Goal: Task Accomplishment & Management: Use online tool/utility

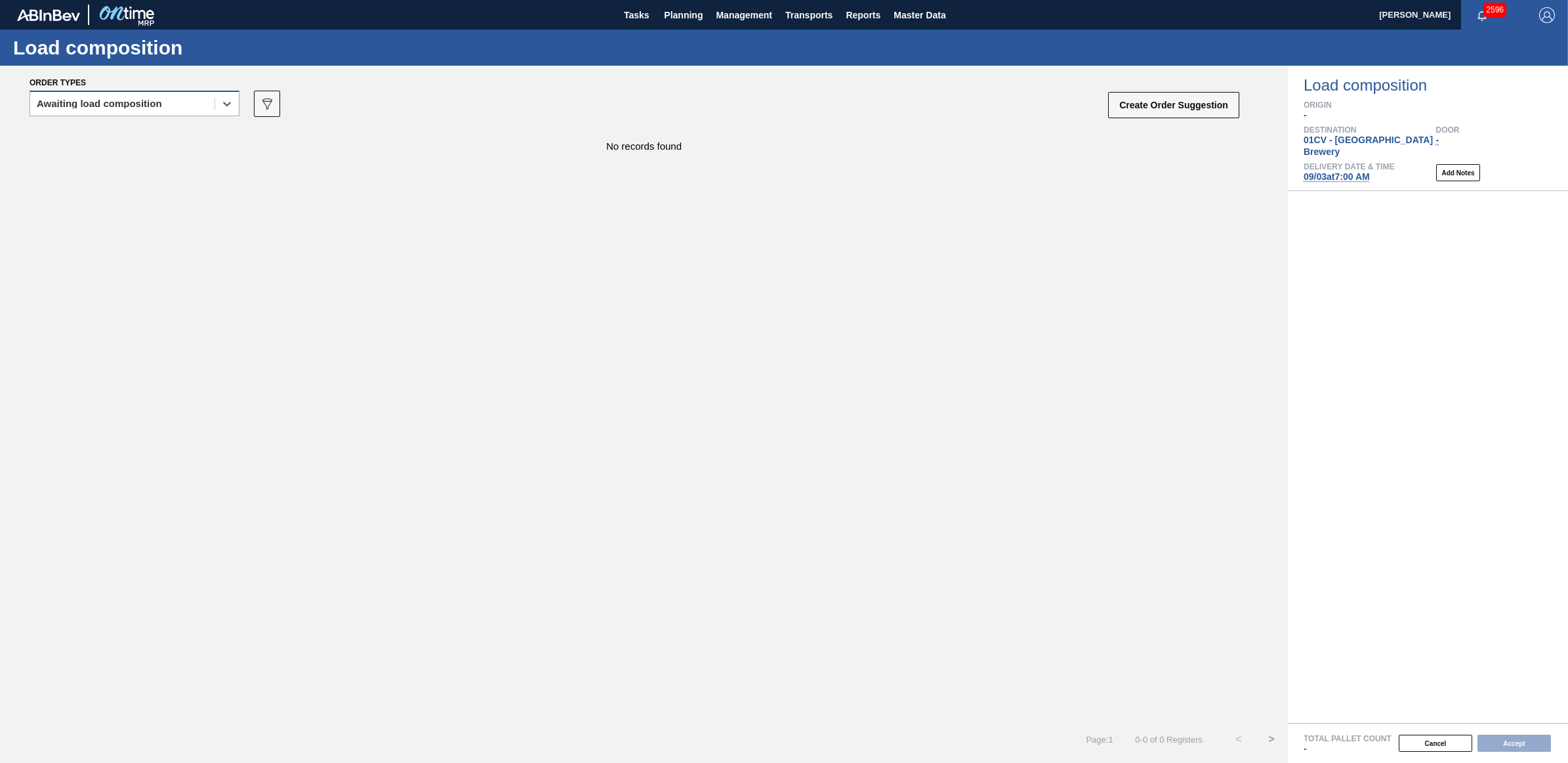
click at [122, 104] on div "Awaiting load composition" at bounding box center [99, 104] width 125 height 9
click at [111, 136] on div "Awaiting load composition" at bounding box center [134, 136] width 210 height 24
click at [101, 99] on div "Awaiting load composition" at bounding box center [99, 104] width 125 height 9
click at [106, 130] on div "Awaiting load composition" at bounding box center [134, 136] width 210 height 24
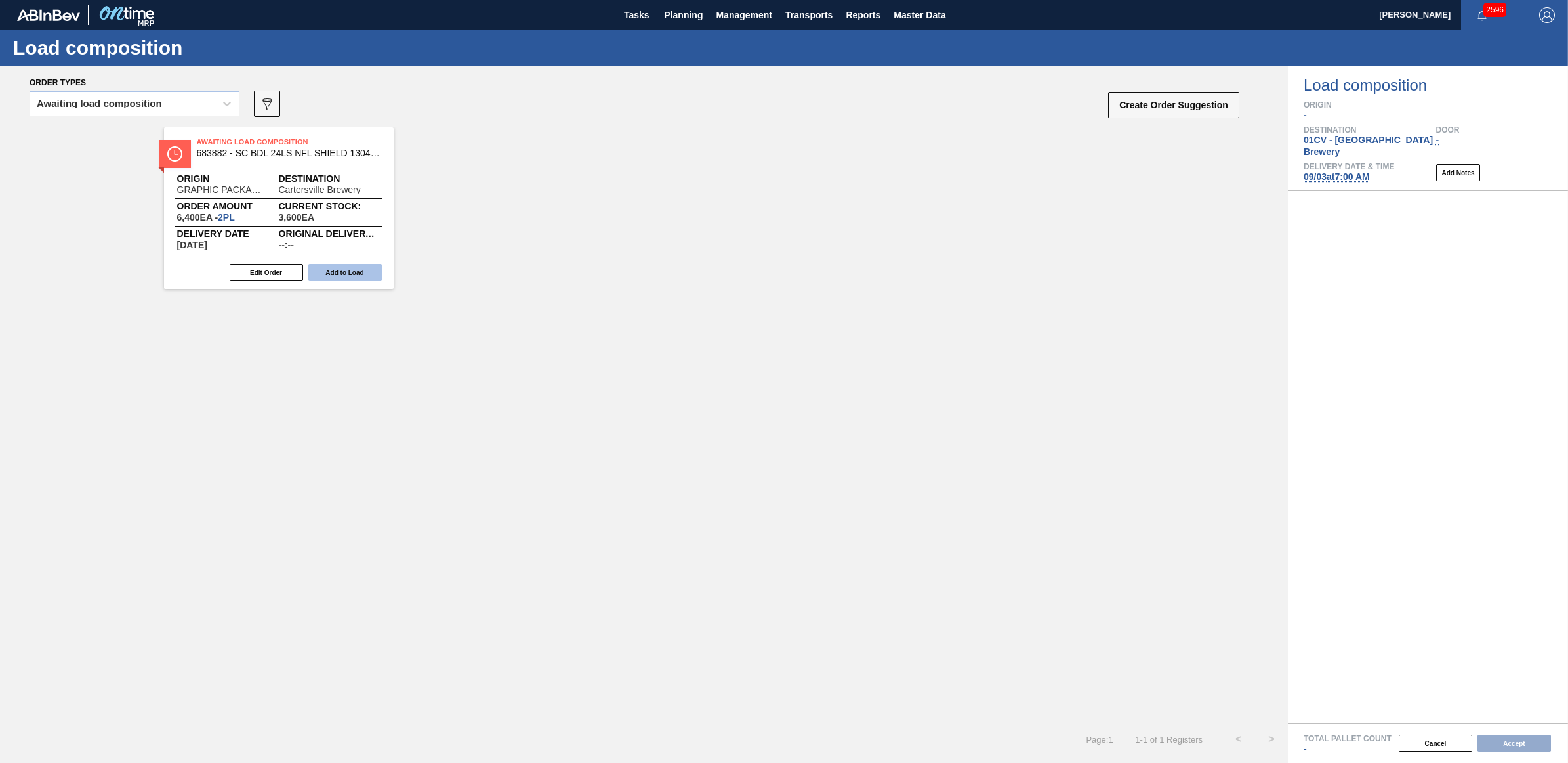
click at [349, 276] on button "Add to Load" at bounding box center [345, 273] width 74 height 17
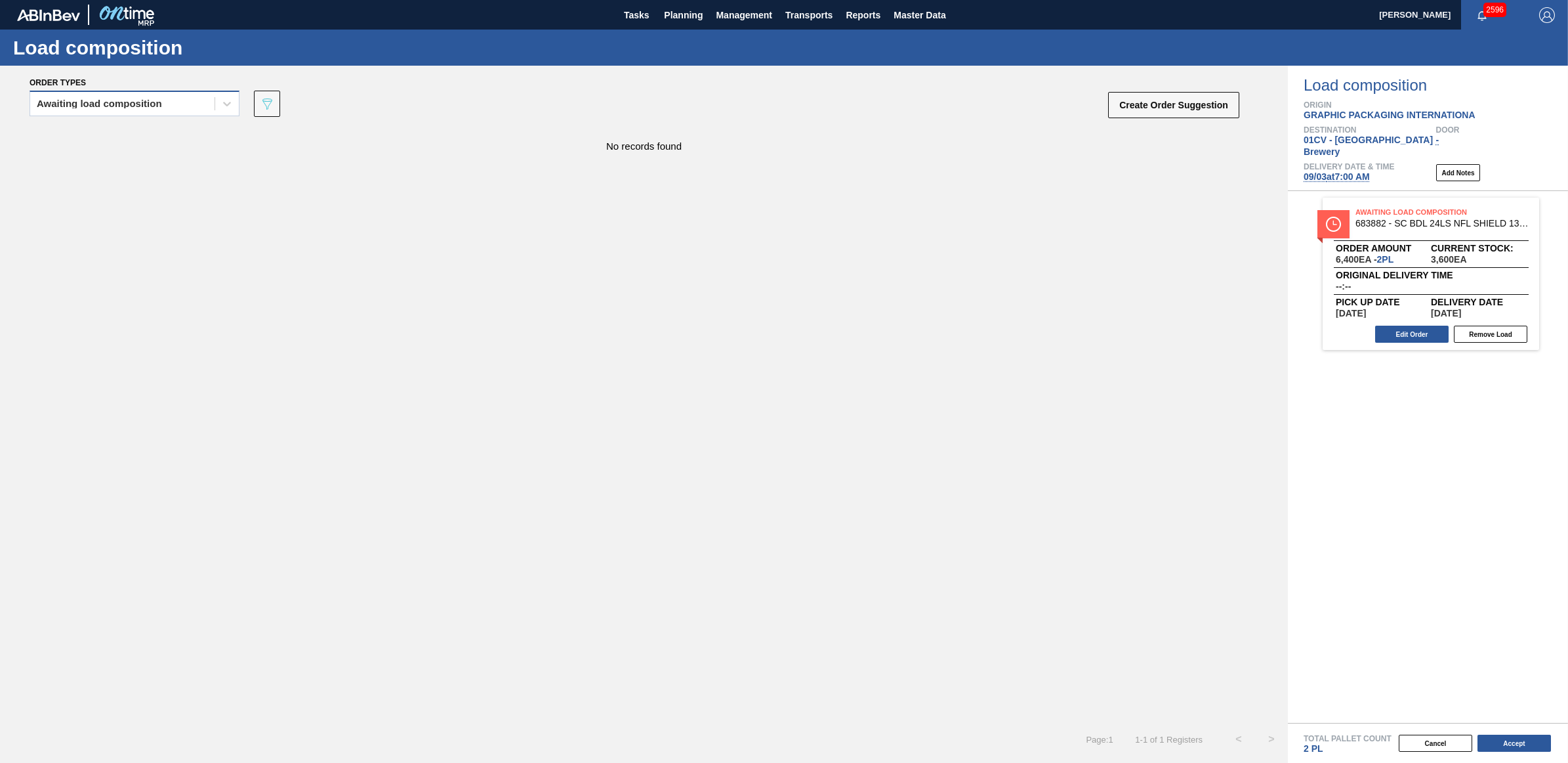
click at [145, 103] on div "Awaiting load composition" at bounding box center [99, 104] width 125 height 9
click at [116, 132] on div "Awaiting load composition" at bounding box center [134, 136] width 210 height 24
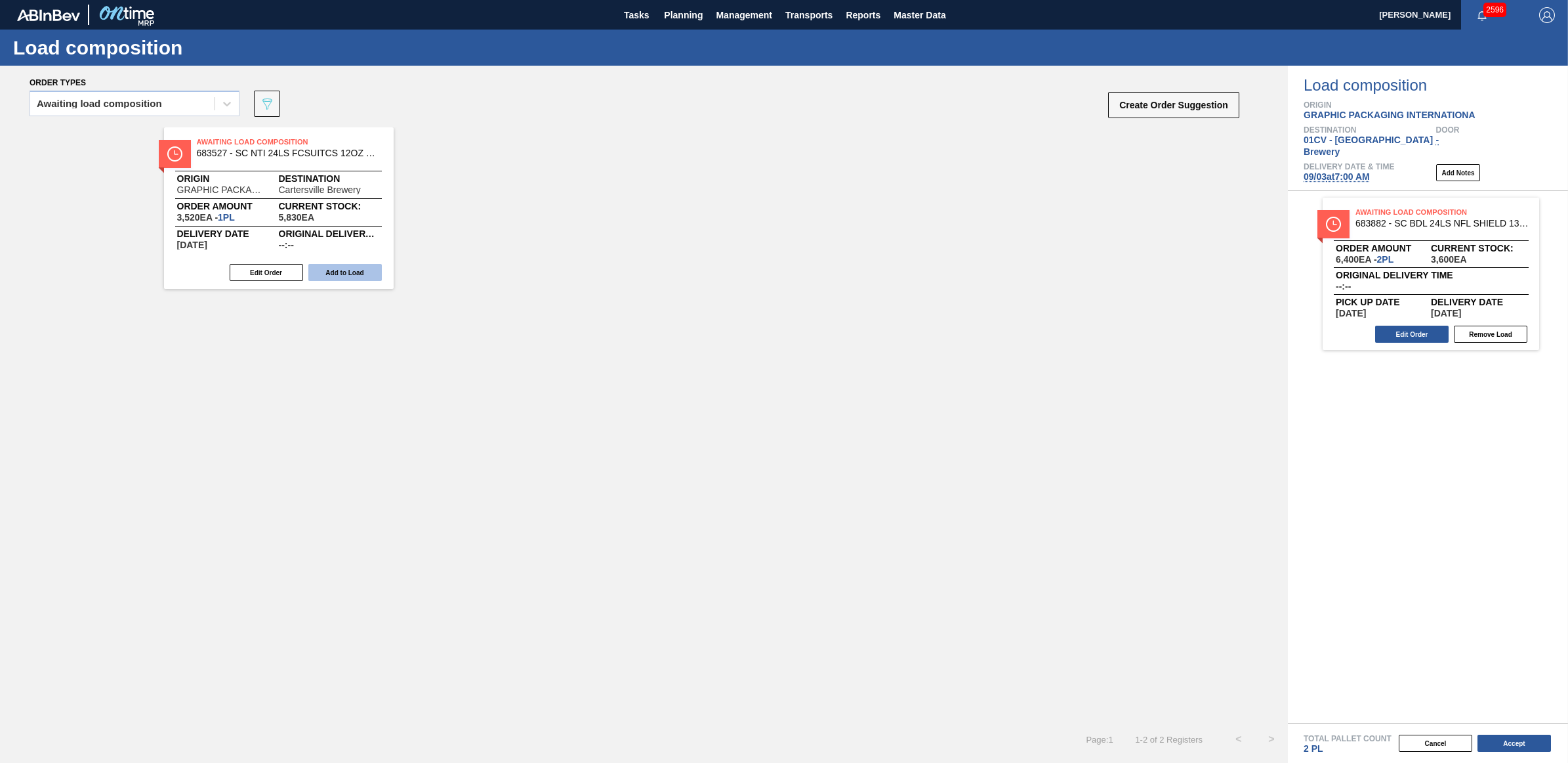
click at [361, 269] on button "Add to Load" at bounding box center [345, 273] width 74 height 17
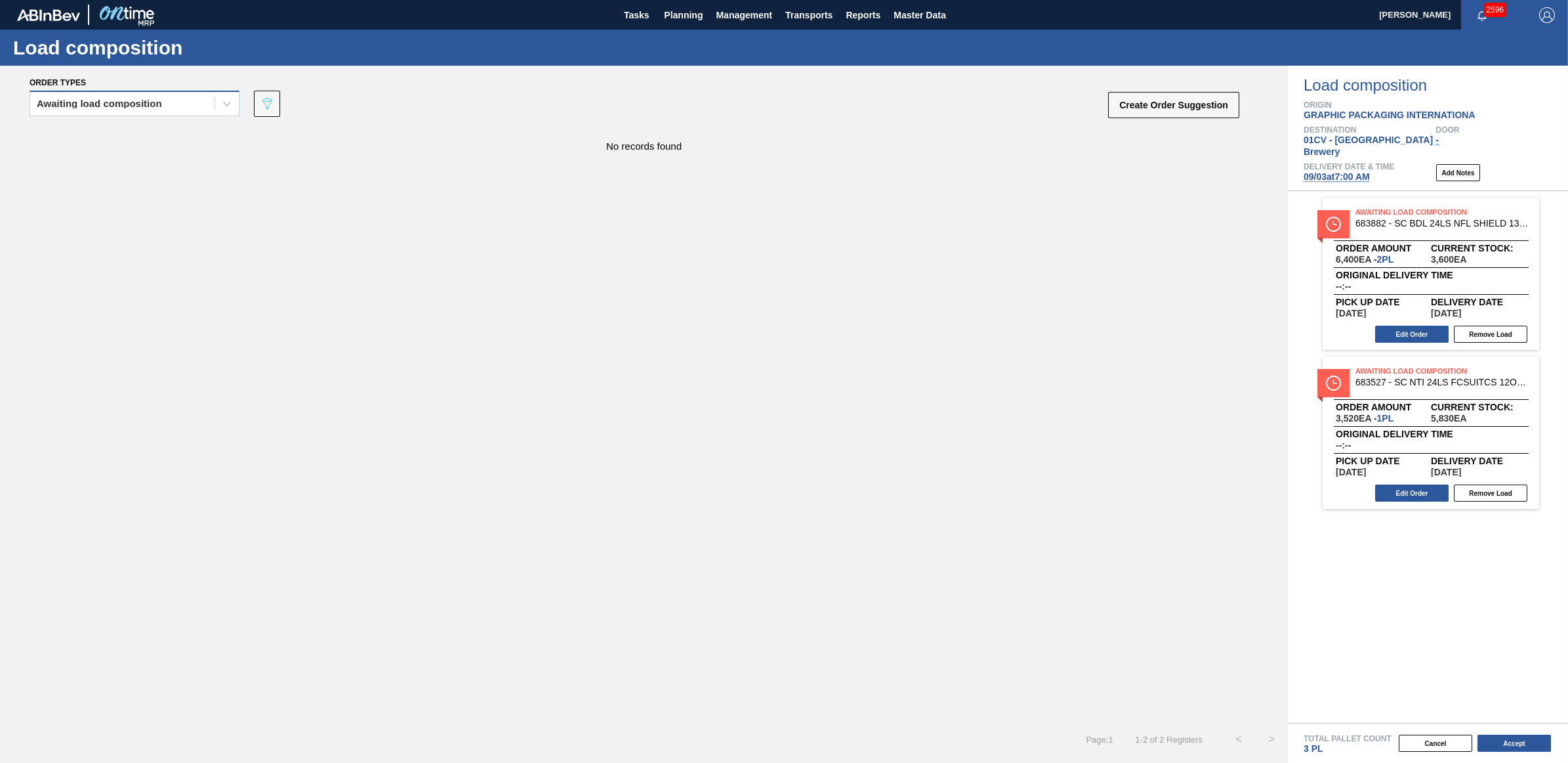
click at [93, 110] on div "Awaiting load composition" at bounding box center [122, 104] width 184 height 19
click at [83, 133] on div "Awaiting load composition" at bounding box center [134, 136] width 210 height 24
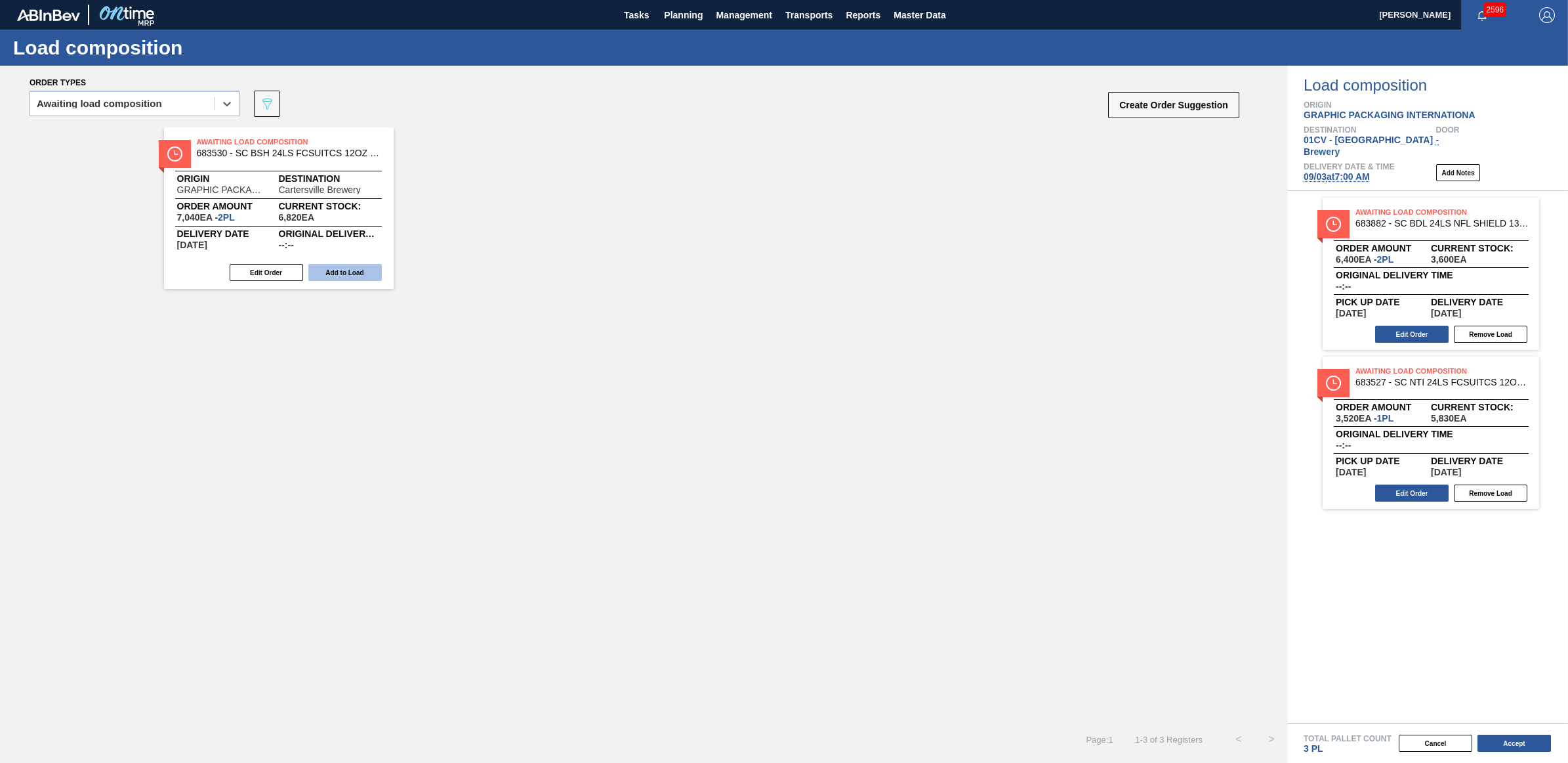
click at [340, 275] on button "Add to Load" at bounding box center [345, 273] width 74 height 17
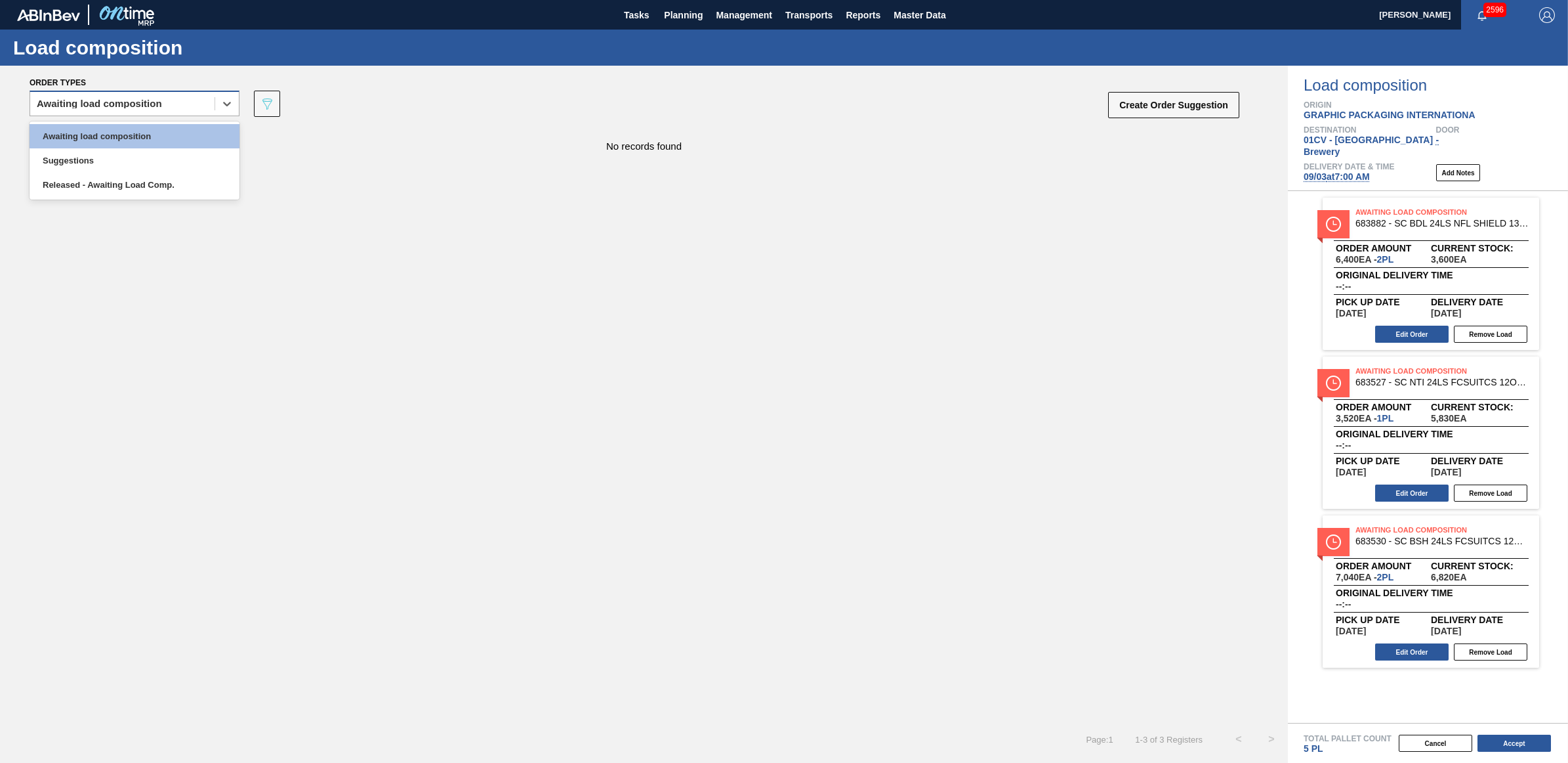
click at [165, 103] on div "Awaiting load composition" at bounding box center [122, 104] width 184 height 19
click at [135, 129] on div "Awaiting load composition" at bounding box center [134, 136] width 210 height 24
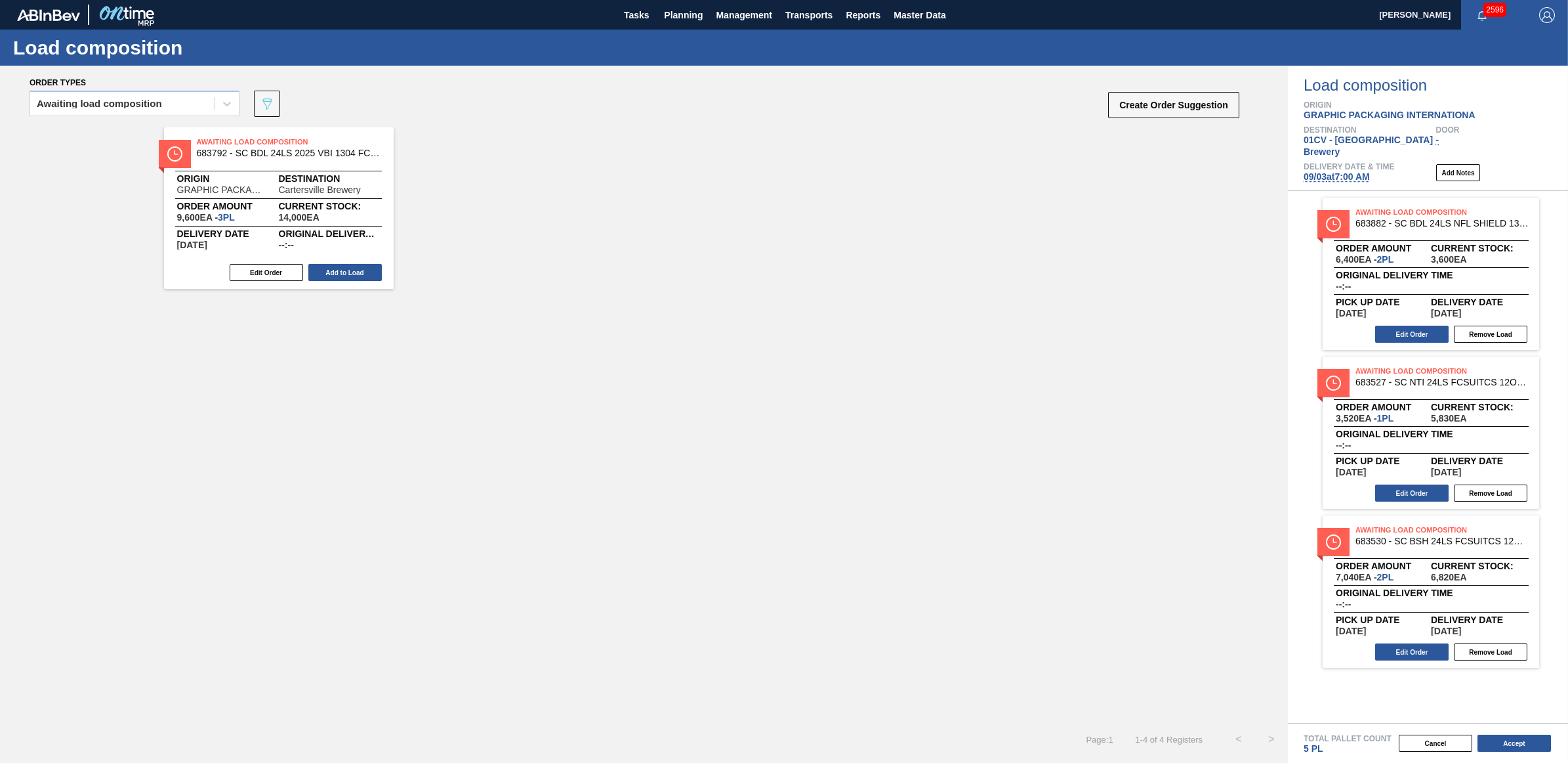
click at [351, 268] on button "Add to Load" at bounding box center [345, 273] width 74 height 17
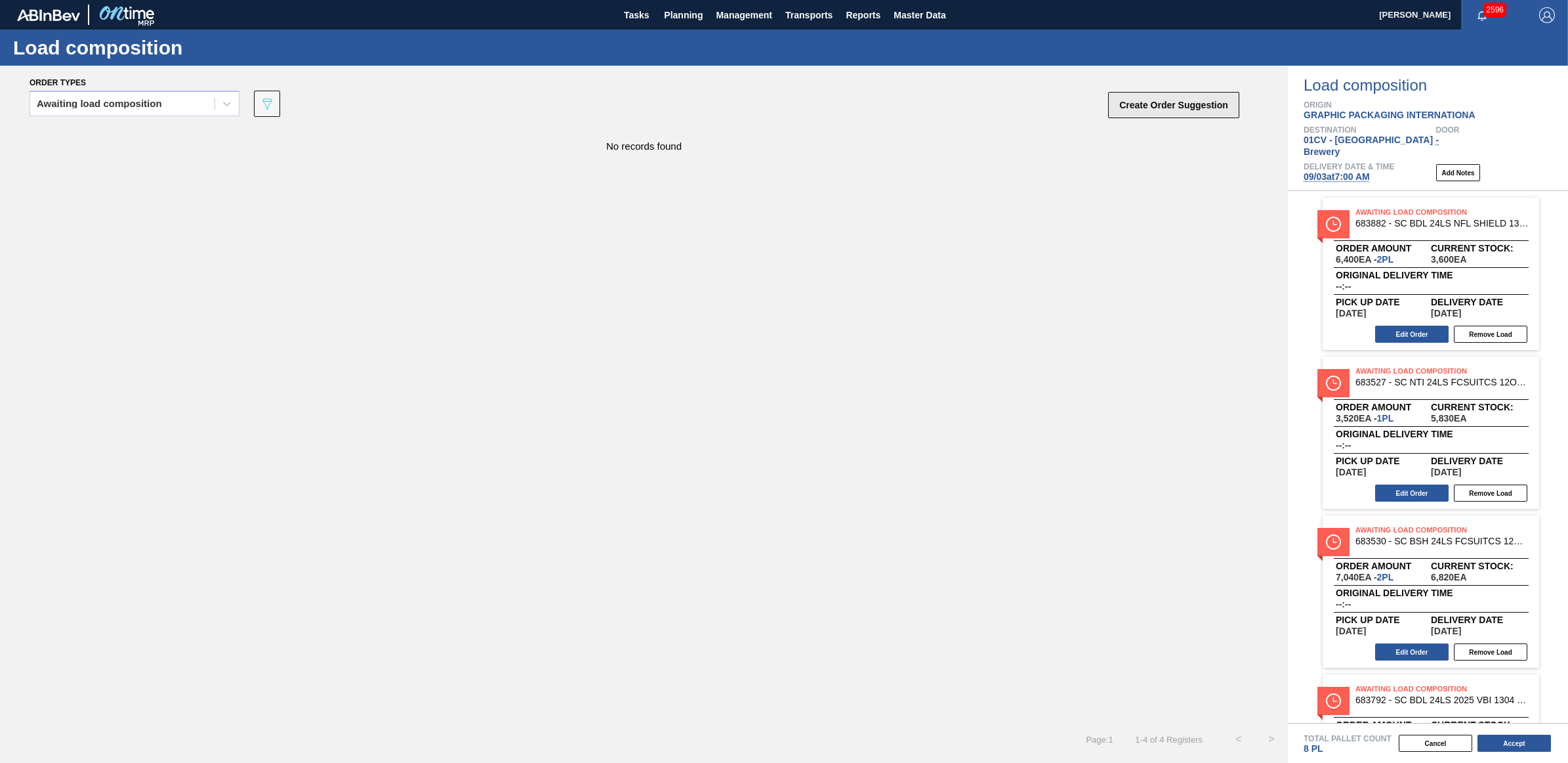
click at [1196, 103] on button "Create Order Suggestion" at bounding box center [1173, 105] width 131 height 26
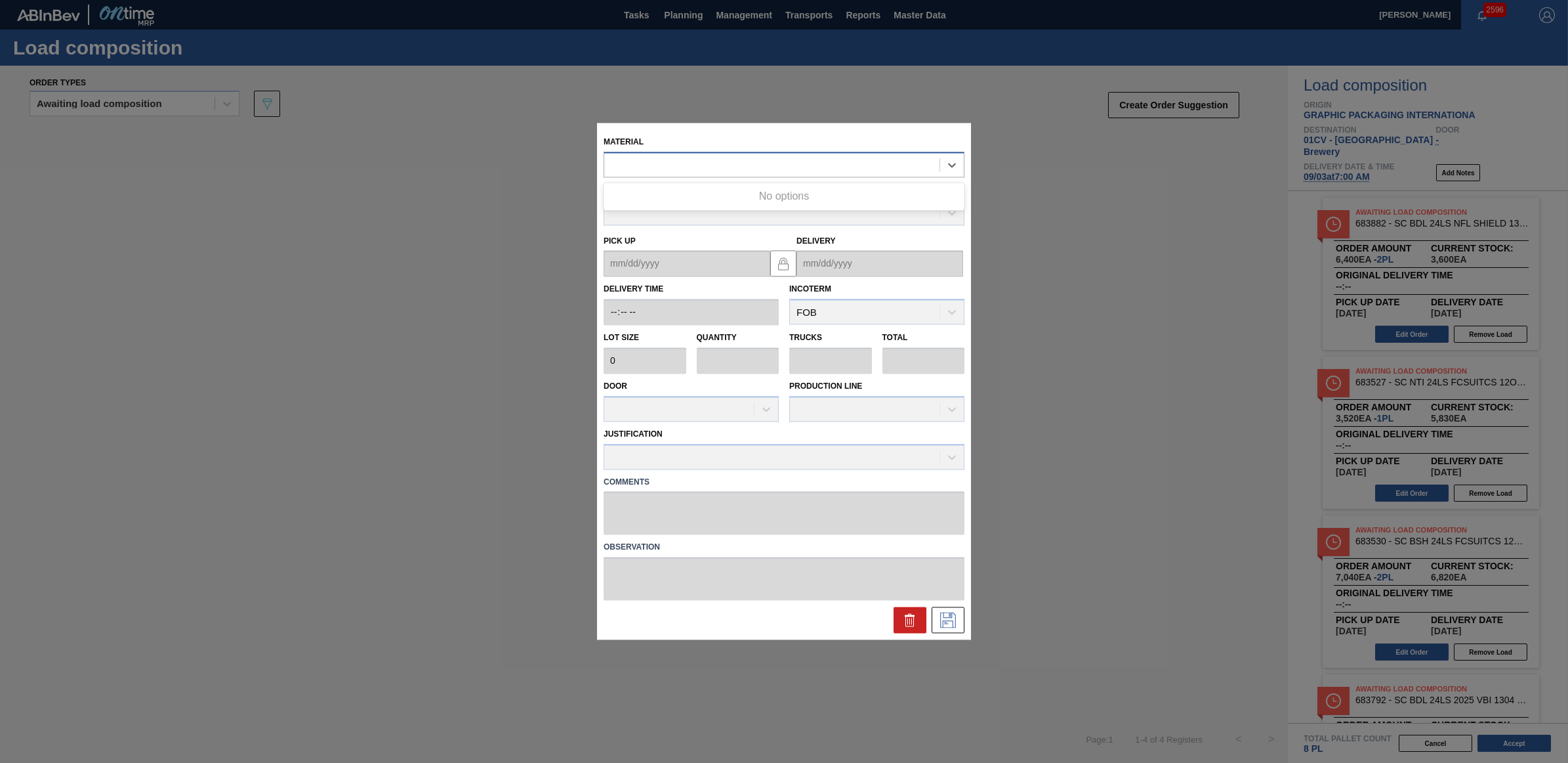
click at [738, 171] on div at bounding box center [772, 165] width 336 height 19
type input "683792"
click at [916, 632] on div at bounding box center [910, 620] width 33 height 26
click at [906, 618] on icon at bounding box center [910, 620] width 16 height 16
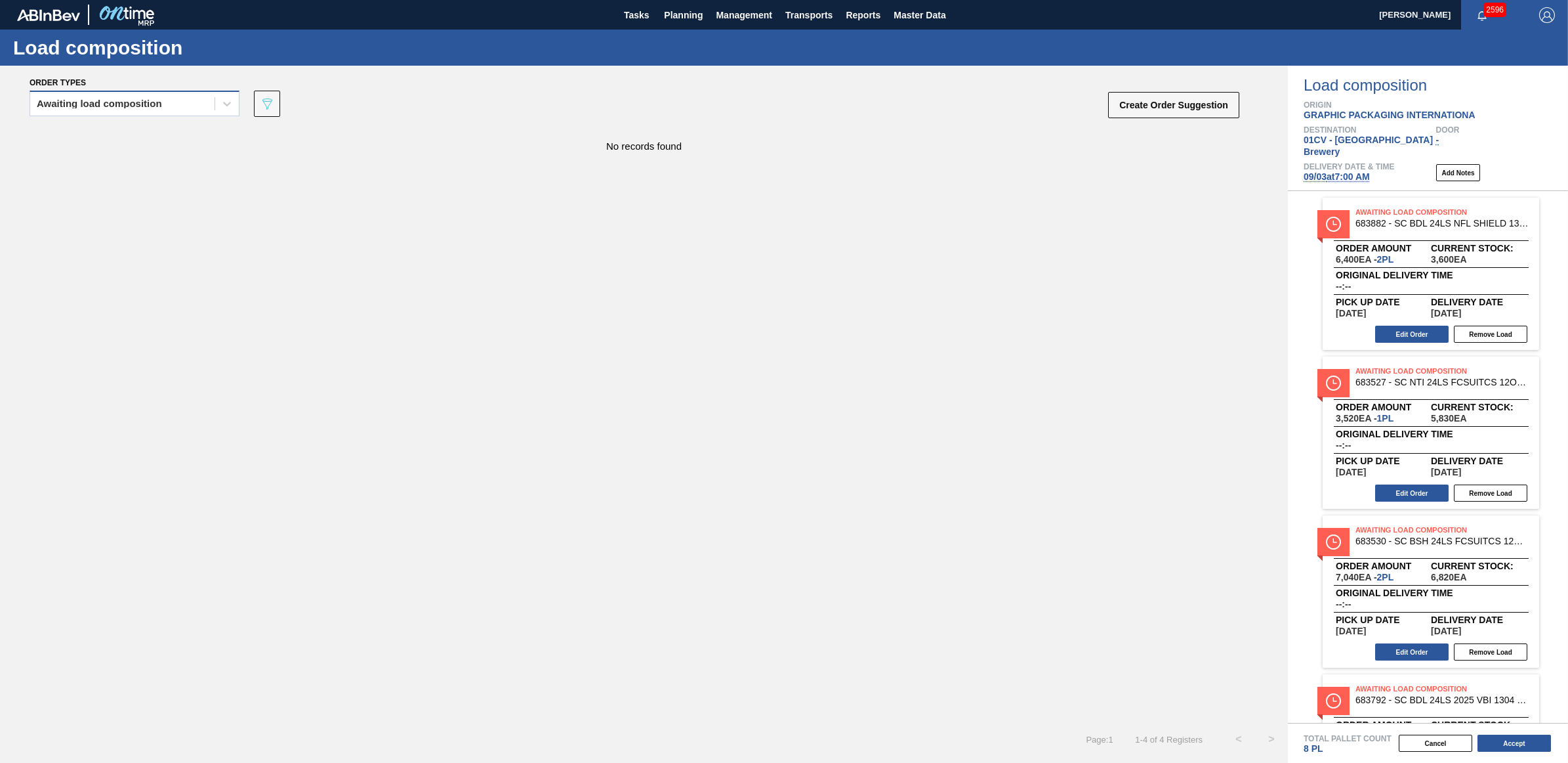
click at [165, 103] on div "Awaiting load composition" at bounding box center [122, 104] width 184 height 19
click at [130, 139] on div "Awaiting load composition" at bounding box center [134, 136] width 210 height 24
click at [64, 103] on div "Awaiting load composition" at bounding box center [99, 104] width 125 height 9
click at [93, 128] on div "Awaiting load composition" at bounding box center [134, 136] width 210 height 24
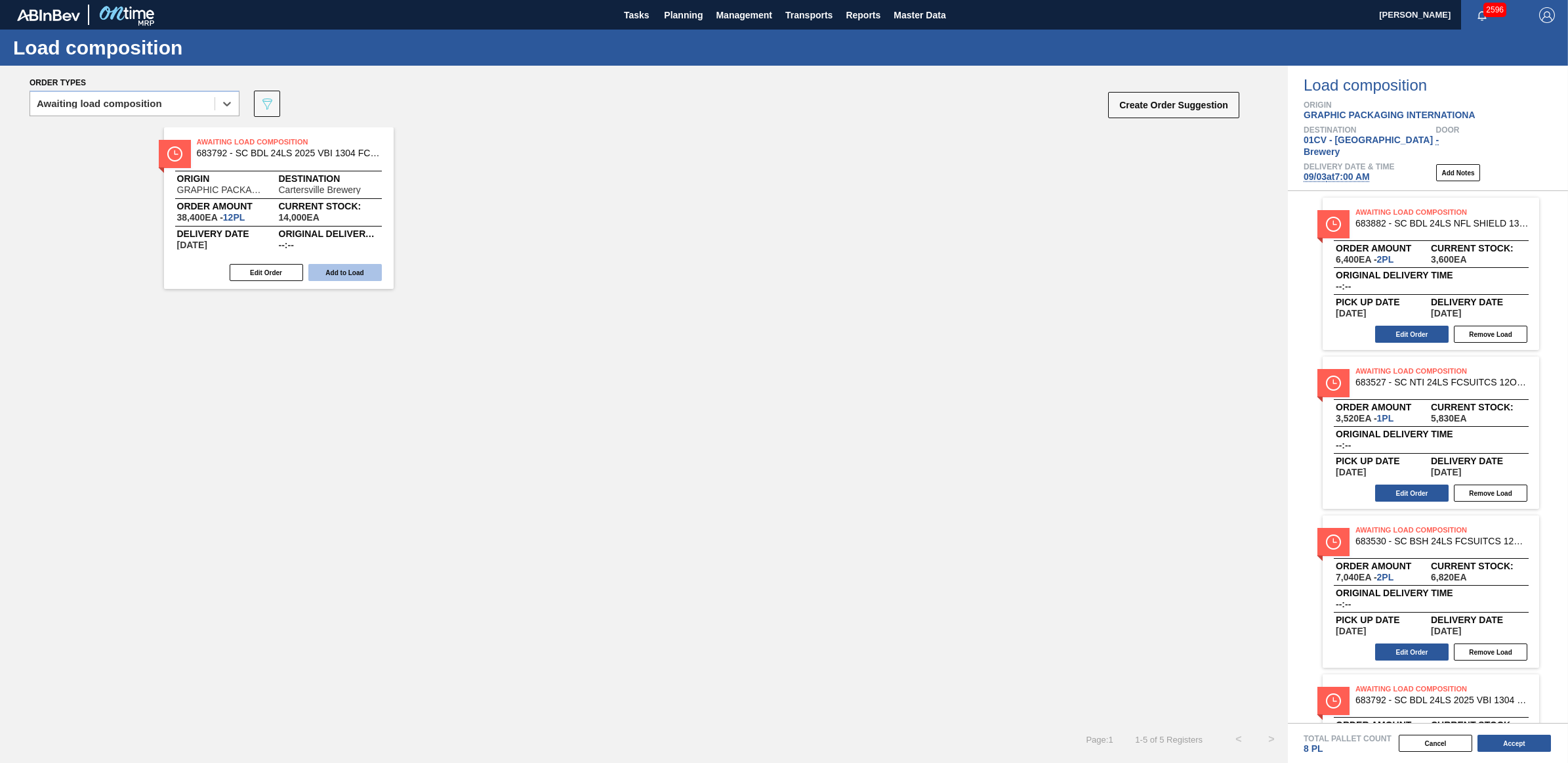
click at [345, 269] on button "Add to Load" at bounding box center [345, 273] width 74 height 17
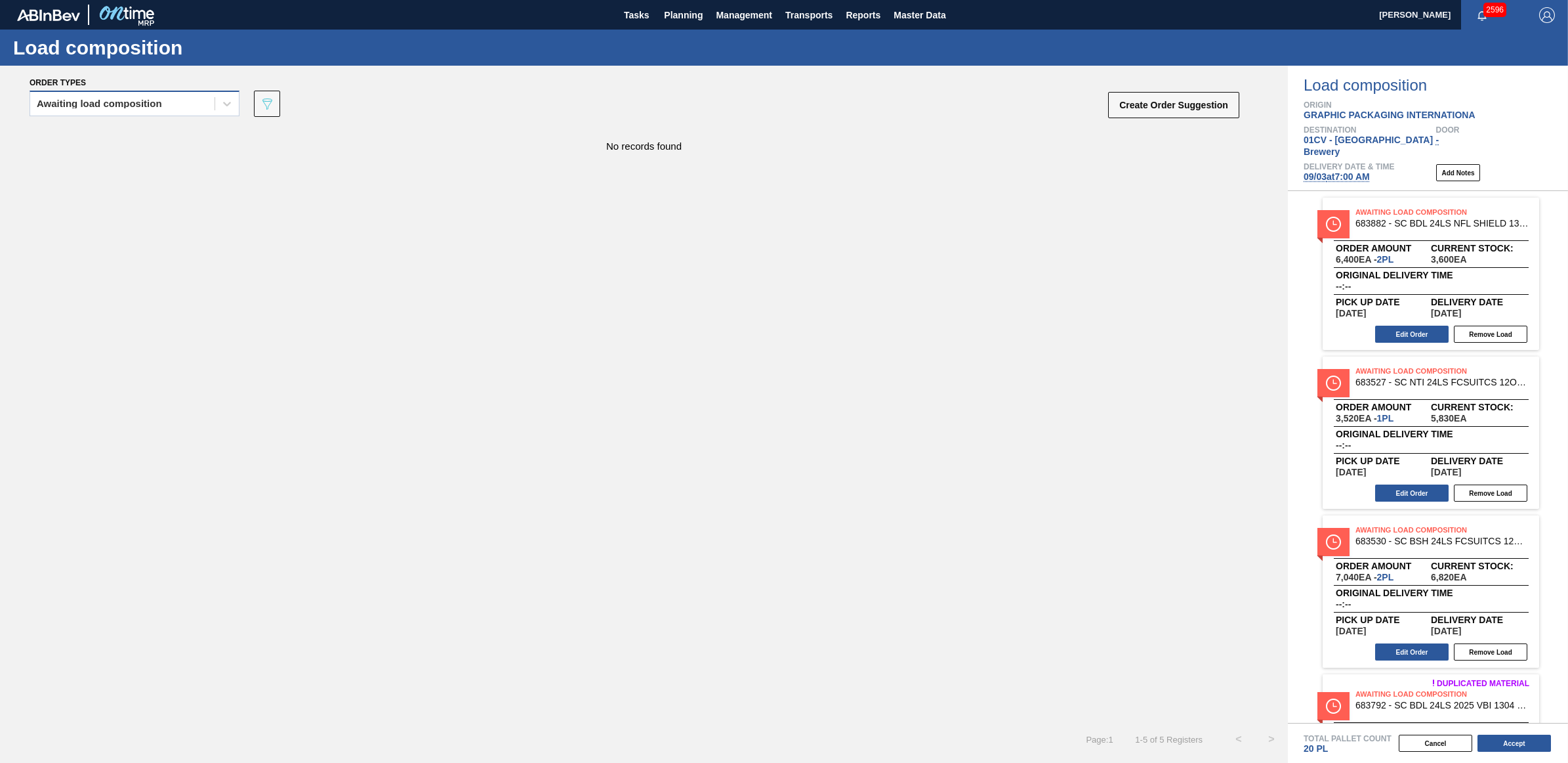
click at [100, 109] on div "Awaiting load composition" at bounding box center [122, 104] width 184 height 19
click at [97, 132] on div "Awaiting load composition" at bounding box center [134, 136] width 210 height 24
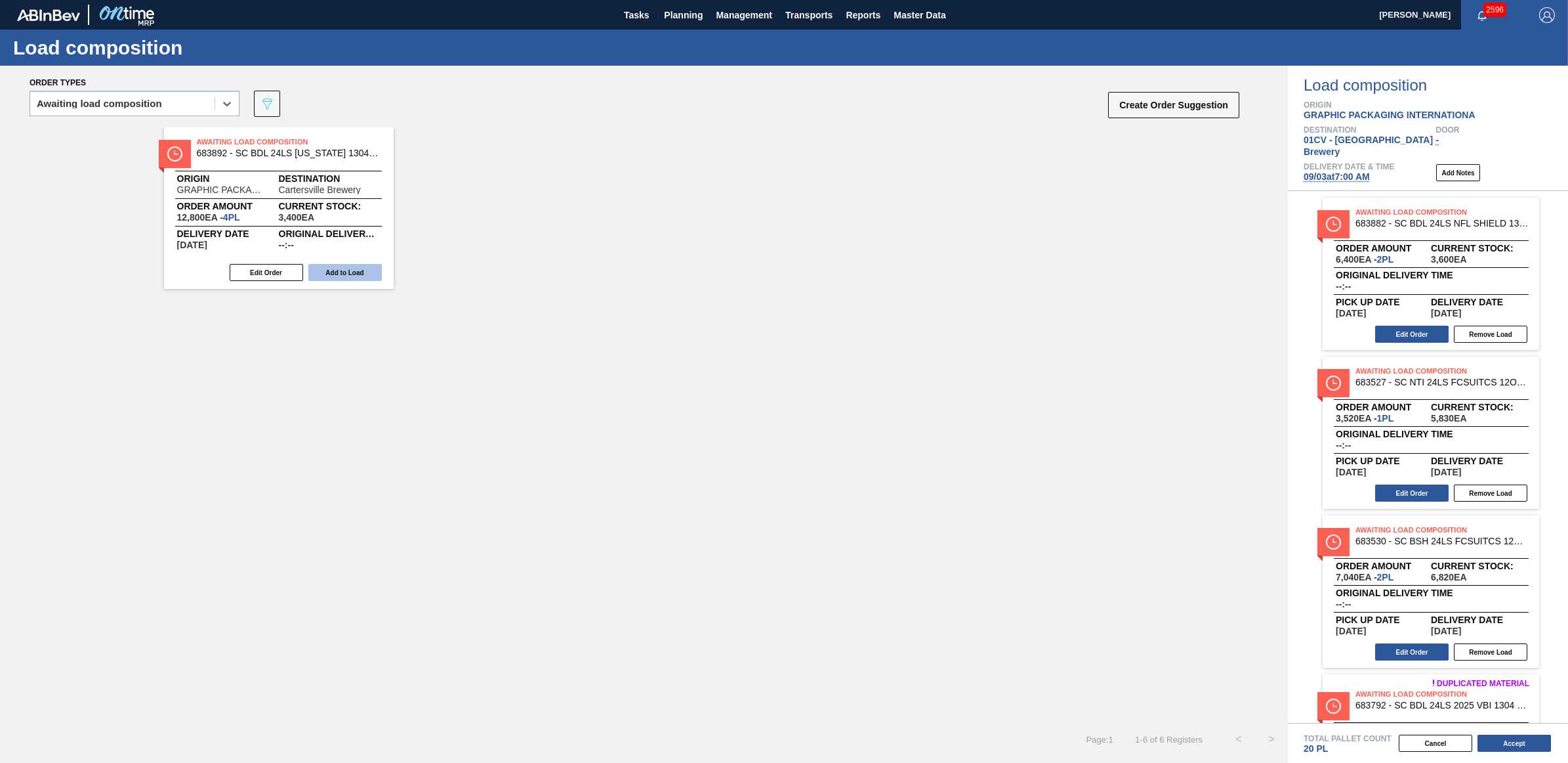
click at [352, 273] on button "Add to Load" at bounding box center [345, 273] width 74 height 17
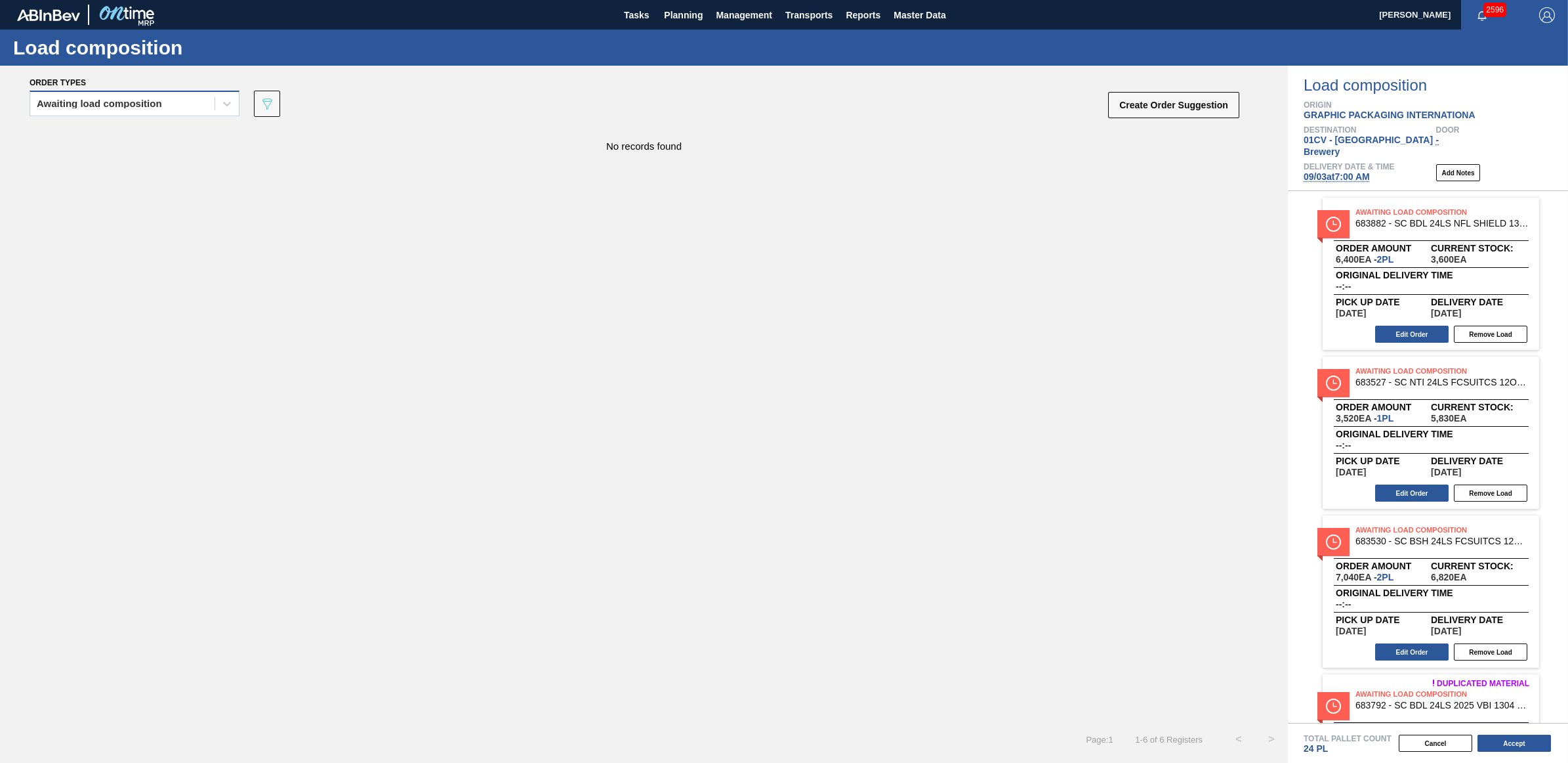
click at [174, 105] on div "Awaiting load composition" at bounding box center [122, 104] width 184 height 19
click at [147, 131] on div "Awaiting load composition" at bounding box center [134, 136] width 210 height 24
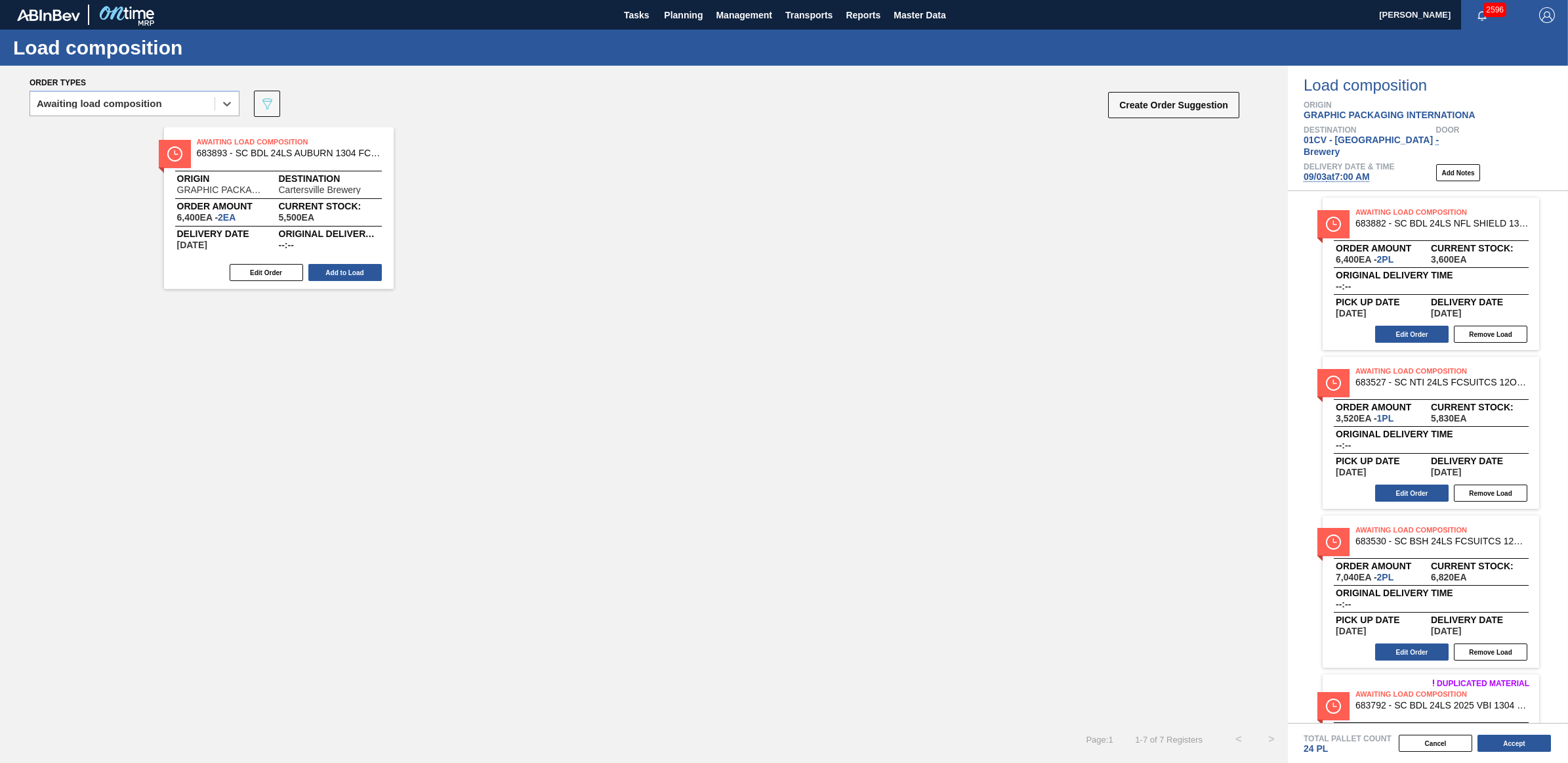
click at [340, 271] on button "Add to Load" at bounding box center [345, 273] width 74 height 17
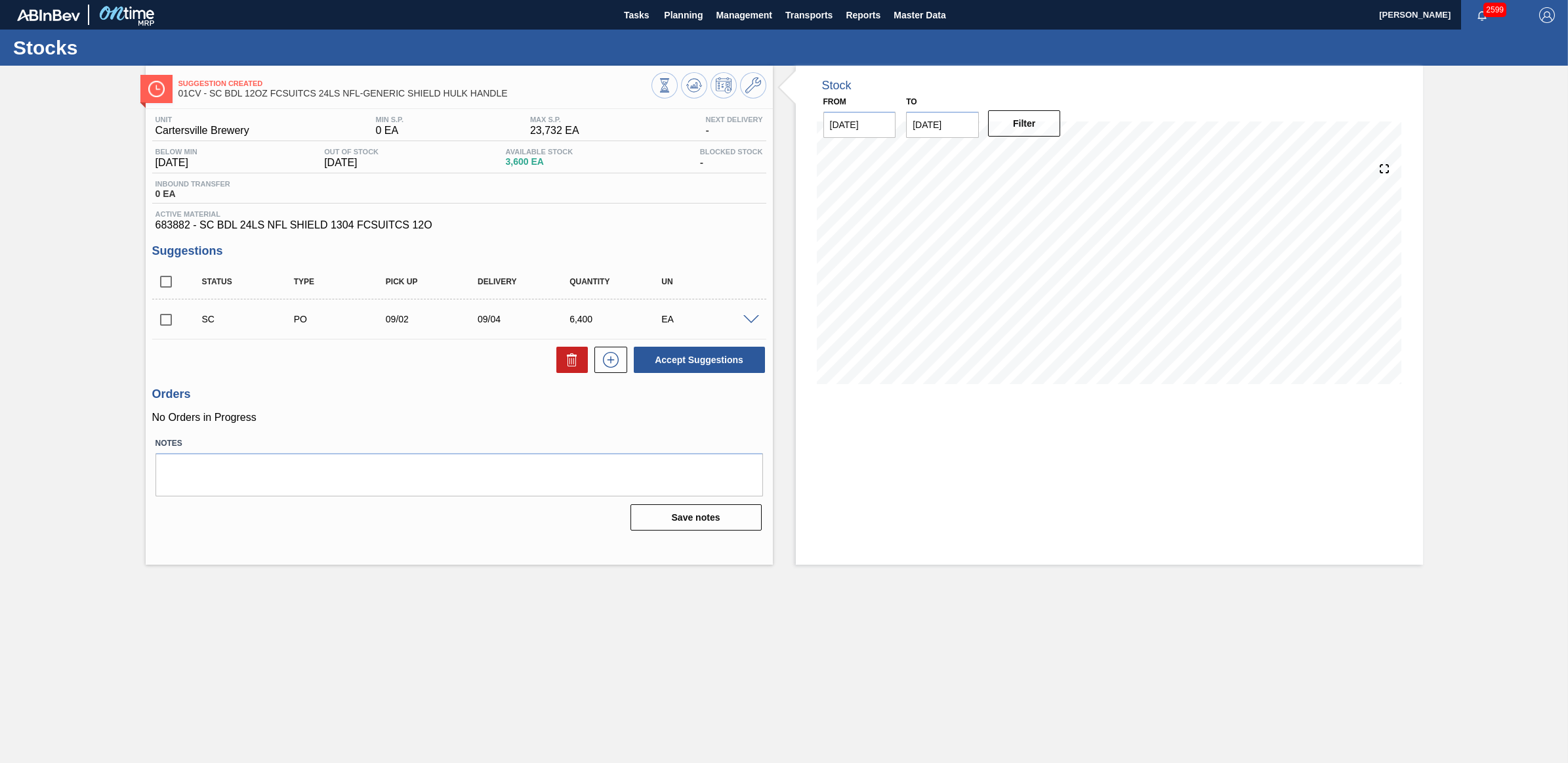
click at [170, 322] on input "checkbox" at bounding box center [166, 320] width 28 height 28
click at [693, 359] on button "Accept Suggestions" at bounding box center [699, 360] width 131 height 26
checkbox input "false"
click at [687, 18] on span "Planning" at bounding box center [683, 15] width 39 height 16
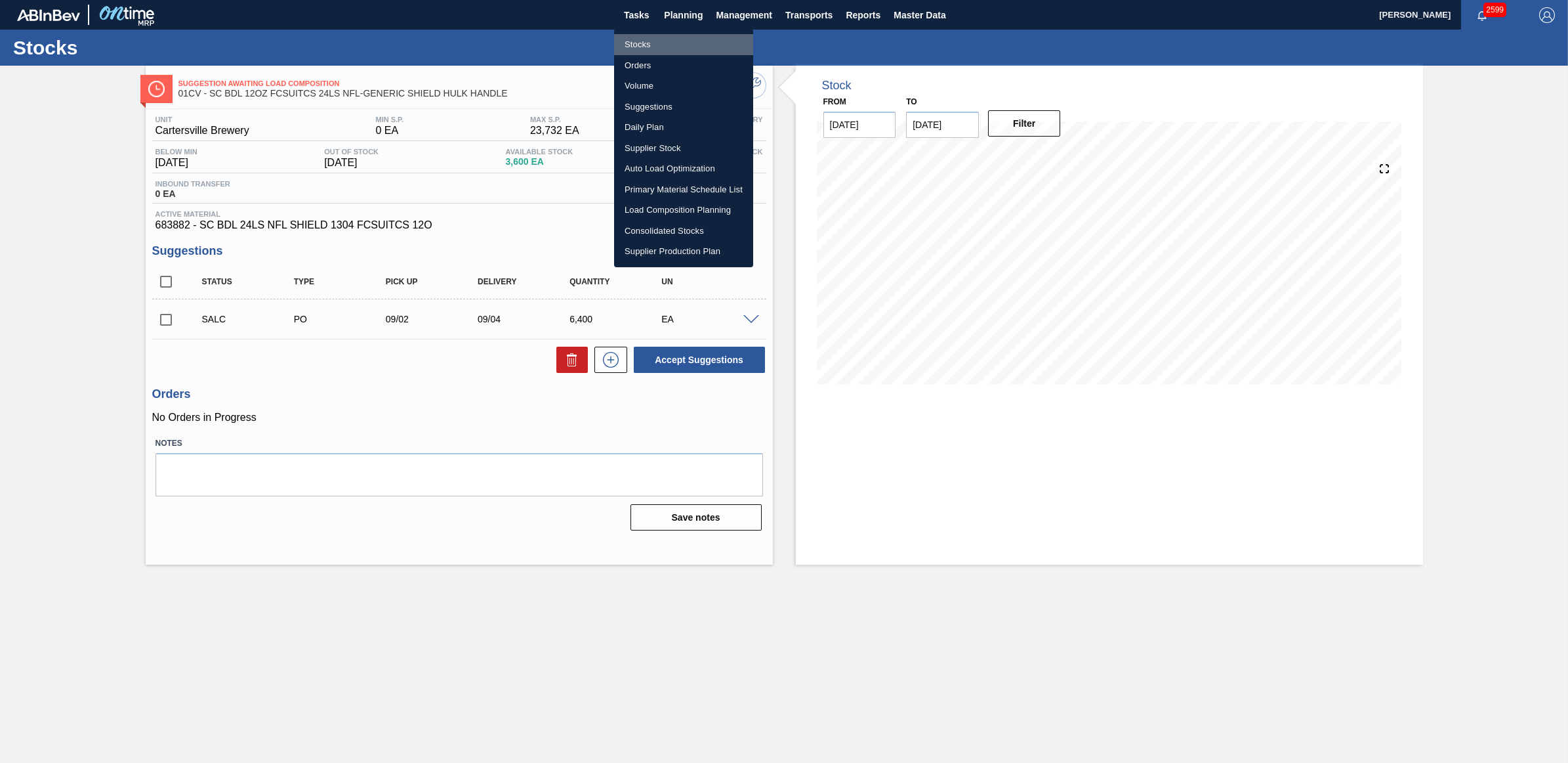
click at [648, 38] on li "Stocks" at bounding box center [683, 45] width 139 height 21
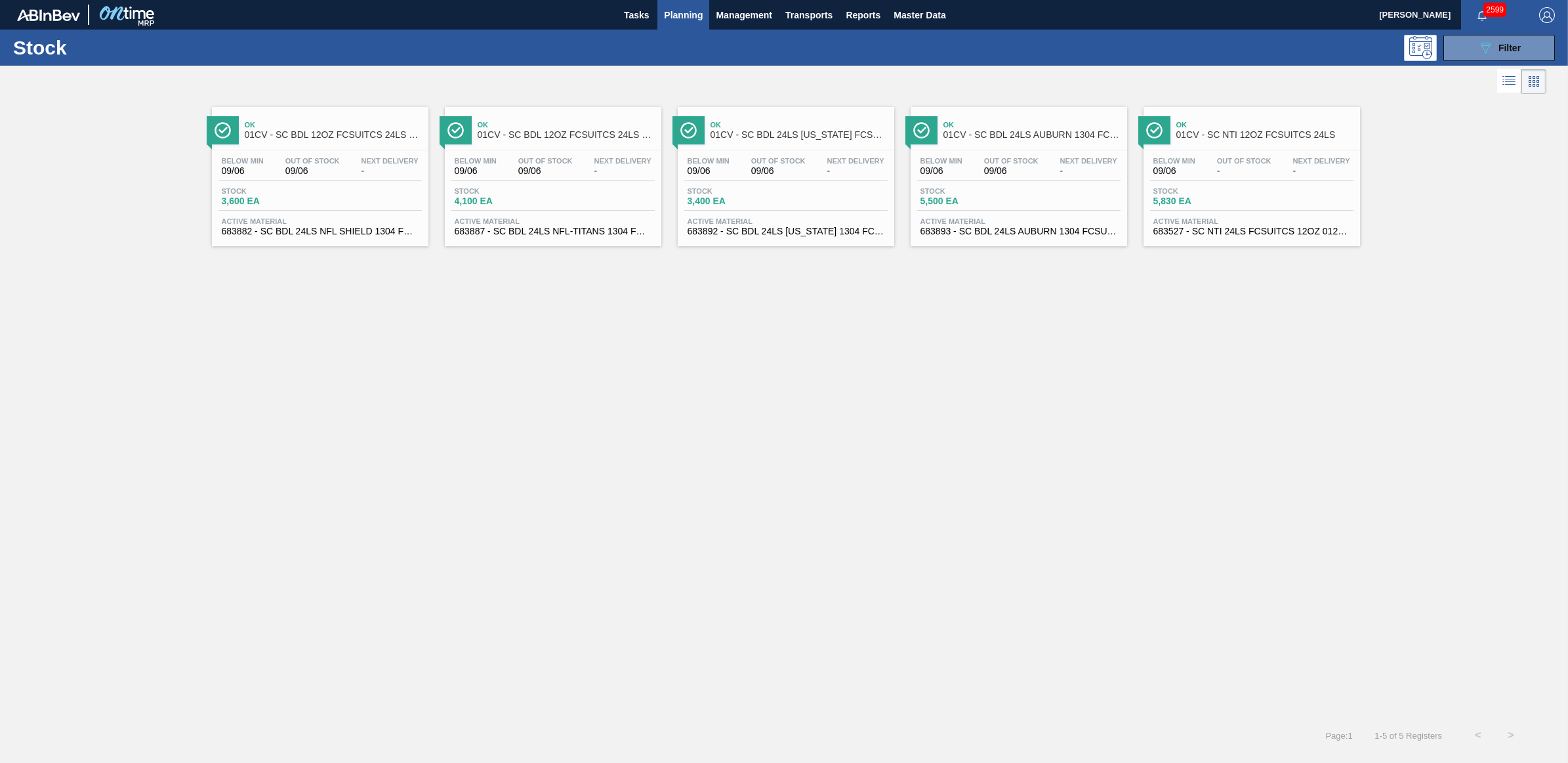
click at [1211, 151] on div "Below Min 09/06 Out Of Stock - Next Delivery - Stock 5,830 EA Active Material 6…" at bounding box center [1252, 195] width 216 height 90
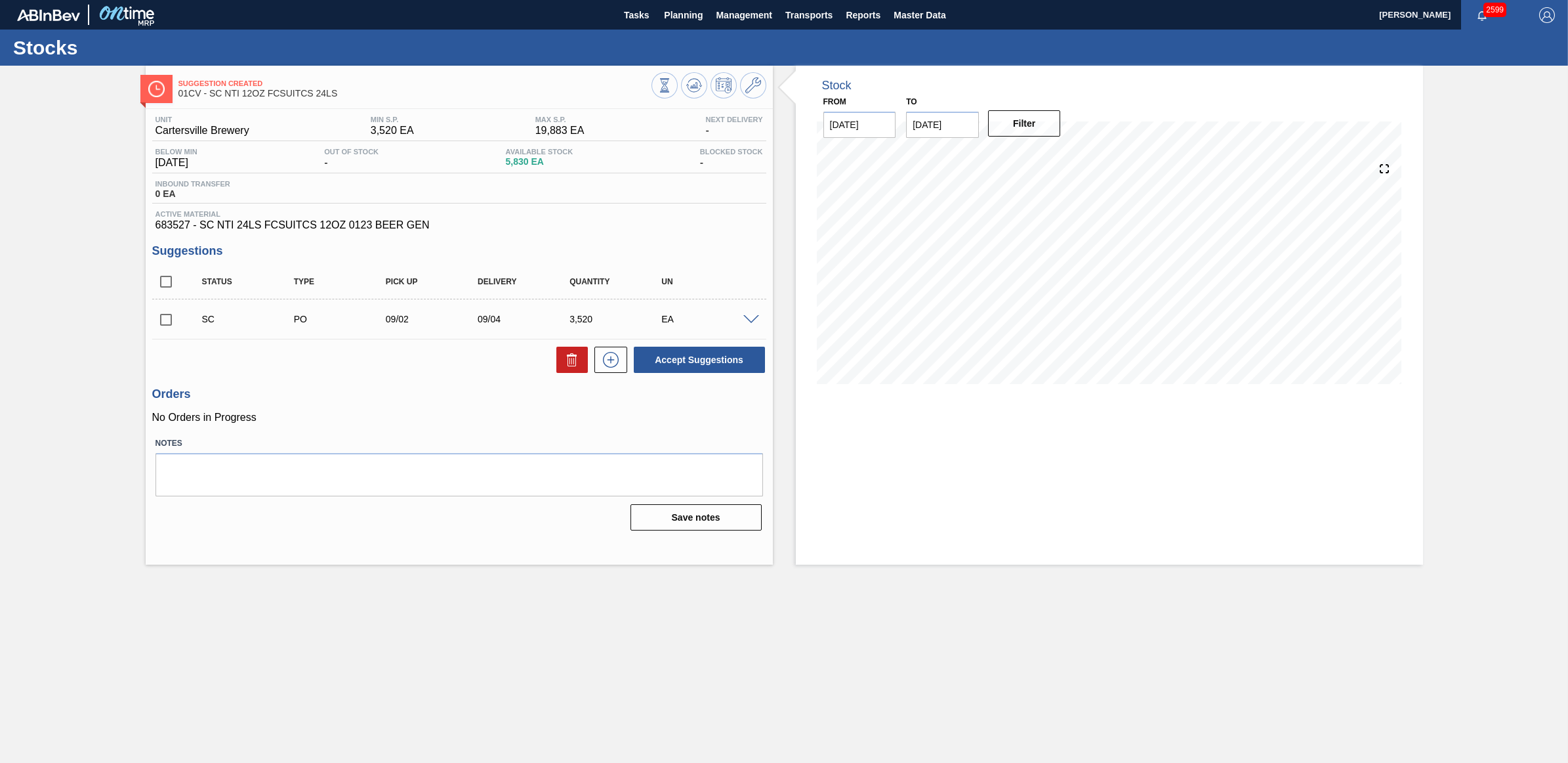
click at [164, 320] on input "checkbox" at bounding box center [166, 320] width 28 height 28
click at [709, 353] on button "Accept Suggestions" at bounding box center [699, 360] width 131 height 26
checkbox input "false"
click at [676, 18] on span "Planning" at bounding box center [683, 15] width 39 height 16
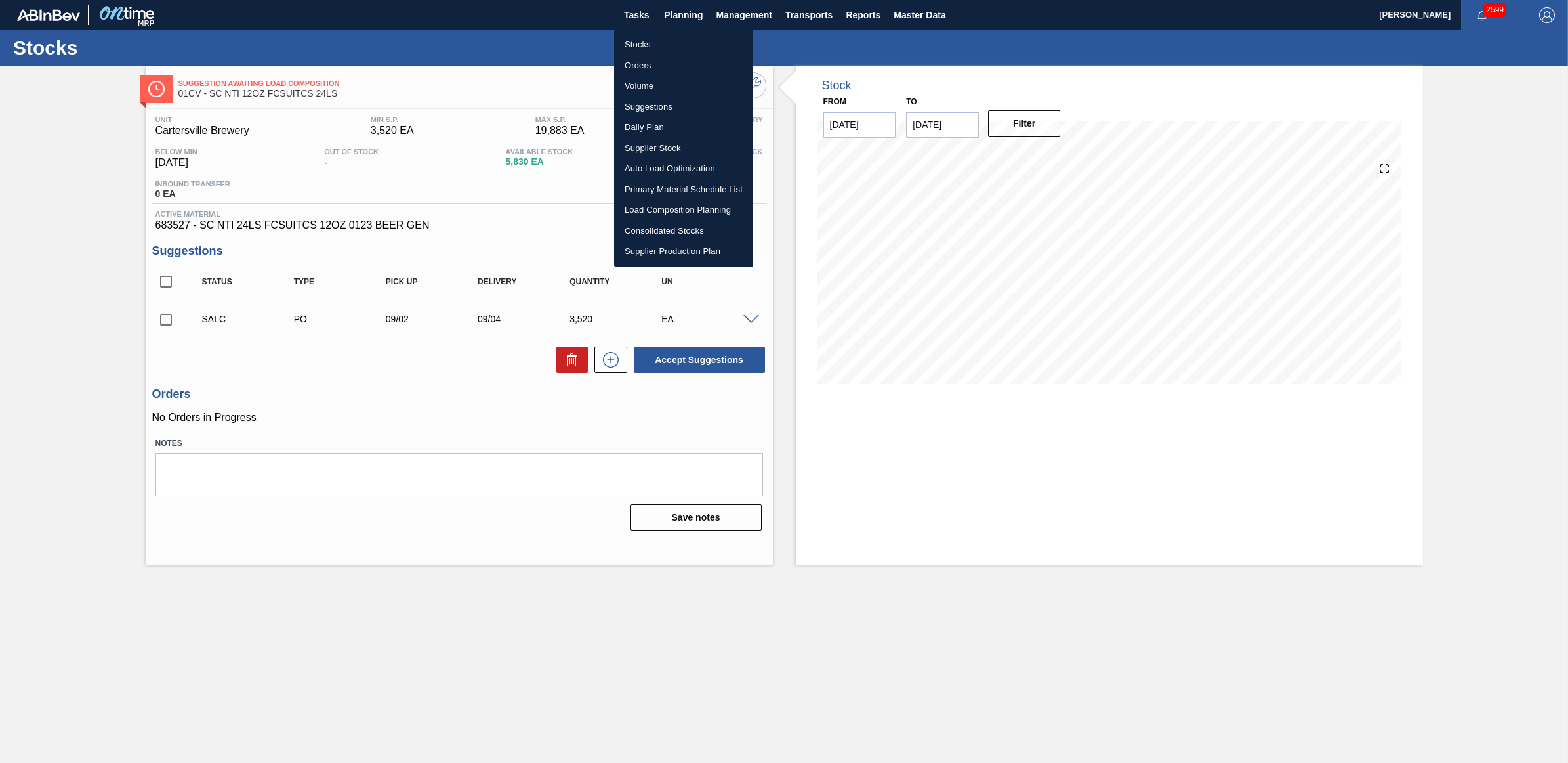
click at [640, 46] on li "Stocks" at bounding box center [683, 45] width 139 height 21
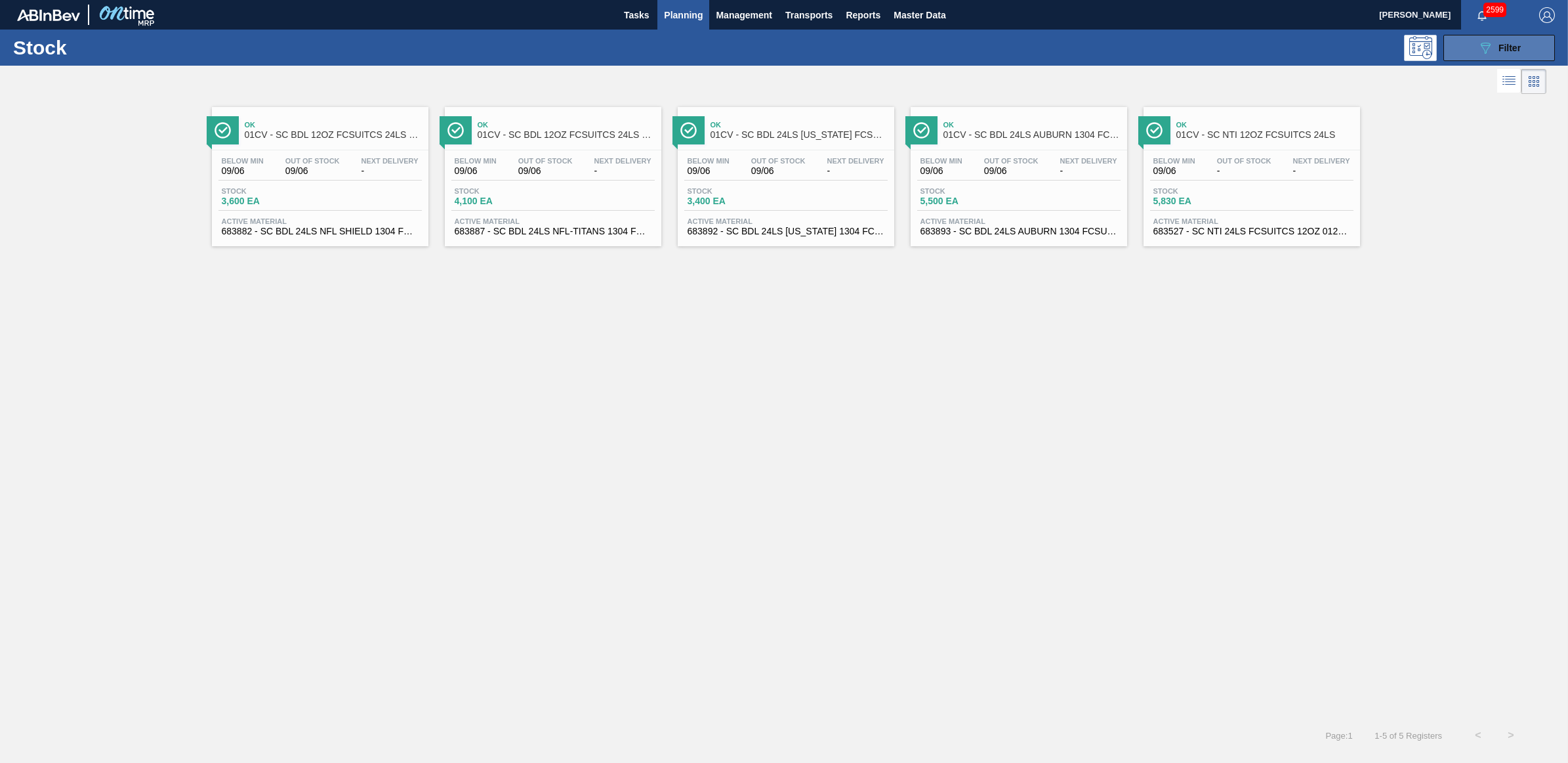
click at [1494, 53] on div "089F7B8B-B2A5-4AFE-B5C0-19BA573D28AC Filter" at bounding box center [1500, 48] width 43 height 16
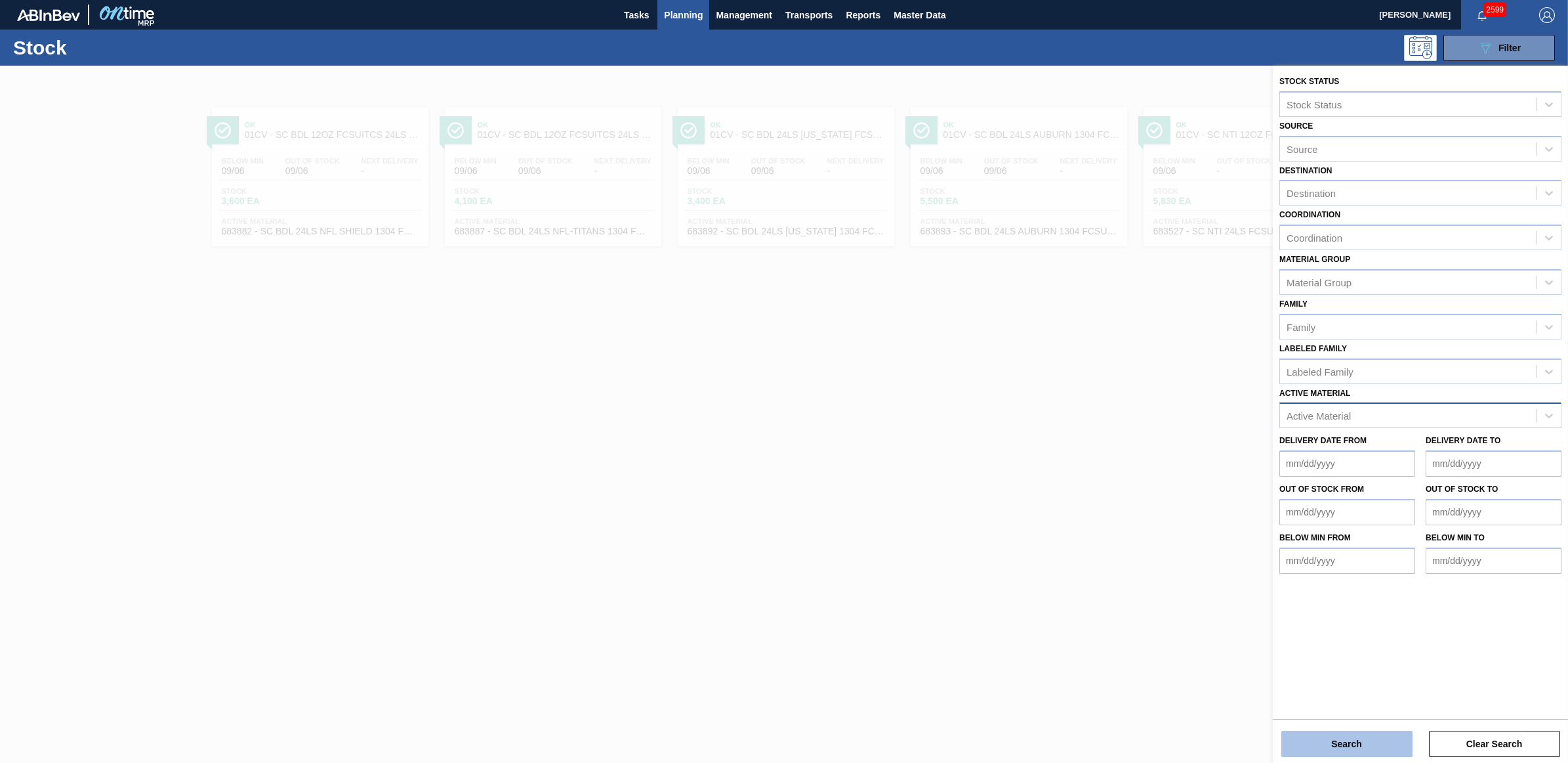
click at [1332, 746] on button "Search" at bounding box center [1346, 744] width 131 height 26
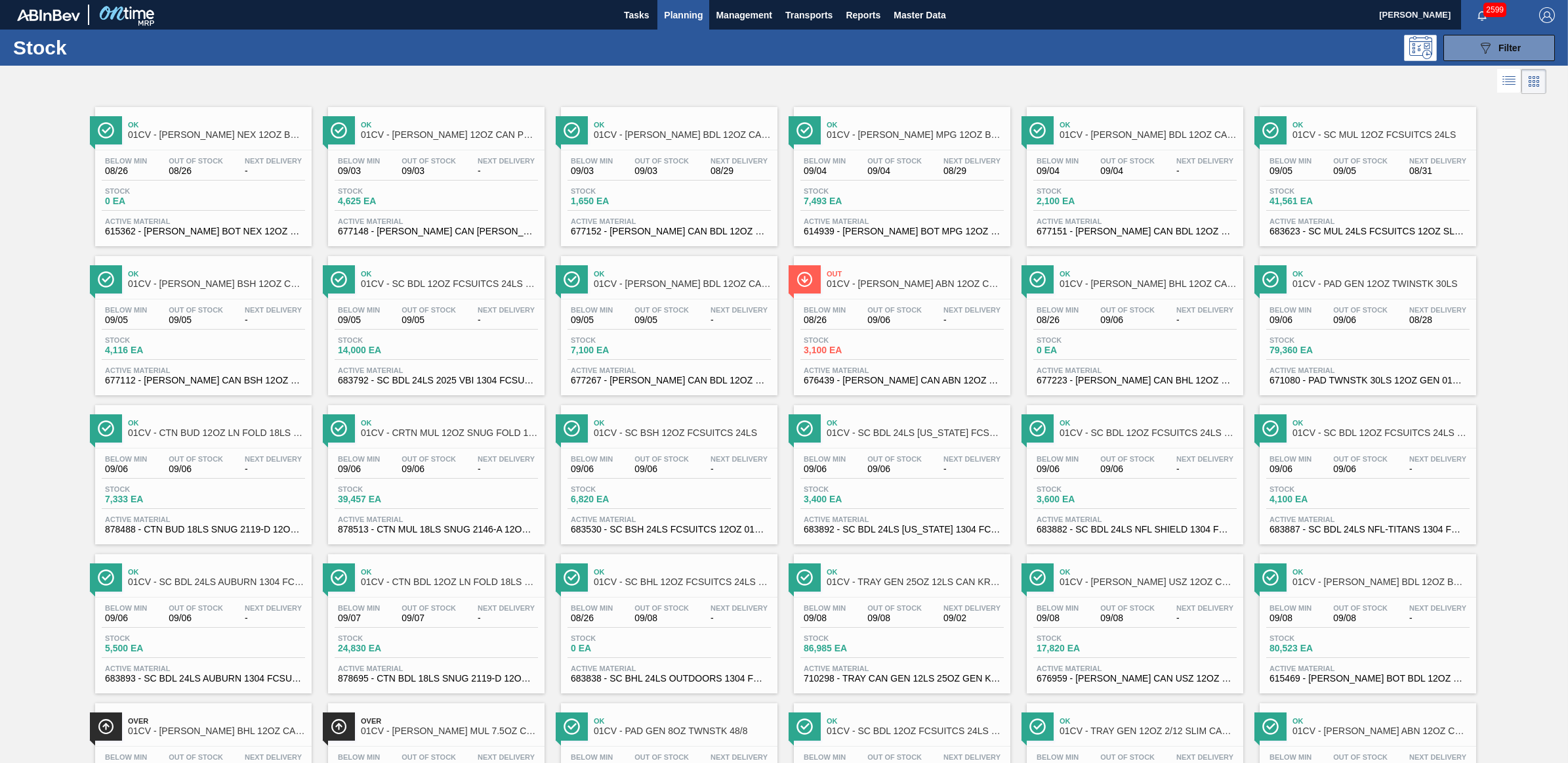
click at [1314, 102] on link "Ok 01CV - SC MUL 12OZ FCSUITCS 24LS Below Min 09/05 Out Of Stock 09/05 Next Del…" at bounding box center [1367, 172] width 233 height 149
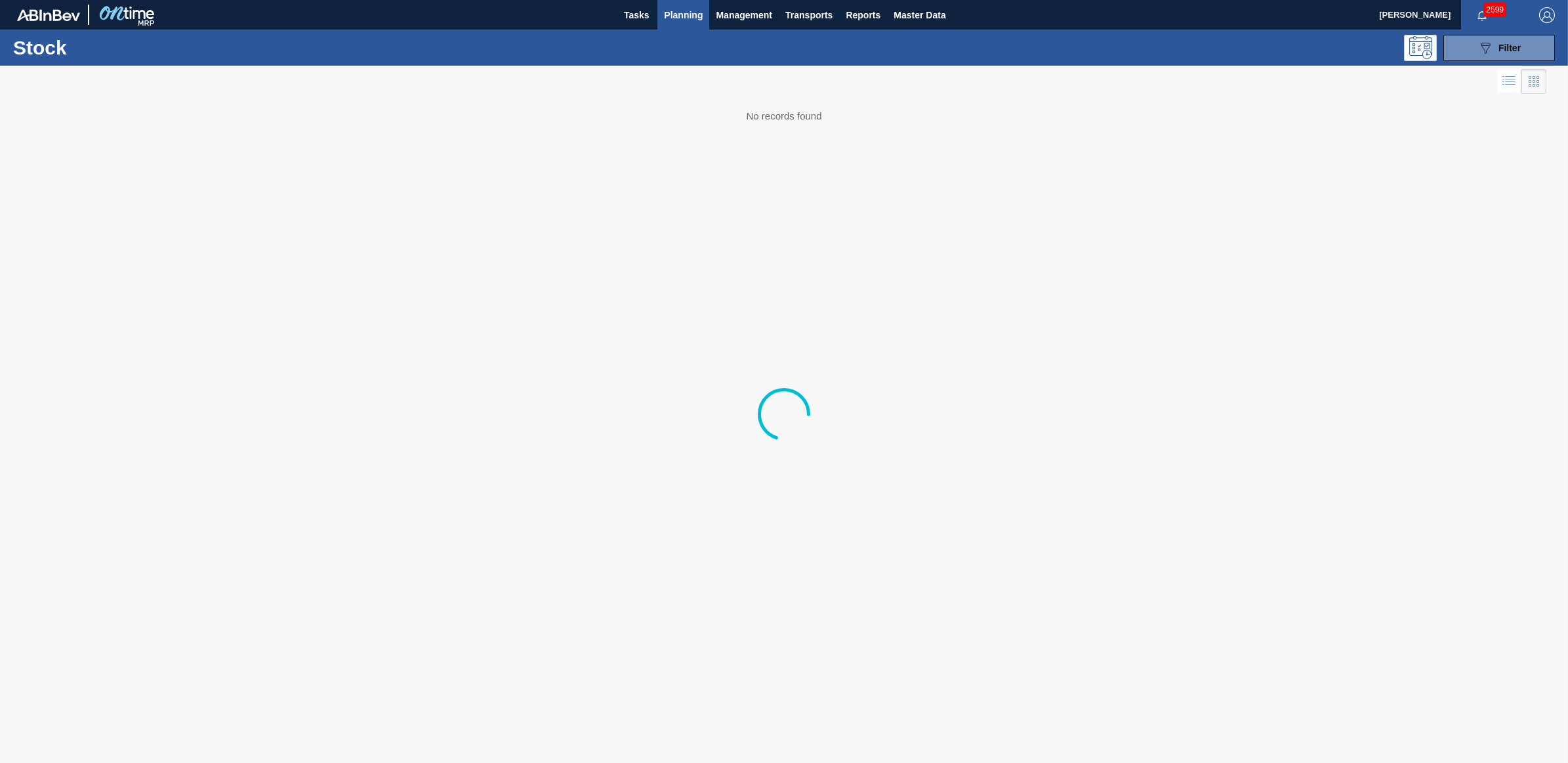
click at [1228, 74] on div at bounding box center [784, 414] width 1568 height 697
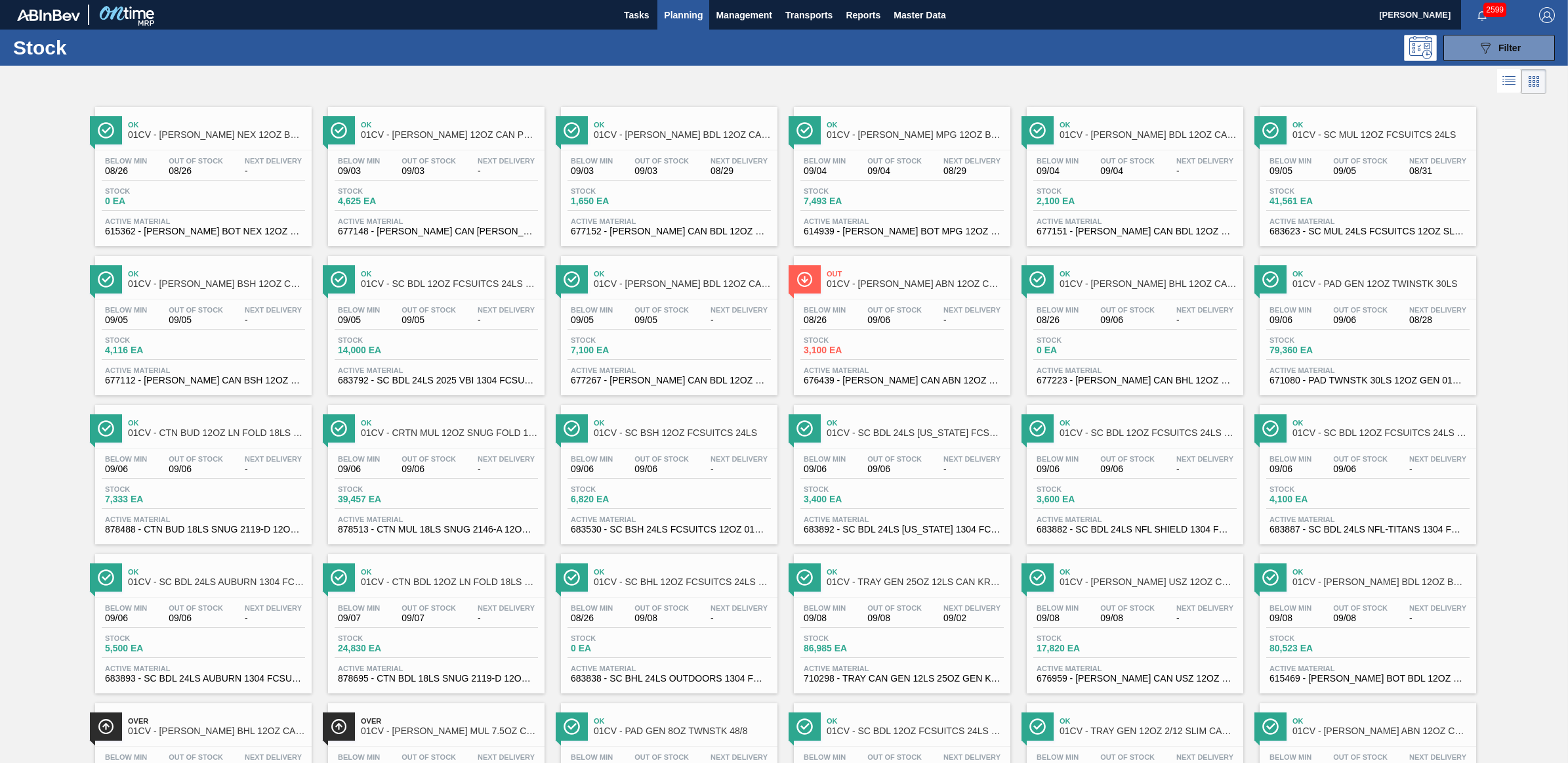
click at [632, 492] on span "Stock" at bounding box center [617, 489] width 92 height 8
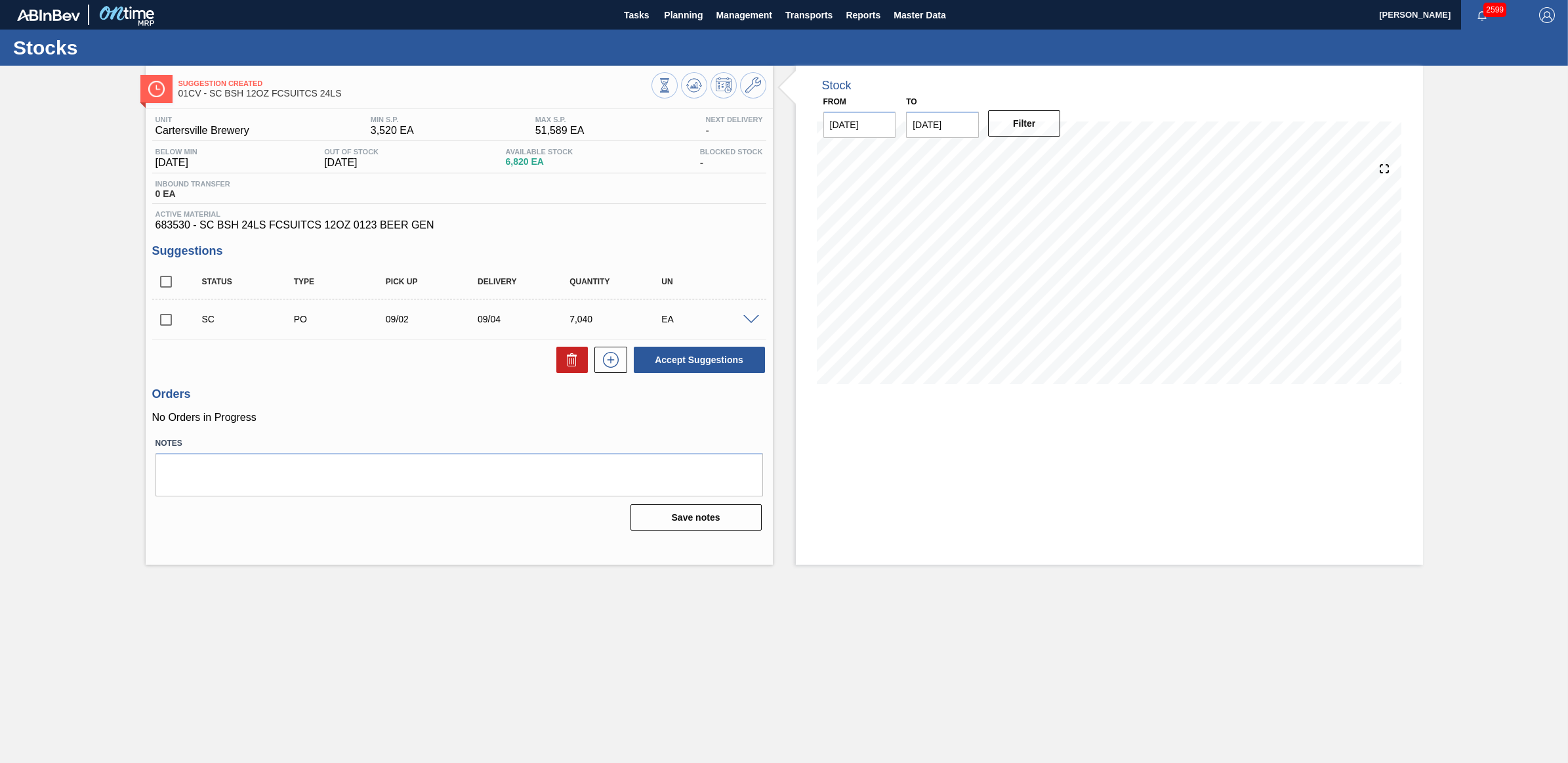
click at [163, 326] on input "checkbox" at bounding box center [166, 320] width 28 height 28
click at [670, 363] on button "Accept Suggestions" at bounding box center [699, 360] width 131 height 26
checkbox input "false"
click at [688, 12] on span "Planning" at bounding box center [683, 15] width 39 height 16
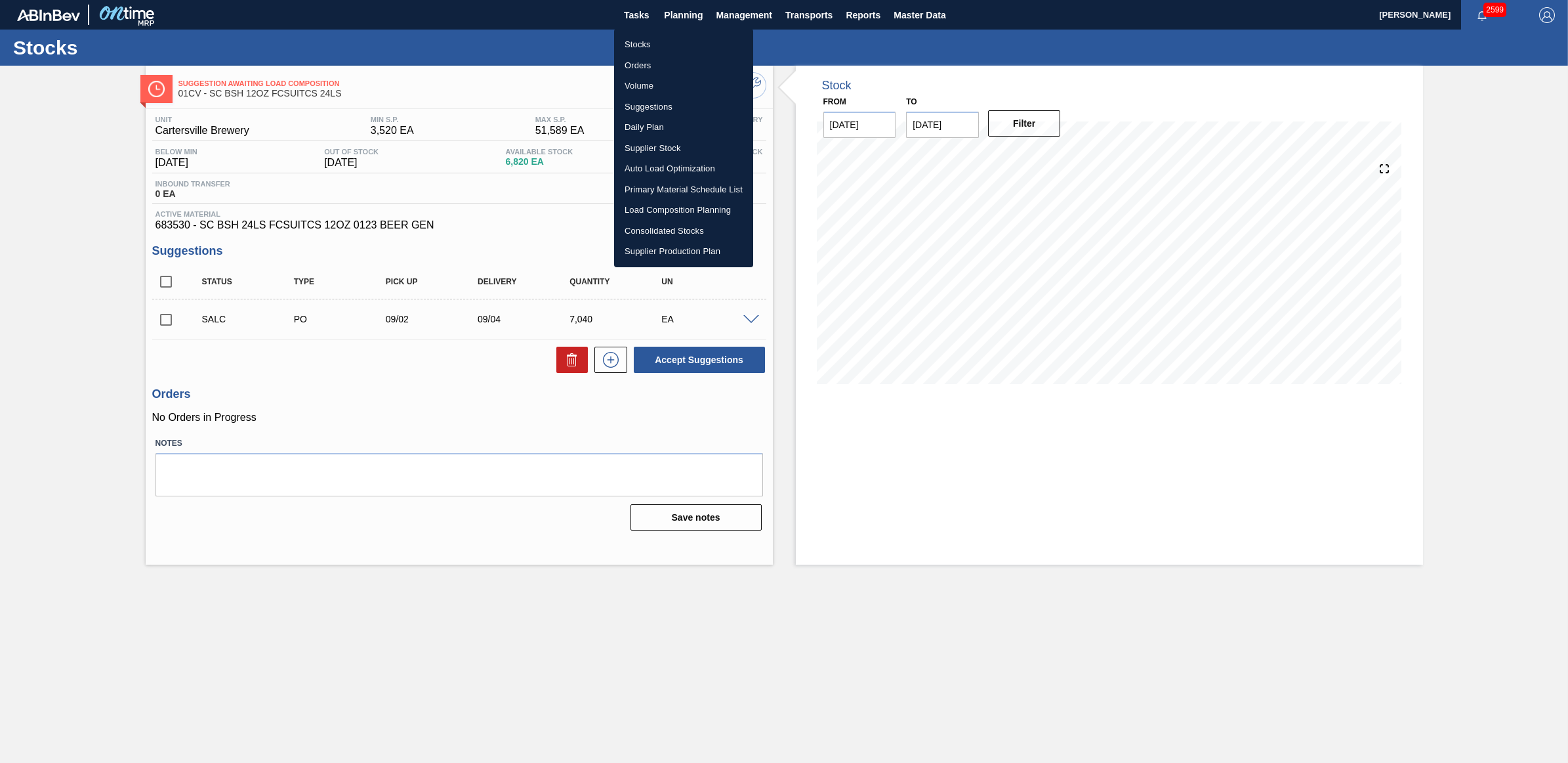
click at [633, 39] on li "Stocks" at bounding box center [683, 45] width 139 height 21
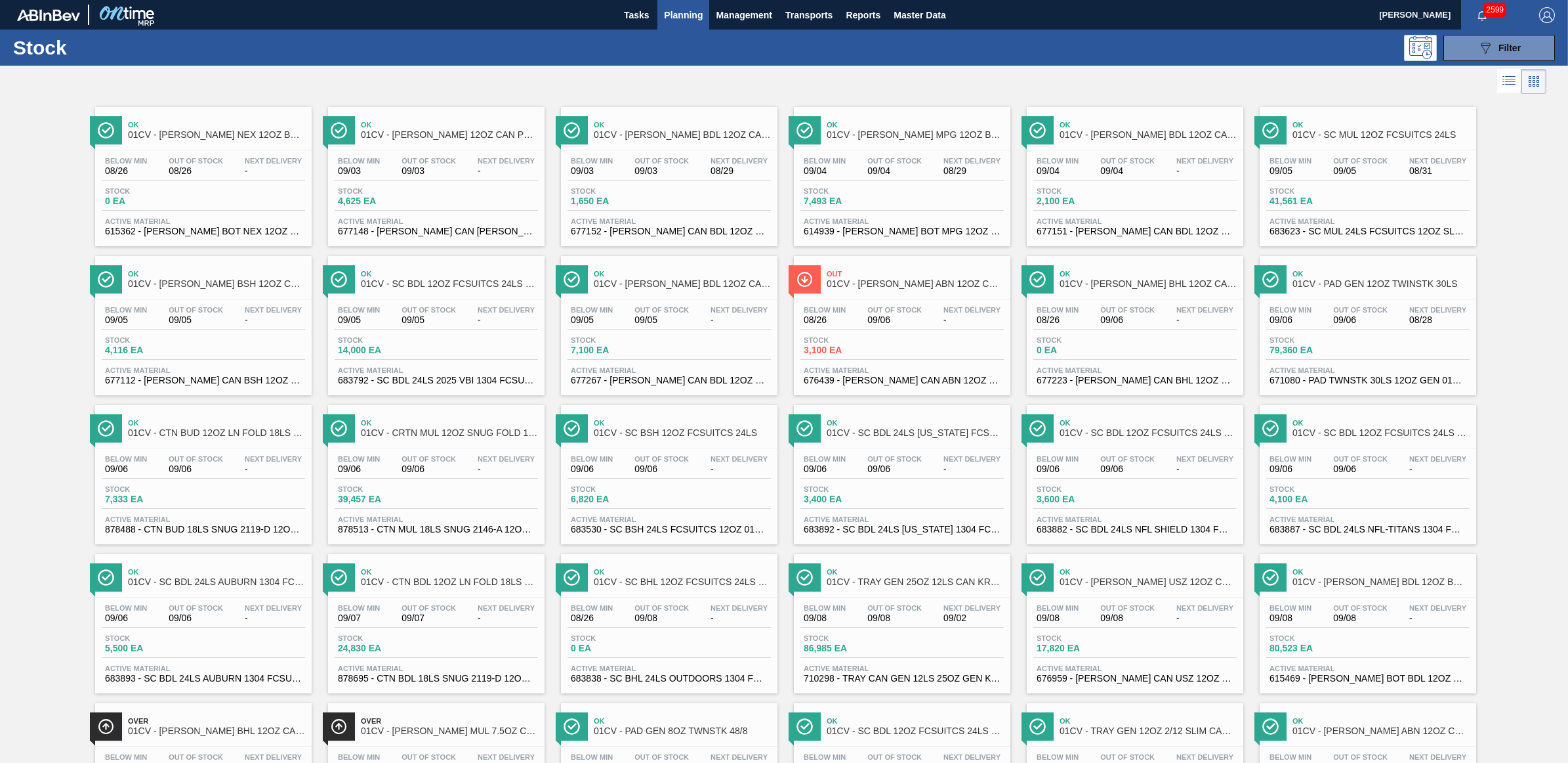
click at [395, 319] on div "Below Min 09/05 Out Of Stock 09/05 Next Delivery -" at bounding box center [436, 318] width 203 height 24
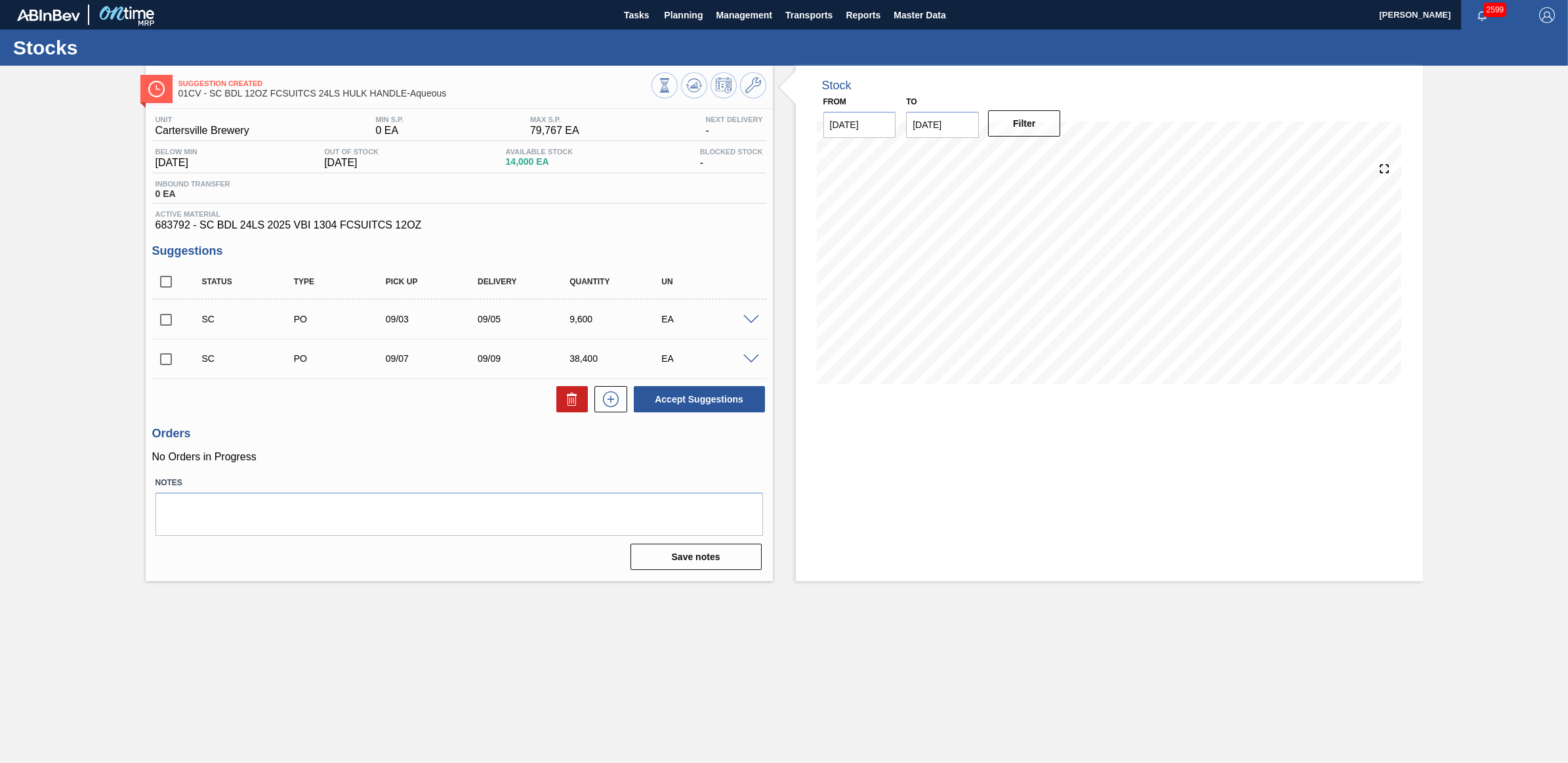
drag, startPoint x: 164, startPoint y: 323, endPoint x: 218, endPoint y: 338, distance: 56.0
click at [164, 323] on input "checkbox" at bounding box center [166, 320] width 28 height 28
click at [659, 404] on button "Accept Suggestions" at bounding box center [699, 399] width 131 height 26
checkbox input "false"
click at [158, 365] on input "checkbox" at bounding box center [166, 359] width 28 height 28
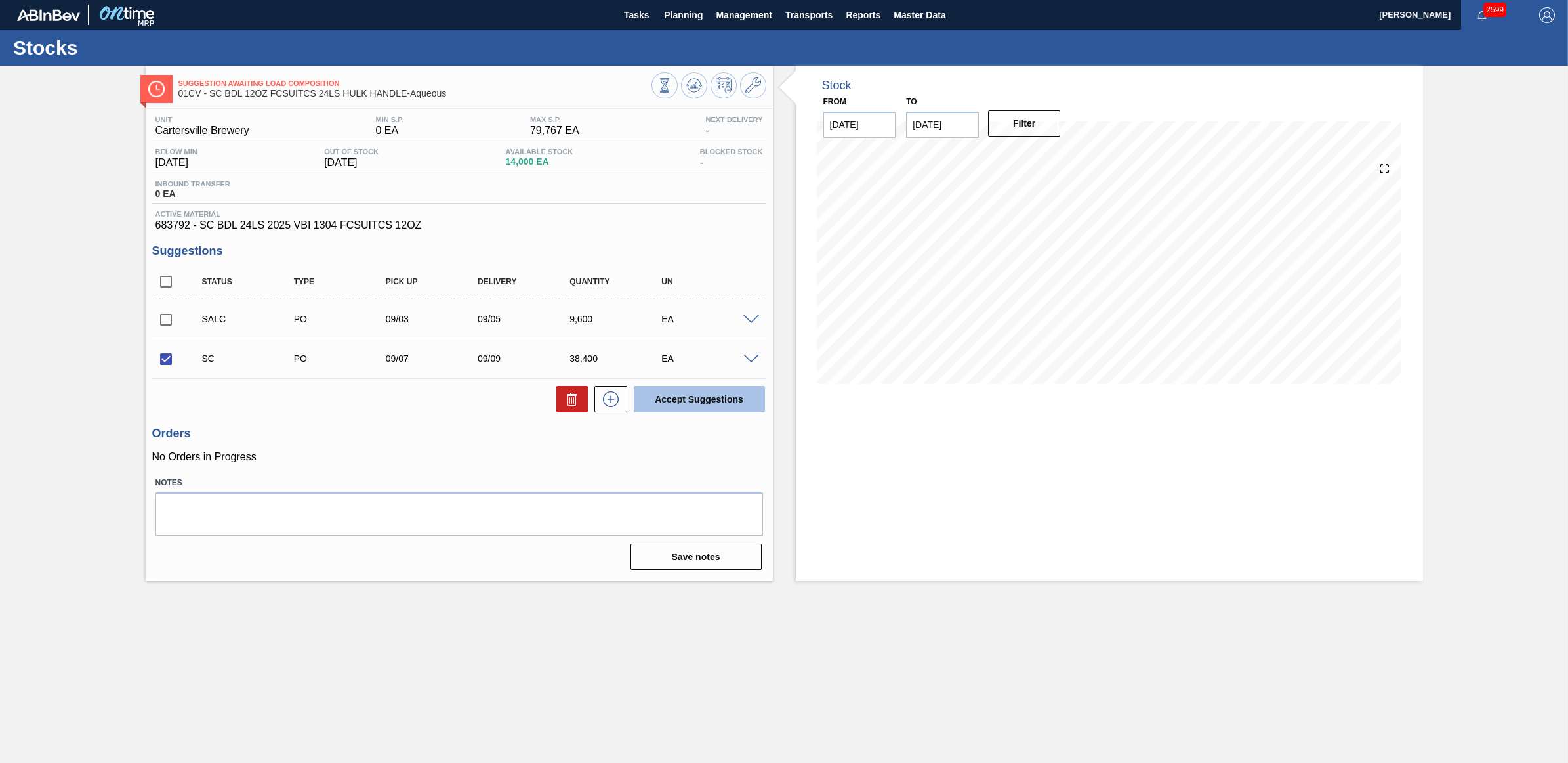
click at [716, 402] on button "Accept Suggestions" at bounding box center [699, 399] width 131 height 26
checkbox input "false"
click at [694, 14] on span "Planning" at bounding box center [683, 15] width 39 height 16
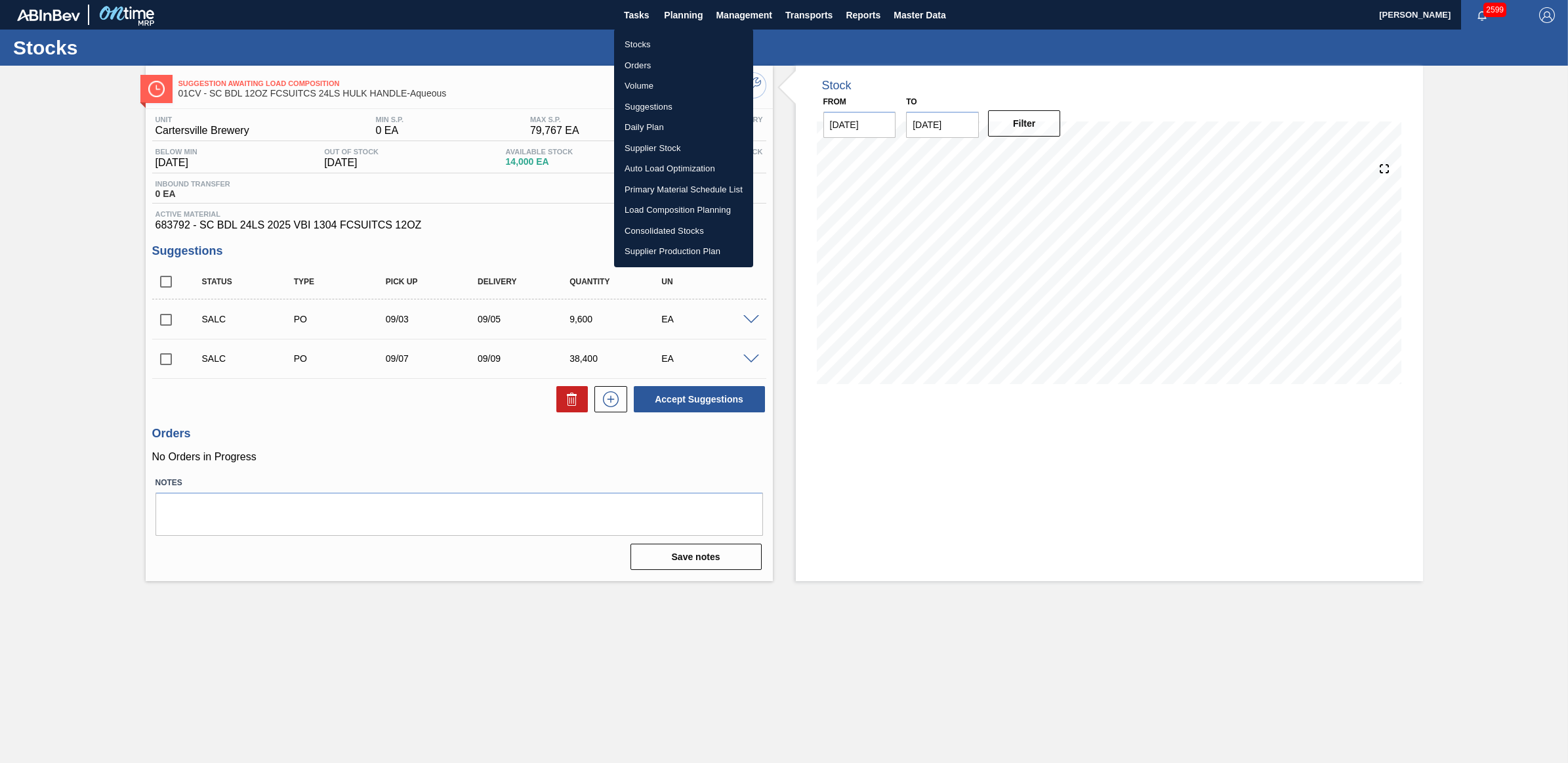
click at [651, 47] on li "Stocks" at bounding box center [683, 45] width 139 height 21
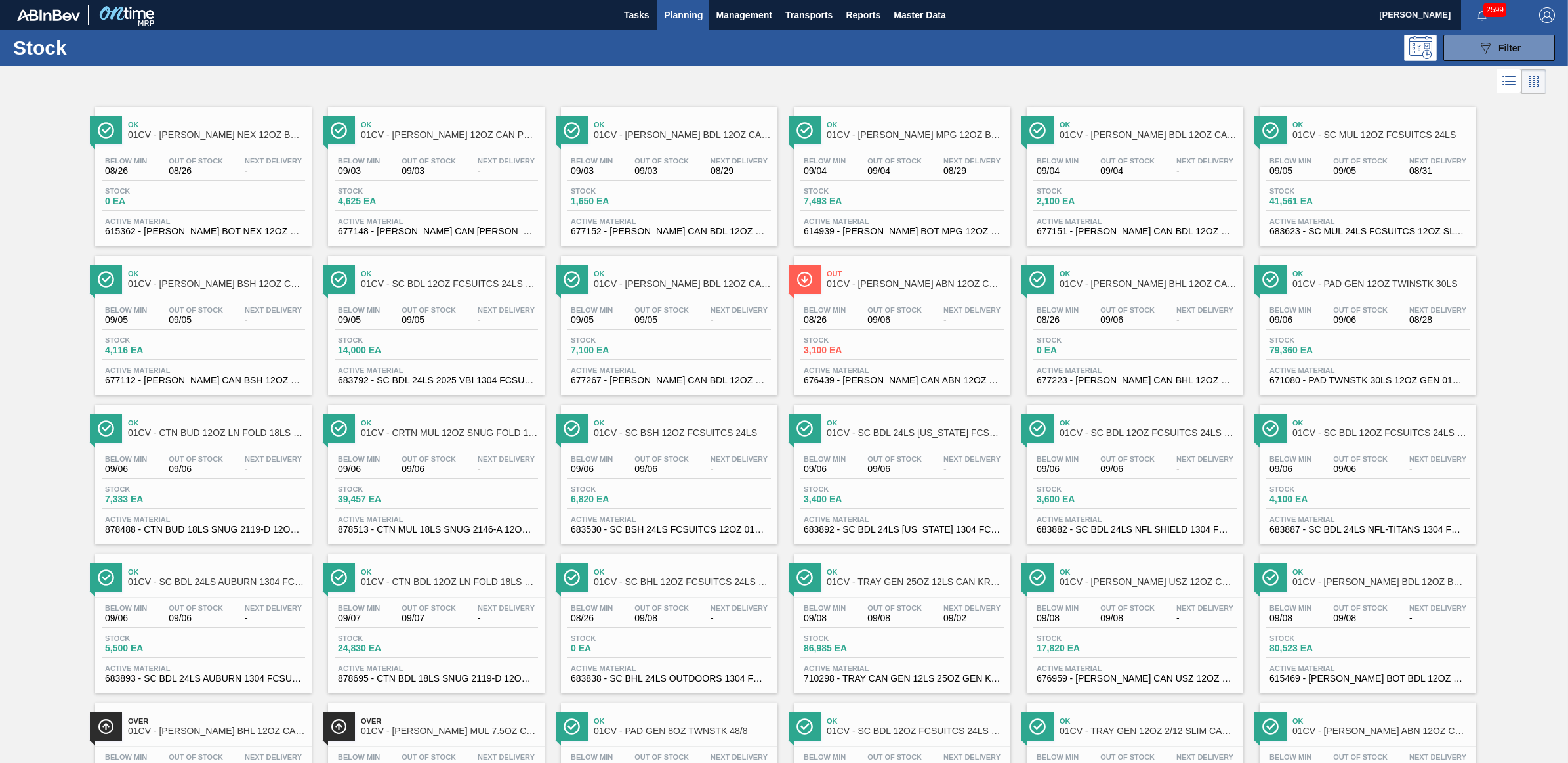
click at [850, 473] on div "Below Min 09/06 Out Of Stock 09/06 Next Delivery -" at bounding box center [902, 467] width 203 height 24
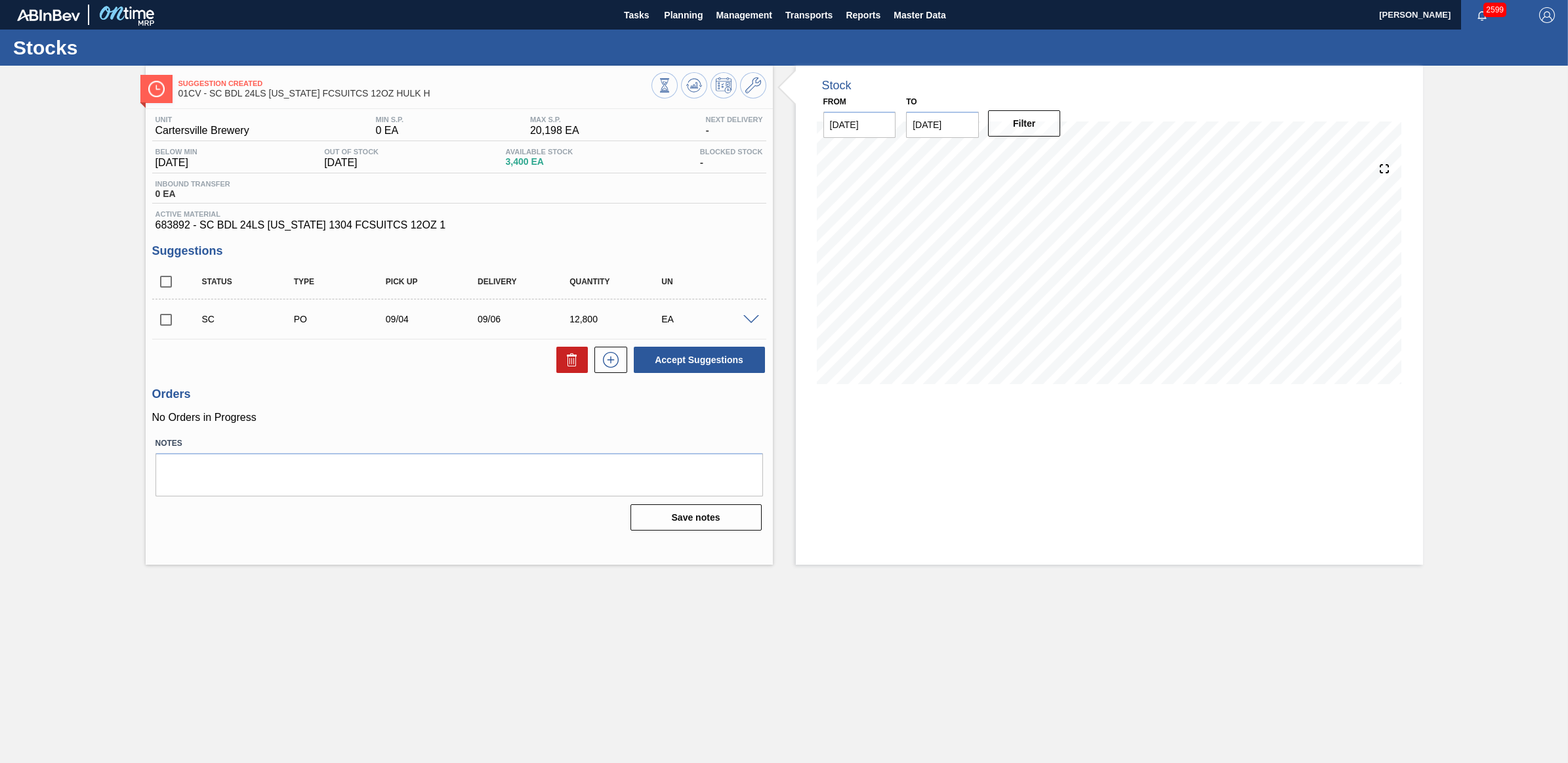
drag, startPoint x: 168, startPoint y: 323, endPoint x: 211, endPoint y: 329, distance: 43.4
click at [168, 323] on input "checkbox" at bounding box center [166, 320] width 28 height 28
click at [701, 362] on button "Accept Suggestions" at bounding box center [699, 360] width 131 height 26
checkbox input "false"
click at [159, 322] on input "checkbox" at bounding box center [166, 320] width 28 height 28
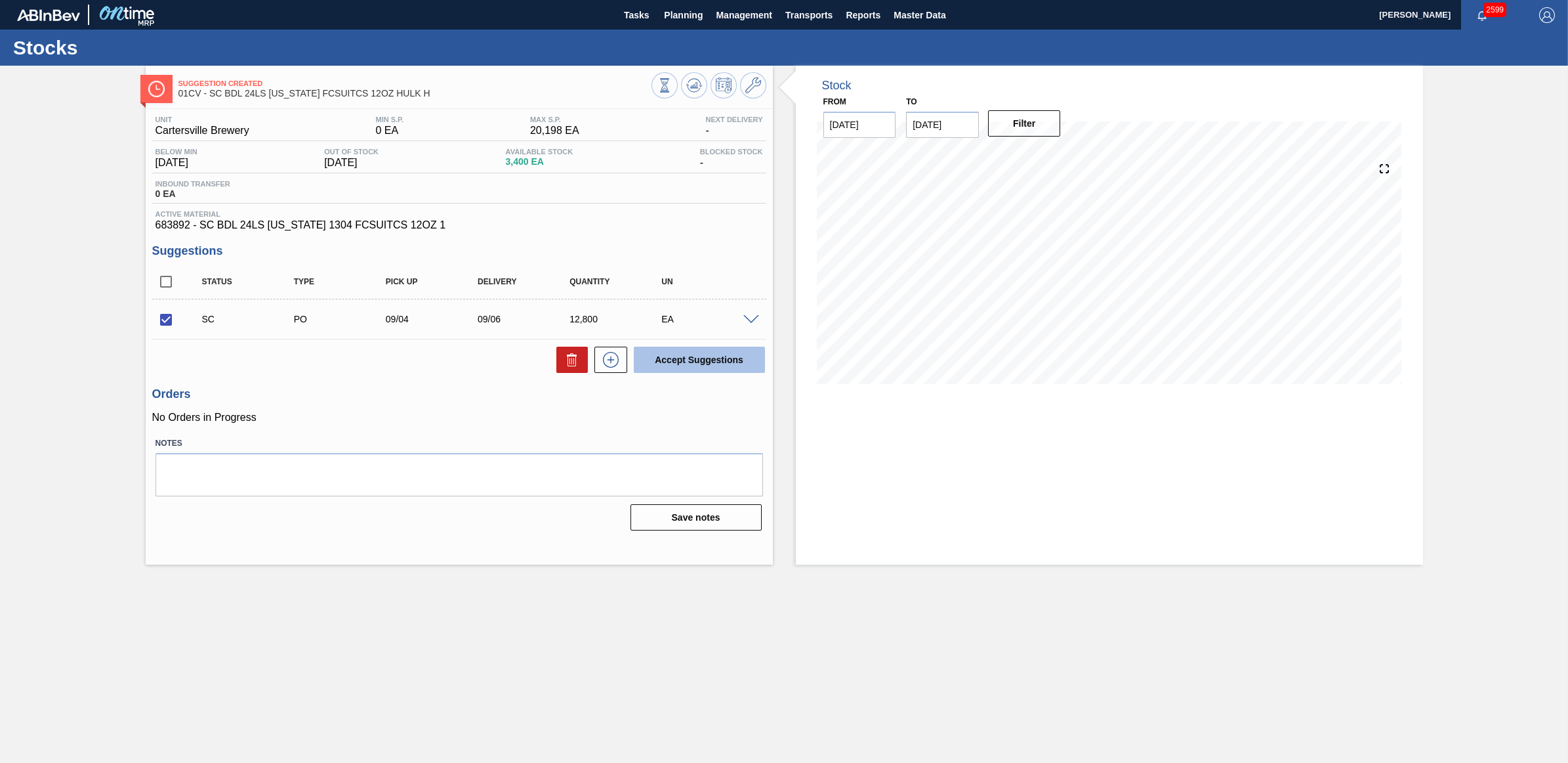
click at [701, 362] on button "Accept Suggestions" at bounding box center [699, 360] width 131 height 26
checkbox input "false"
click at [691, 12] on span "Planning" at bounding box center [683, 15] width 39 height 16
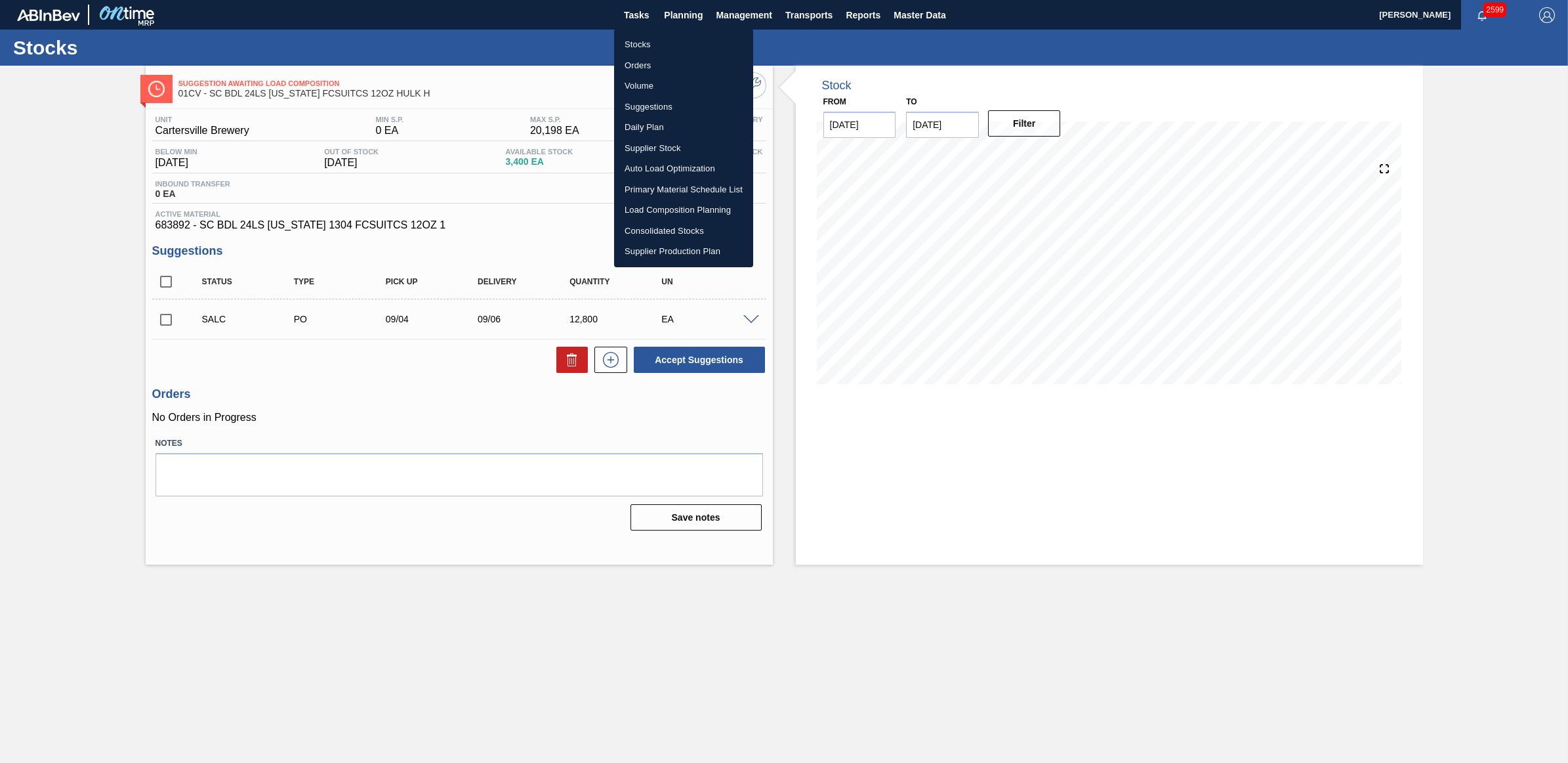
click at [669, 41] on li "Stocks" at bounding box center [683, 45] width 139 height 21
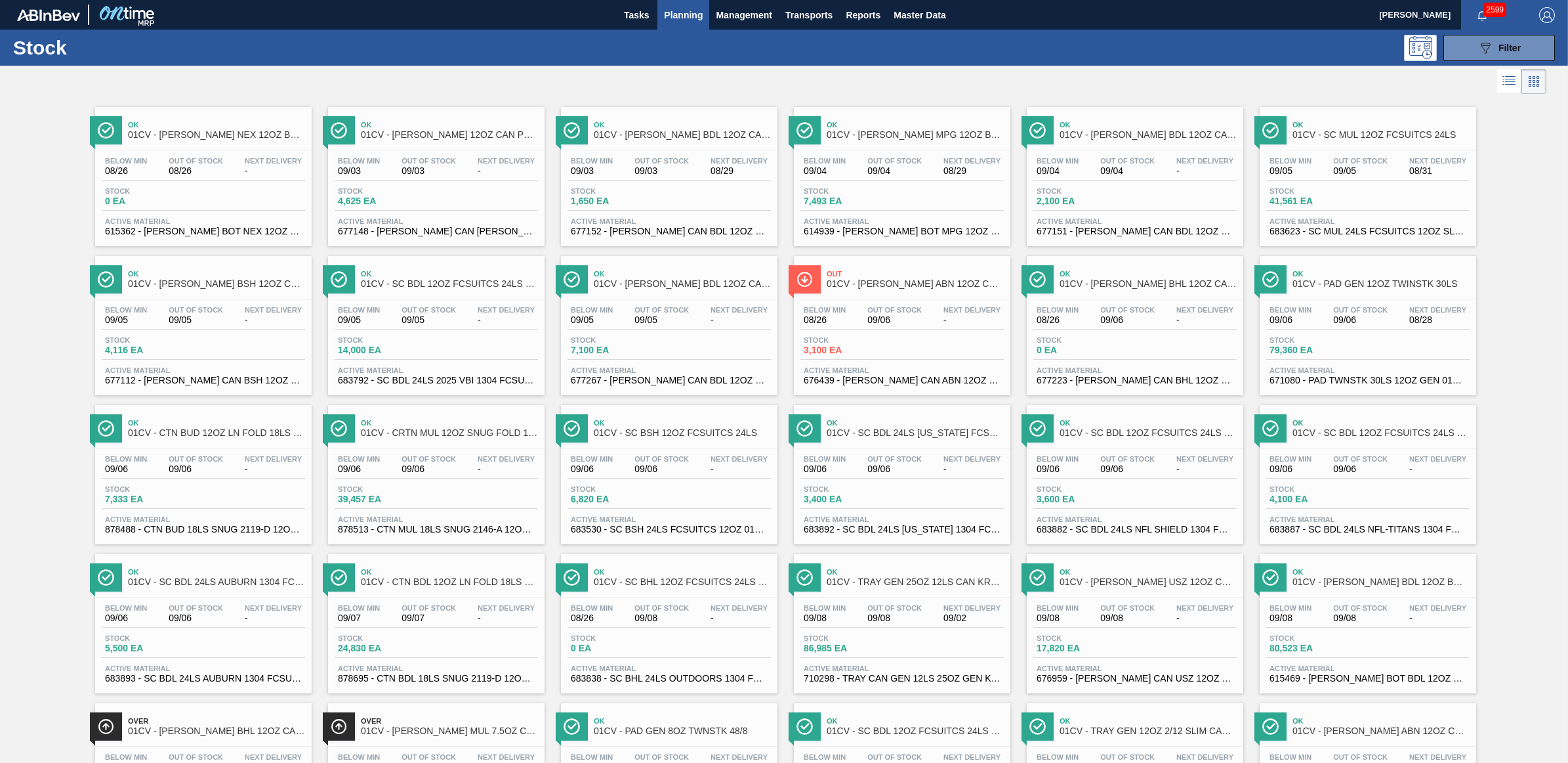
click at [136, 604] on div "Below Min 09/06 Out Of Stock 09/06 Next Delivery - Stock 5,500 EA Active Materi…" at bounding box center [203, 642] width 216 height 90
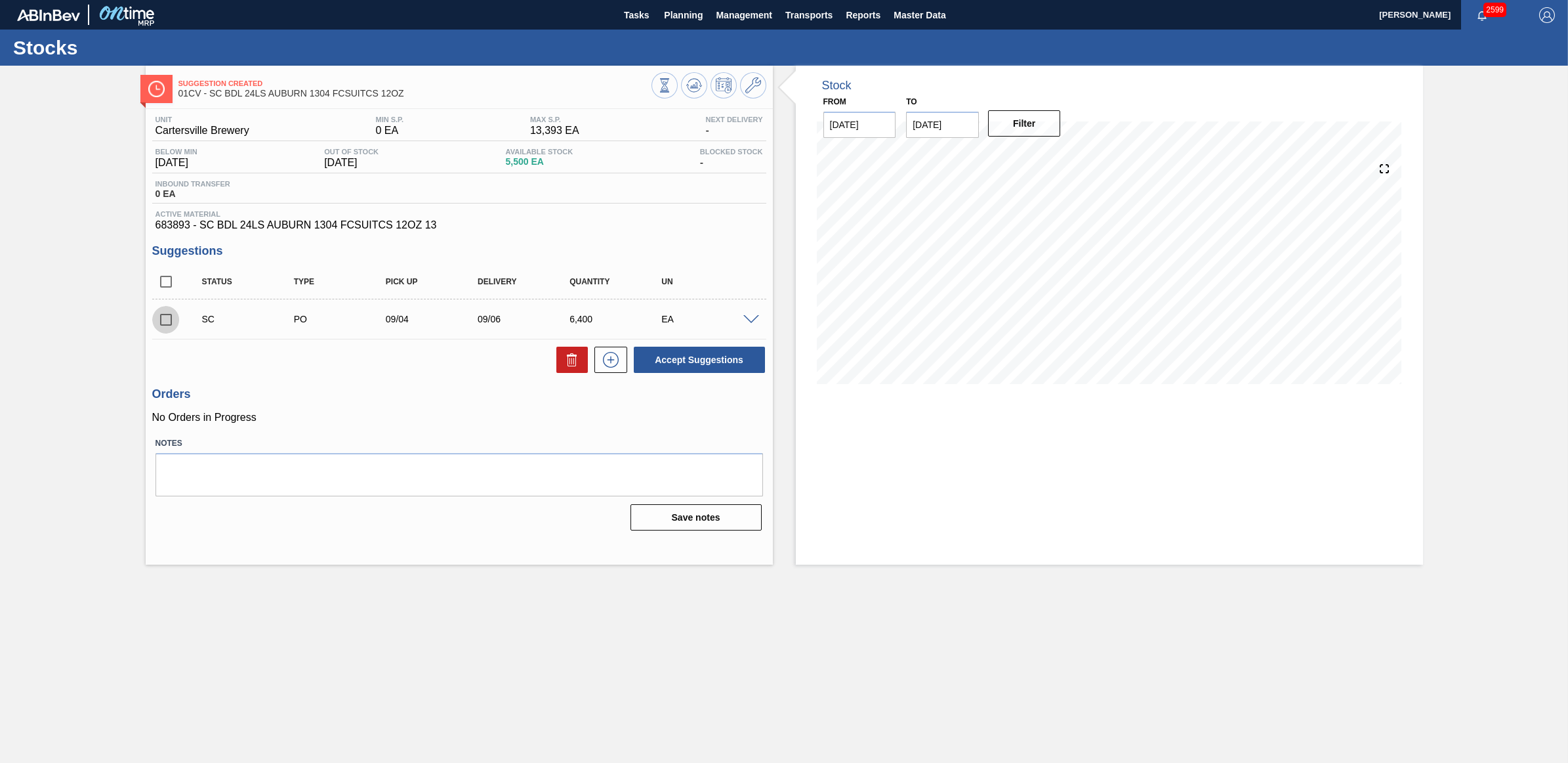
click at [164, 323] on input "checkbox" at bounding box center [166, 320] width 28 height 28
click at [743, 364] on button "Accept Suggestions" at bounding box center [699, 360] width 131 height 26
checkbox input "false"
click at [684, 20] on span "Planning" at bounding box center [683, 15] width 39 height 16
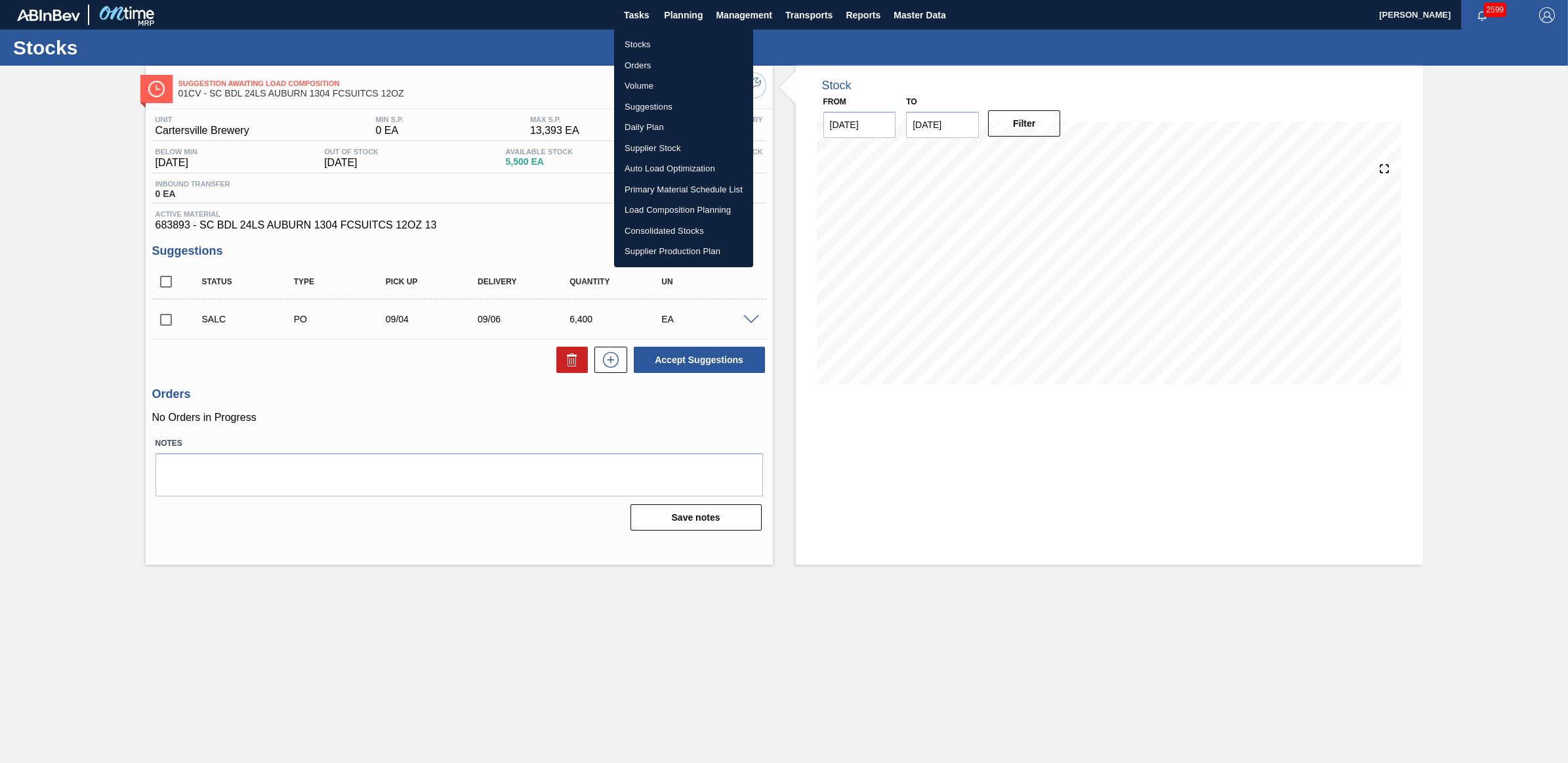
click at [661, 44] on li "Stocks" at bounding box center [683, 45] width 139 height 21
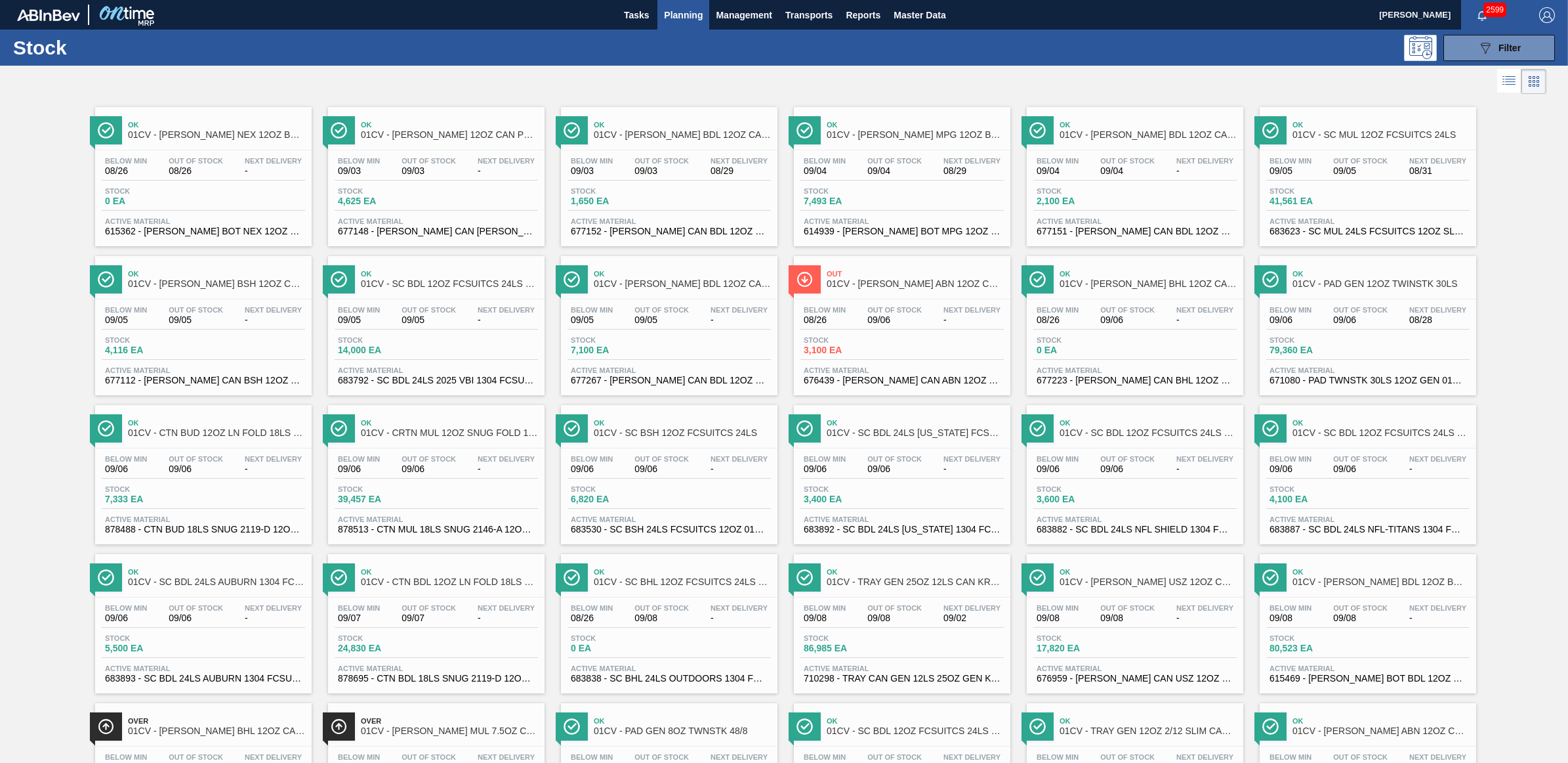
click at [826, 188] on span "Stock" at bounding box center [850, 191] width 92 height 8
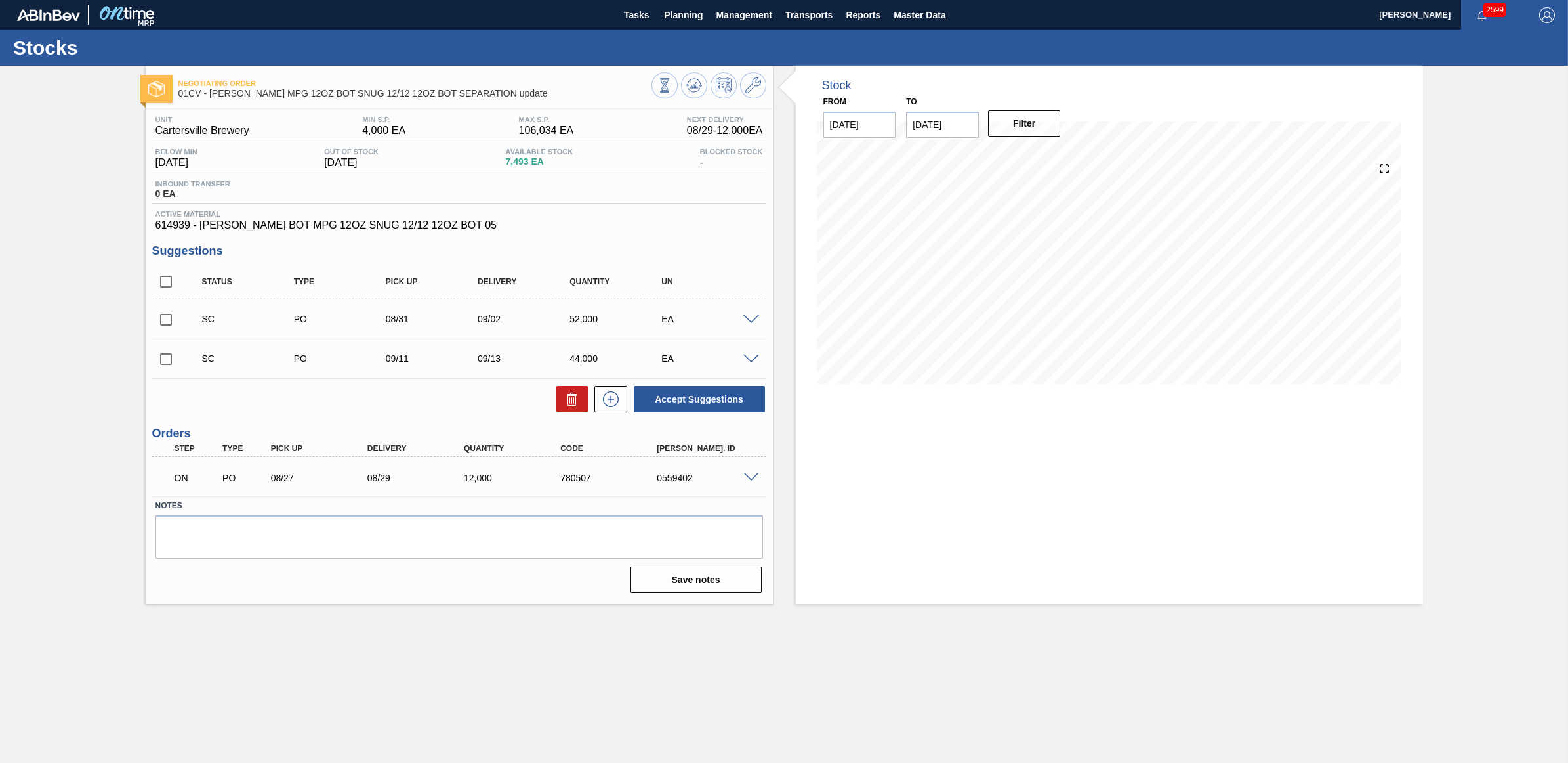
click at [163, 321] on input "checkbox" at bounding box center [166, 320] width 28 height 28
click at [163, 327] on input "checkbox" at bounding box center [166, 320] width 28 height 28
checkbox input "false"
click at [163, 359] on input "checkbox" at bounding box center [166, 359] width 28 height 28
click at [721, 397] on button "Accept Suggestions" at bounding box center [699, 399] width 131 height 26
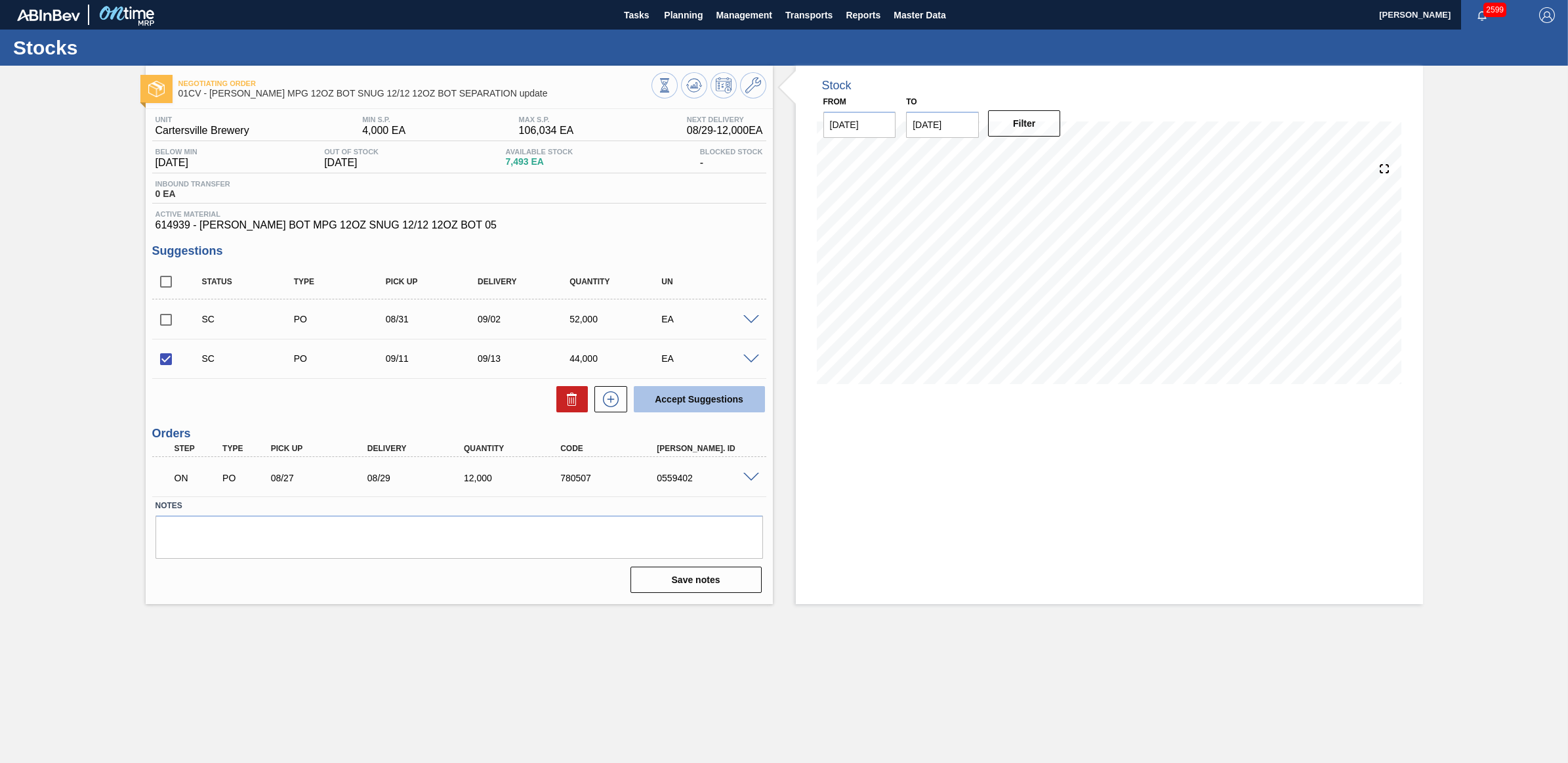
checkbox input "false"
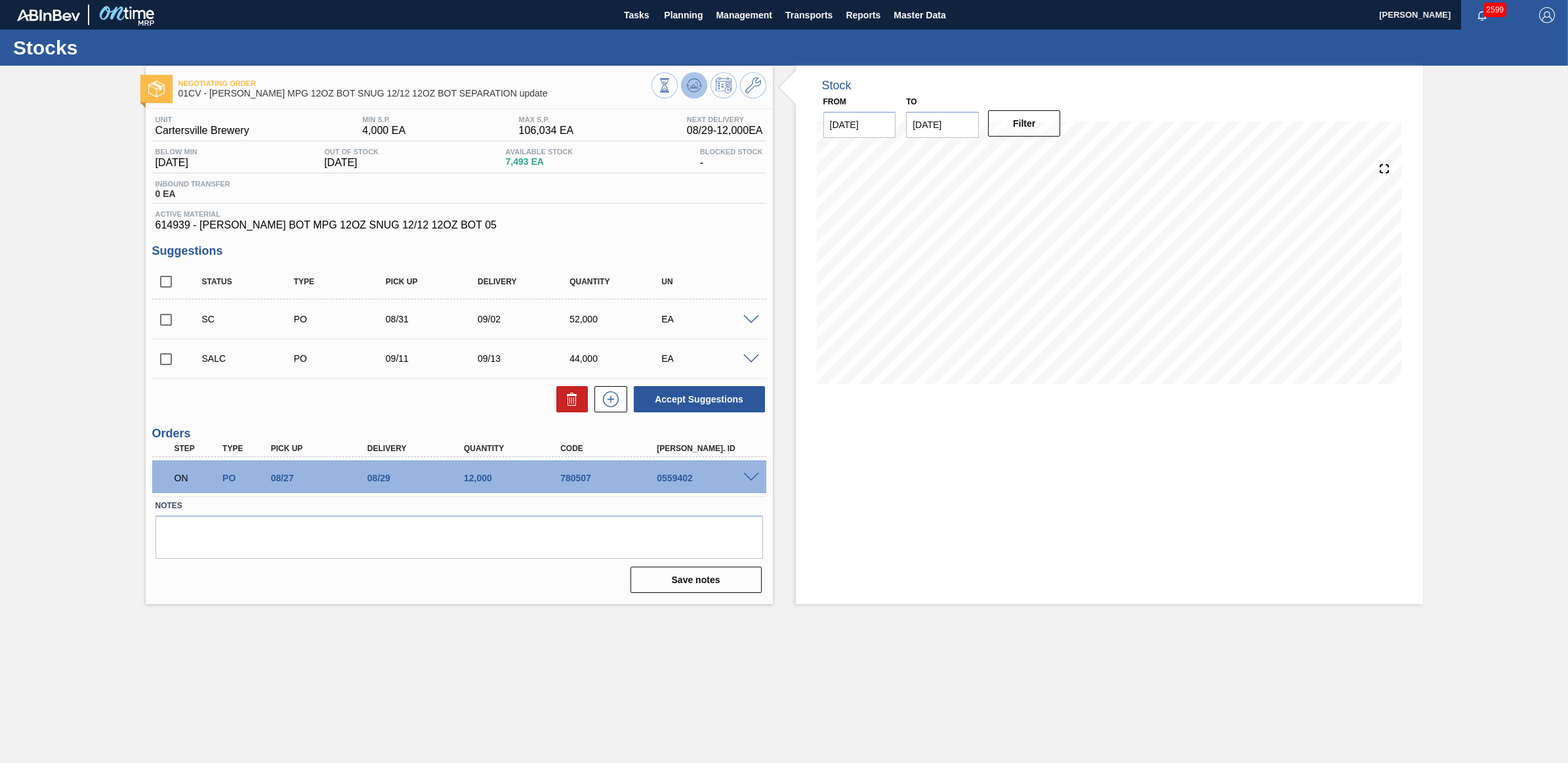
click at [691, 83] on icon at bounding box center [694, 86] width 16 height 16
click at [669, 7] on span "Planning" at bounding box center [683, 15] width 39 height 16
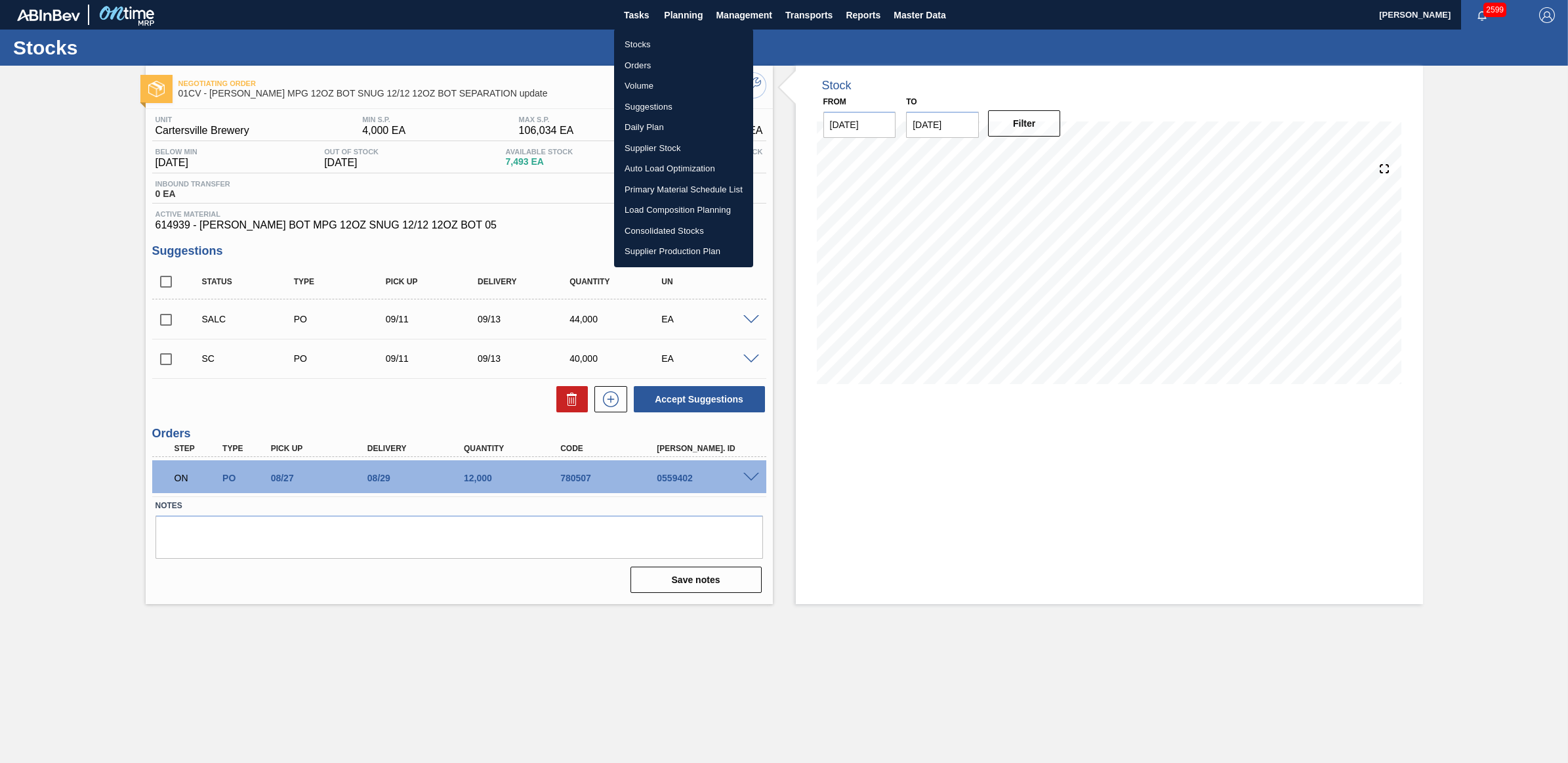
click at [651, 43] on li "Stocks" at bounding box center [683, 45] width 139 height 21
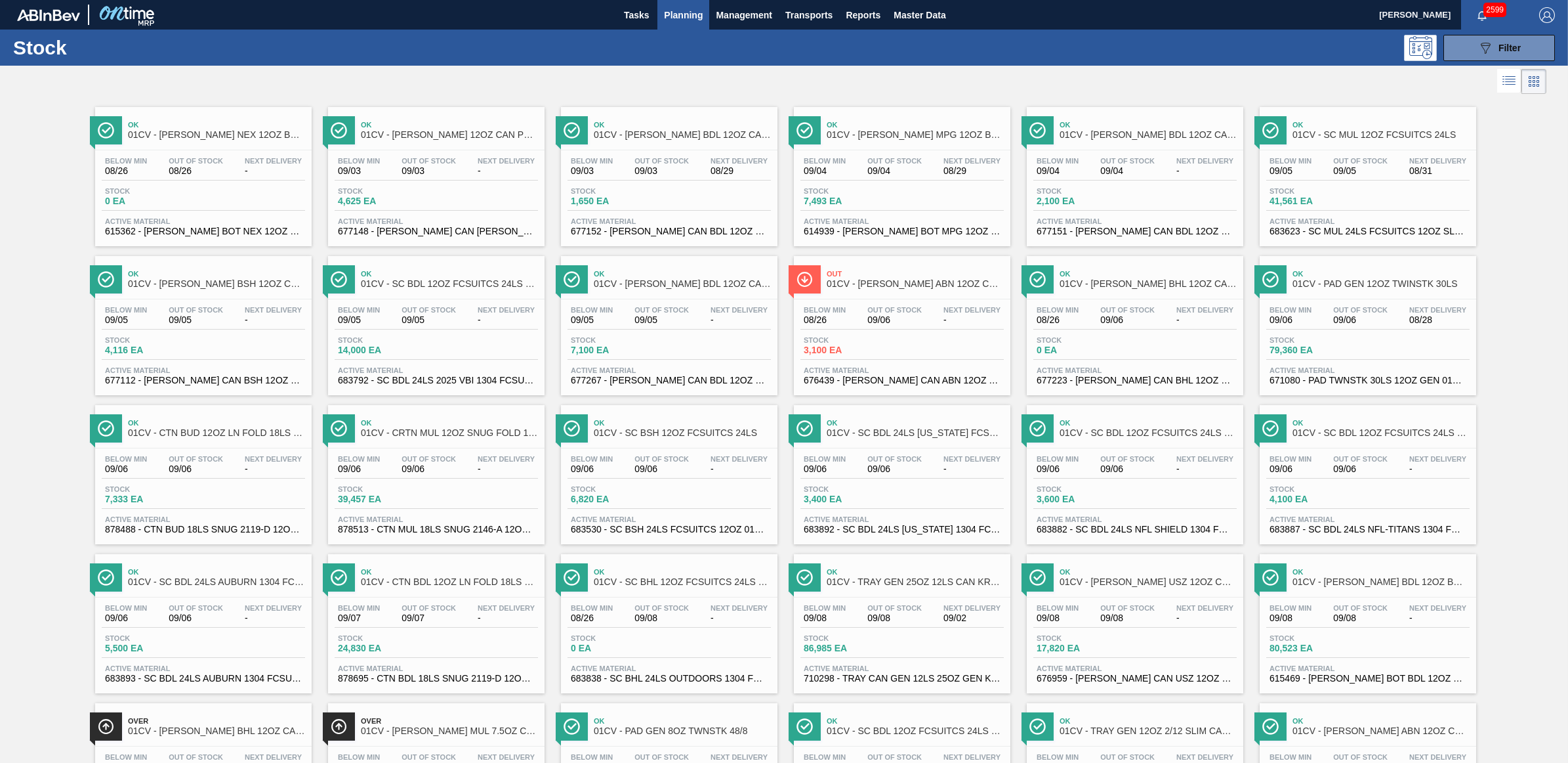
click at [919, 298] on div "Out 01CV - CARR ABN 12OZ CAN TWNSTK 30/12 CAN AQUEOUS Below Min 08/26 Out Of St…" at bounding box center [902, 325] width 216 height 139
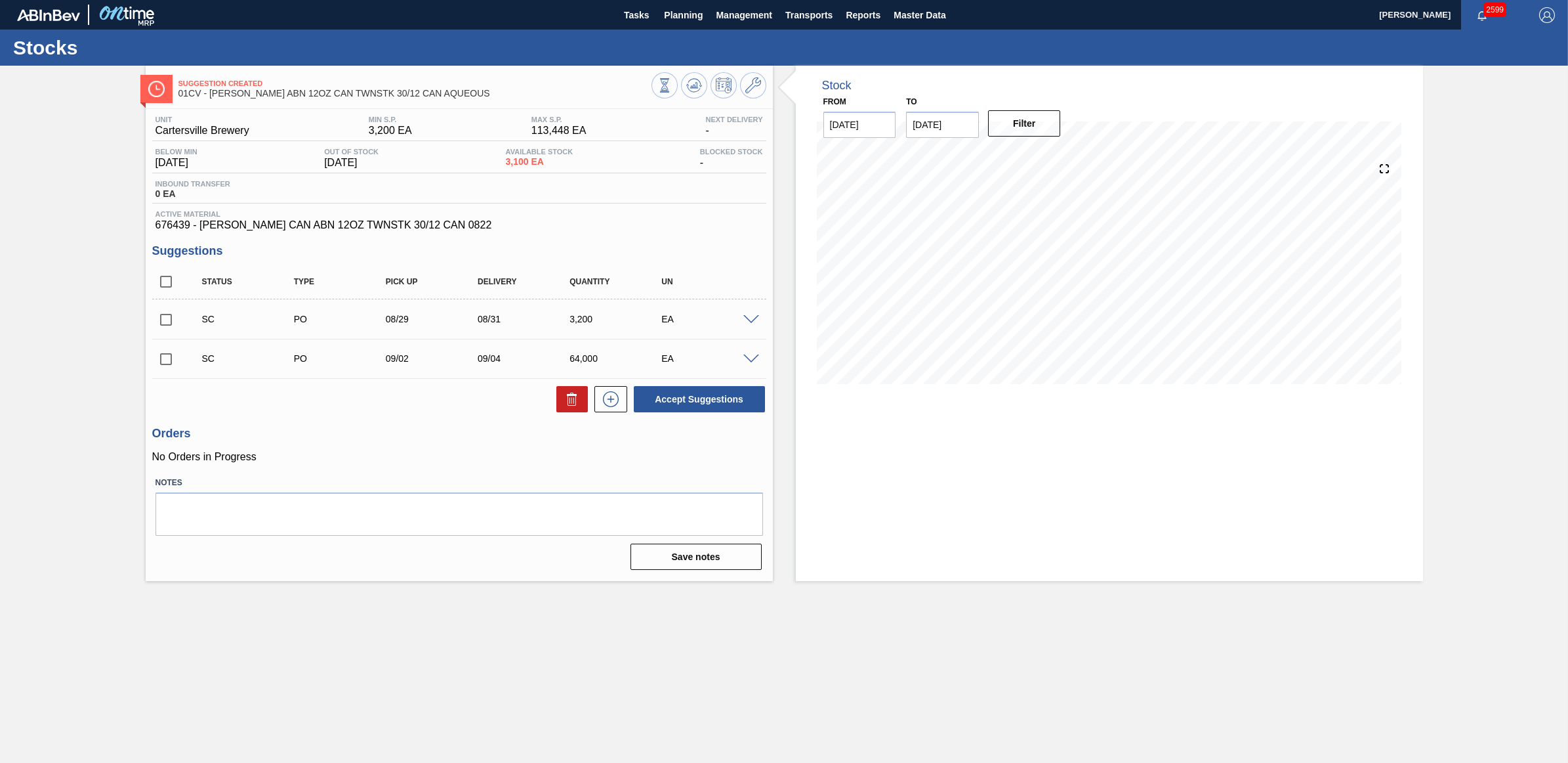
click at [168, 361] on input "checkbox" at bounding box center [166, 359] width 28 height 28
checkbox input "true"
click at [164, 323] on input "checkbox" at bounding box center [166, 320] width 28 height 28
click at [691, 394] on button "Accept Suggestions" at bounding box center [699, 399] width 131 height 26
checkbox input "false"
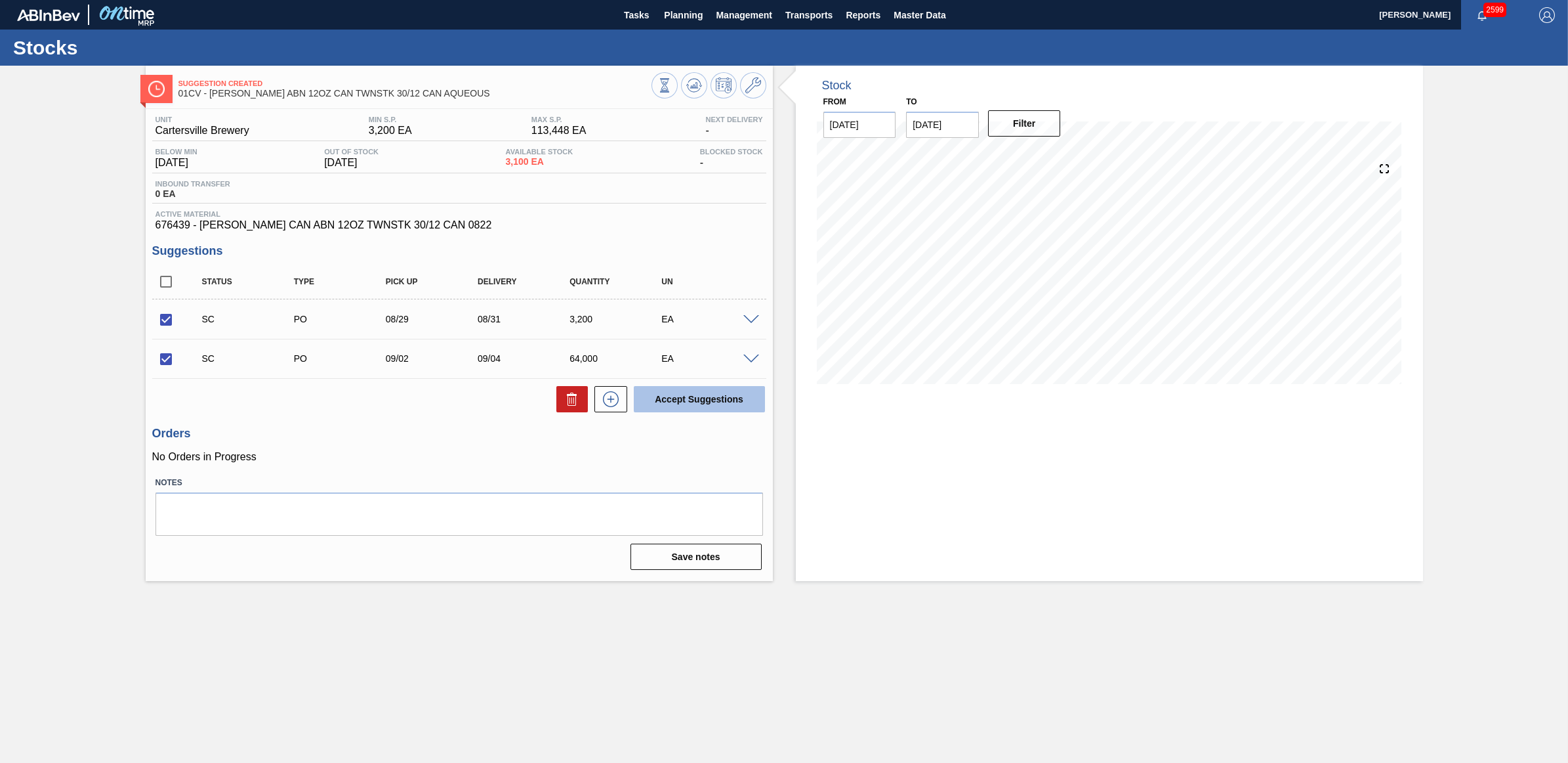
checkbox input "false"
click at [666, 8] on span "Planning" at bounding box center [683, 15] width 39 height 16
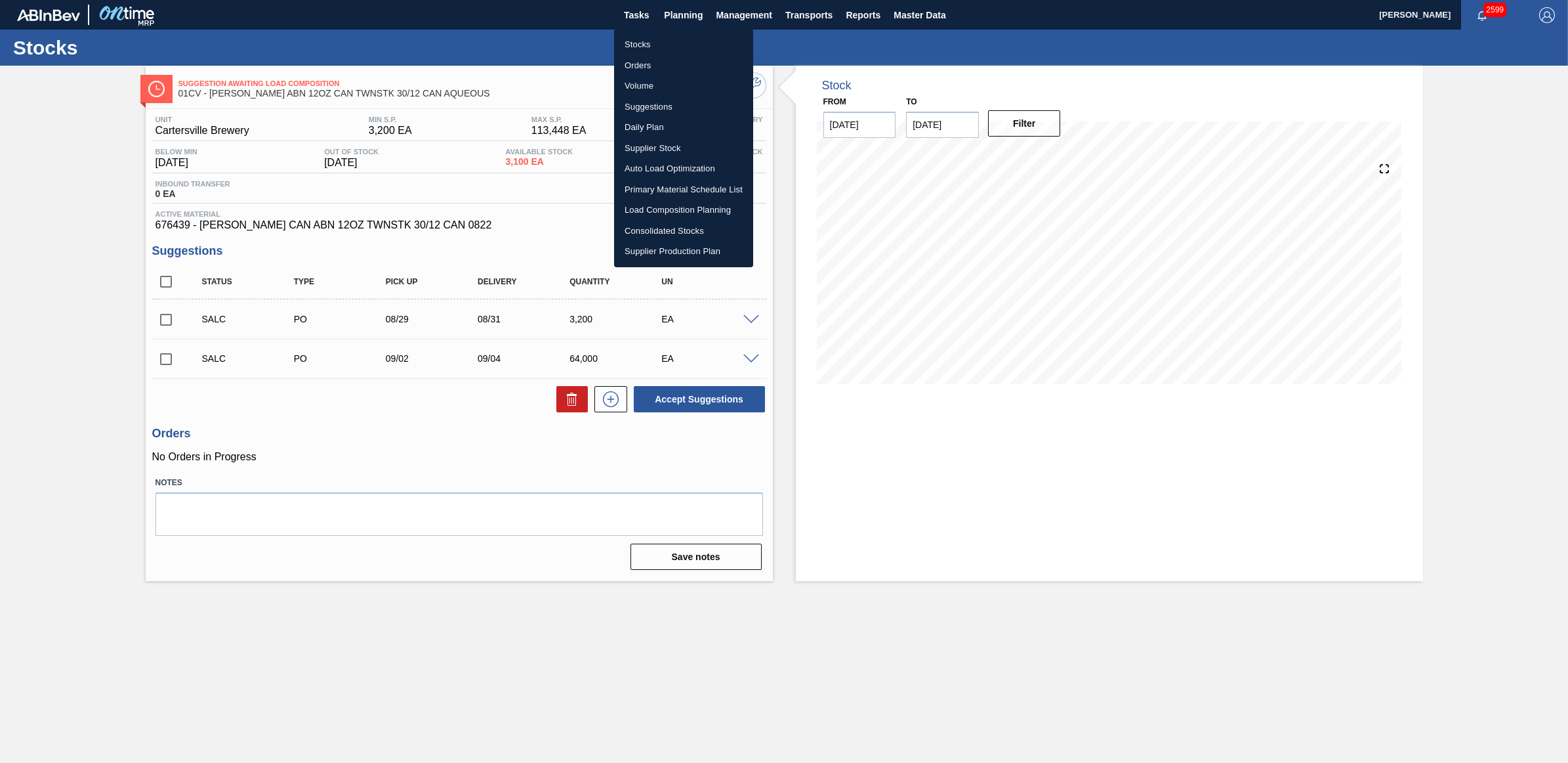
click at [551, 86] on div at bounding box center [784, 381] width 1568 height 763
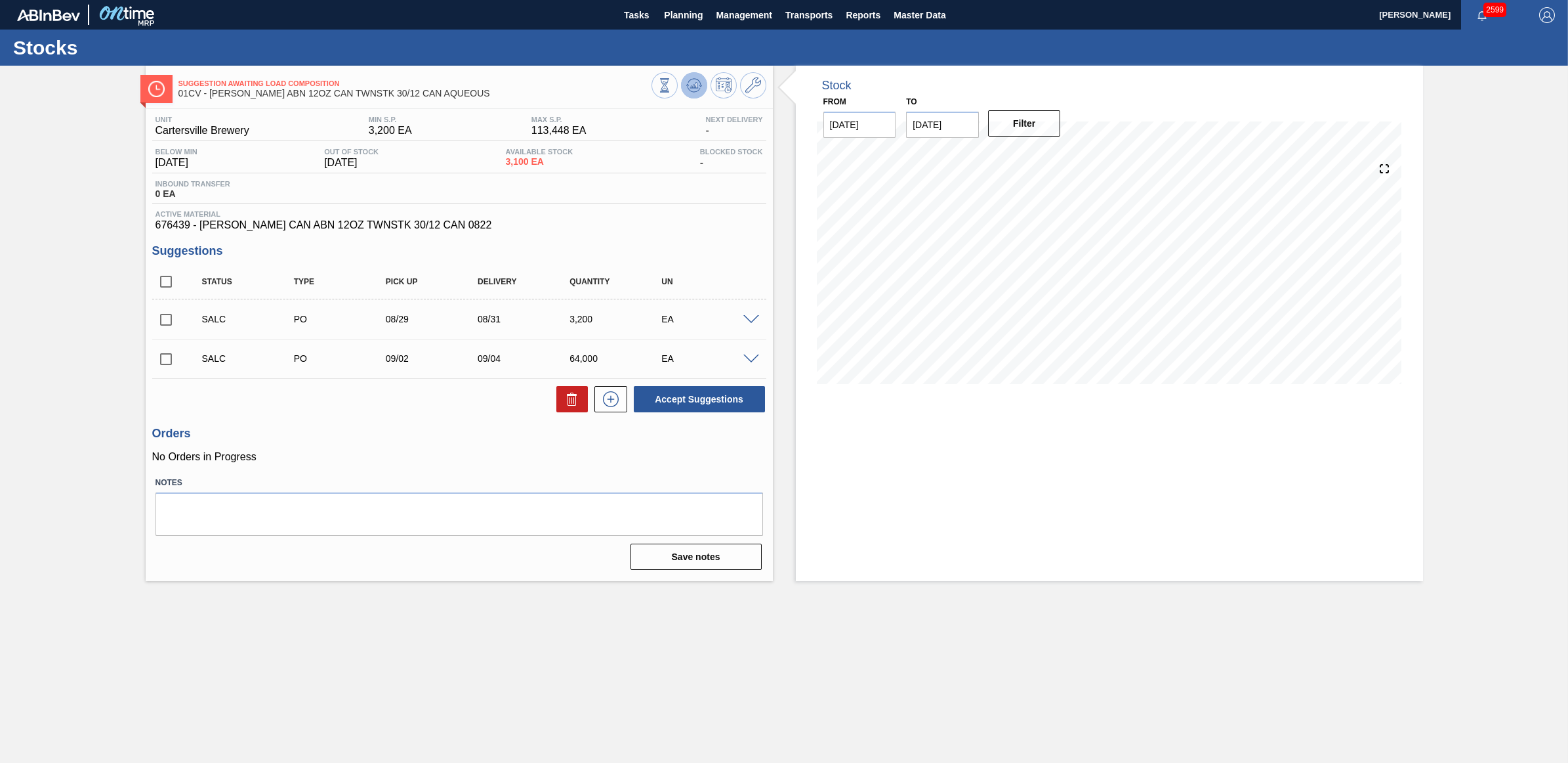
click at [689, 81] on icon at bounding box center [694, 82] width 13 height 7
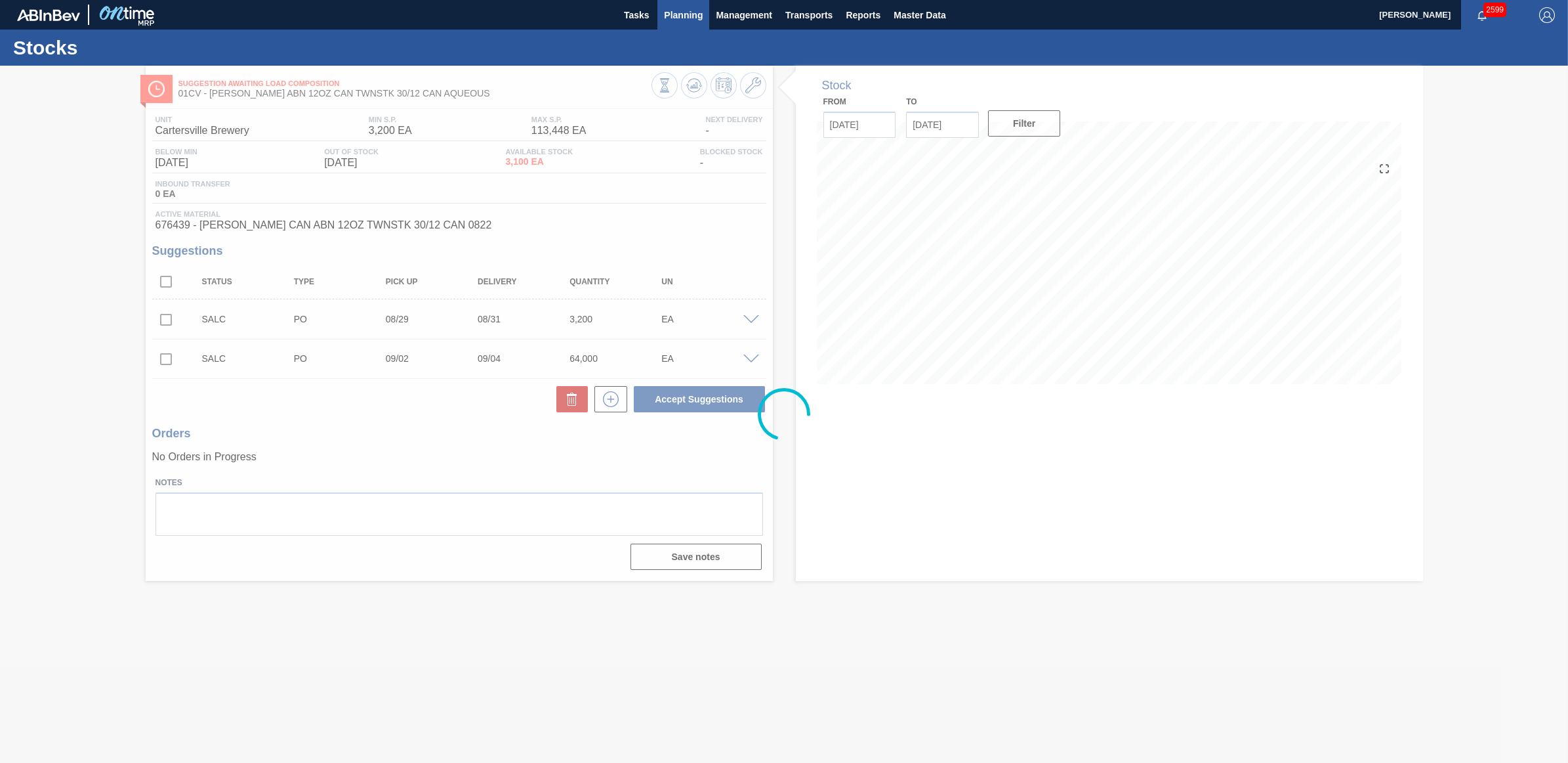
click at [682, 10] on span "Planning" at bounding box center [683, 15] width 39 height 16
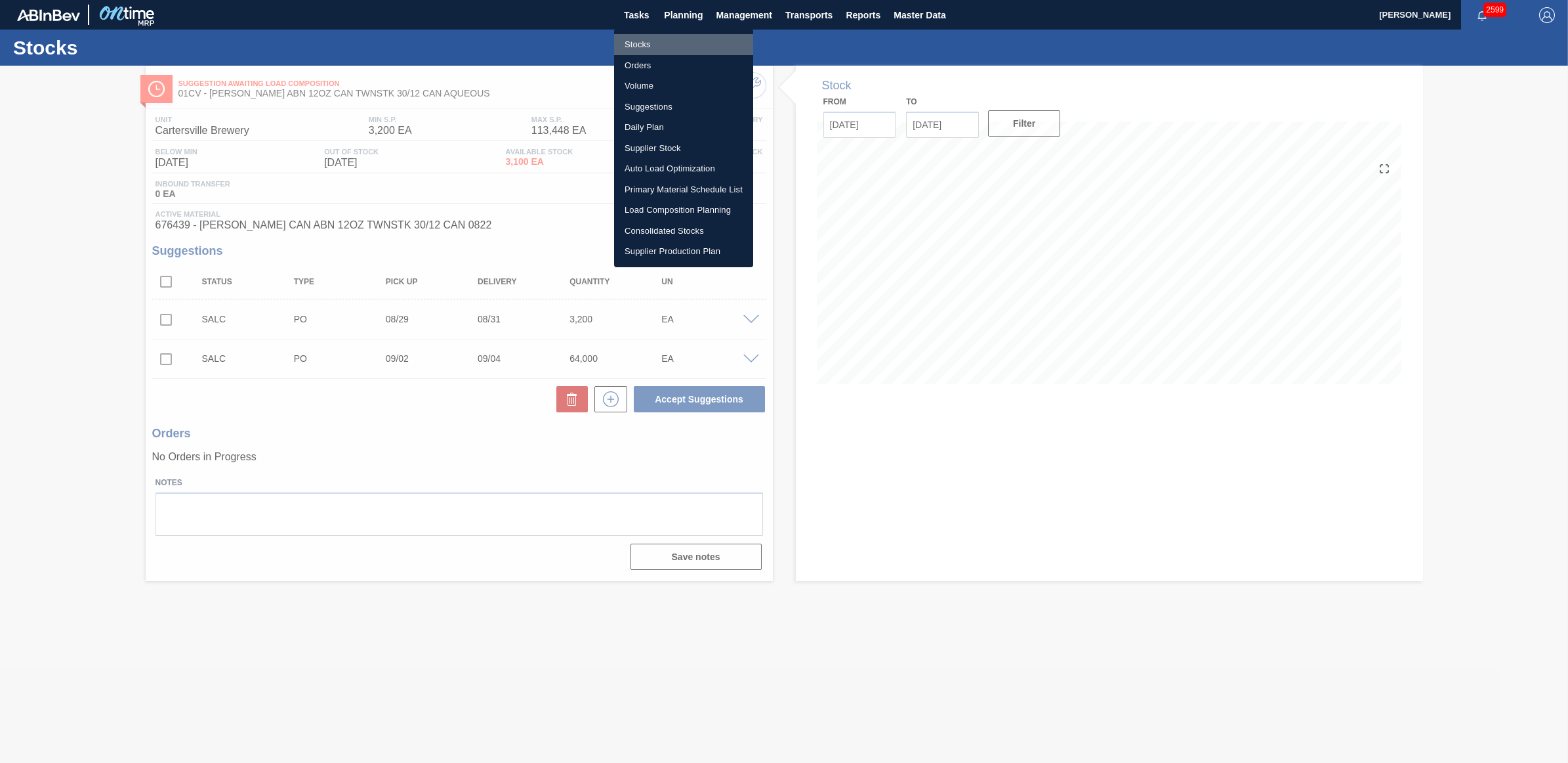
click at [660, 43] on li "Stocks" at bounding box center [683, 45] width 139 height 21
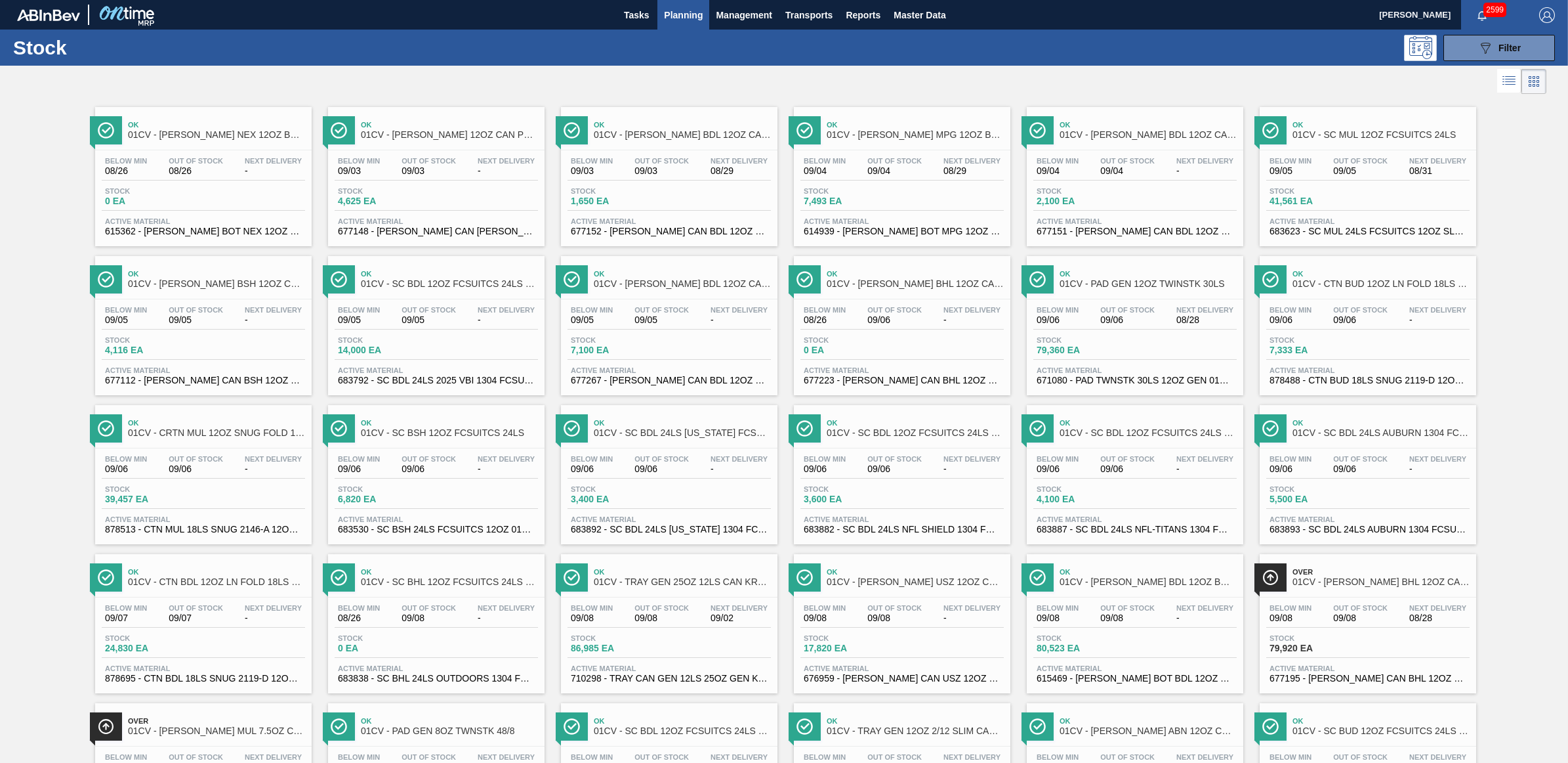
click at [883, 136] on span "01CV - CARR MPG 12OZ BOT SNUG 12/12 12OZ BOT SEPARATION update" at bounding box center [915, 134] width 177 height 10
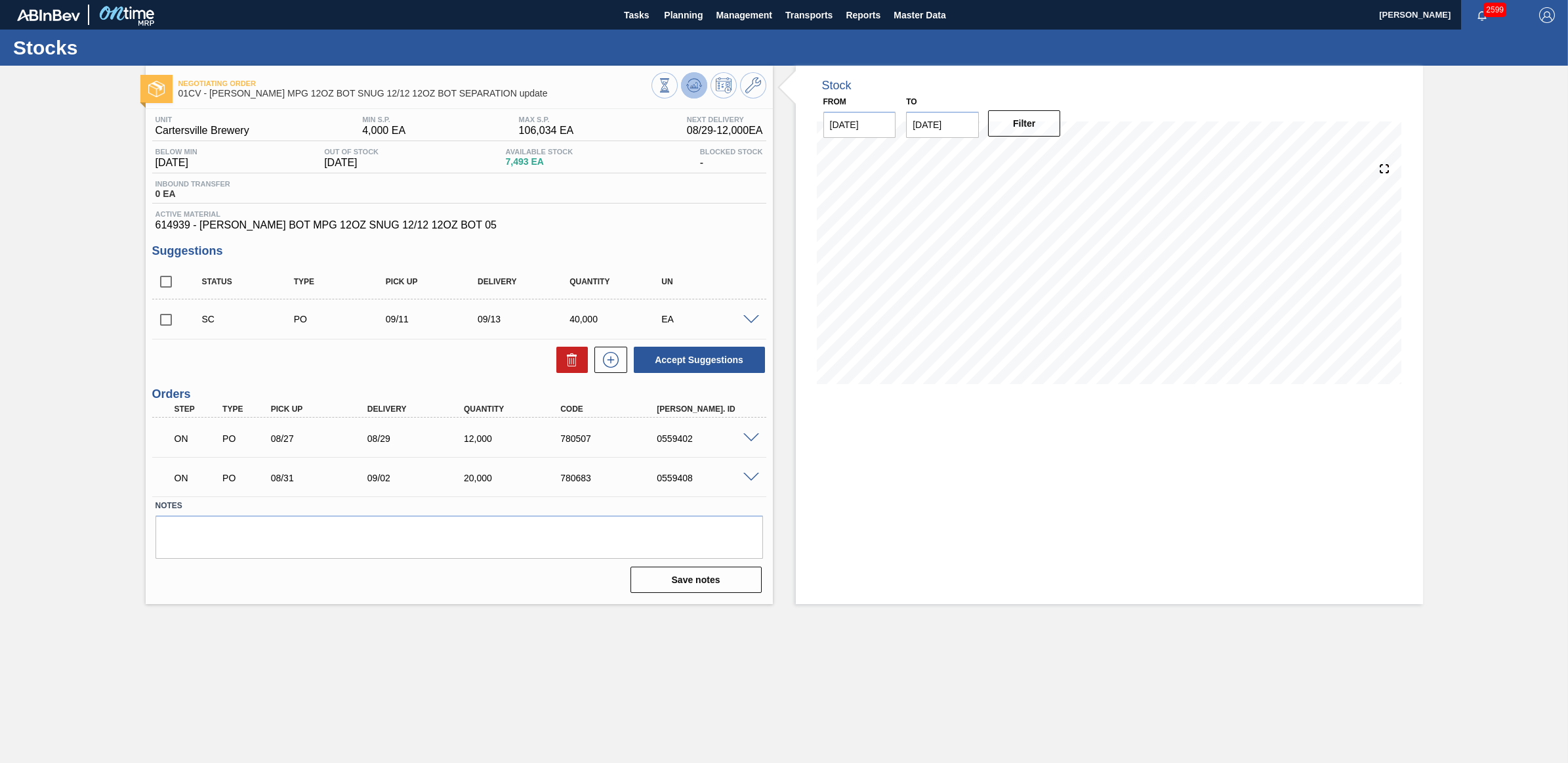
click at [690, 81] on icon at bounding box center [694, 86] width 16 height 16
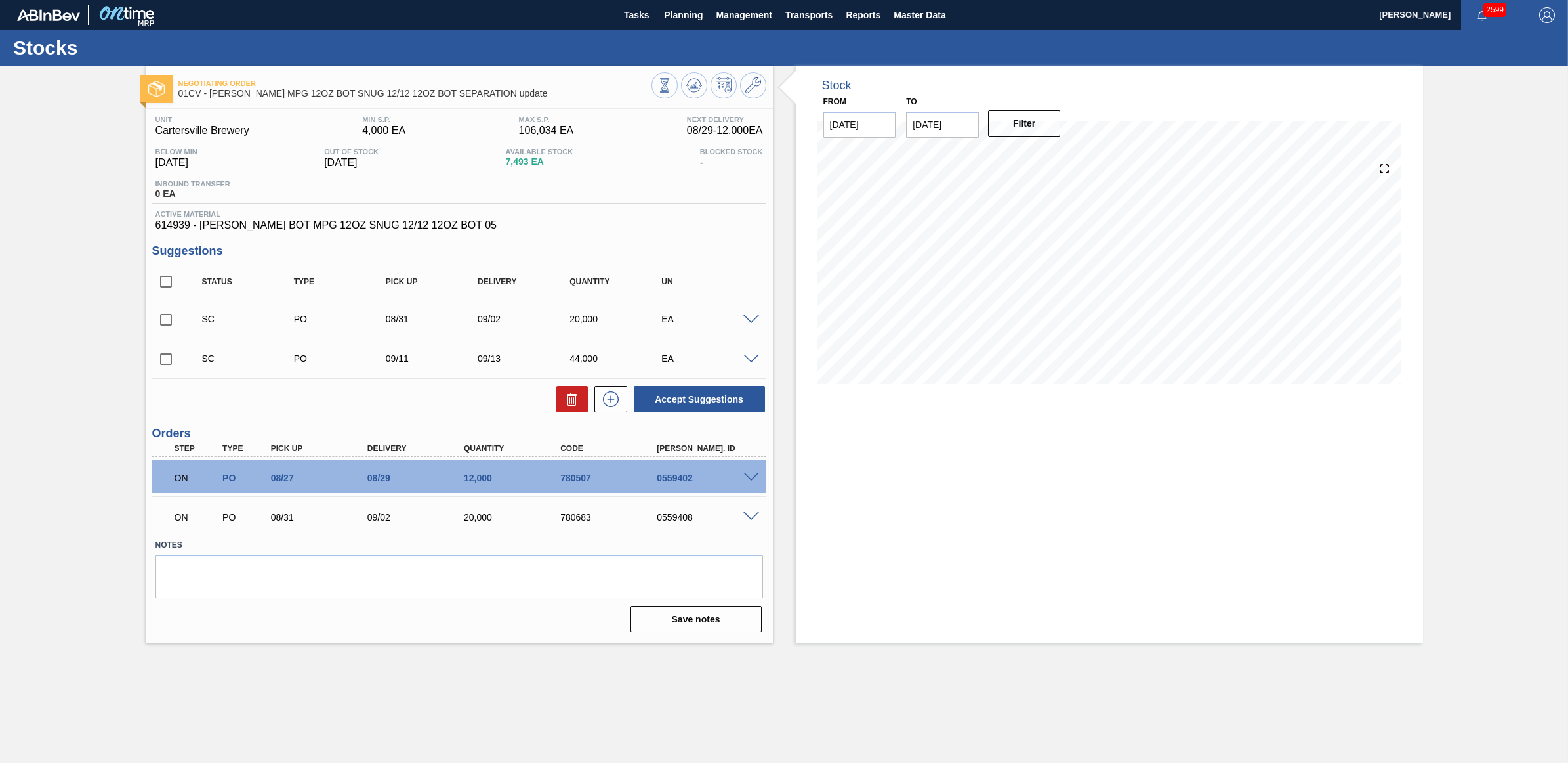
click at [166, 334] on input "checkbox" at bounding box center [166, 320] width 28 height 28
click at [696, 396] on button "Accept Suggestions" at bounding box center [699, 399] width 131 height 26
checkbox input "false"
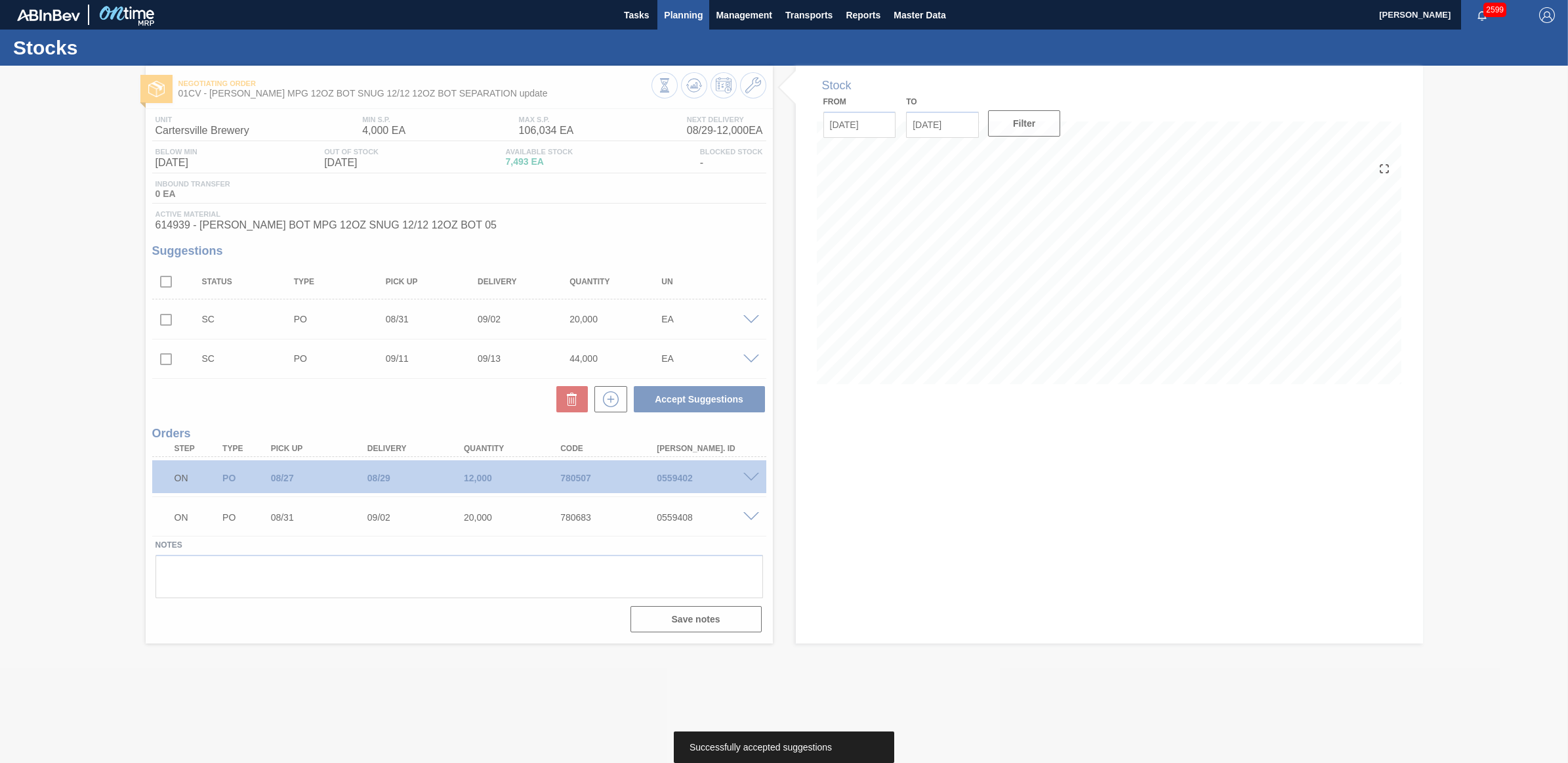
click at [686, 12] on span "Planning" at bounding box center [683, 15] width 39 height 16
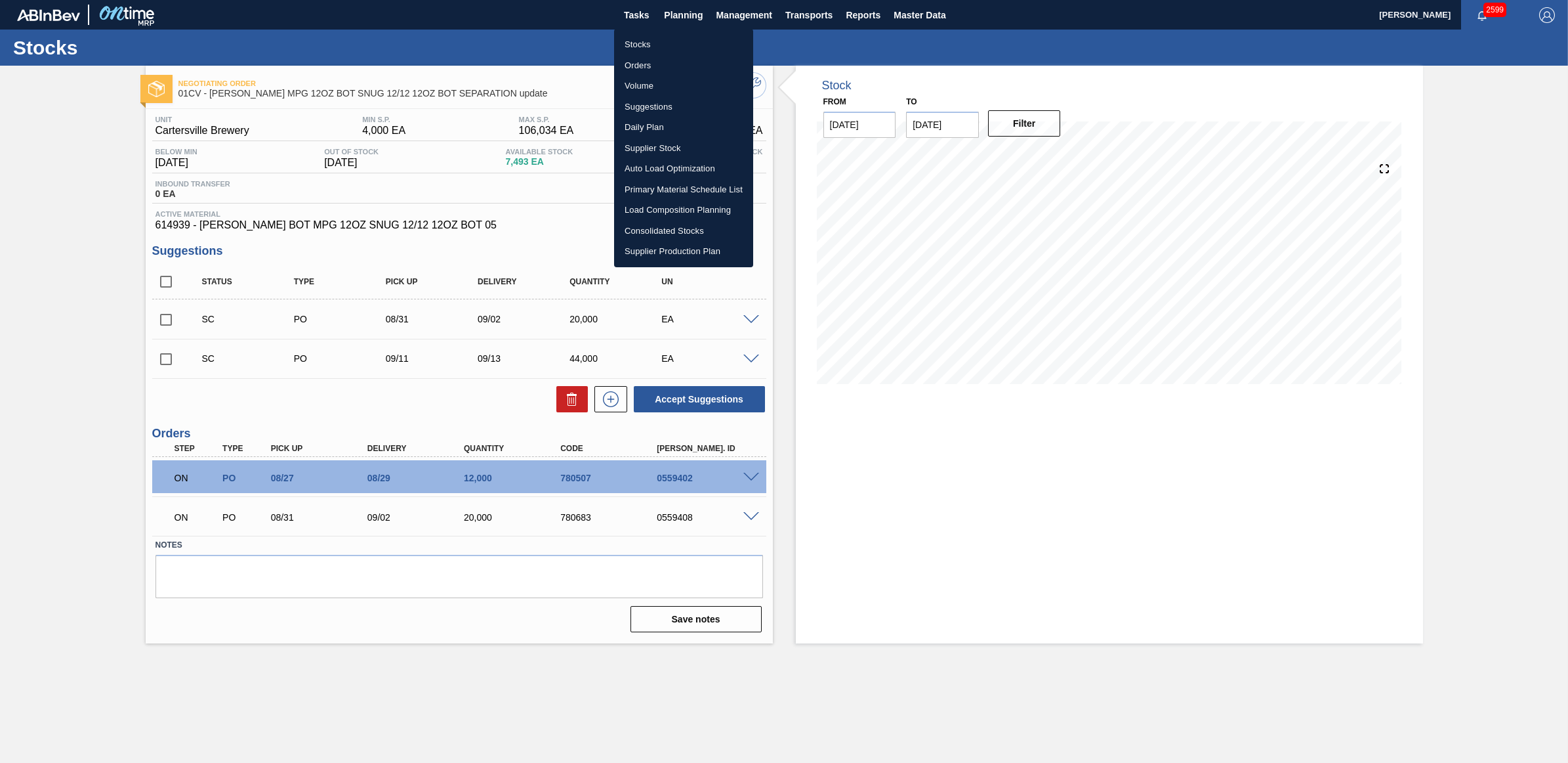
click at [671, 207] on li "Load Composition Planning" at bounding box center [683, 210] width 139 height 21
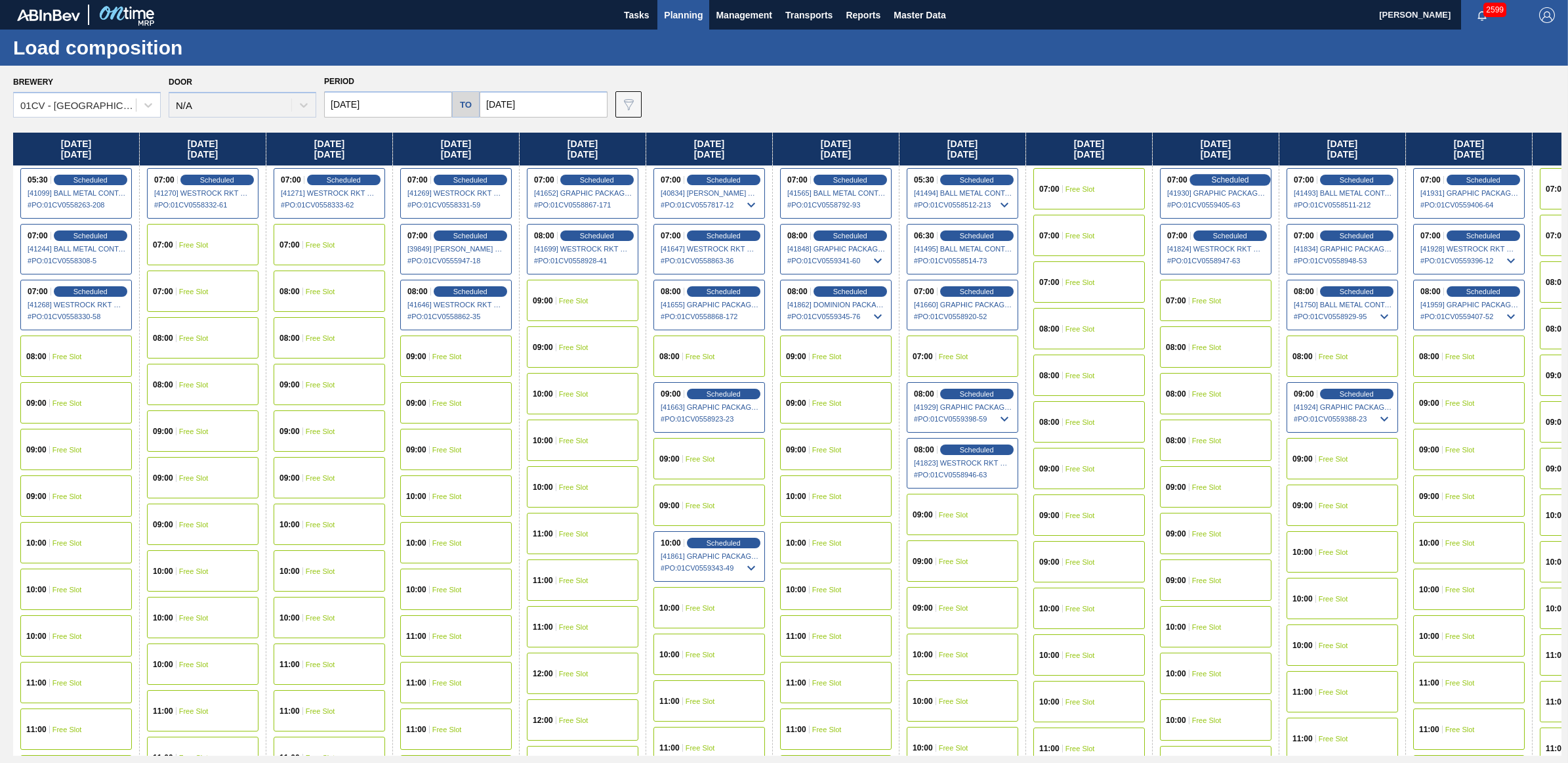
click at [1228, 179] on span "Scheduled" at bounding box center [1230, 179] width 38 height 9
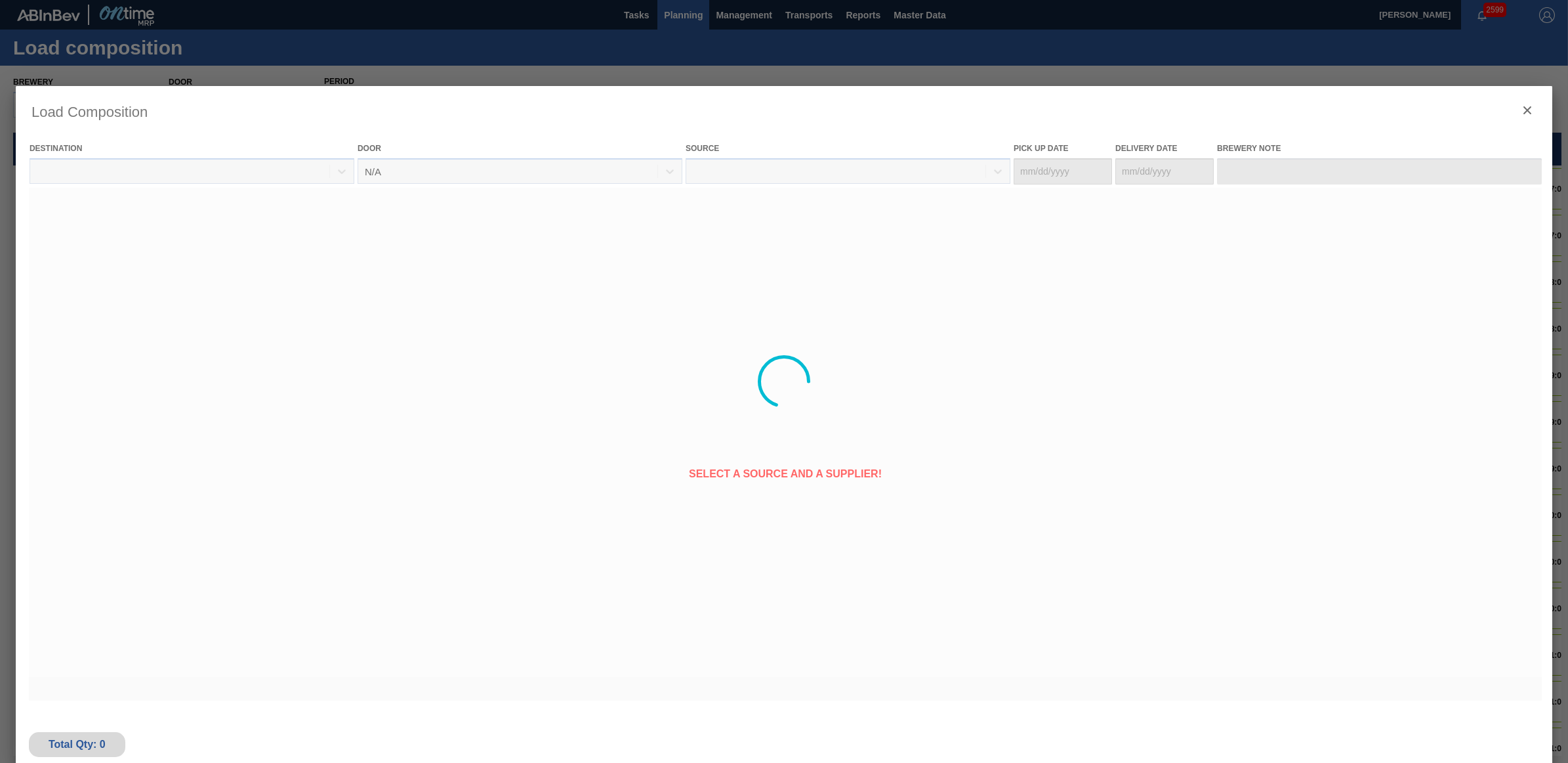
type Date "[DATE]"
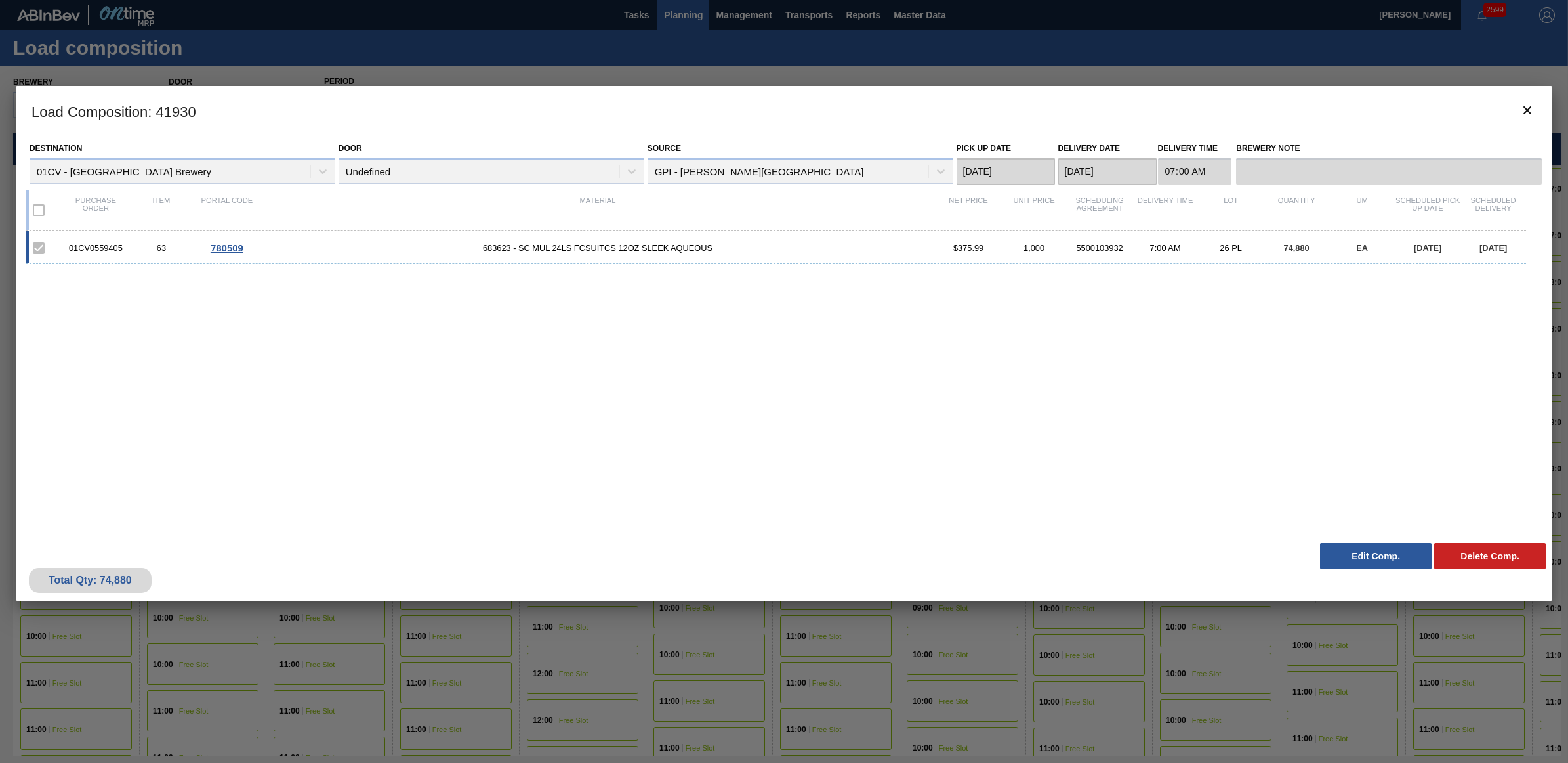
click at [1355, 556] on button "Edit Comp." at bounding box center [1376, 556] width 112 height 26
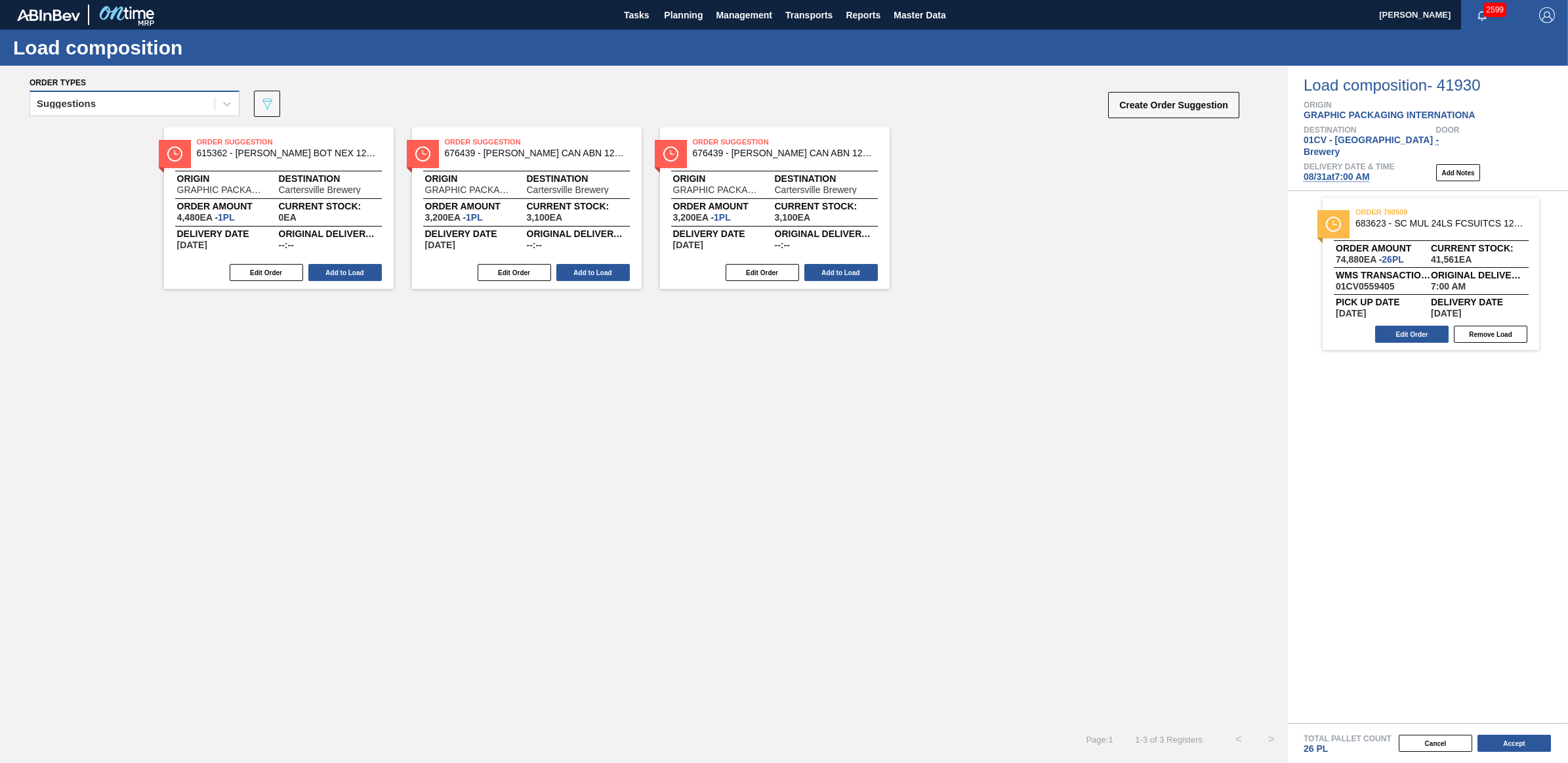
click at [94, 107] on div "Suggestions" at bounding box center [66, 104] width 59 height 9
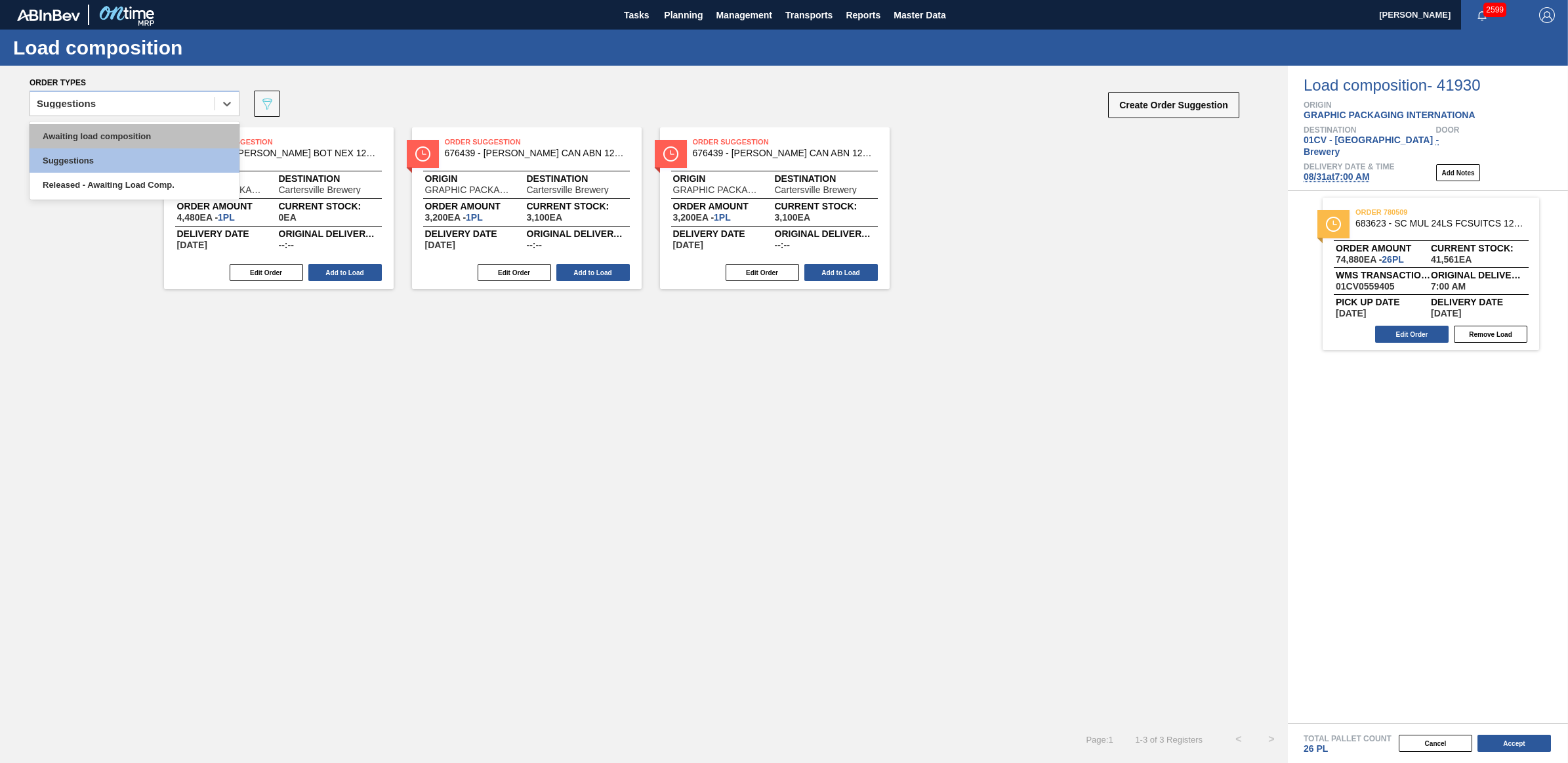
click at [104, 132] on div "Awaiting load composition" at bounding box center [134, 136] width 210 height 24
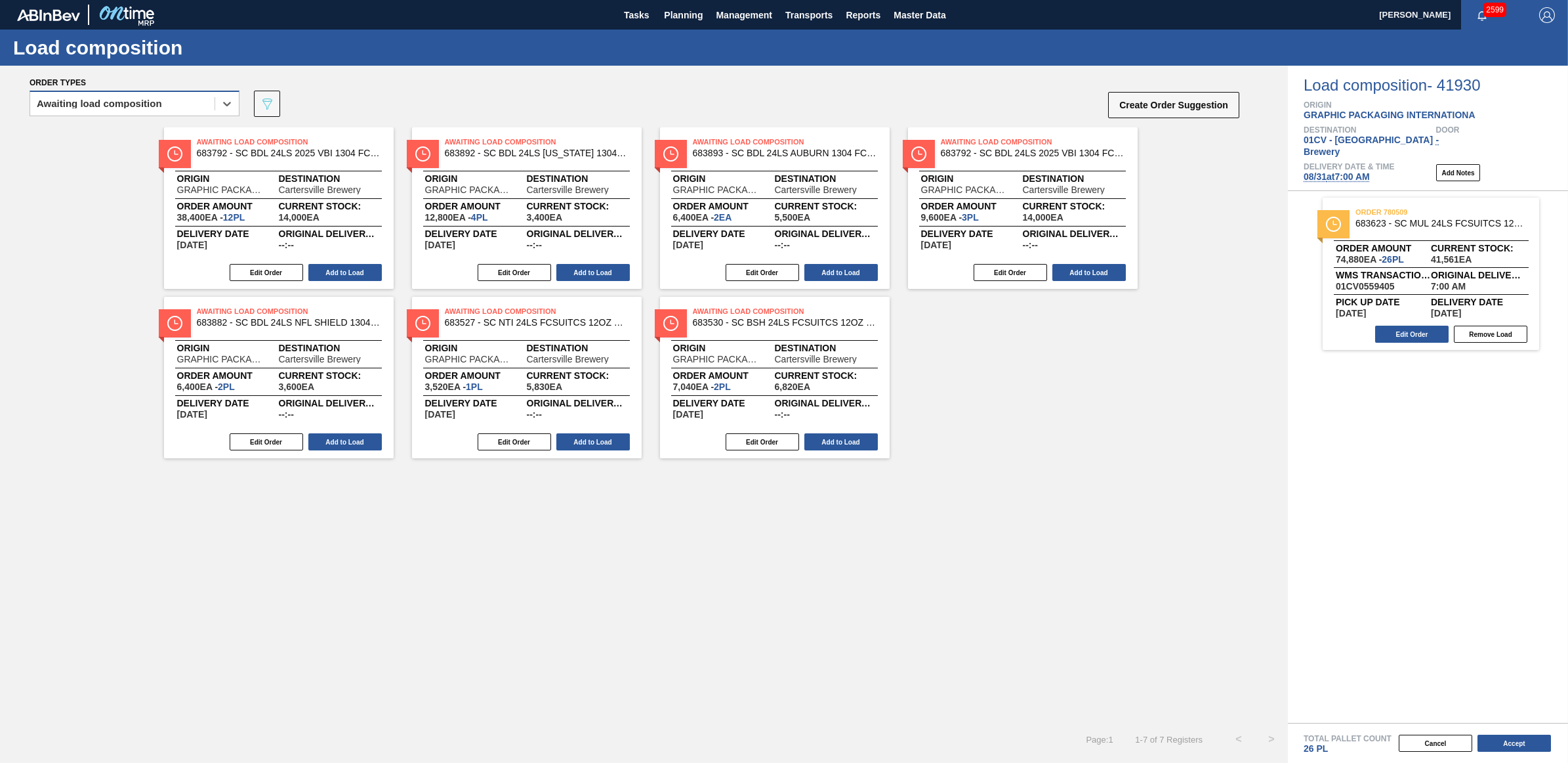
click at [184, 99] on div "Awaiting load composition" at bounding box center [122, 104] width 184 height 19
click at [167, 107] on div "Awaiting load composition" at bounding box center [122, 104] width 184 height 19
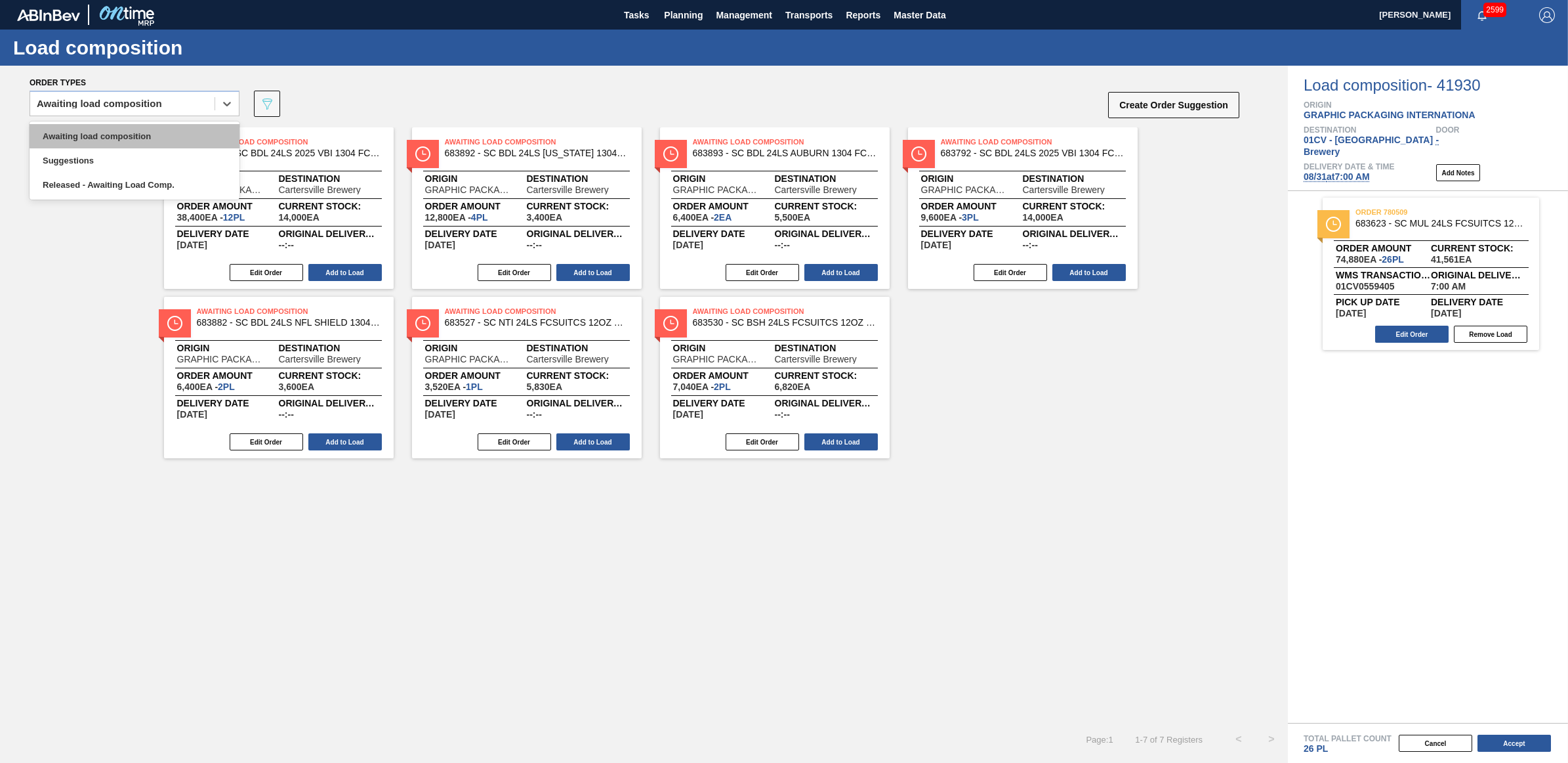
click at [169, 130] on div "Awaiting load composition" at bounding box center [134, 136] width 210 height 24
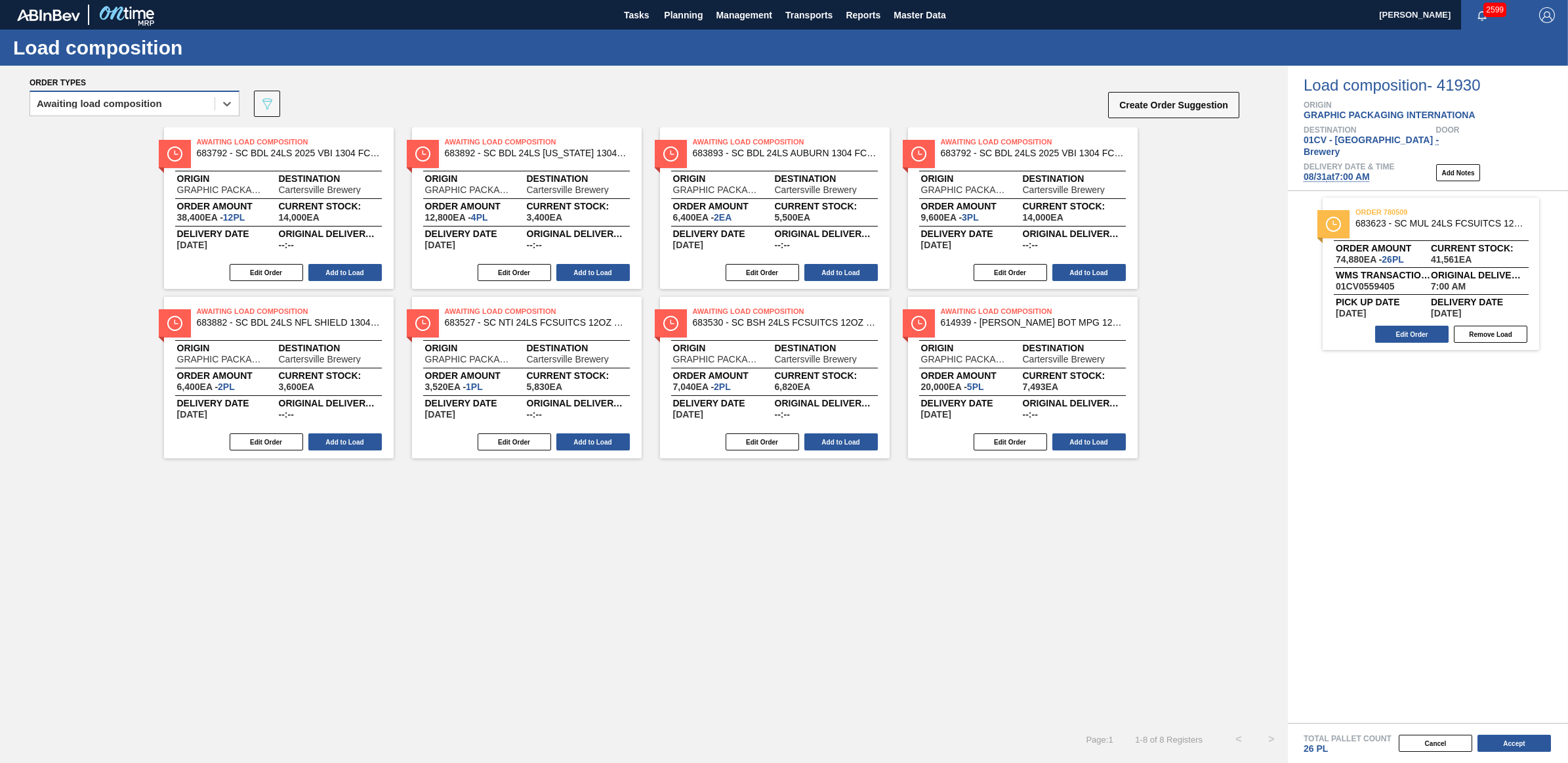
click at [159, 103] on div "Awaiting load composition" at bounding box center [99, 104] width 125 height 9
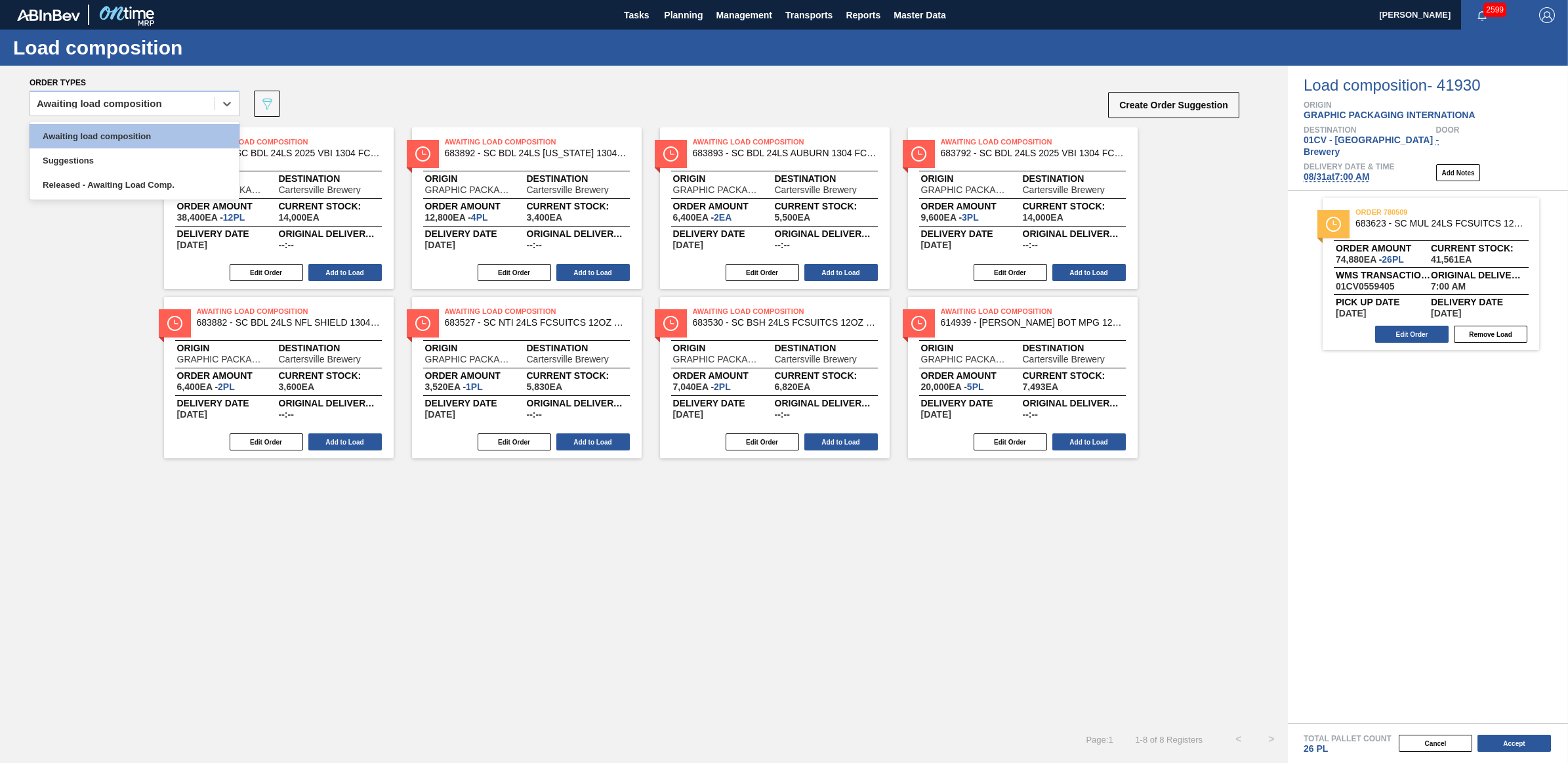
click at [1087, 444] on button "Add to Load" at bounding box center [1089, 442] width 74 height 17
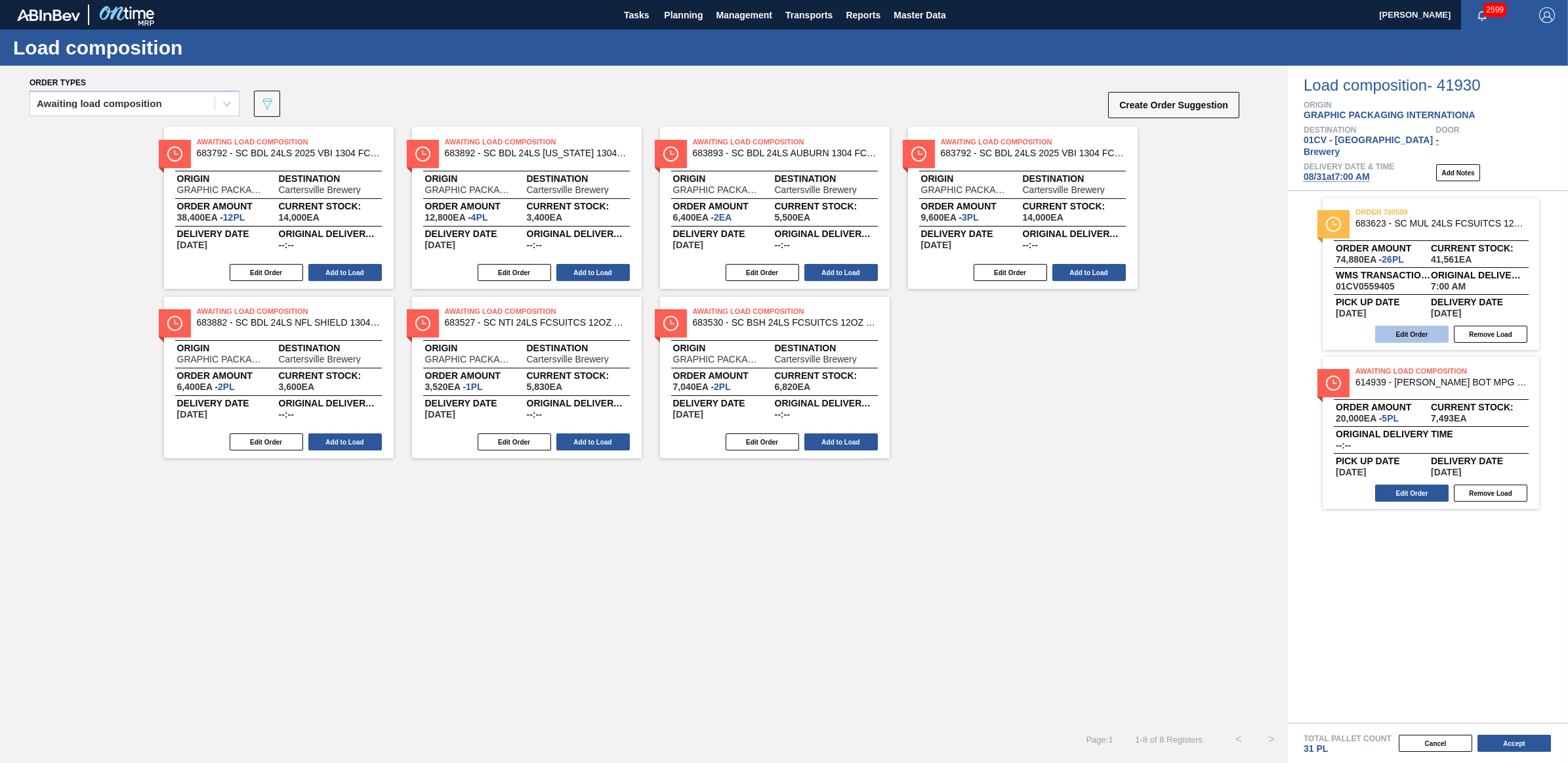
click at [1409, 326] on button "Edit Order" at bounding box center [1412, 334] width 74 height 17
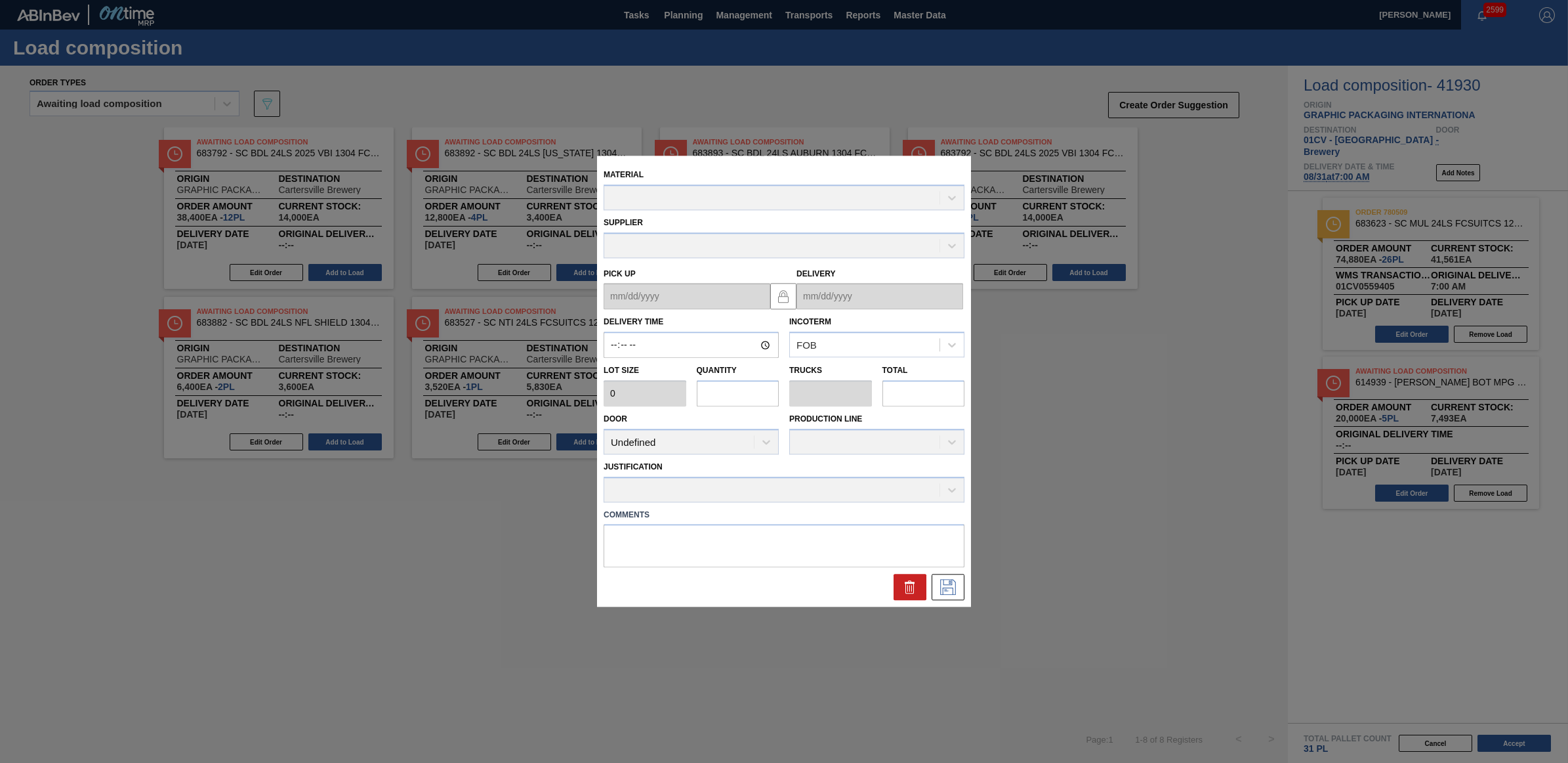
type input "07:00:00"
type input "2,880"
type input "26"
type input "1"
type input "74,880"
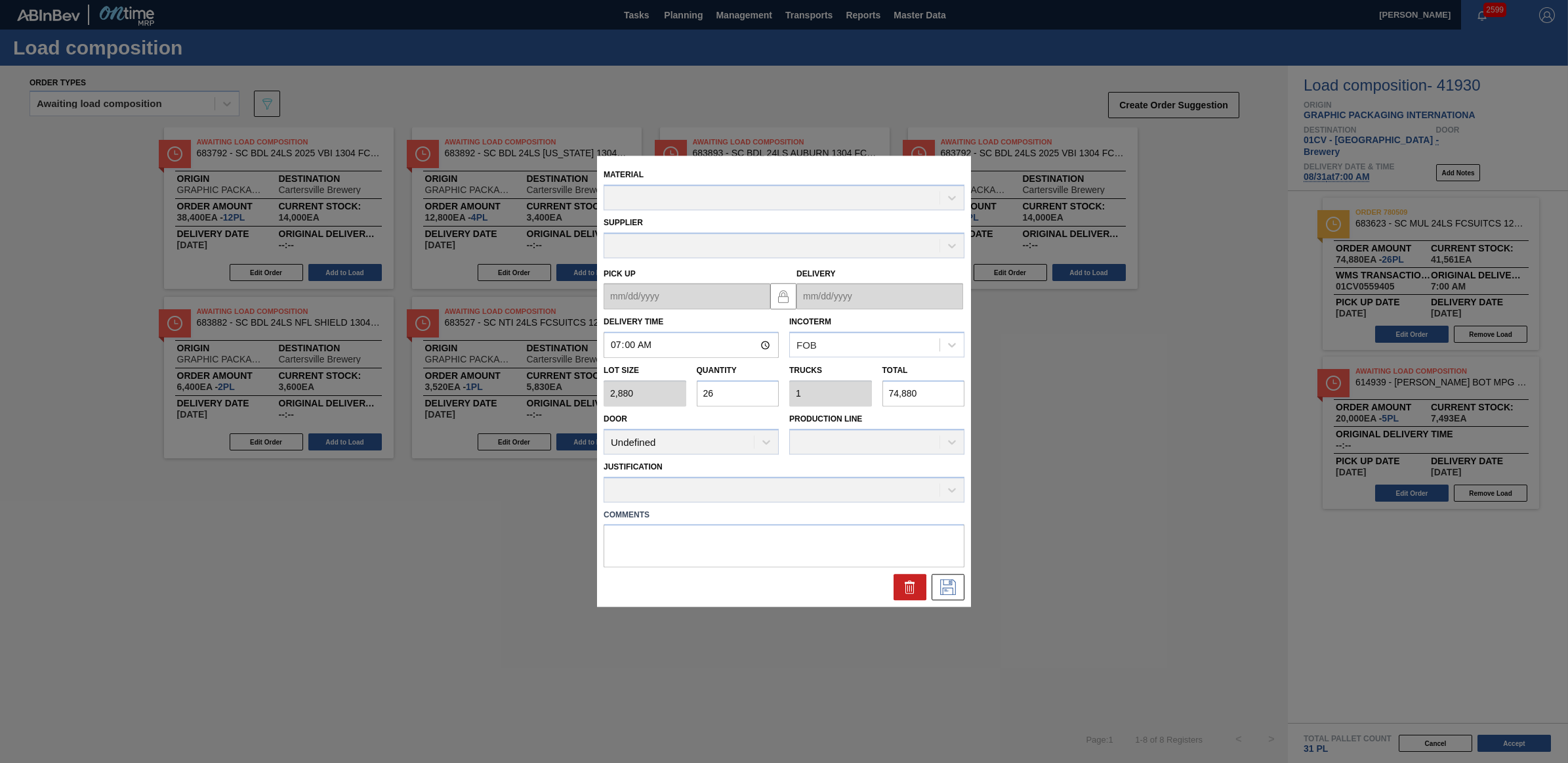
type up "[DATE]"
type input "[DATE]"
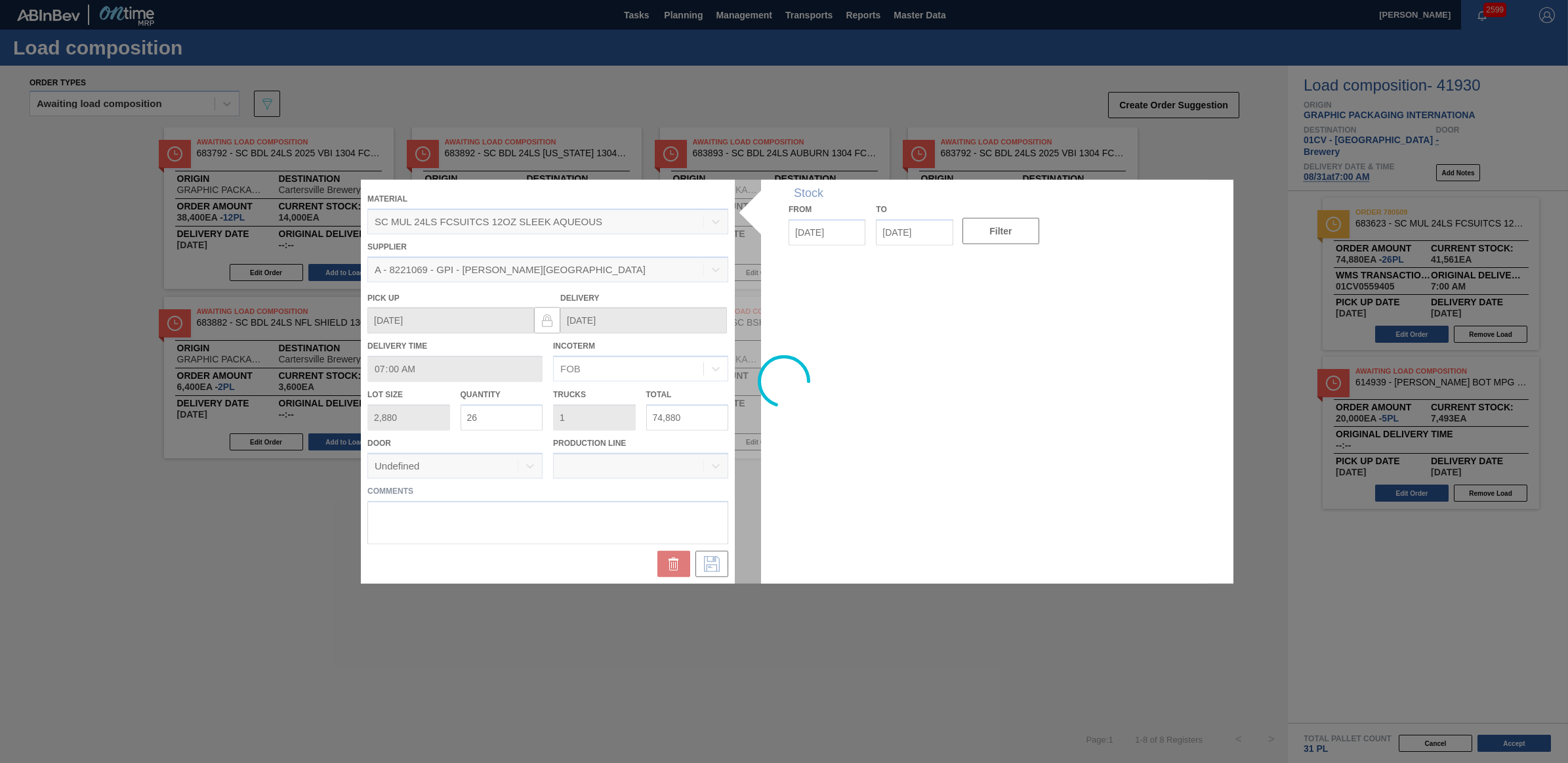
click at [488, 418] on div at bounding box center [784, 381] width 846 height 404
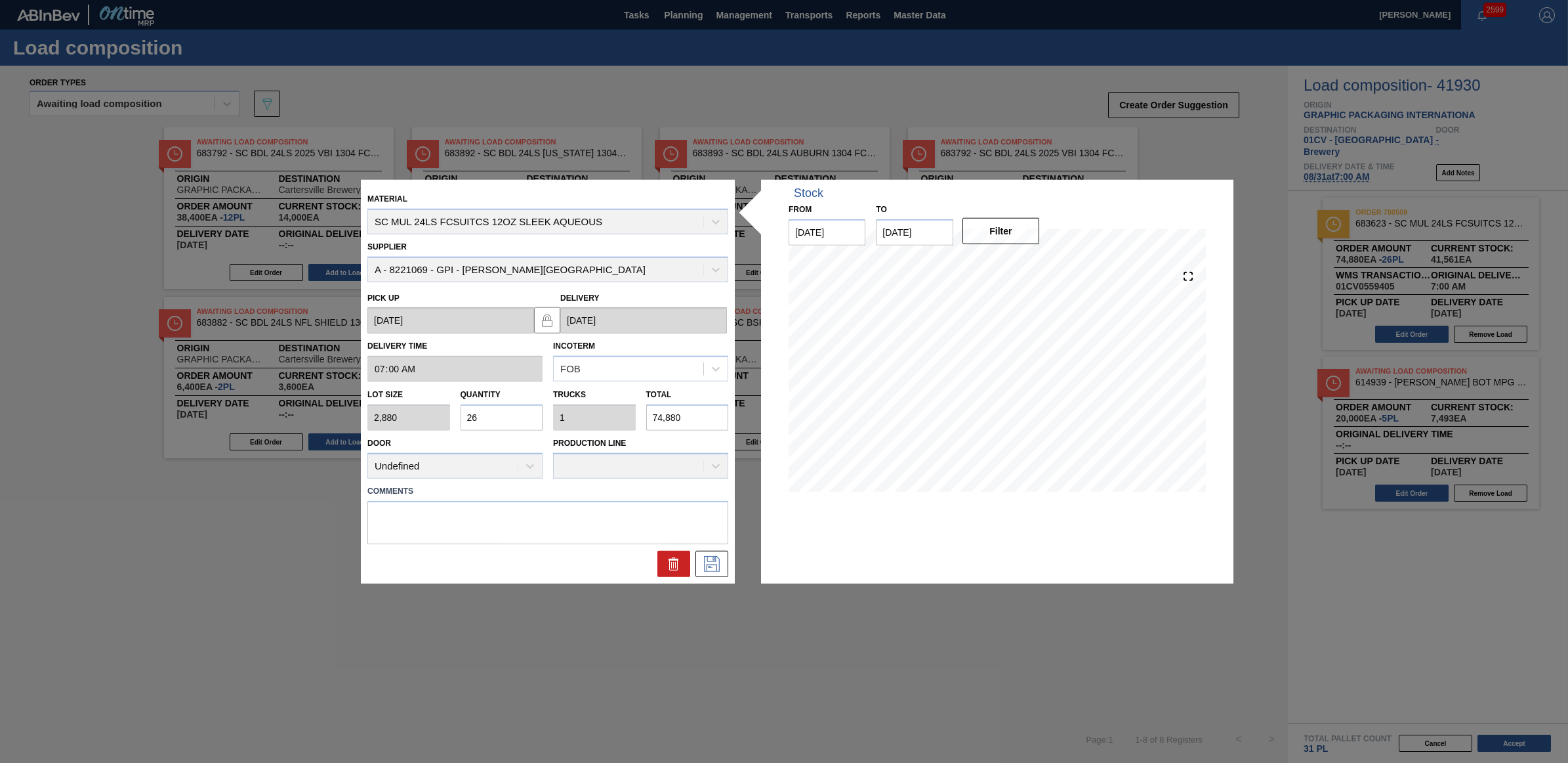
drag, startPoint x: 481, startPoint y: 418, endPoint x: 471, endPoint y: 417, distance: 10.0
click at [471, 417] on input "26" at bounding box center [502, 417] width 83 height 26
type input "21"
type input "0.808"
type input "60,480"
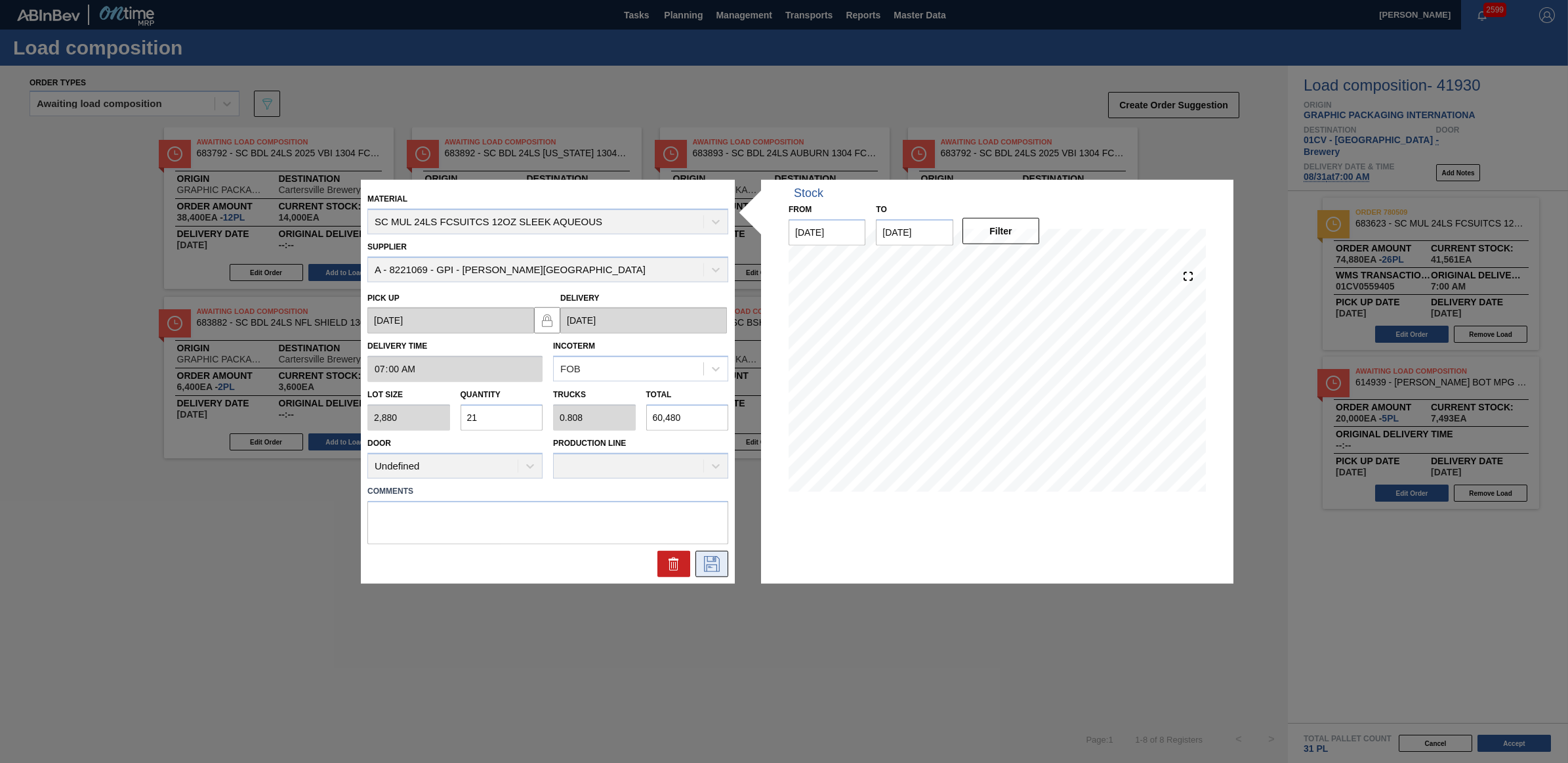
type input "21"
click at [719, 563] on icon at bounding box center [712, 564] width 21 height 16
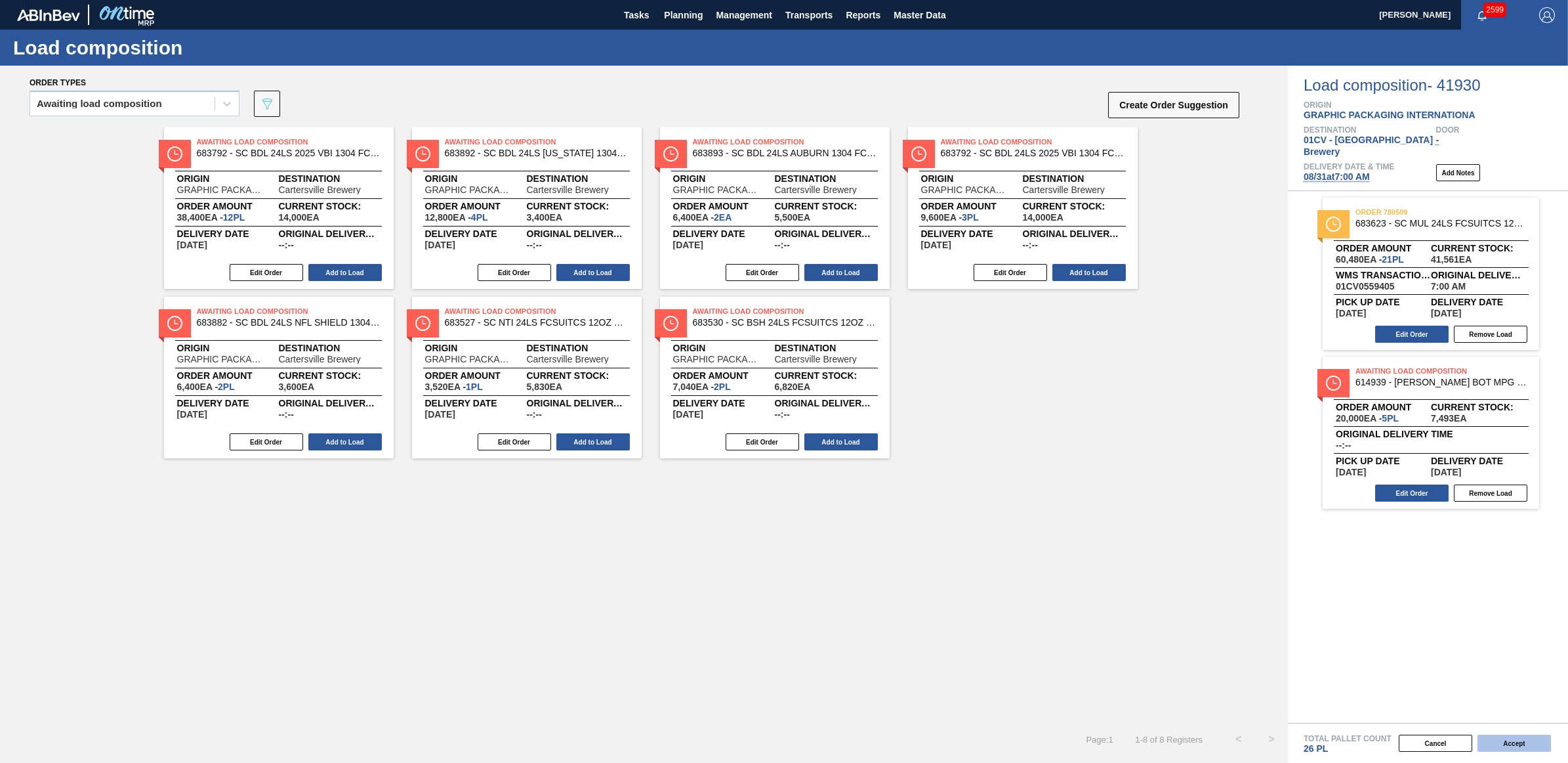
click at [1512, 740] on button "Accept" at bounding box center [1515, 743] width 74 height 17
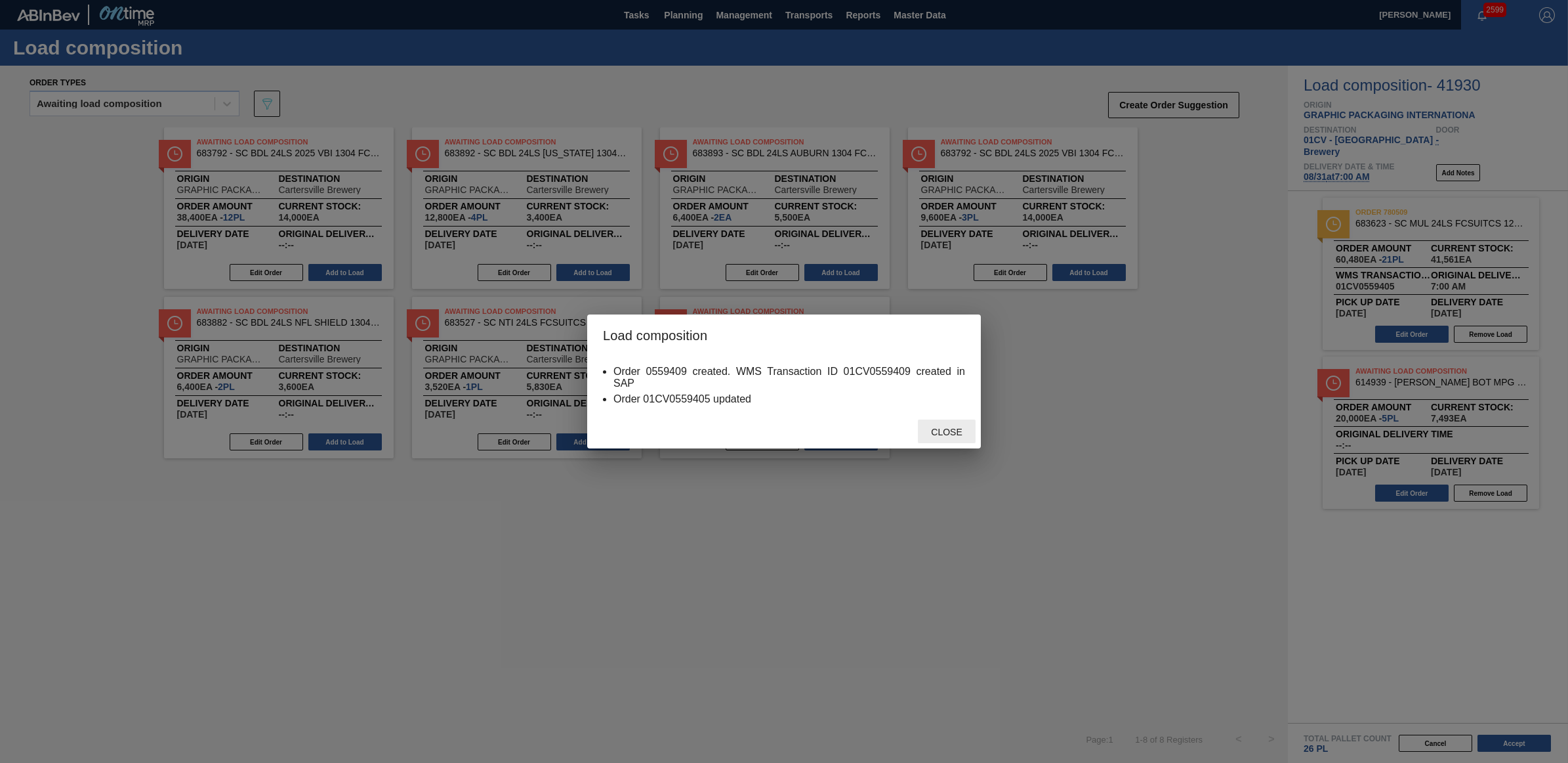
click at [959, 430] on span "Close" at bounding box center [946, 432] width 52 height 11
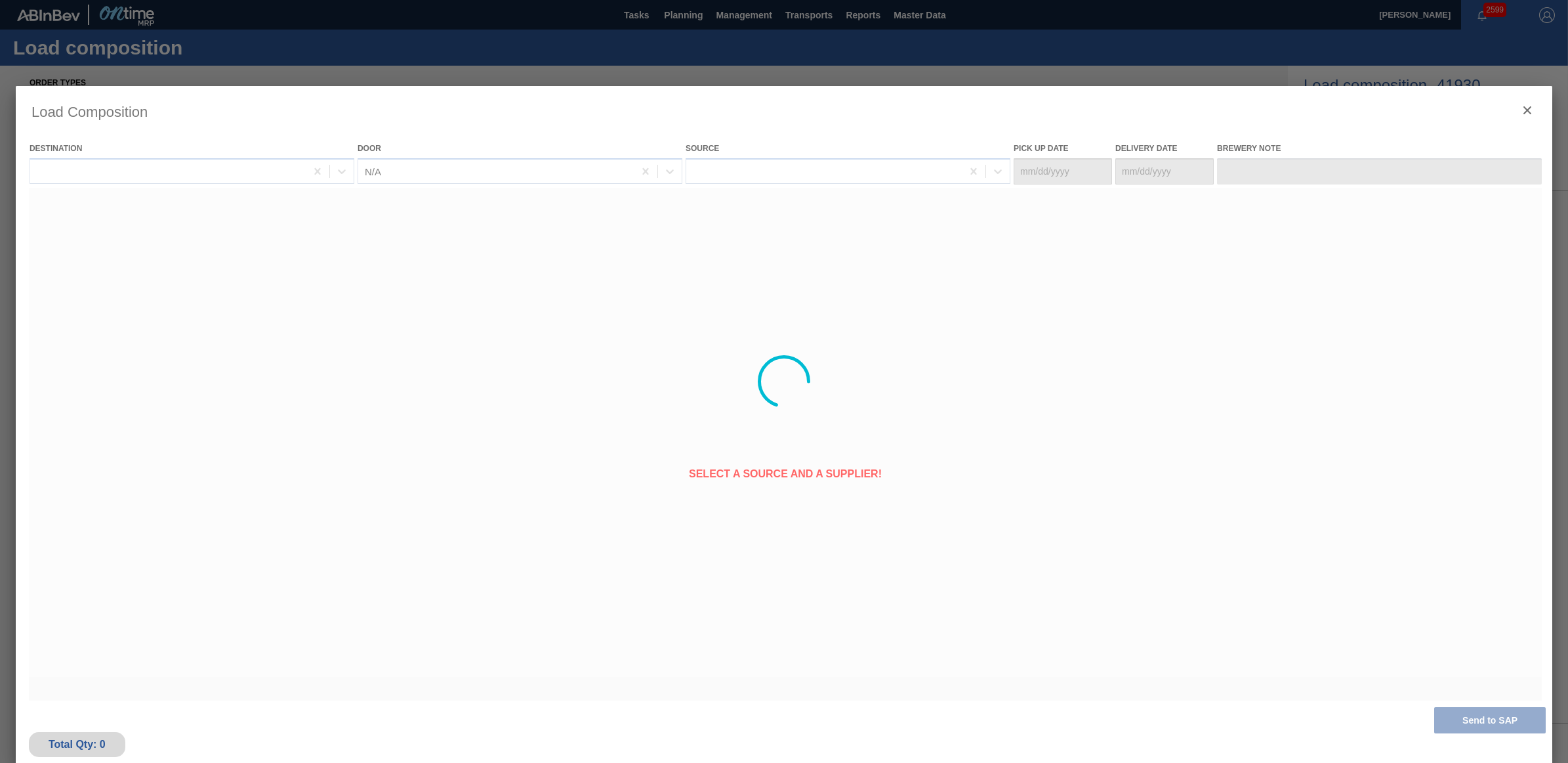
type Date "[DATE]"
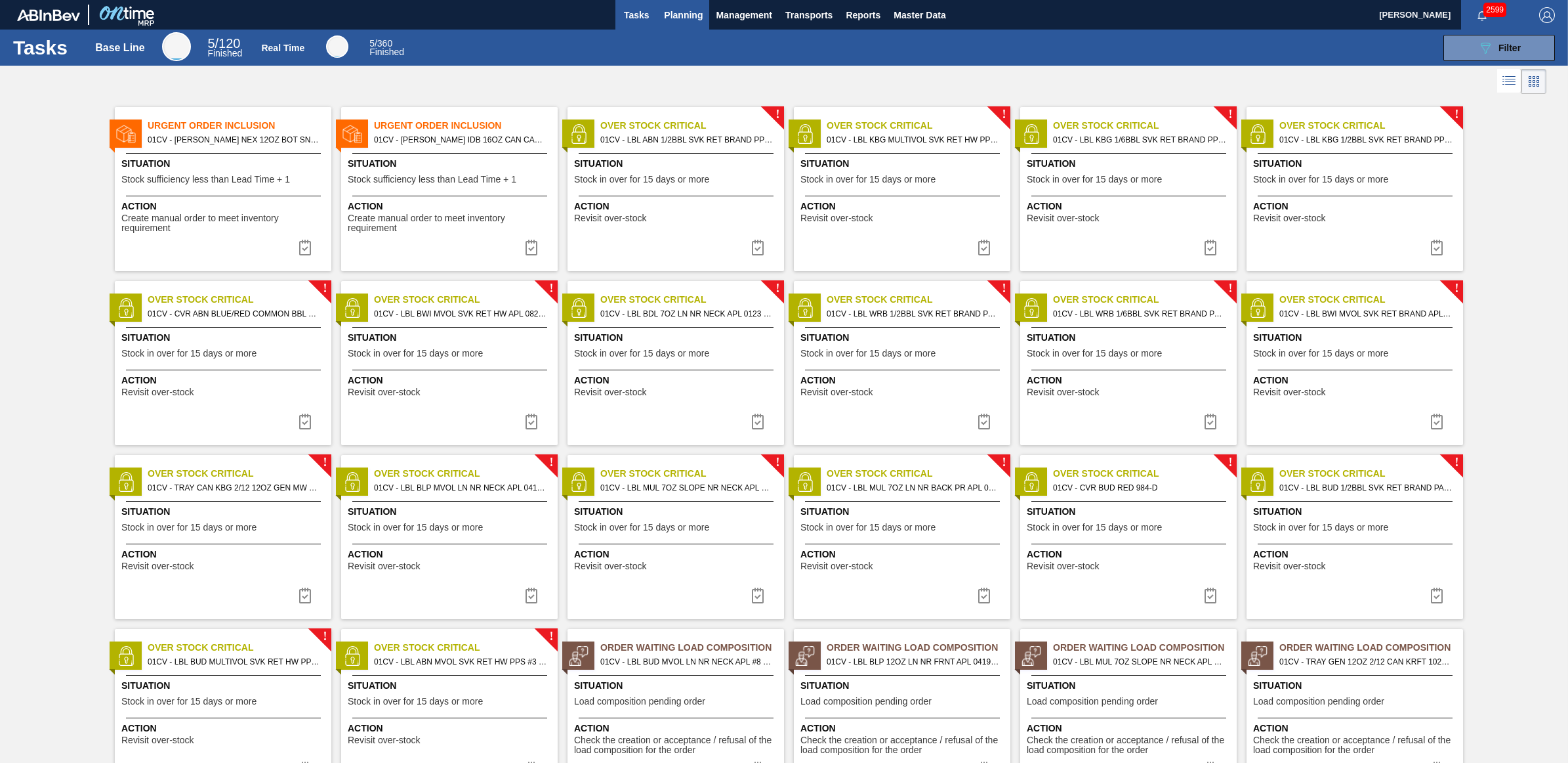
click at [689, 14] on span "Planning" at bounding box center [683, 15] width 39 height 16
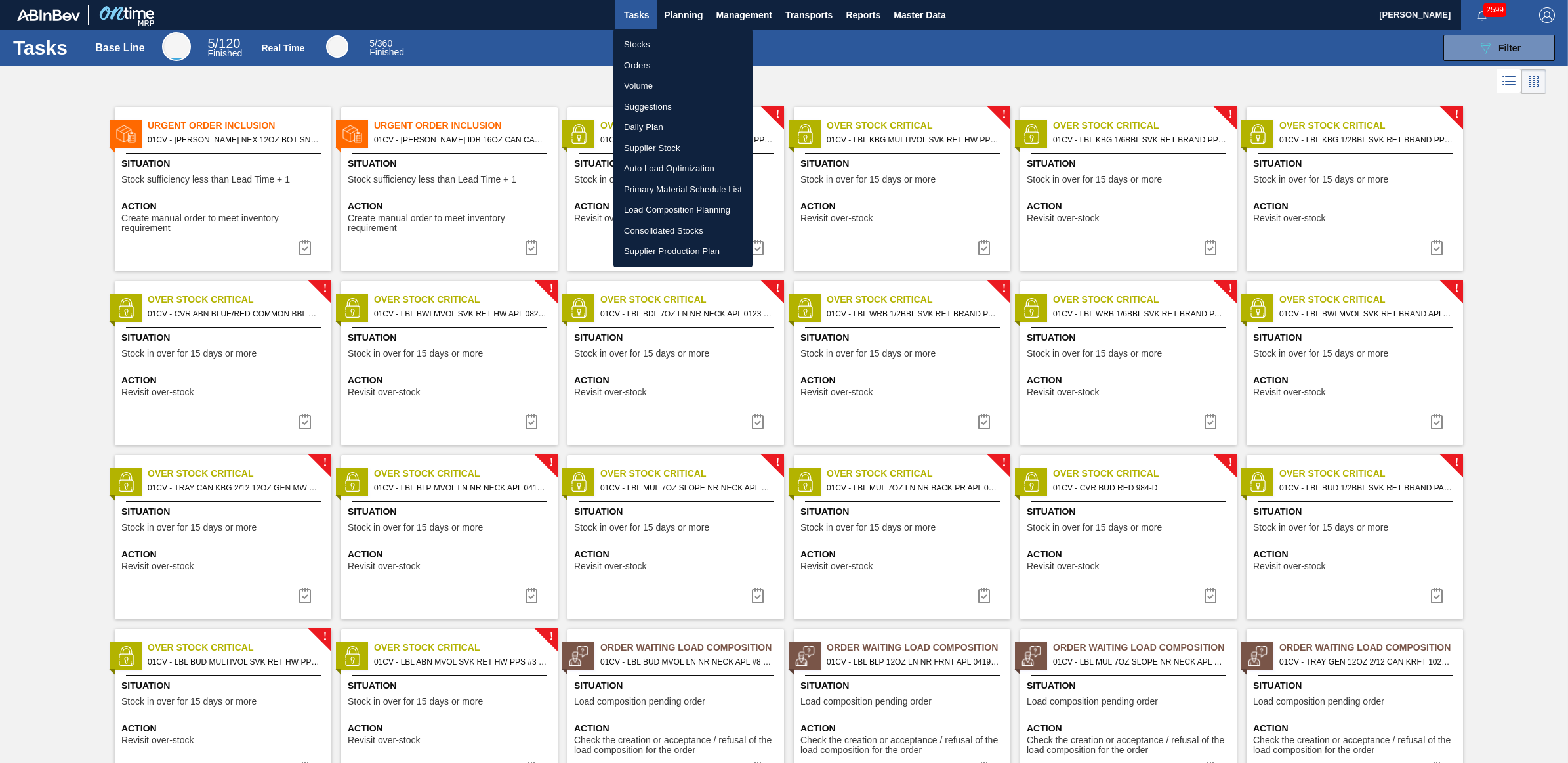
click at [680, 211] on li "Load Composition Planning" at bounding box center [682, 210] width 139 height 21
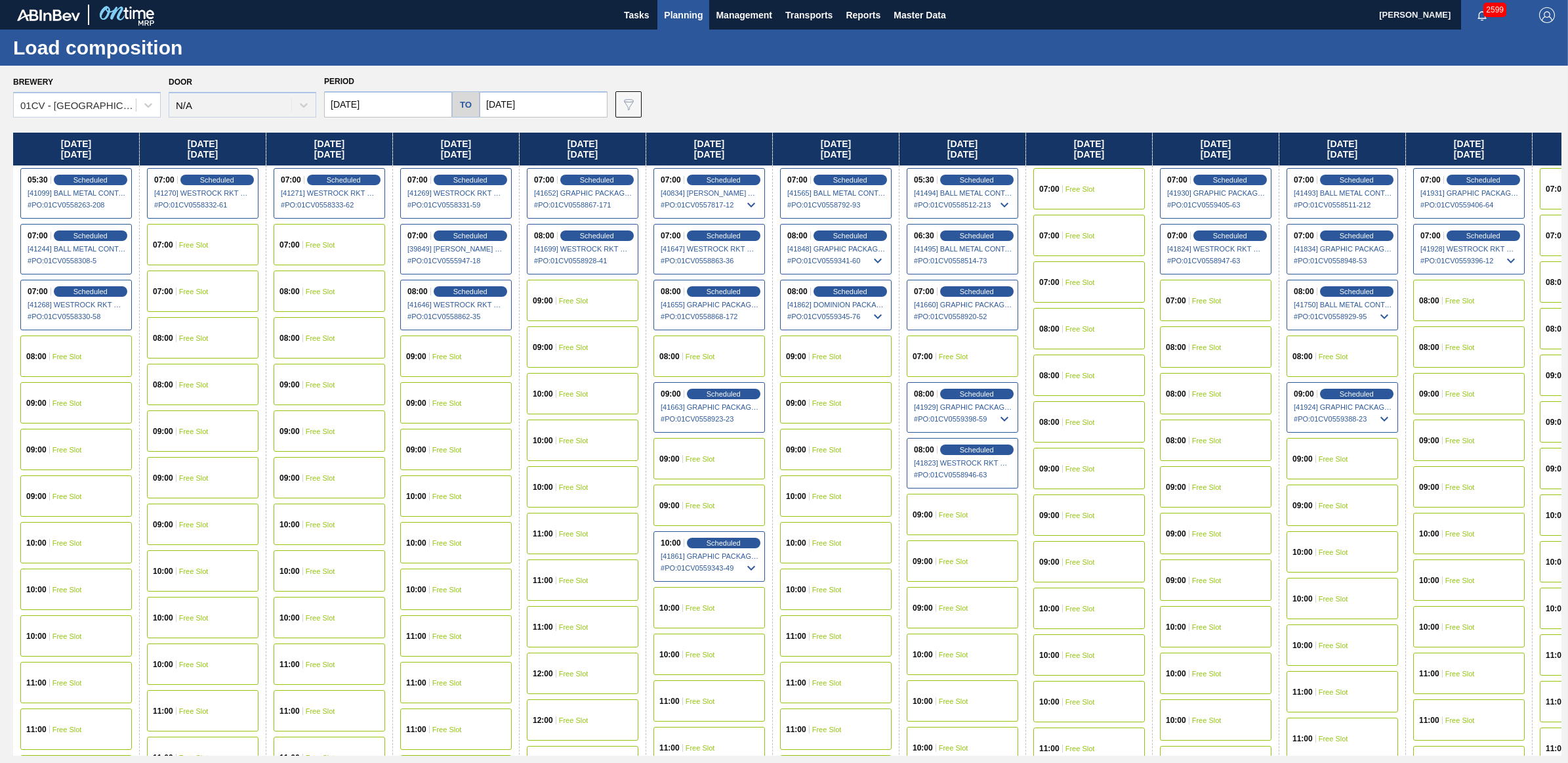
click at [1480, 355] on div "08:00 Free Slot" at bounding box center [1469, 347] width 112 height 41
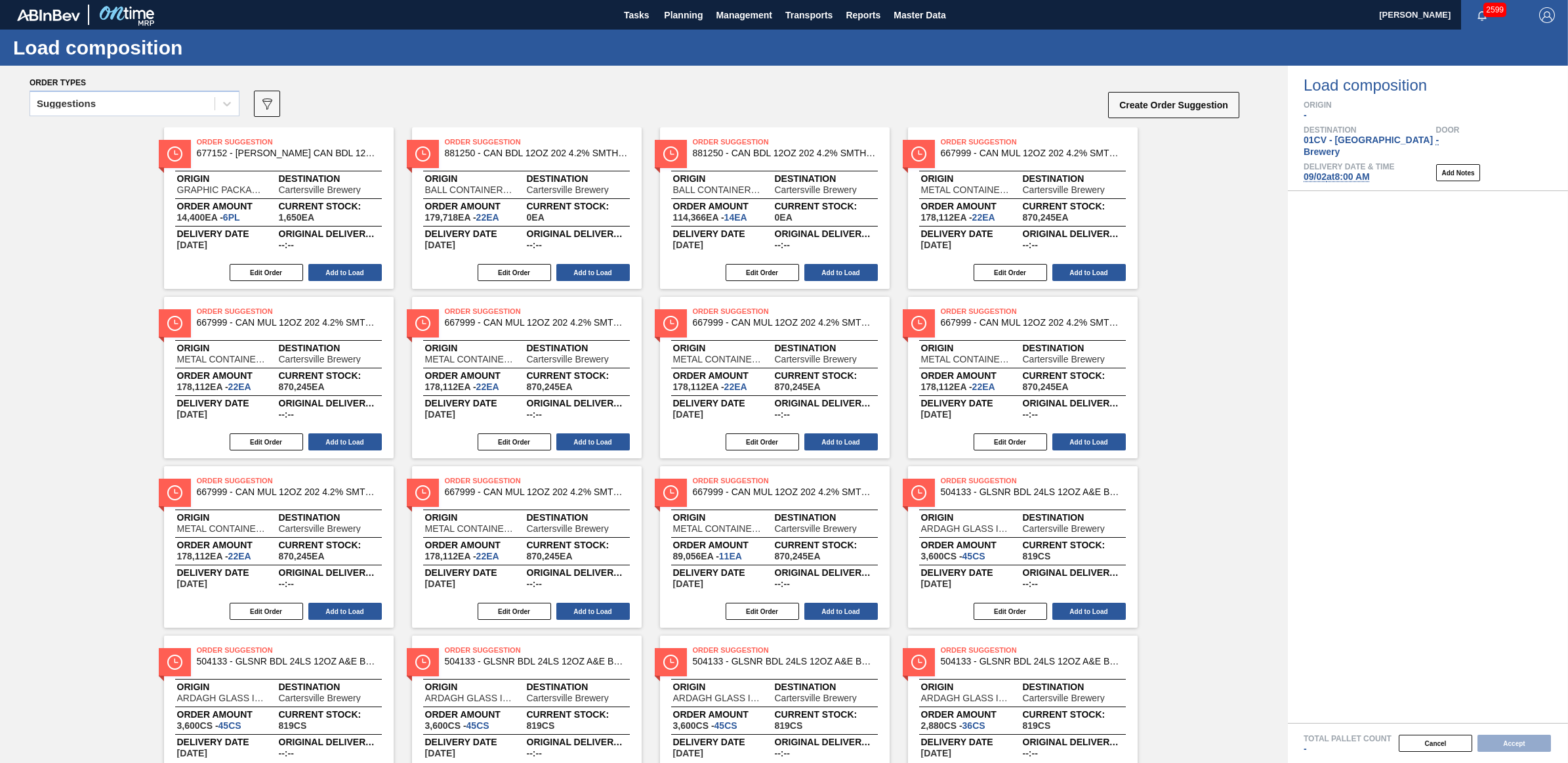
click at [1344, 171] on span "09/02 at 8:00 AM" at bounding box center [1336, 176] width 66 height 11
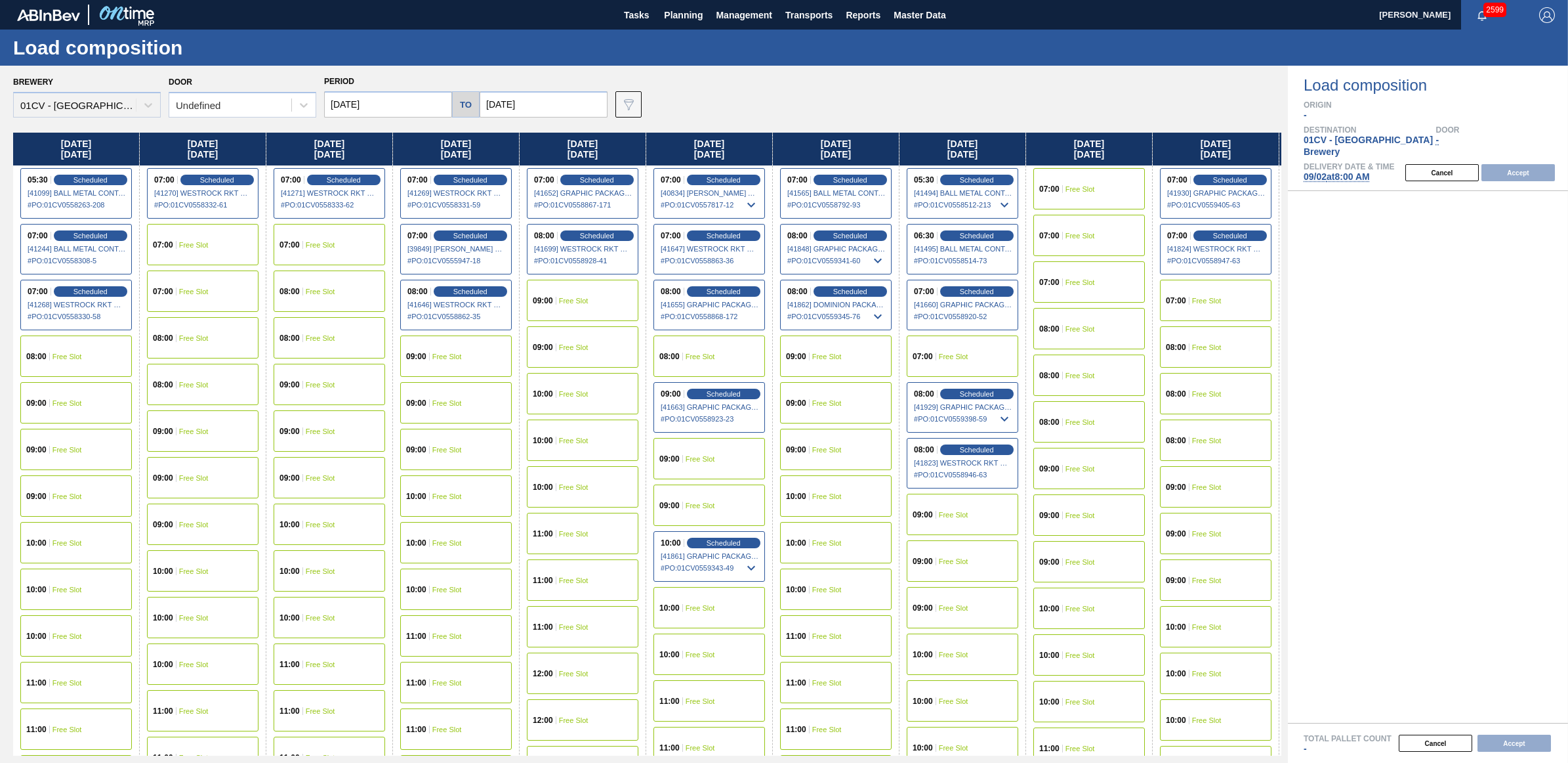
type input "[DATE]"
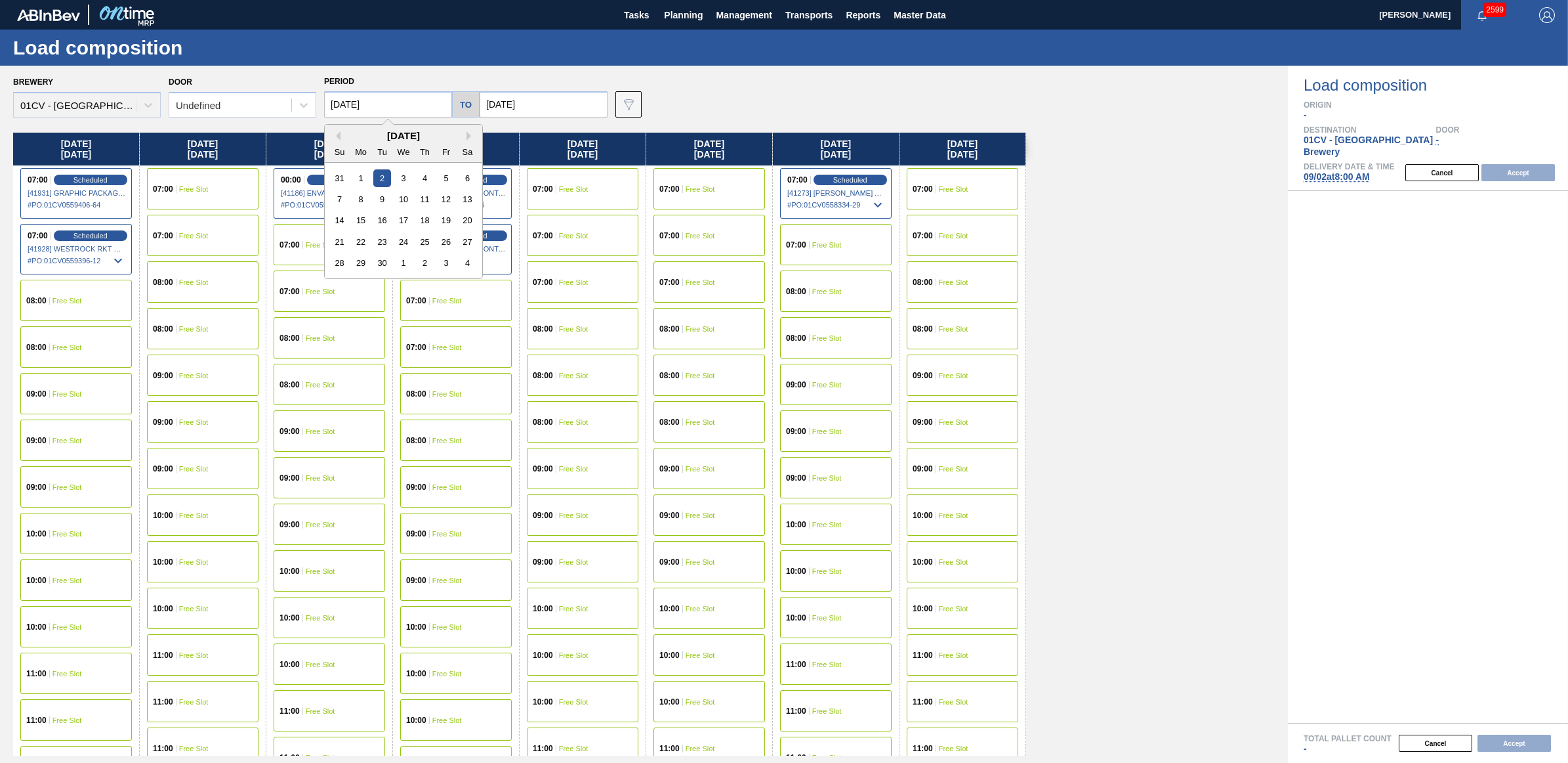
click at [365, 105] on input "[DATE]" at bounding box center [388, 105] width 128 height 26
click at [340, 177] on div "31" at bounding box center [340, 178] width 18 height 18
type input "[DATE]"
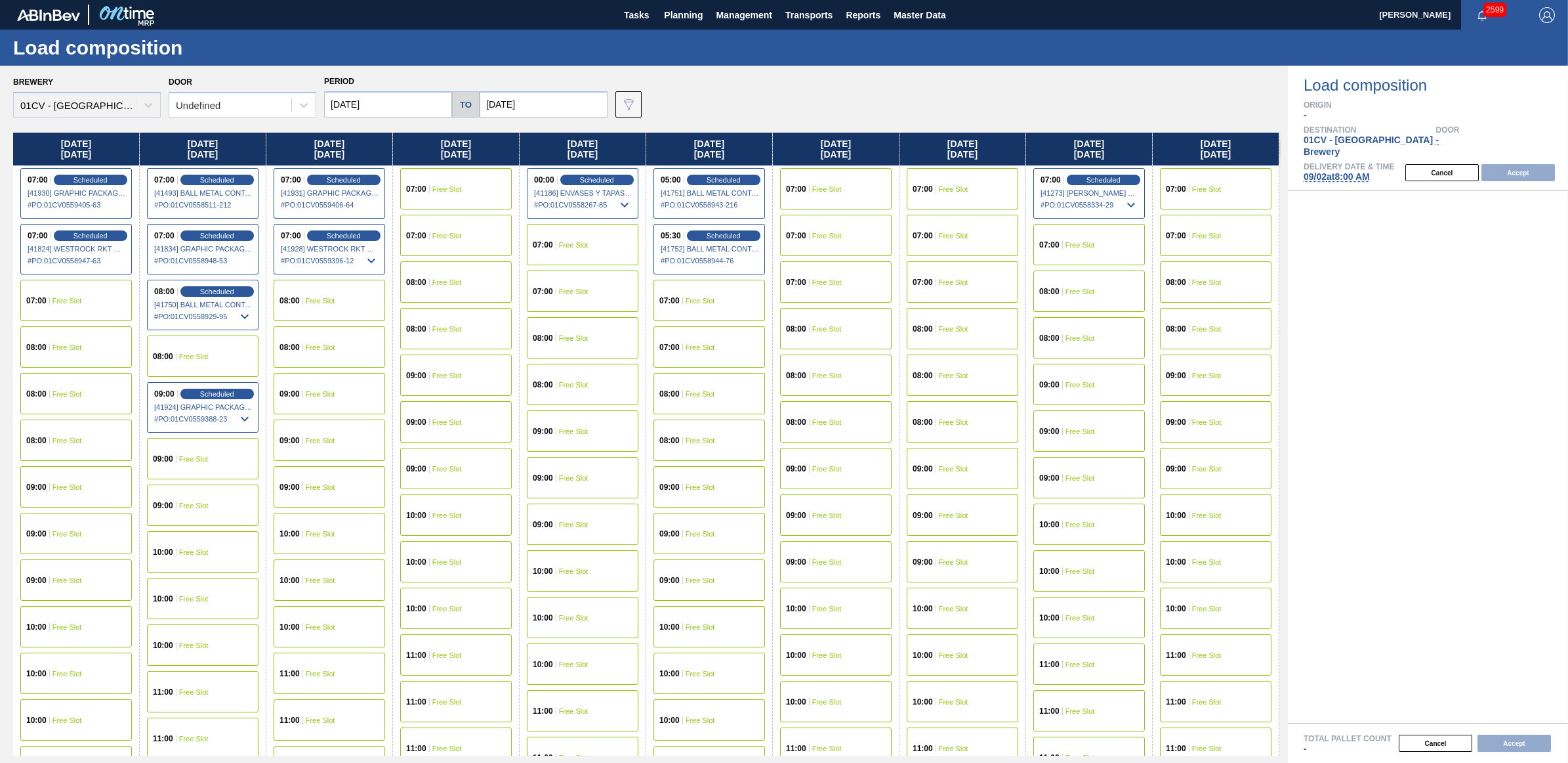
click at [79, 394] on span "Free Slot" at bounding box center [67, 394] width 30 height 8
click at [1542, 164] on button "Accept" at bounding box center [1519, 172] width 74 height 17
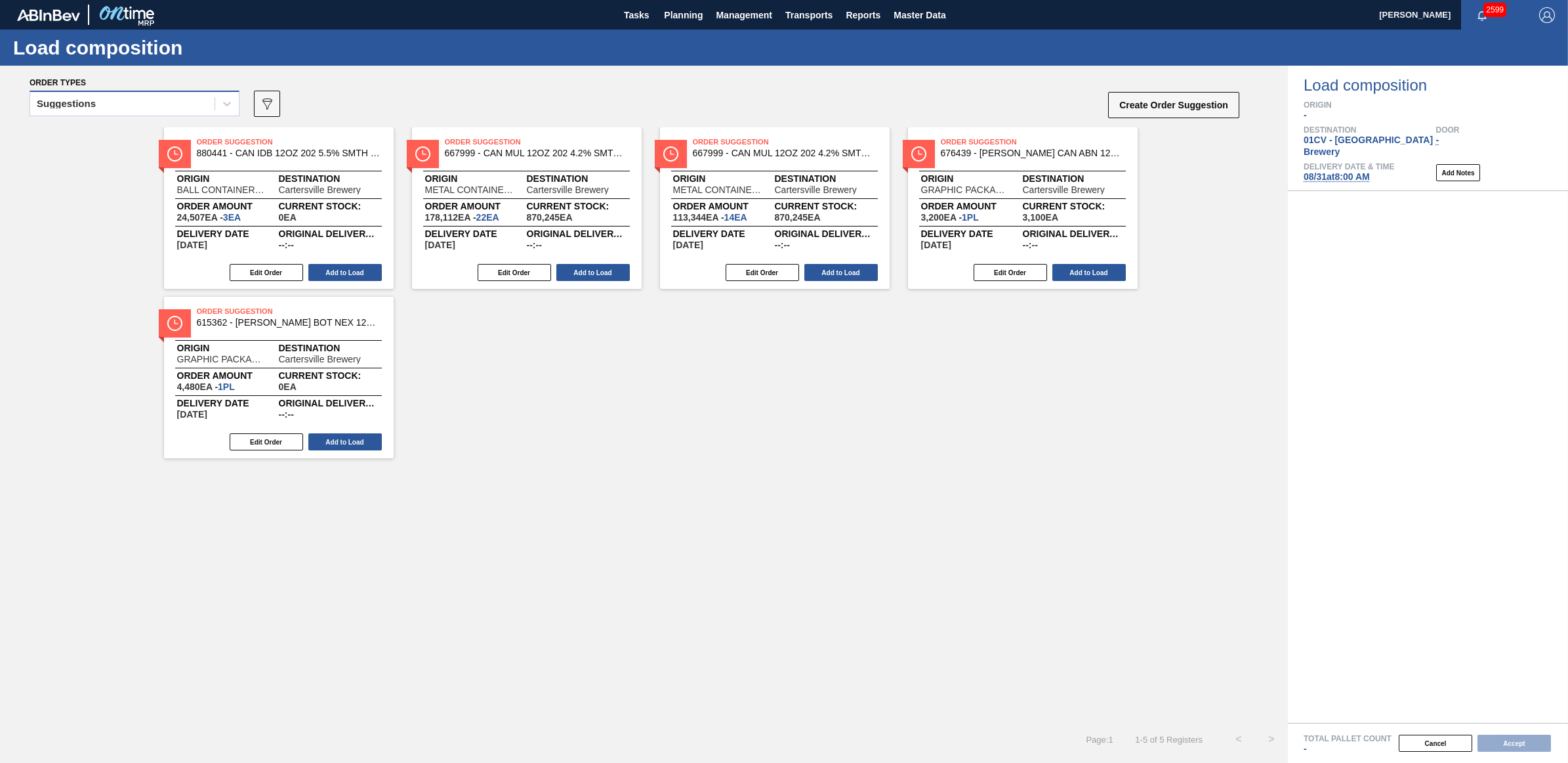
click at [122, 113] on div "Suggestions" at bounding box center [122, 104] width 184 height 19
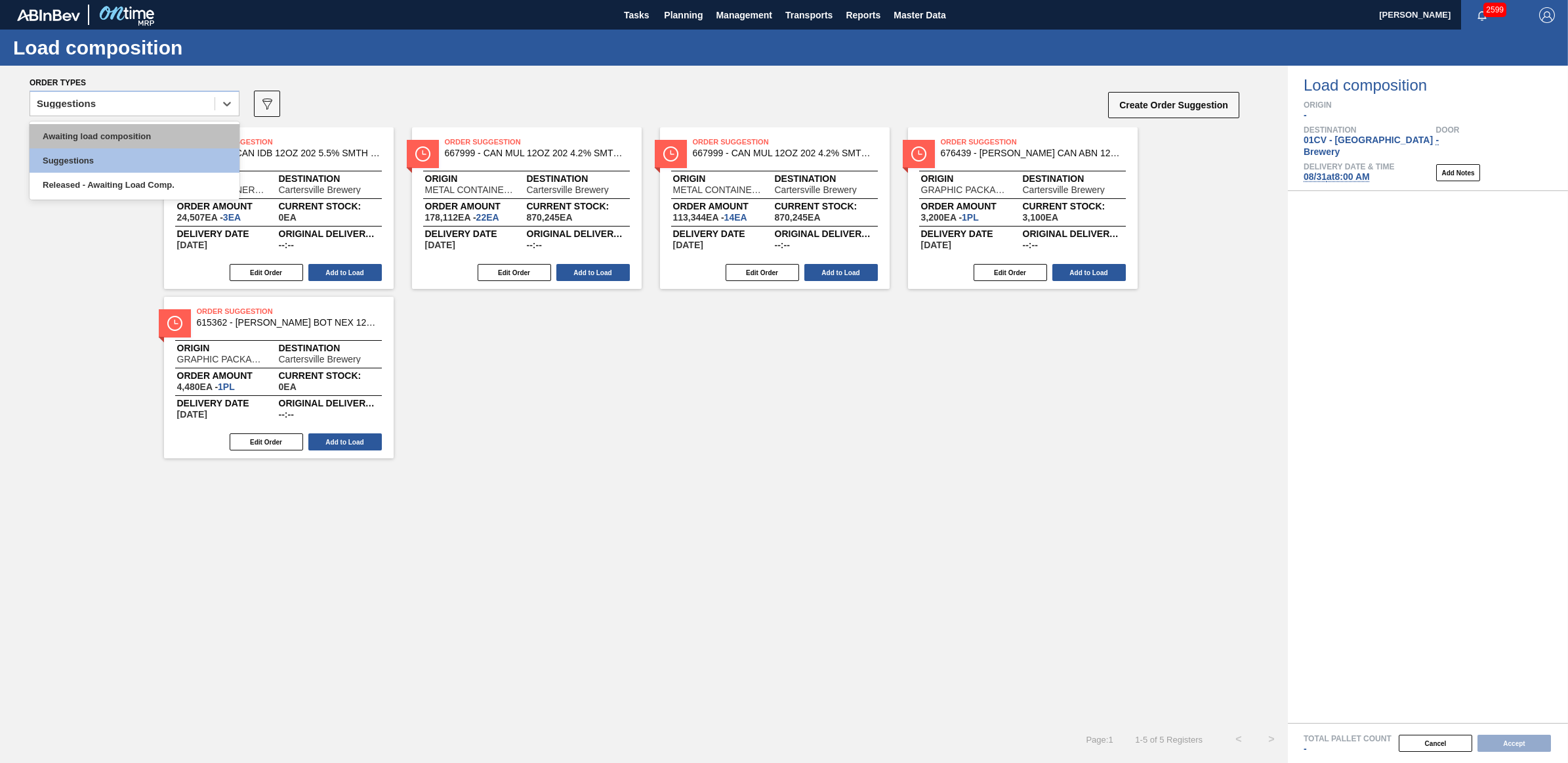
click at [118, 139] on div "Awaiting load composition" at bounding box center [134, 136] width 210 height 24
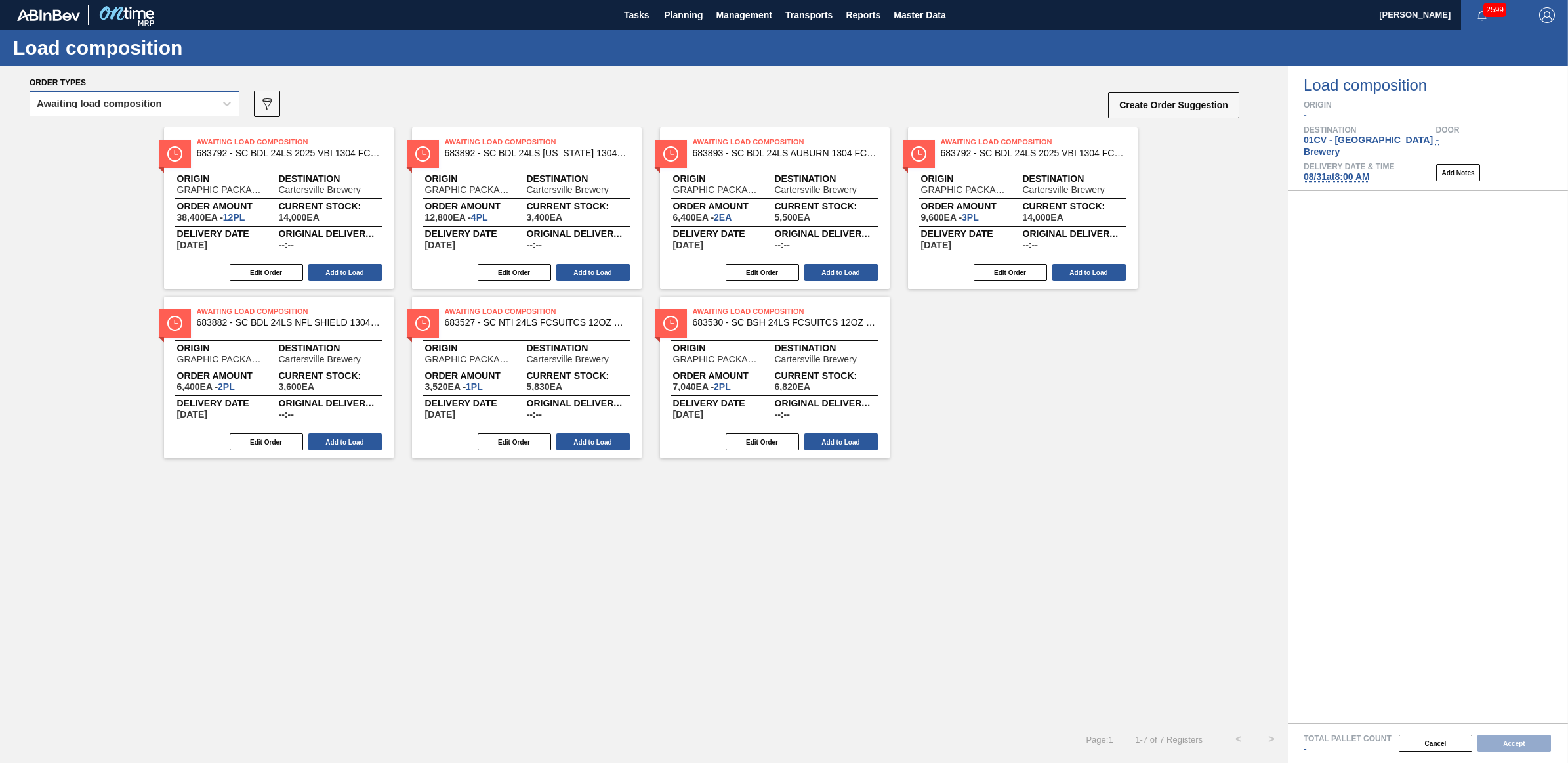
click at [96, 113] on div "Awaiting load composition" at bounding box center [122, 104] width 184 height 19
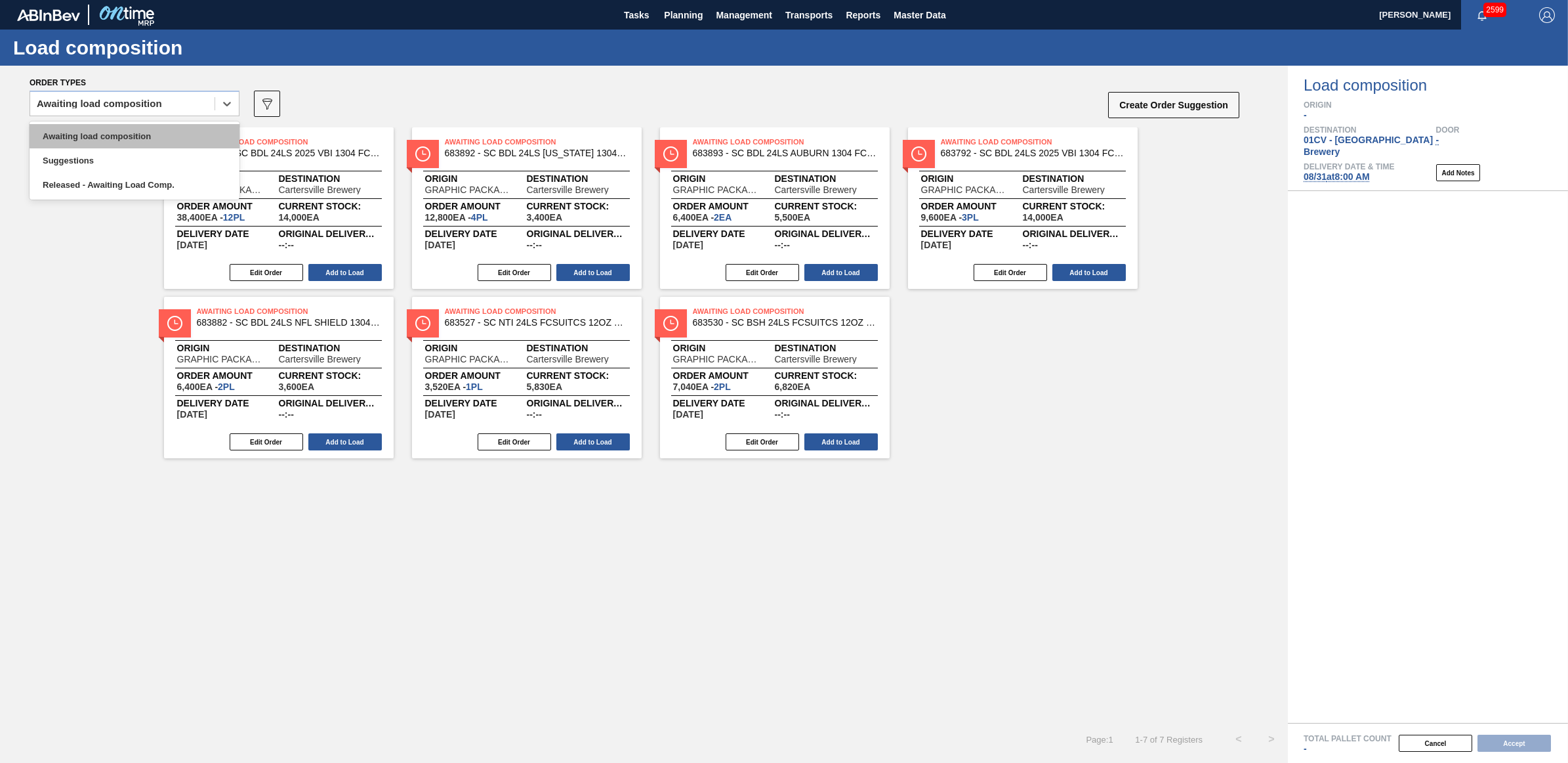
click at [106, 138] on div "Awaiting load composition" at bounding box center [134, 136] width 210 height 24
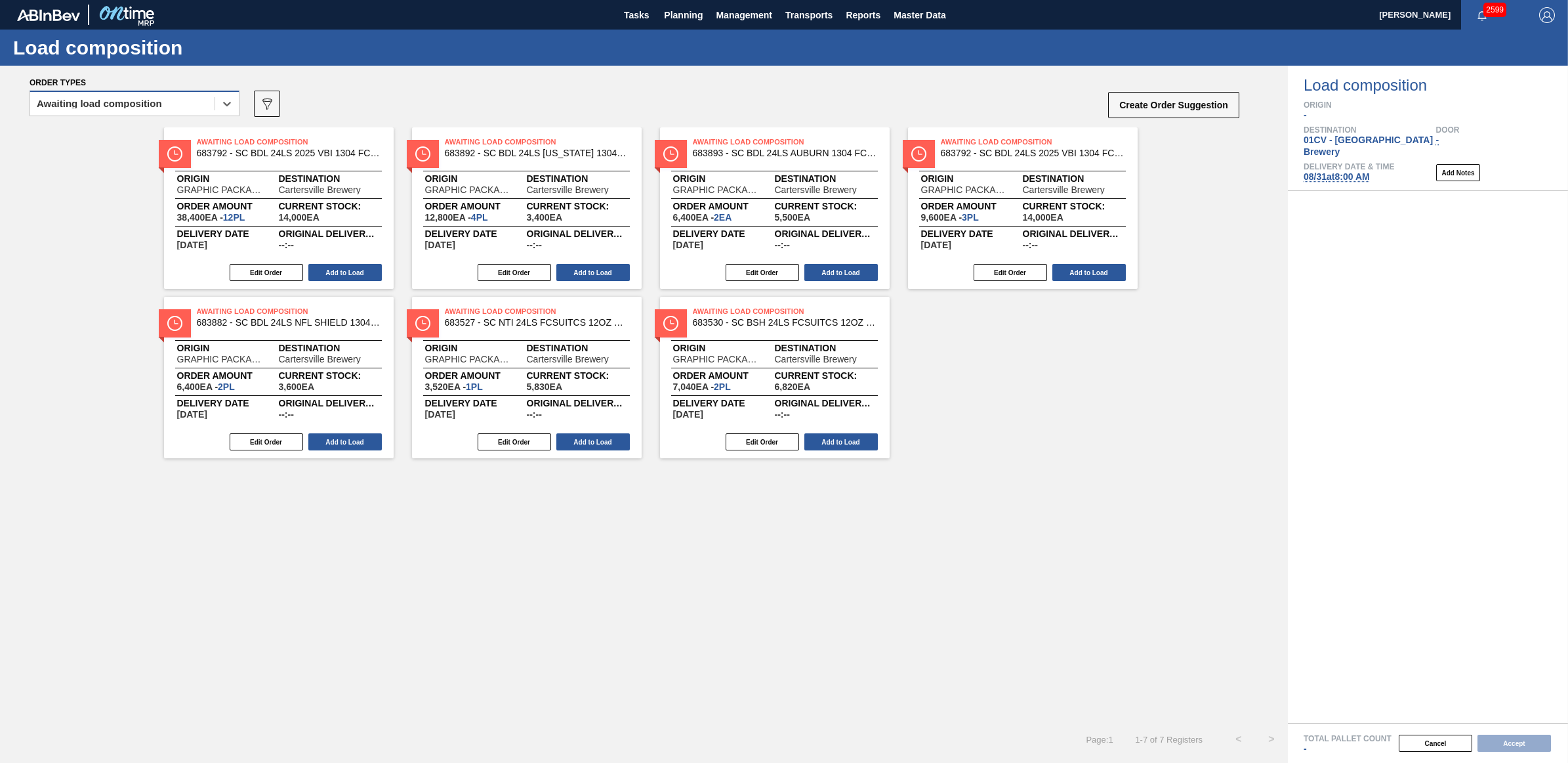
click at [86, 105] on div "Awaiting load composition" at bounding box center [99, 104] width 125 height 9
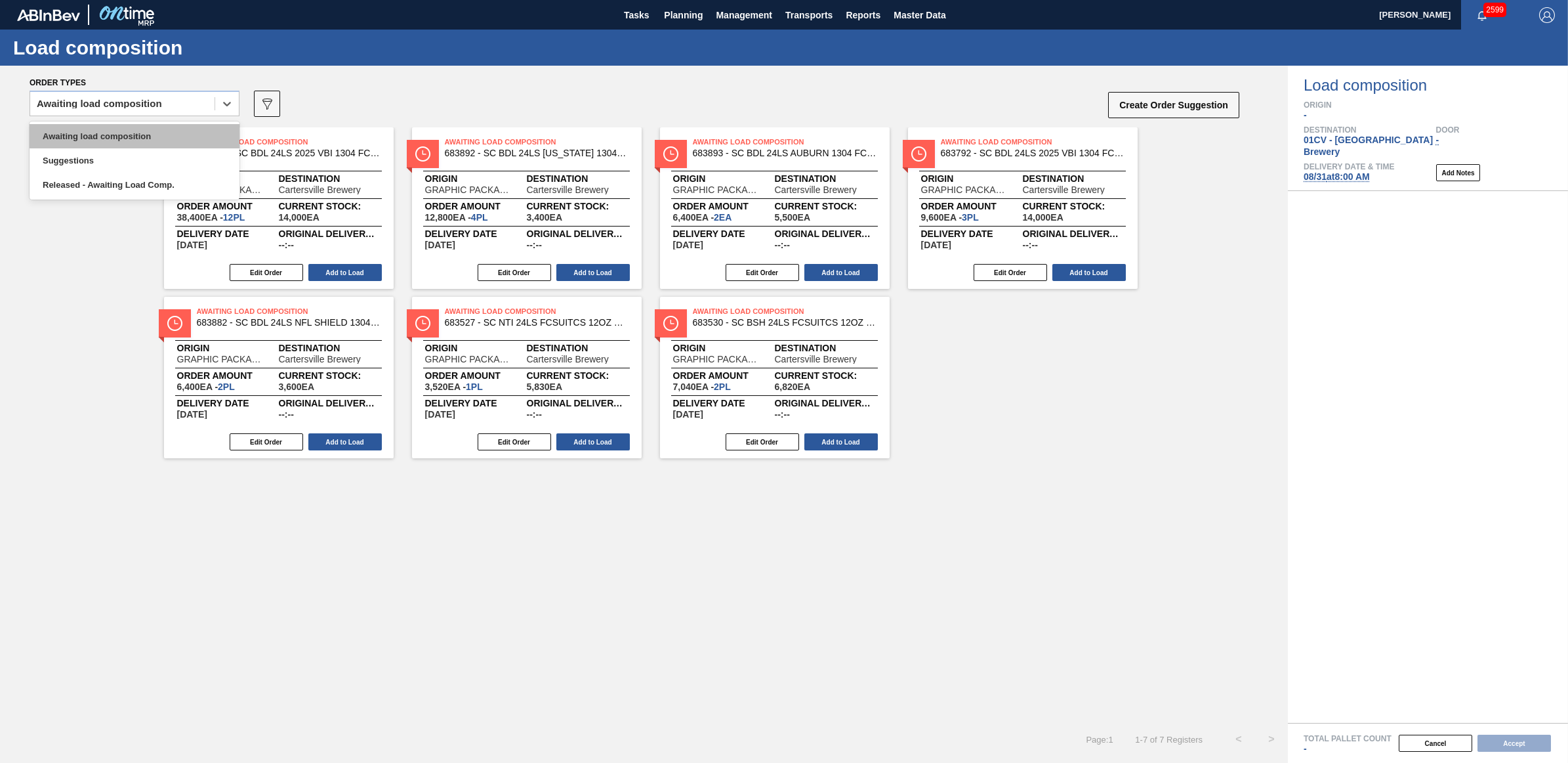
click at [94, 128] on div "Awaiting load composition" at bounding box center [134, 136] width 210 height 24
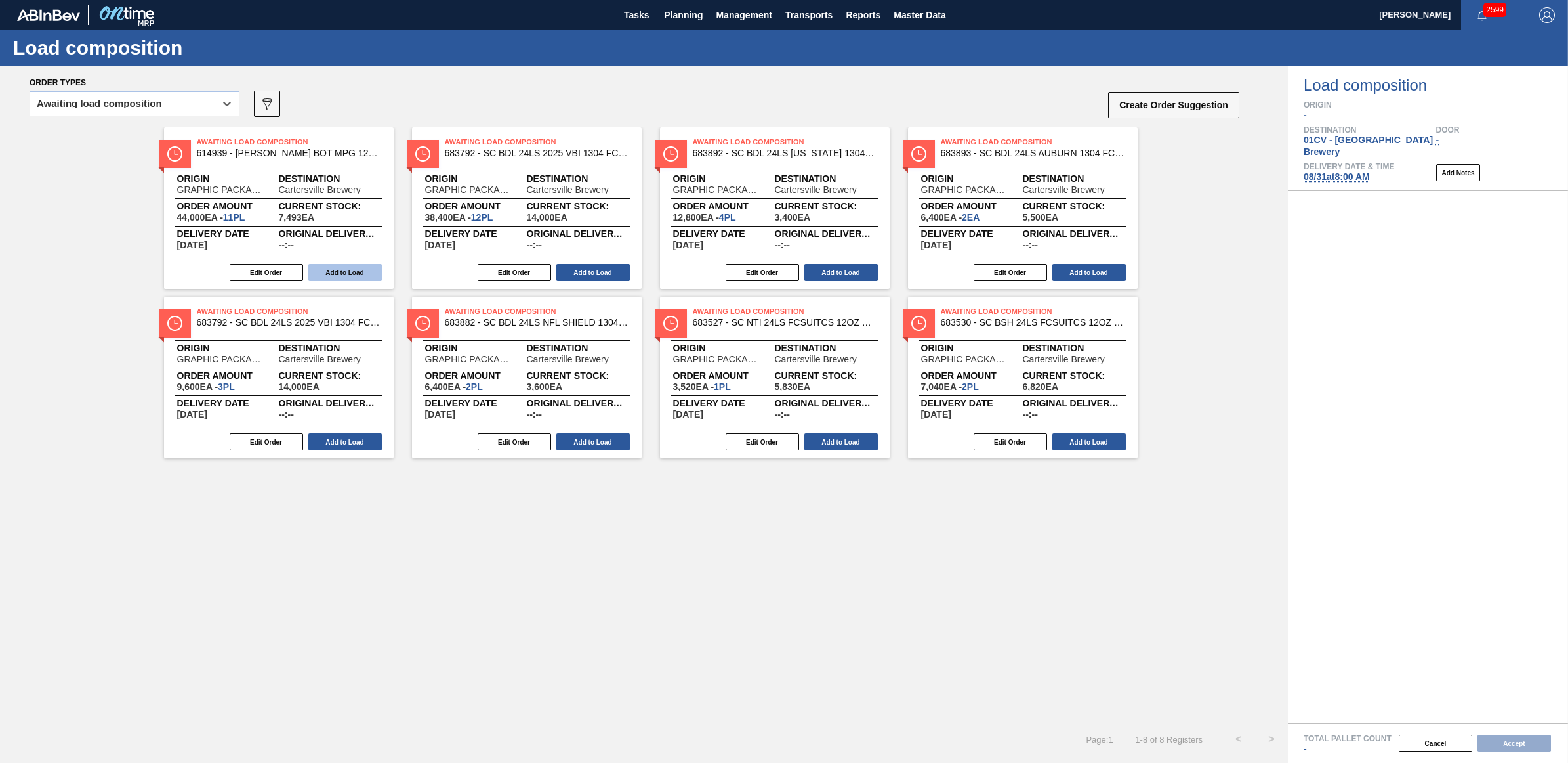
click at [361, 276] on button "Add to Load" at bounding box center [345, 273] width 74 height 17
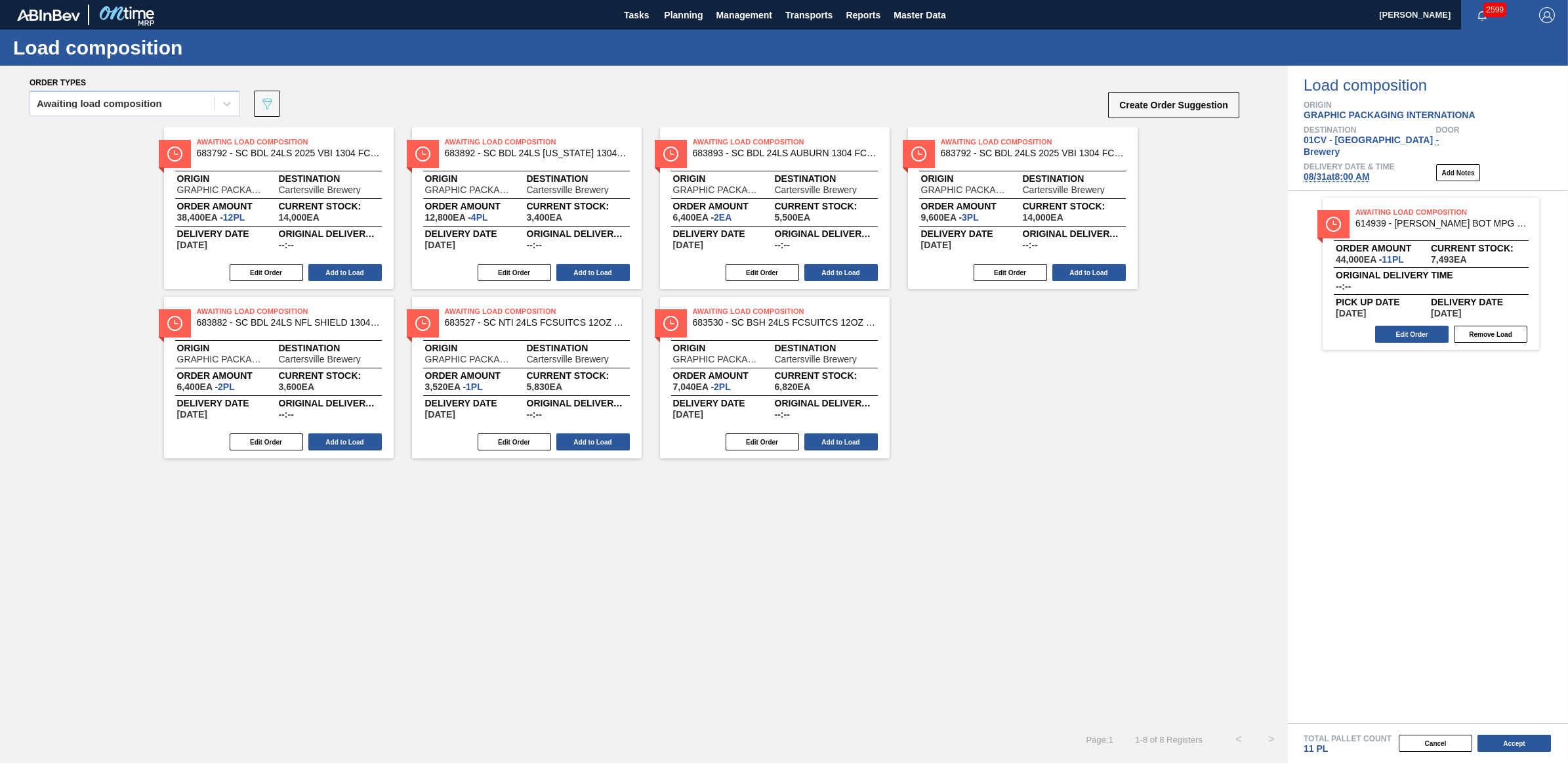
click at [1361, 171] on span "08/31 at 8:00 AM" at bounding box center [1336, 176] width 66 height 11
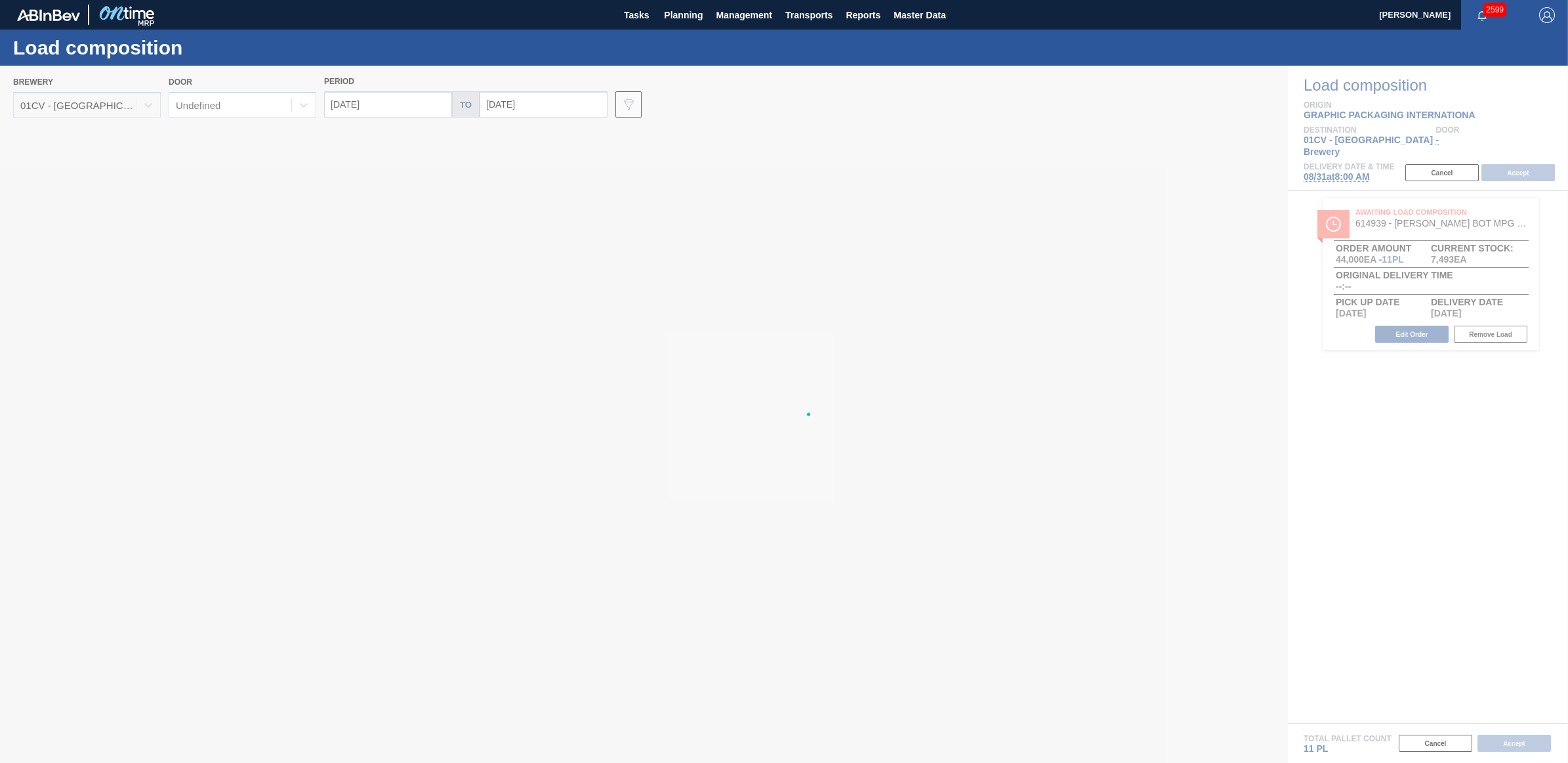
type input "[DATE]"
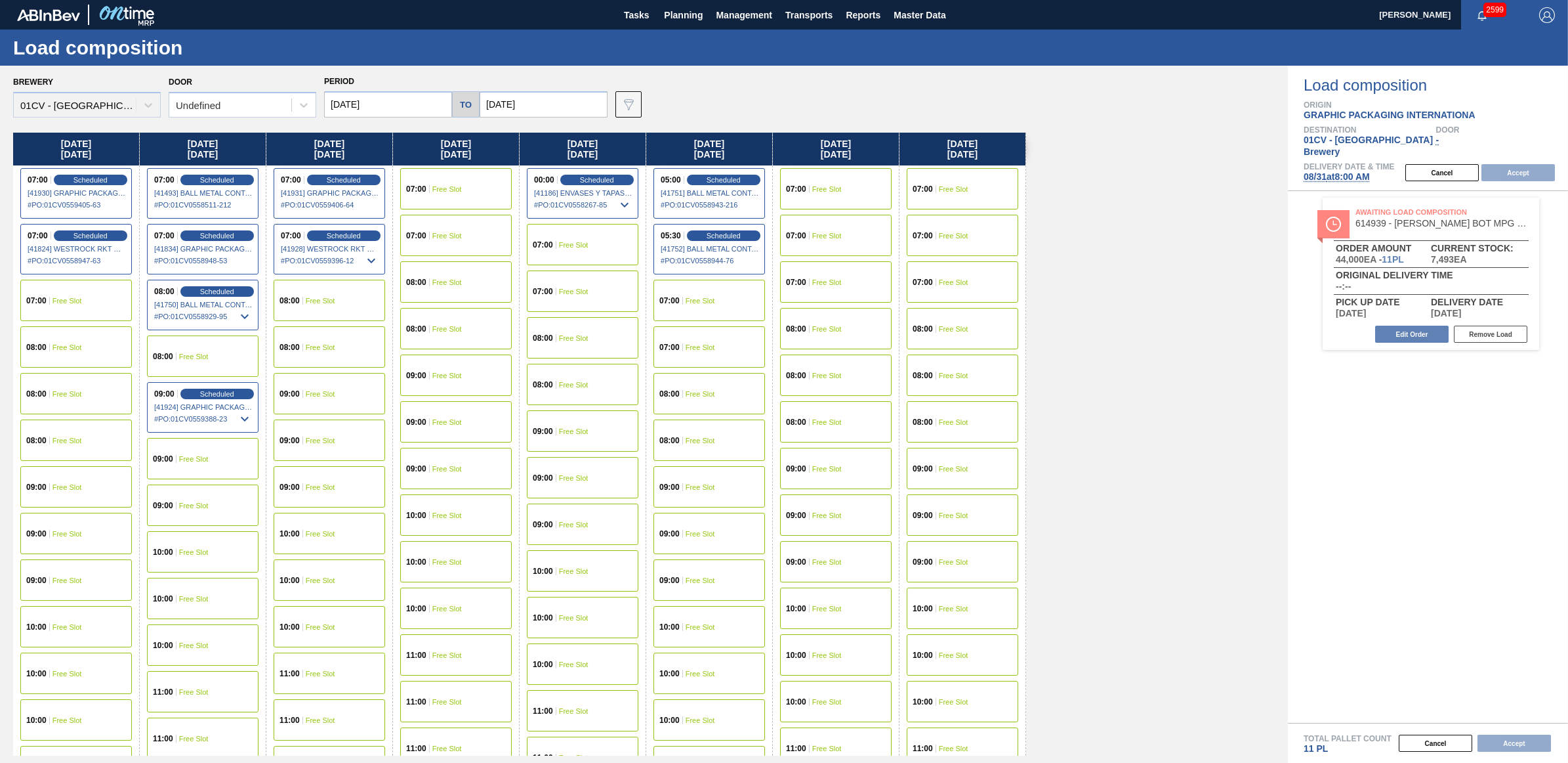
click at [339, 301] on div "08:00 Free Slot" at bounding box center [330, 300] width 112 height 41
click at [202, 594] on span "Free Slot" at bounding box center [193, 598] width 30 height 8
click at [320, 303] on span "Free Slot" at bounding box center [320, 301] width 30 height 8
click at [200, 554] on span "Free Slot" at bounding box center [193, 552] width 30 height 8
click at [1526, 164] on button "Accept" at bounding box center [1519, 172] width 74 height 17
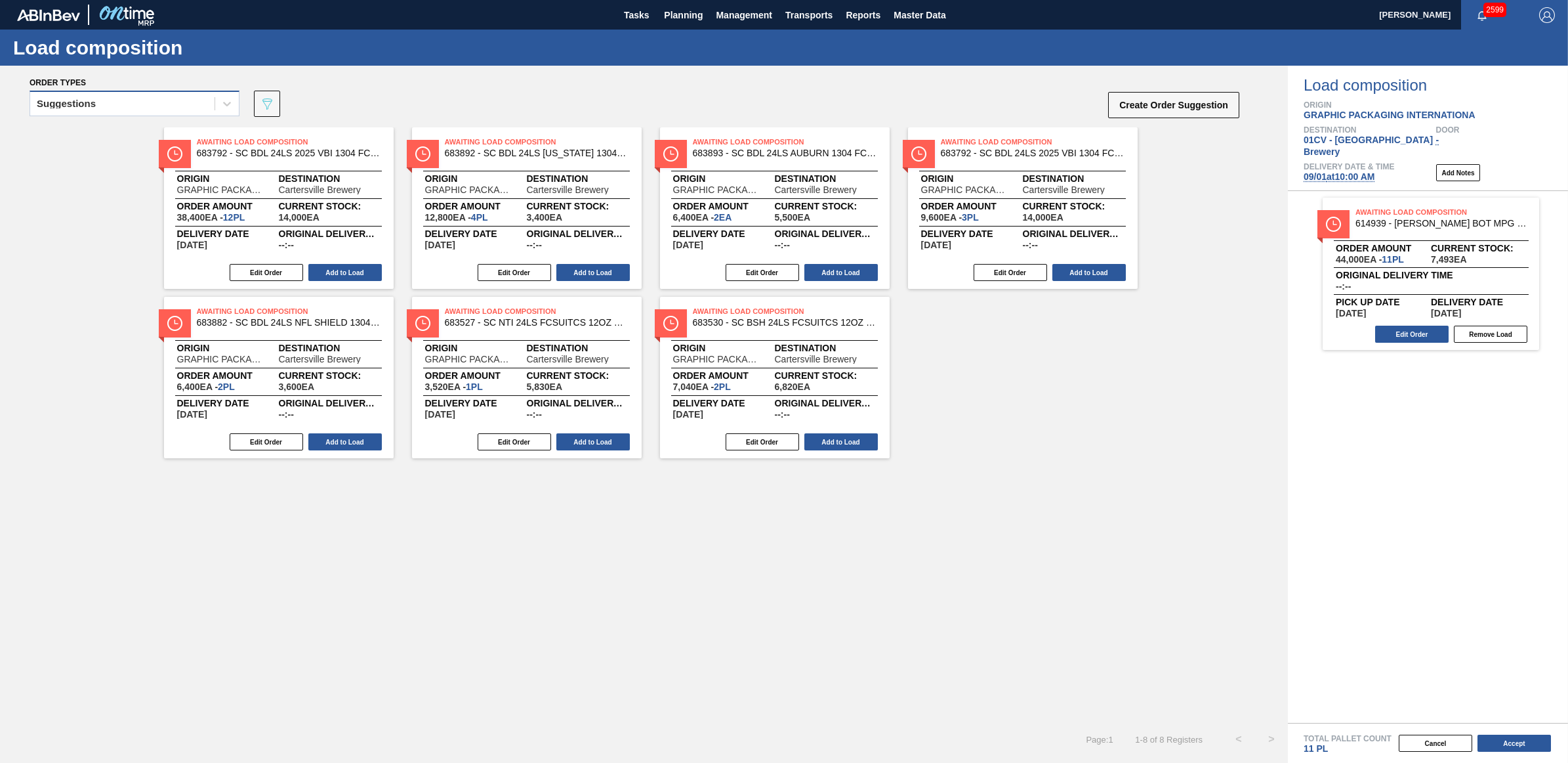
click at [84, 103] on div "Suggestions" at bounding box center [66, 104] width 59 height 9
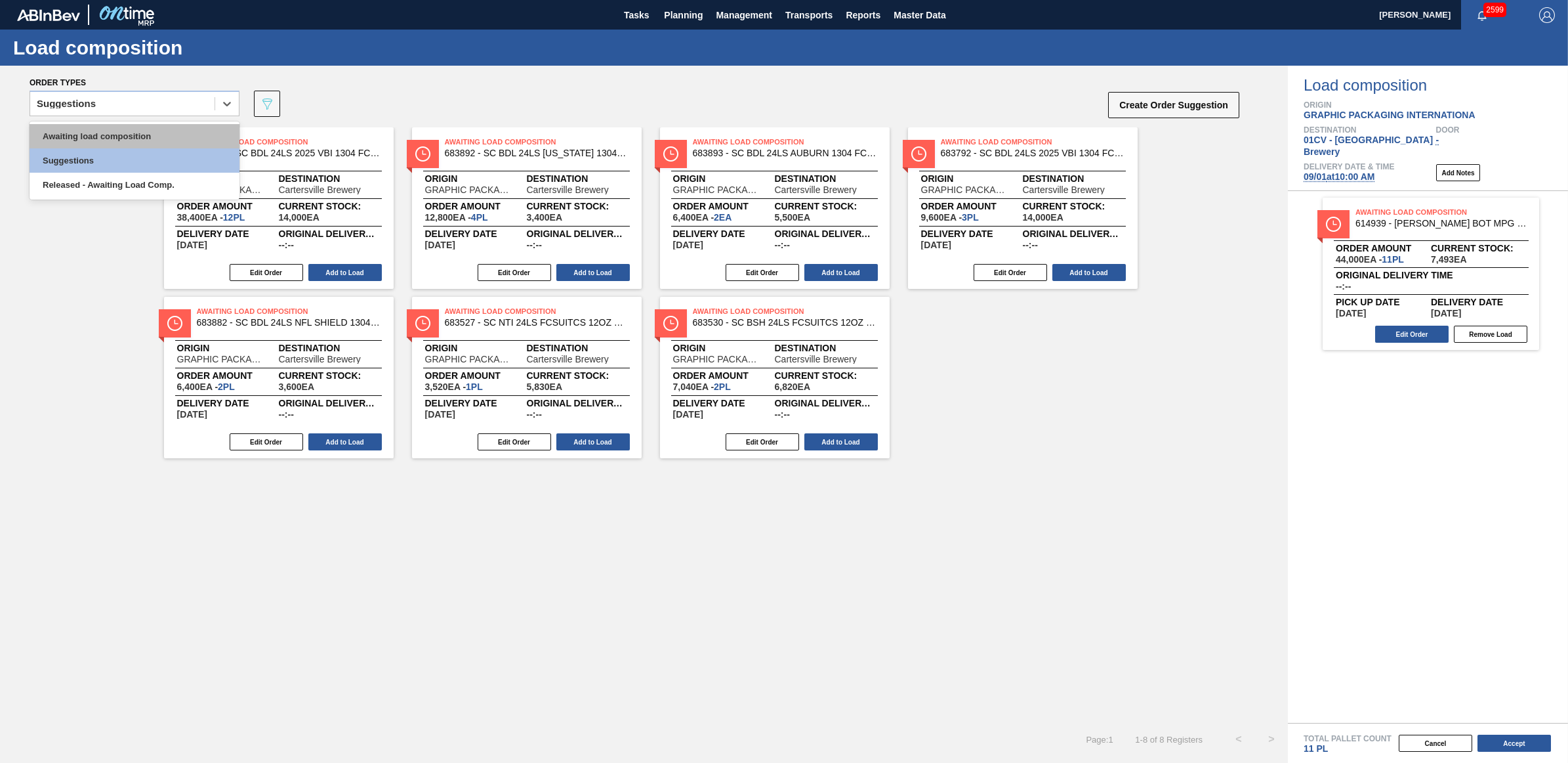
click at [93, 134] on div "Awaiting load composition" at bounding box center [134, 136] width 210 height 24
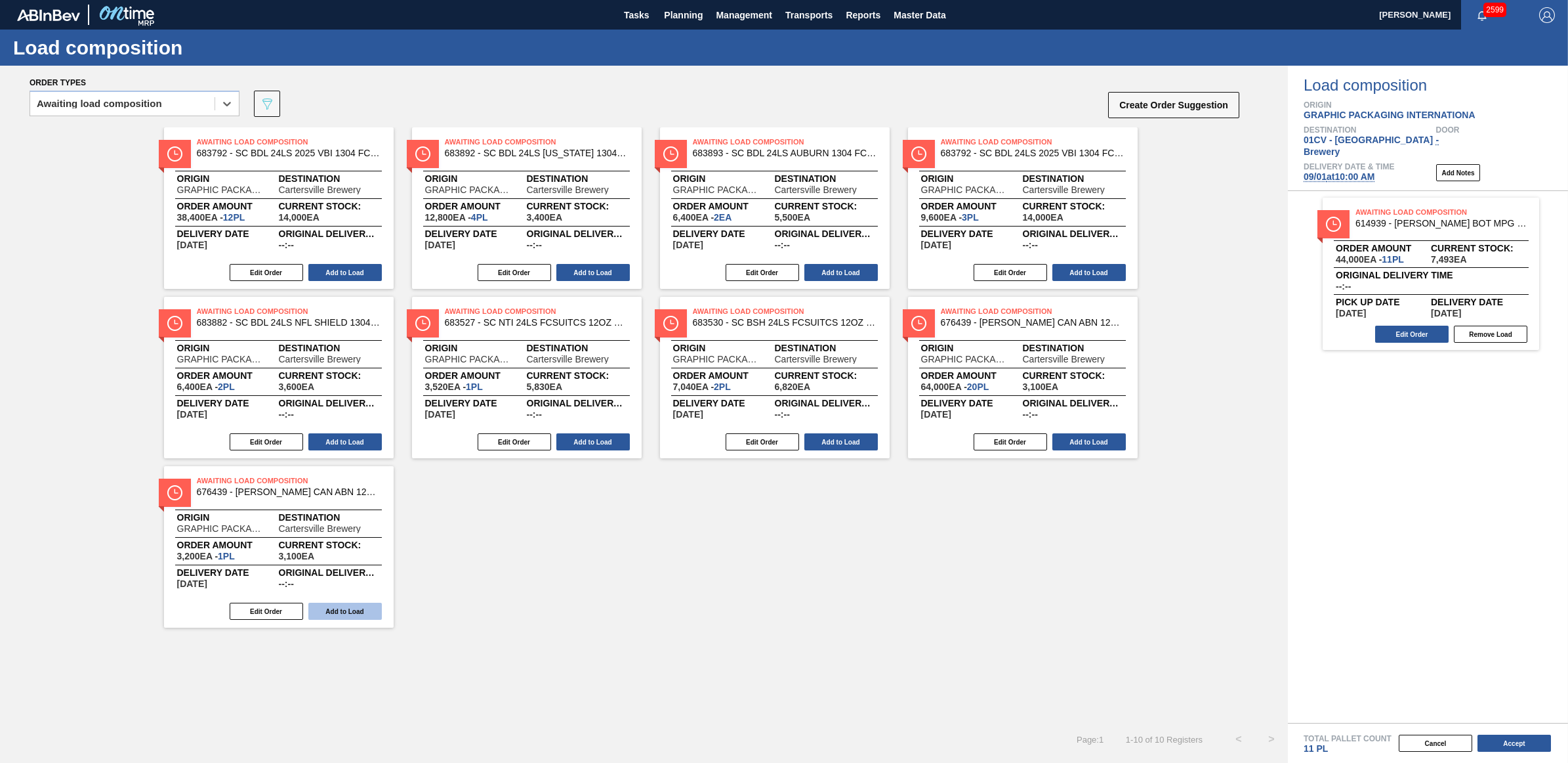
click at [349, 615] on button "Add to Load" at bounding box center [345, 611] width 74 height 17
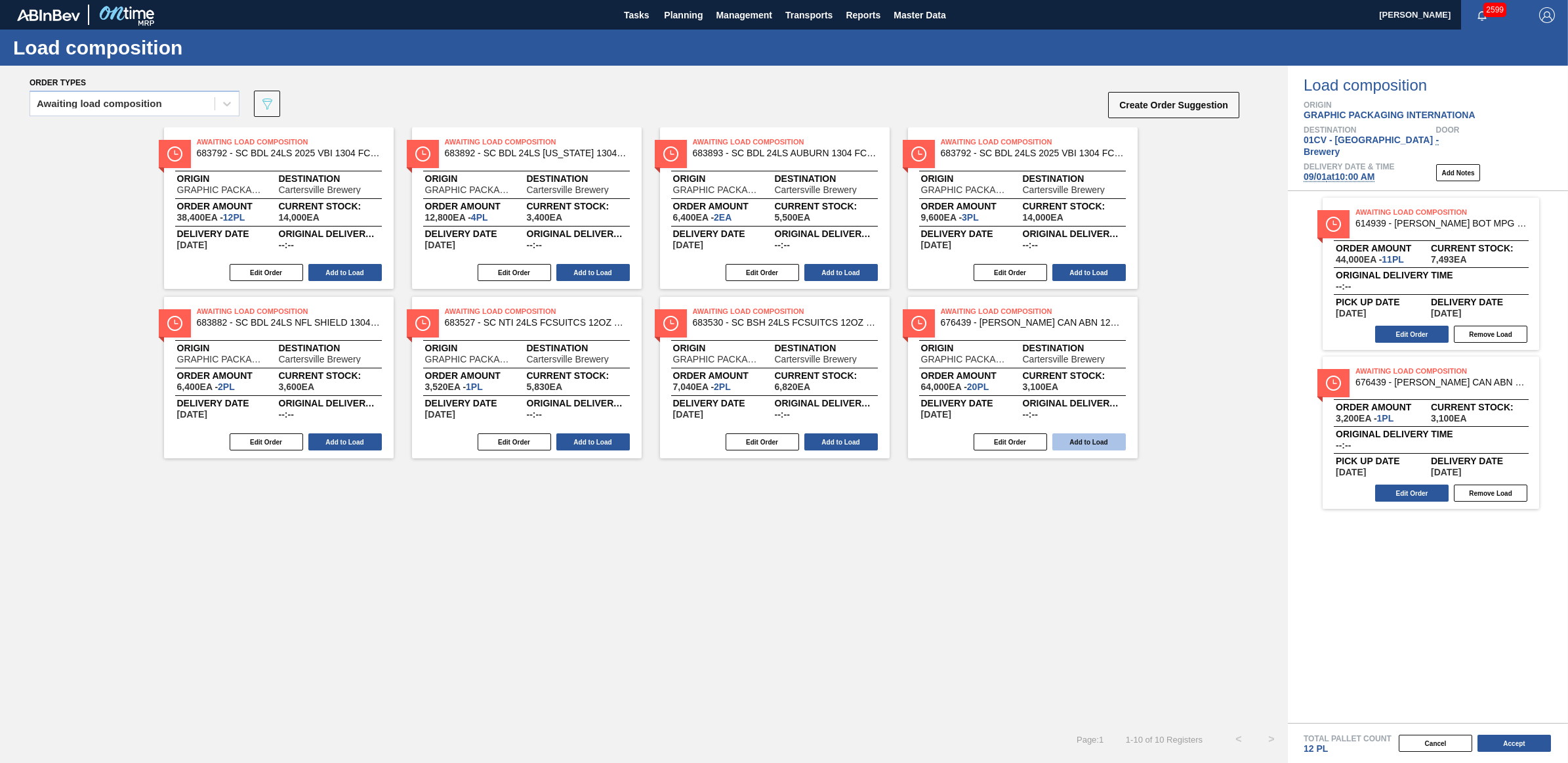
click at [1090, 440] on button "Add to Load" at bounding box center [1089, 442] width 74 height 17
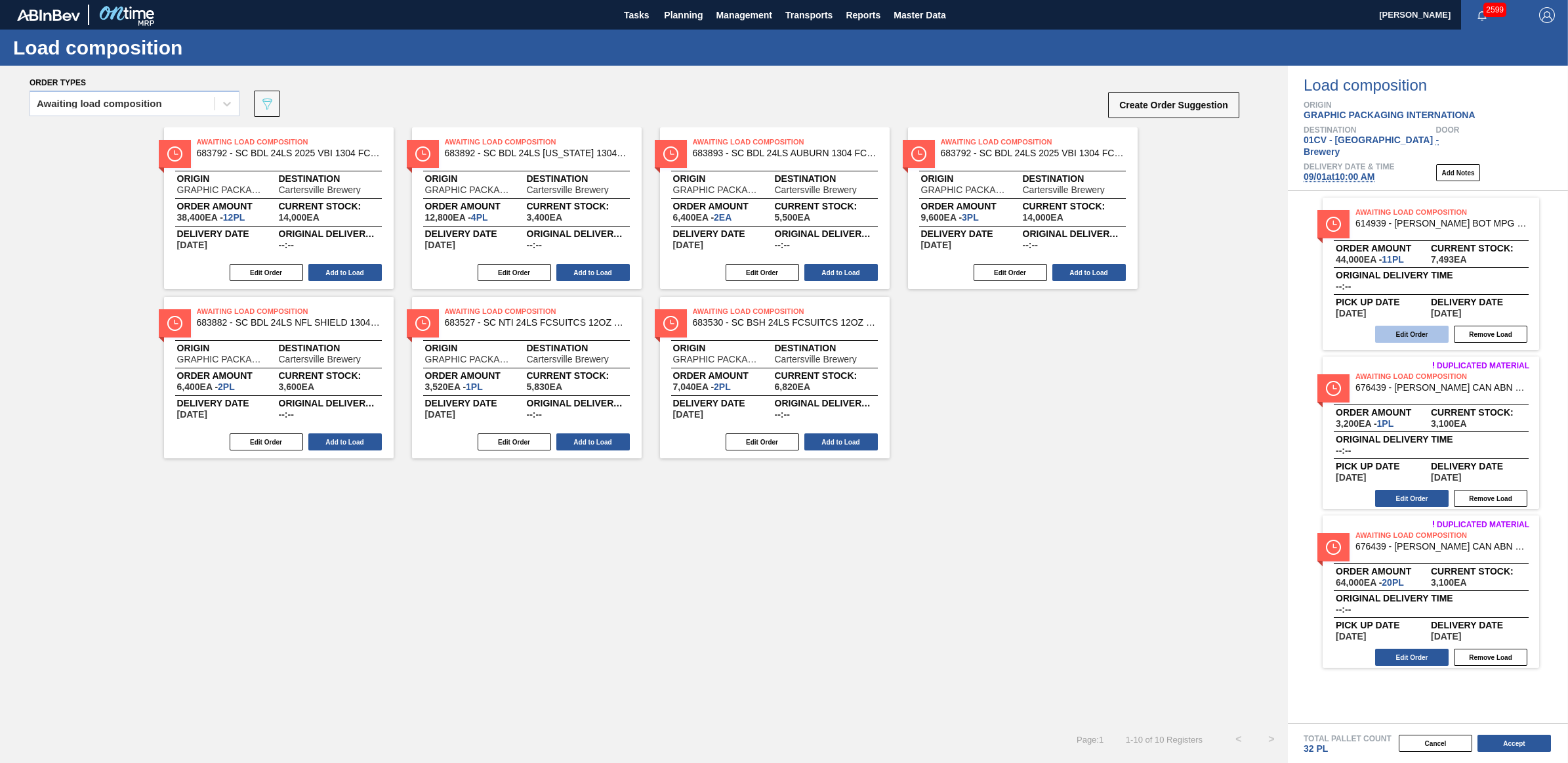
click at [1414, 326] on button "Edit Order" at bounding box center [1412, 334] width 74 height 17
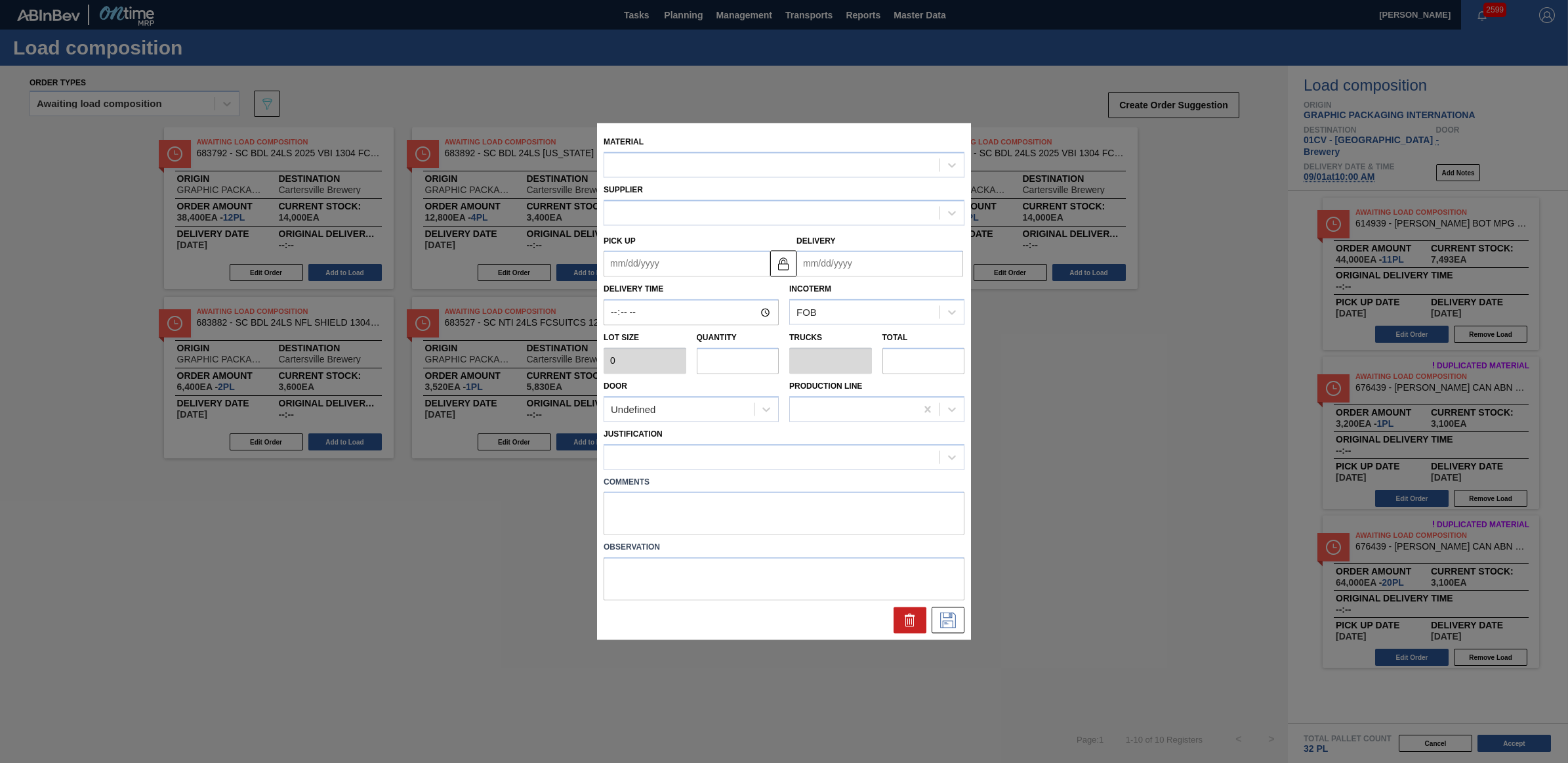
type input "4,000"
type input "11"
type input "0.423"
type input "44,000"
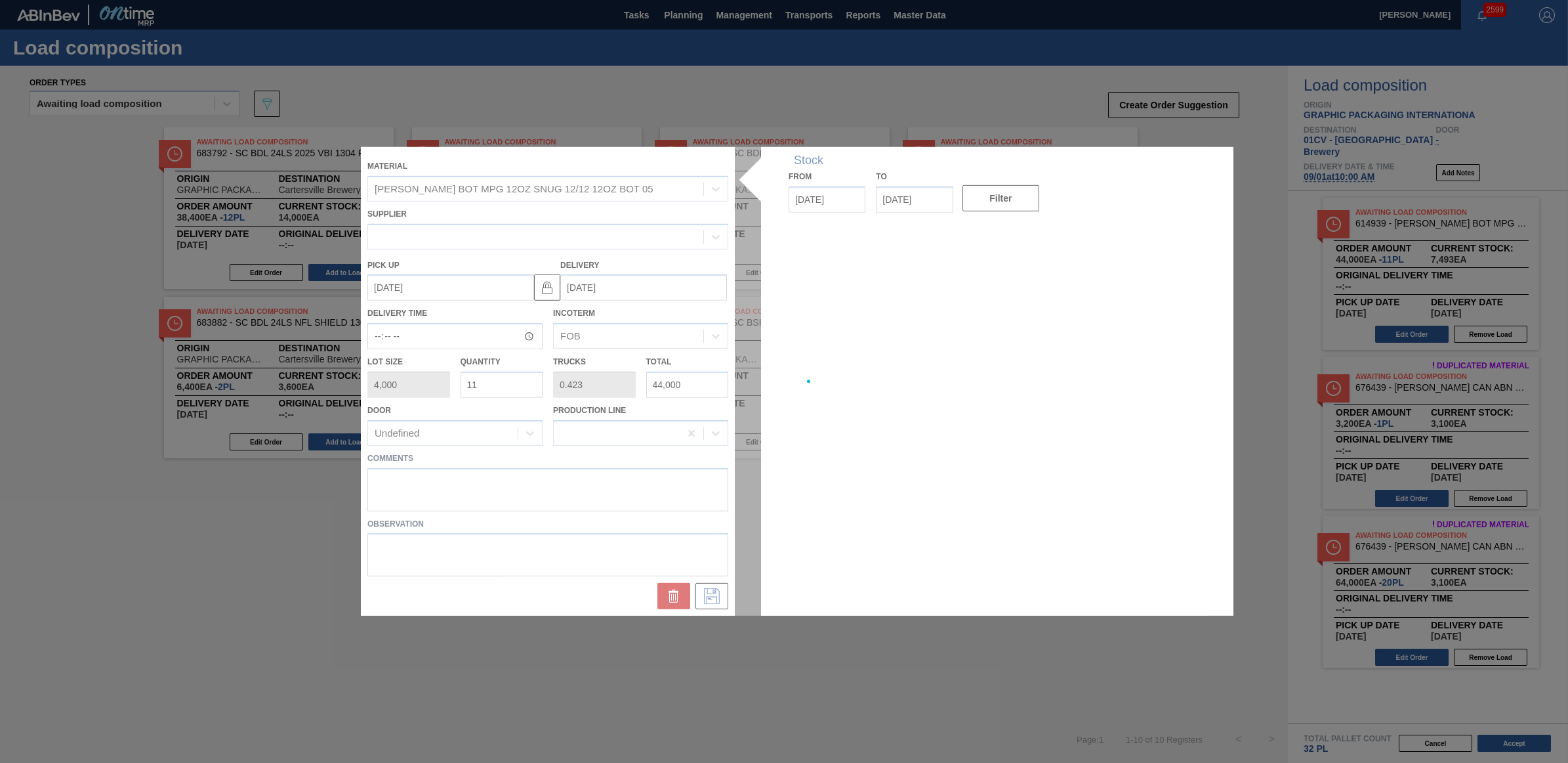
type up "[DATE]"
type input "[DATE]"
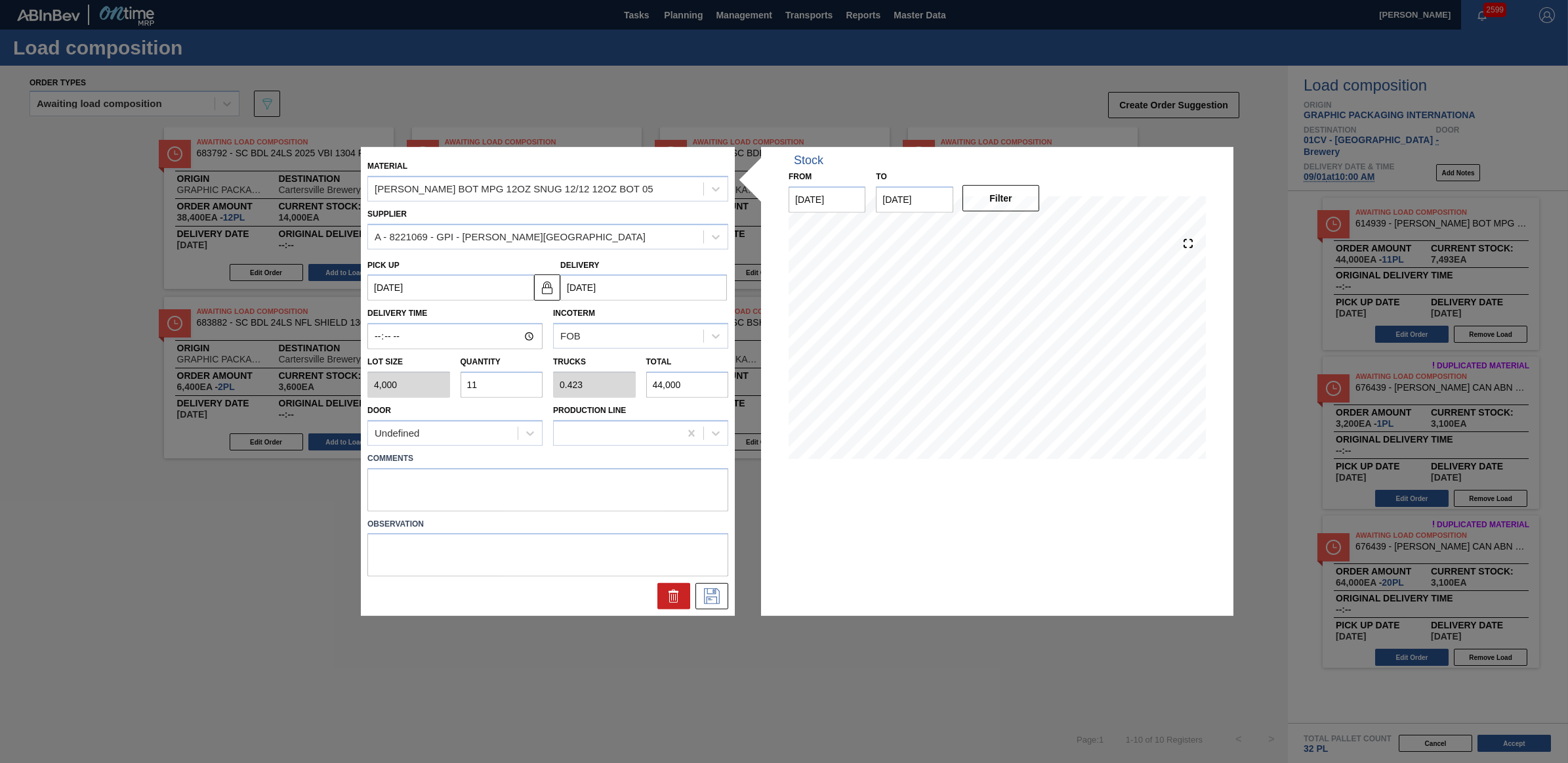
drag, startPoint x: 484, startPoint y: 384, endPoint x: 450, endPoint y: 384, distance: 34.0
click at [450, 384] on div "Lot size 4,000 Quantity 11 Trucks 0.423 Total 44,000" at bounding box center [547, 373] width 371 height 49
type input "5"
type input "0.192"
type input "20,000"
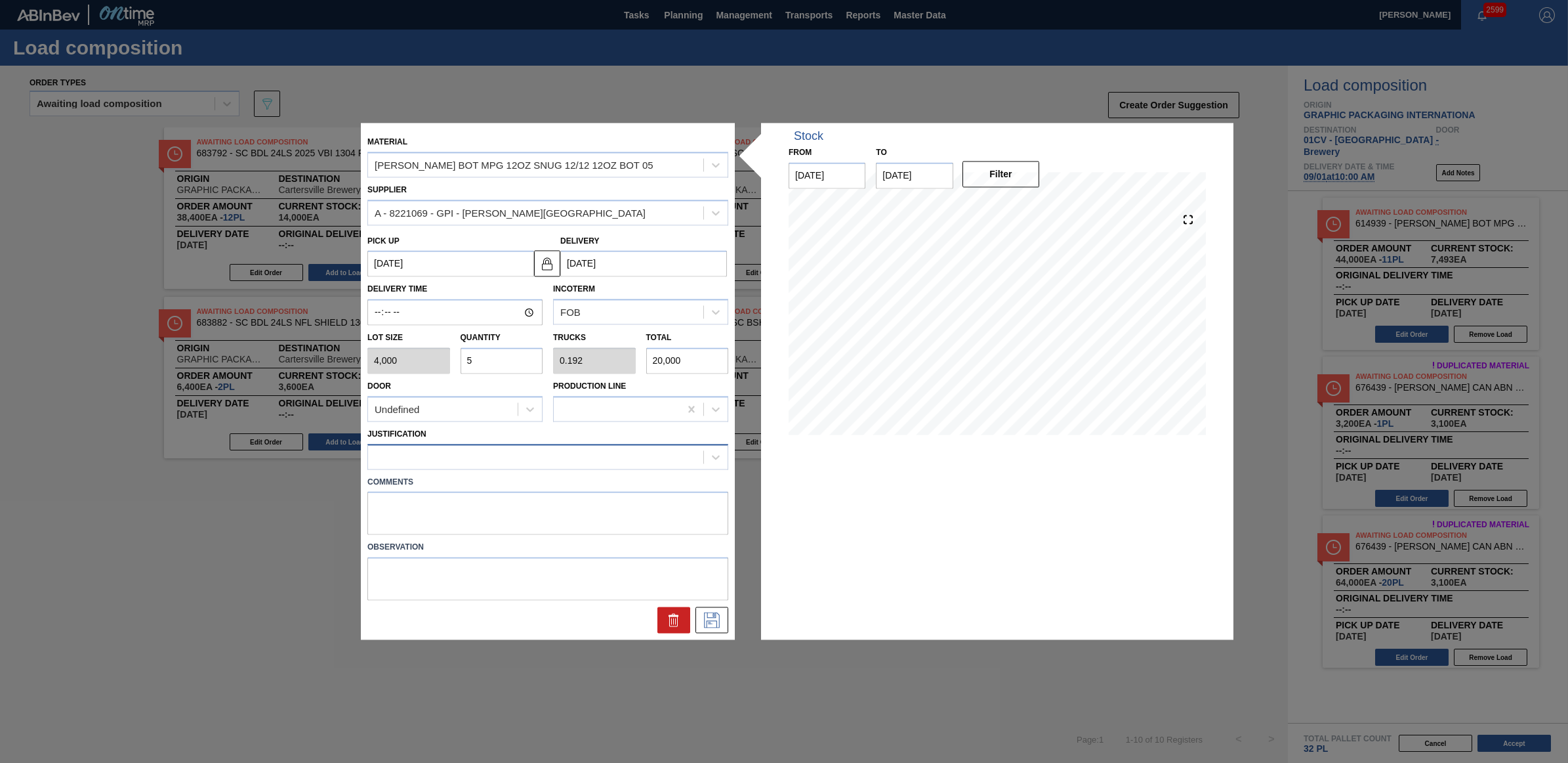
type input "5"
click at [470, 451] on div at bounding box center [536, 456] width 336 height 19
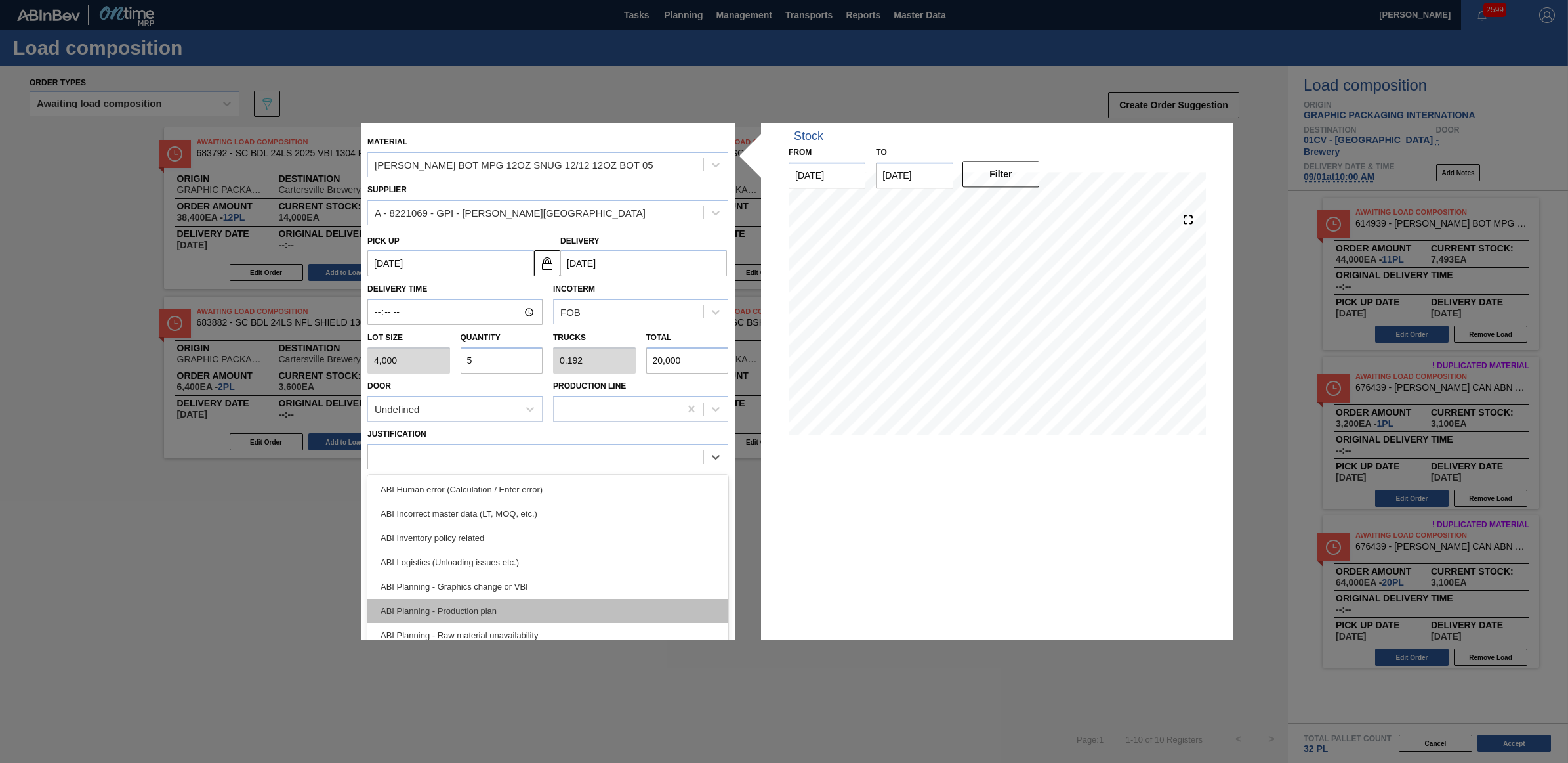
scroll to position [82, 0]
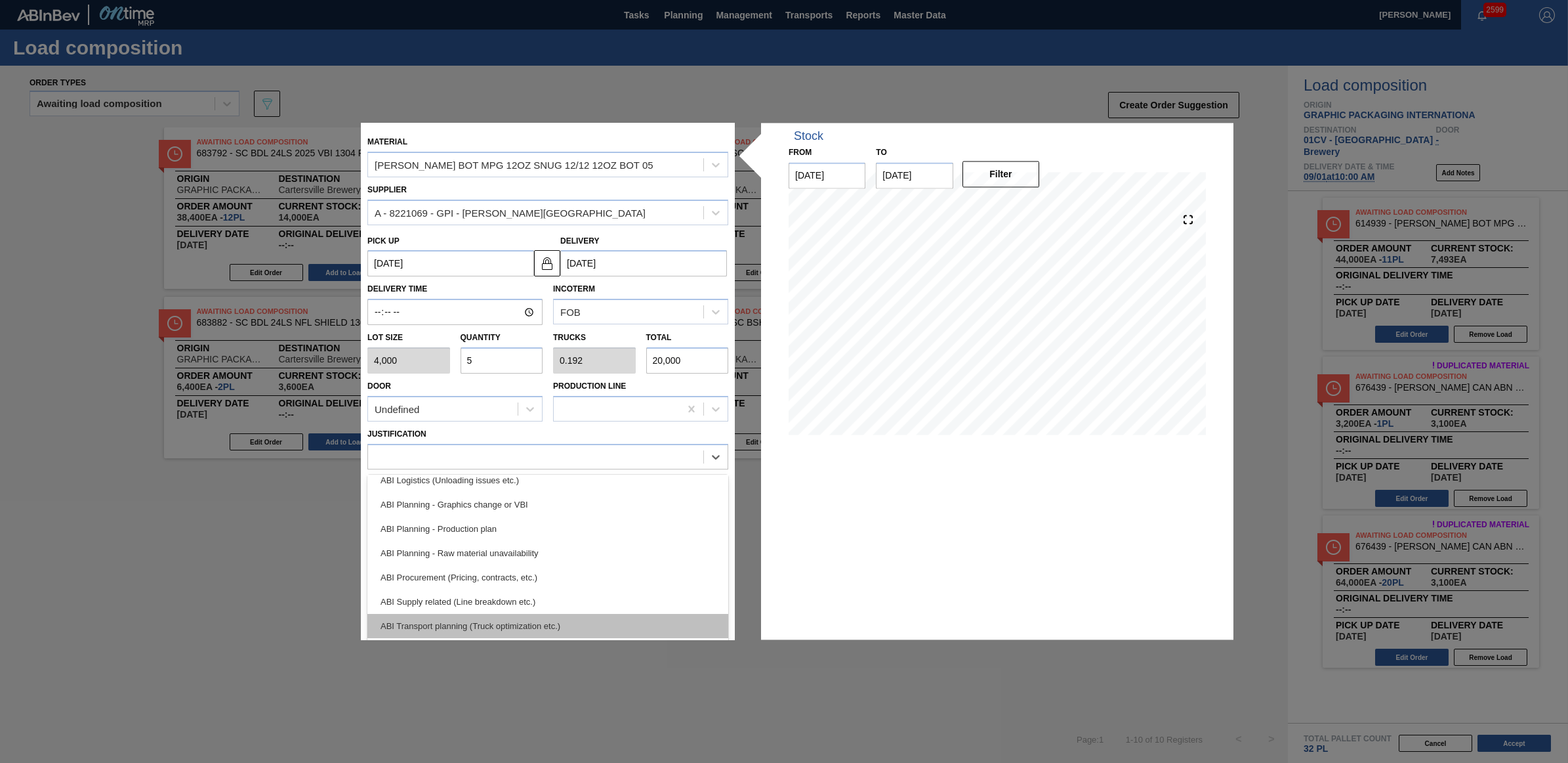
click at [479, 622] on div "ABI Transport planning (Truck optimization etc.)" at bounding box center [547, 625] width 361 height 24
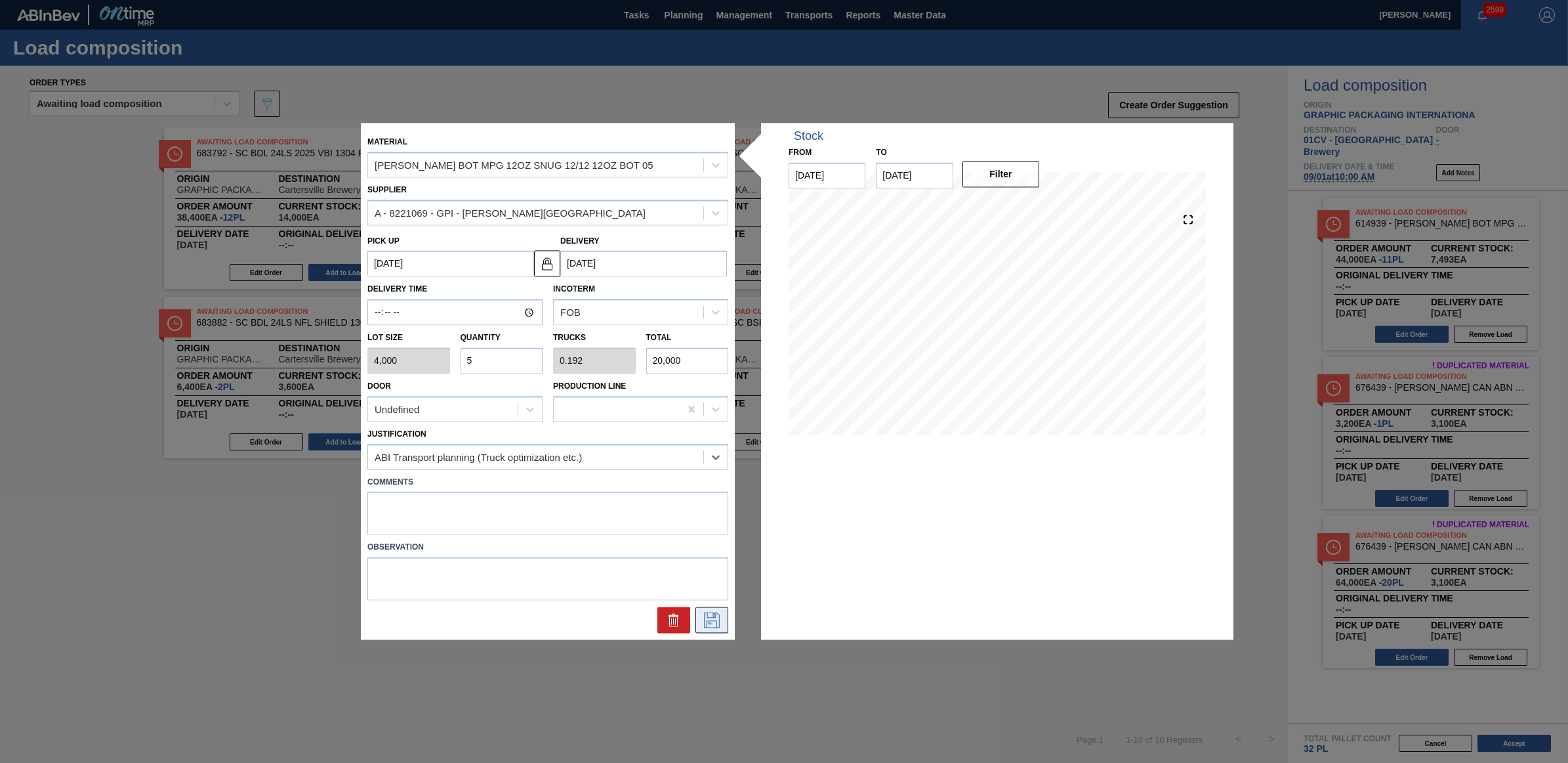
click at [716, 618] on icon at bounding box center [712, 620] width 21 height 16
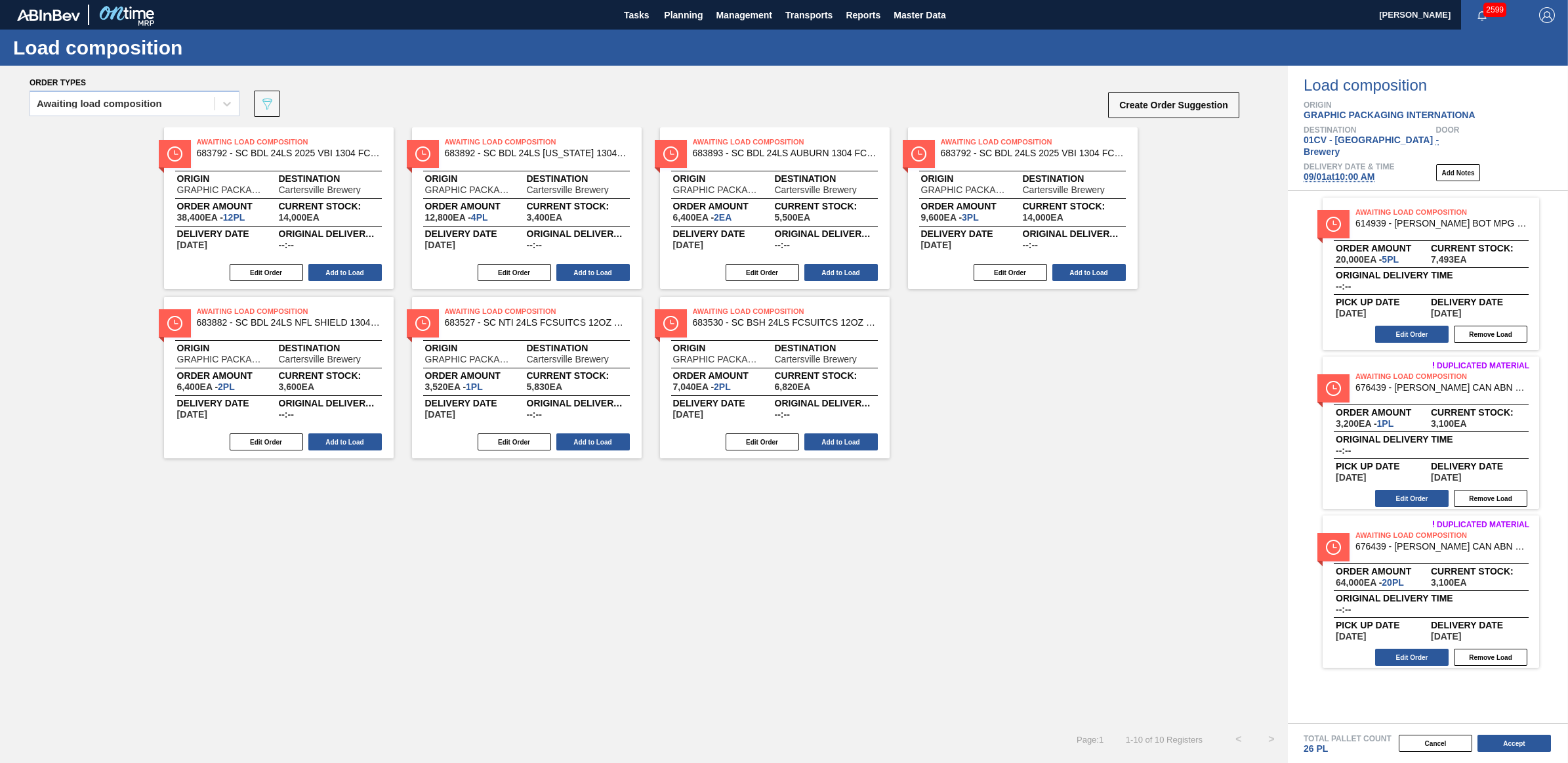
click at [1363, 171] on span "09/01 at 10:00 AM" at bounding box center [1339, 176] width 71 height 11
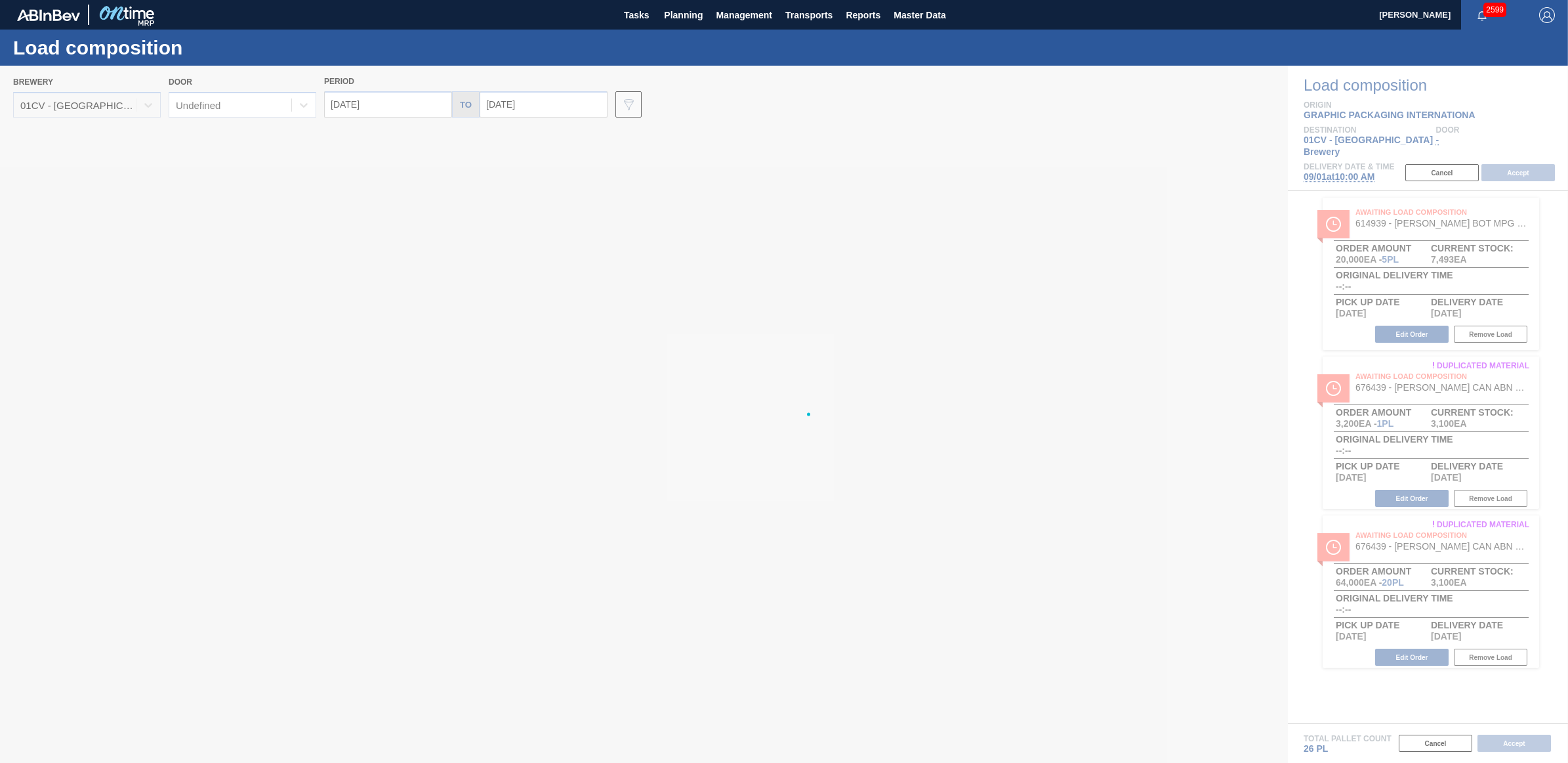
type input "[DATE]"
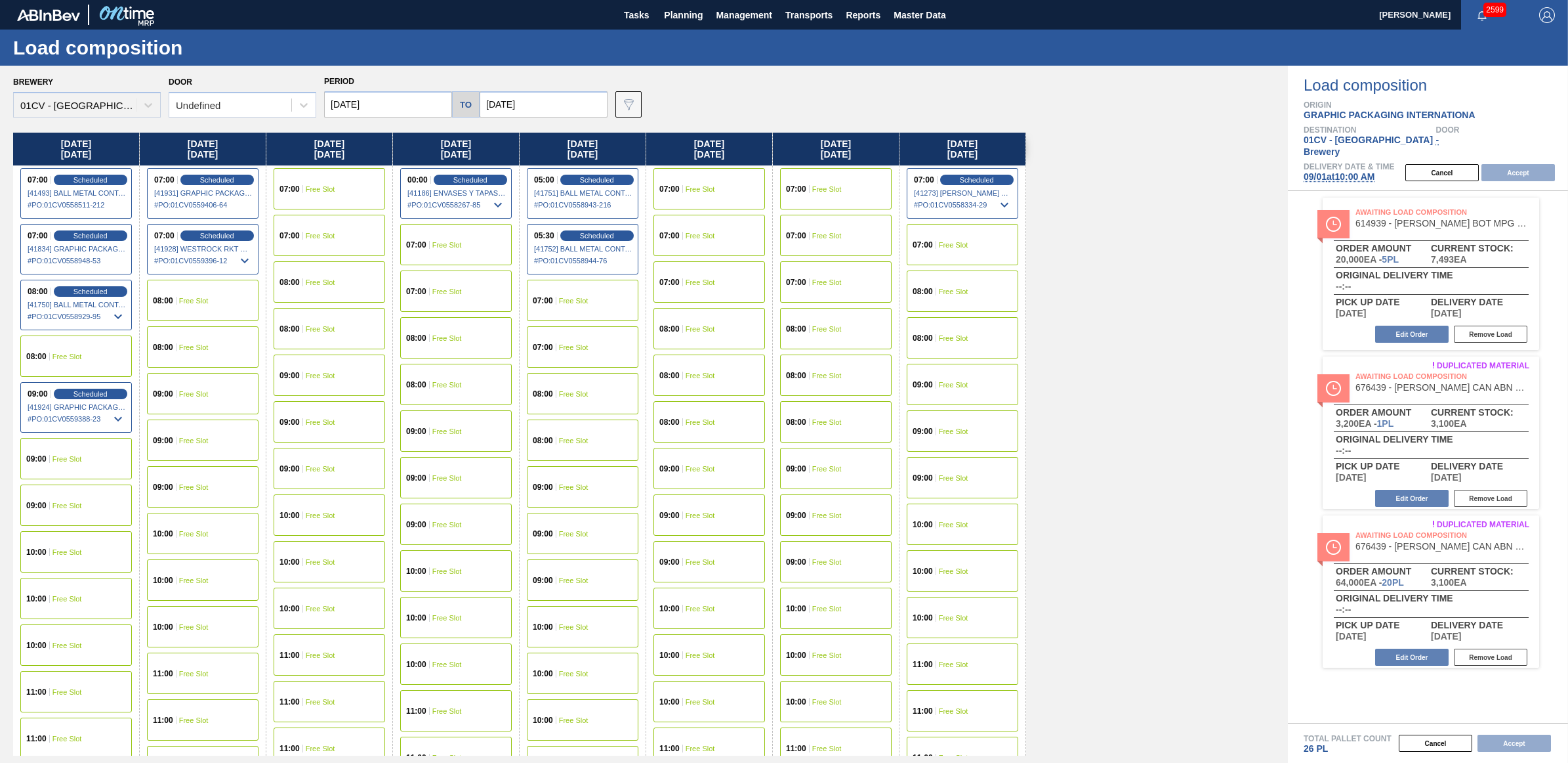
click at [204, 301] on span "Free Slot" at bounding box center [193, 301] width 30 height 8
click at [1537, 164] on button "Accept" at bounding box center [1519, 172] width 74 height 17
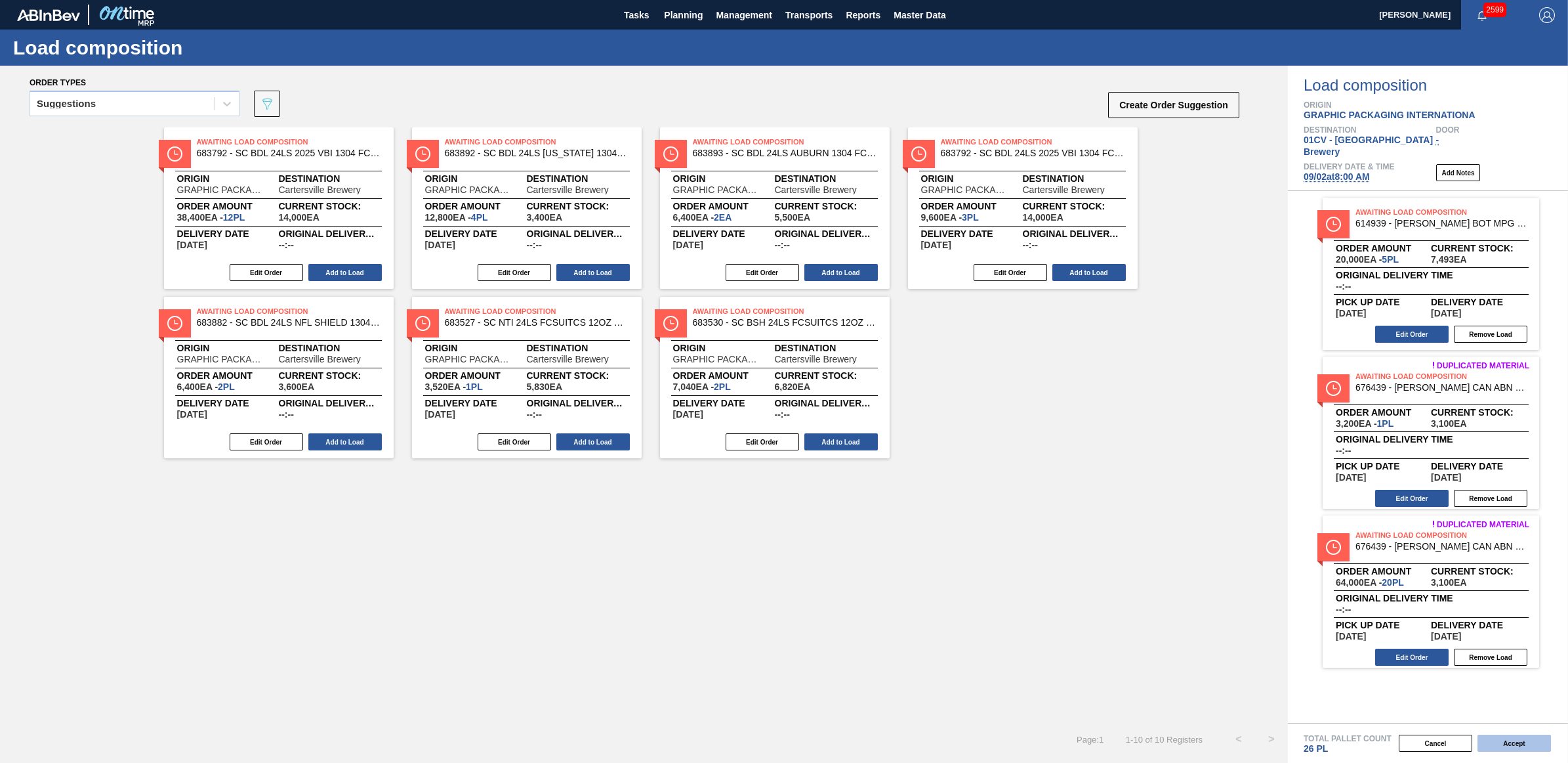
click at [1522, 746] on button "Accept" at bounding box center [1515, 743] width 74 height 17
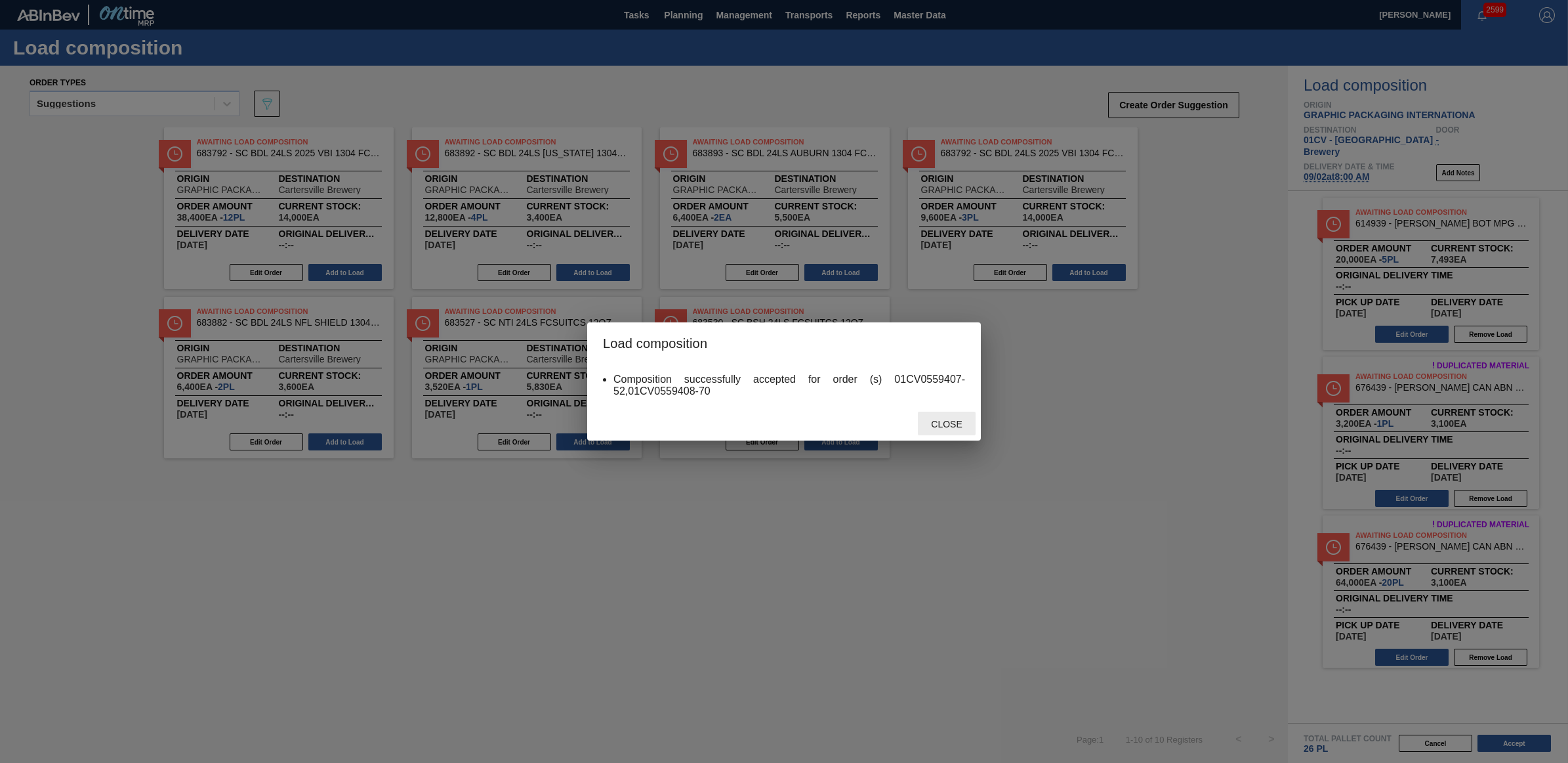
click at [940, 422] on span "Close" at bounding box center [946, 424] width 52 height 11
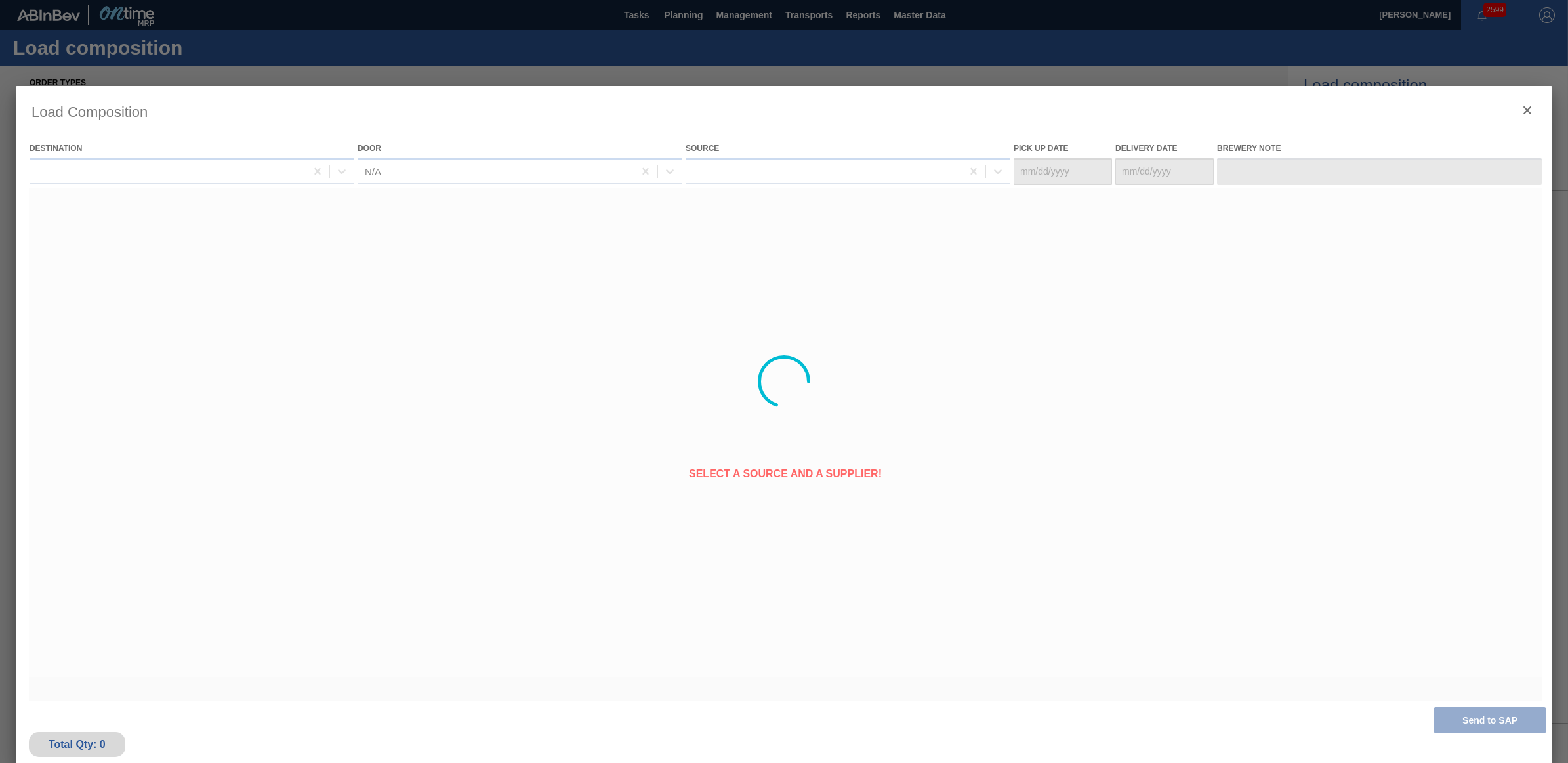
type Date "[DATE]"
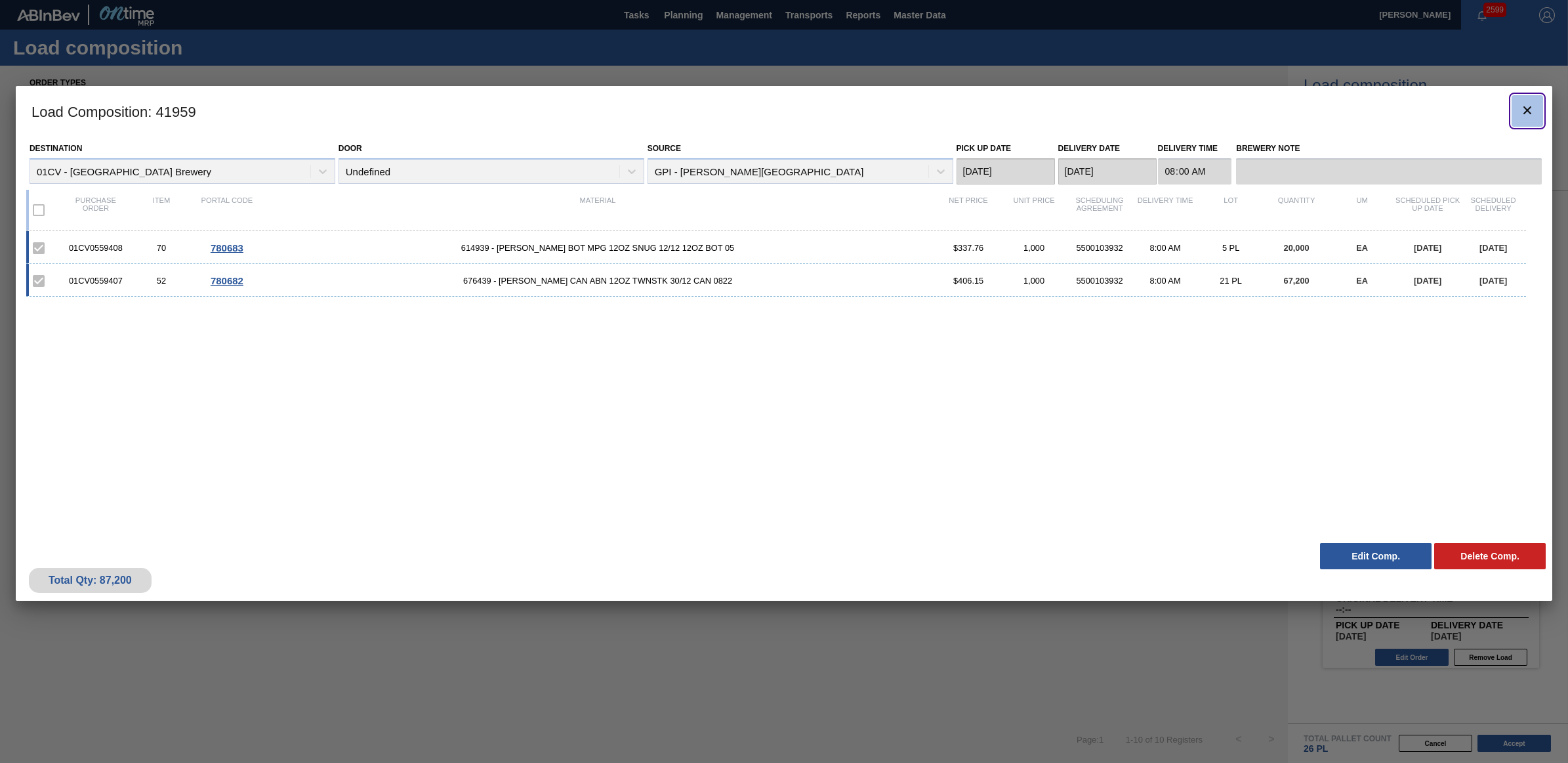
click at [1533, 109] on icon "botão de ícone" at bounding box center [1527, 111] width 16 height 16
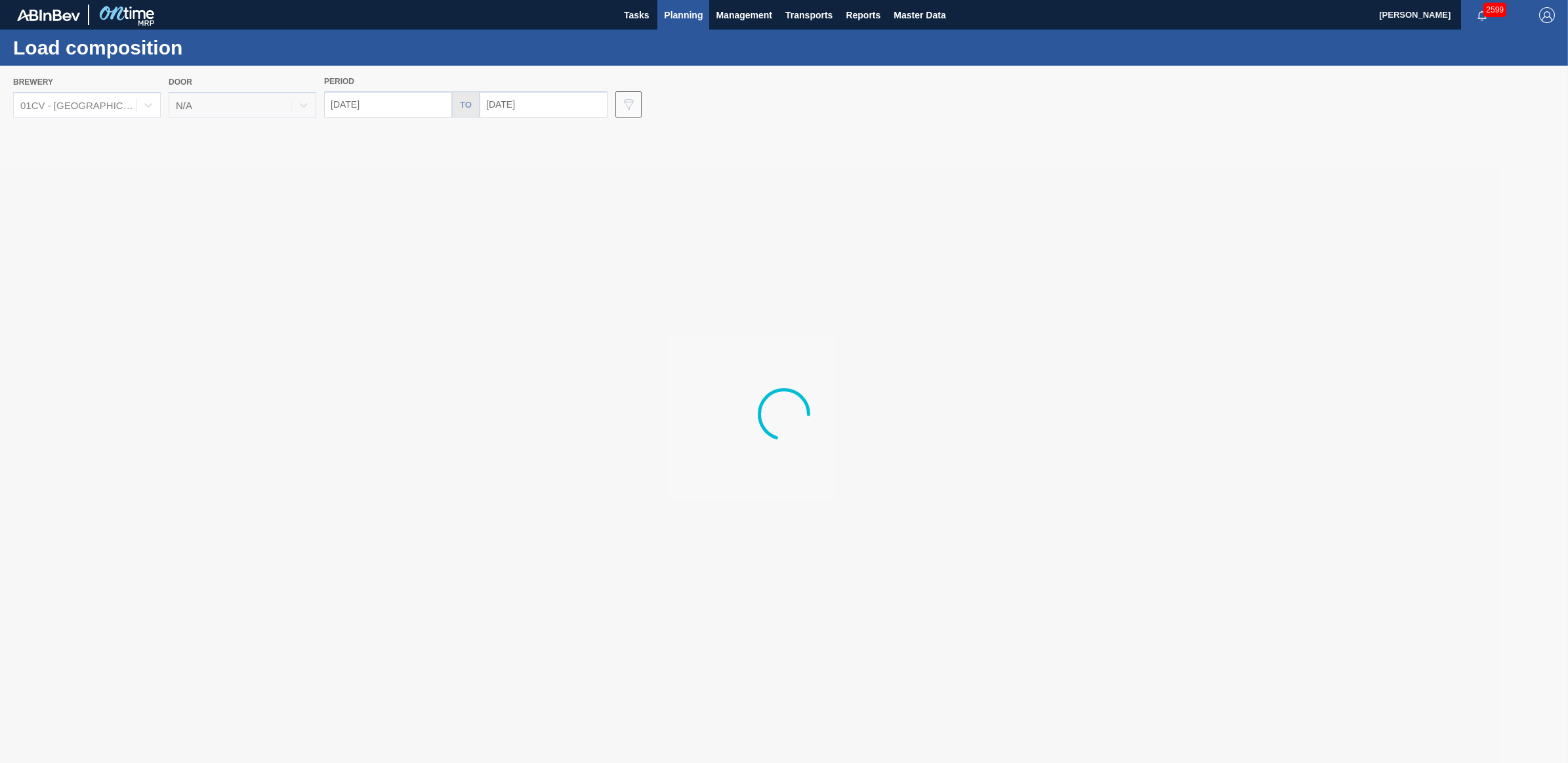
click at [672, 13] on span "Planning" at bounding box center [683, 15] width 39 height 16
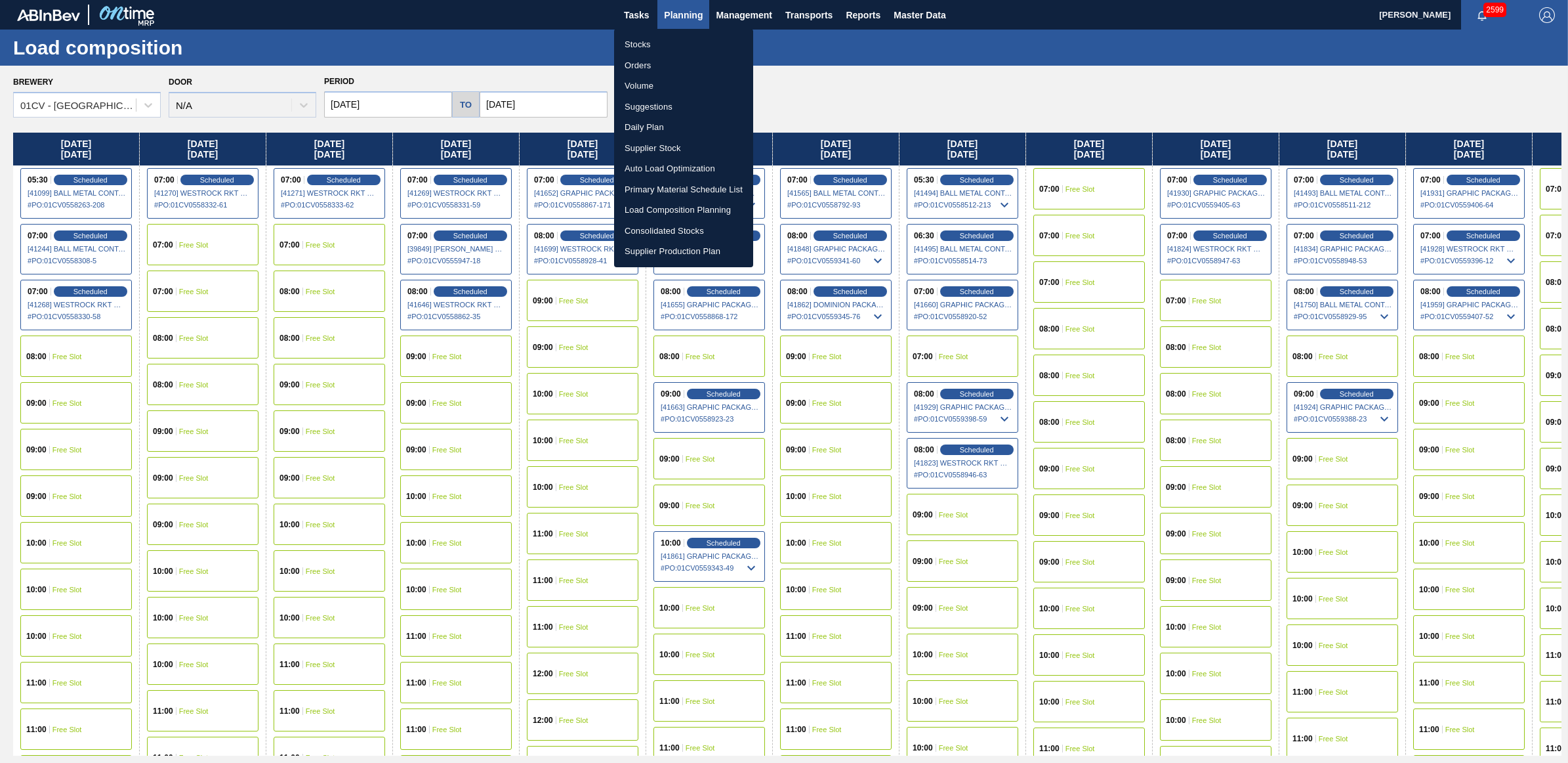
click at [653, 43] on li "Stocks" at bounding box center [683, 45] width 139 height 21
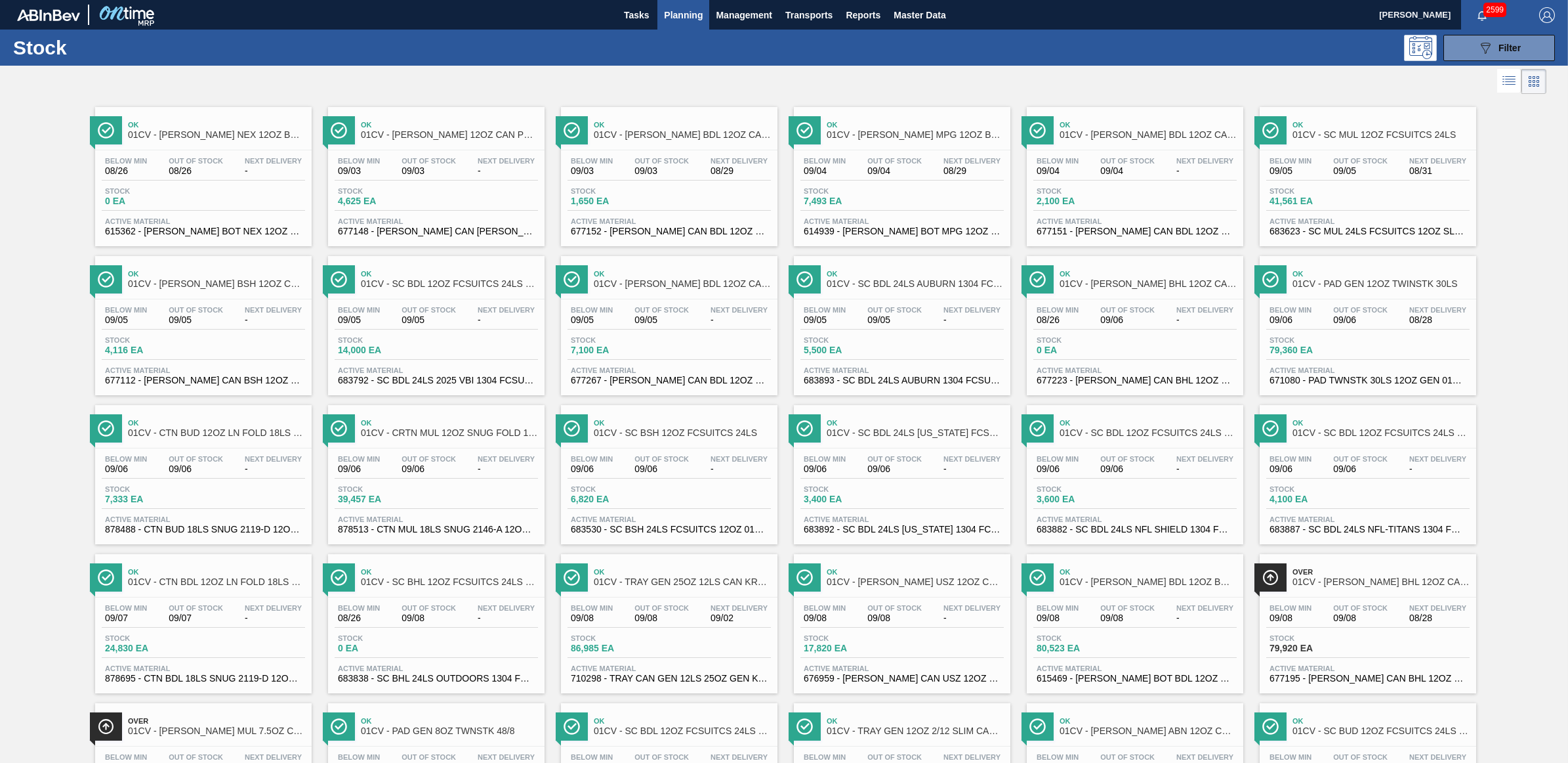
click at [1132, 71] on div at bounding box center [773, 82] width 1546 height 32
click at [970, 168] on span "08/29" at bounding box center [972, 171] width 57 height 10
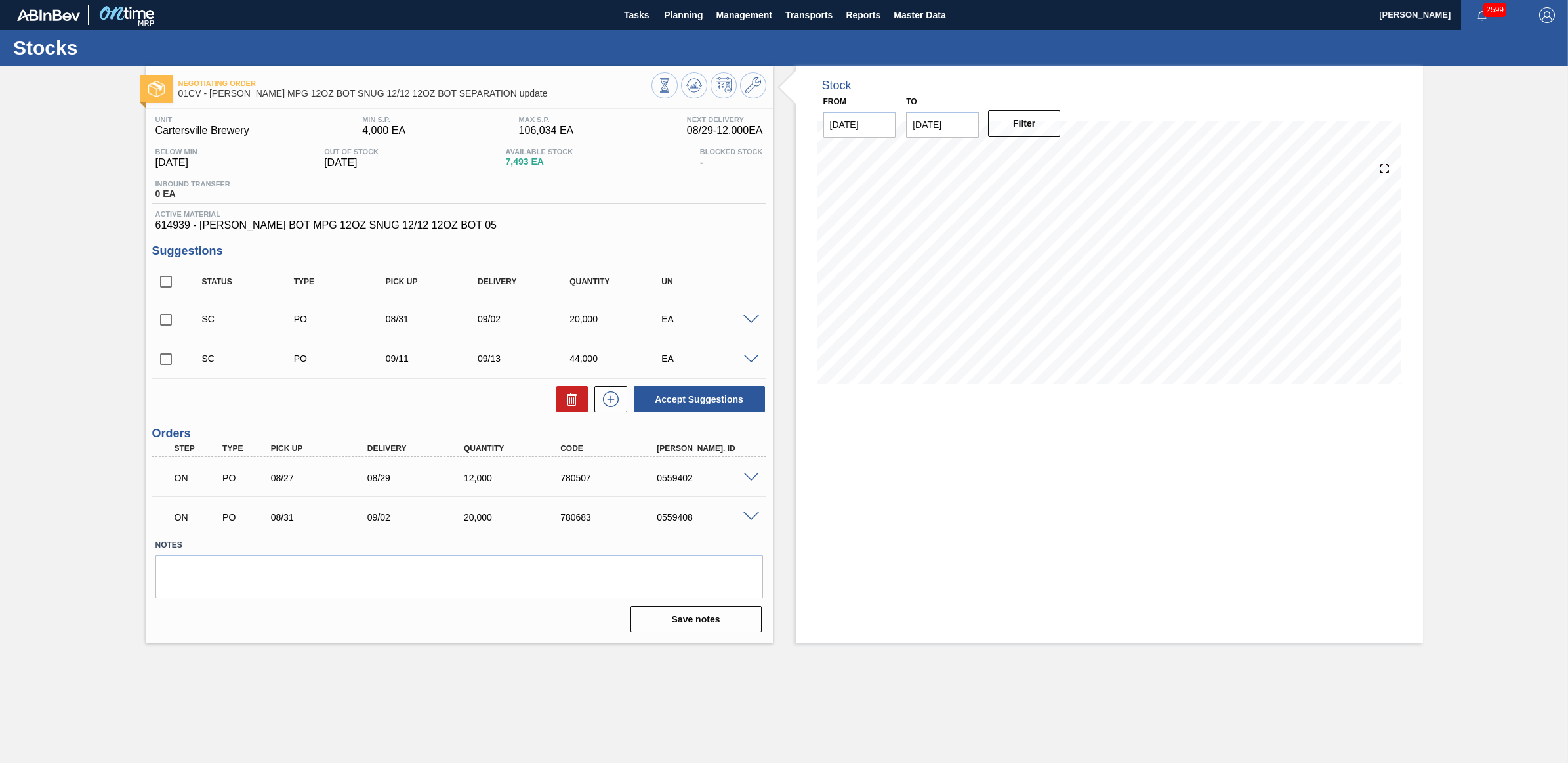
click at [164, 323] on input "checkbox" at bounding box center [166, 320] width 28 height 28
click at [676, 406] on button "Accept Suggestions" at bounding box center [699, 399] width 131 height 26
checkbox input "false"
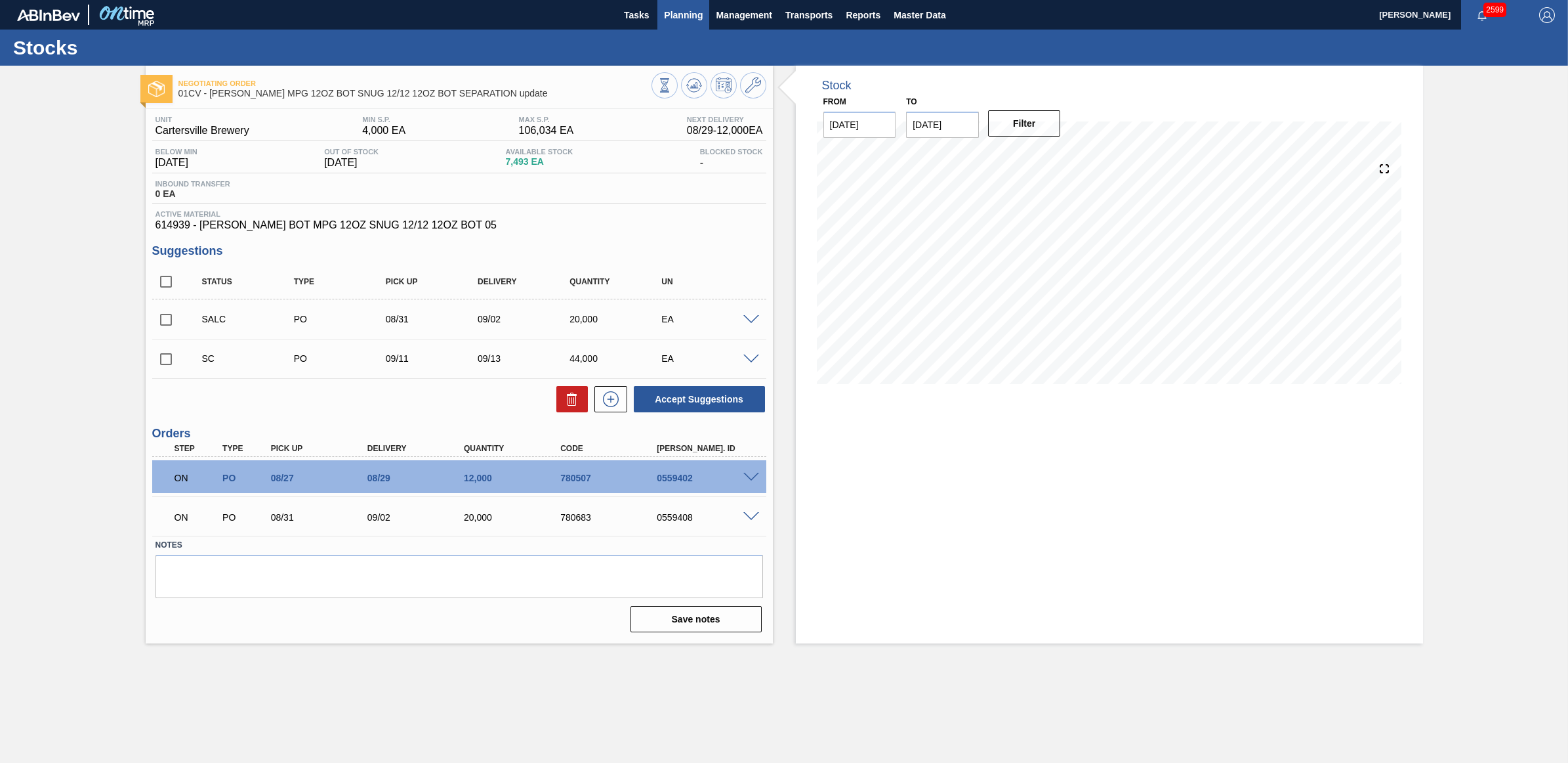
click at [681, 8] on span "Planning" at bounding box center [683, 15] width 39 height 16
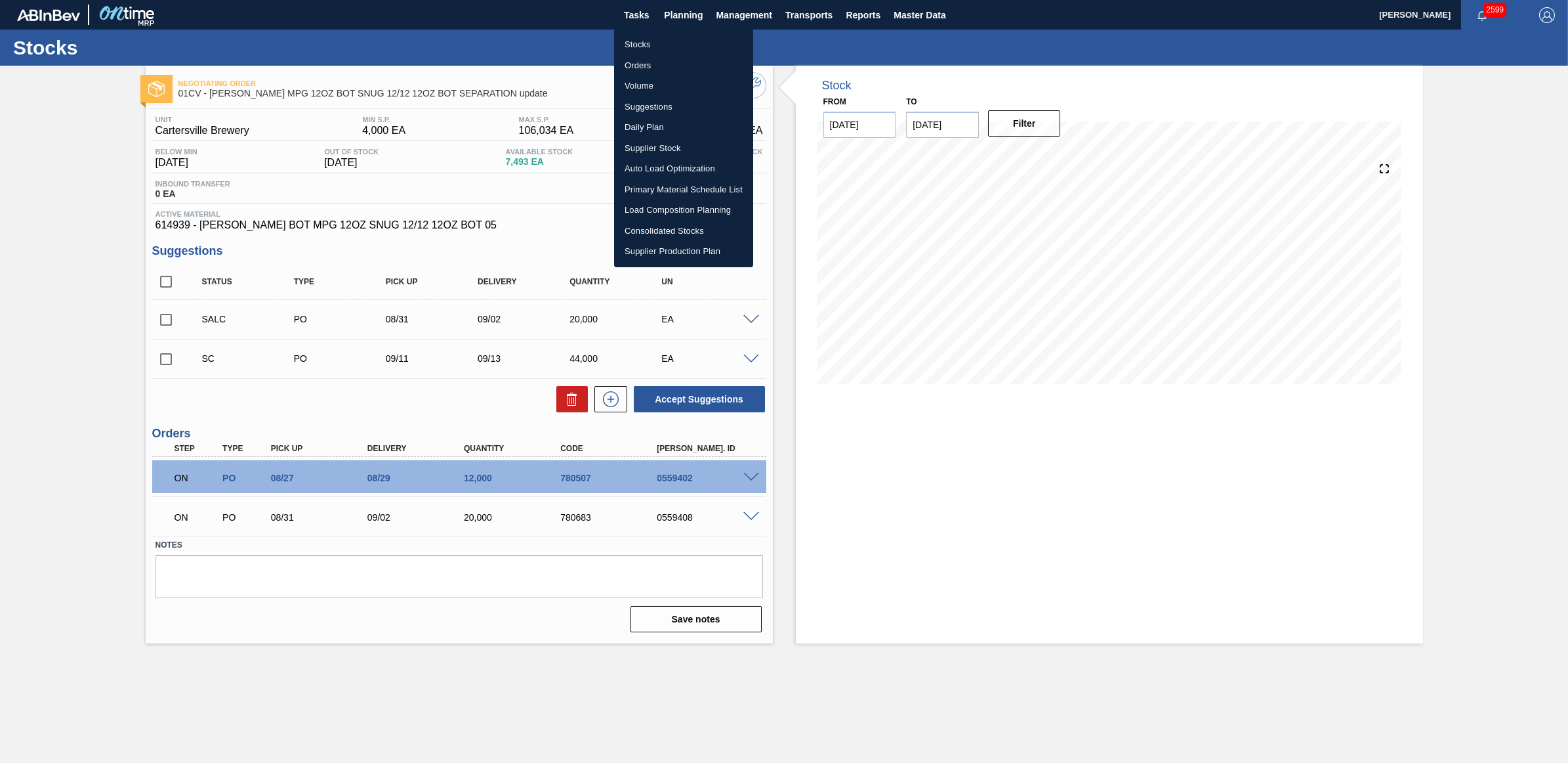
click at [655, 43] on li "Stocks" at bounding box center [683, 45] width 139 height 21
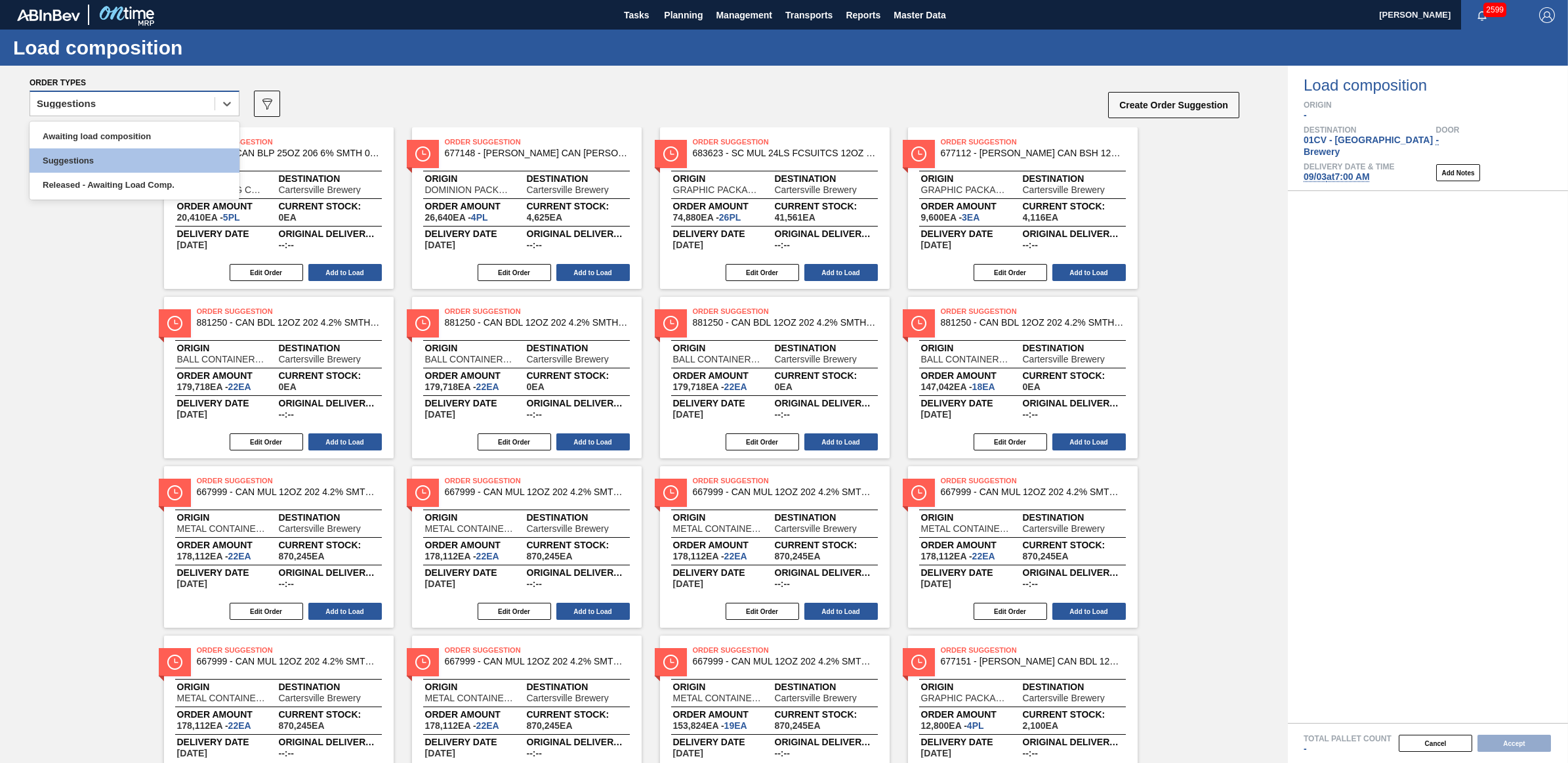
click at [153, 109] on div "Suggestions" at bounding box center [122, 104] width 184 height 19
click at [143, 140] on div "Awaiting load composition" at bounding box center [134, 136] width 210 height 24
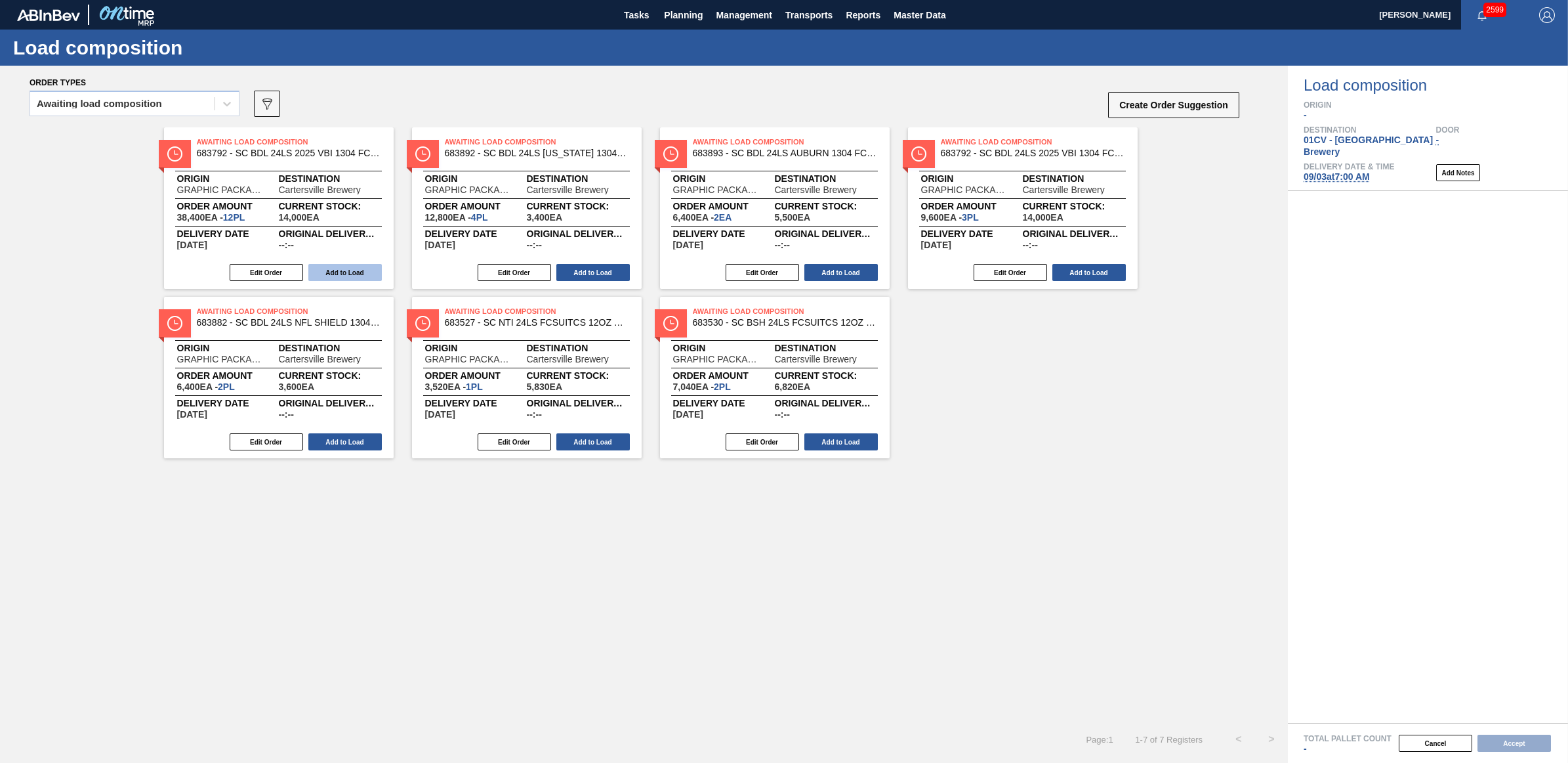
click at [339, 267] on button "Add to Load" at bounding box center [345, 273] width 74 height 17
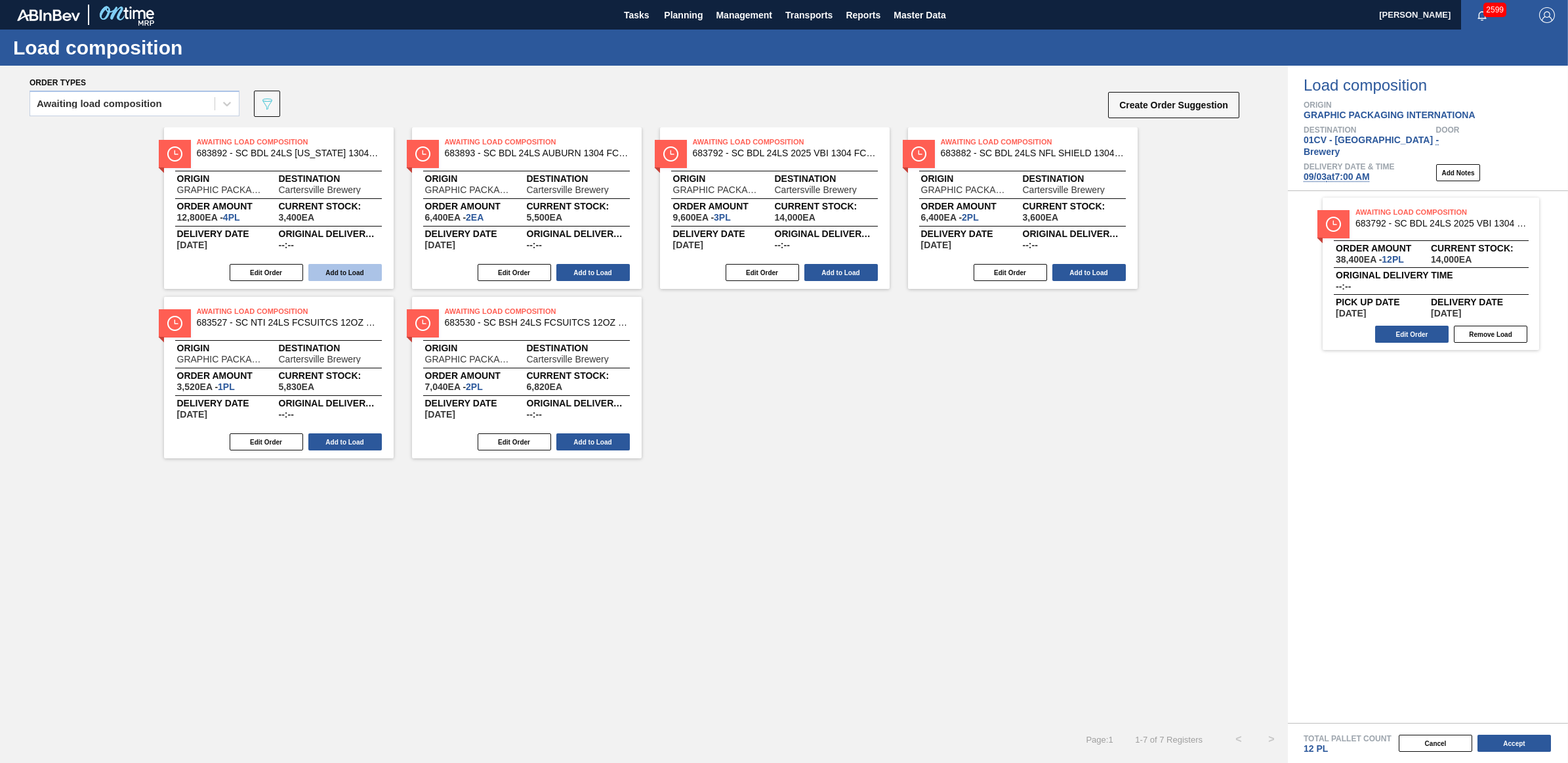
click at [329, 267] on button "Add to Load" at bounding box center [345, 273] width 74 height 17
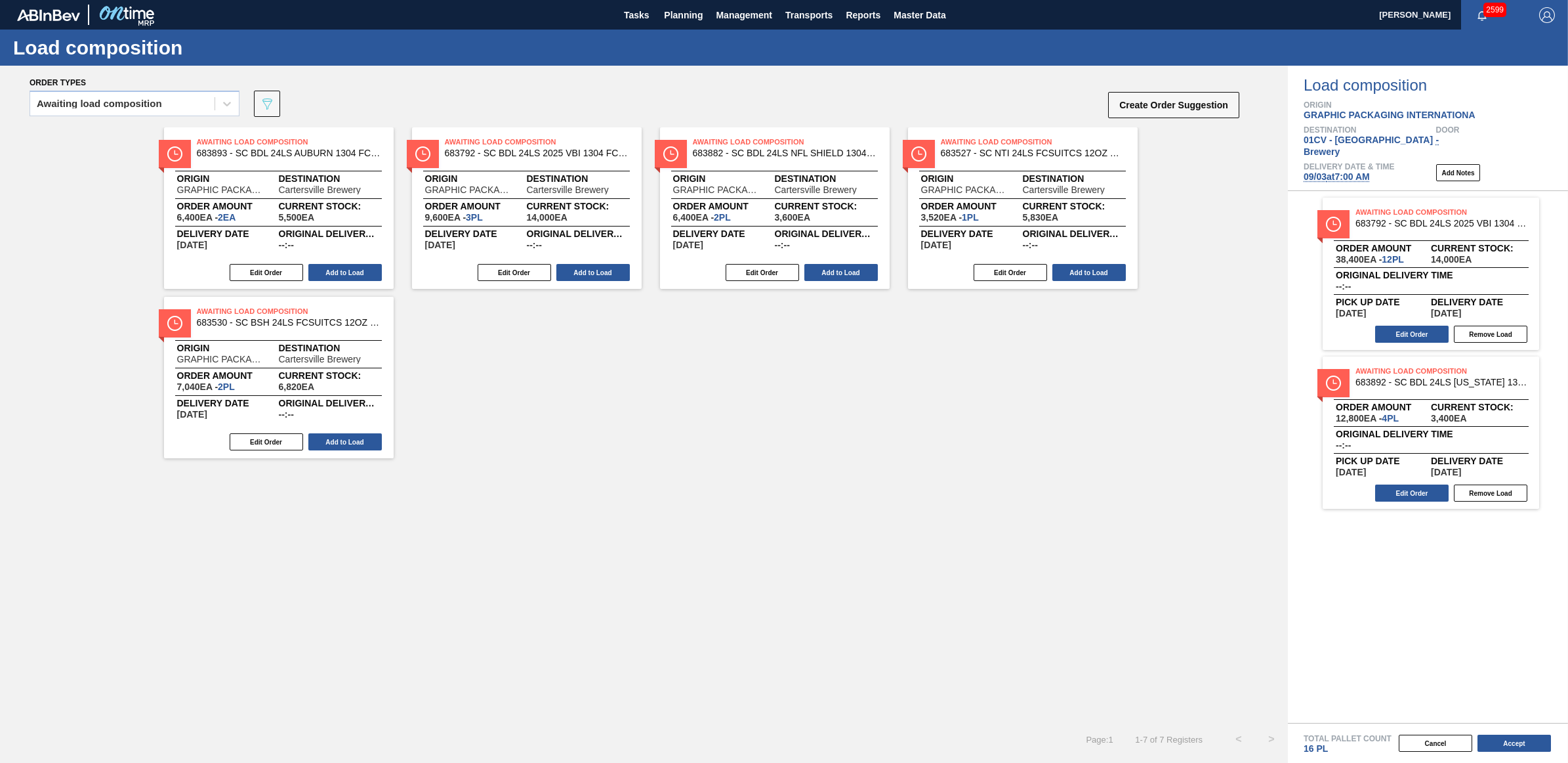
click at [329, 267] on button "Add to Load" at bounding box center [345, 273] width 74 height 17
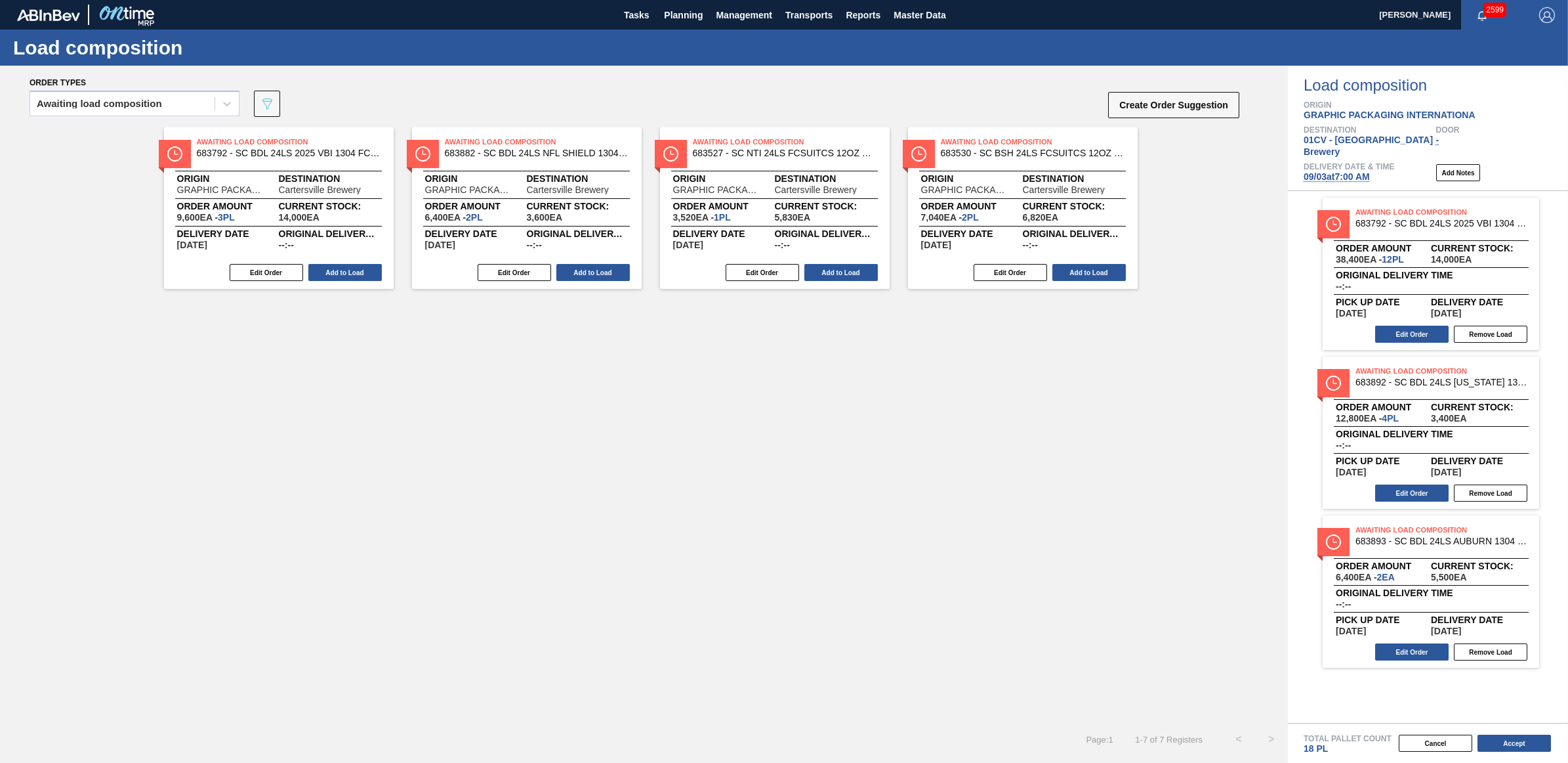
click at [329, 267] on button "Add to Load" at bounding box center [345, 273] width 74 height 17
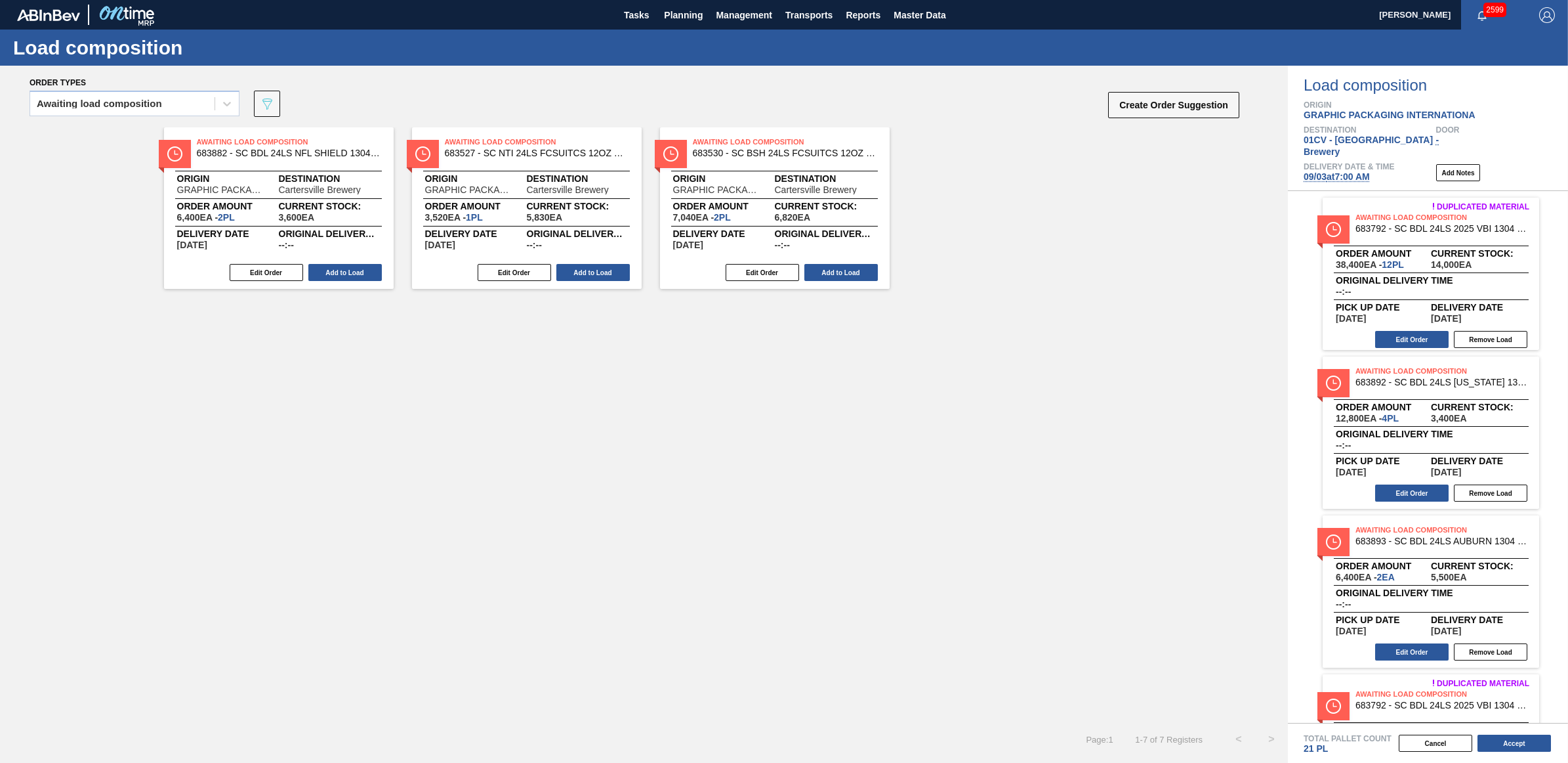
click at [329, 267] on button "Add to Load" at bounding box center [345, 273] width 74 height 17
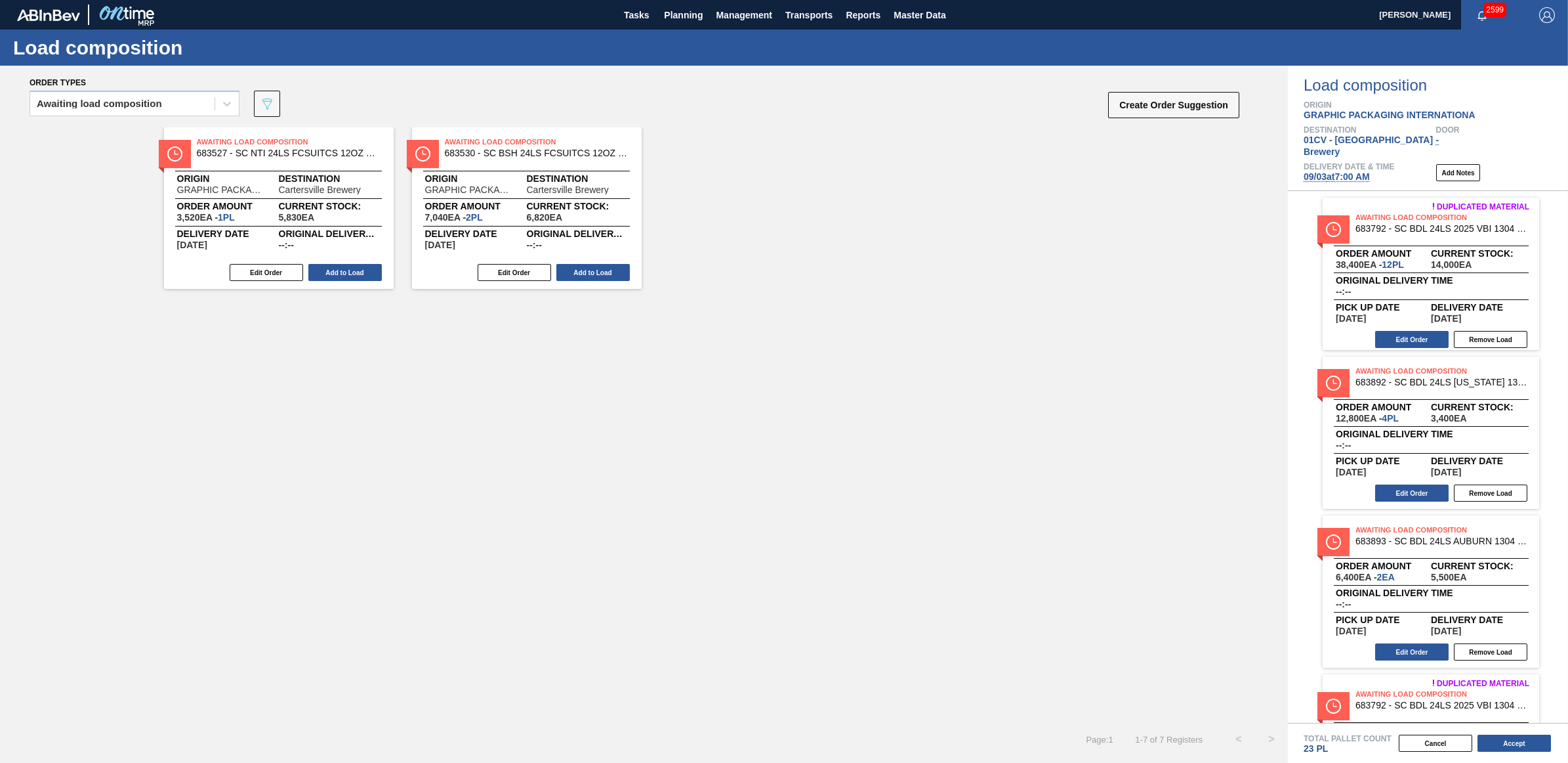
click at [329, 267] on button "Add to Load" at bounding box center [345, 273] width 74 height 17
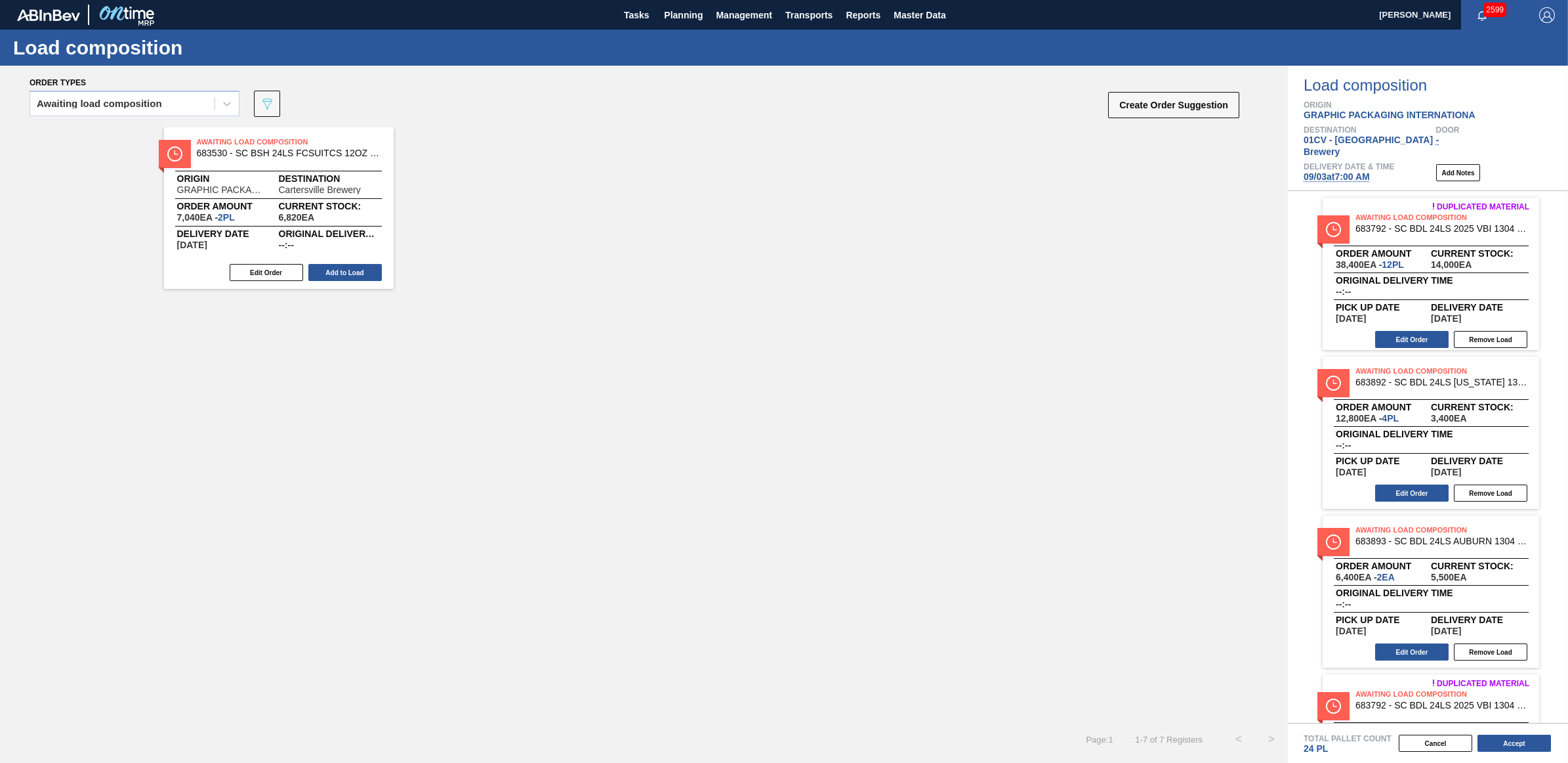
click at [329, 267] on button "Add to Load" at bounding box center [345, 273] width 74 height 17
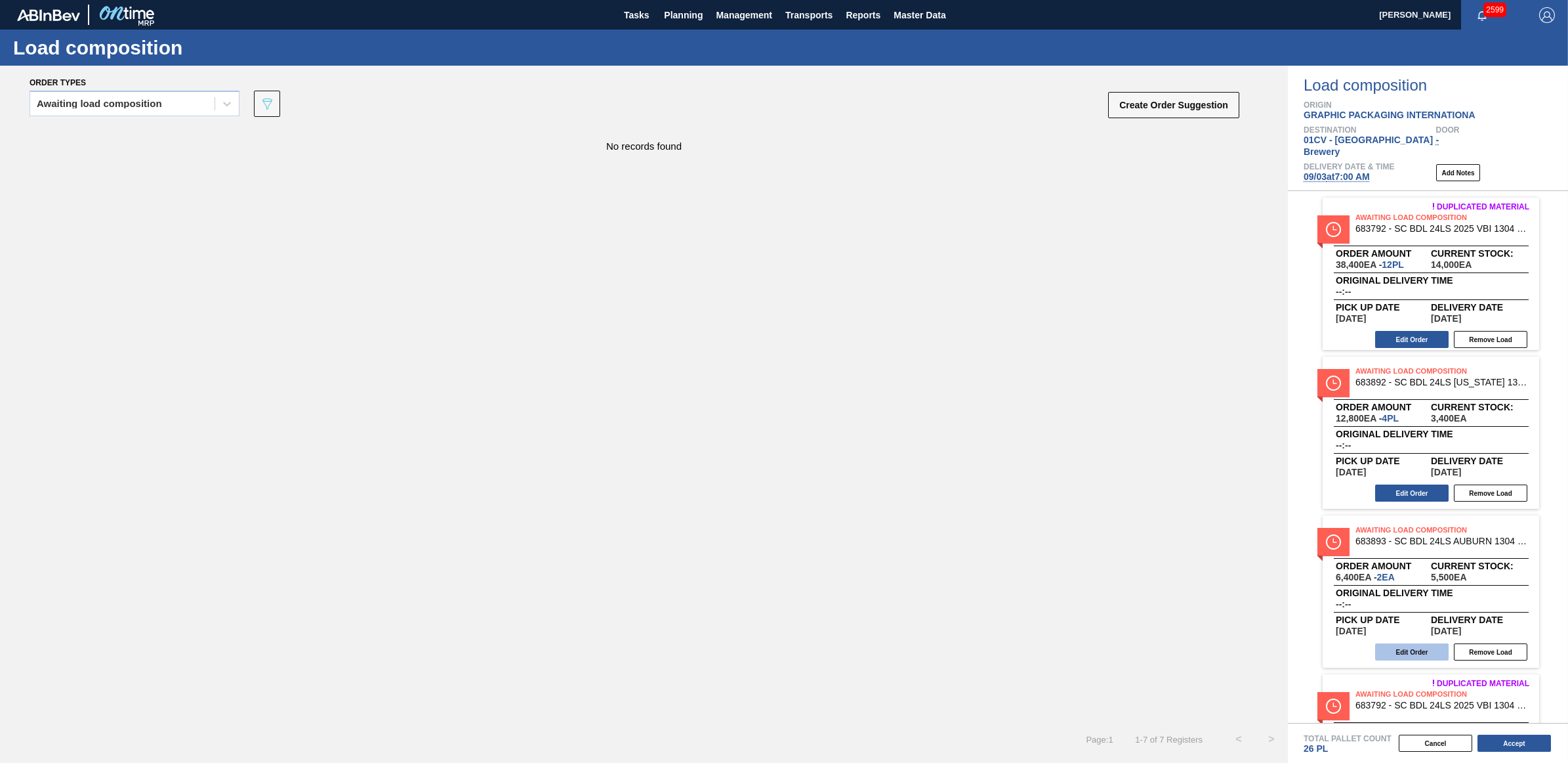
click at [1424, 643] on button "Edit Order" at bounding box center [1412, 652] width 74 height 17
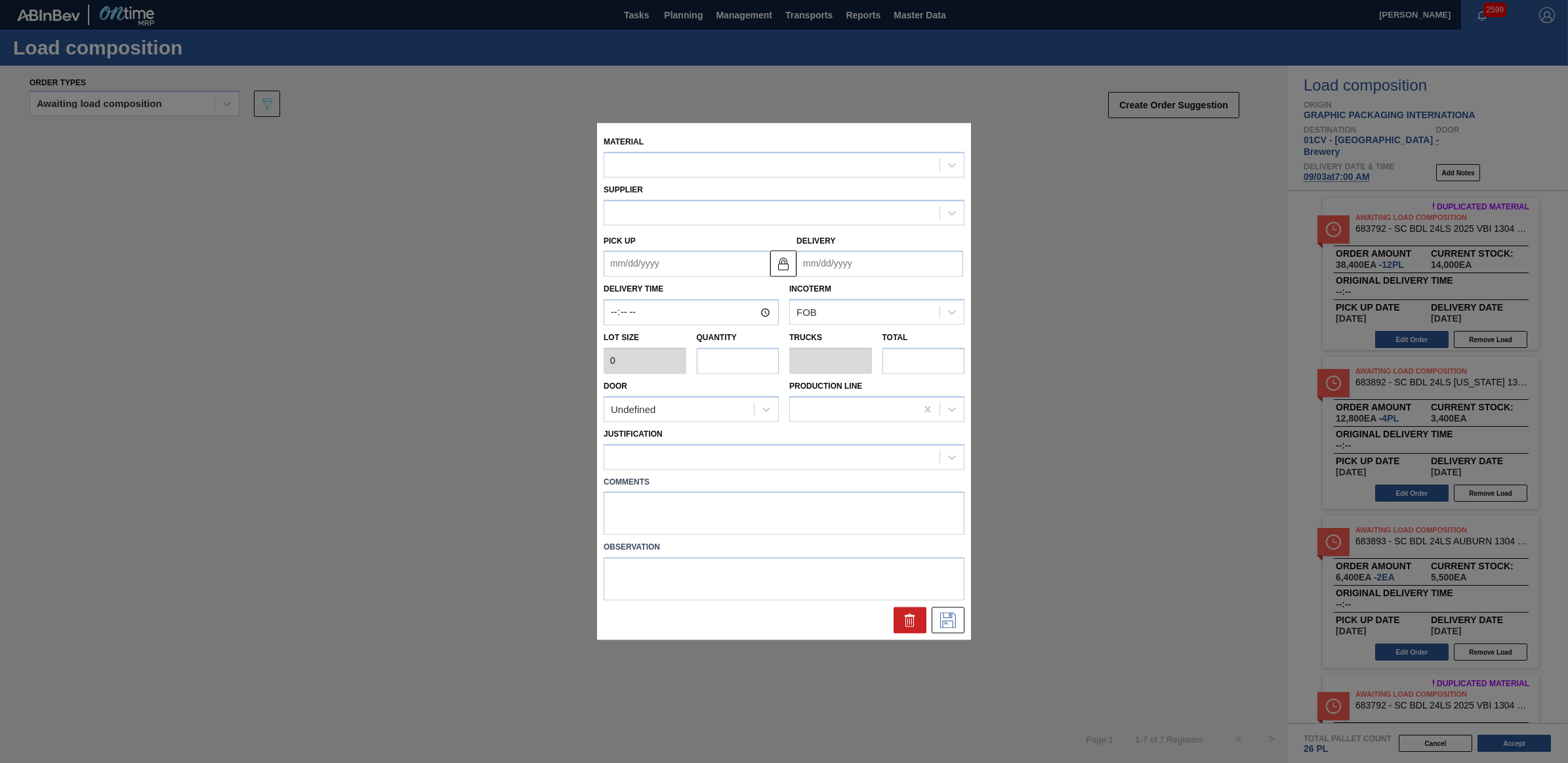
type input "3,200"
type input "2"
type input "0.077"
type input "6,400"
type up "[DATE]"
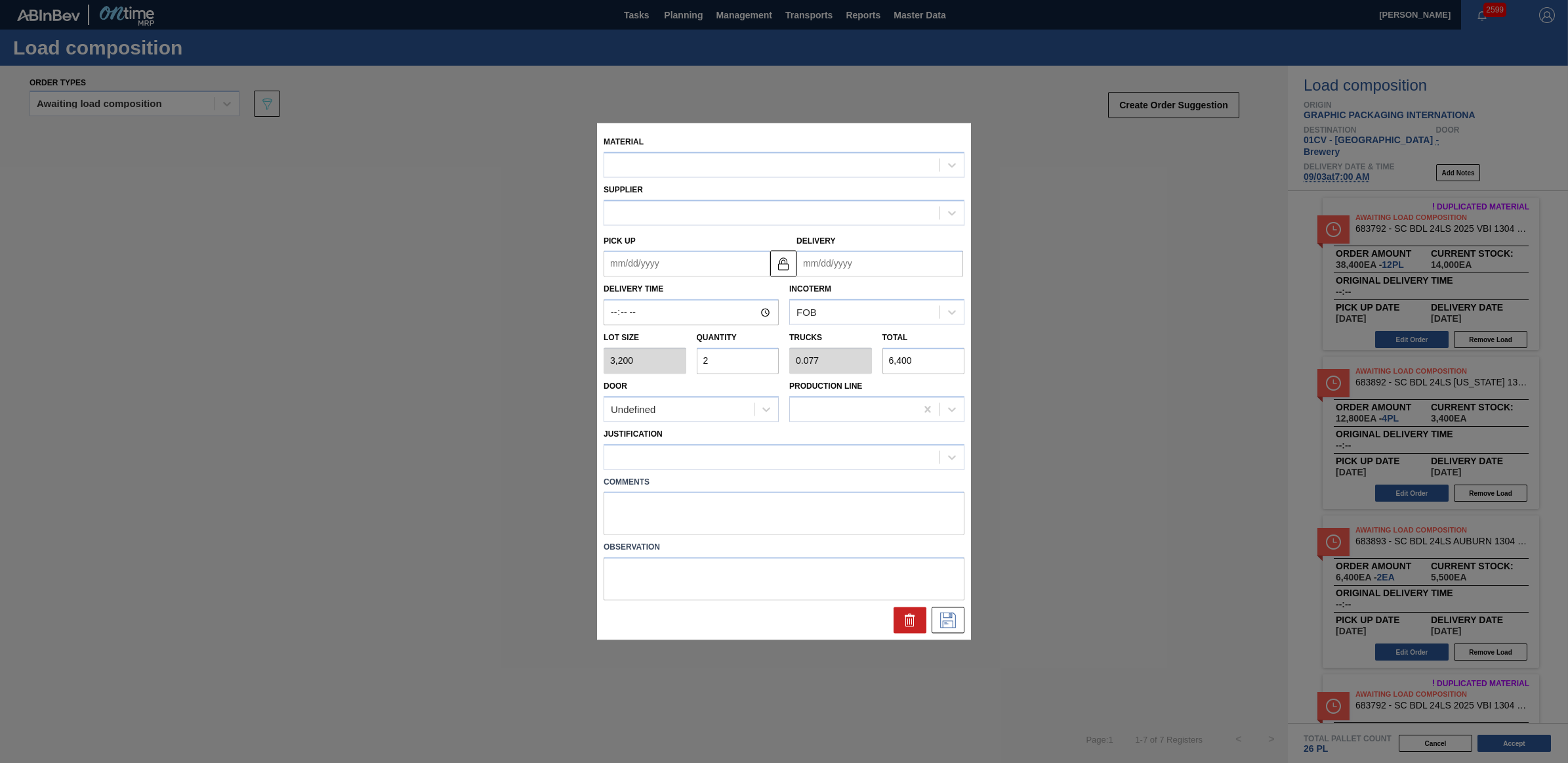
type input "[DATE]"
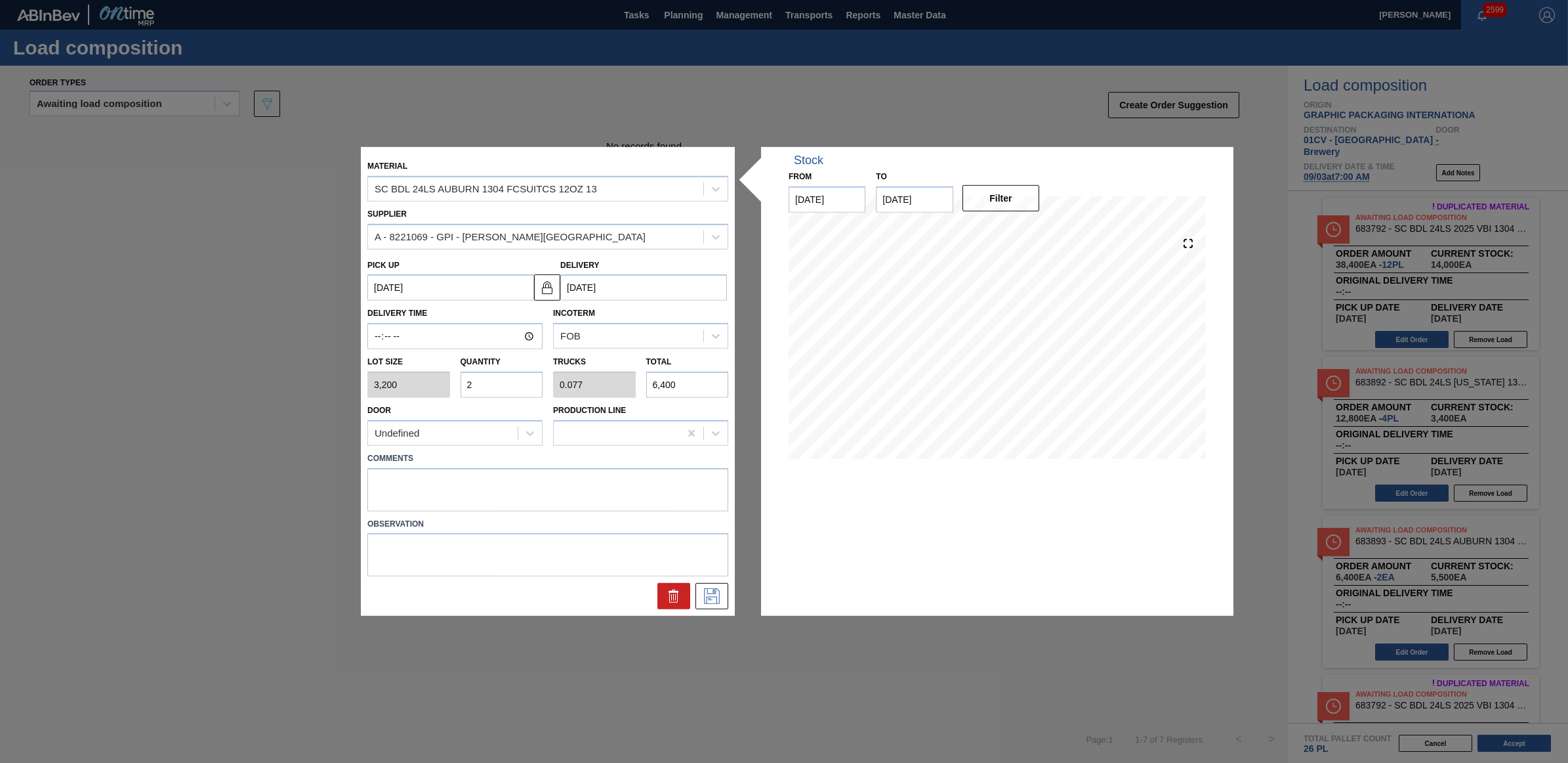
drag, startPoint x: 482, startPoint y: 385, endPoint x: 459, endPoint y: 385, distance: 23.0
click at [459, 385] on div "Quantity 2" at bounding box center [502, 375] width 93 height 45
type input "1"
type input "0.038"
type input "3,200"
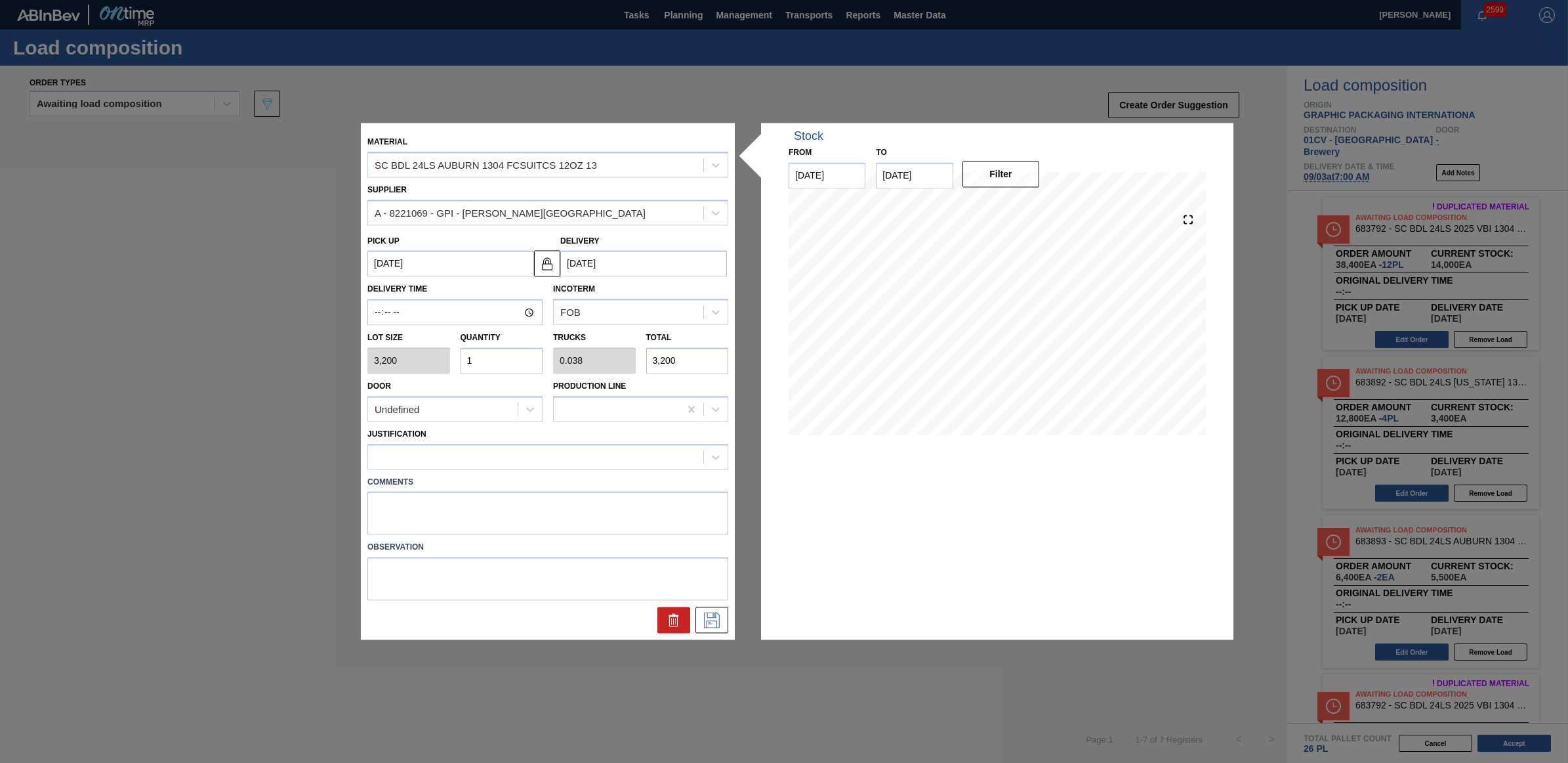
type input "1"
click at [572, 469] on div "Comments" at bounding box center [547, 502] width 371 height 66
click at [565, 444] on div at bounding box center [547, 456] width 361 height 26
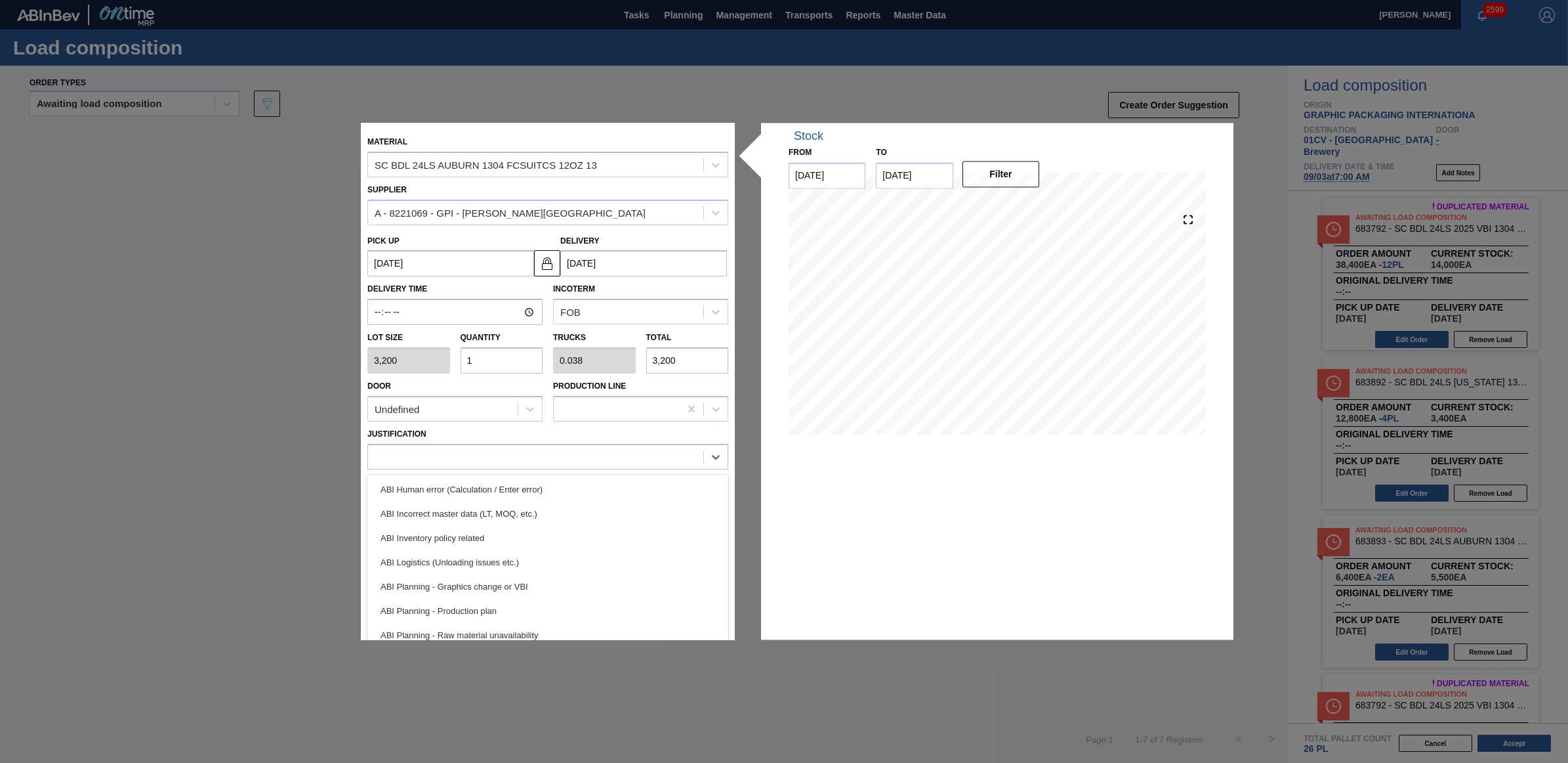
scroll to position [82, 0]
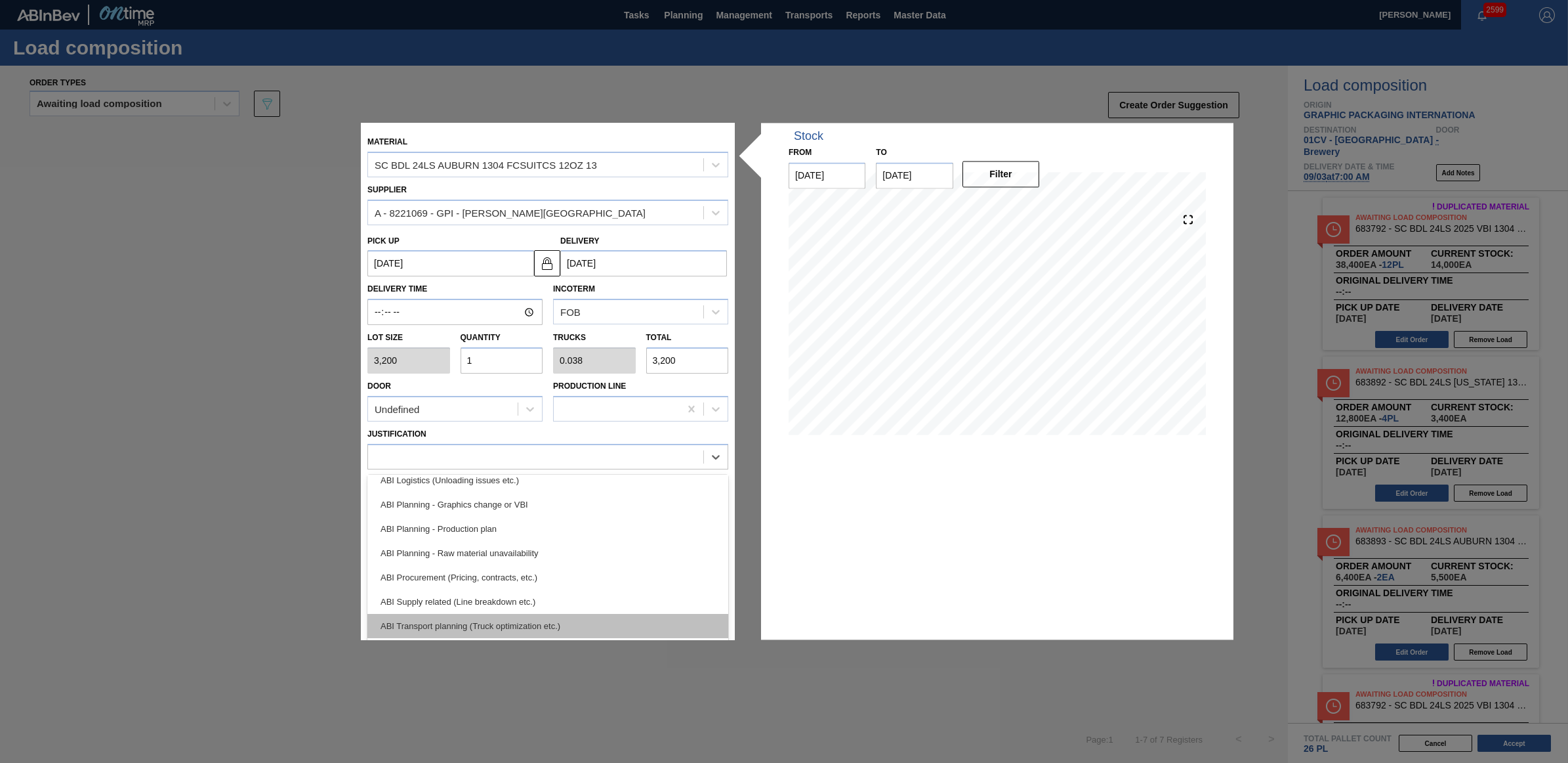
click at [536, 627] on div "ABI Transport planning (Truck optimization etc.)" at bounding box center [547, 625] width 361 height 24
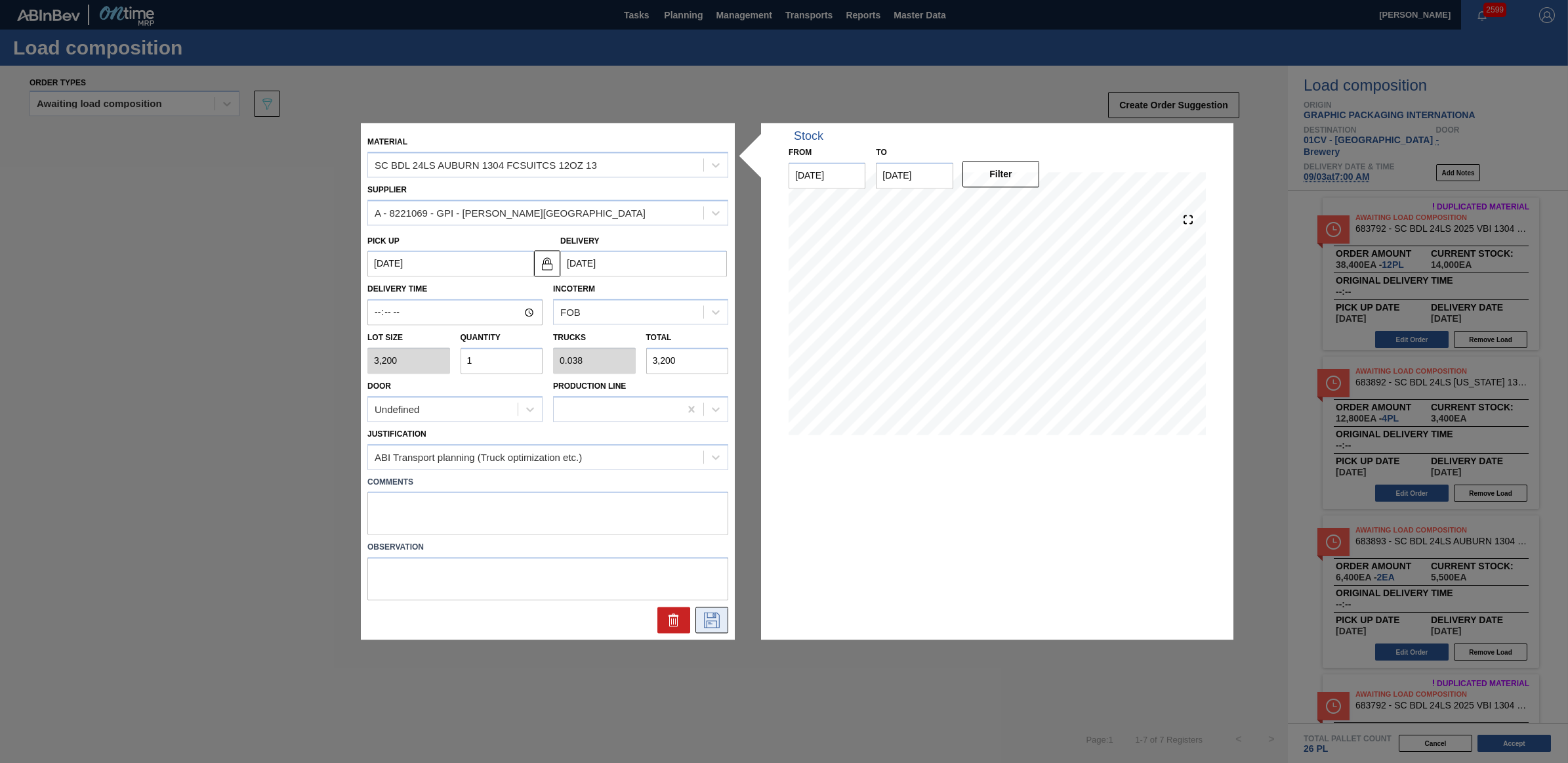
click at [717, 617] on icon at bounding box center [712, 620] width 21 height 16
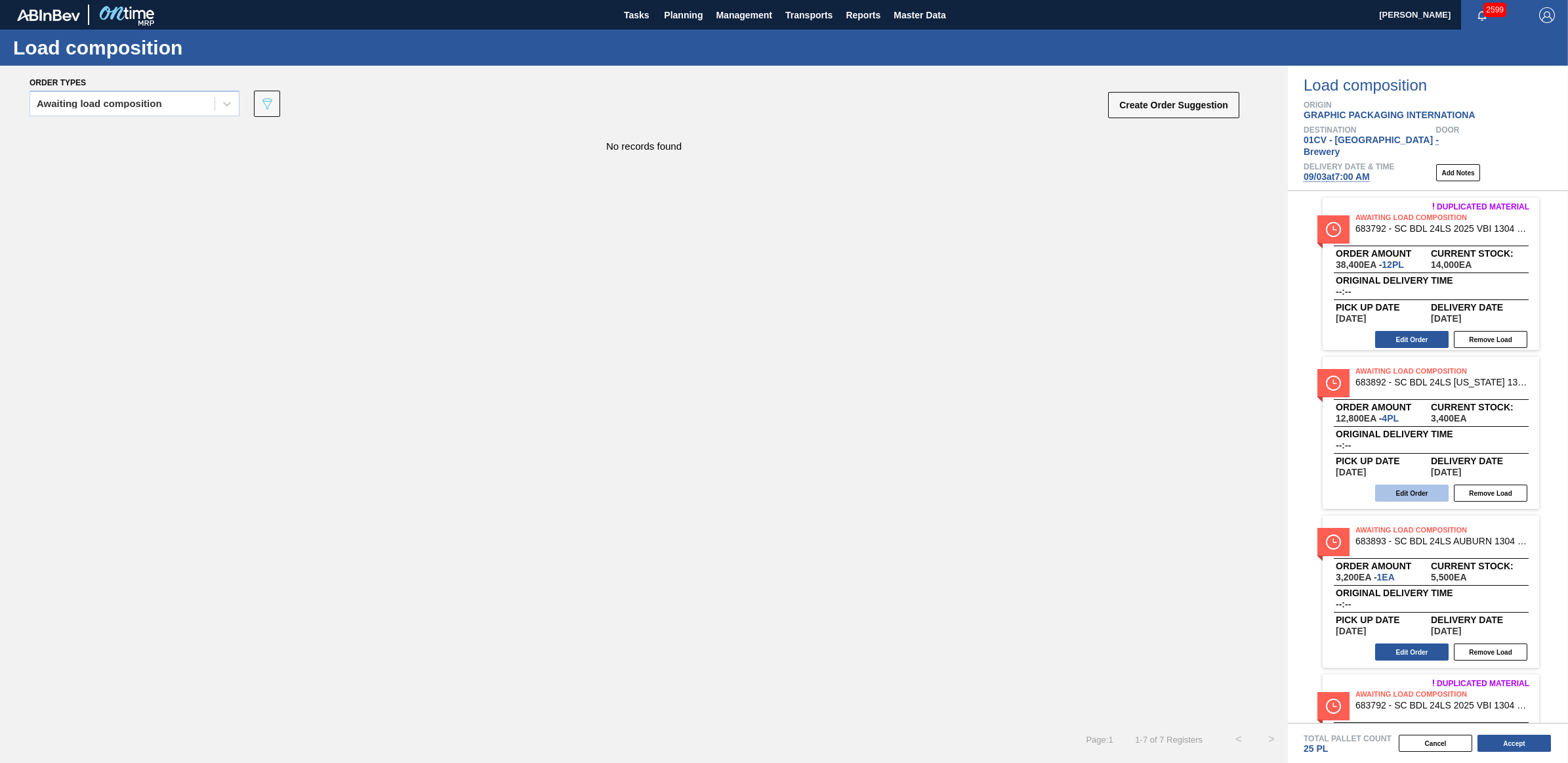
click at [1407, 485] on button "Edit Order" at bounding box center [1412, 493] width 74 height 17
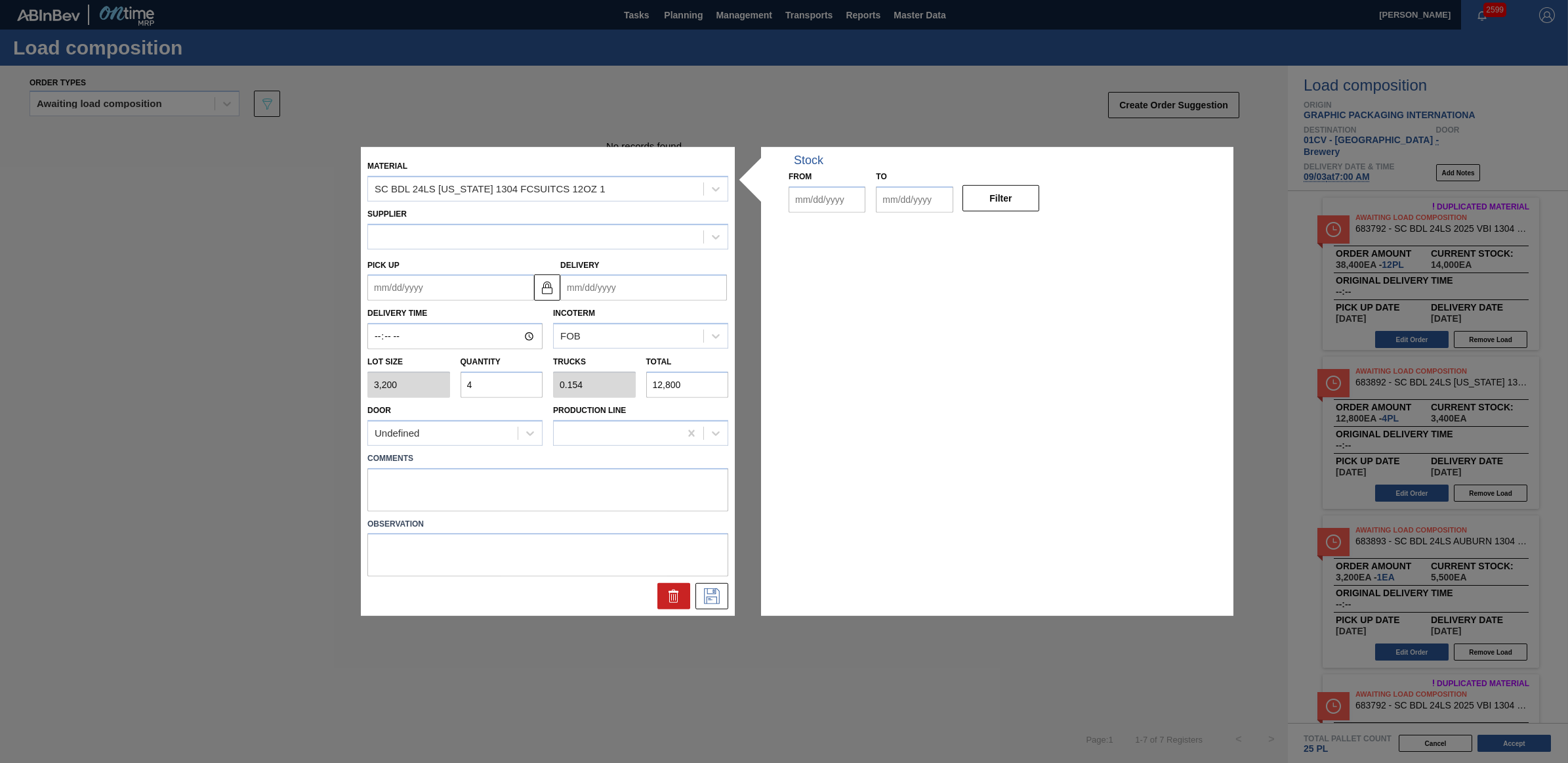
type input "3,200"
type input "4"
type input "0.154"
type input "12,800"
type up "[DATE]"
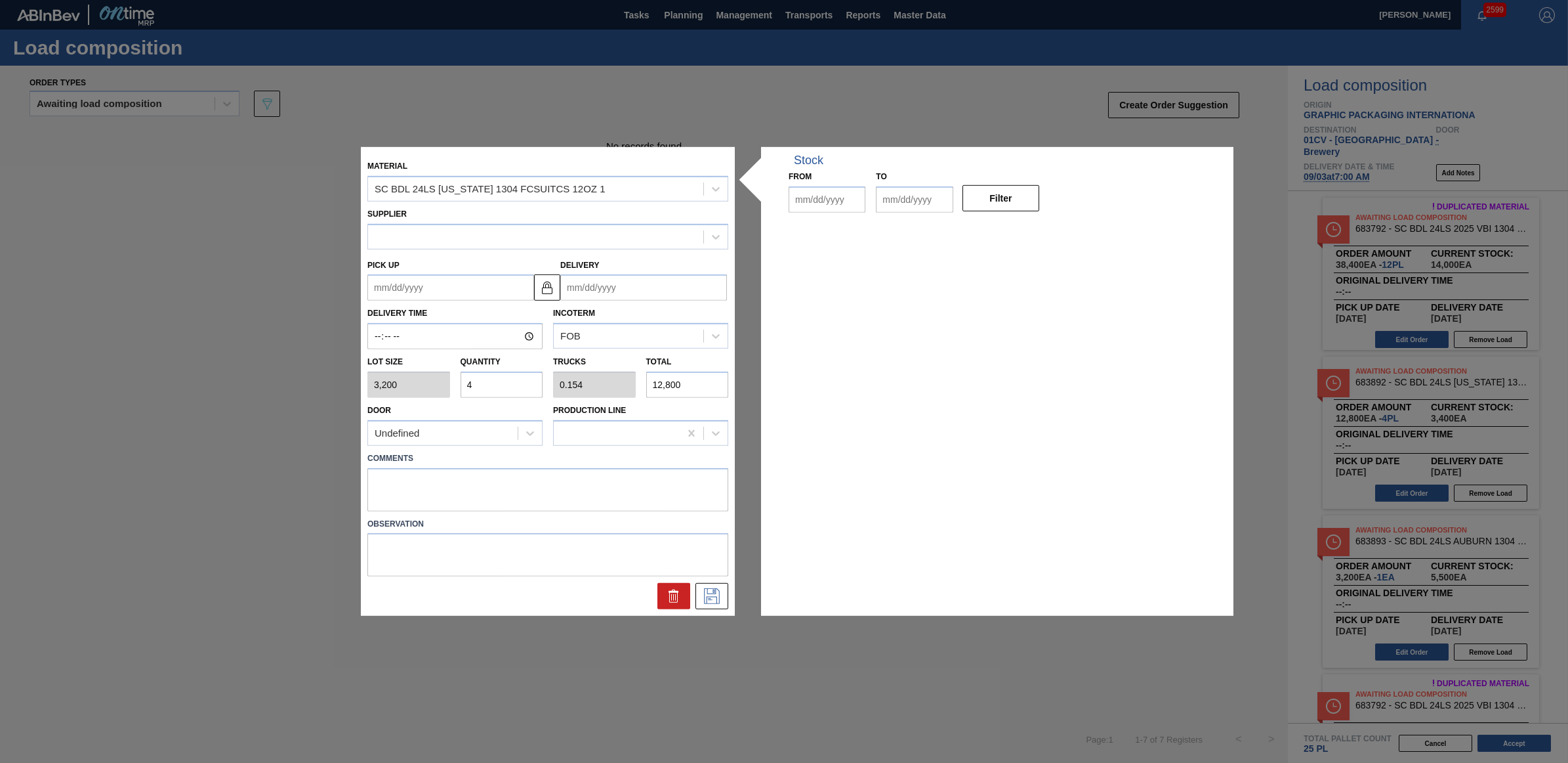
type input "[DATE]"
drag, startPoint x: 491, startPoint y: 384, endPoint x: 450, endPoint y: 381, distance: 41.1
click at [450, 381] on div "Lot size 3,200 Quantity 4 Trucks 0.154 Total 12,800" at bounding box center [547, 373] width 371 height 49
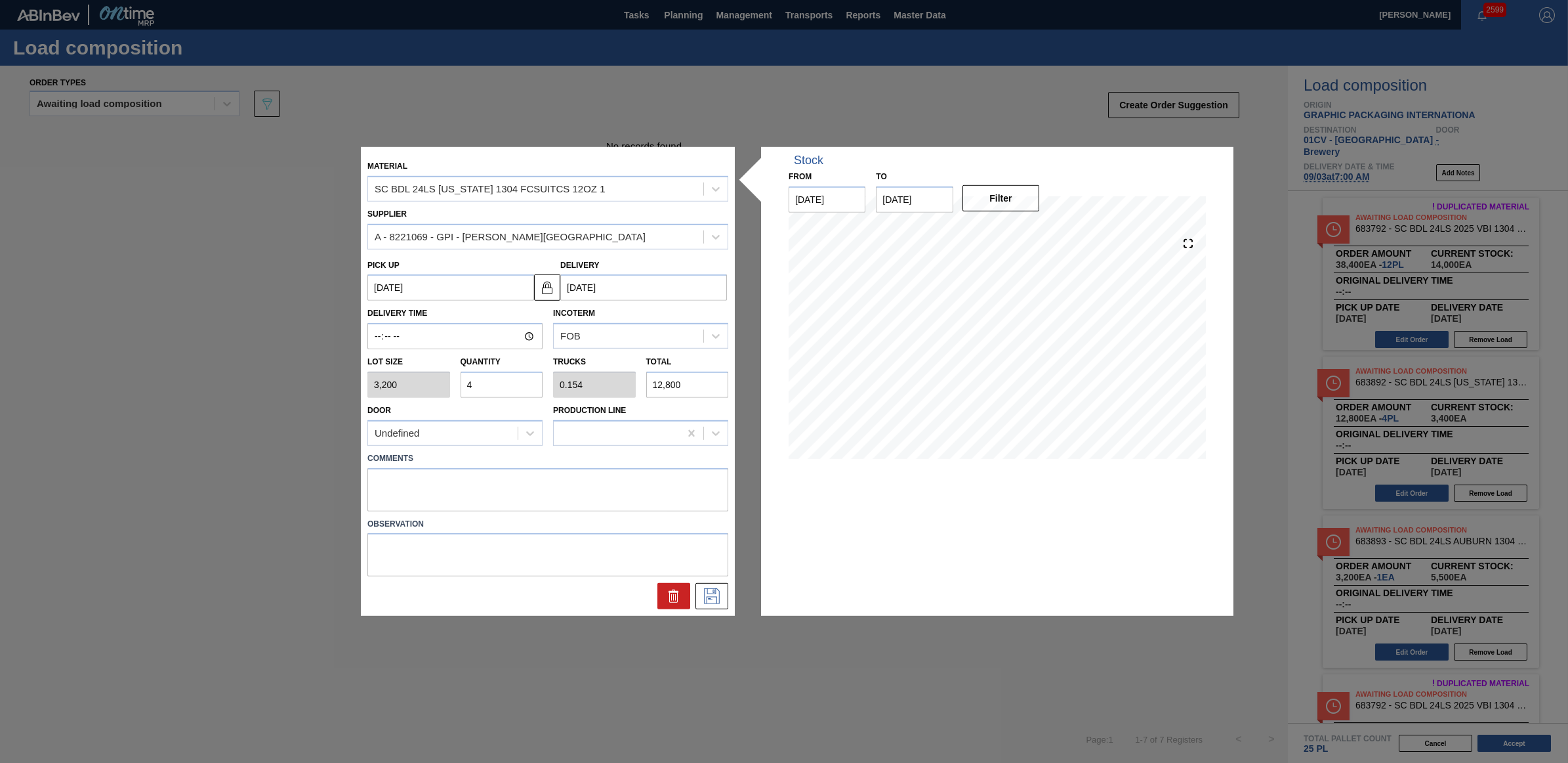
type input "0"
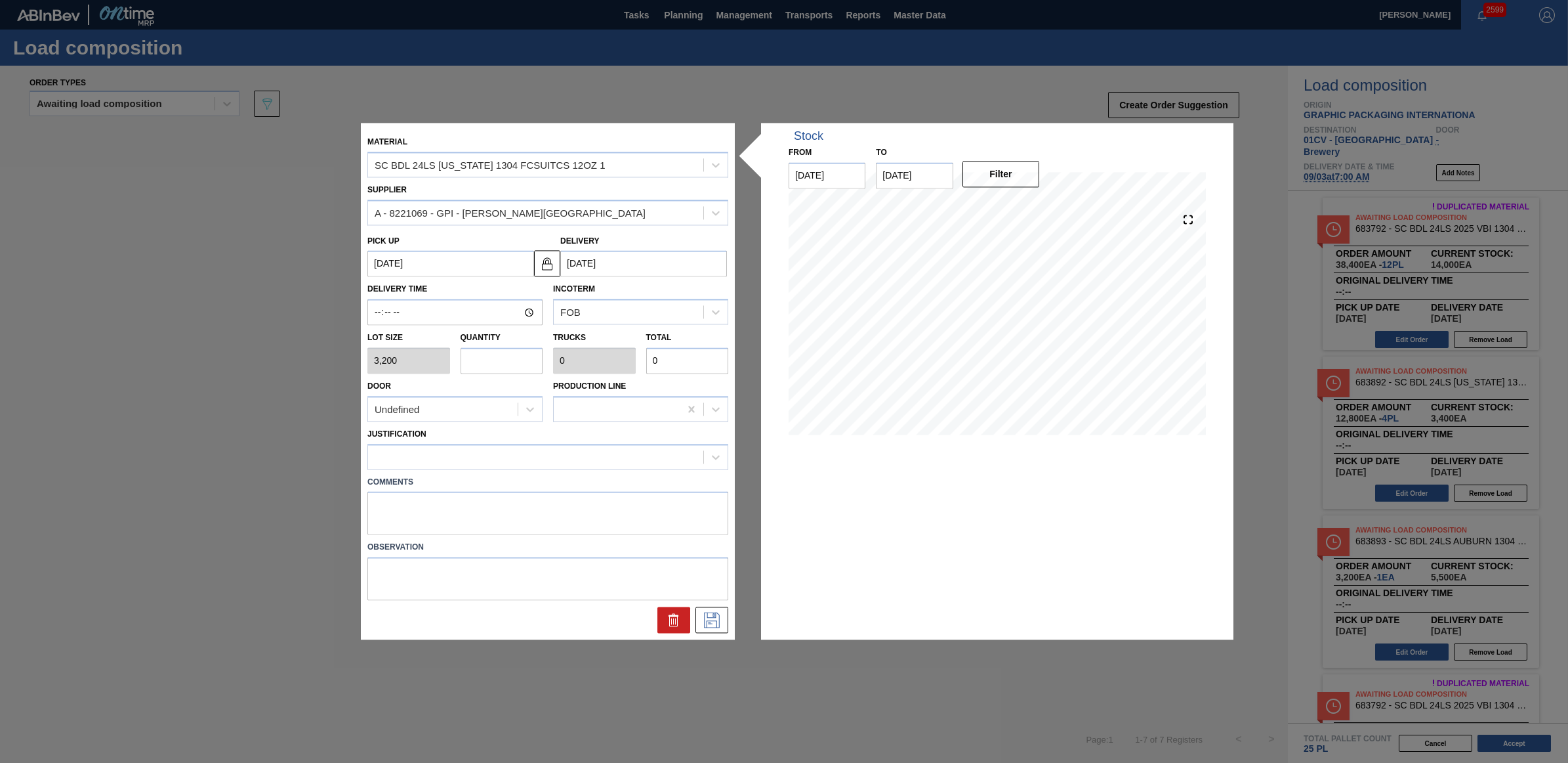
type input "0"
type input "1"
type input "0.004"
type input "13"
type input "0.043"
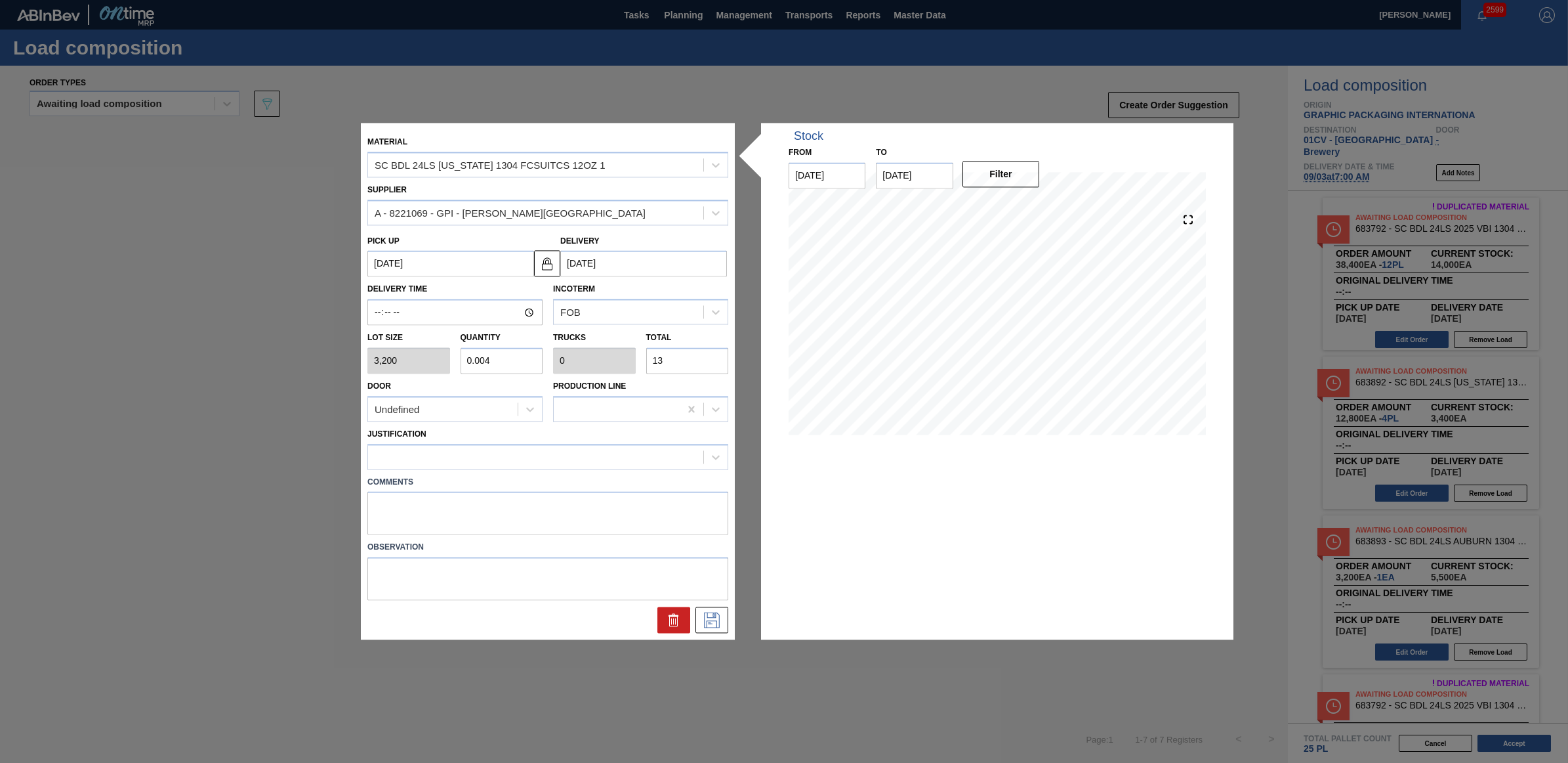
type input "0.002"
type input "137"
type input "0.428"
type input "0.016"
type input "1,370"
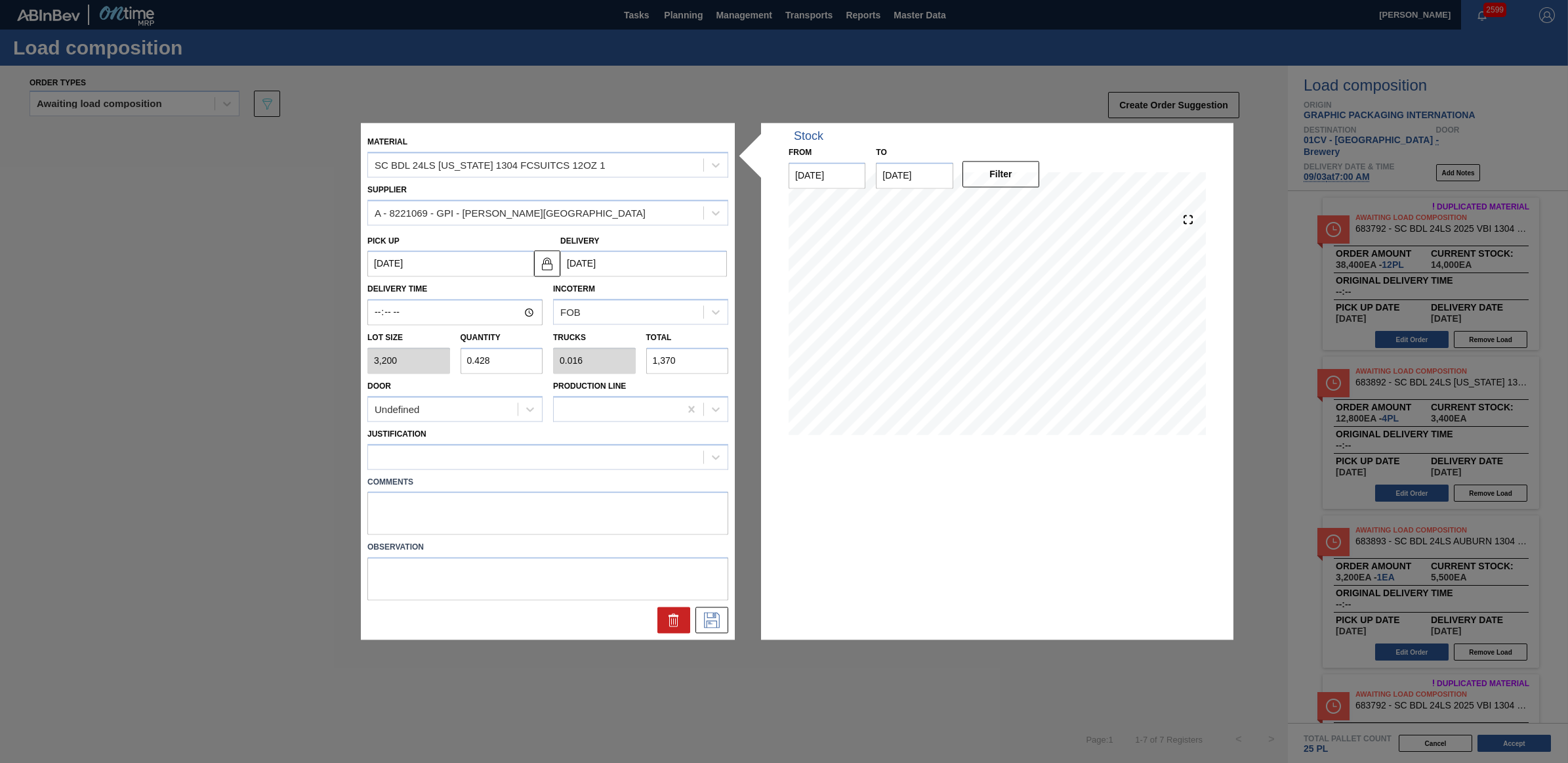
type input "4.281"
type input "0.165"
type input "13,700"
click at [499, 451] on div at bounding box center [536, 456] width 336 height 19
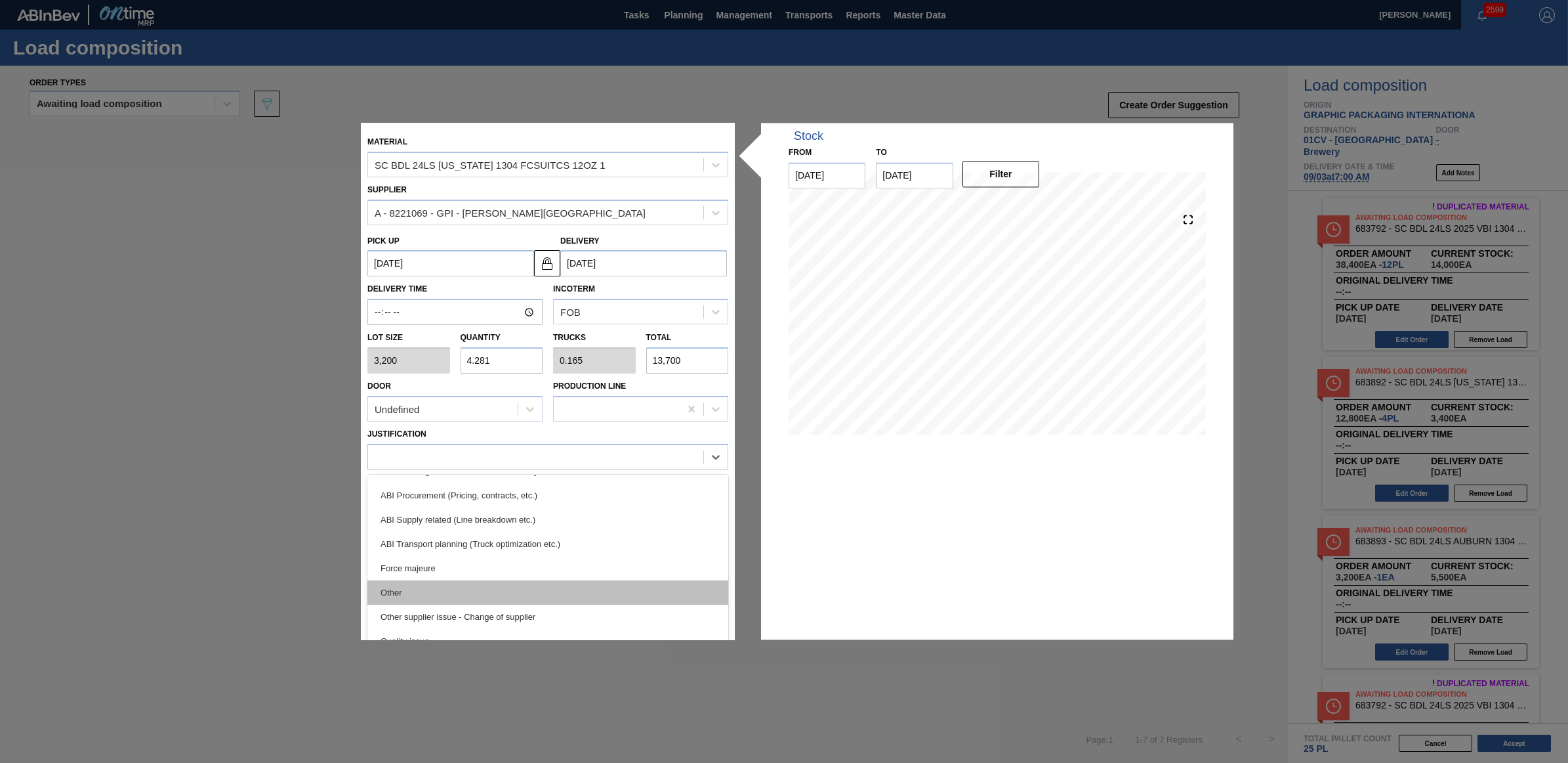
scroll to position [245, 0]
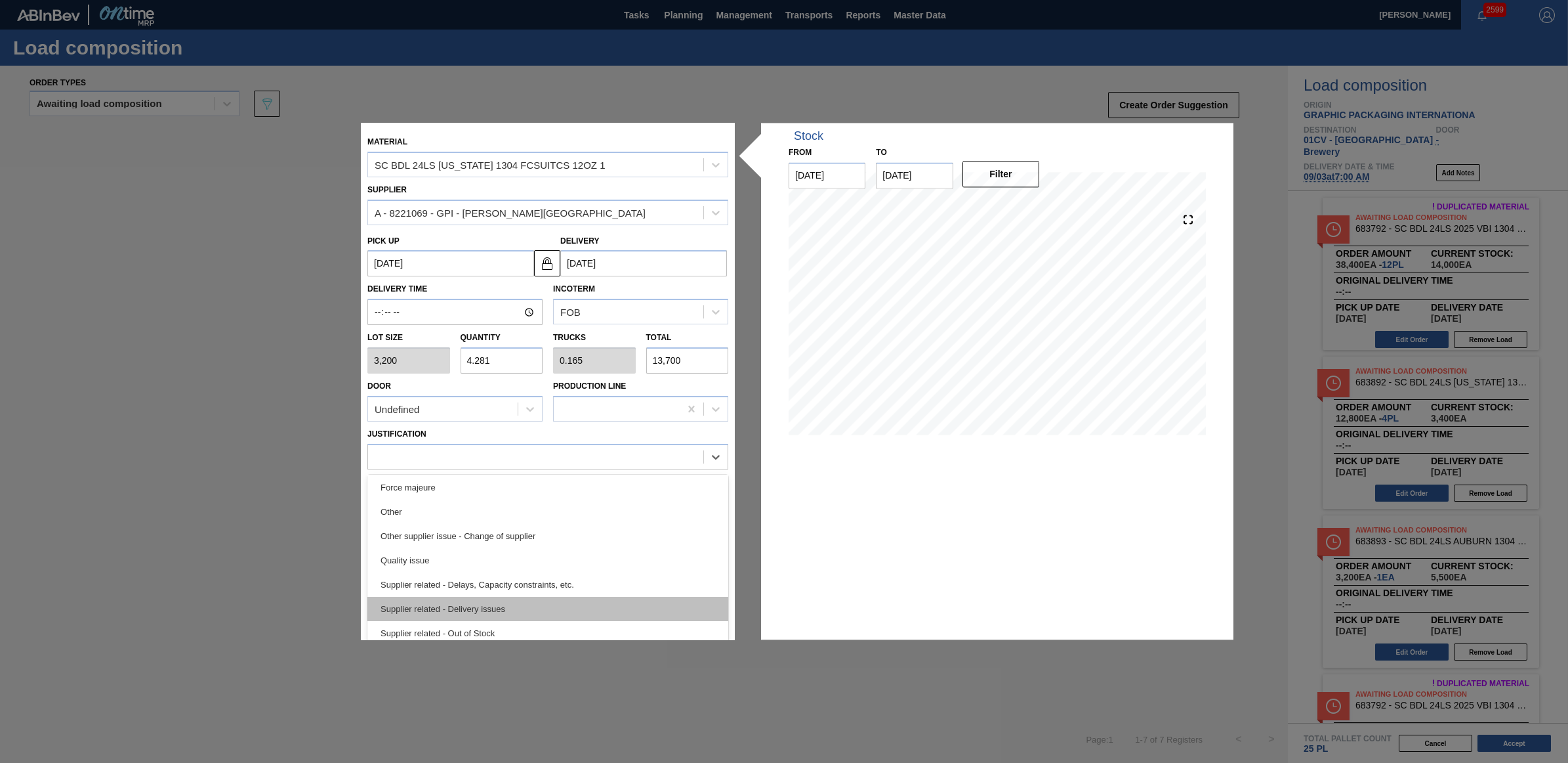
click at [503, 614] on div "Supplier related - Delivery issues" at bounding box center [547, 608] width 361 height 24
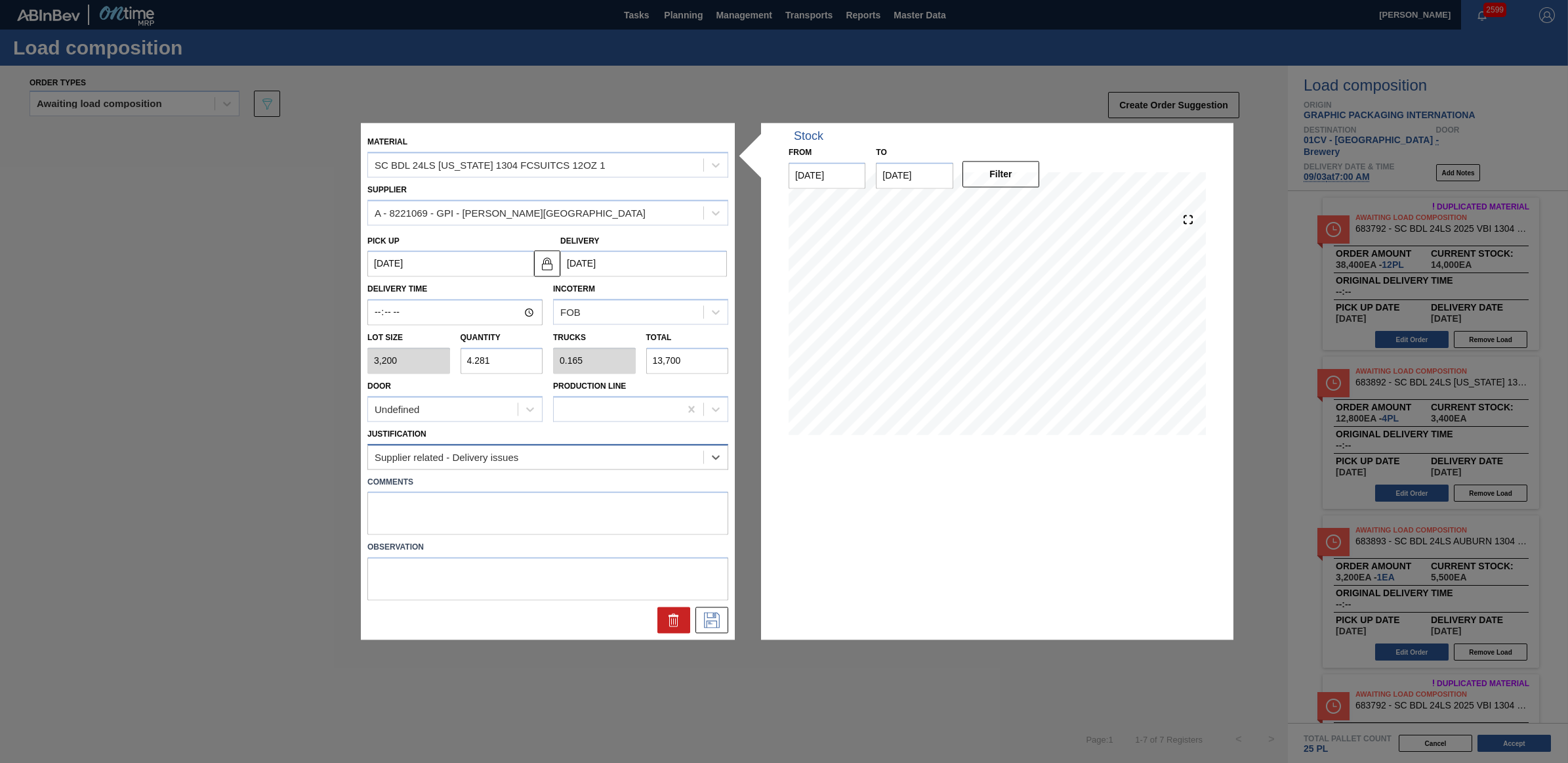
click at [472, 464] on div "Supplier related - Delivery issues" at bounding box center [536, 456] width 336 height 19
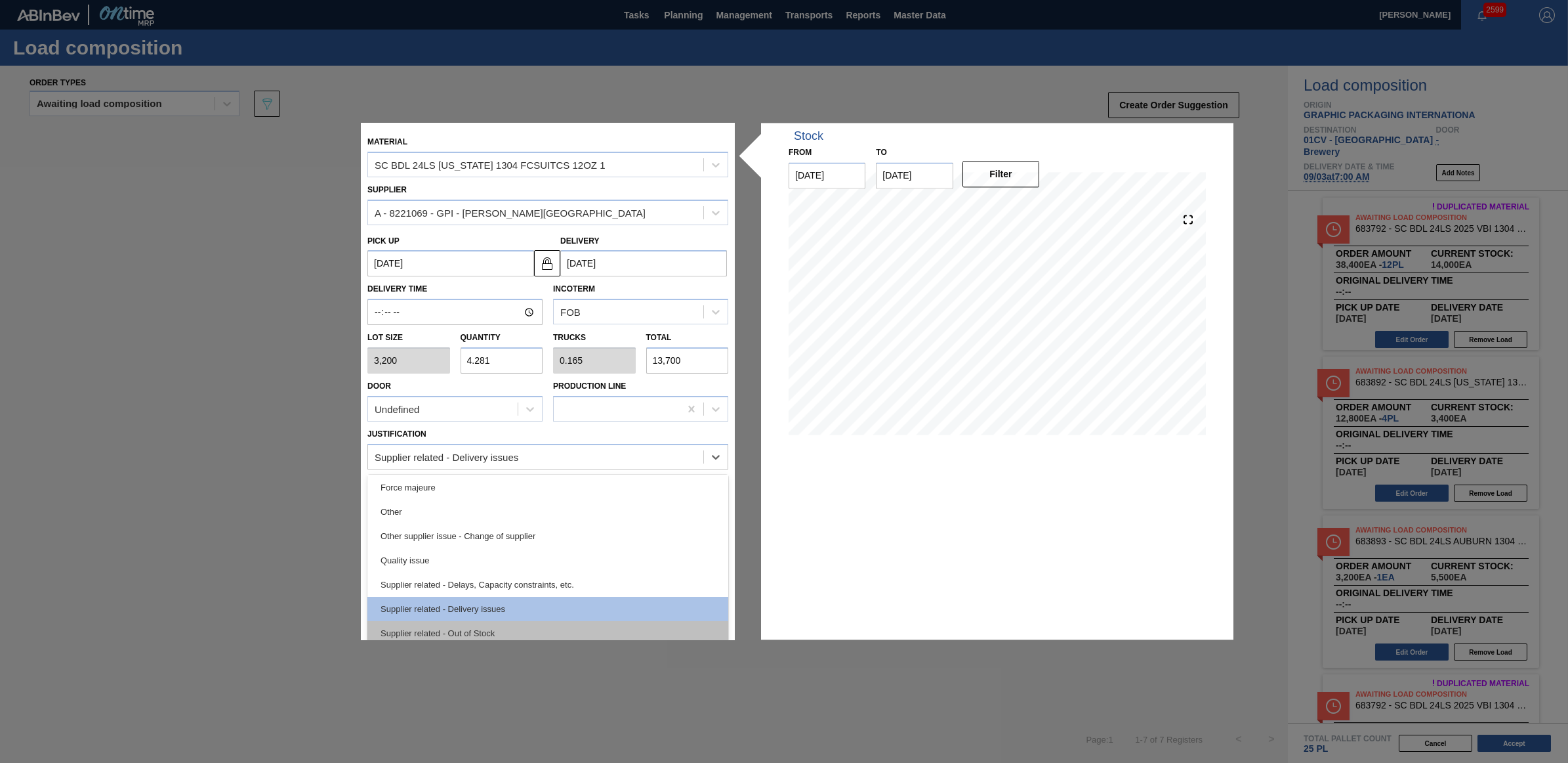
click at [486, 624] on div "Supplier related - Out of Stock" at bounding box center [547, 633] width 361 height 24
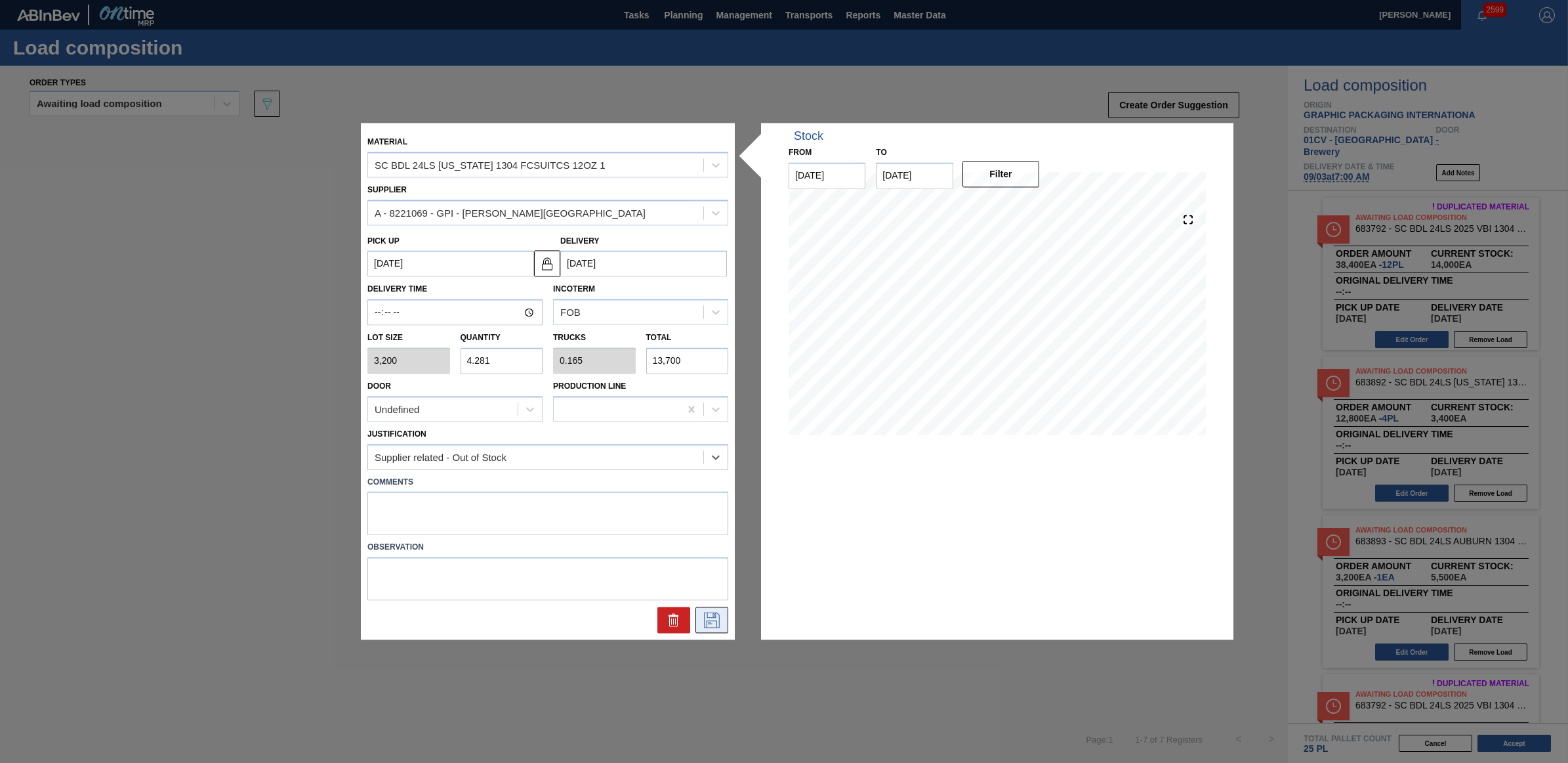
click at [717, 621] on icon at bounding box center [712, 620] width 16 height 16
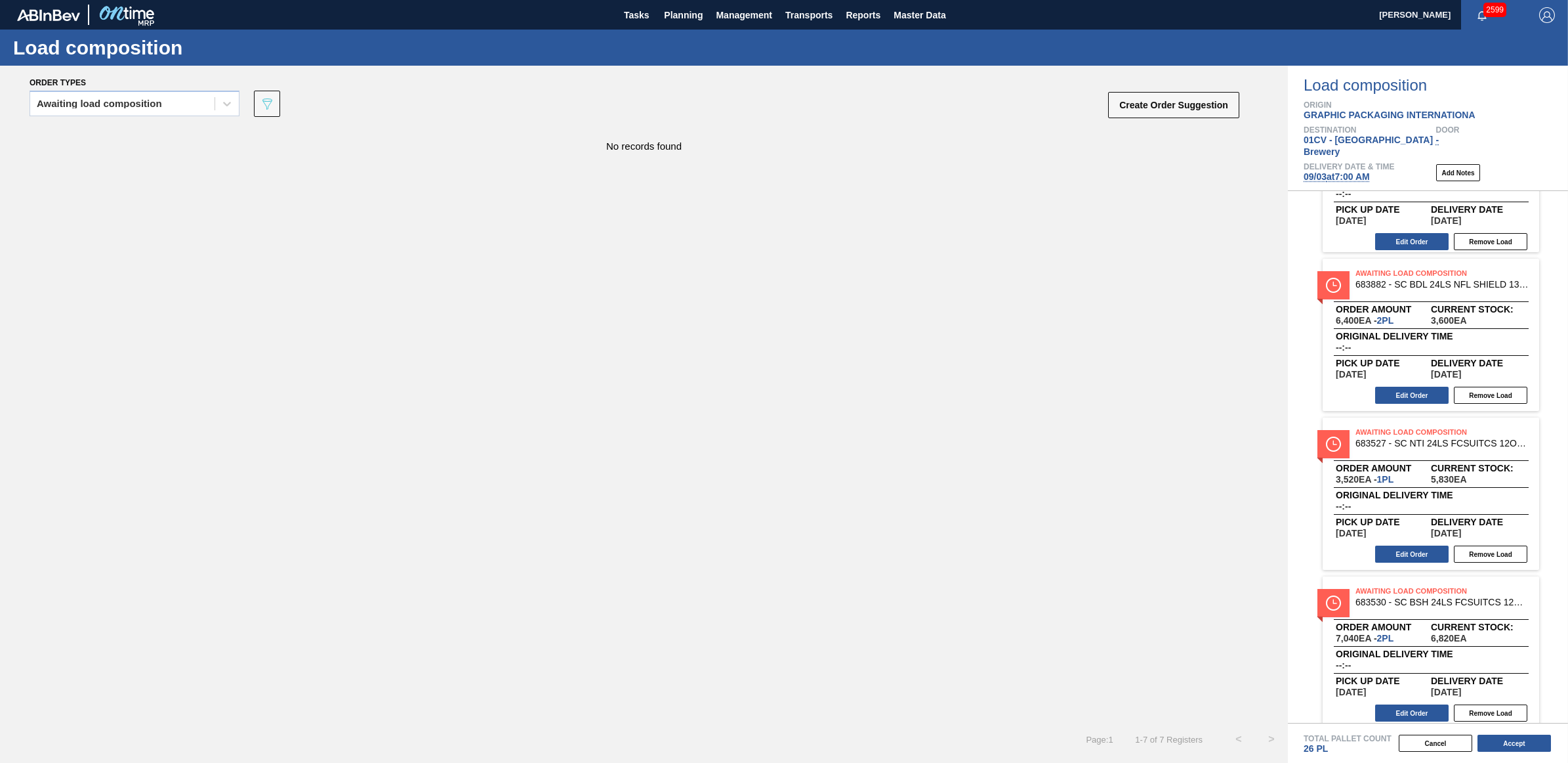
scroll to position [576, 0]
click at [1507, 747] on button "Accept" at bounding box center [1515, 743] width 74 height 17
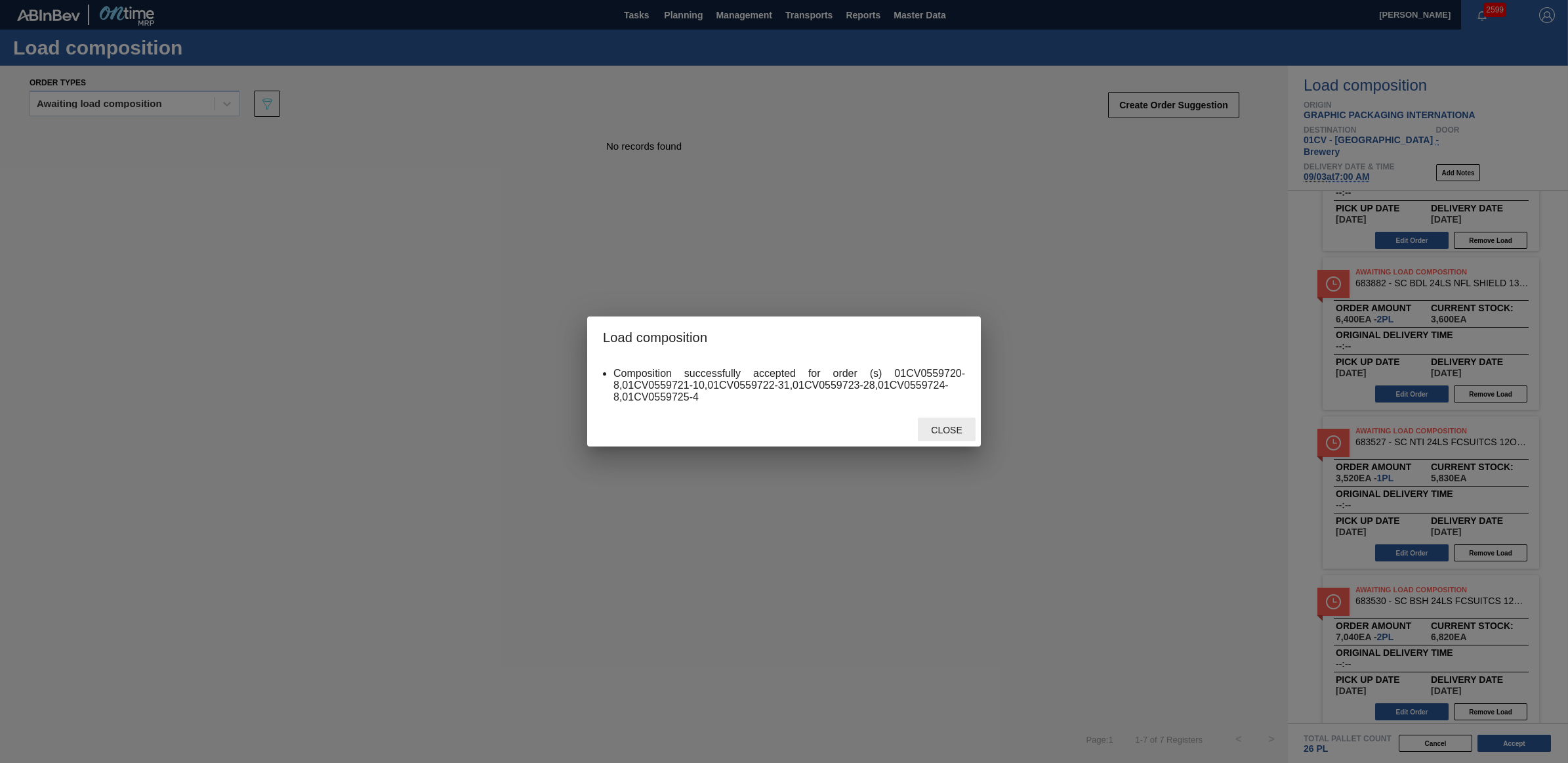
click at [940, 436] on div "Close" at bounding box center [947, 429] width 58 height 24
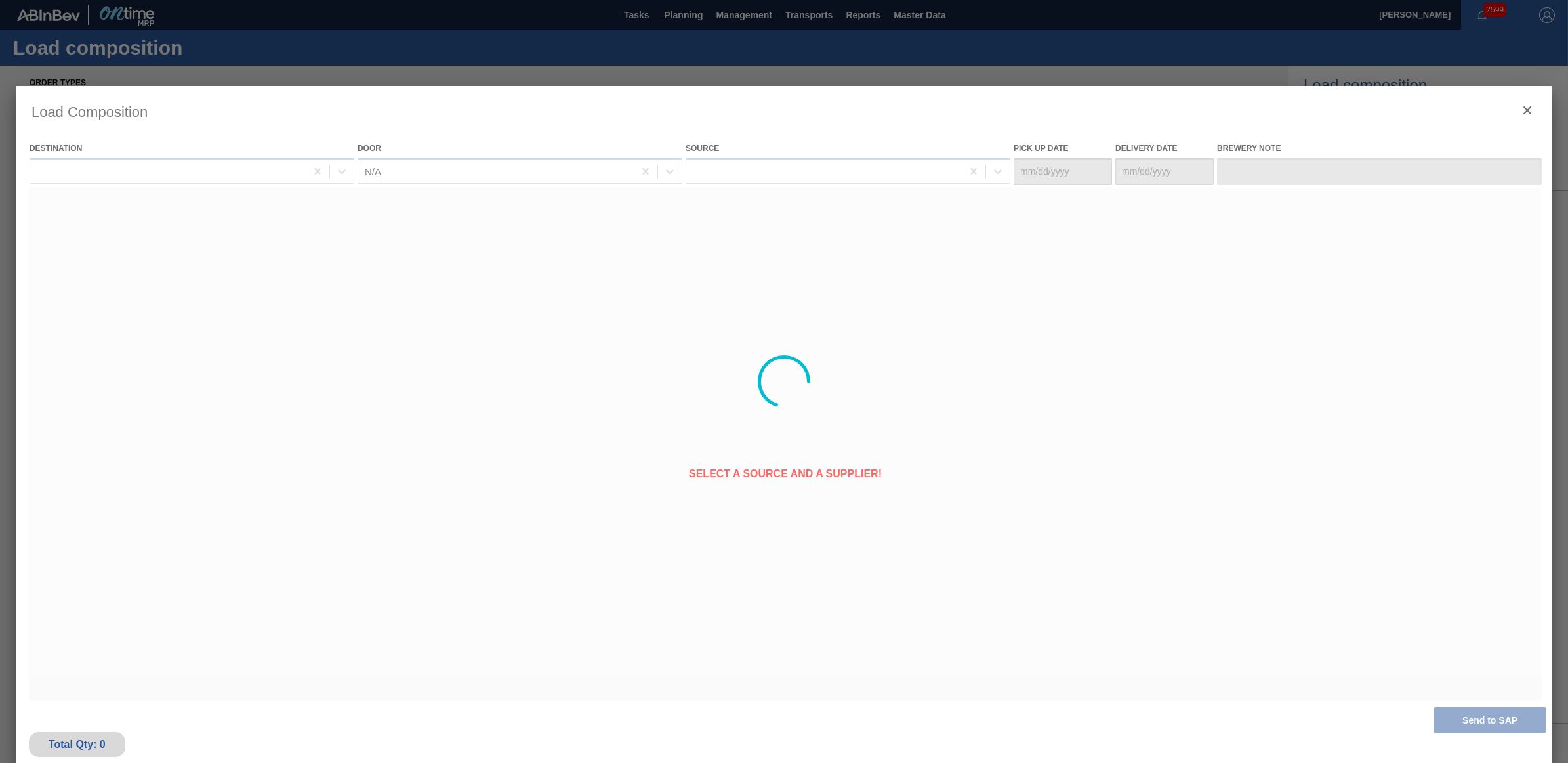
type Date "[DATE]"
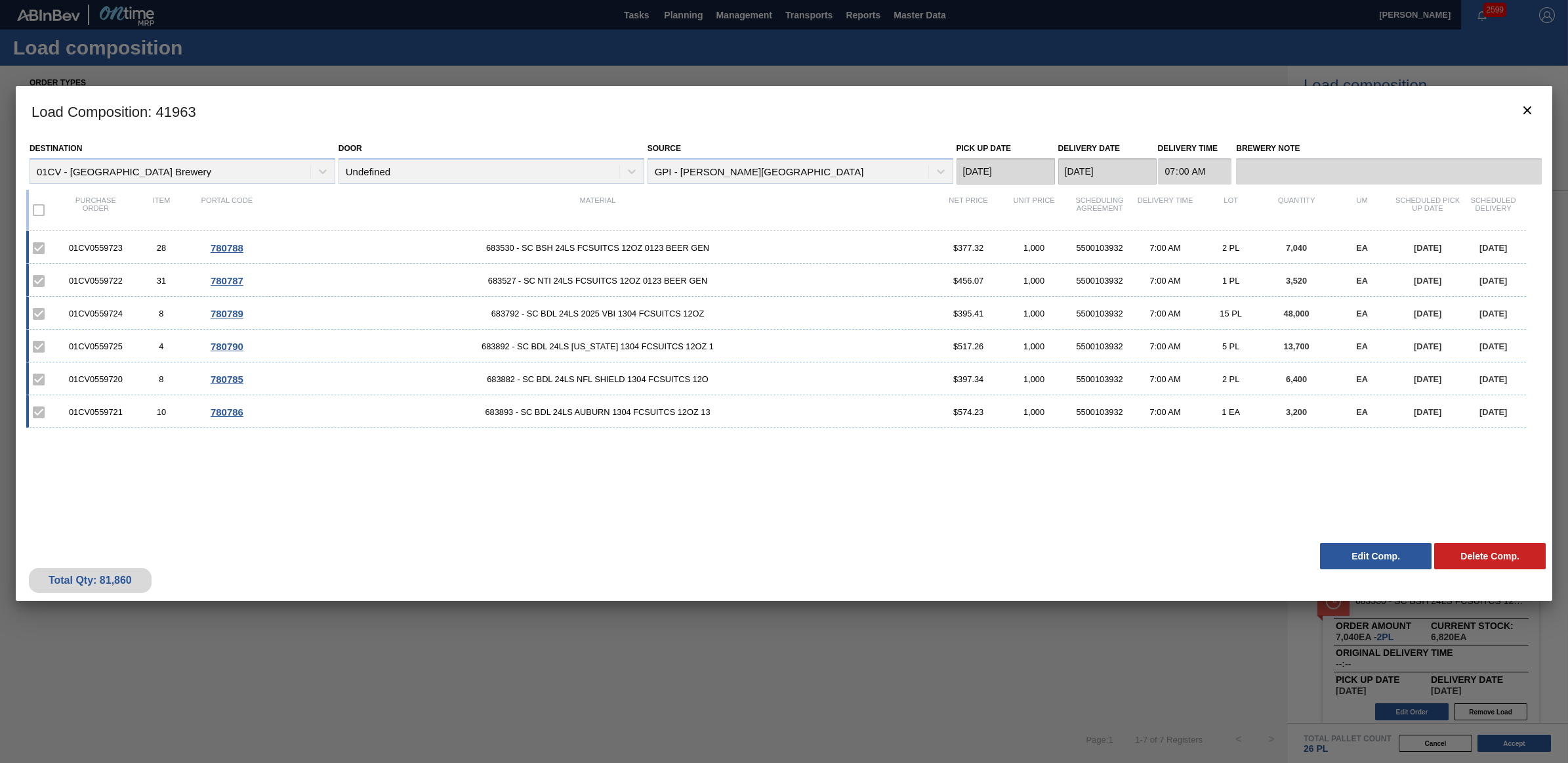
click at [647, 666] on div "Load Composition : 41963 Destination 01CV - Cartersville Brewery Door Undefined…" at bounding box center [784, 381] width 1536 height 591
click at [1523, 101] on button "botão de ícone" at bounding box center [1527, 111] width 32 height 32
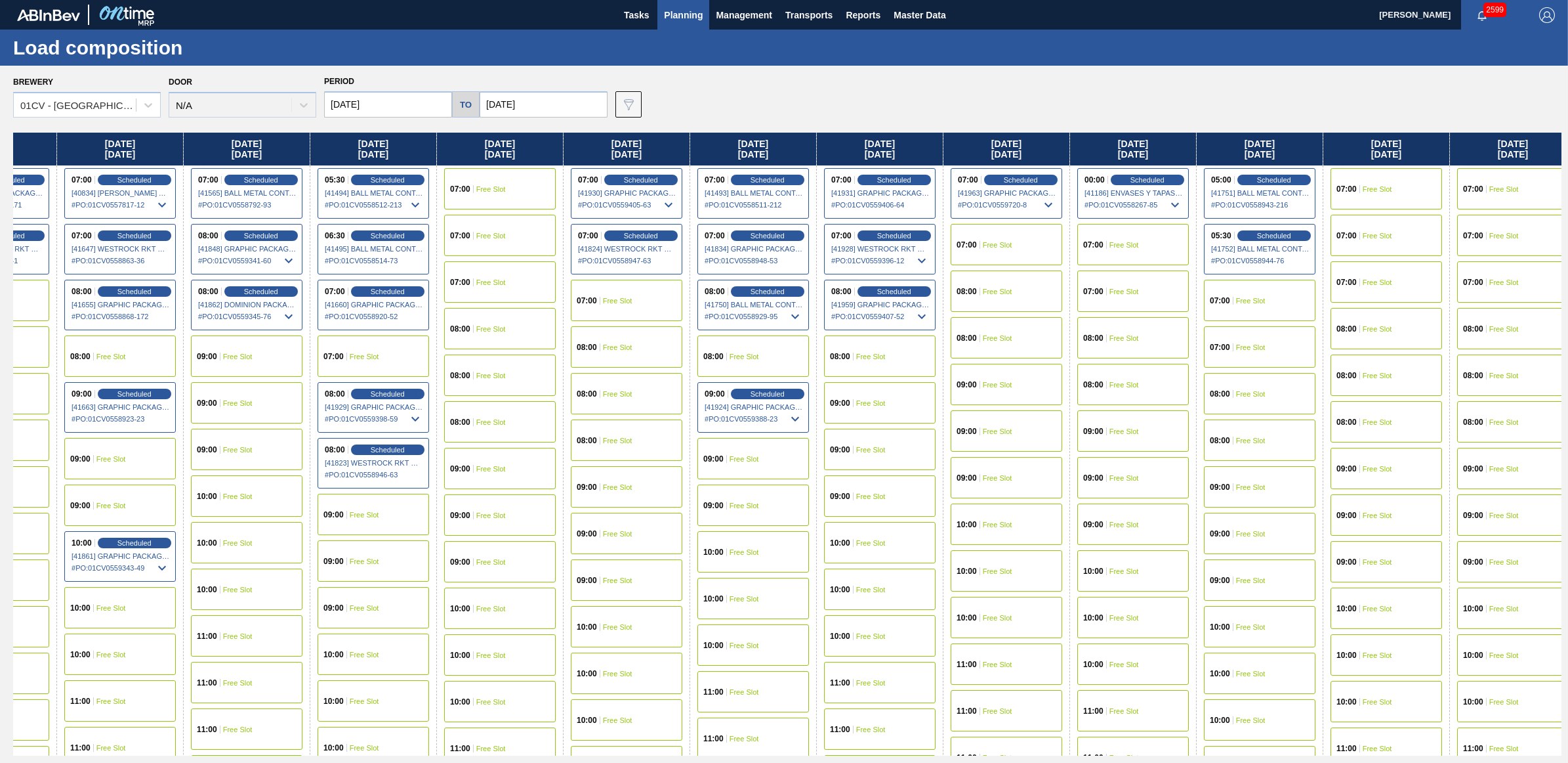
scroll to position [0, 592]
drag, startPoint x: 1019, startPoint y: 154, endPoint x: 398, endPoint y: 158, distance: 621.0
click at [398, 158] on div "Friday 08/22/2025 05:30 Scheduled [41099] BALL METAL CONTAINER GROUP - 00082216…" at bounding box center [787, 444] width 1548 height 623
click at [684, 10] on span "Planning" at bounding box center [683, 15] width 39 height 16
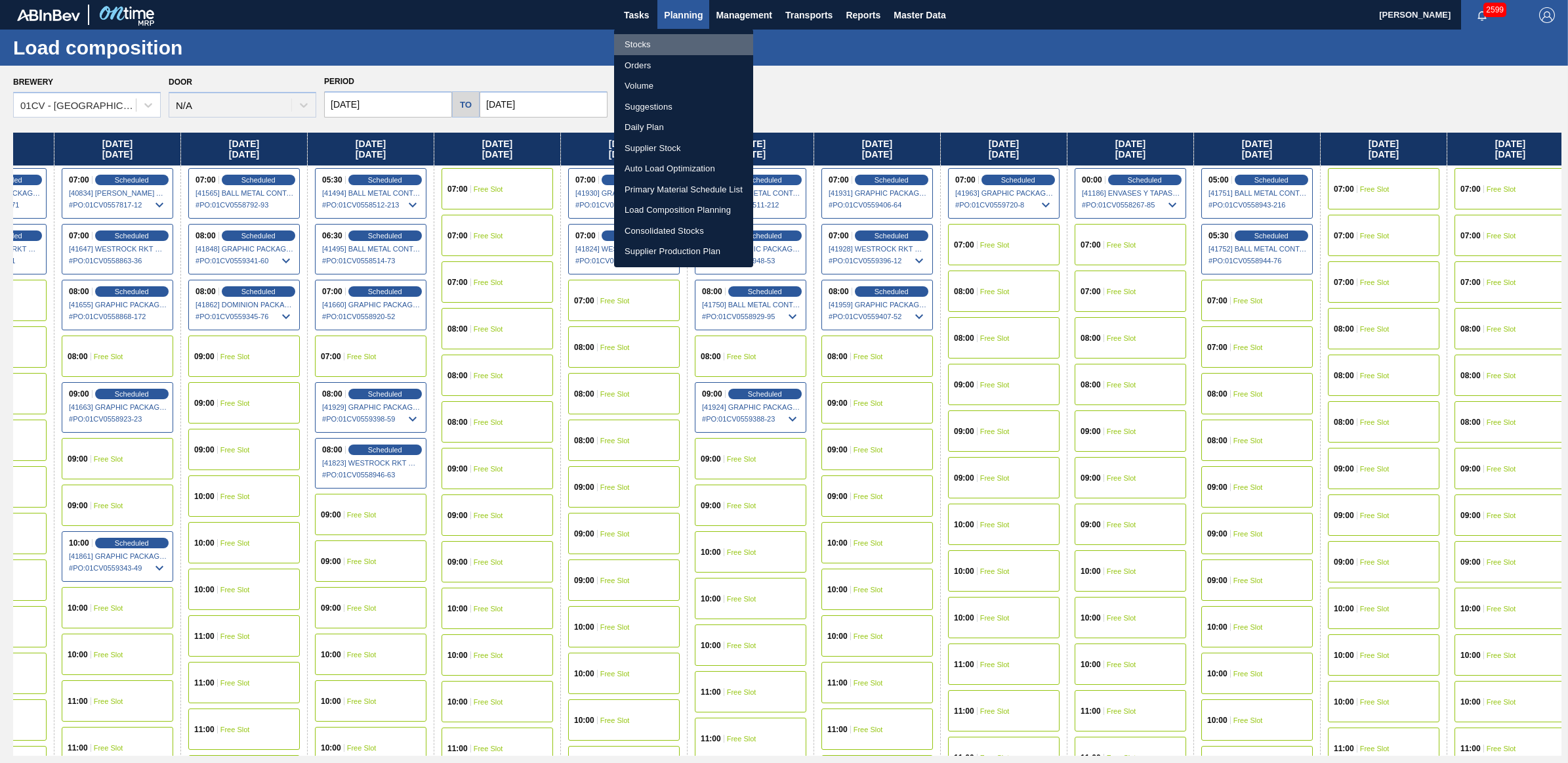
click at [651, 45] on li "Stocks" at bounding box center [683, 45] width 139 height 21
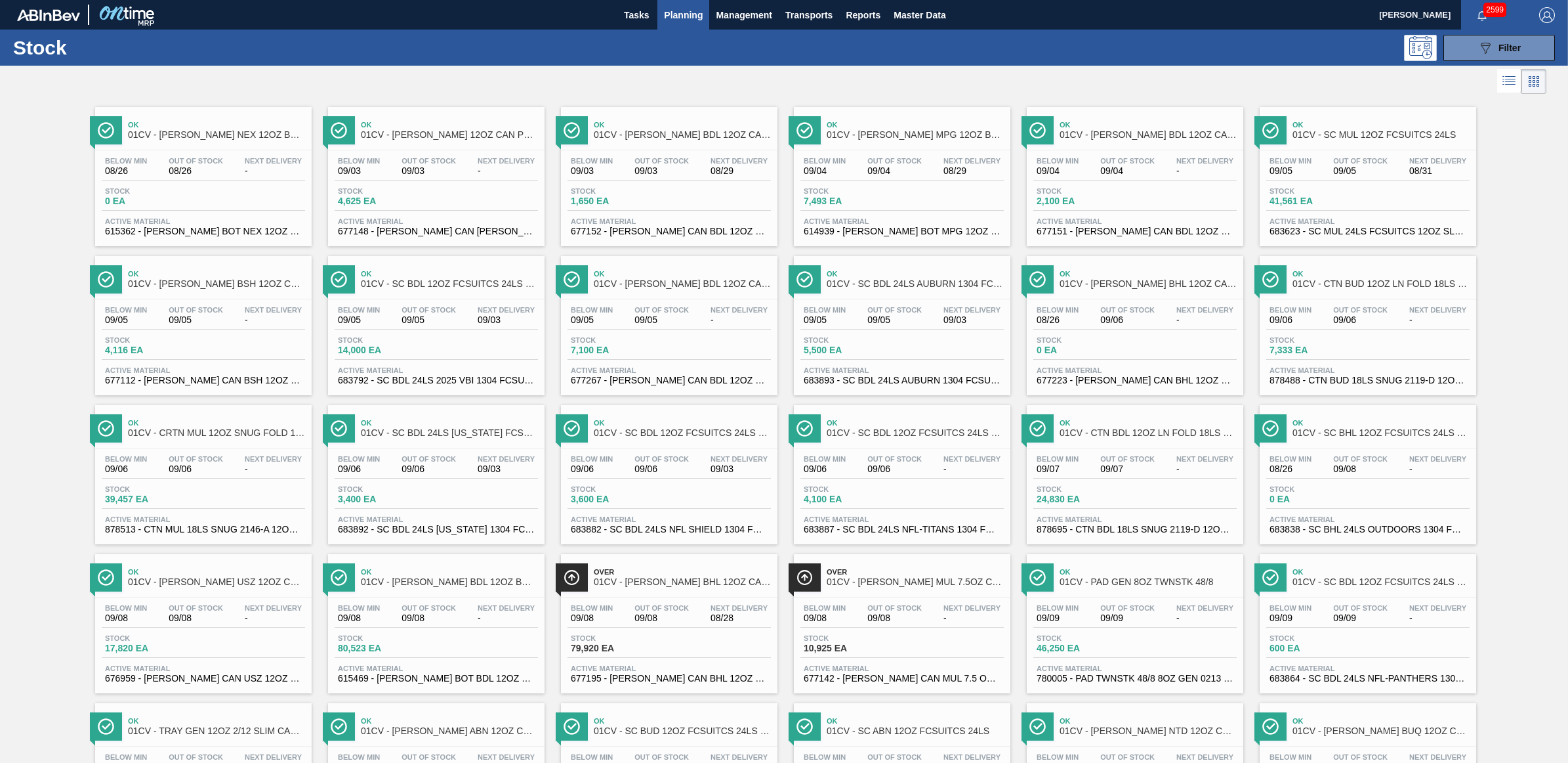
click at [1157, 69] on div at bounding box center [773, 82] width 1546 height 32
click at [1175, 71] on div at bounding box center [773, 82] width 1546 height 32
click at [195, 338] on div "Stock 4,116 EA" at bounding box center [151, 346] width 99 height 19
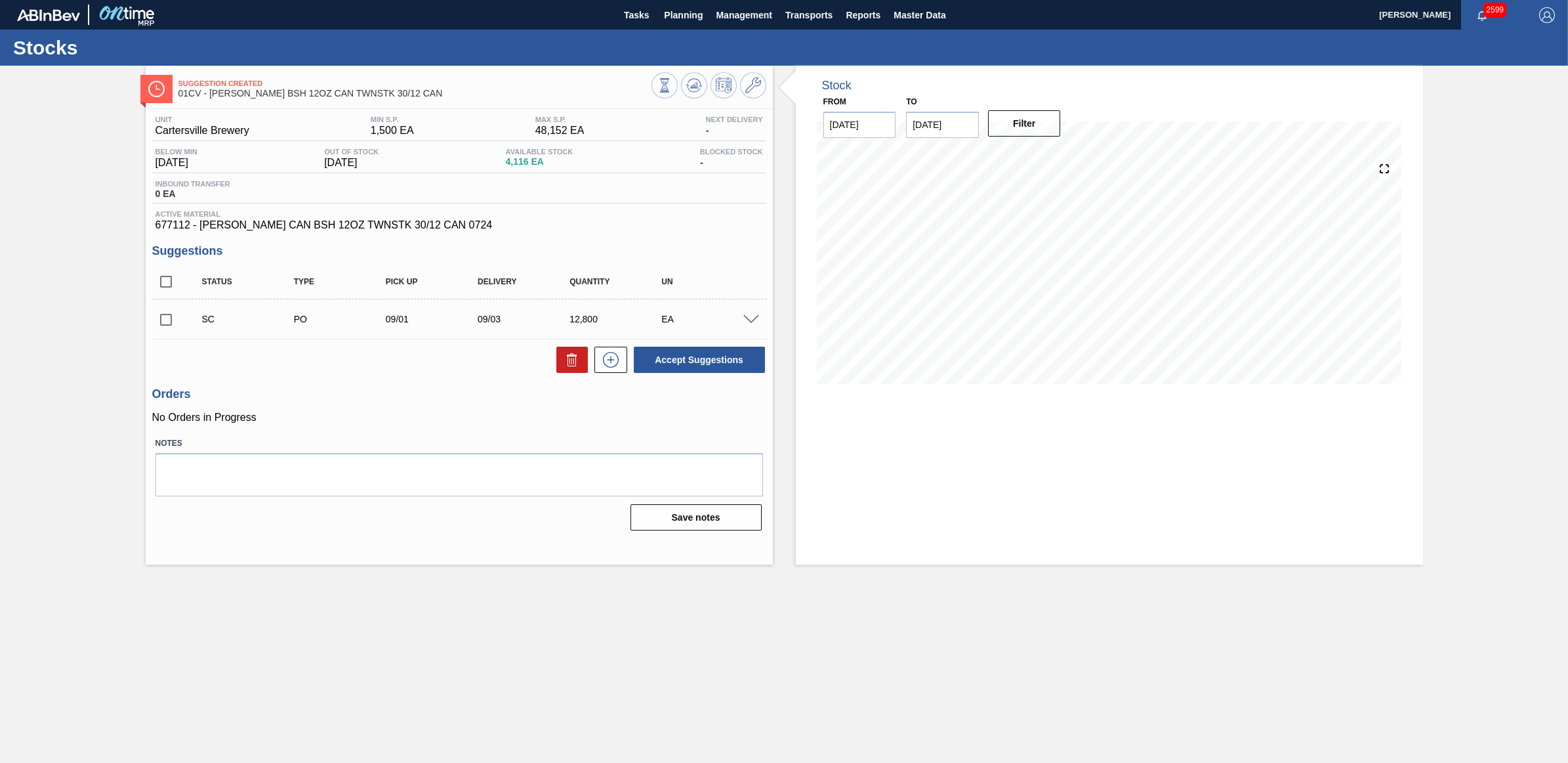
click at [158, 323] on input "checkbox" at bounding box center [166, 320] width 28 height 28
click at [697, 362] on button "Accept Suggestions" at bounding box center [699, 360] width 131 height 26
checkbox input "false"
click at [681, 12] on span "Planning" at bounding box center [683, 15] width 39 height 16
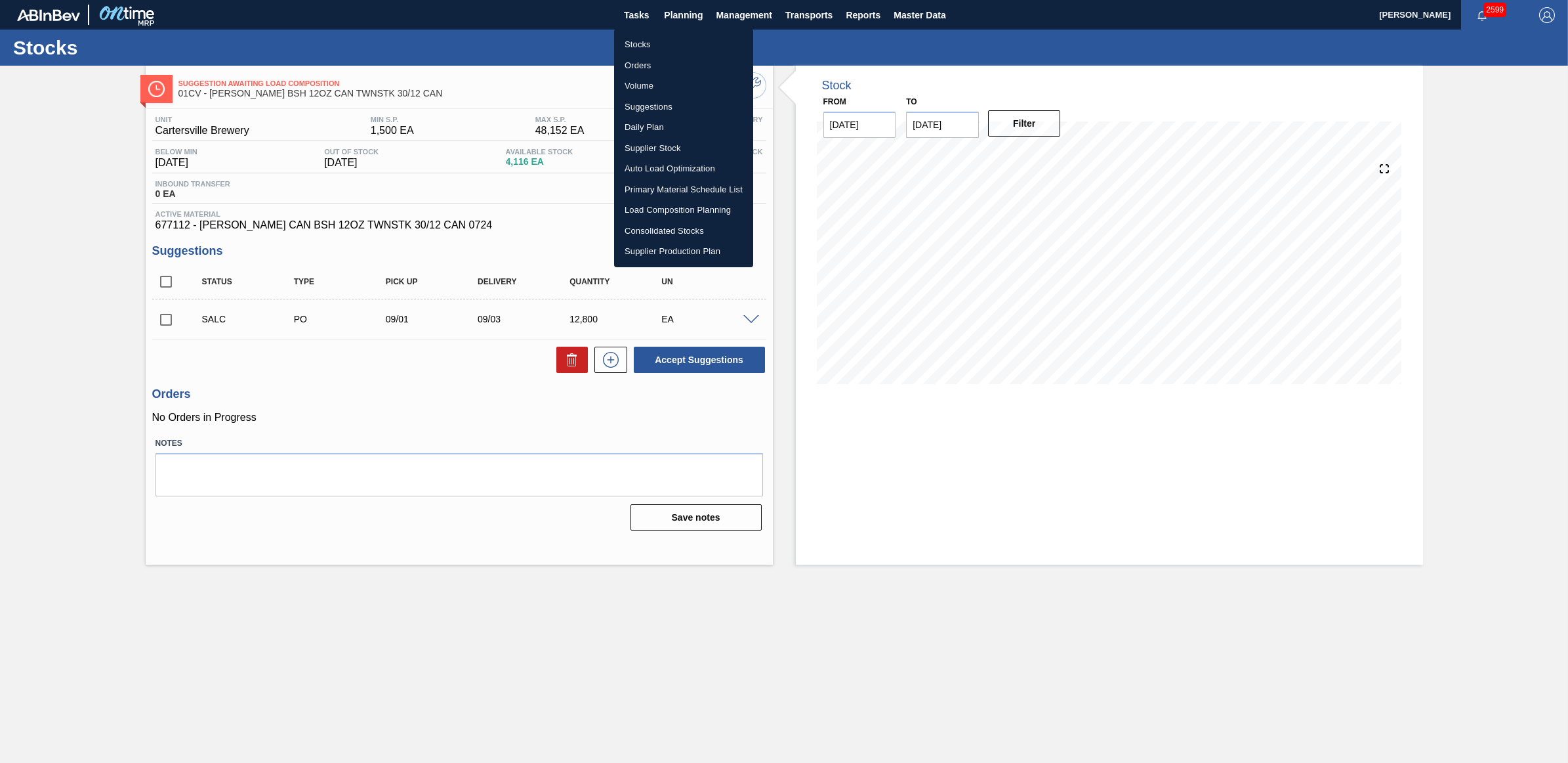
click at [663, 41] on li "Stocks" at bounding box center [683, 45] width 139 height 21
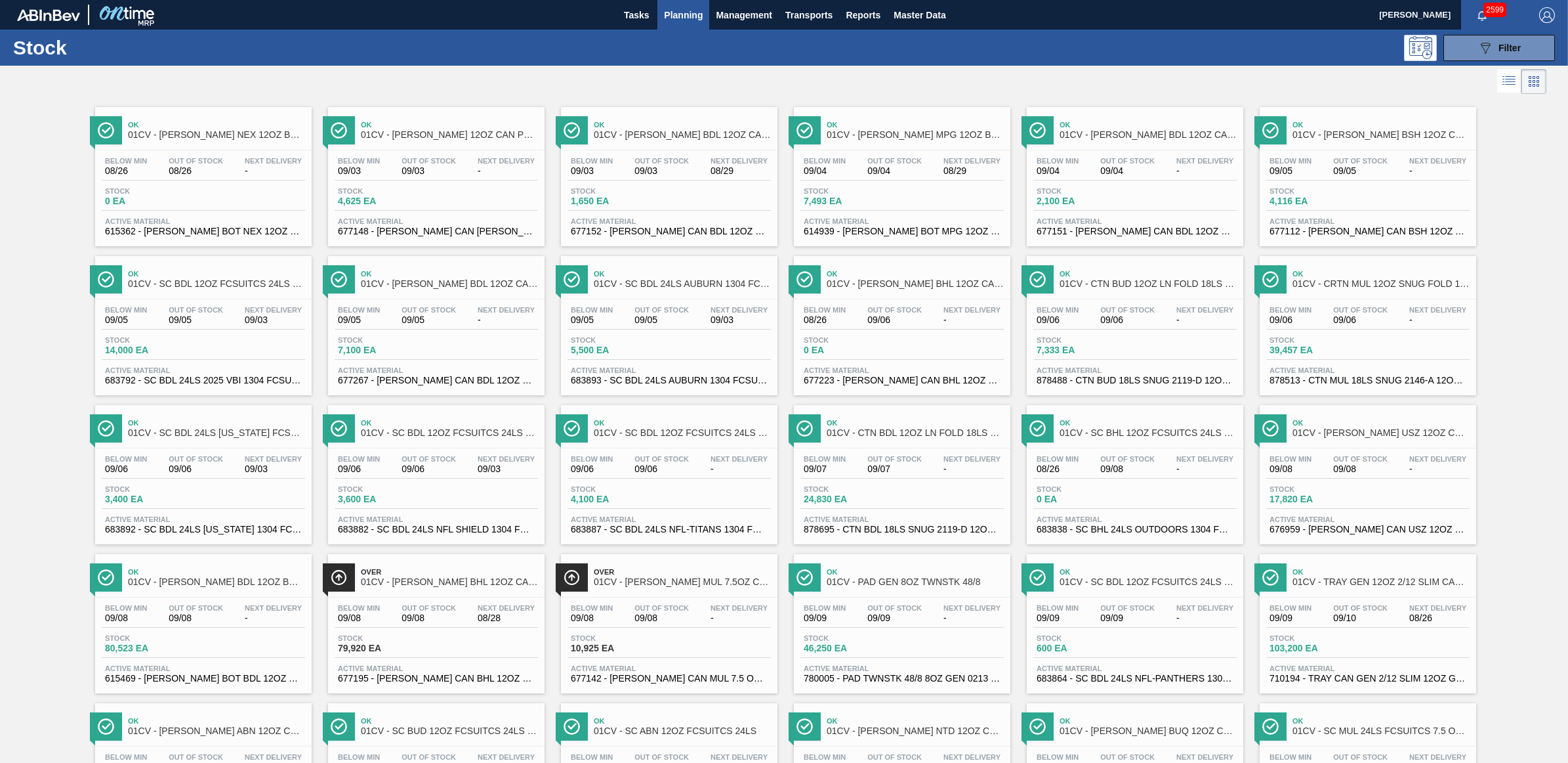
click at [1119, 209] on div "Stock 2,100 EA" at bounding box center [1135, 199] width 203 height 24
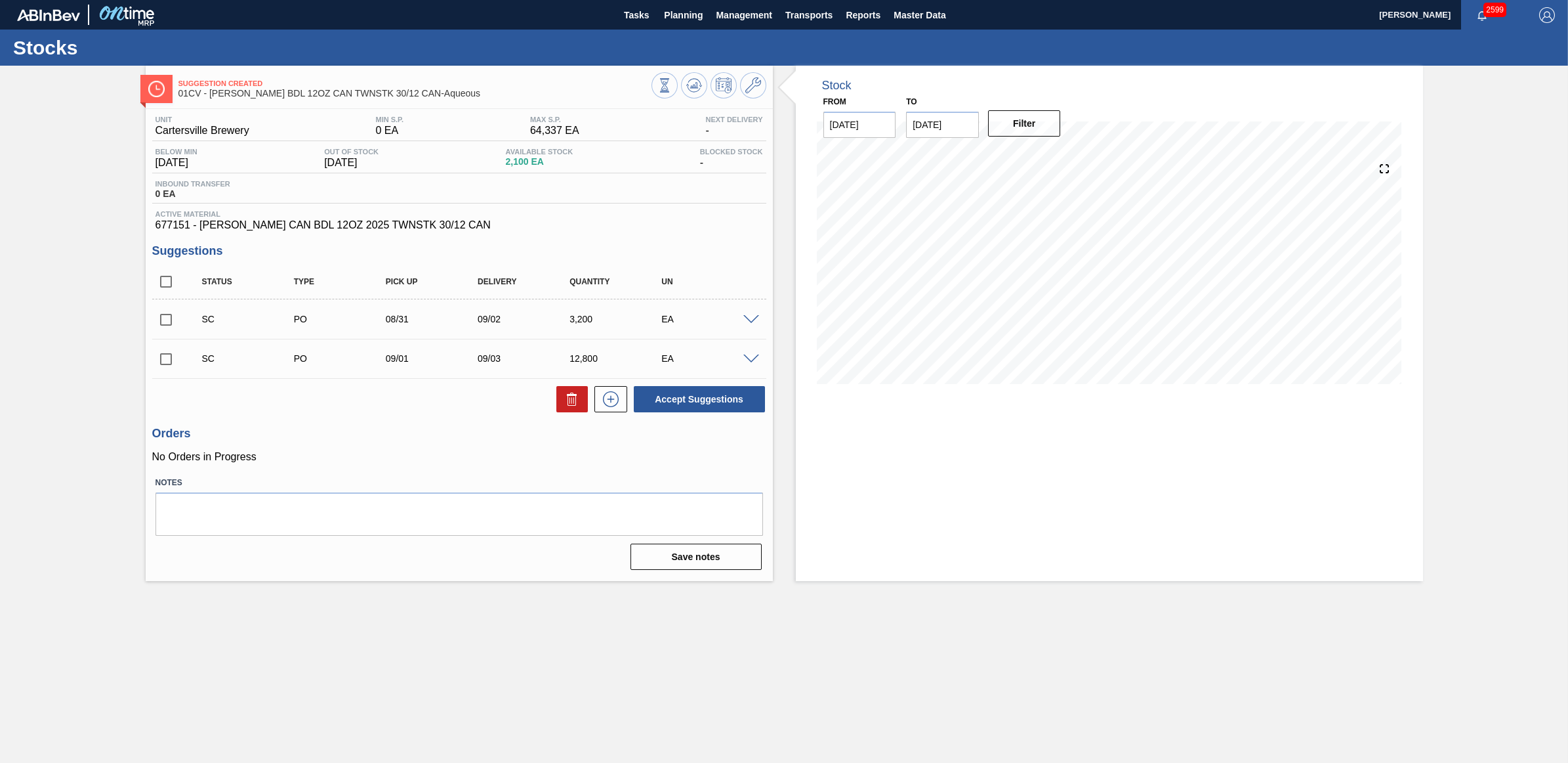
click at [168, 323] on input "checkbox" at bounding box center [166, 320] width 28 height 28
checkbox input "true"
click at [165, 359] on input "checkbox" at bounding box center [166, 359] width 28 height 28
checkbox input "true"
click at [709, 396] on button "Accept Suggestions" at bounding box center [699, 399] width 131 height 26
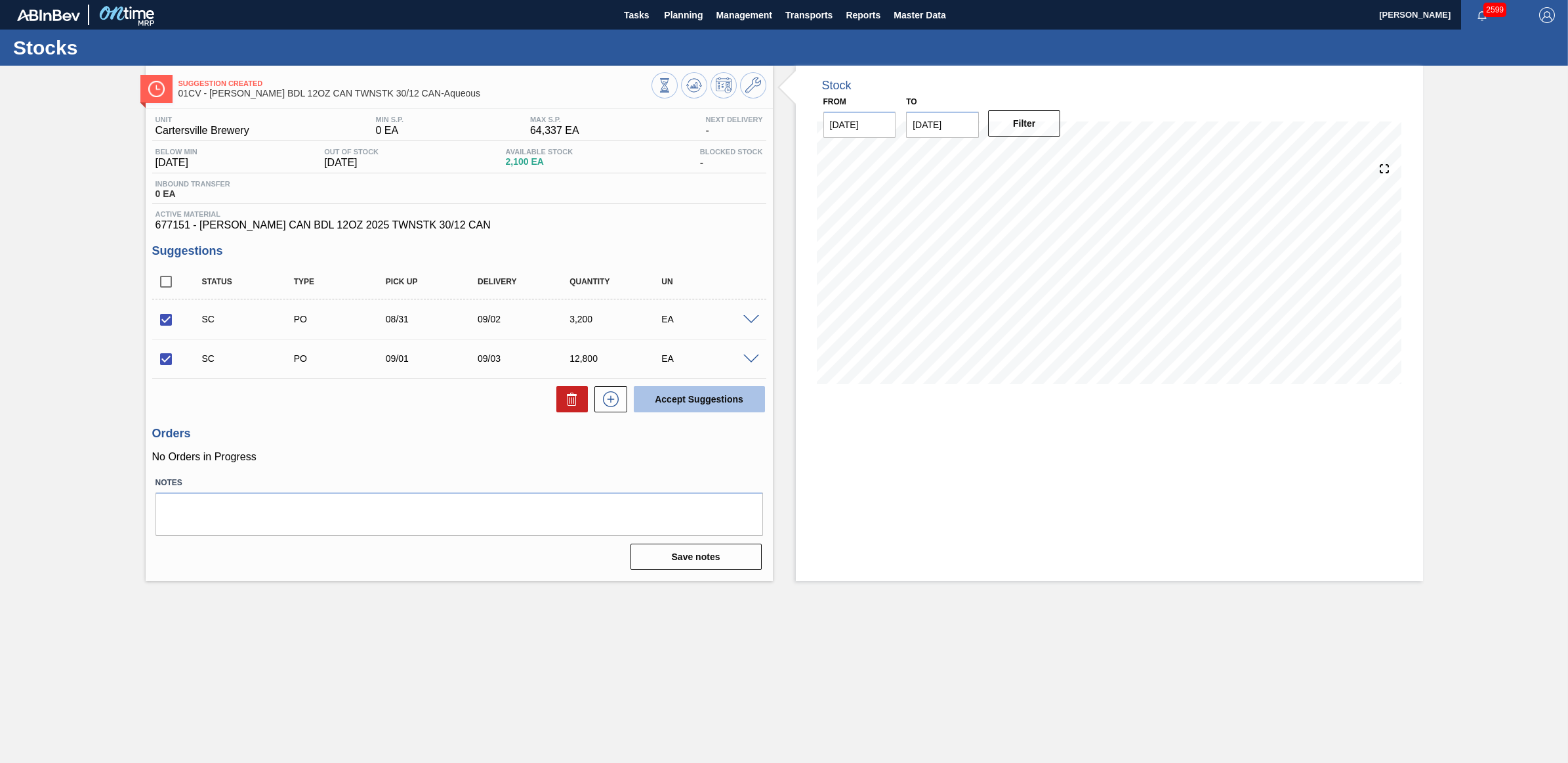
checkbox input "false"
click at [688, 13] on span "Planning" at bounding box center [683, 15] width 39 height 16
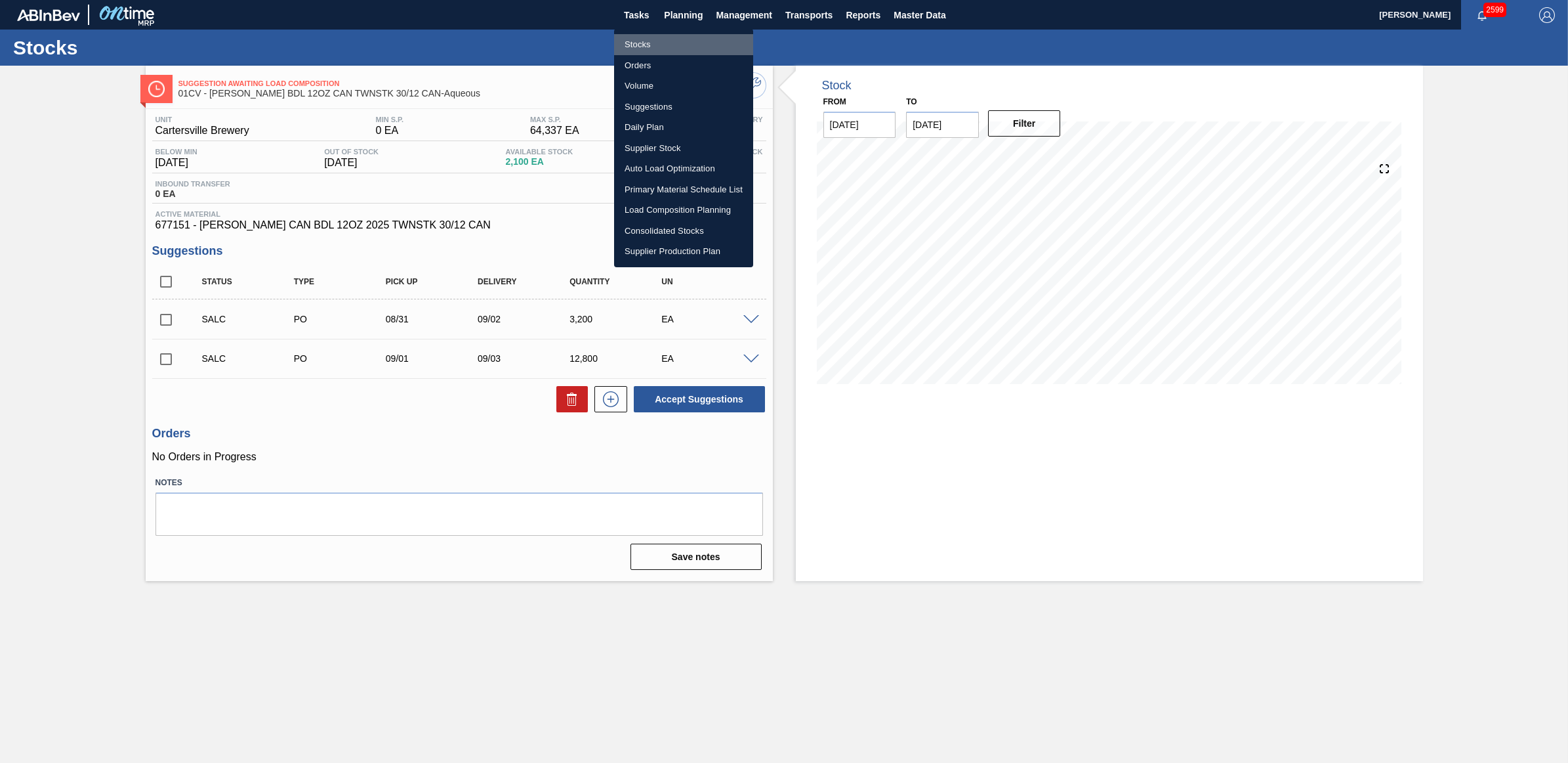
drag, startPoint x: 628, startPoint y: 49, endPoint x: 959, endPoint y: 0, distance: 334.6
click at [630, 49] on li "Stocks" at bounding box center [683, 45] width 139 height 21
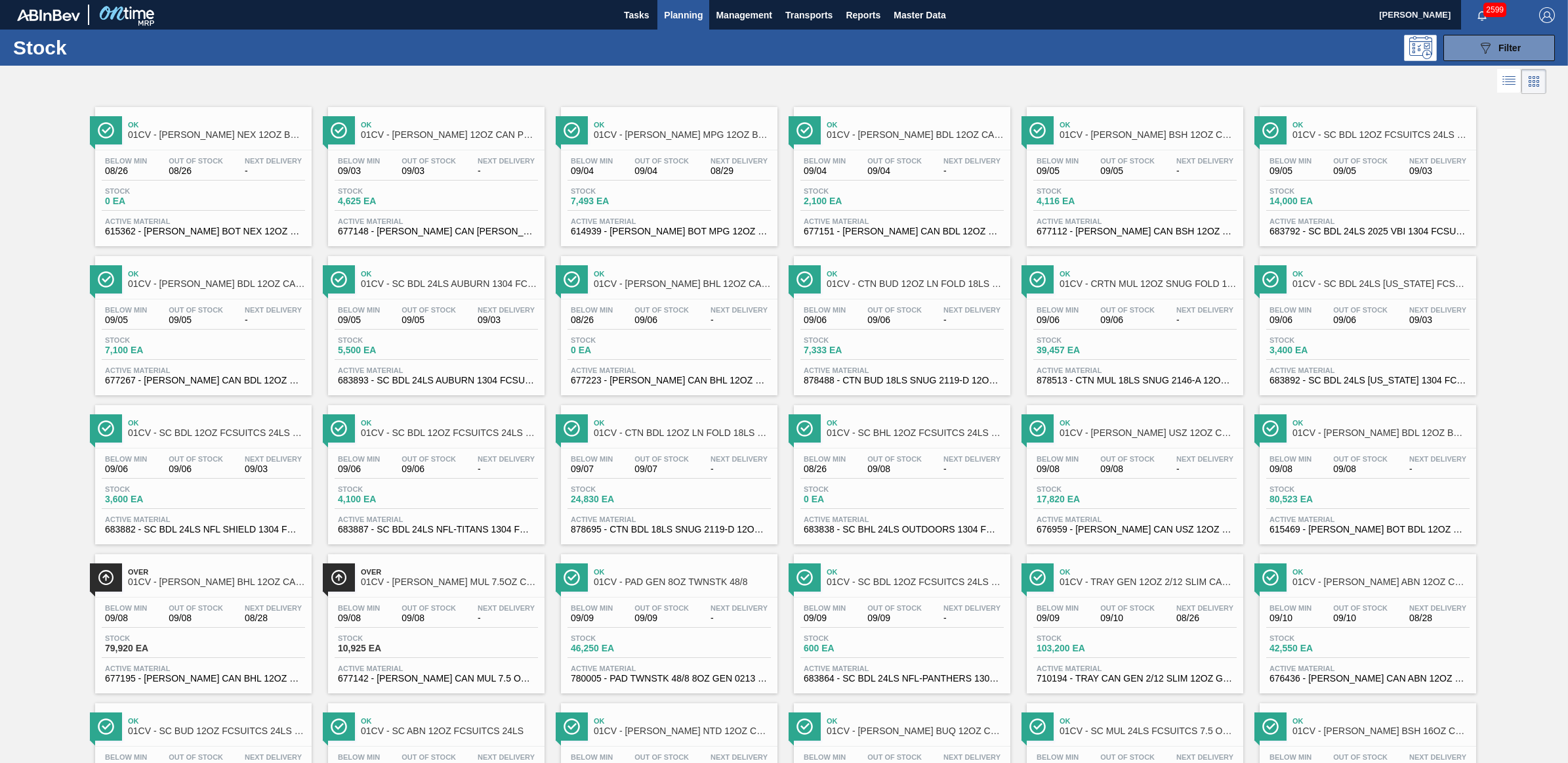
click at [224, 623] on div "Out Of Stock 09/08" at bounding box center [195, 613] width 61 height 19
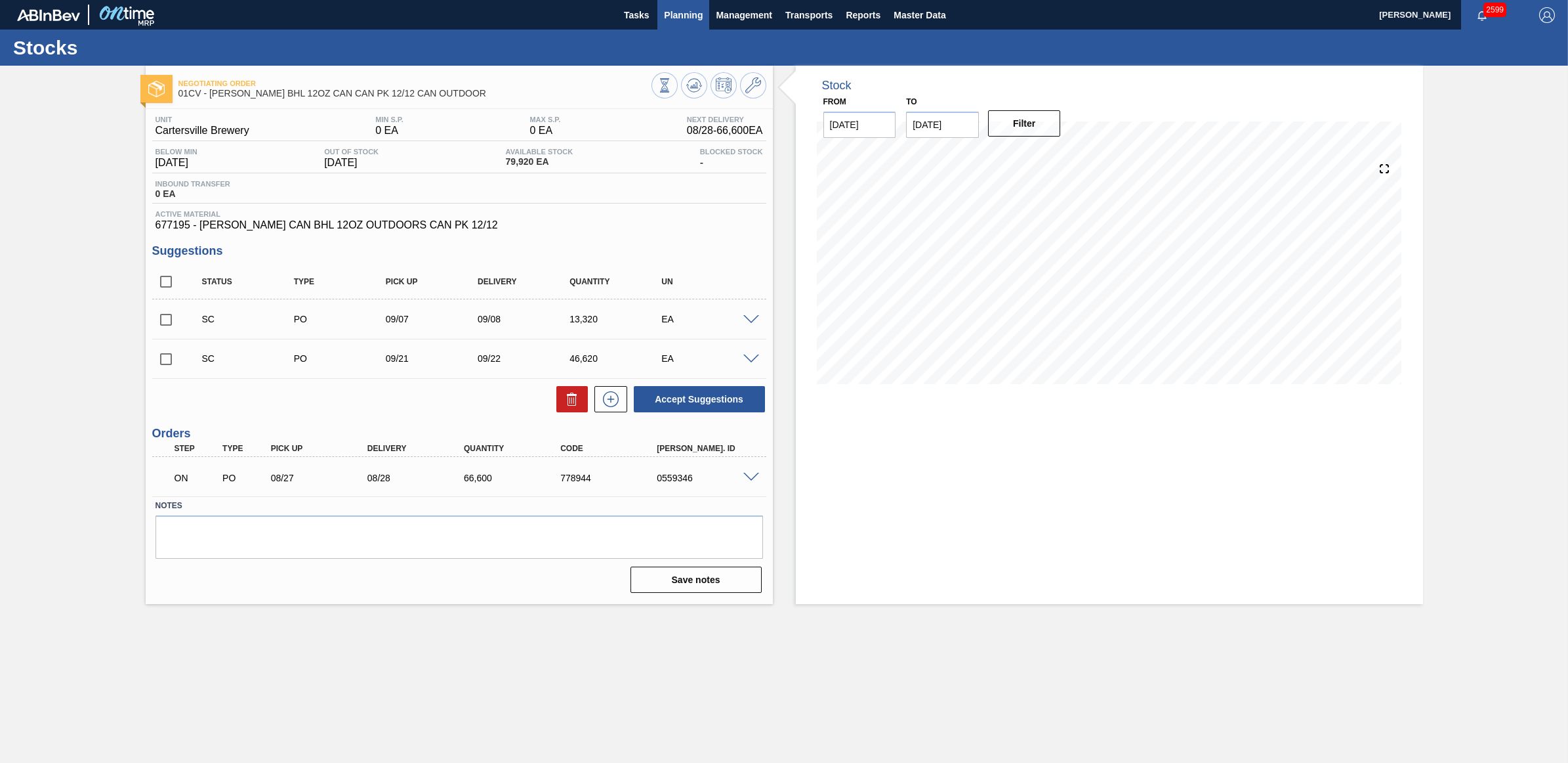
click at [687, 12] on span "Planning" at bounding box center [683, 15] width 39 height 16
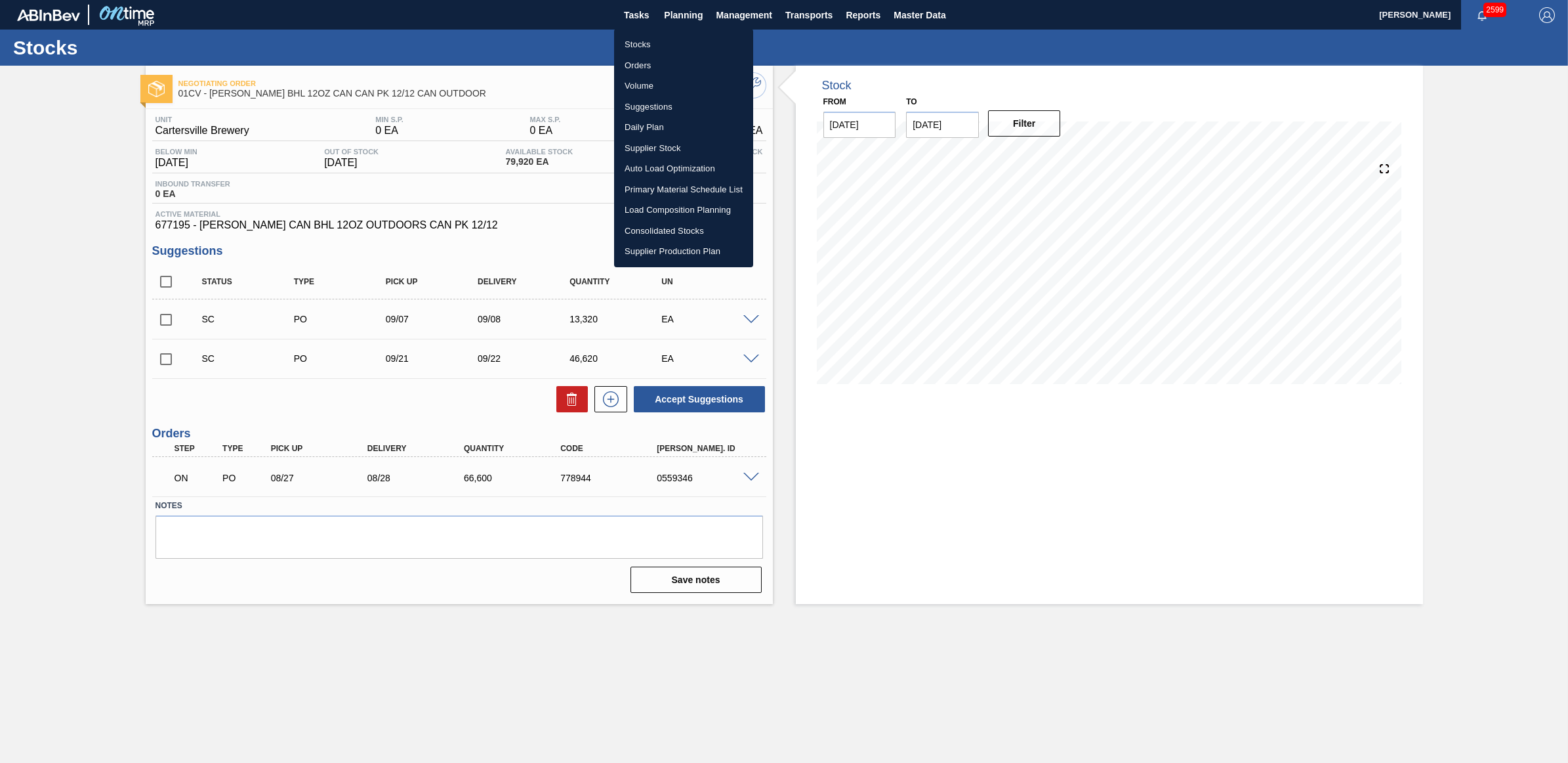
click at [647, 38] on li "Stocks" at bounding box center [683, 45] width 139 height 21
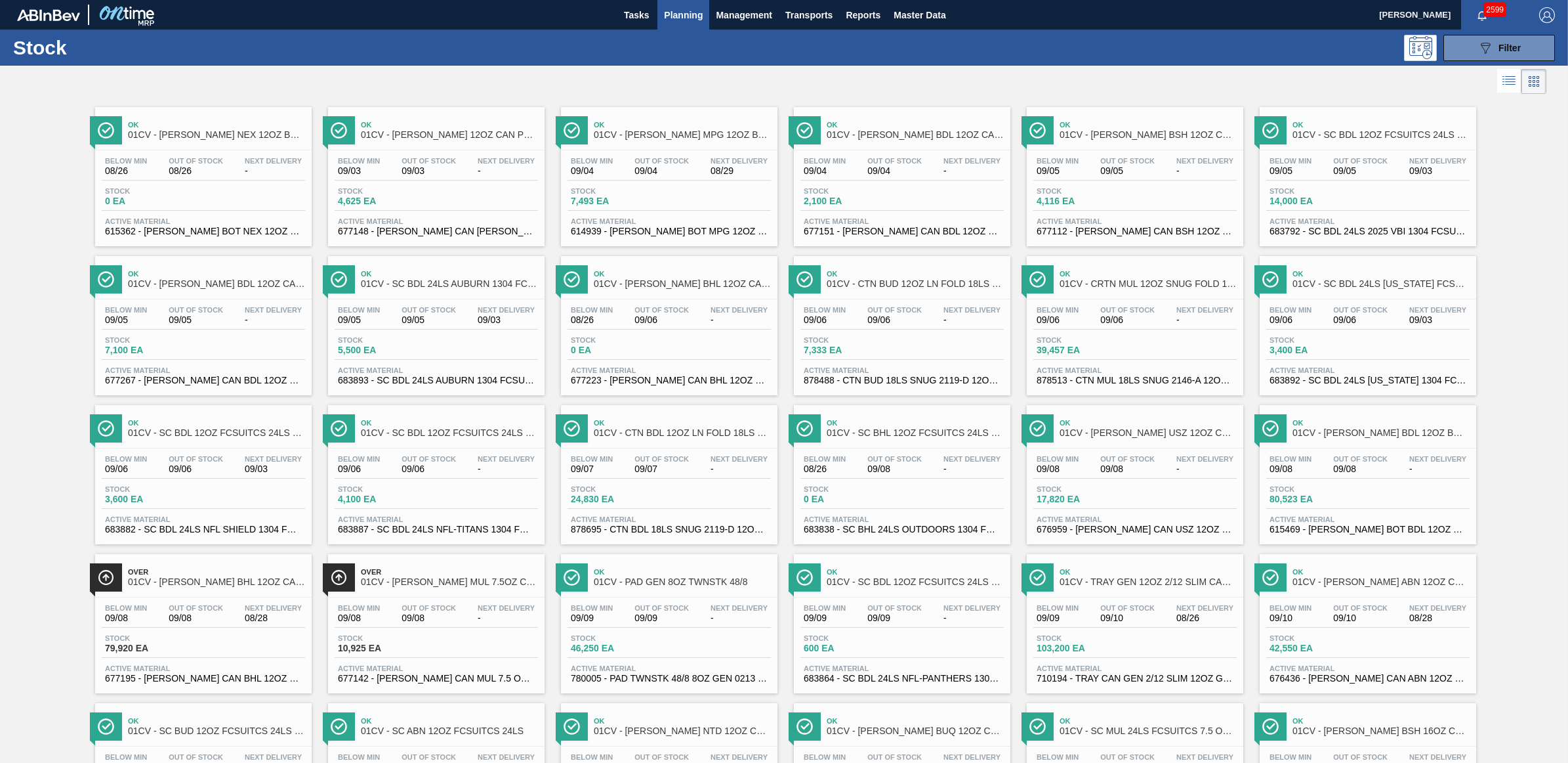
click at [673, 329] on div "Below Min 08/26 Out Of Stock 09/06 Next Delivery -" at bounding box center [669, 318] width 203 height 24
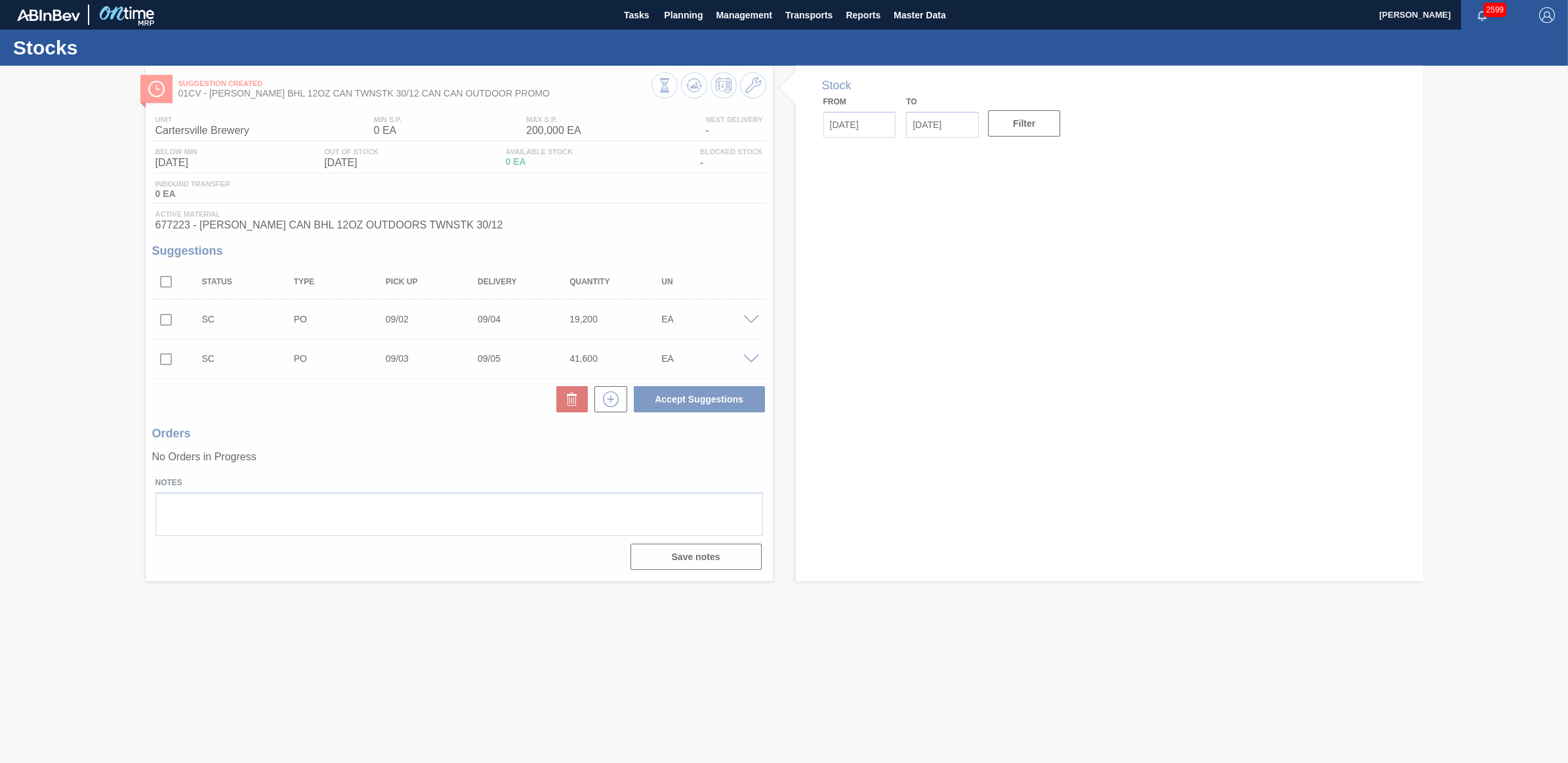
type input "[DATE]"
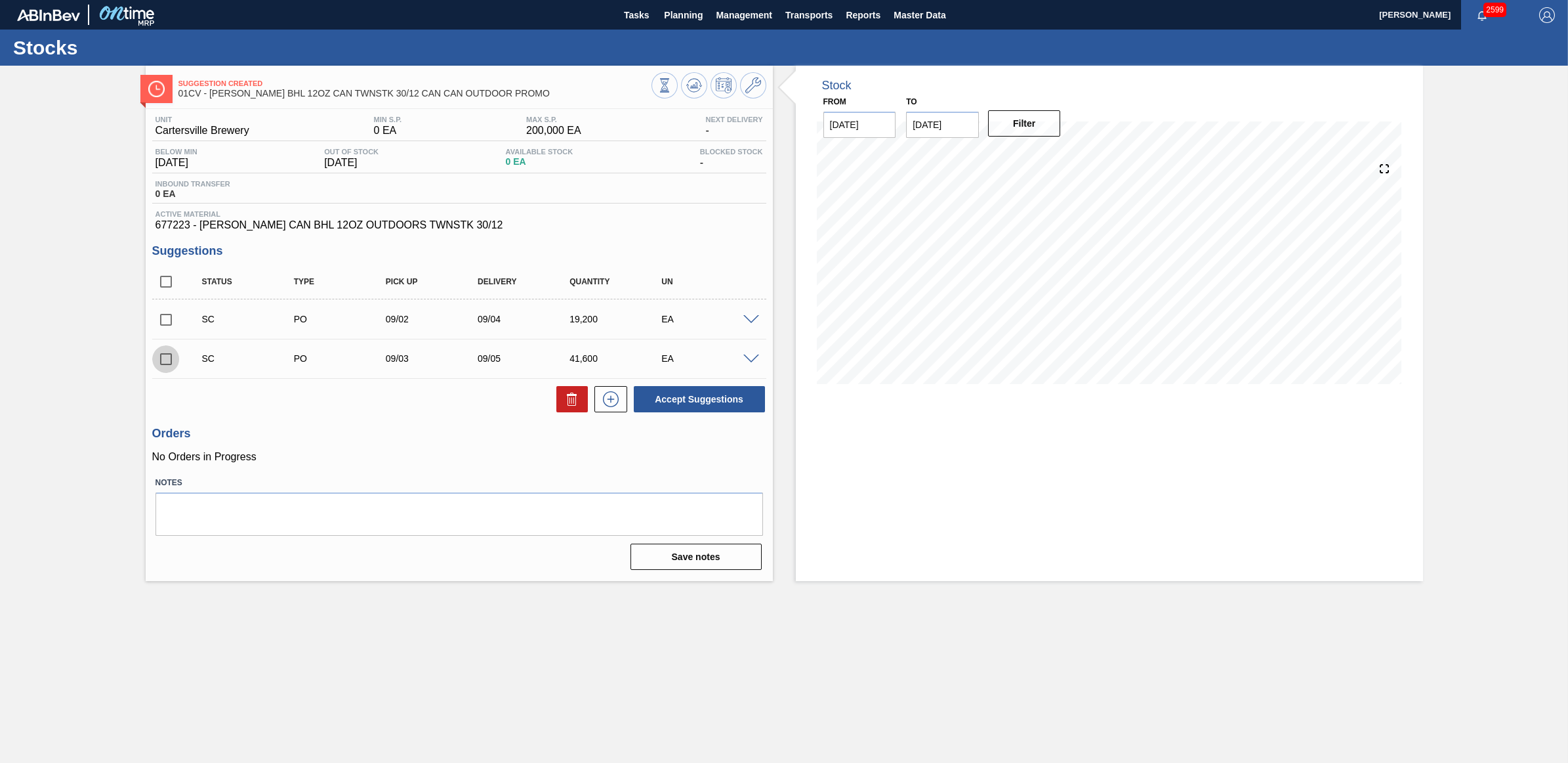
click at [164, 357] on input "checkbox" at bounding box center [166, 359] width 28 height 28
checkbox input "true"
click at [161, 323] on input "checkbox" at bounding box center [166, 320] width 28 height 28
click at [746, 396] on button "Accept Suggestions" at bounding box center [699, 399] width 131 height 26
checkbox input "false"
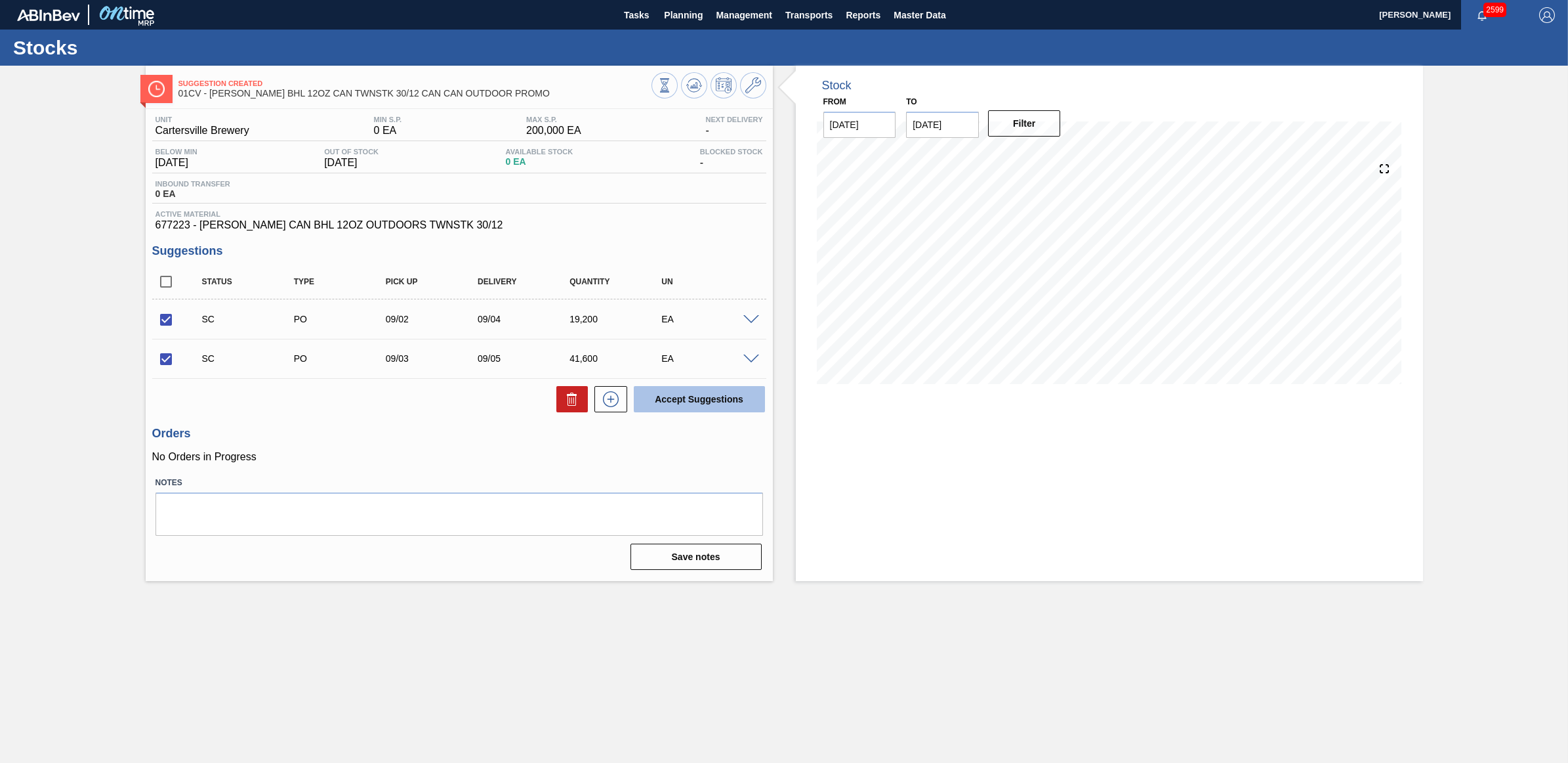
checkbox input "false"
click at [697, 78] on icon at bounding box center [694, 86] width 16 height 16
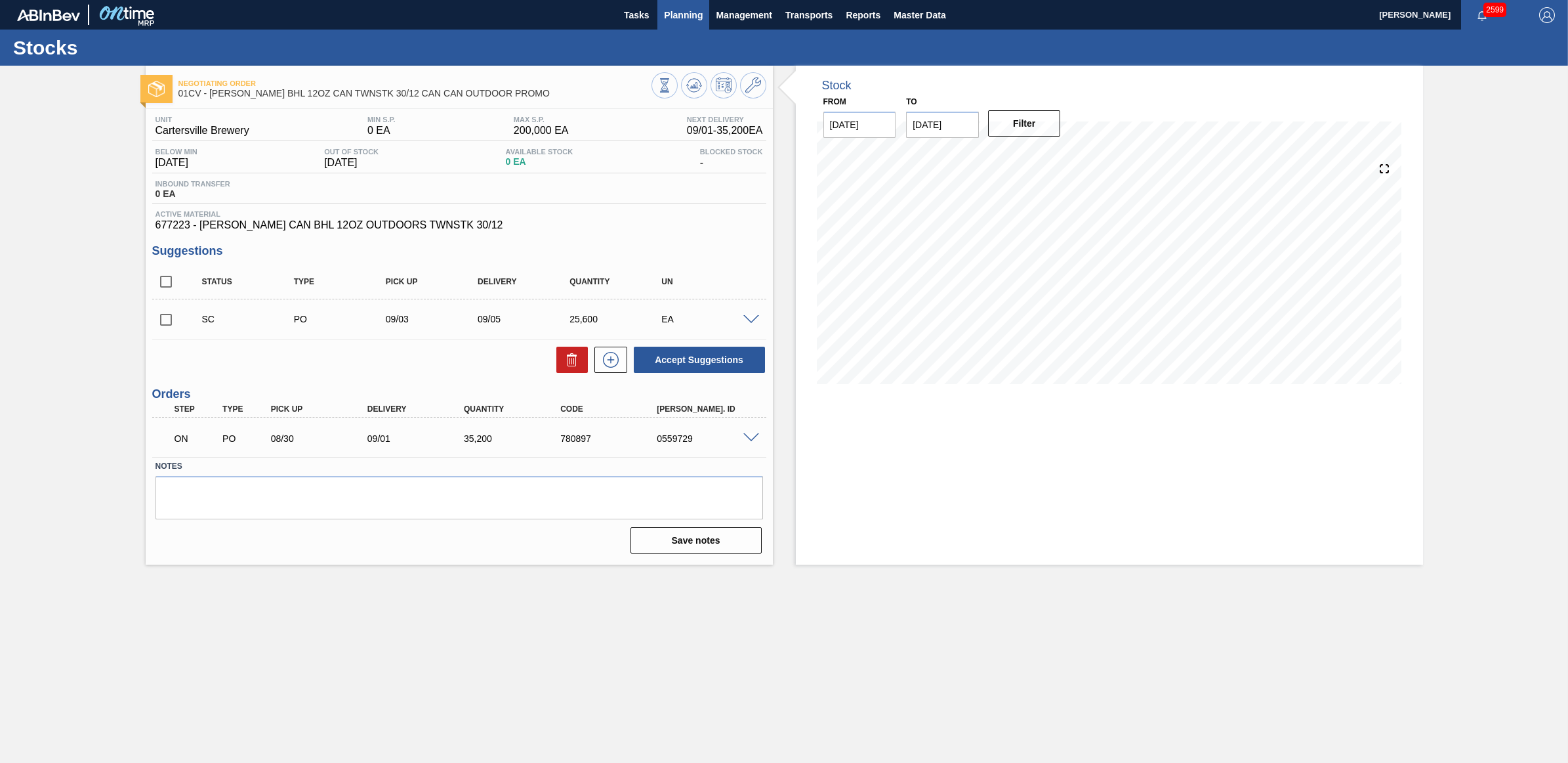
click at [688, 22] on span "Planning" at bounding box center [683, 15] width 39 height 16
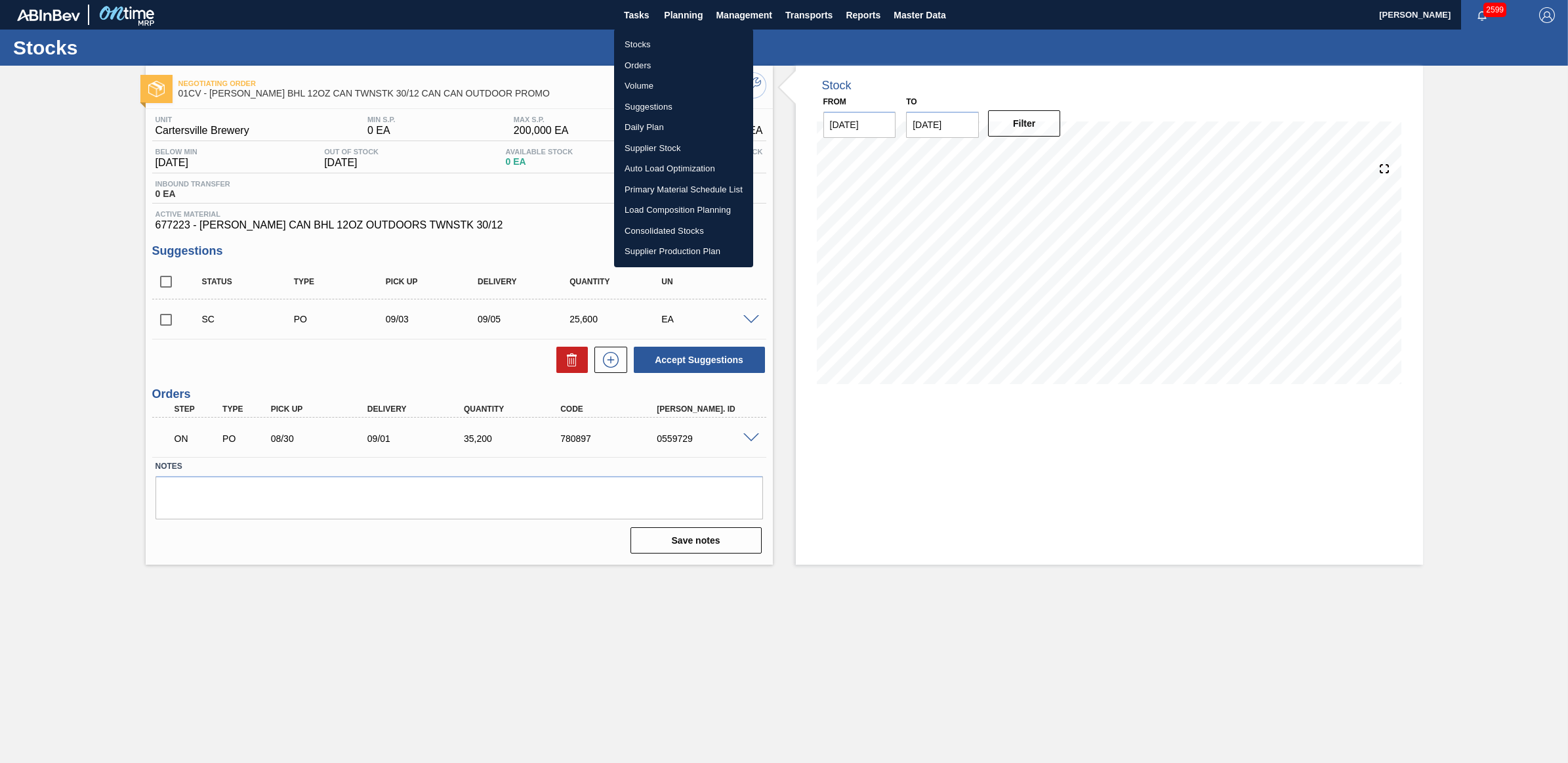
click at [637, 36] on li "Stocks" at bounding box center [683, 45] width 139 height 21
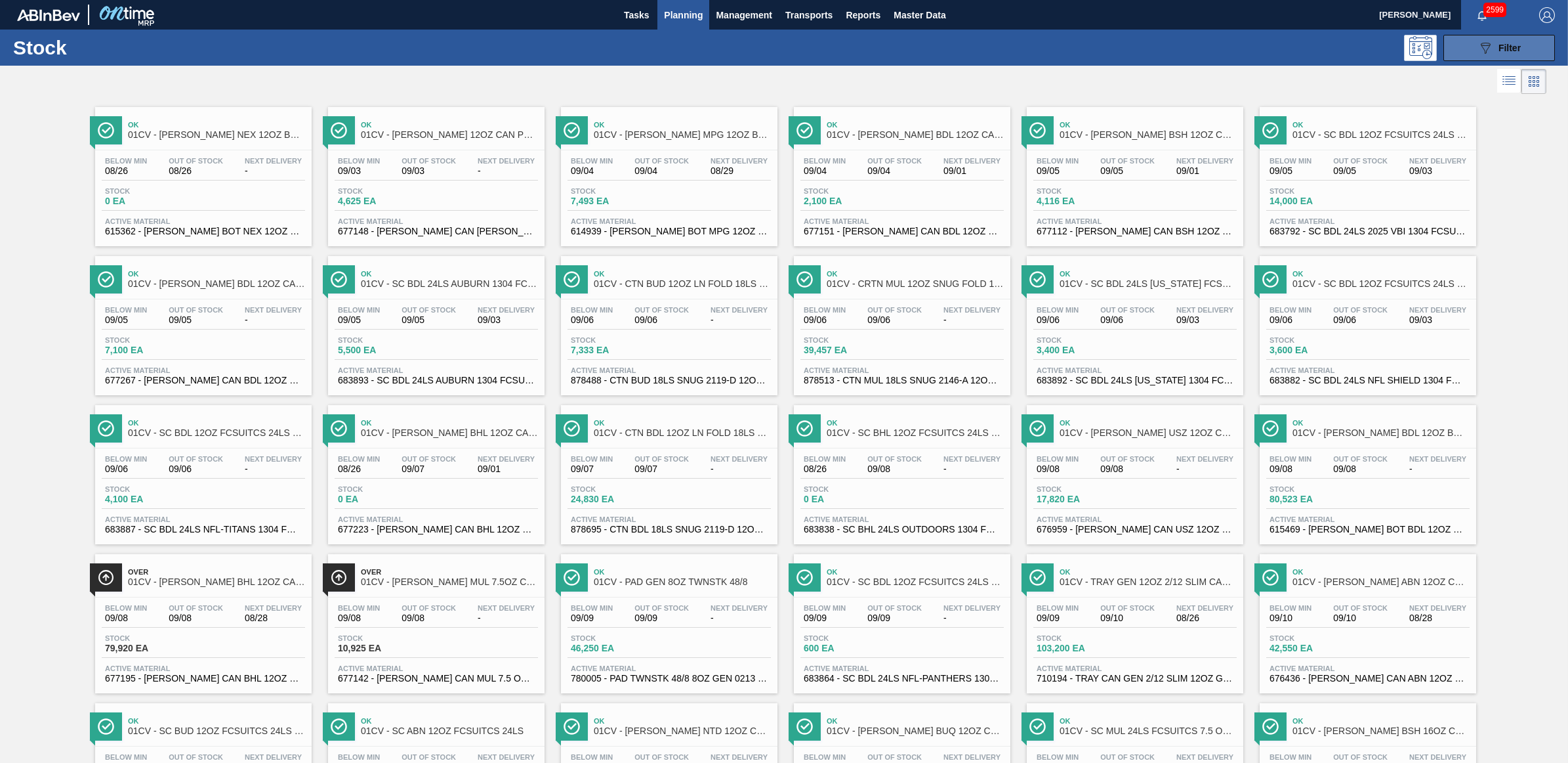
click at [1494, 54] on div "089F7B8B-B2A5-4AFE-B5C0-19BA573D28AC Filter" at bounding box center [1500, 48] width 43 height 16
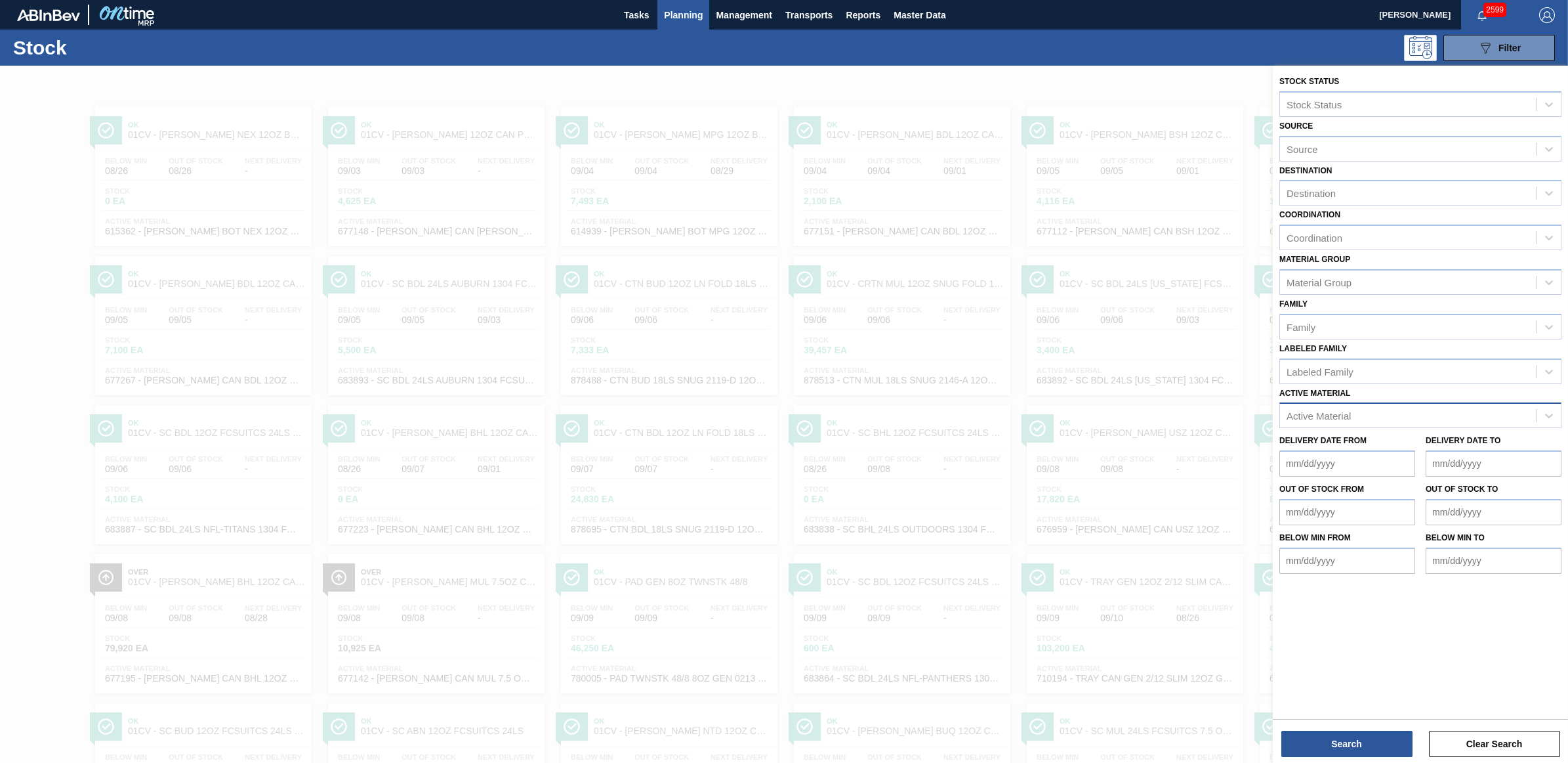
click at [1325, 412] on div "Active Material" at bounding box center [1319, 415] width 64 height 11
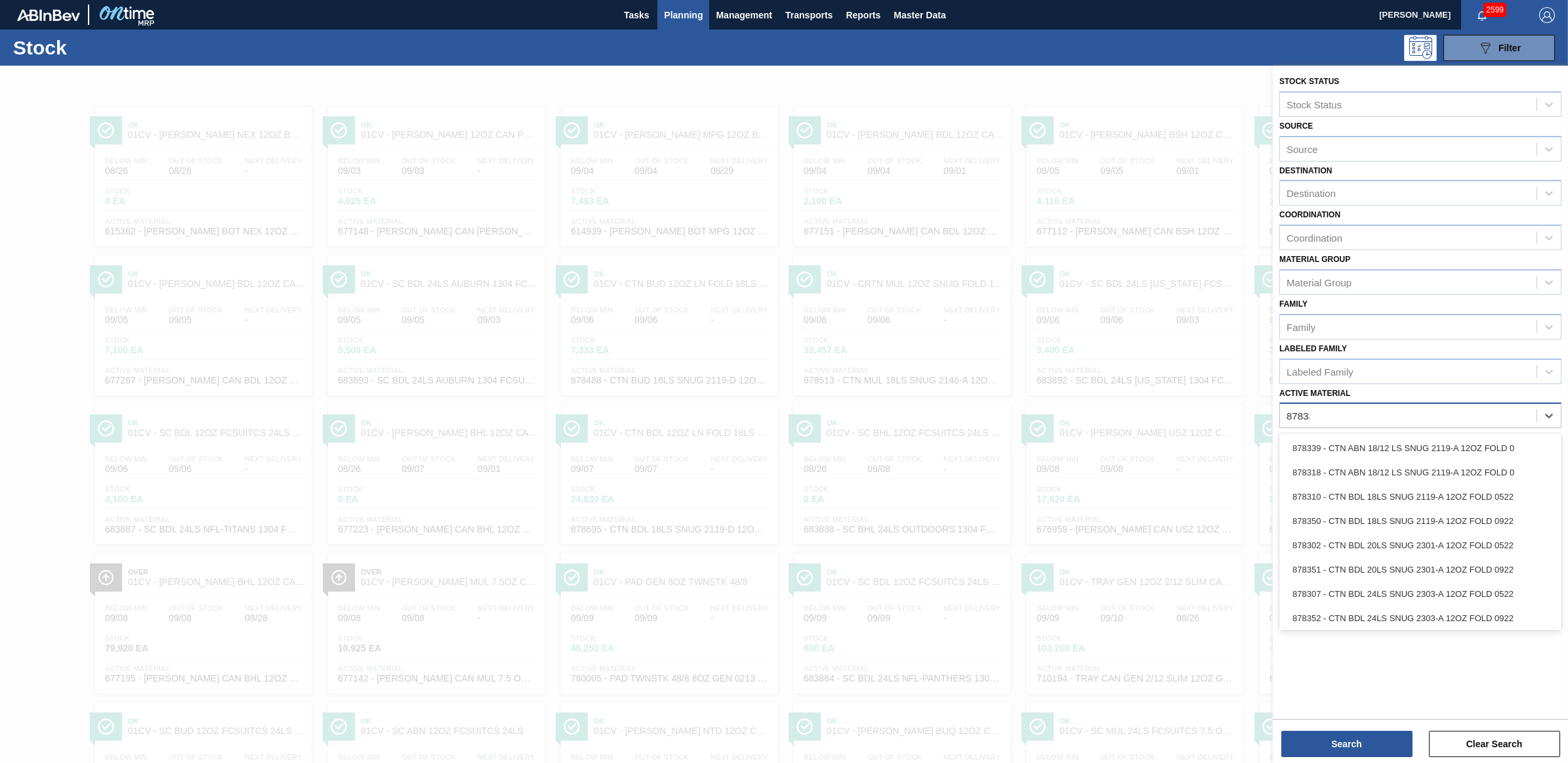
type Material "878339"
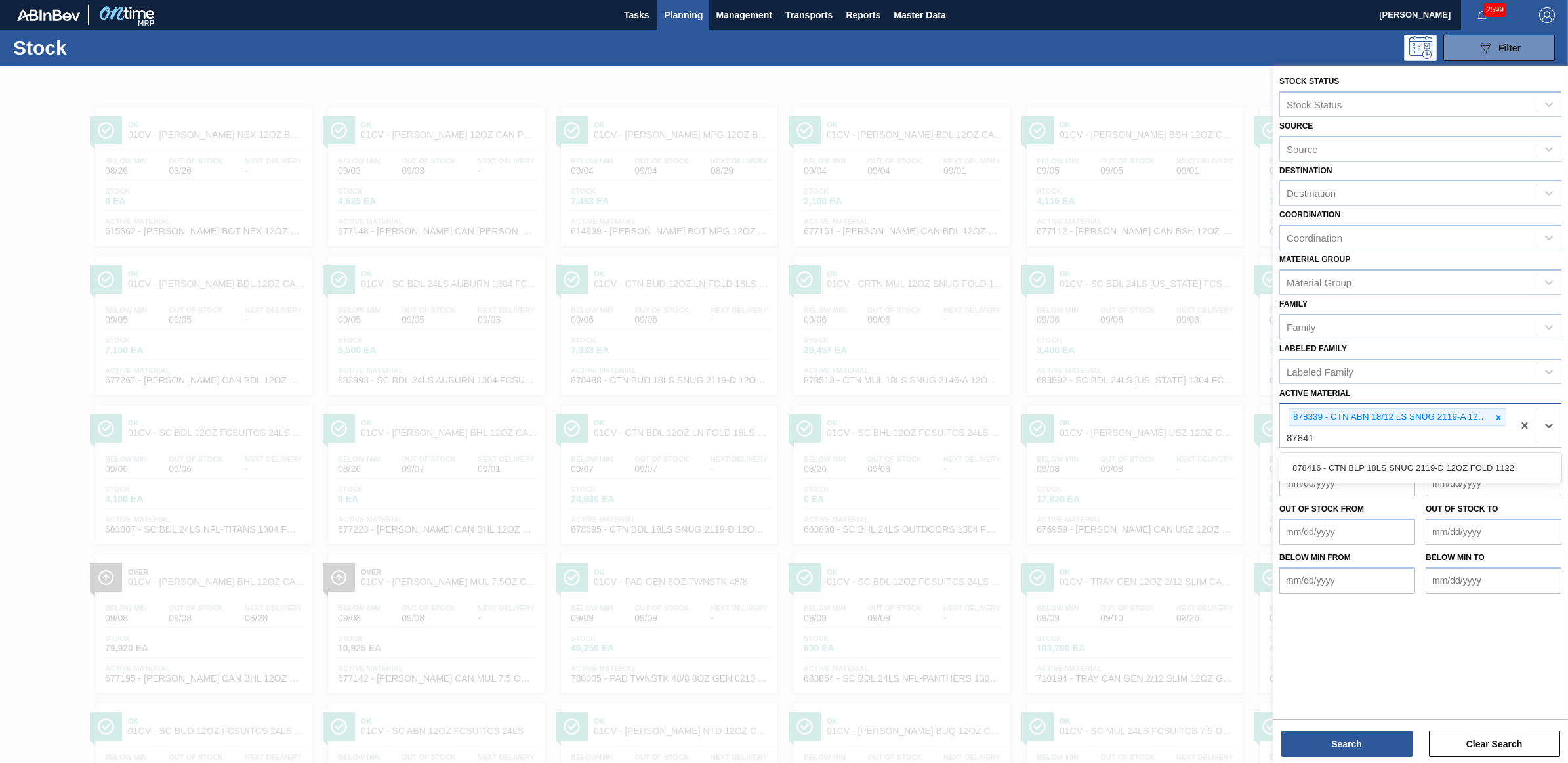
type Material "878416"
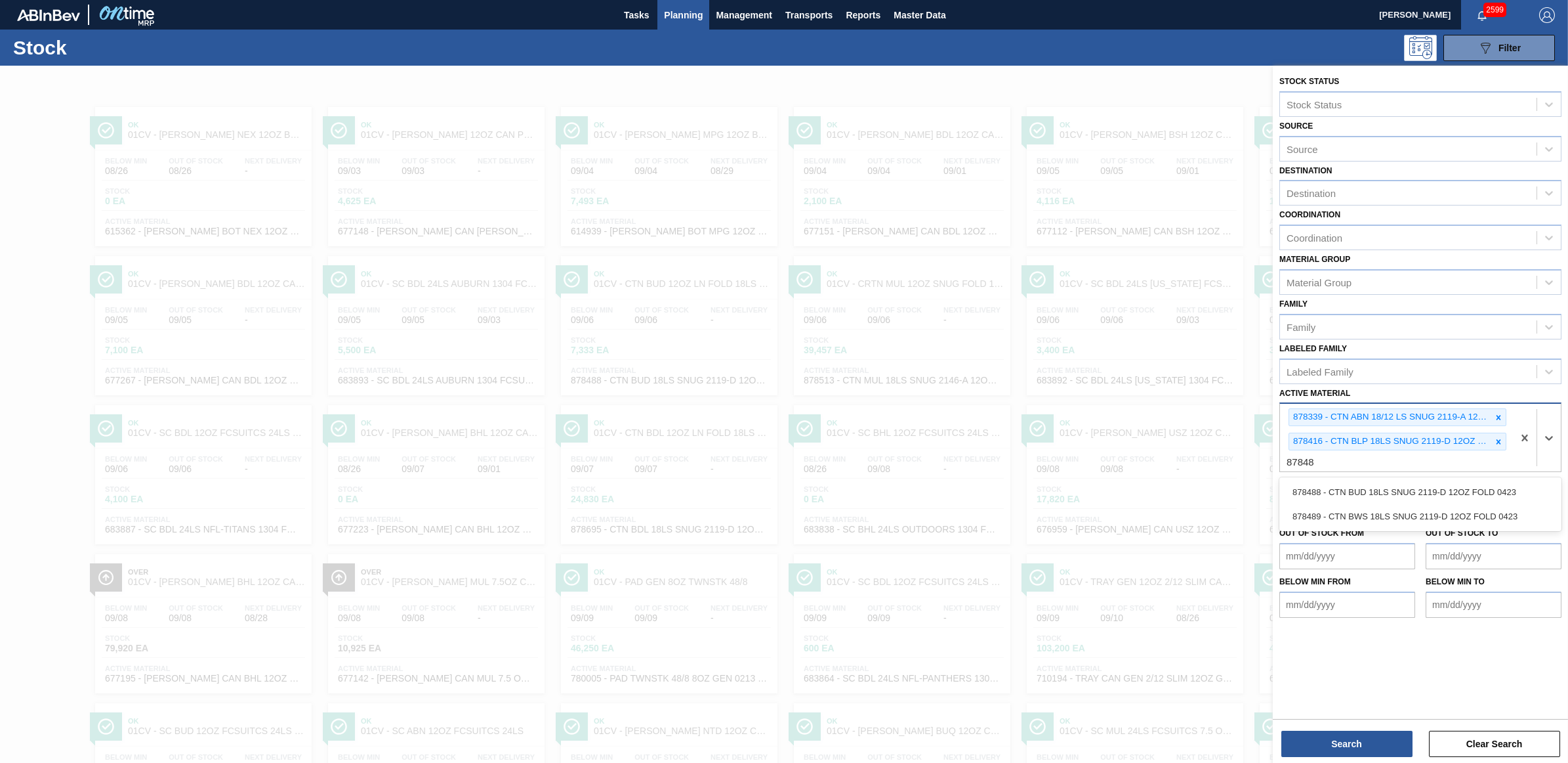
type Material "878488"
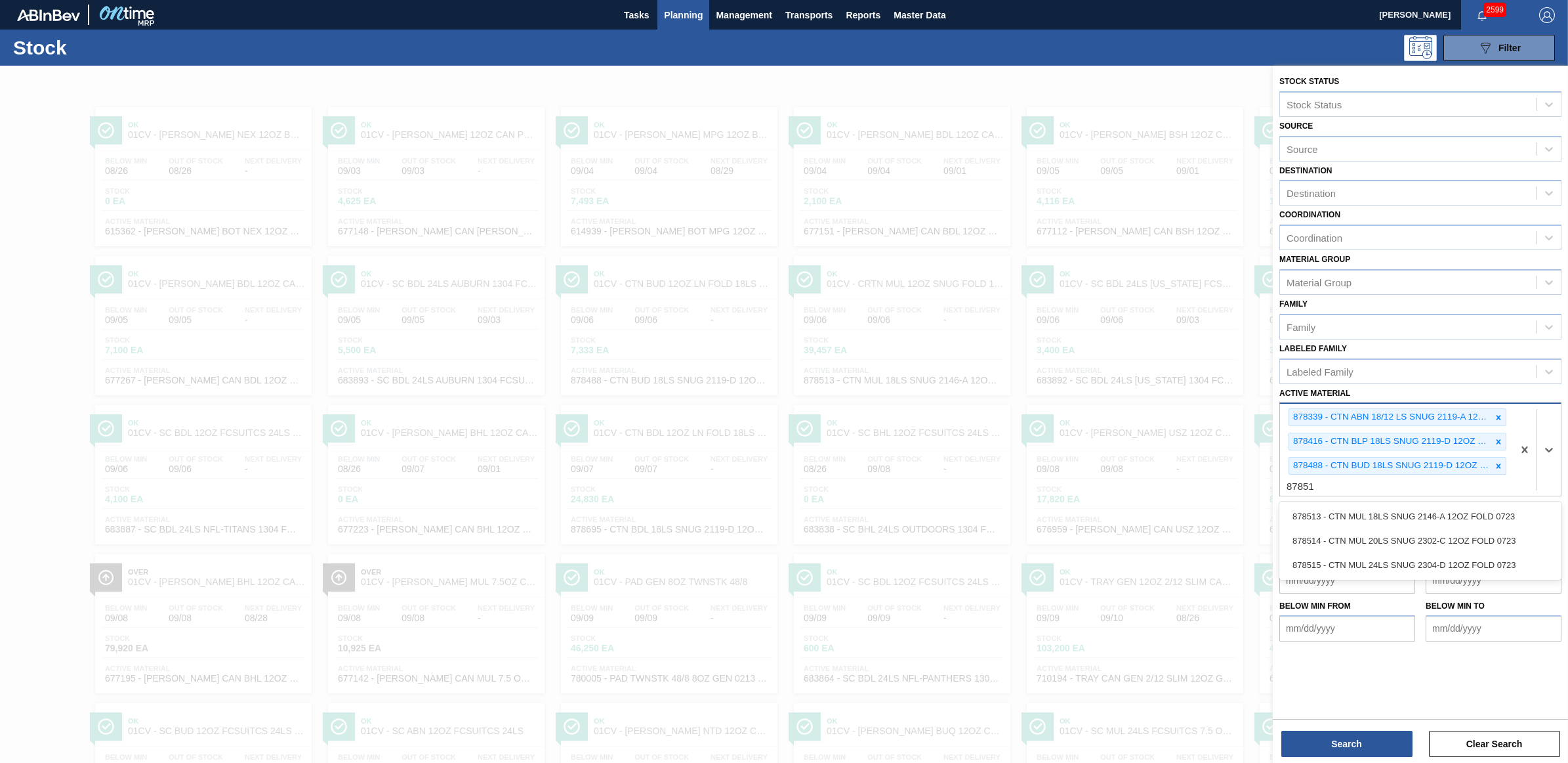
type Material "878513"
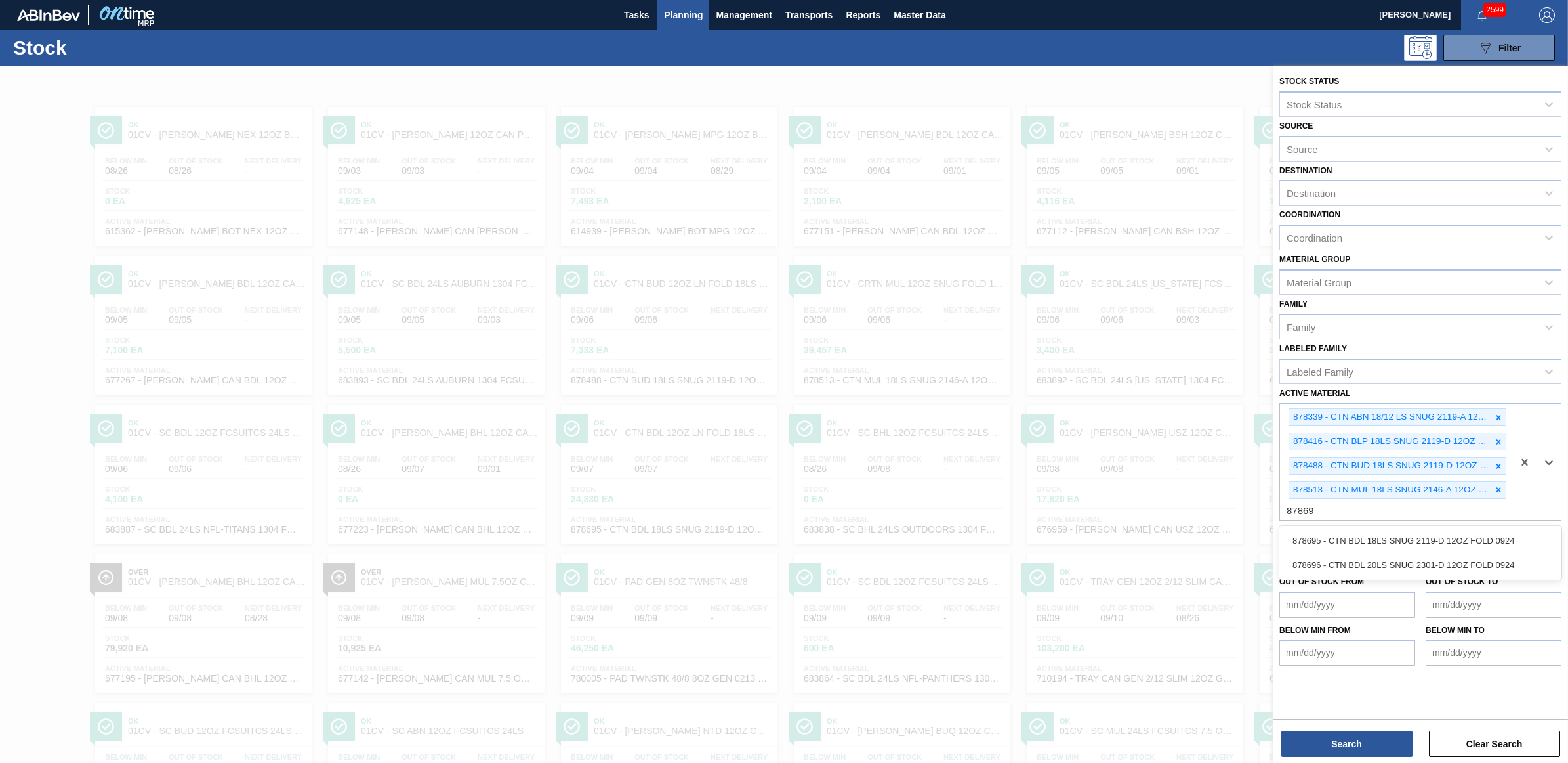
type Material "878695"
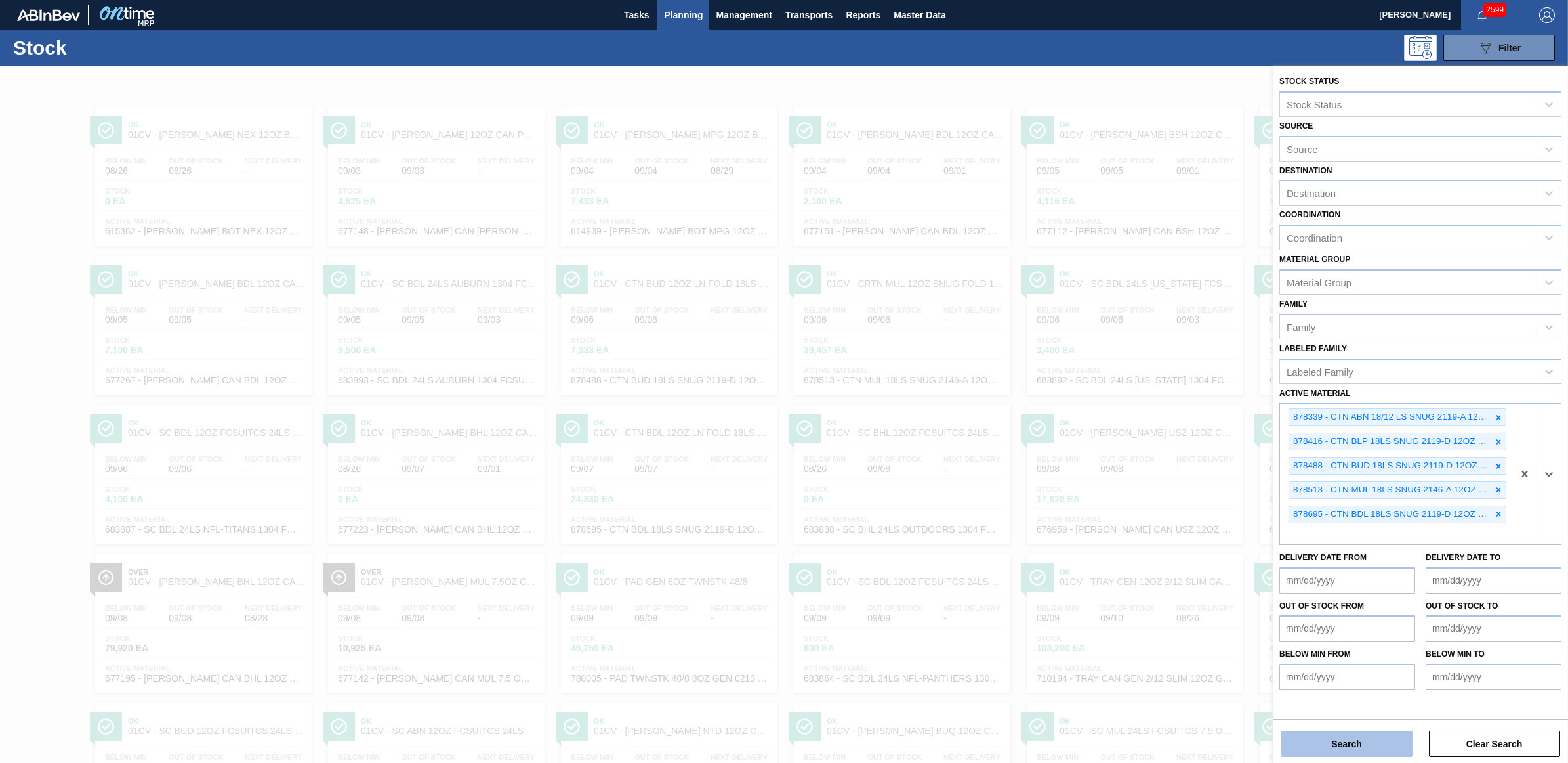
click at [1352, 743] on button "Search" at bounding box center [1346, 744] width 131 height 26
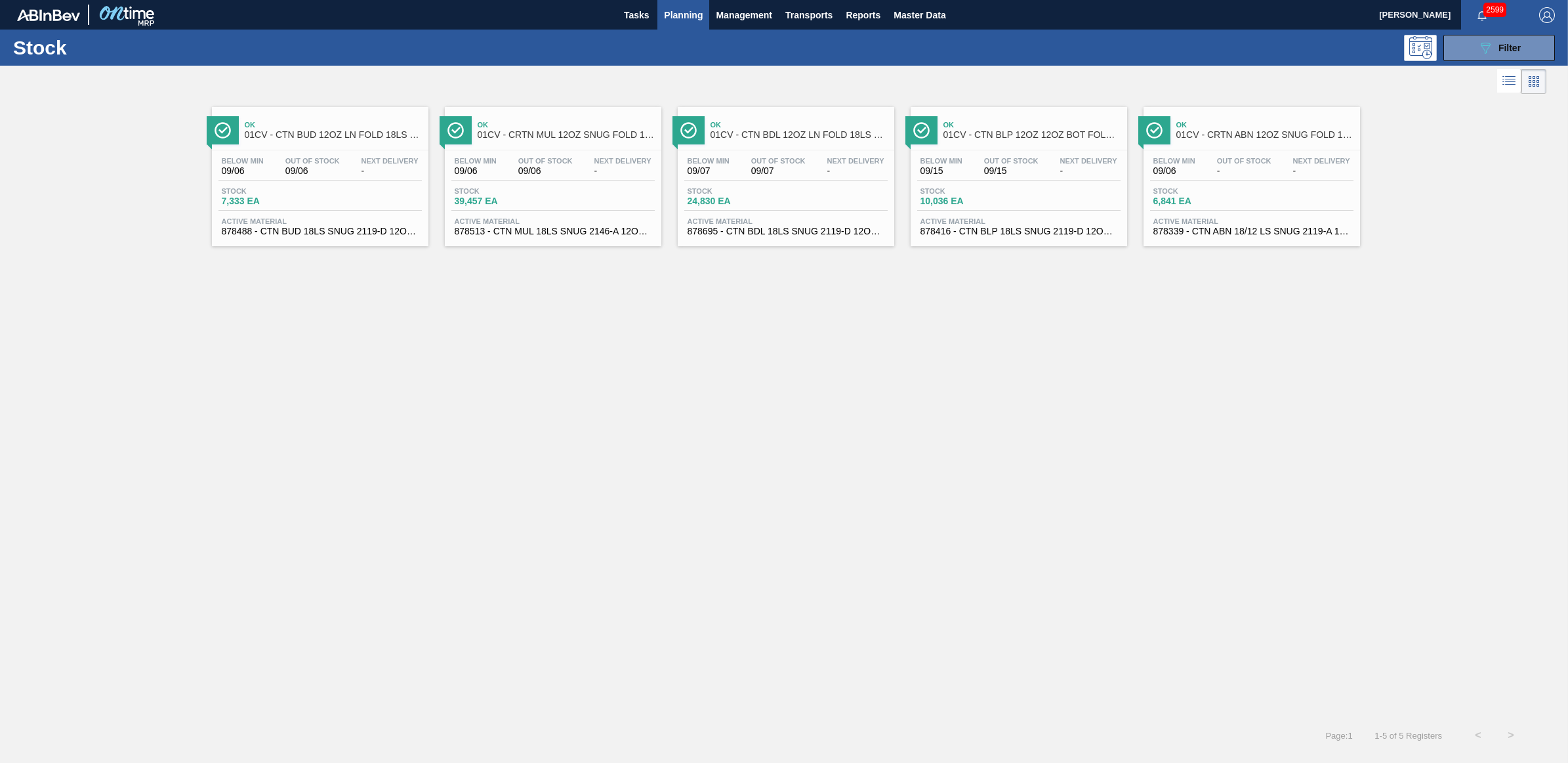
click at [340, 207] on div "Stock 7,333 EA" at bounding box center [320, 199] width 203 height 24
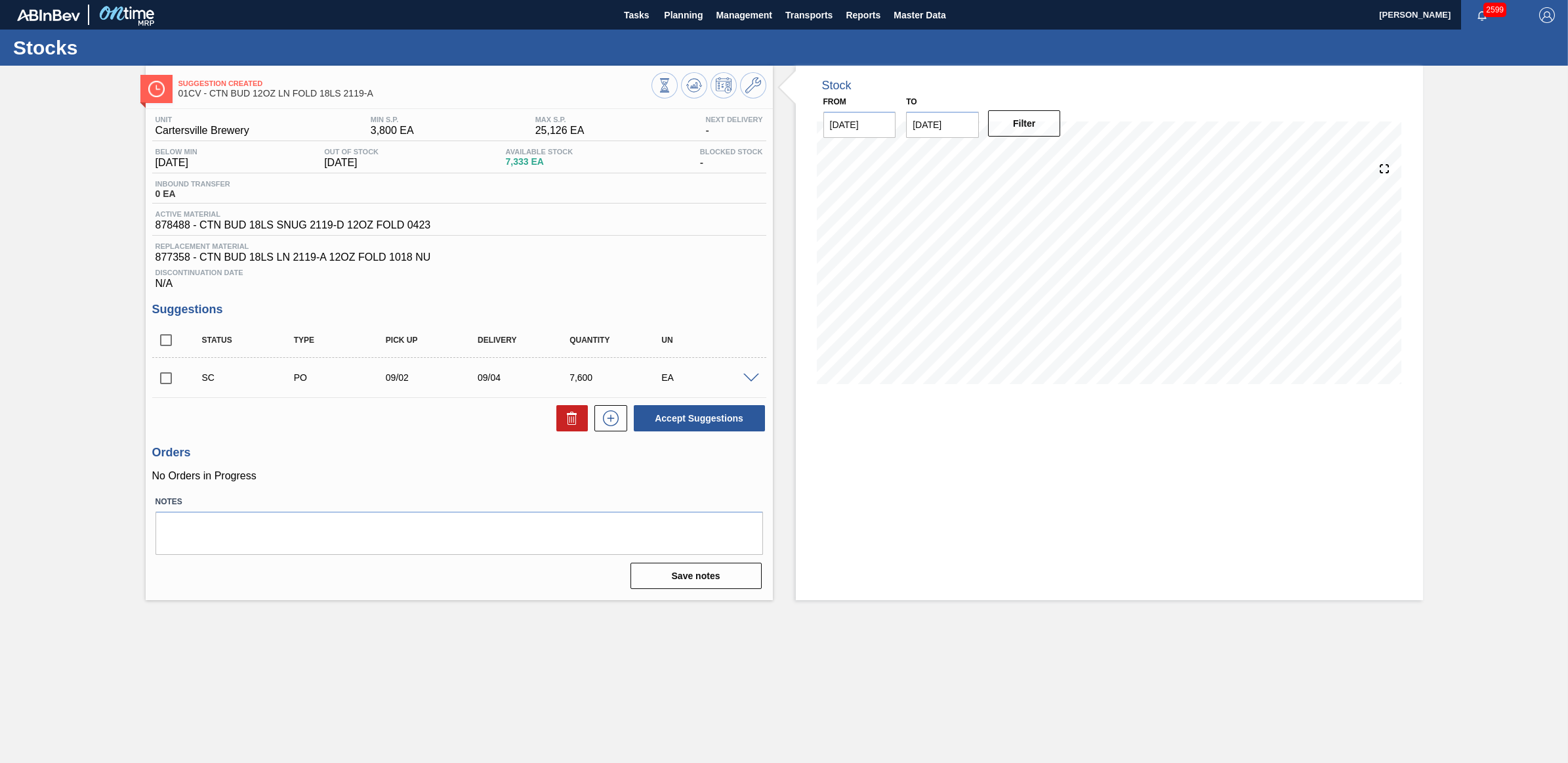
click at [156, 387] on input "checkbox" at bounding box center [166, 378] width 28 height 28
click at [716, 423] on button "Accept Suggestions" at bounding box center [699, 418] width 131 height 26
checkbox input "false"
click at [679, 14] on span "Planning" at bounding box center [683, 15] width 39 height 16
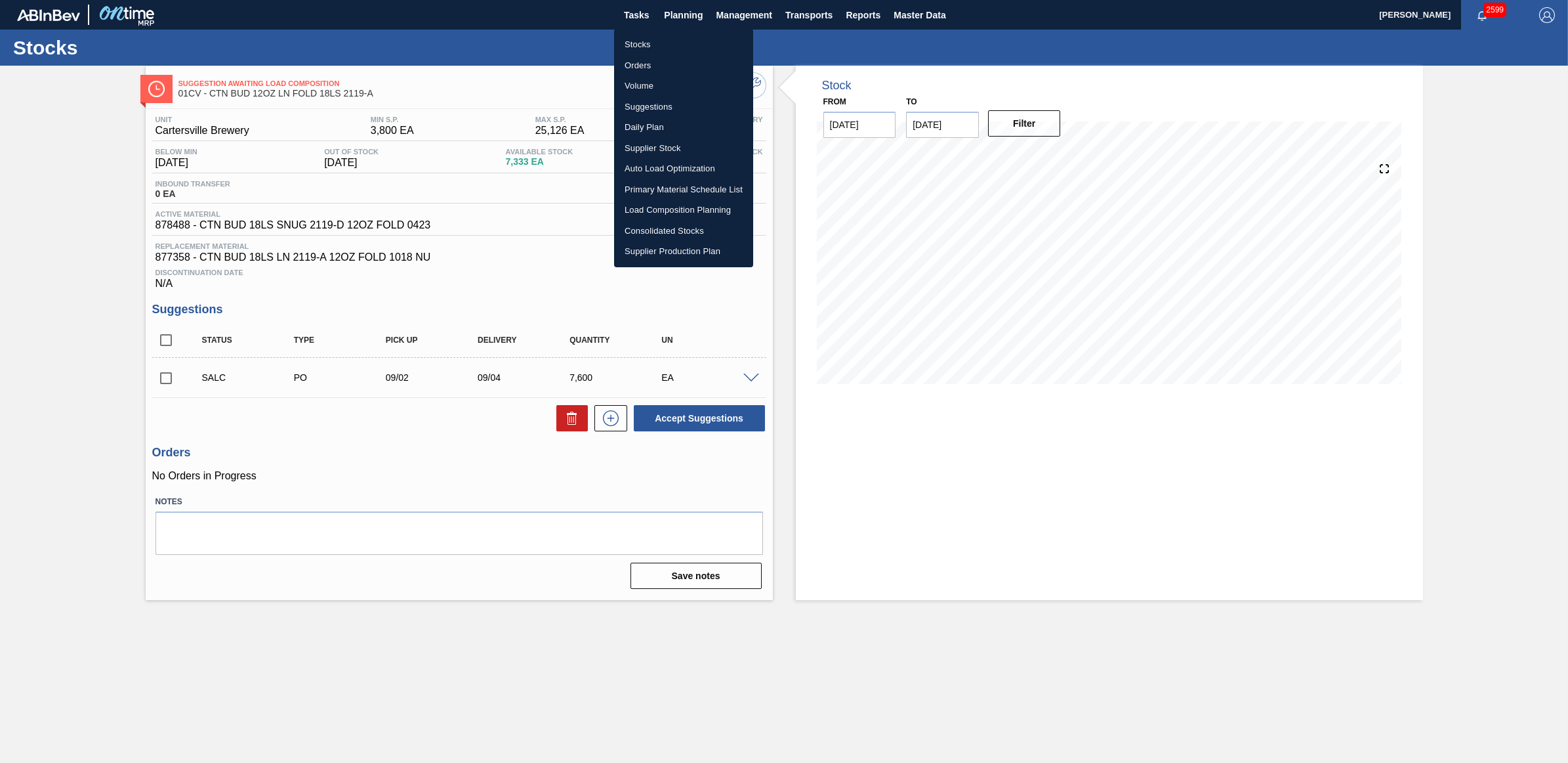
click at [644, 41] on li "Stocks" at bounding box center [683, 45] width 139 height 21
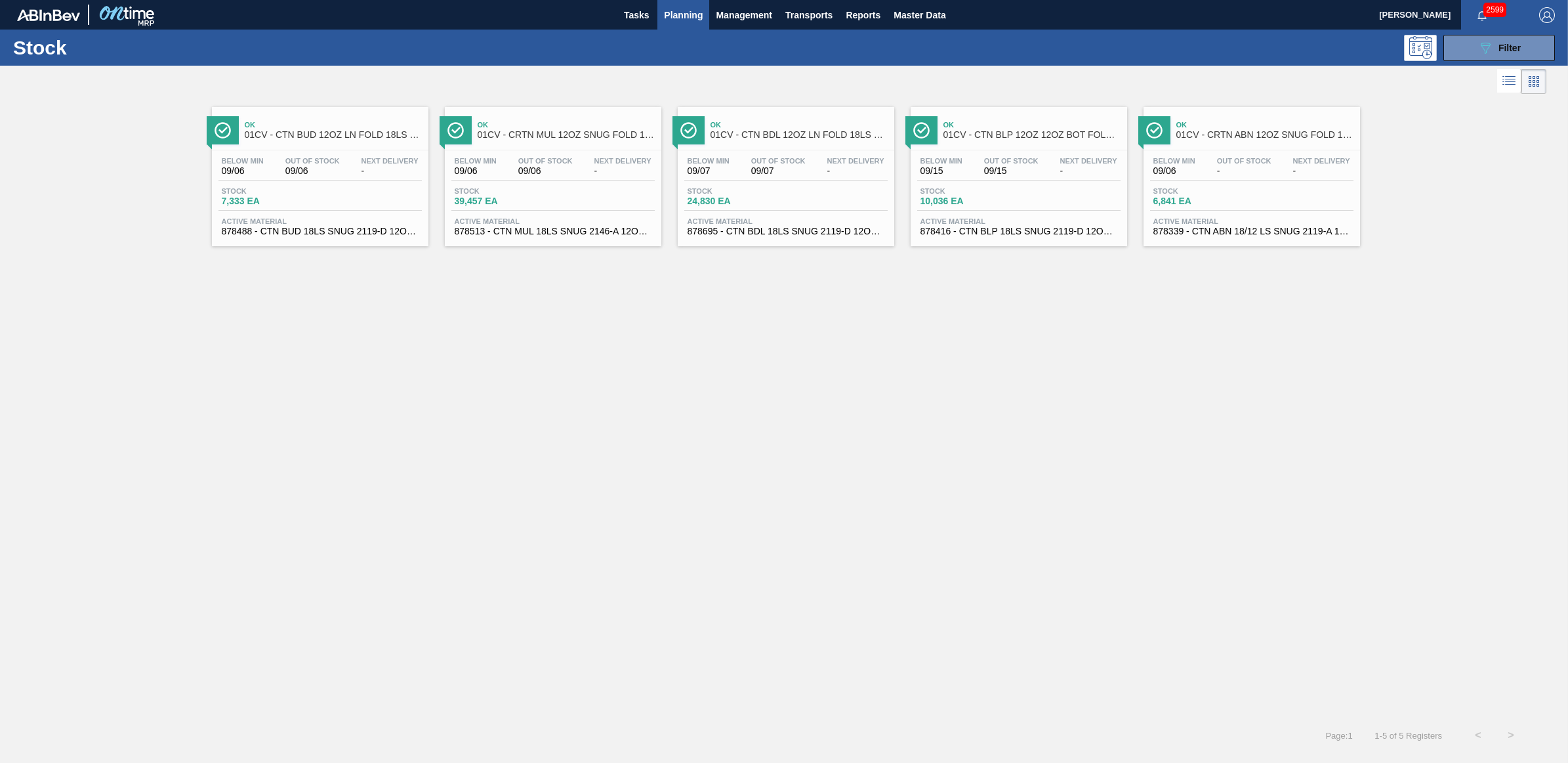
click at [534, 162] on span "Out Of Stock" at bounding box center [545, 161] width 55 height 8
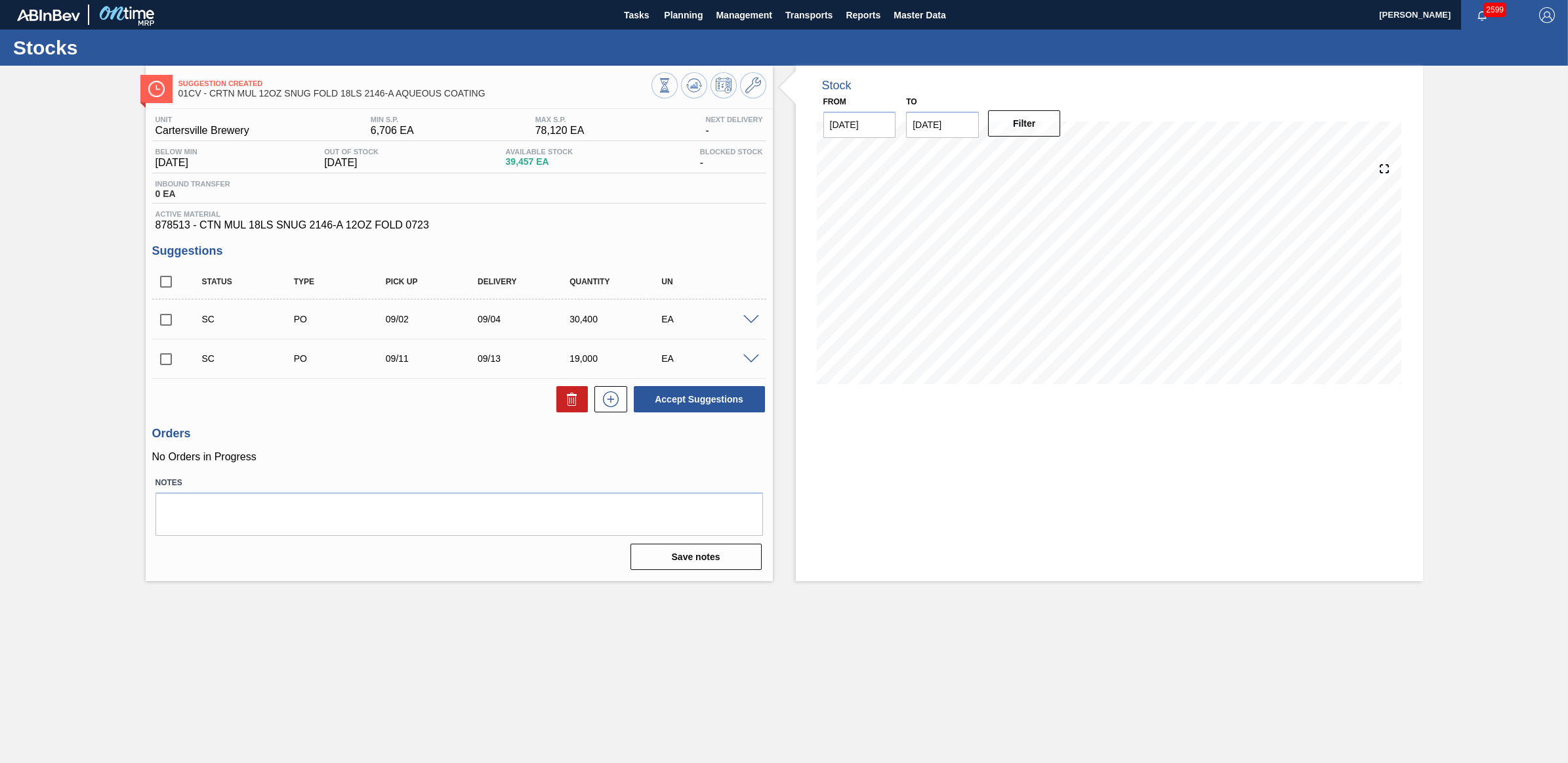
click at [155, 323] on input "checkbox" at bounding box center [166, 320] width 28 height 28
checkbox input "true"
click at [164, 359] on input "checkbox" at bounding box center [166, 359] width 28 height 28
checkbox input "true"
click at [686, 411] on button "Accept Suggestions" at bounding box center [699, 399] width 131 height 26
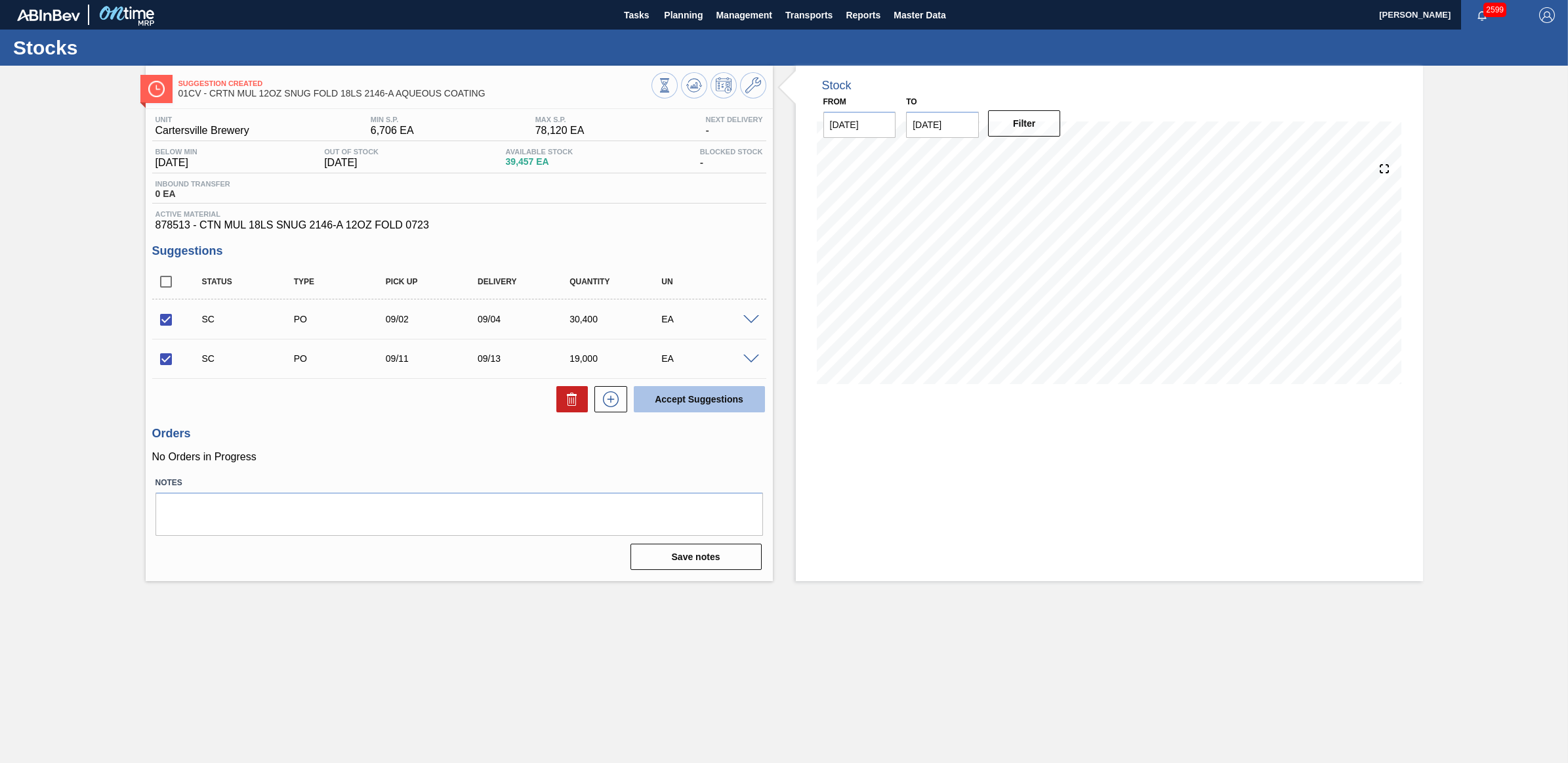
checkbox input "false"
click at [672, 16] on span "Planning" at bounding box center [683, 15] width 39 height 16
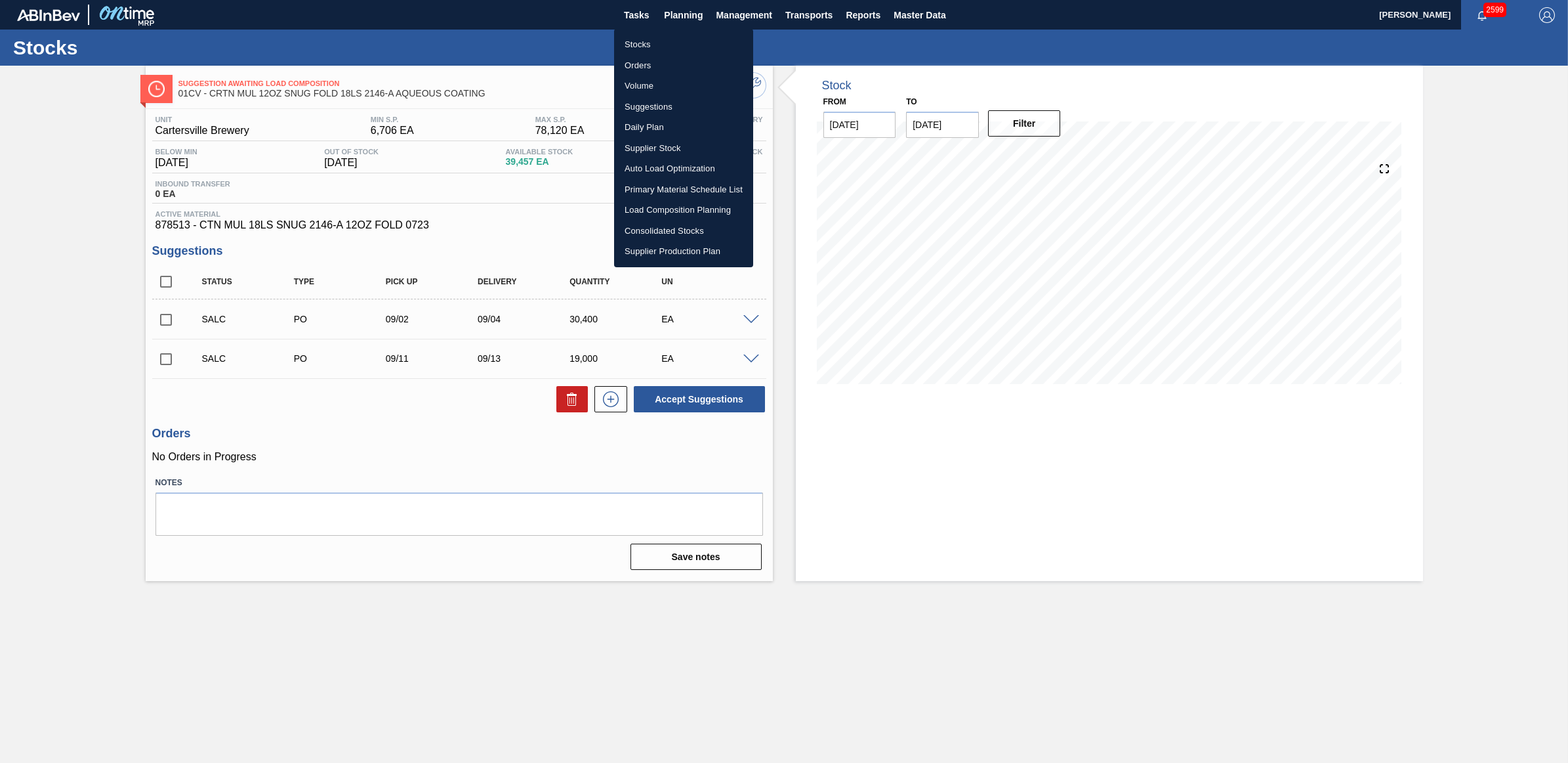
click at [658, 45] on li "Stocks" at bounding box center [683, 45] width 139 height 21
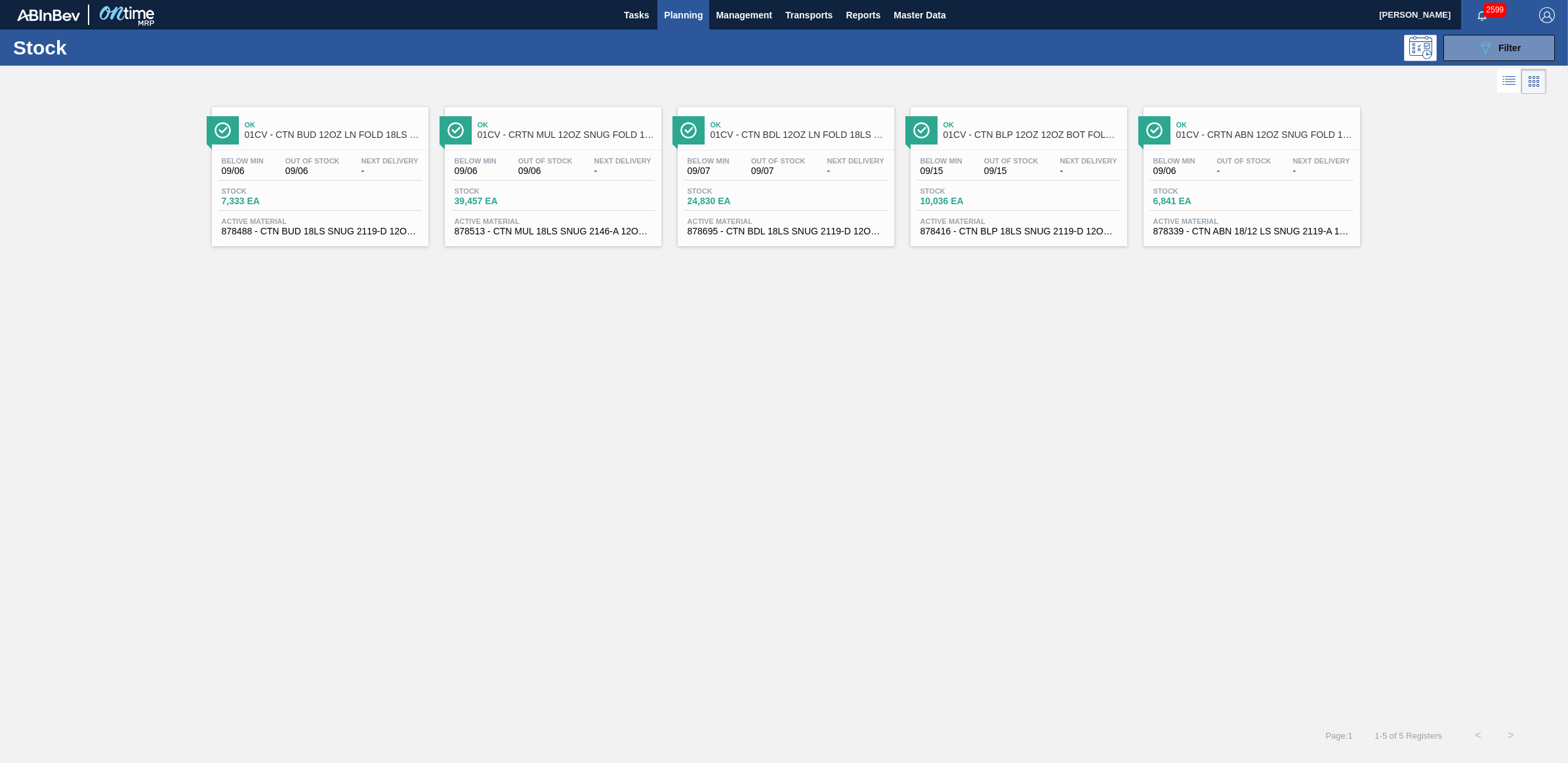
click at [753, 172] on span "09/07" at bounding box center [778, 171] width 55 height 10
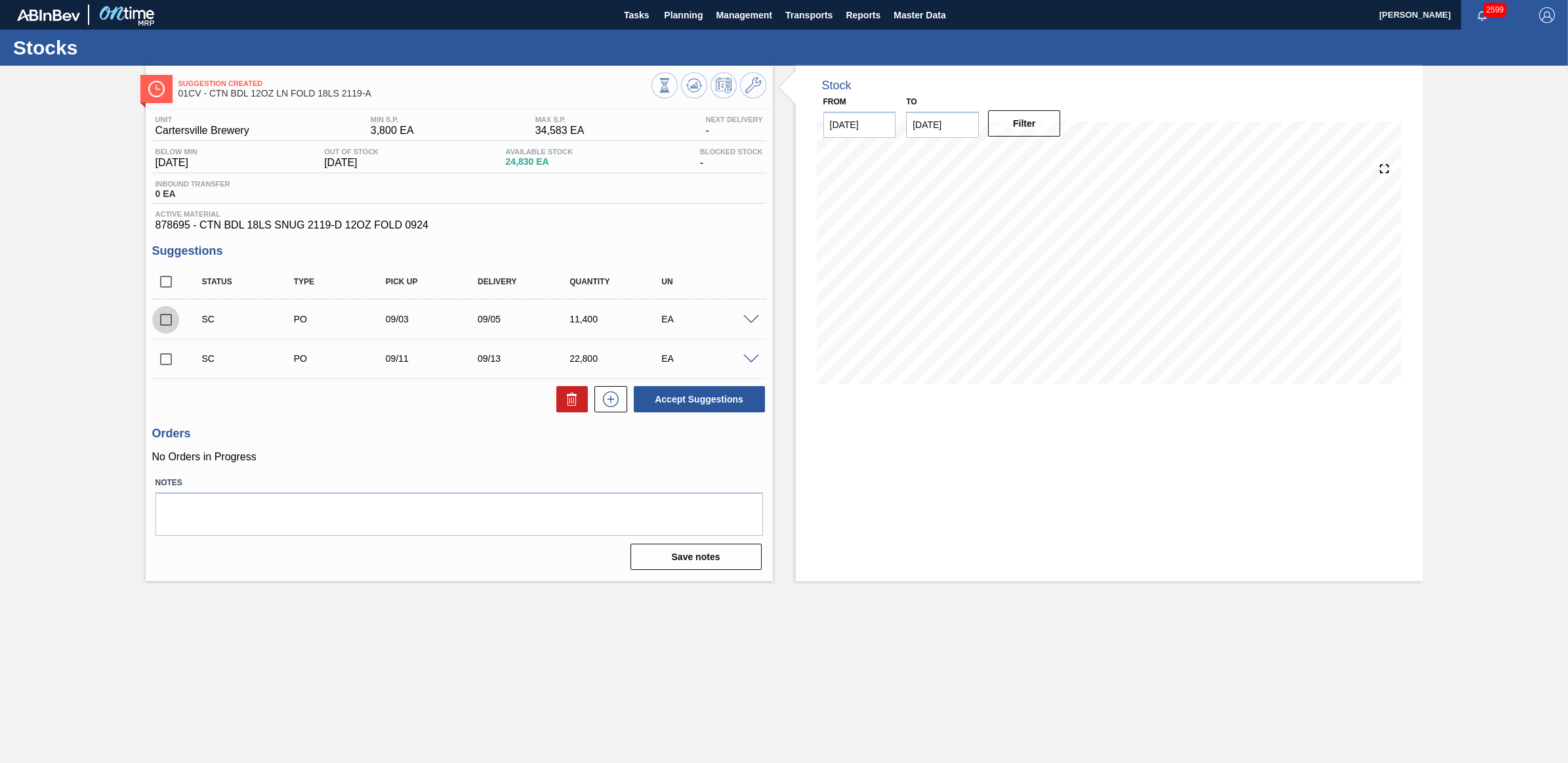
click at [158, 322] on input "checkbox" at bounding box center [166, 320] width 28 height 28
click at [688, 399] on button "Accept Suggestions" at bounding box center [699, 399] width 131 height 26
checkbox input "false"
click at [660, 15] on button "Planning" at bounding box center [683, 14] width 52 height 30
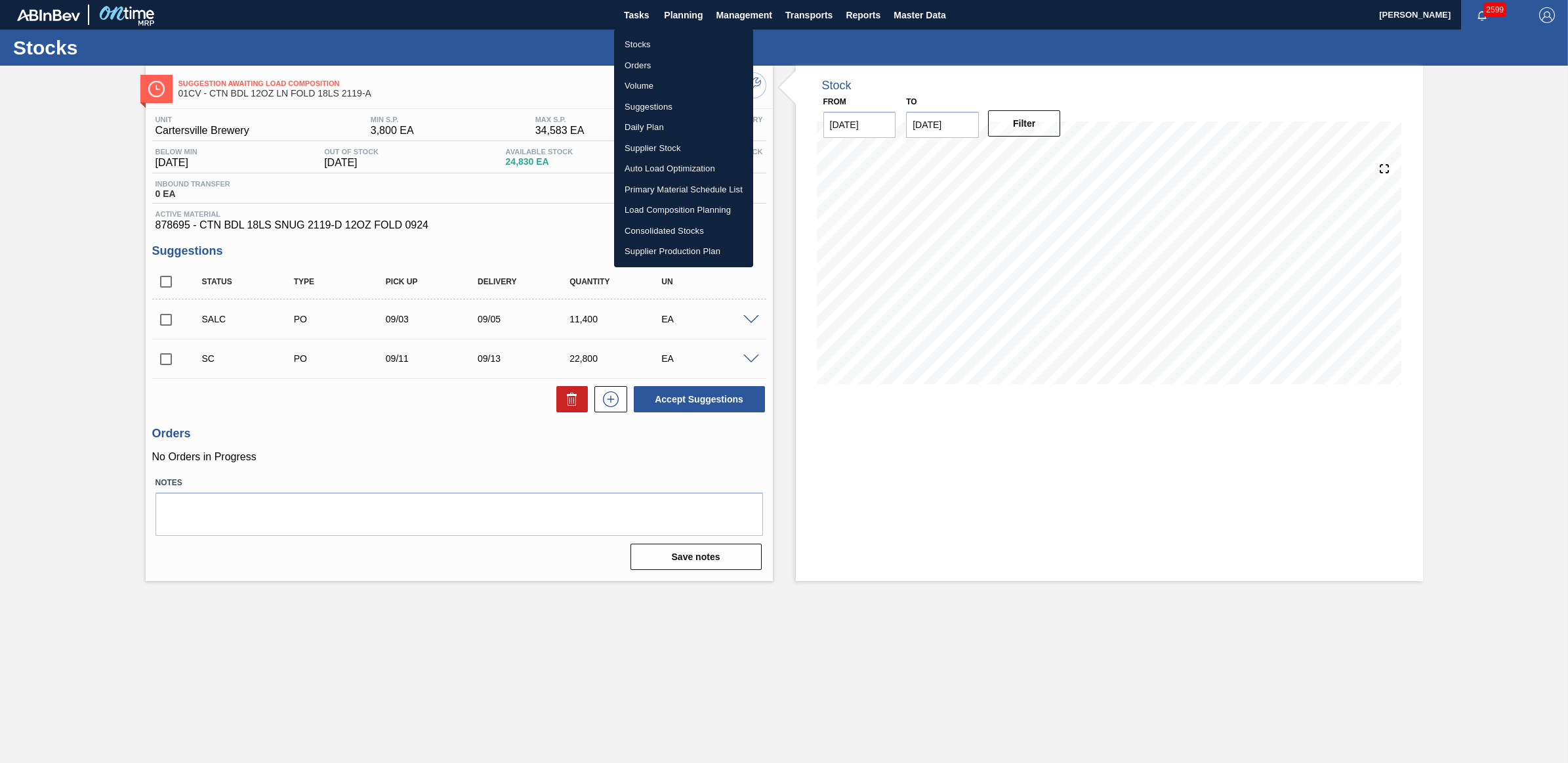
click at [638, 49] on li "Stocks" at bounding box center [683, 45] width 139 height 21
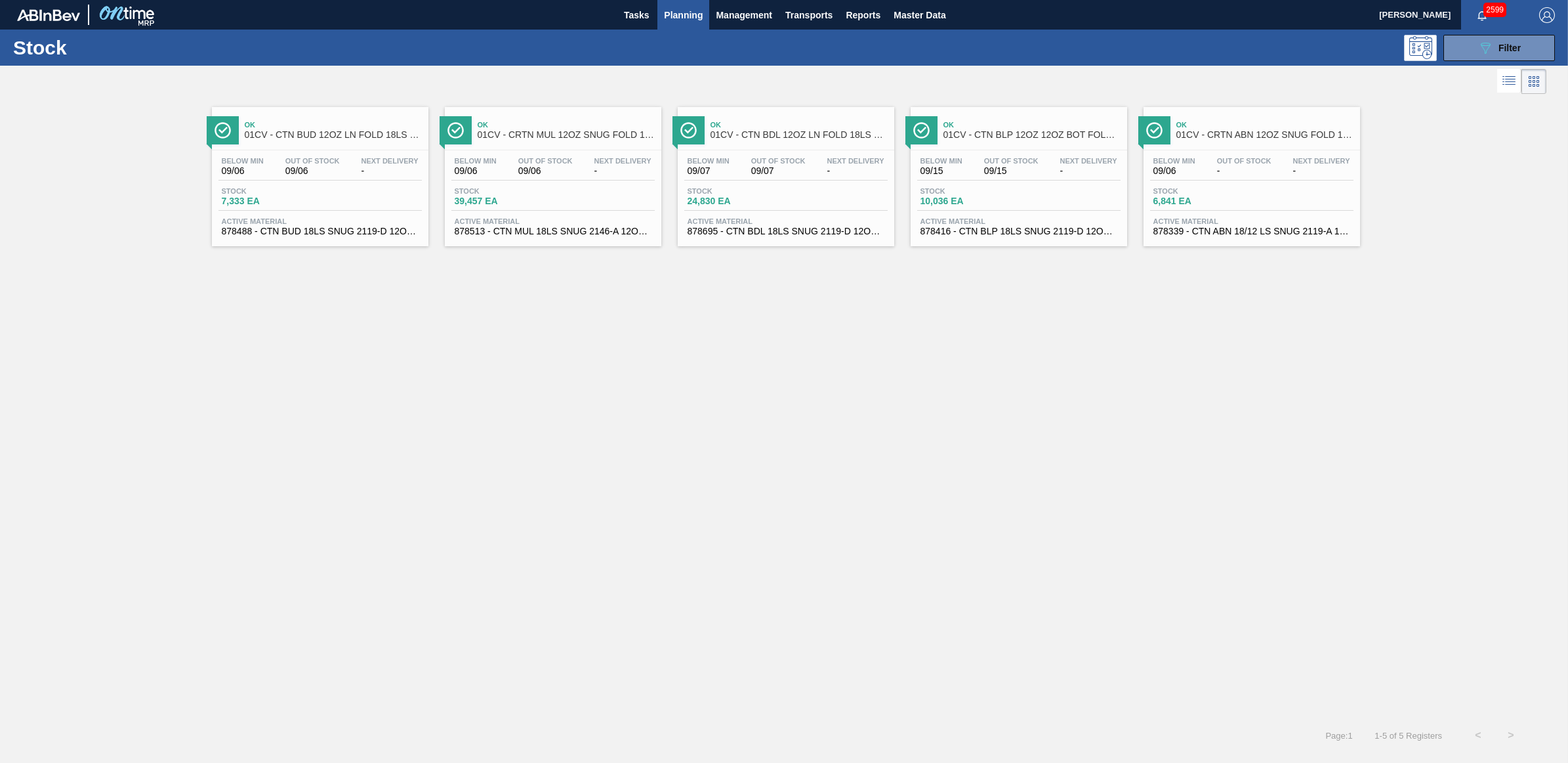
click at [1215, 175] on div "Out Of Stock -" at bounding box center [1244, 166] width 61 height 19
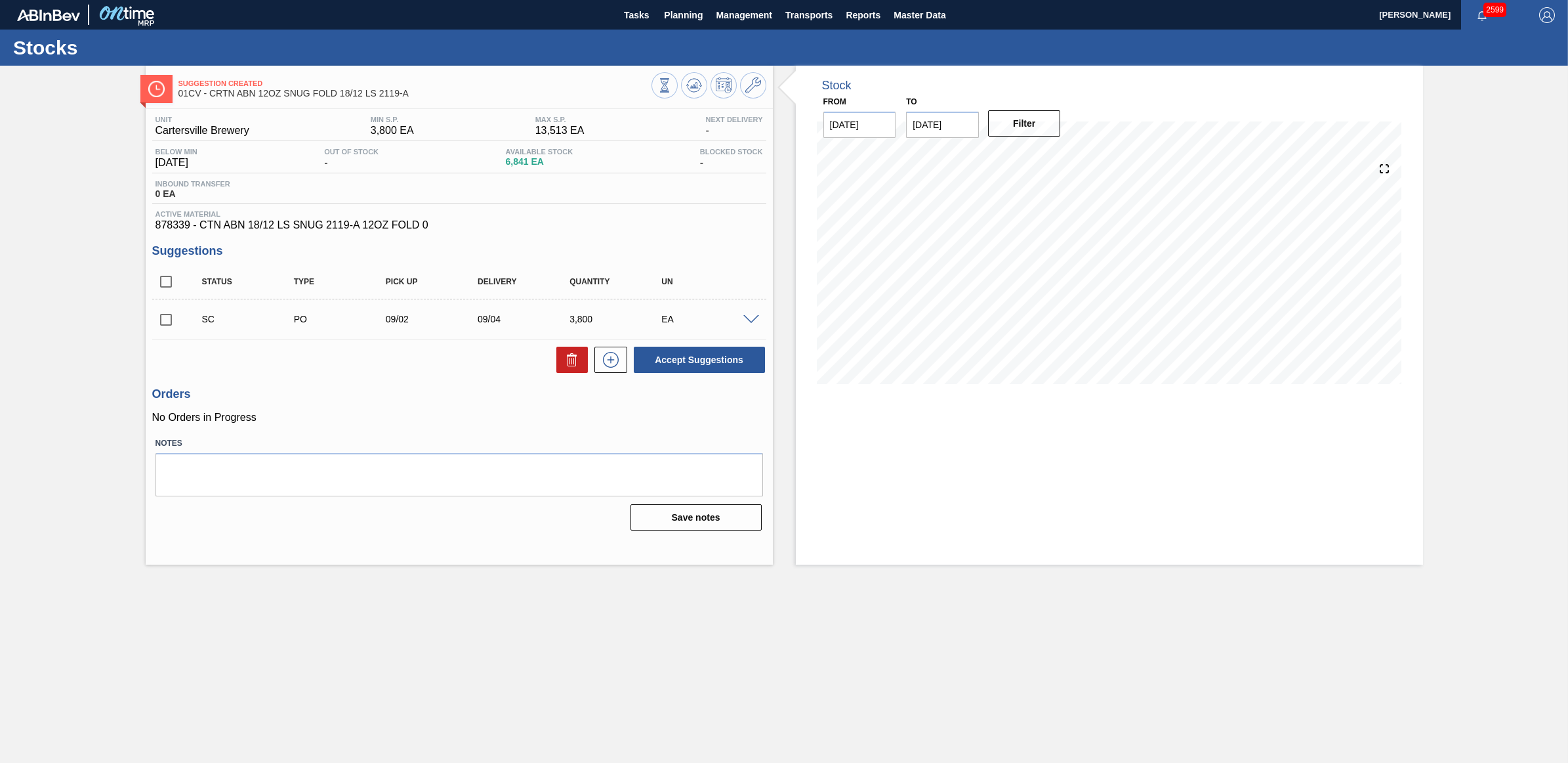
click at [164, 323] on input "checkbox" at bounding box center [166, 320] width 28 height 28
click at [674, 355] on button "Accept Suggestions" at bounding box center [699, 360] width 131 height 26
checkbox input "false"
click at [676, 11] on span "Planning" at bounding box center [683, 15] width 39 height 16
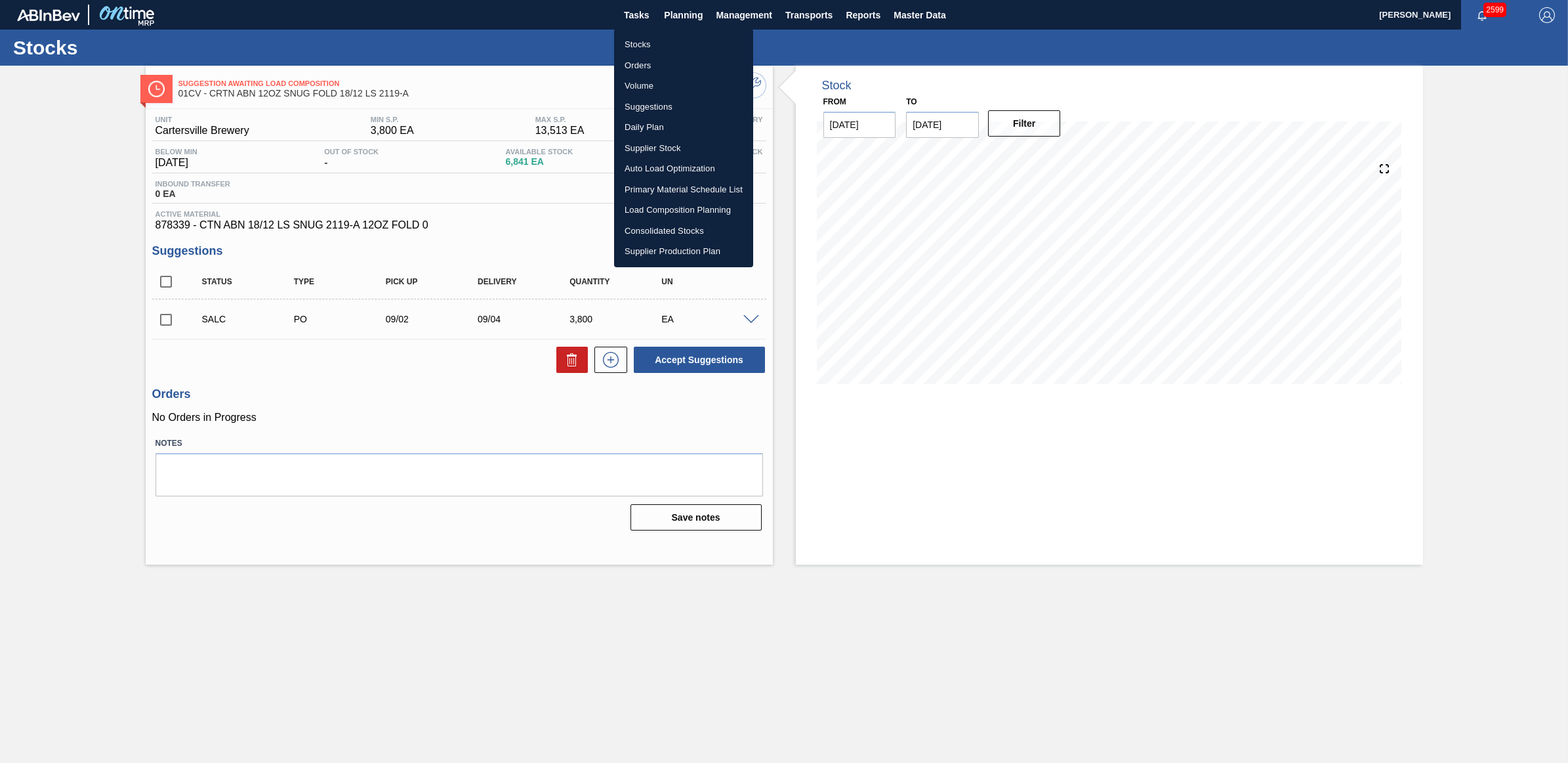
click at [653, 47] on li "Stocks" at bounding box center [683, 45] width 139 height 21
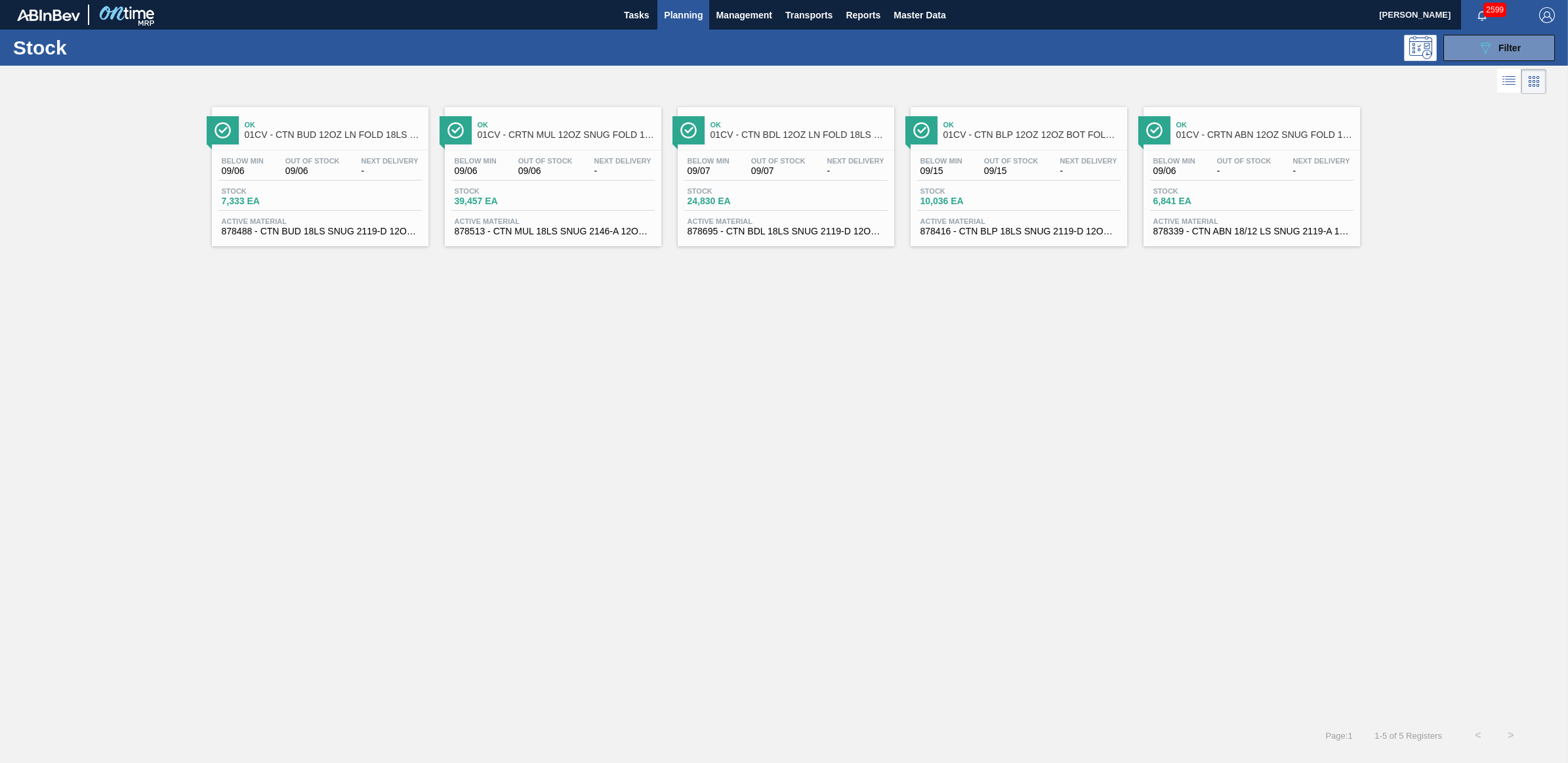
click at [973, 174] on div "Below Min 09/15 Out Of Stock 09/15 Next Delivery -" at bounding box center [1019, 169] width 203 height 24
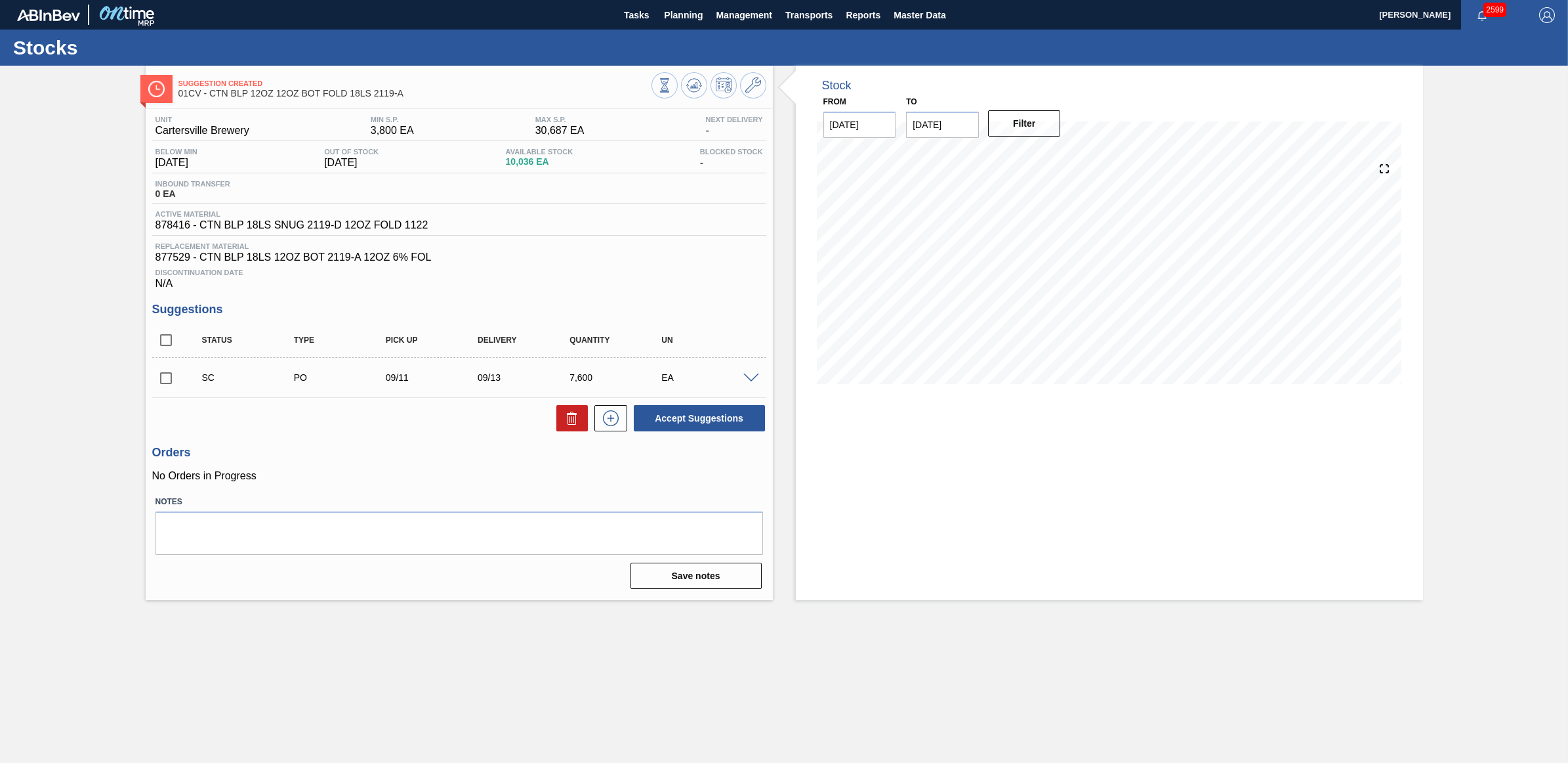
click at [159, 379] on input "checkbox" at bounding box center [166, 378] width 28 height 28
click at [696, 417] on button "Accept Suggestions" at bounding box center [699, 418] width 131 height 26
checkbox input "false"
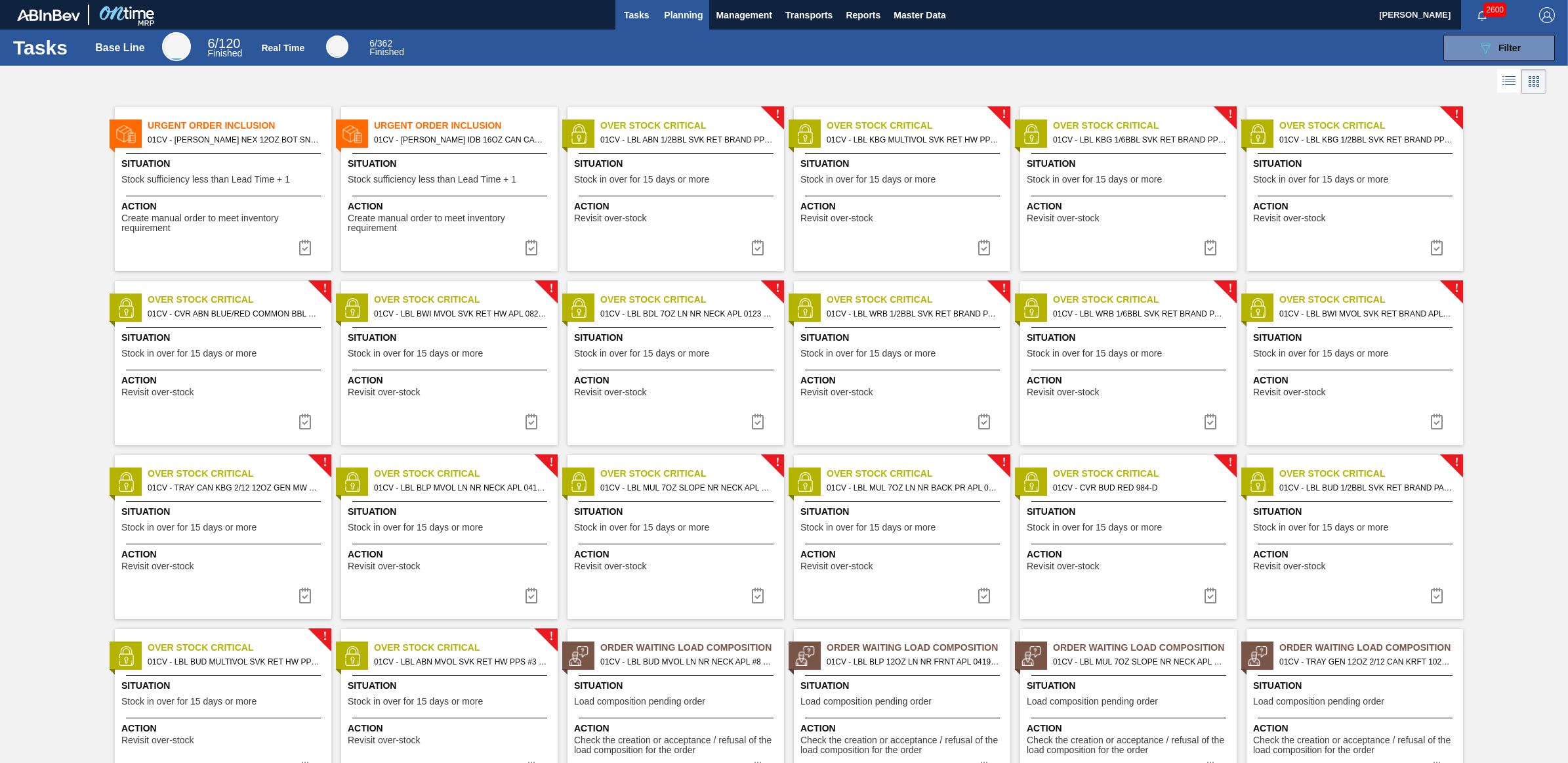
click at [689, 13] on span "Planning" at bounding box center [683, 15] width 39 height 16
click at [679, 18] on span "Planning" at bounding box center [683, 15] width 39 height 16
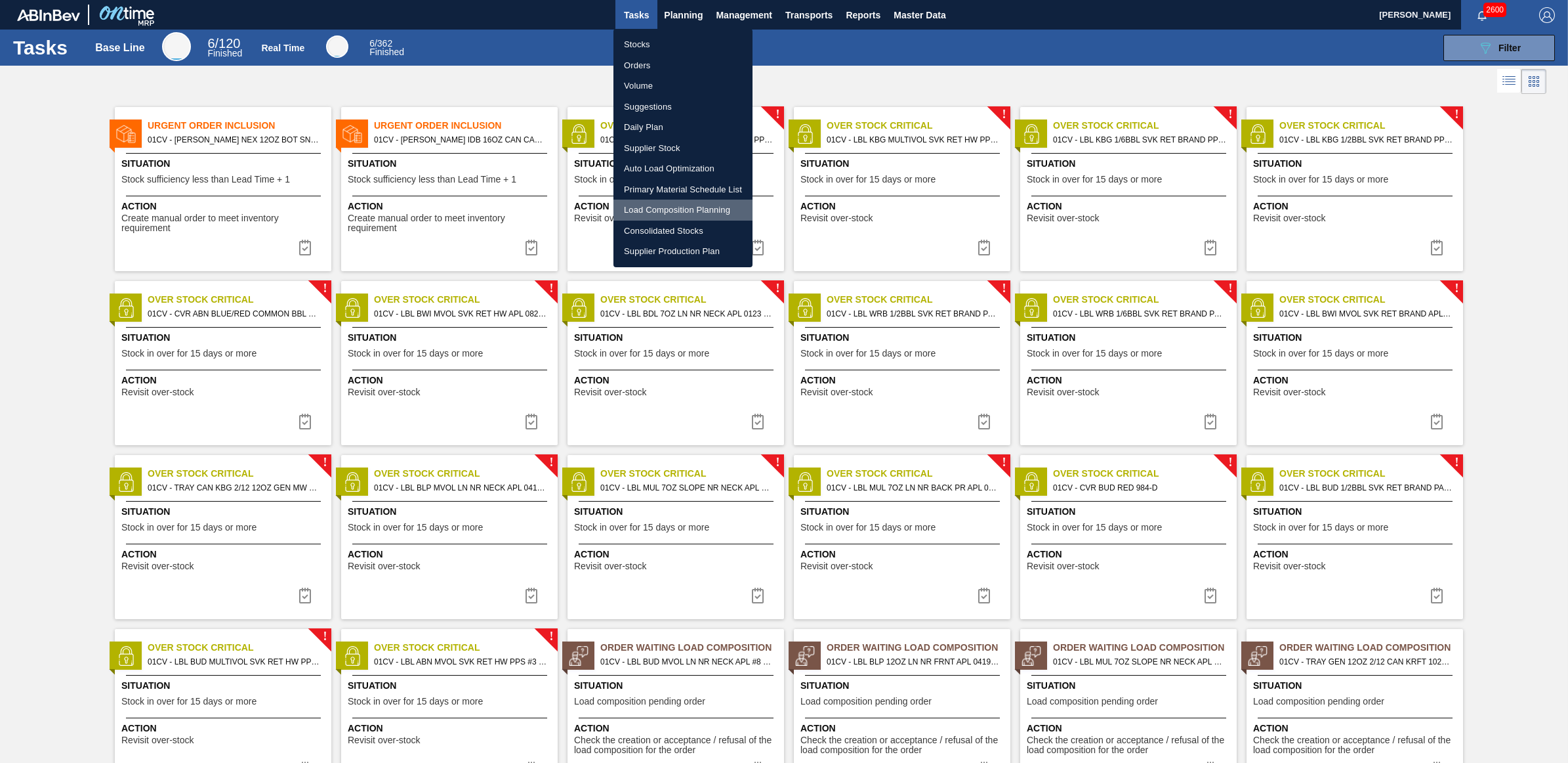
click at [676, 207] on li "Load Composition Planning" at bounding box center [682, 210] width 139 height 21
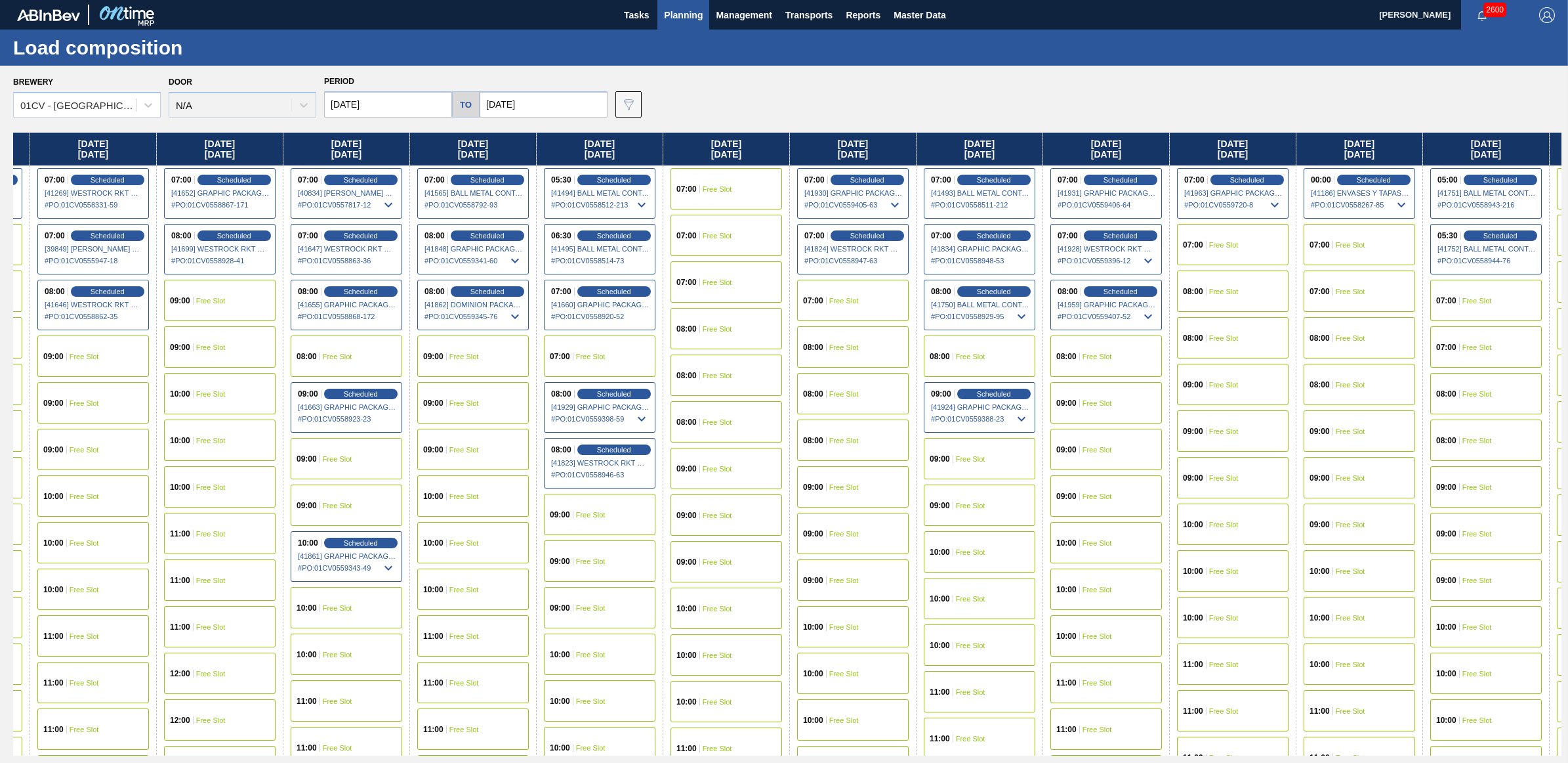
scroll to position [0, 368]
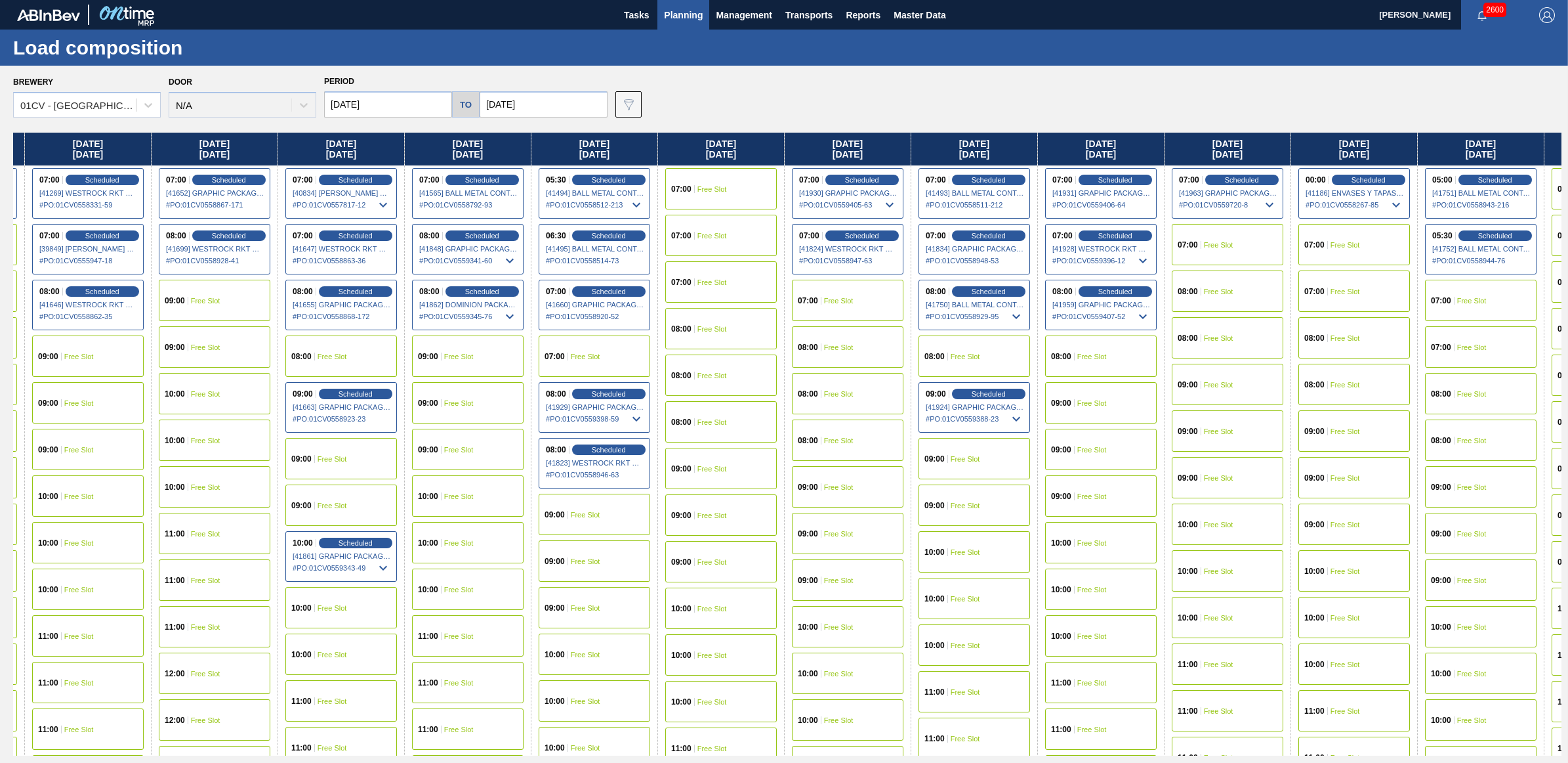
drag, startPoint x: 1221, startPoint y: 142, endPoint x: 820, endPoint y: 145, distance: 401.0
click at [820, 145] on div "[DATE] 05:30 Scheduled [41099] BALL METAL CONTAINER GROUP - 0008221649 # PO : 0…" at bounding box center [787, 444] width 1548 height 623
click at [1107, 446] on span "Free Slot" at bounding box center [1092, 450] width 30 height 8
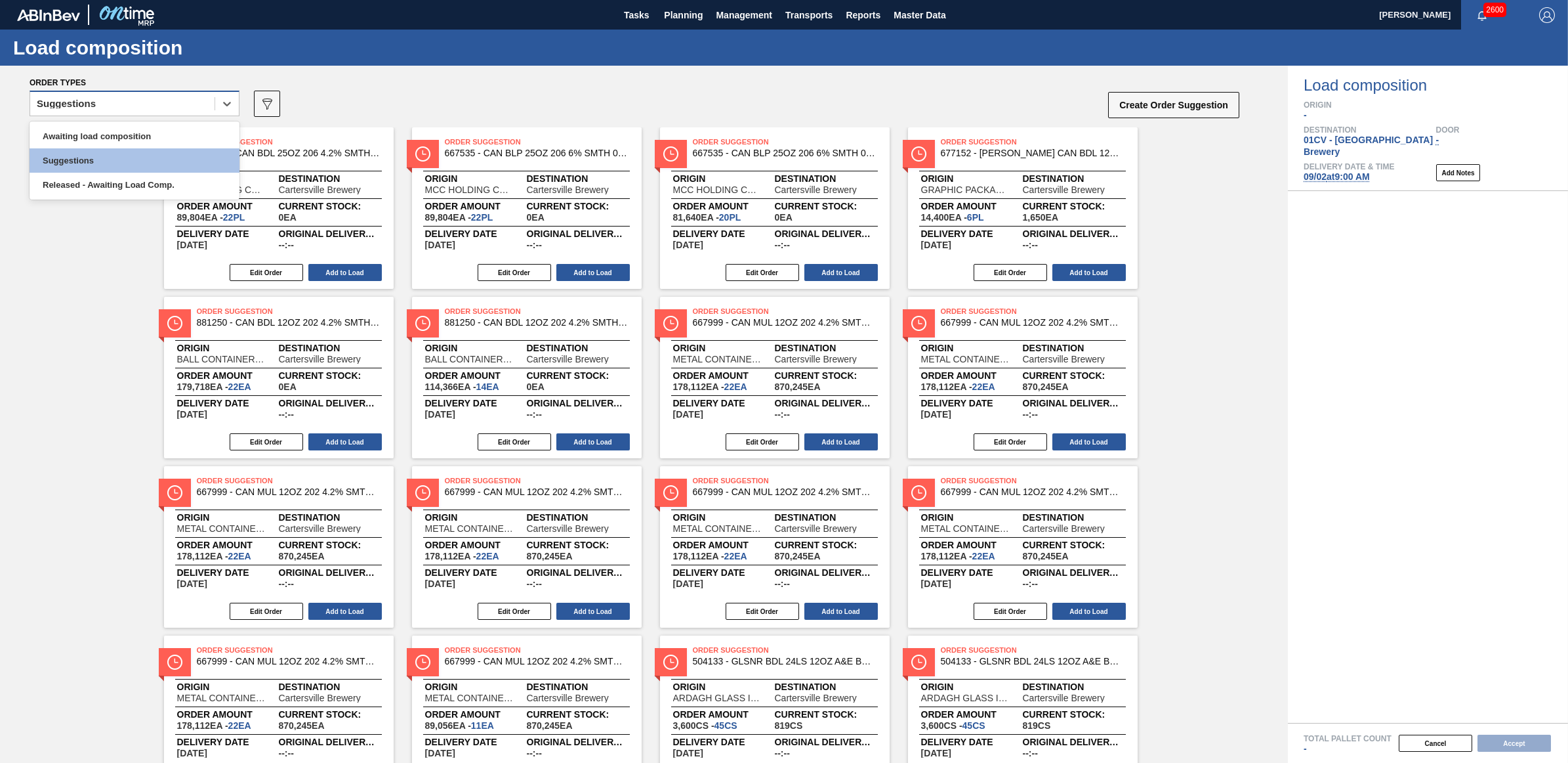
click at [66, 103] on div "Suggestions" at bounding box center [66, 104] width 59 height 9
click at [87, 143] on div "Awaiting load composition" at bounding box center [134, 136] width 210 height 24
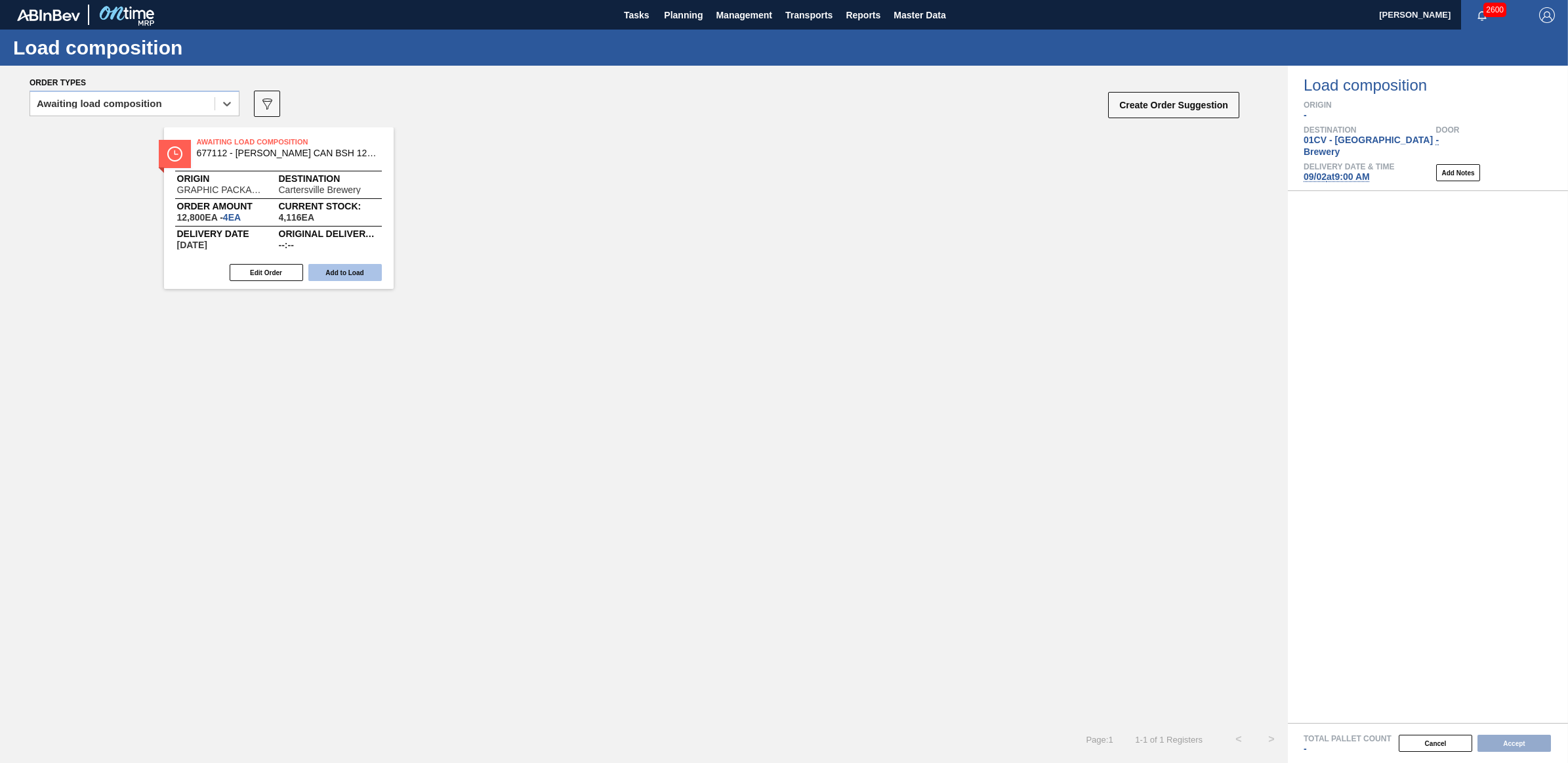
click at [366, 266] on button "Add to Load" at bounding box center [345, 273] width 74 height 17
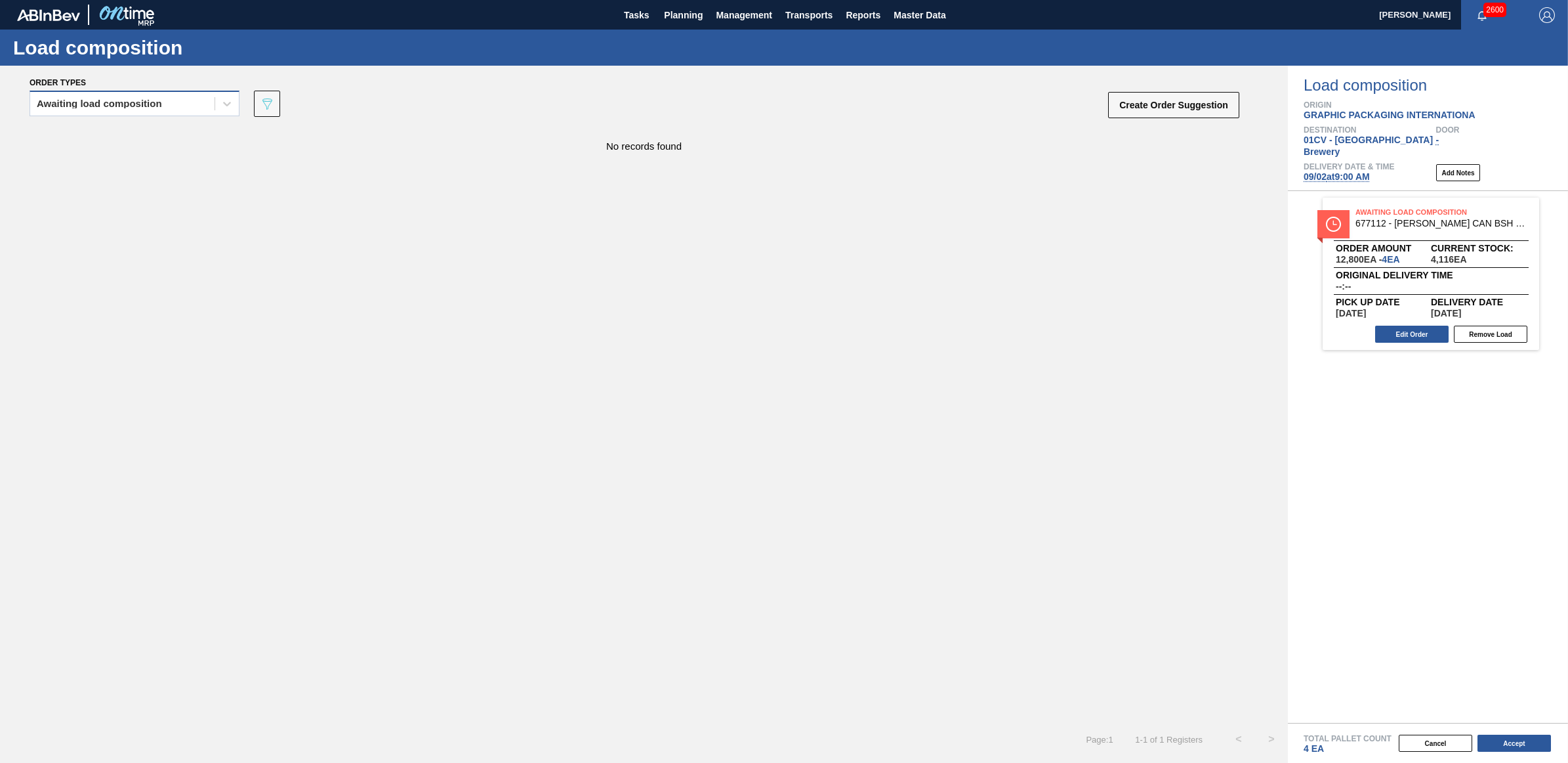
drag, startPoint x: 61, startPoint y: 96, endPoint x: 68, endPoint y: 115, distance: 20.2
click at [61, 96] on div "Awaiting load composition" at bounding box center [122, 104] width 184 height 19
click at [72, 133] on div "Awaiting load composition" at bounding box center [134, 136] width 210 height 24
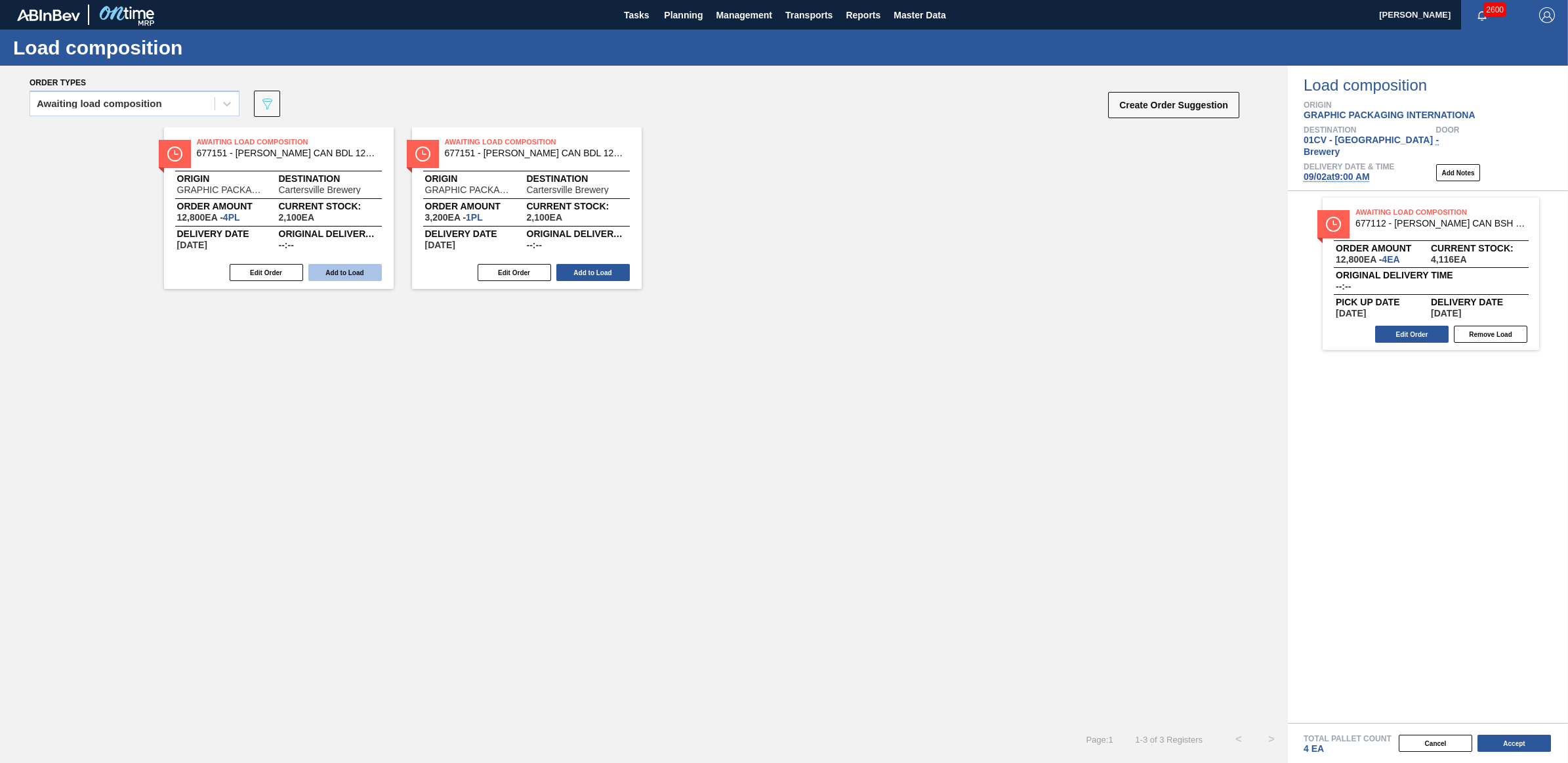
click at [322, 276] on button "Add to Load" at bounding box center [345, 273] width 74 height 17
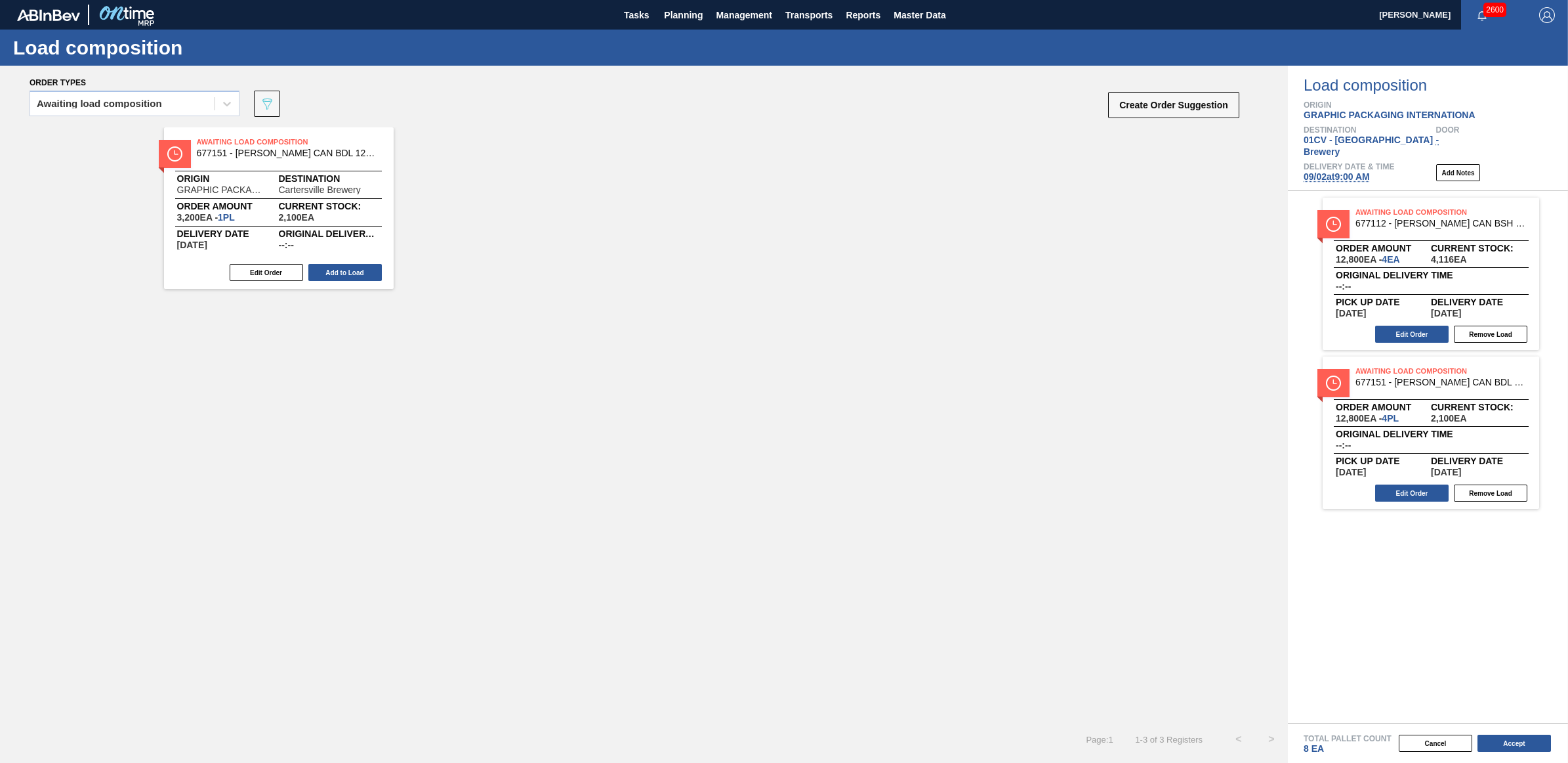
click at [337, 271] on button "Add to Load" at bounding box center [345, 273] width 74 height 17
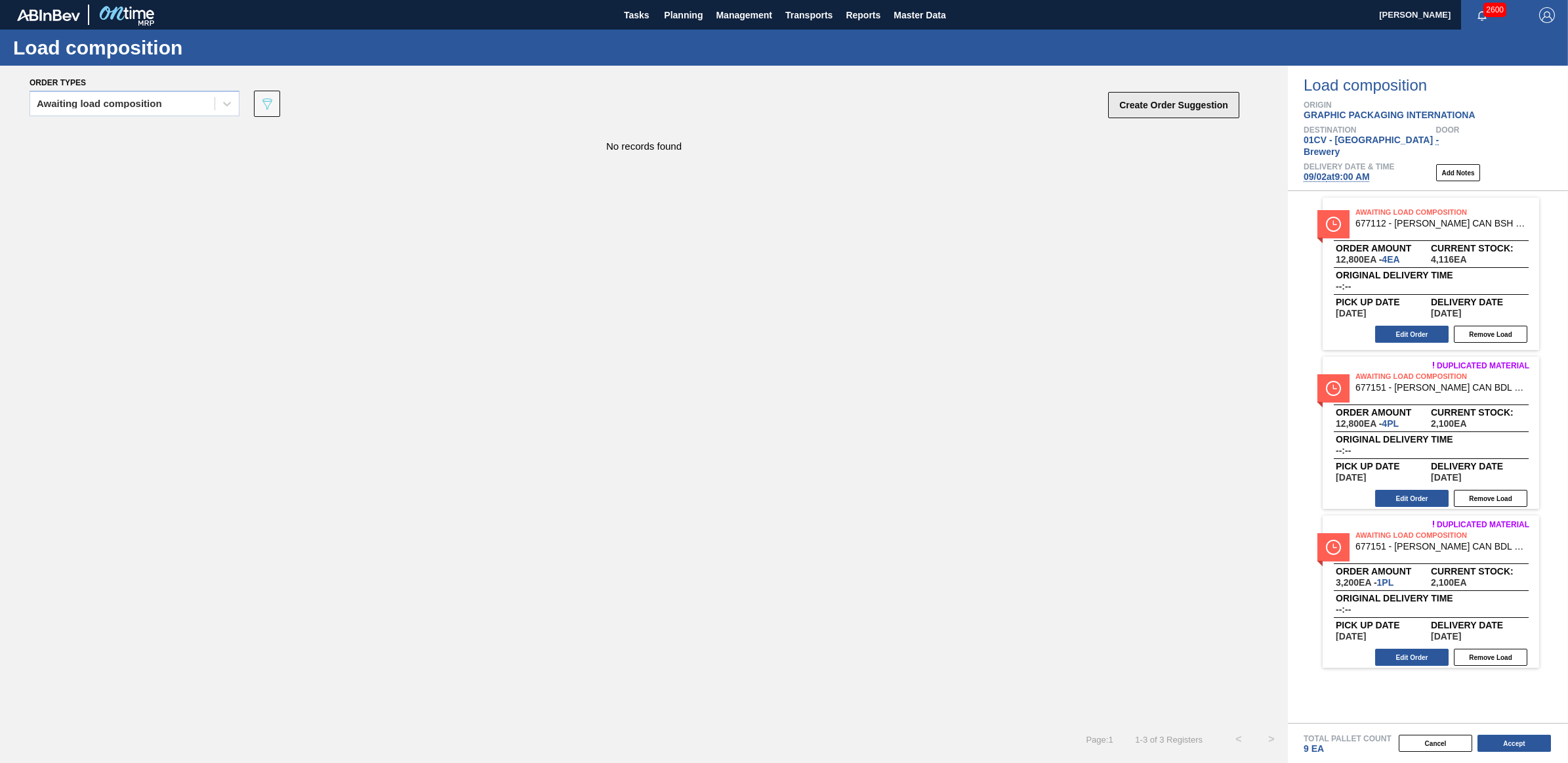
click at [1159, 93] on button "Create Order Suggestion" at bounding box center [1173, 105] width 131 height 26
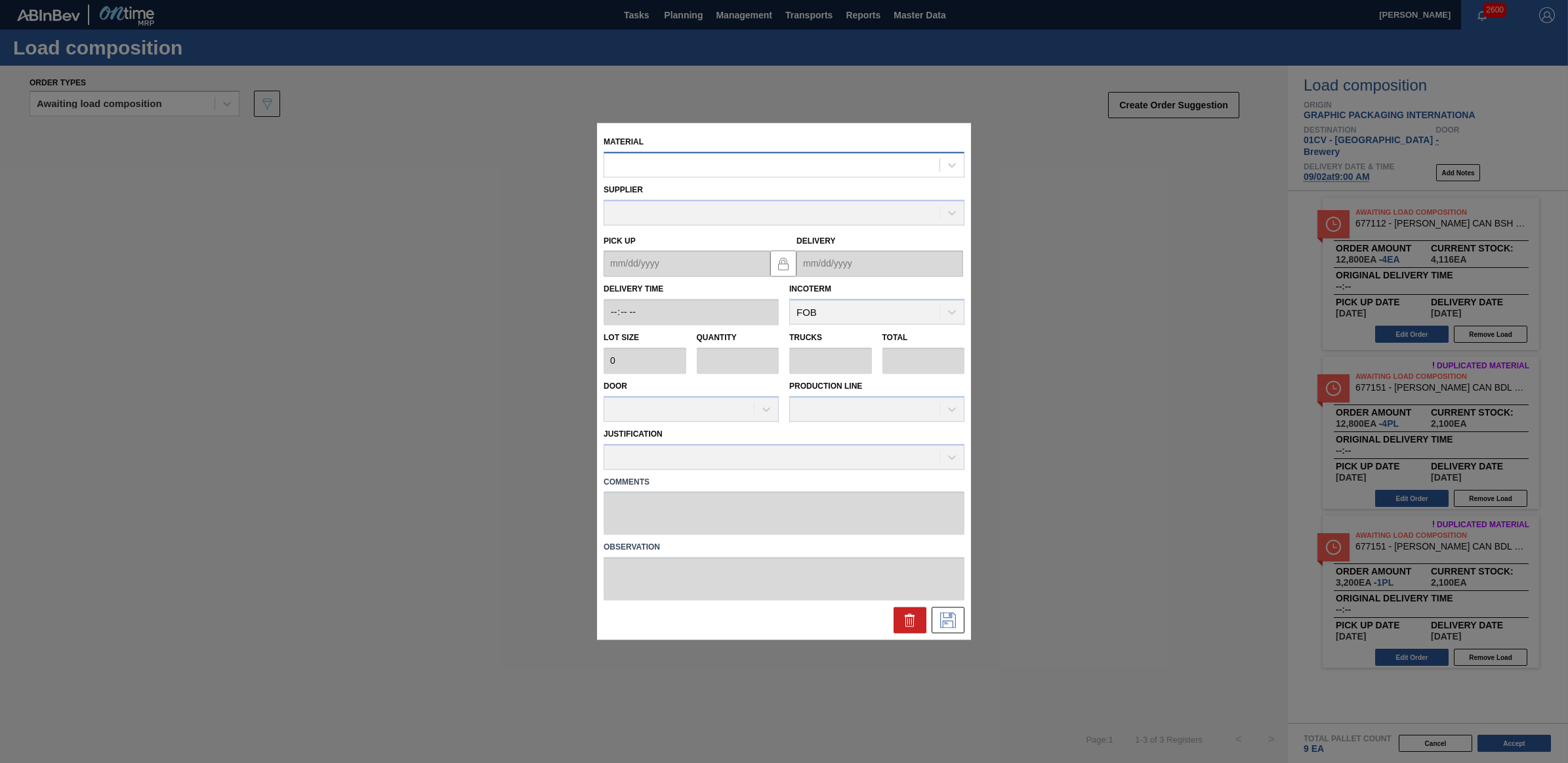
click at [621, 167] on div at bounding box center [772, 165] width 336 height 19
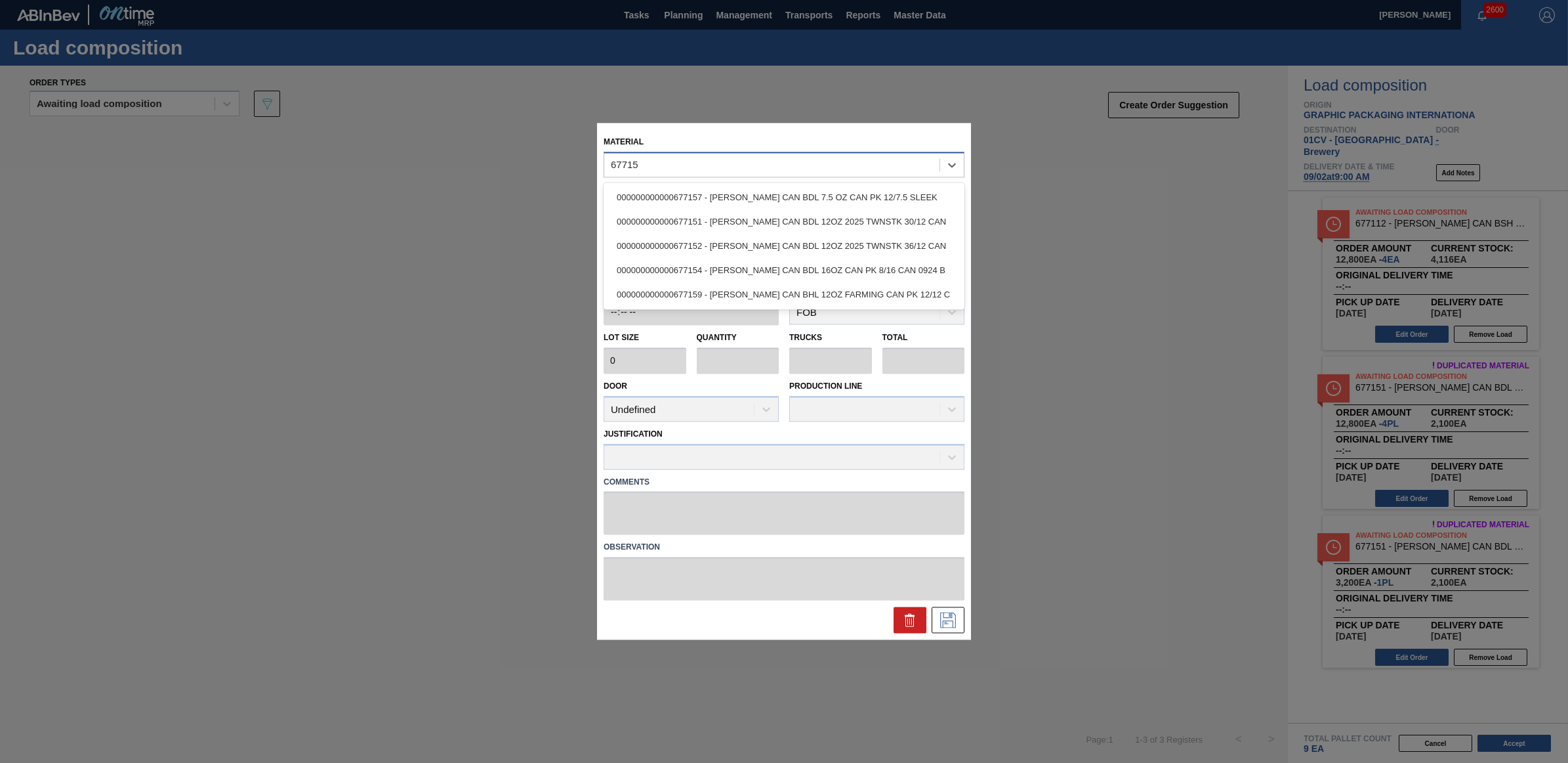
type input "677152"
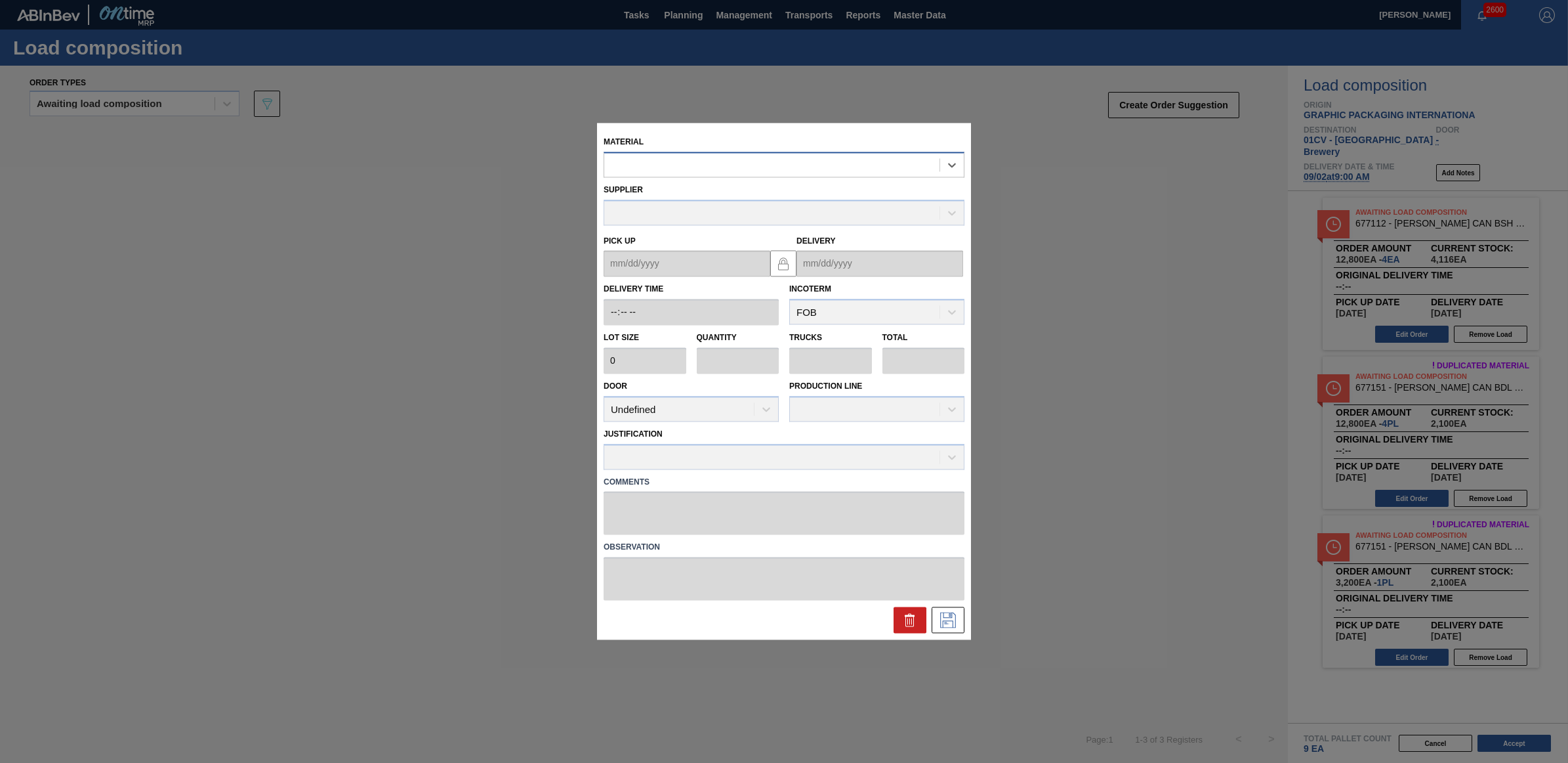
type input "2,400"
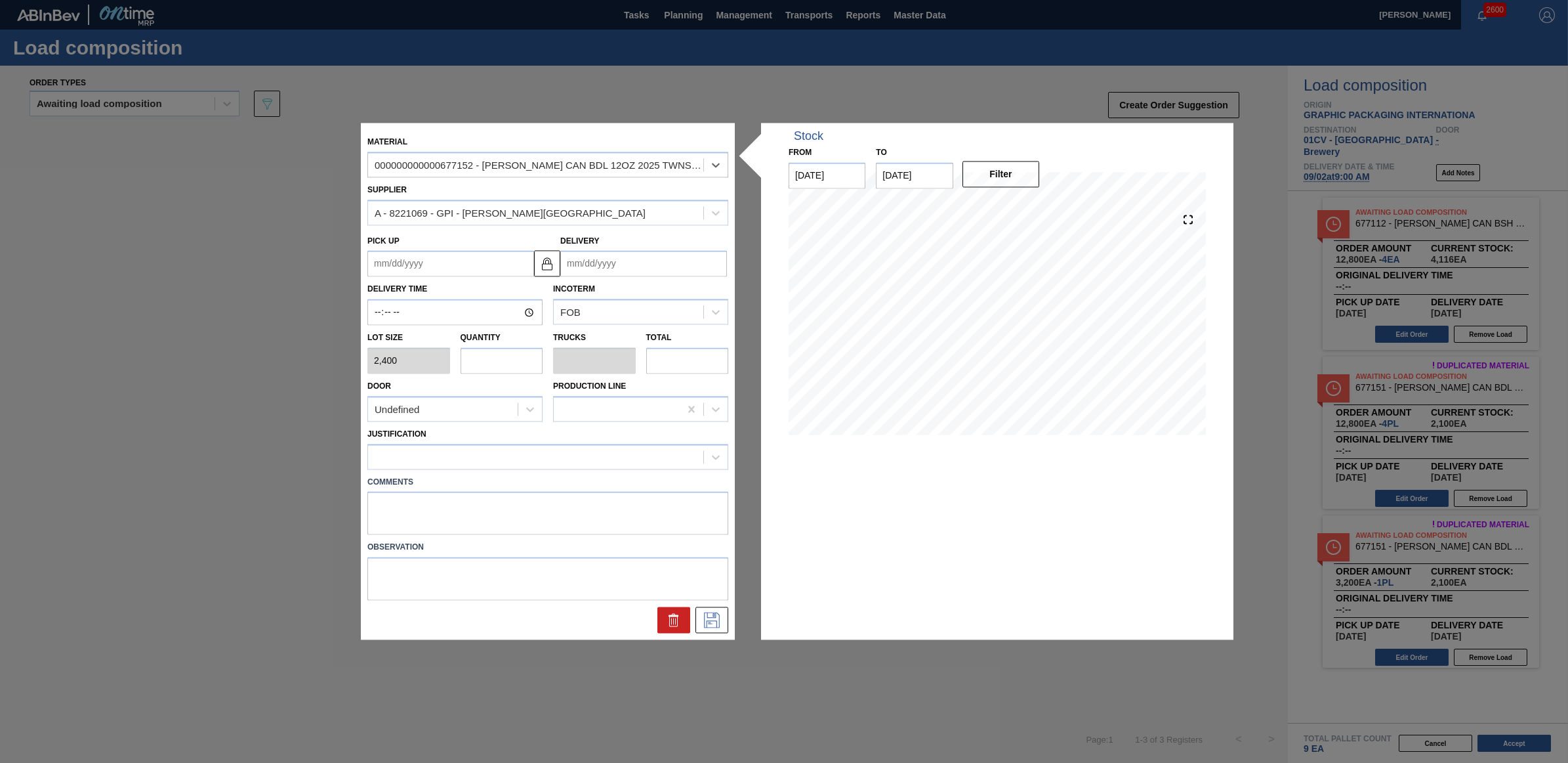
click at [496, 361] on input "text" at bounding box center [502, 360] width 83 height 26
type input "3"
type input "0.115"
type input "7,200"
type input "3"
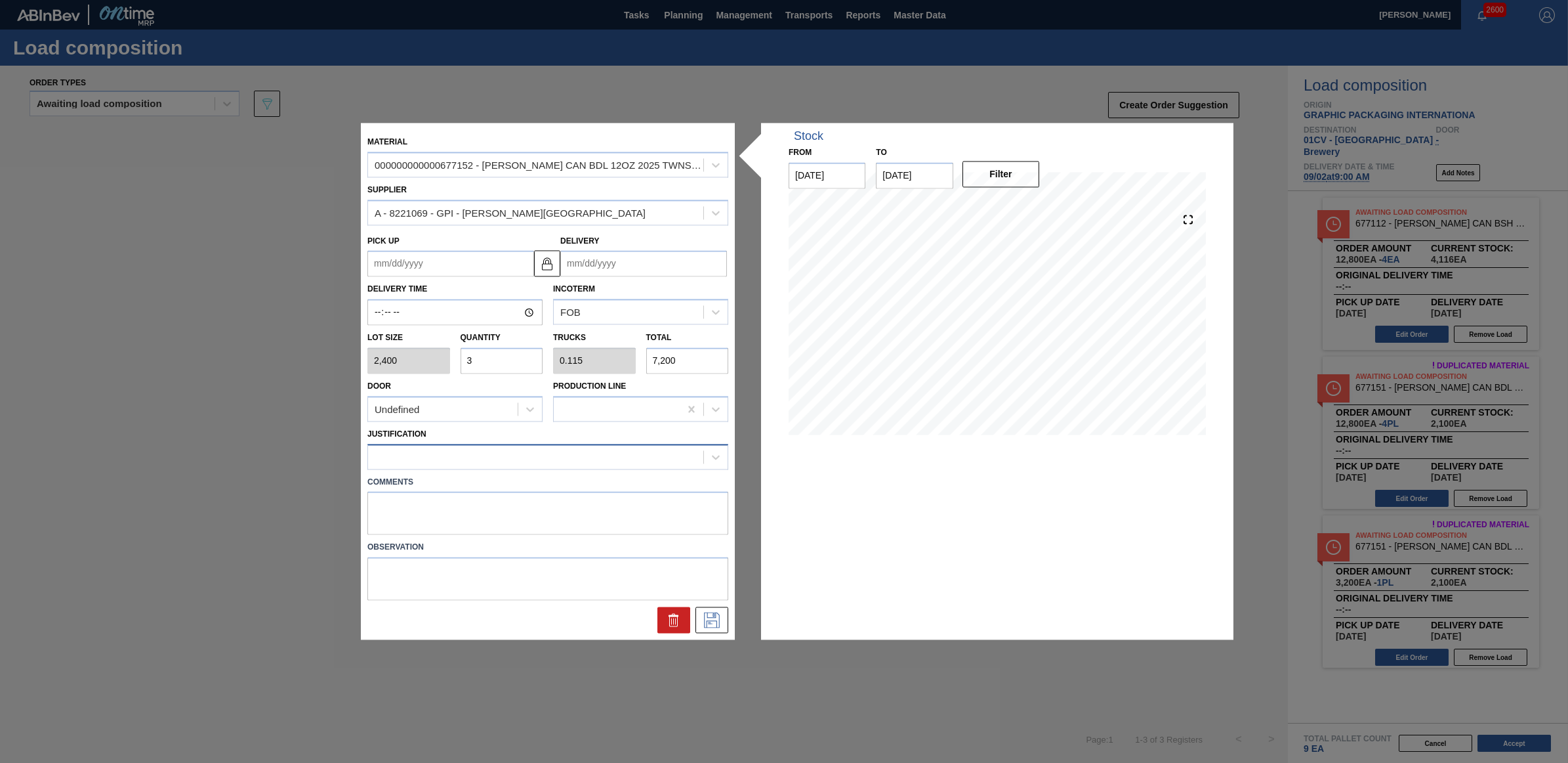
click at [483, 460] on div at bounding box center [536, 456] width 336 height 19
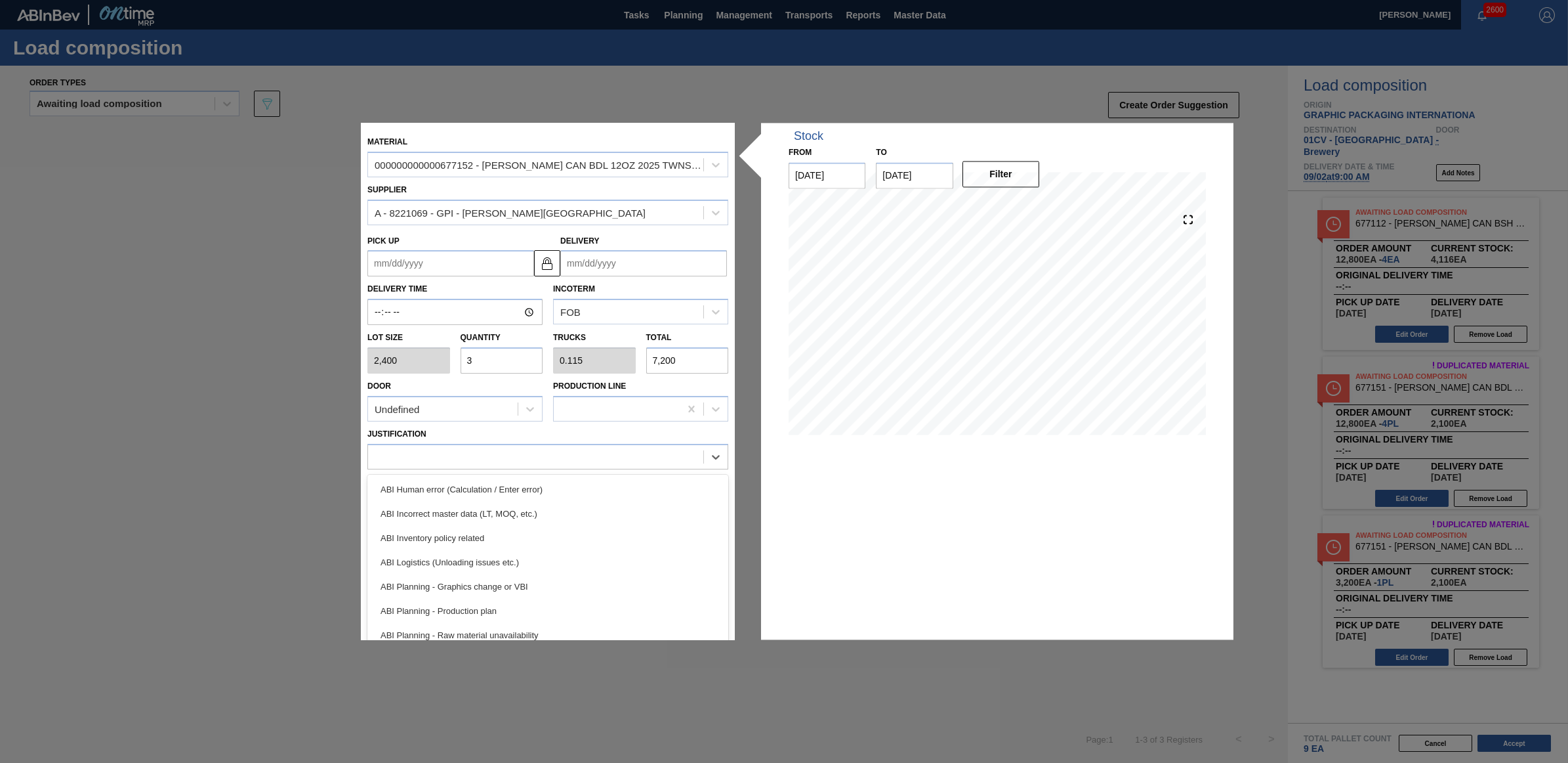
scroll to position [82, 0]
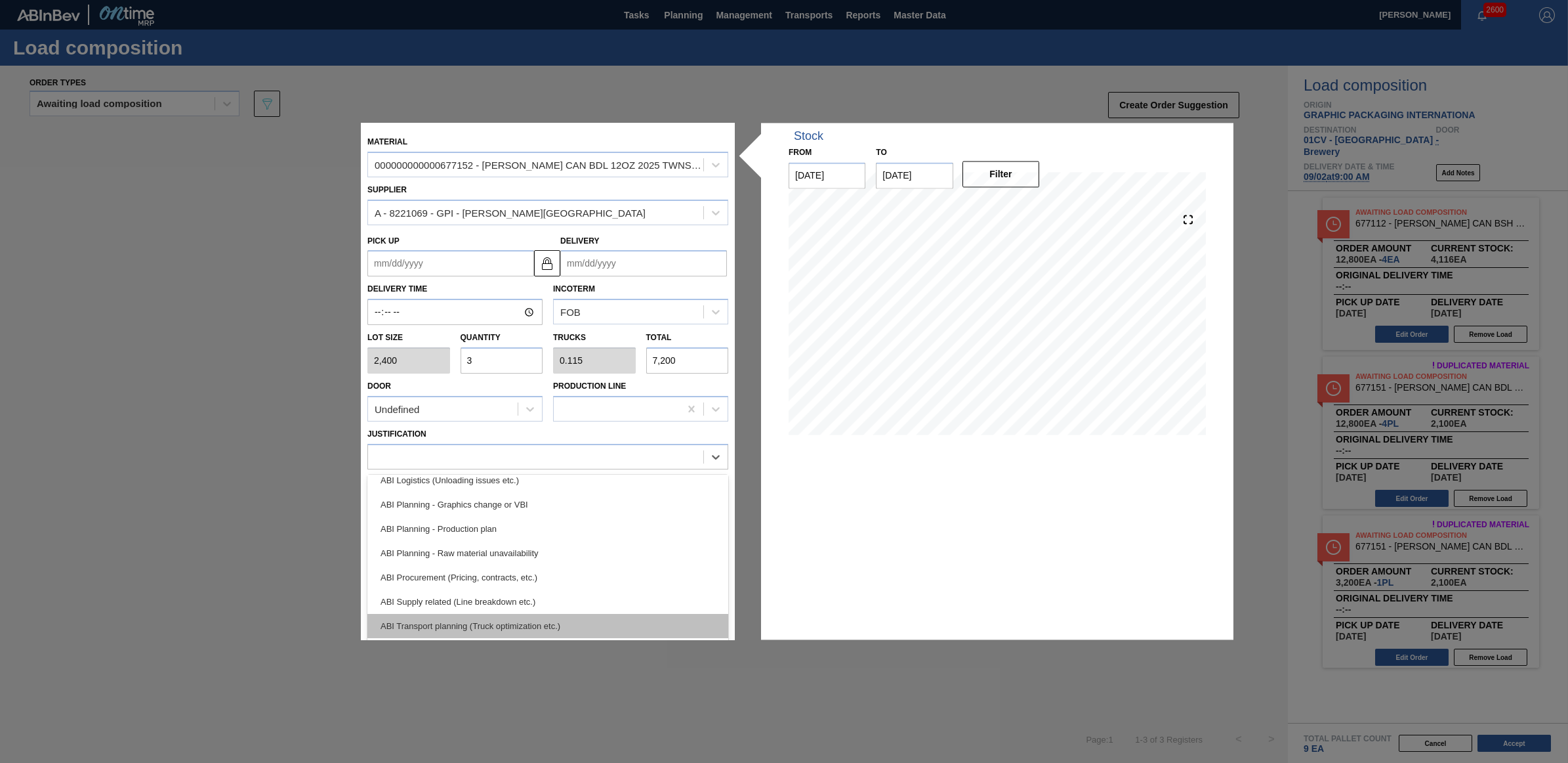
click at [511, 619] on div "ABI Transport planning (Truck optimization etc.)" at bounding box center [547, 625] width 361 height 24
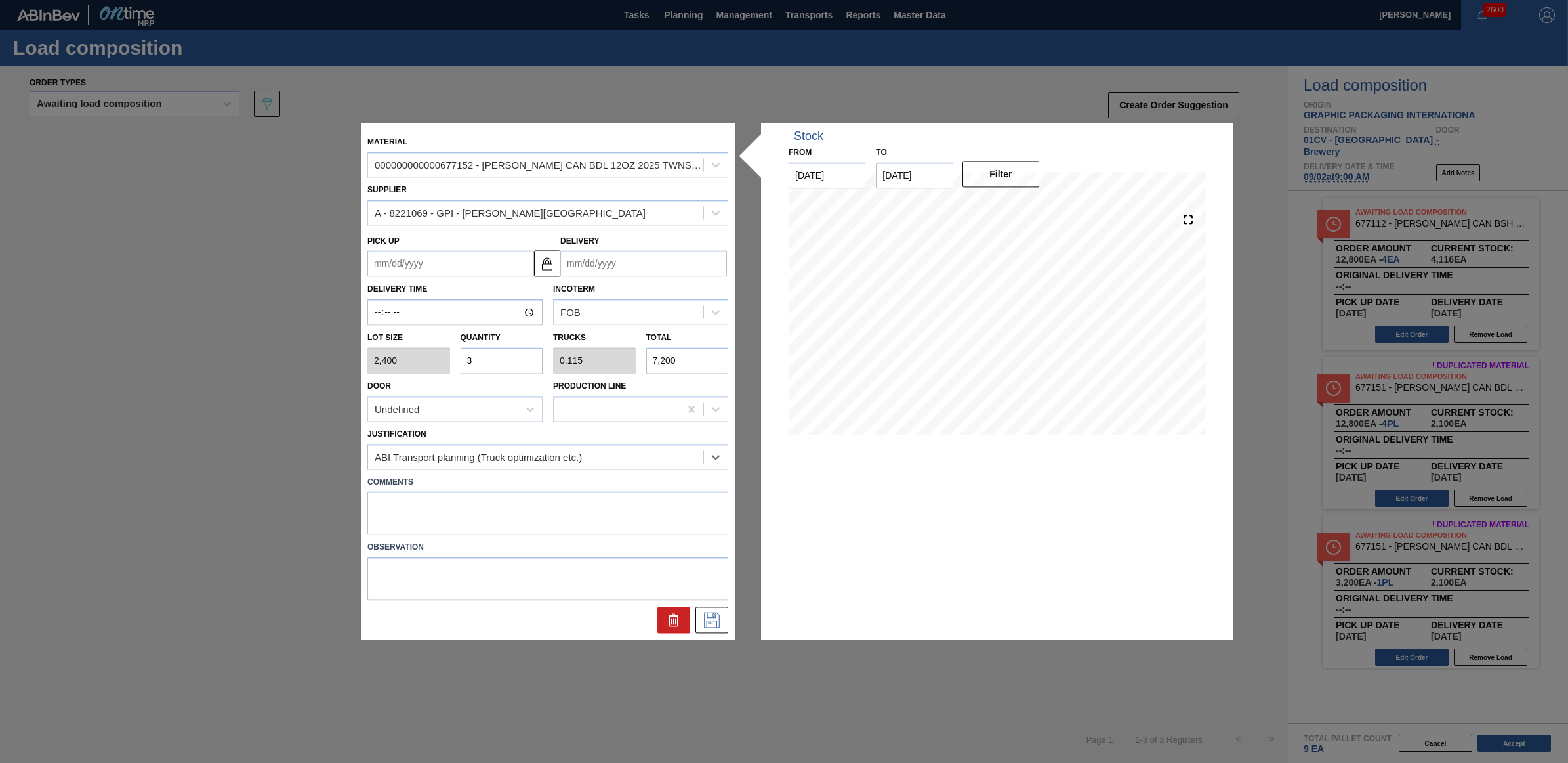
click at [657, 270] on input "Delivery" at bounding box center [644, 264] width 166 height 26
click at [699, 340] on div "2" at bounding box center [703, 337] width 18 height 18
type up "[DATE]"
type input "[DATE]"
click at [626, 264] on input "[DATE]" at bounding box center [644, 264] width 166 height 26
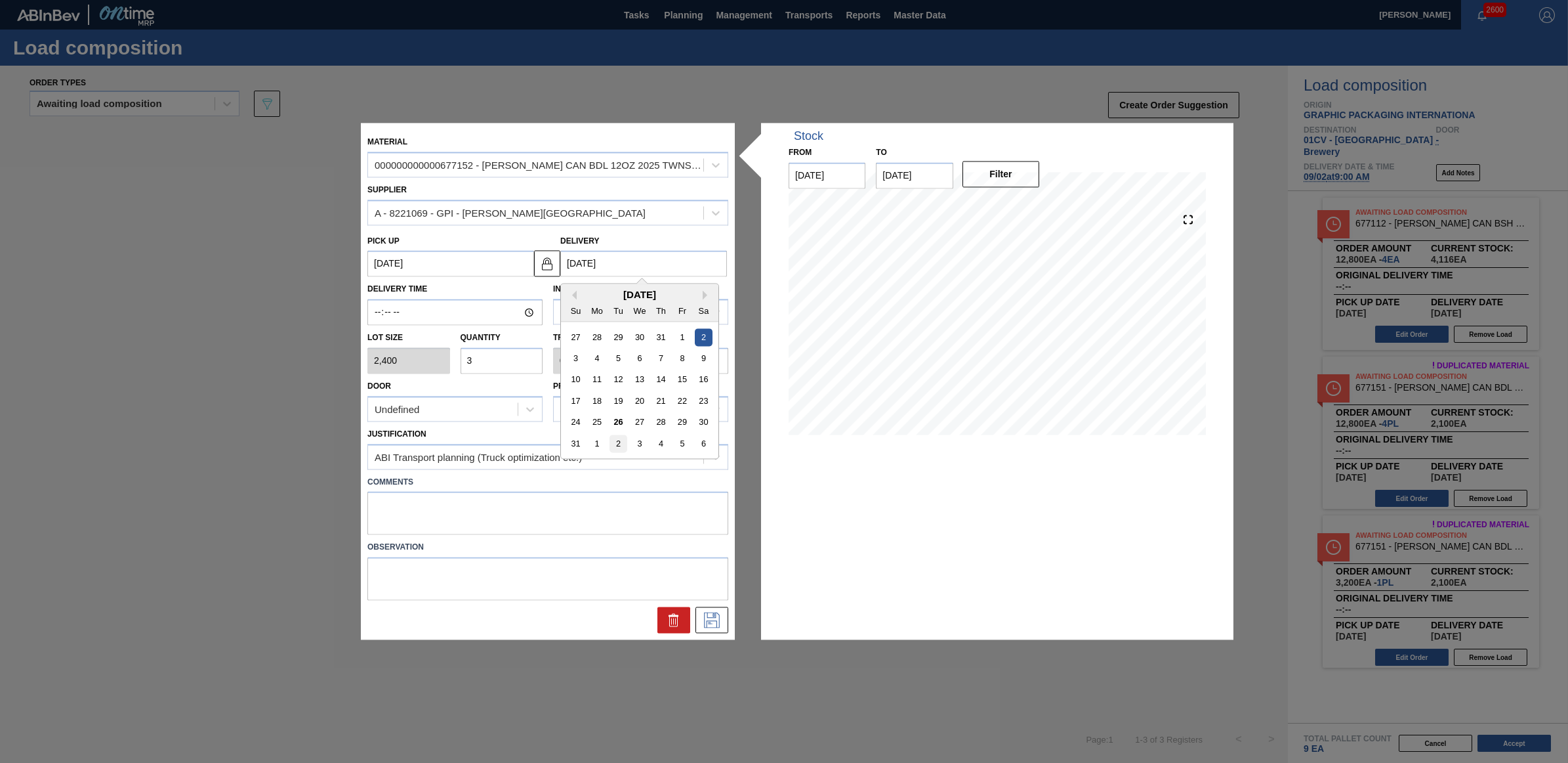
click at [617, 442] on div "2" at bounding box center [618, 444] width 18 height 18
type up "[DATE]"
type input "[DATE]"
click at [709, 632] on div at bounding box center [712, 620] width 33 height 26
click at [715, 624] on icon at bounding box center [712, 620] width 21 height 16
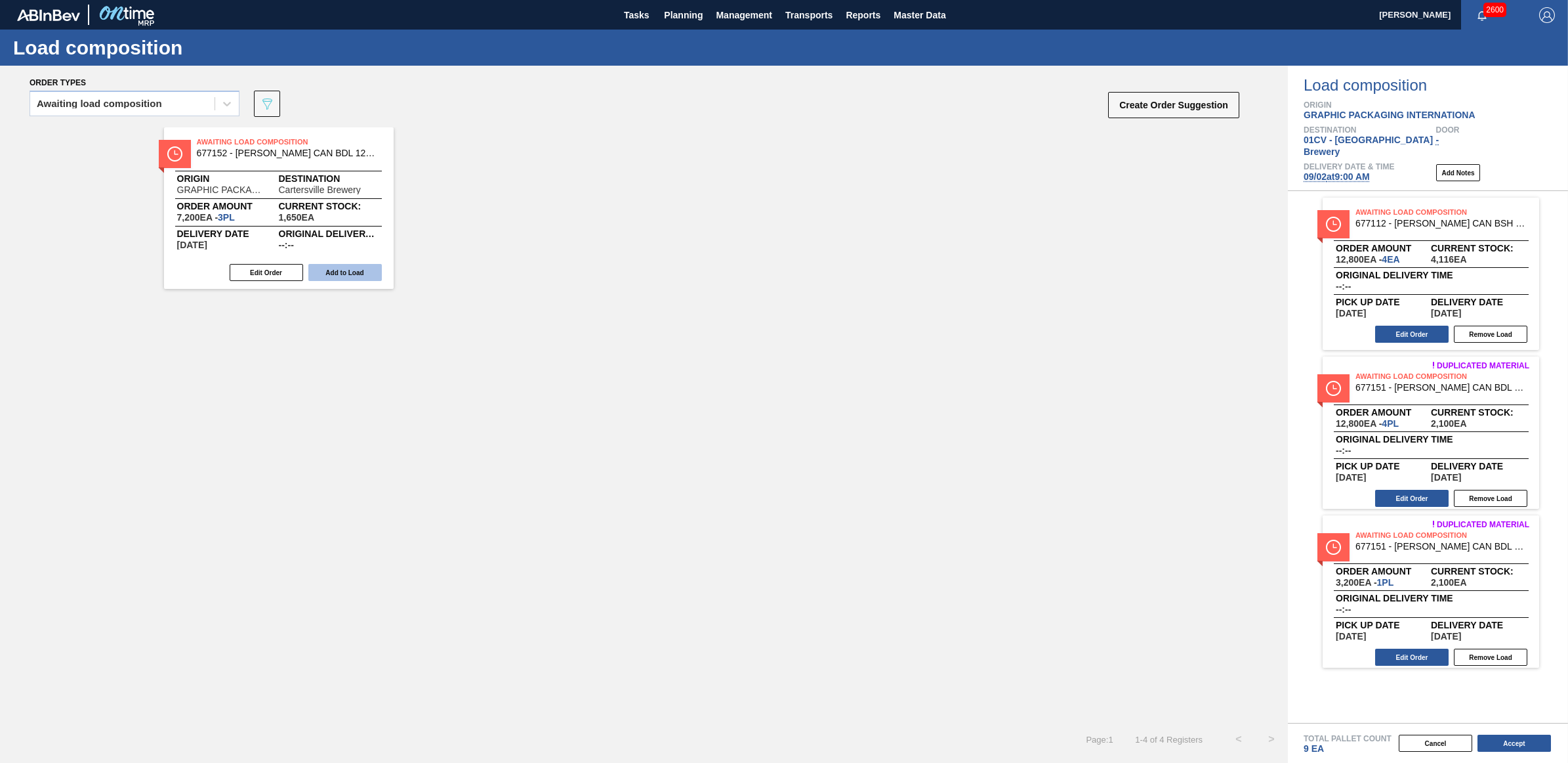
click at [356, 273] on button "Add to Load" at bounding box center [345, 273] width 74 height 17
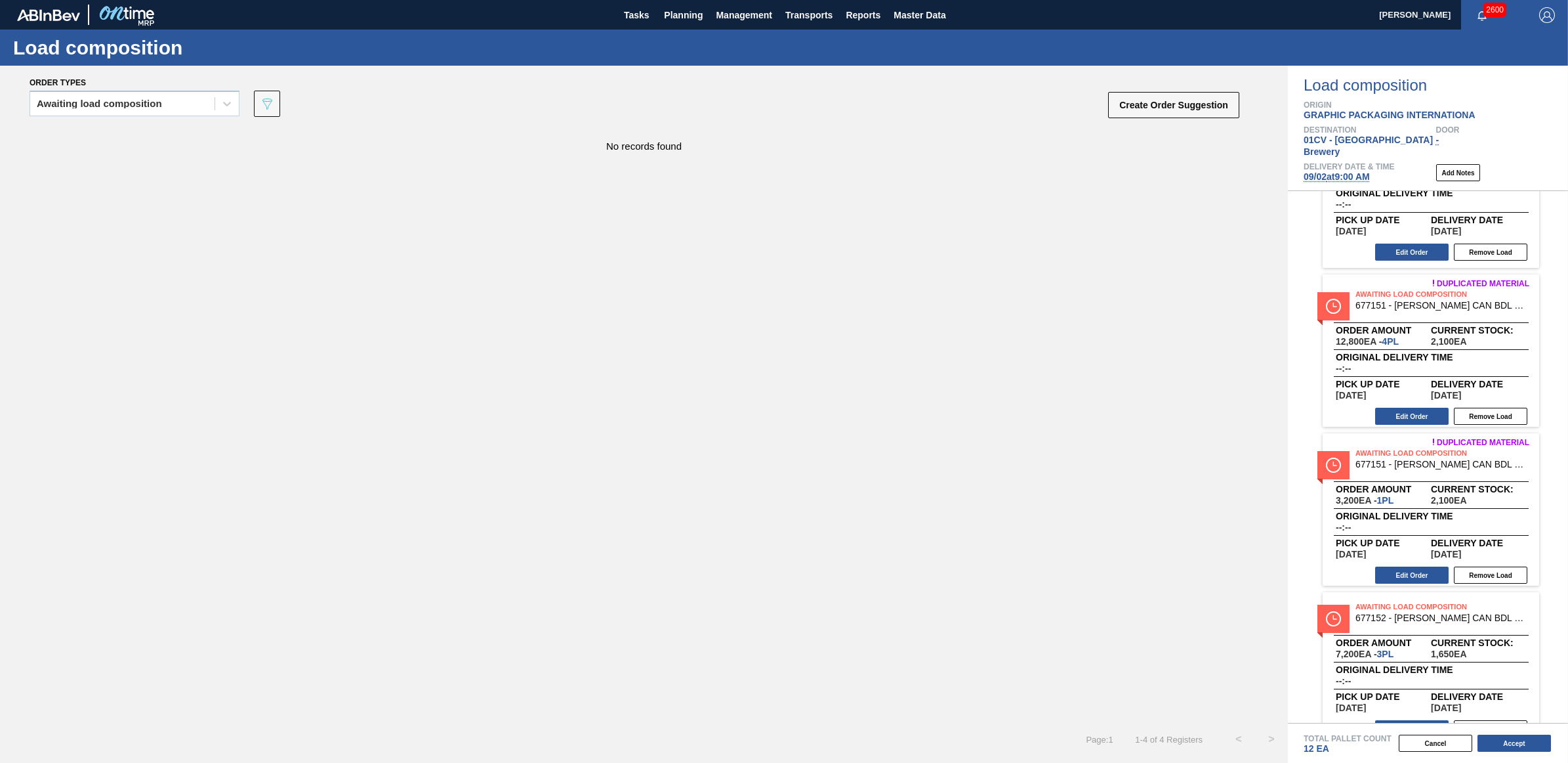
scroll to position [99, 0]
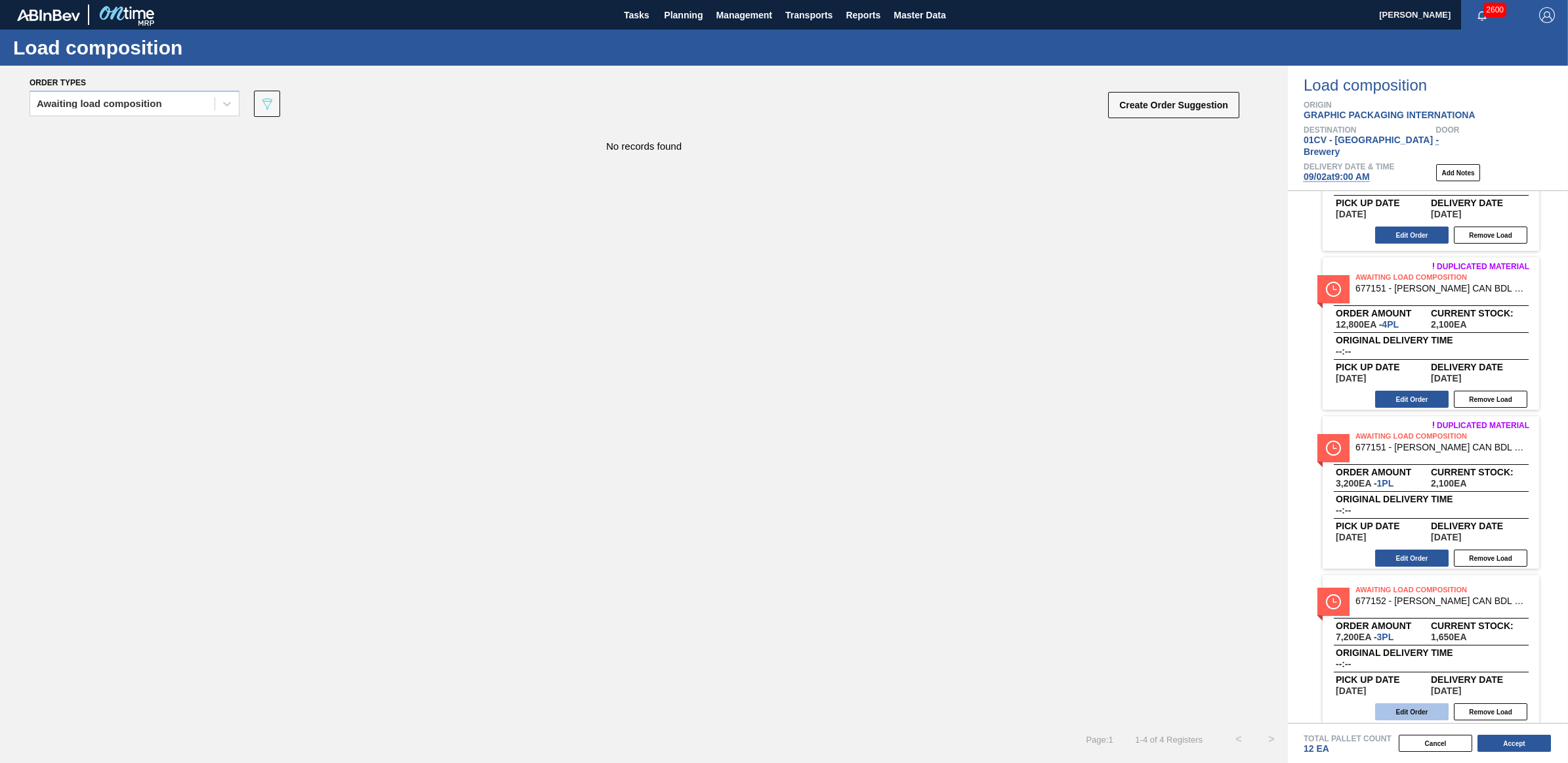
click at [1400, 703] on button "Edit Order" at bounding box center [1412, 712] width 74 height 17
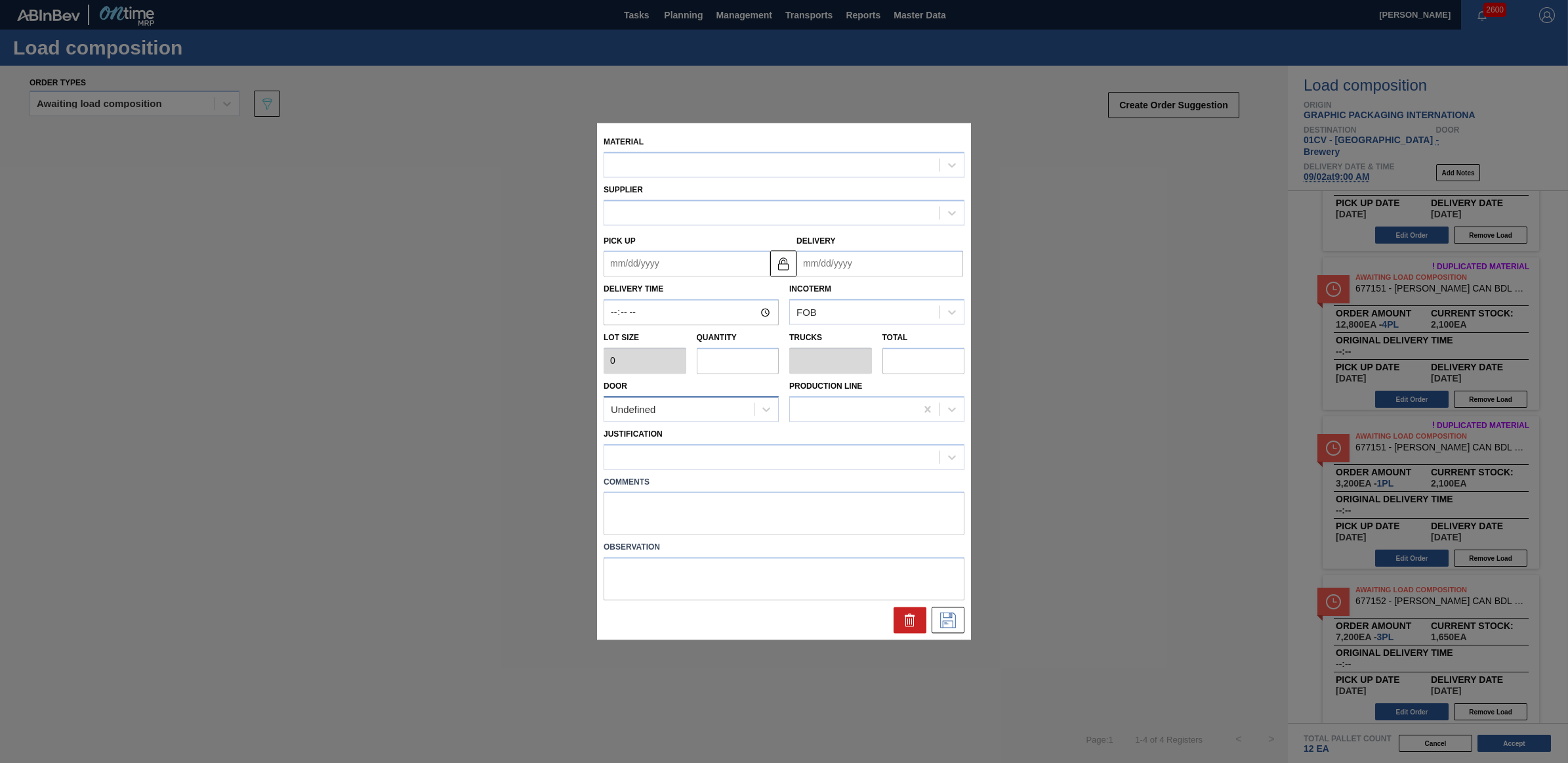
type input "2,400"
type input "3"
type input "0.115"
type input "7,200"
type up "[DATE]"
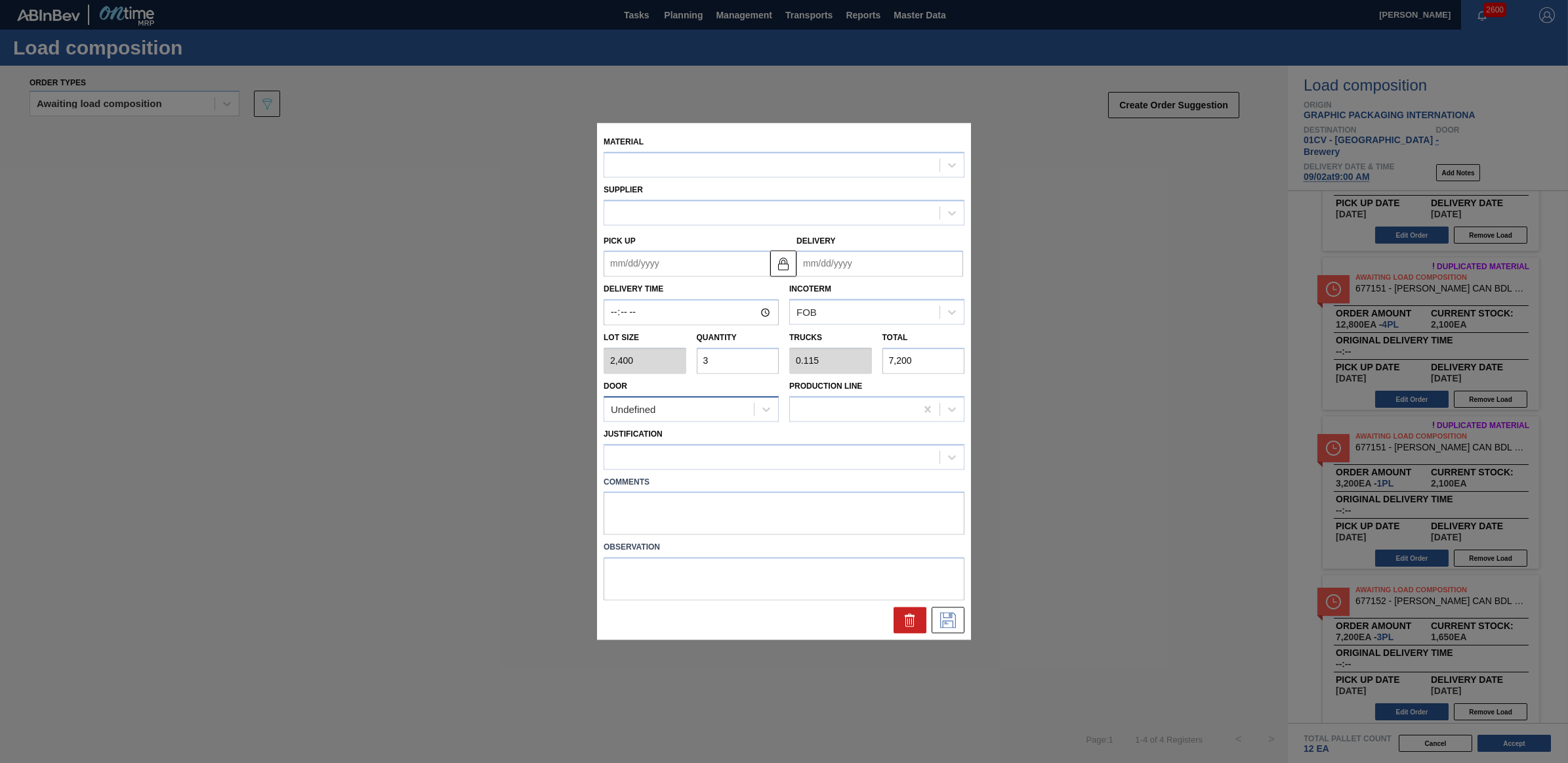
type input "[DATE]"
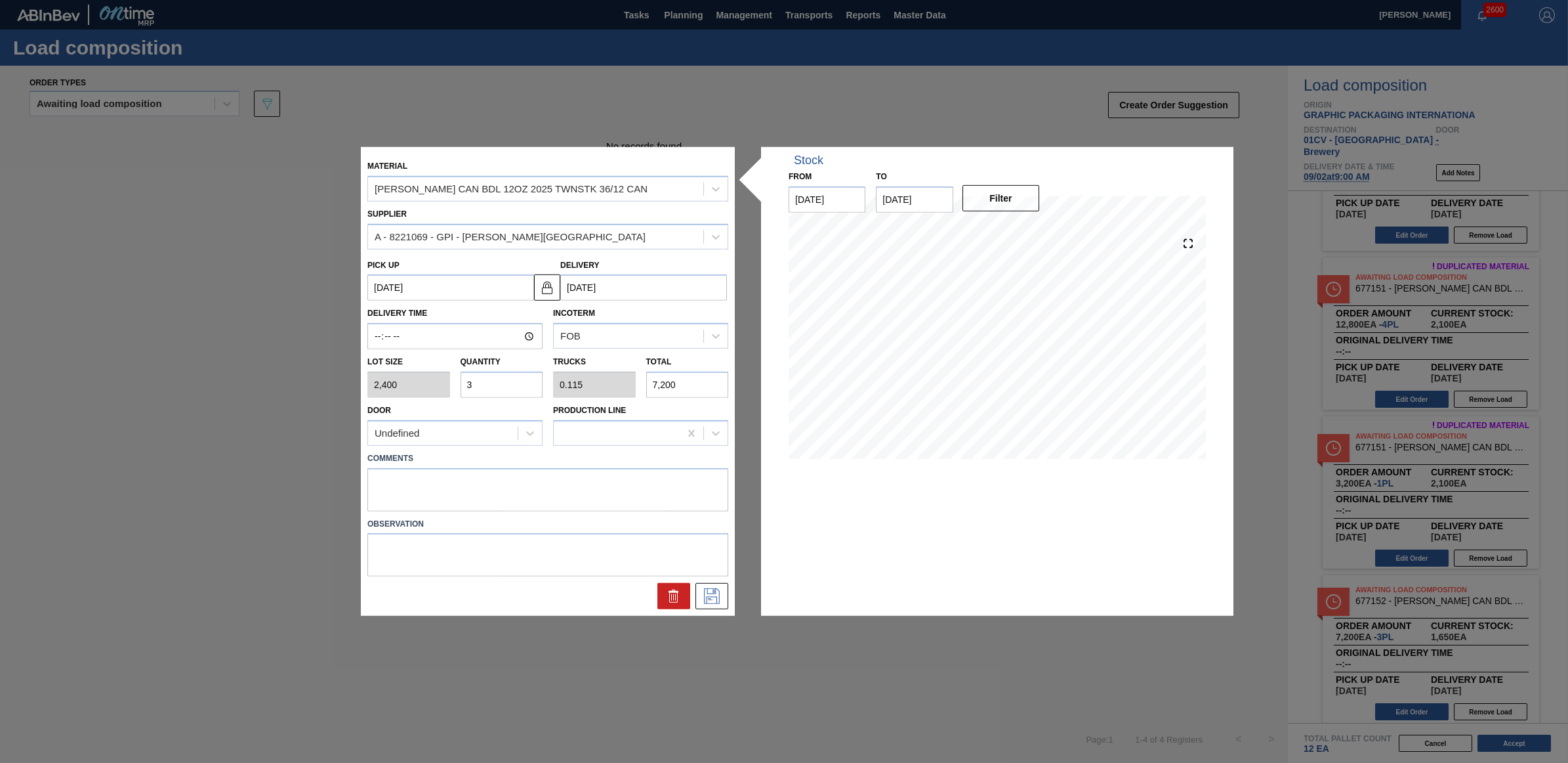
drag, startPoint x: 487, startPoint y: 385, endPoint x: 461, endPoint y: 381, distance: 26.3
click at [461, 381] on input "3" at bounding box center [502, 384] width 83 height 26
type input "6"
type input "0.231"
type input "14,400"
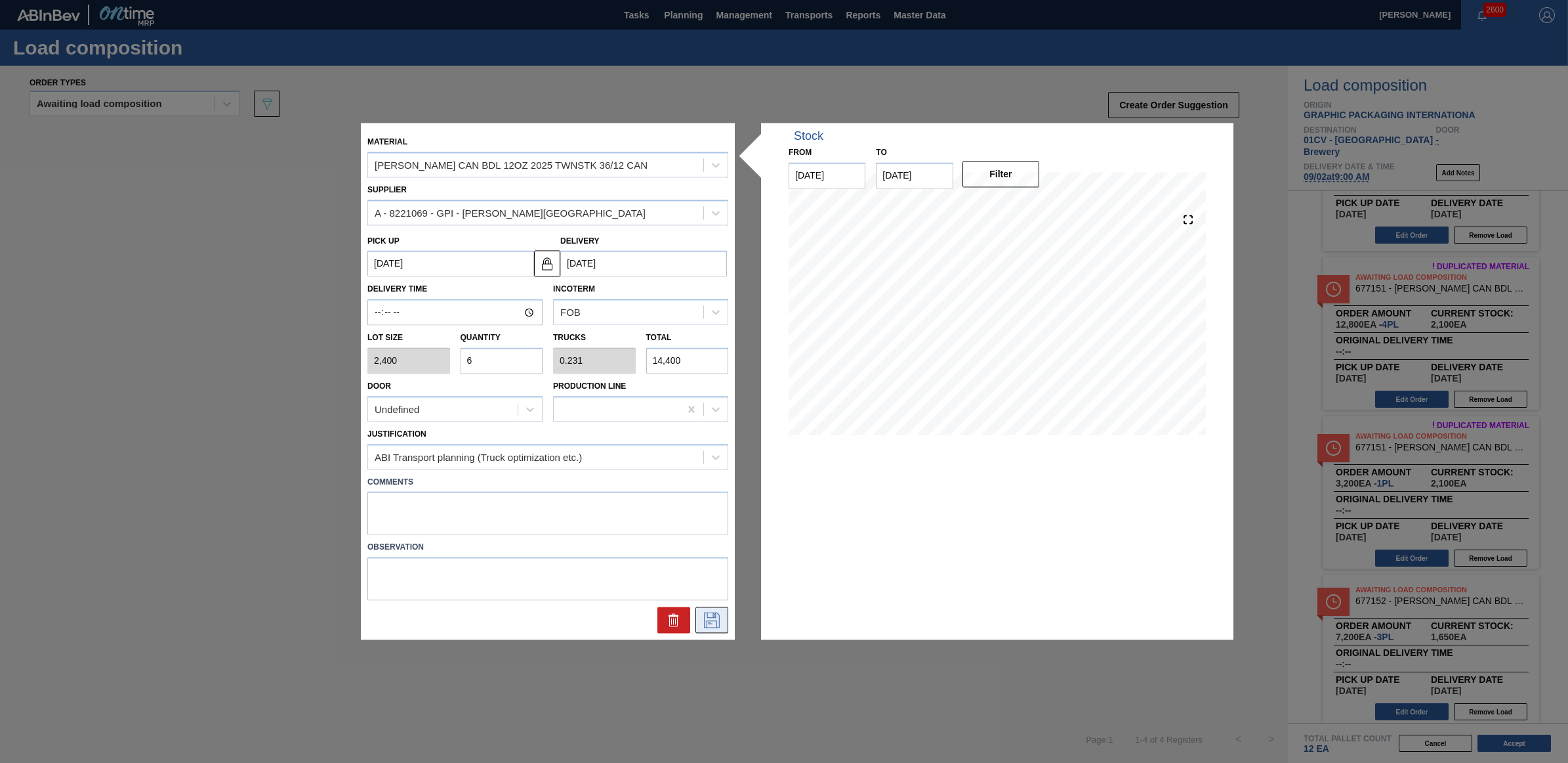
type input "6"
click at [713, 620] on icon at bounding box center [712, 620] width 16 height 16
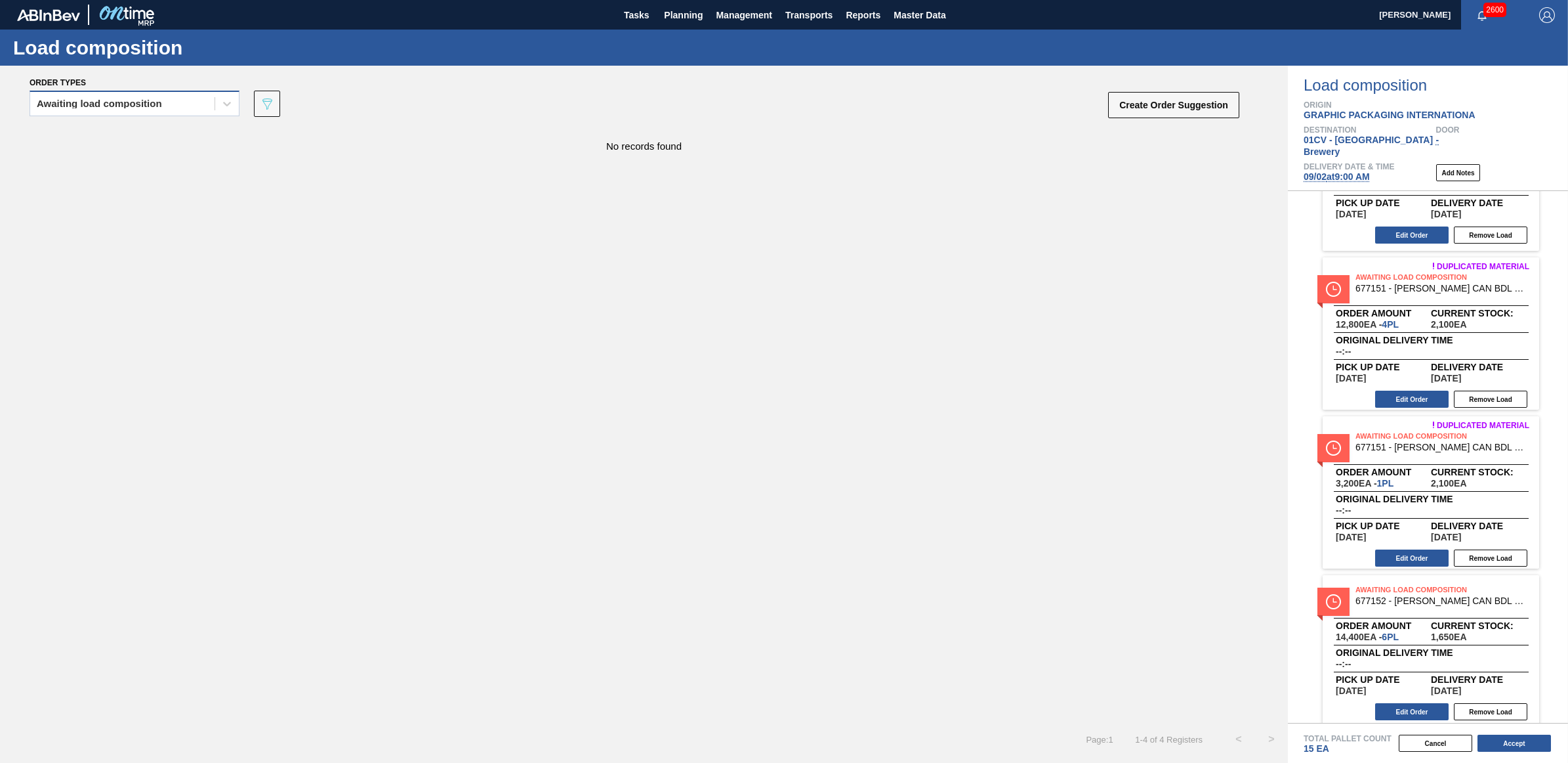
click at [94, 109] on div "Awaiting load composition" at bounding box center [122, 104] width 184 height 19
click at [90, 135] on div "Awaiting load composition" at bounding box center [134, 136] width 210 height 24
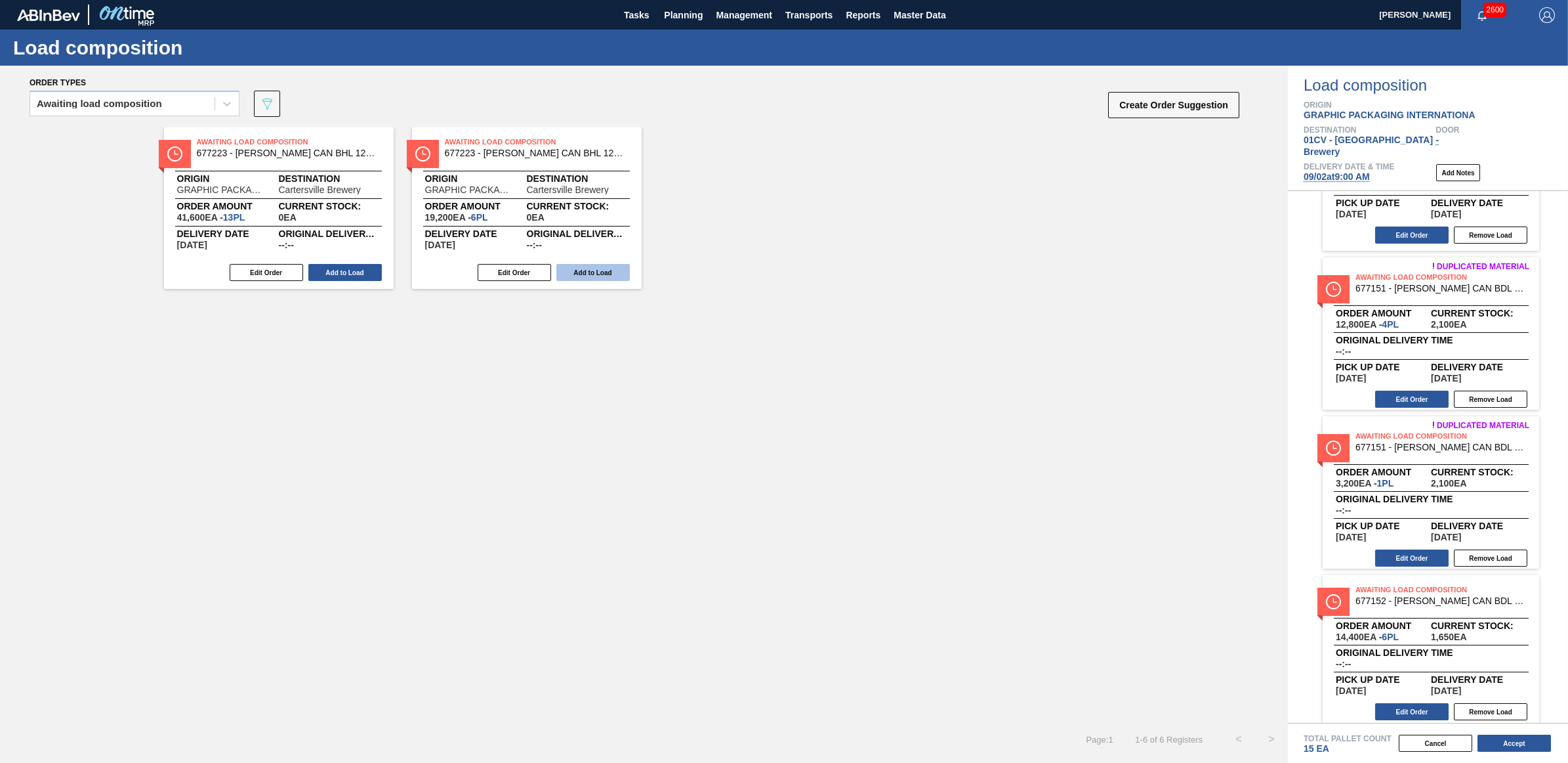
click at [618, 273] on button "Add to Load" at bounding box center [594, 273] width 74 height 17
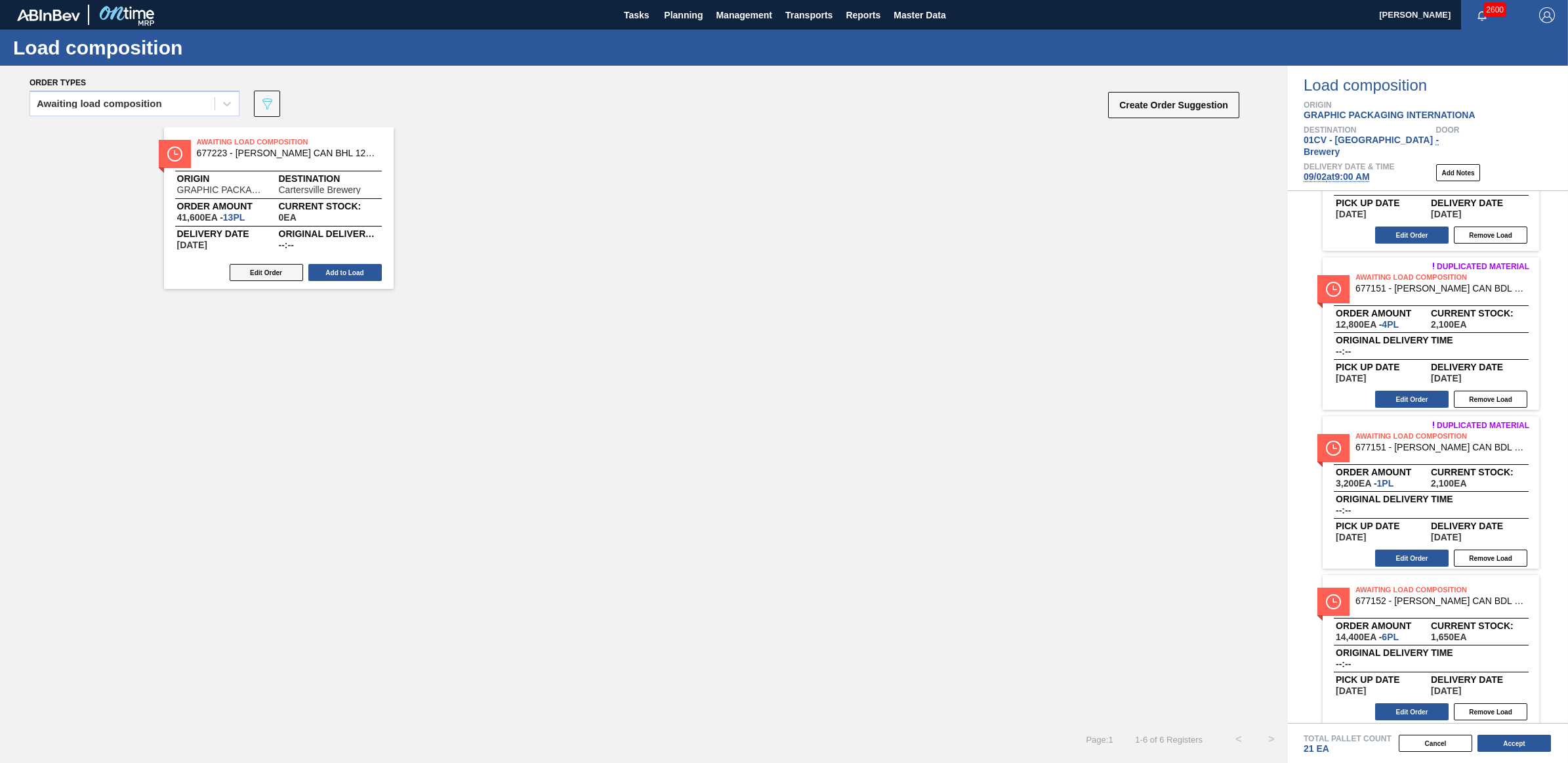
click at [265, 273] on button "Edit Order" at bounding box center [266, 273] width 74 height 17
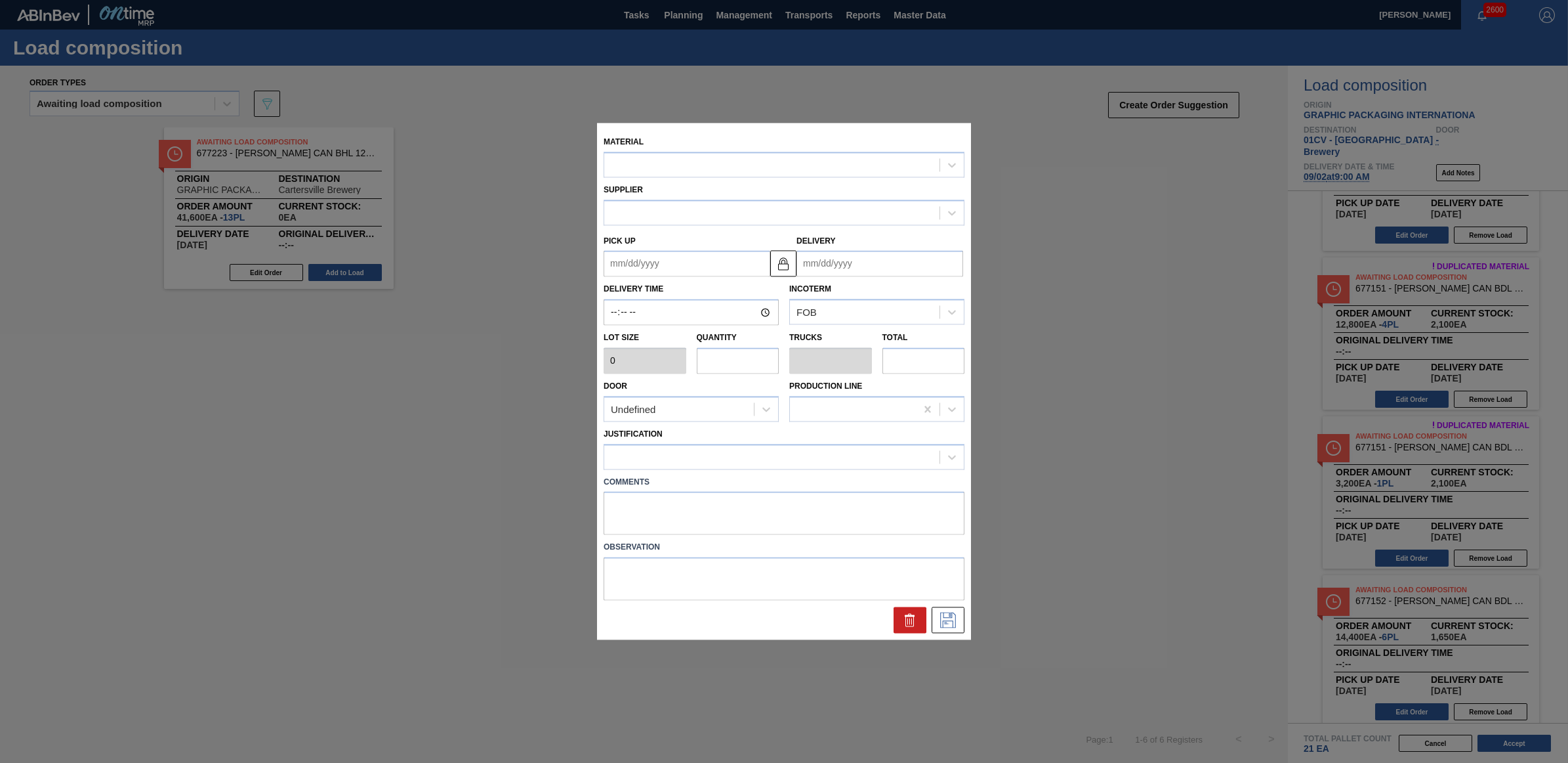
type input "3,200"
type input "13"
type input "0.5"
type input "41,600"
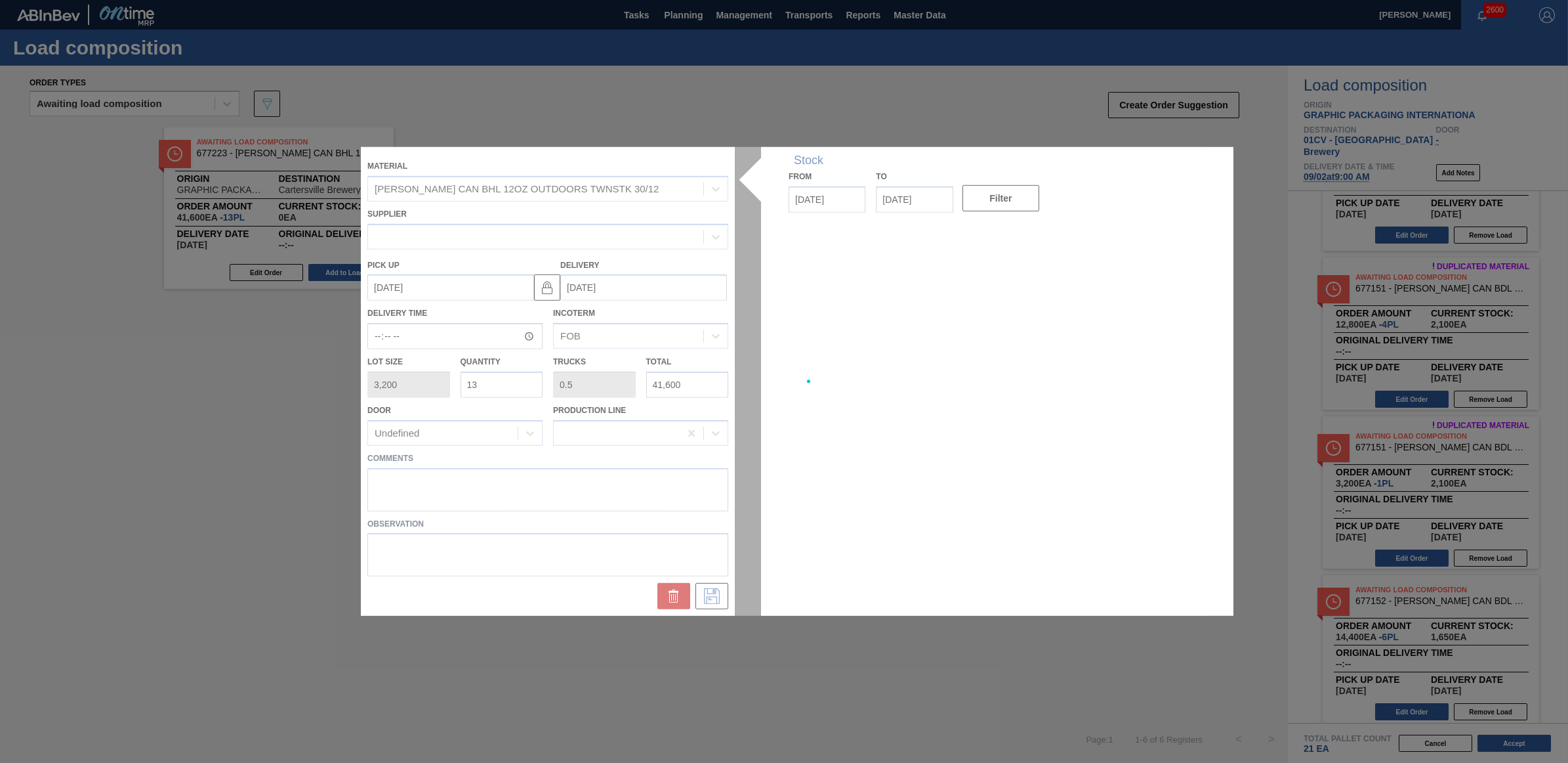
type up "[DATE]"
type input "[DATE]"
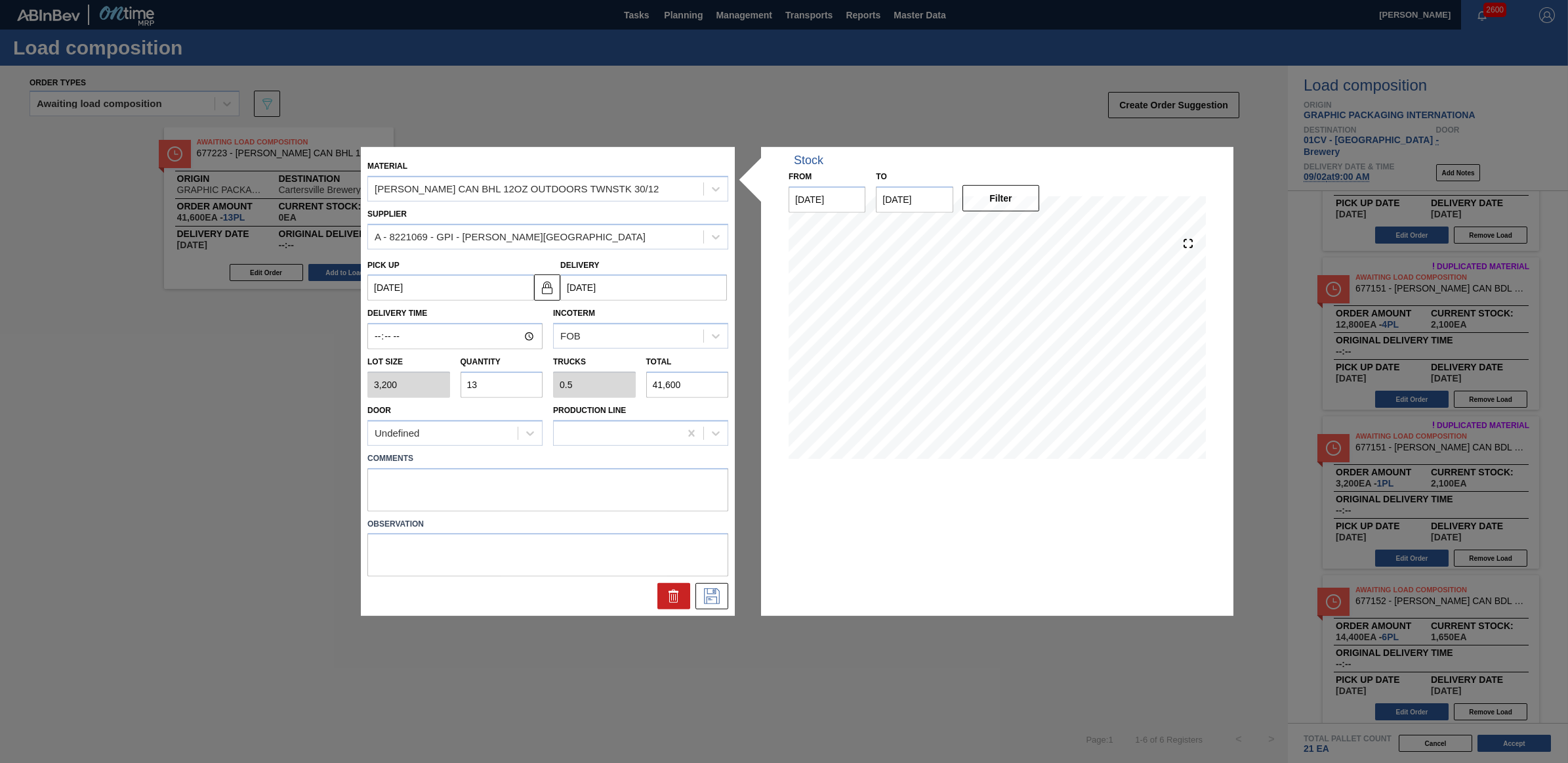
click at [446, 378] on div "Lot size 3,200 Quantity 13 Trucks 0.5 Total 41,600" at bounding box center [547, 373] width 371 height 49
type input "5"
type input "0.192"
type input "16,000"
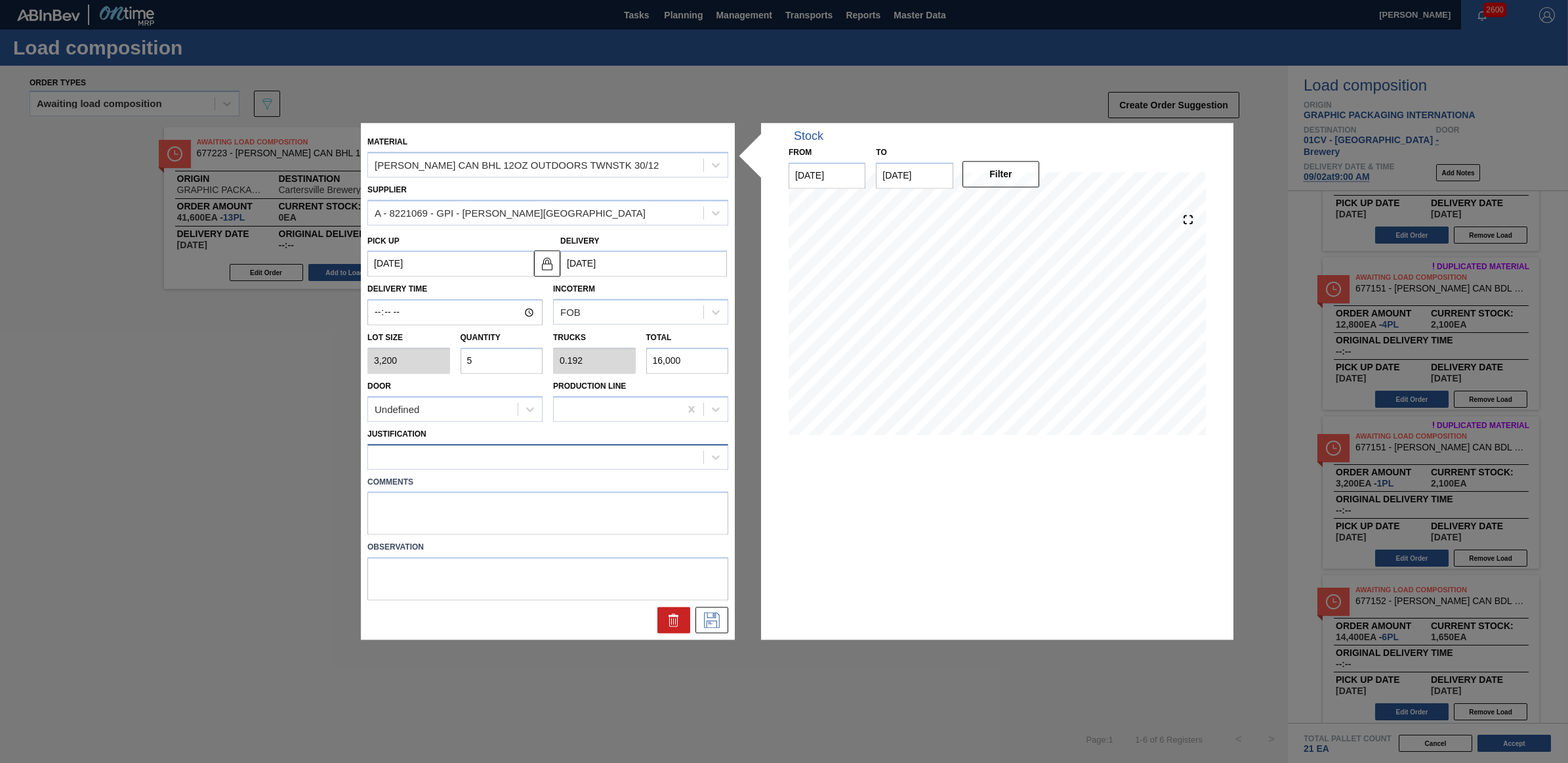
type input "5"
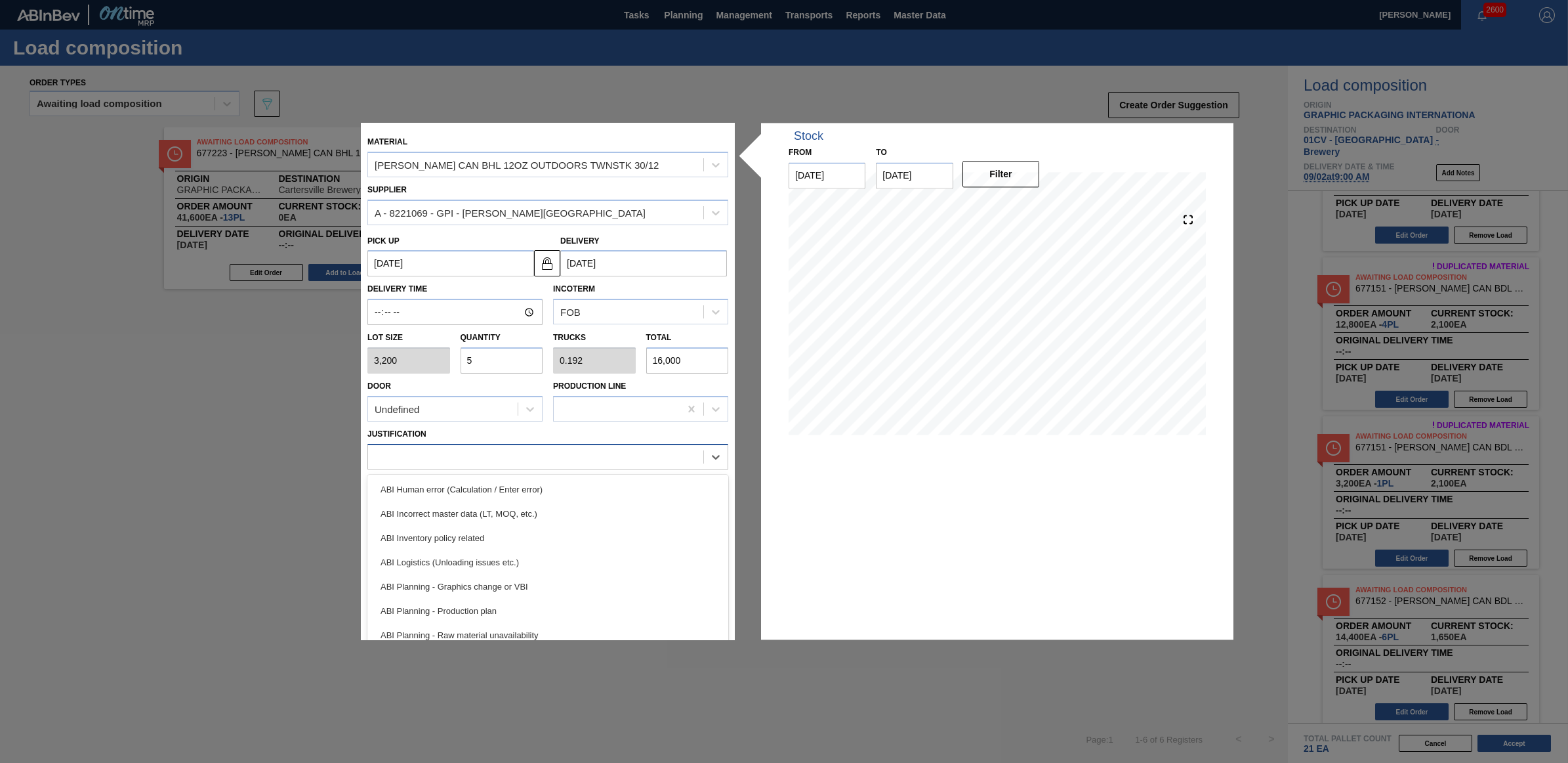
click at [467, 458] on div at bounding box center [536, 456] width 336 height 19
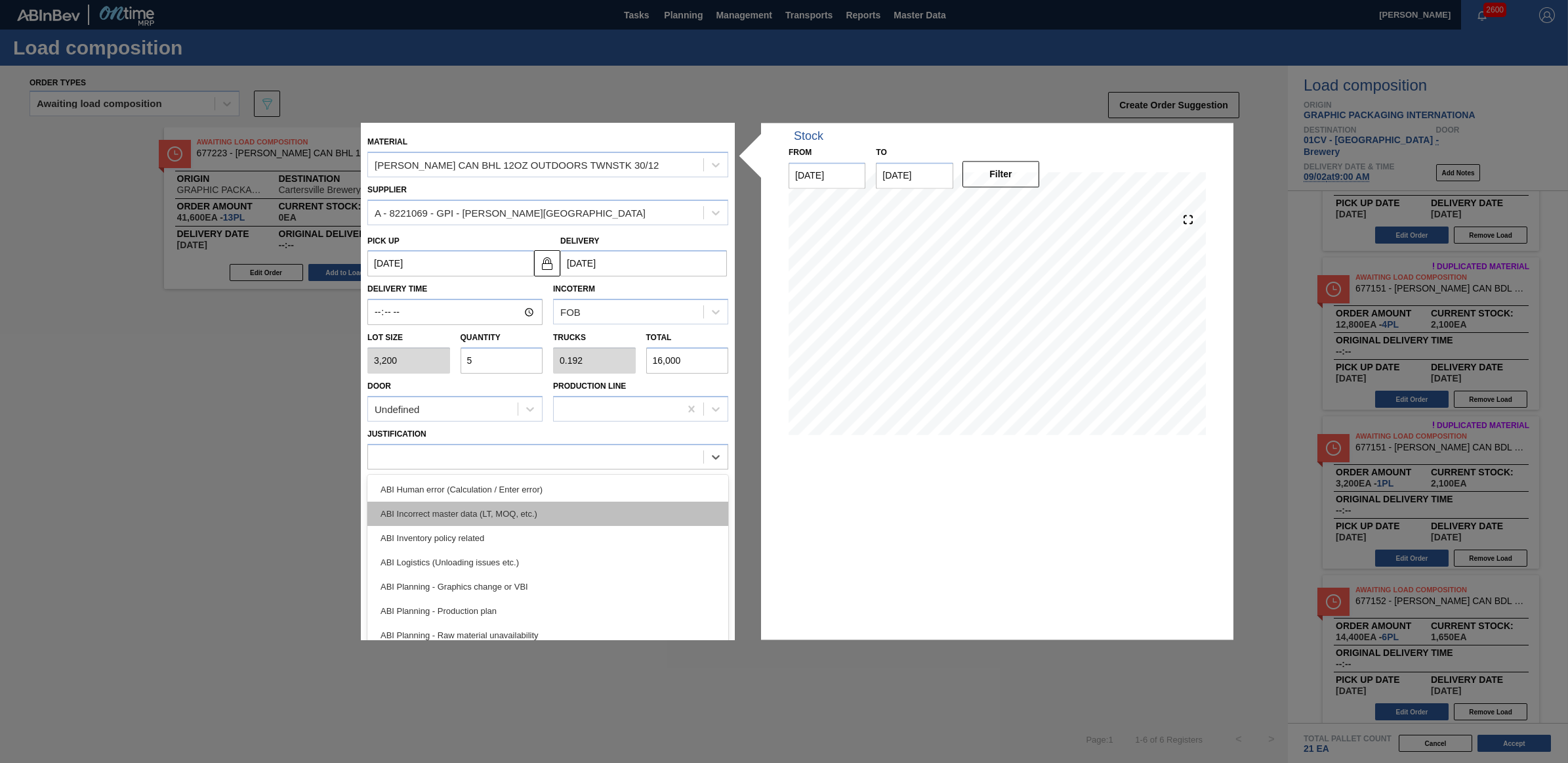
scroll to position [82, 0]
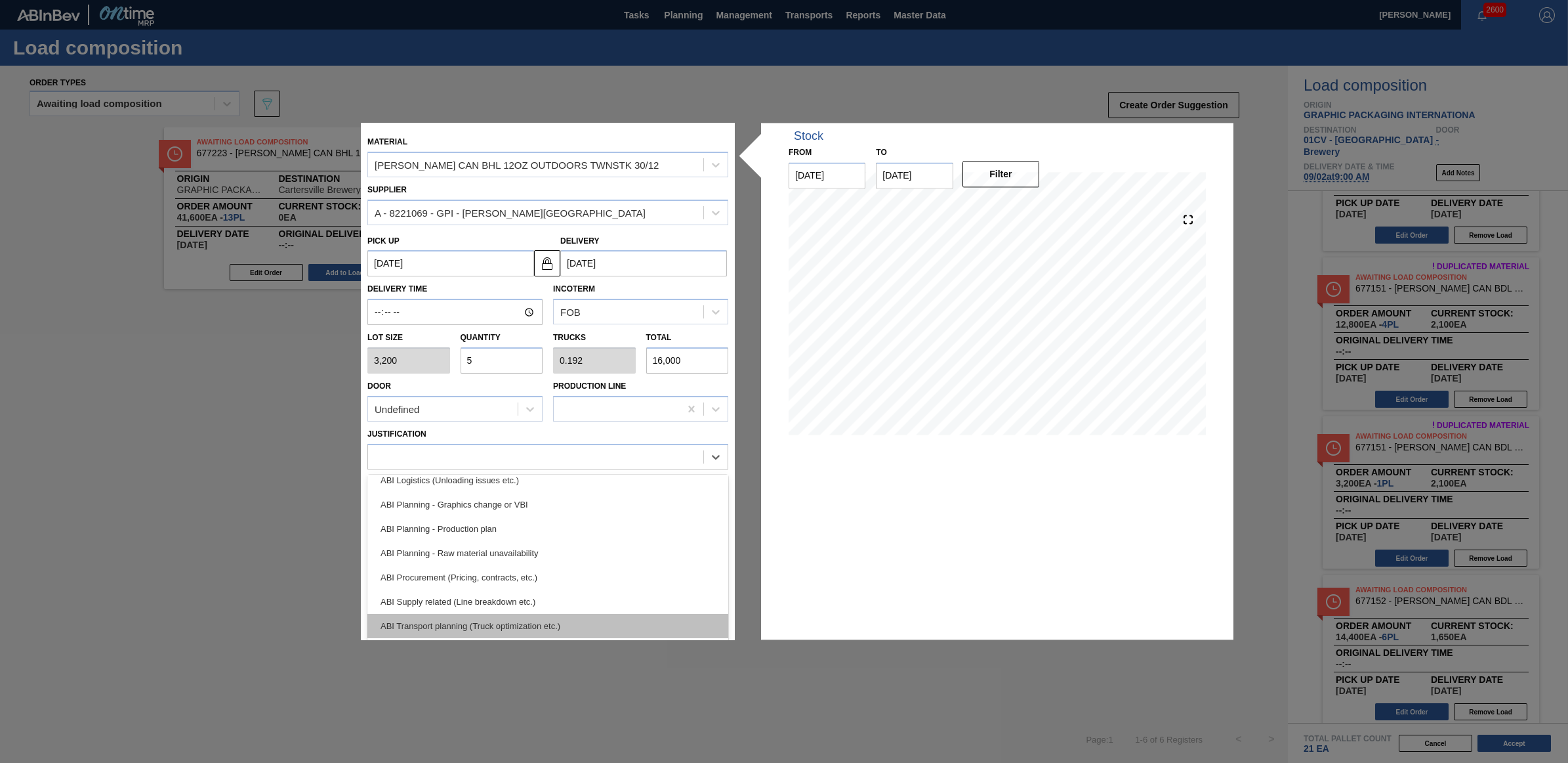
click at [490, 619] on div "ABI Transport planning (Truck optimization etc.)" at bounding box center [547, 625] width 361 height 24
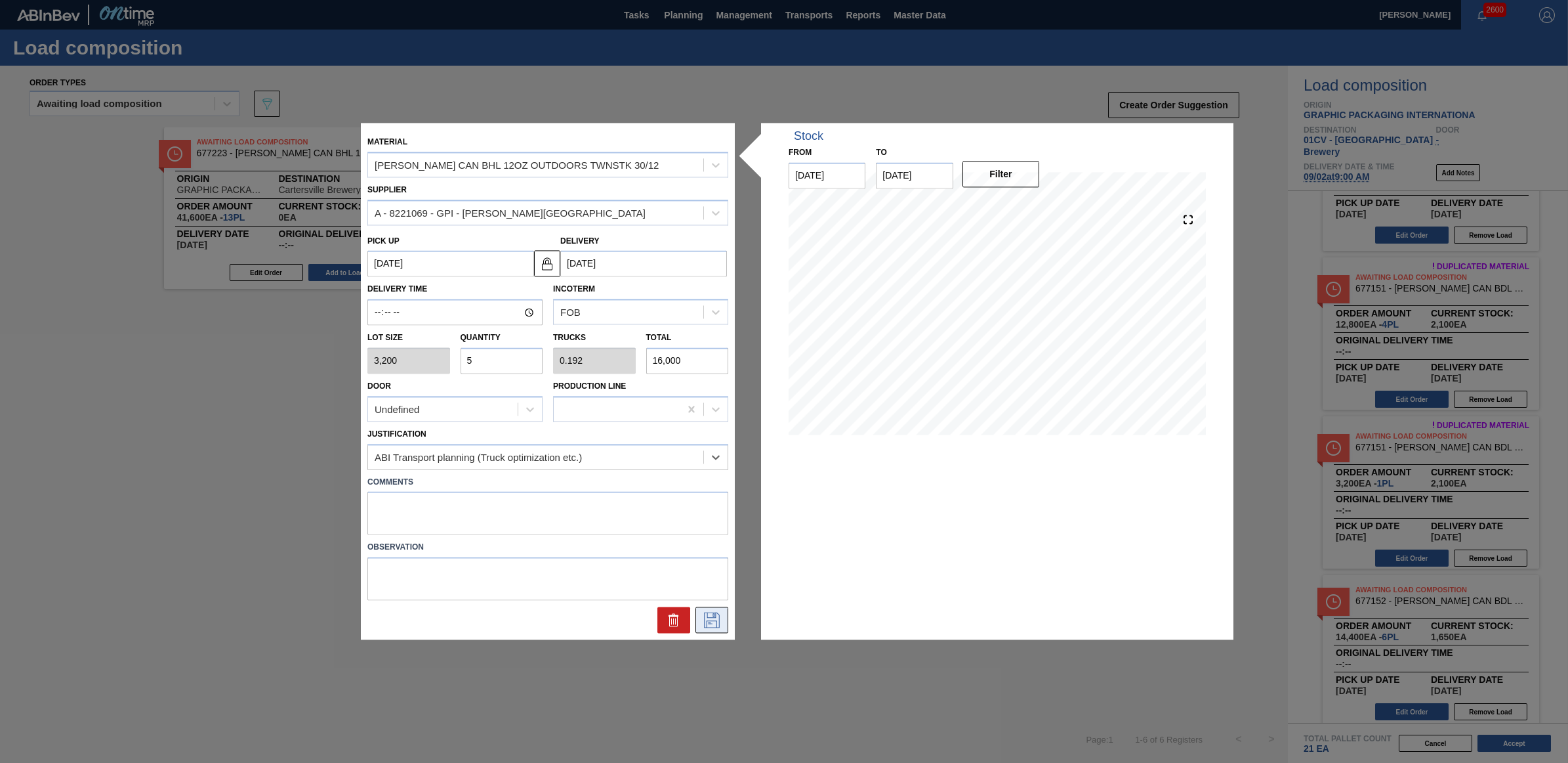
click at [705, 616] on icon at bounding box center [712, 620] width 21 height 16
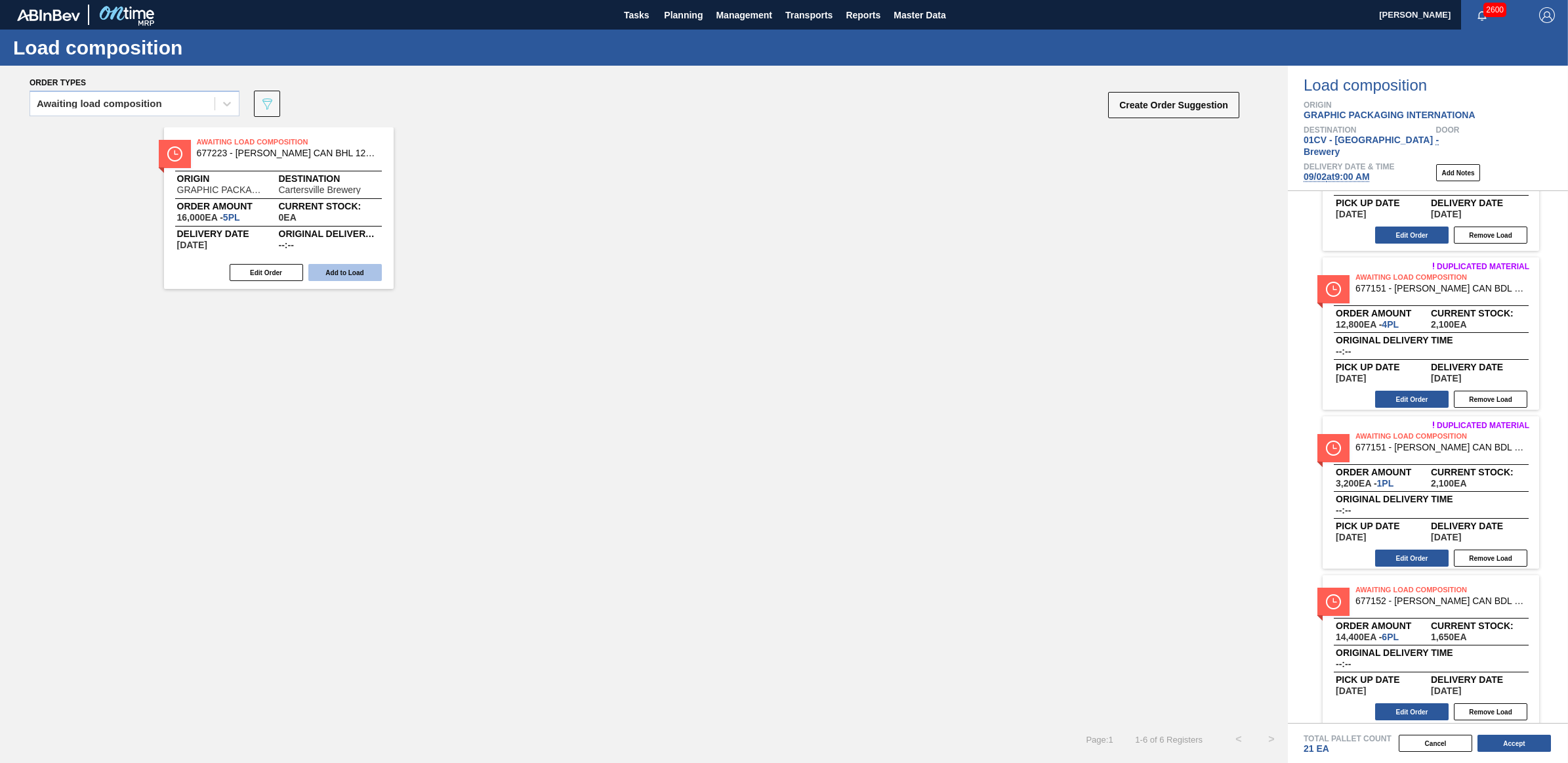
click at [359, 273] on button "Add to Load" at bounding box center [345, 273] width 74 height 17
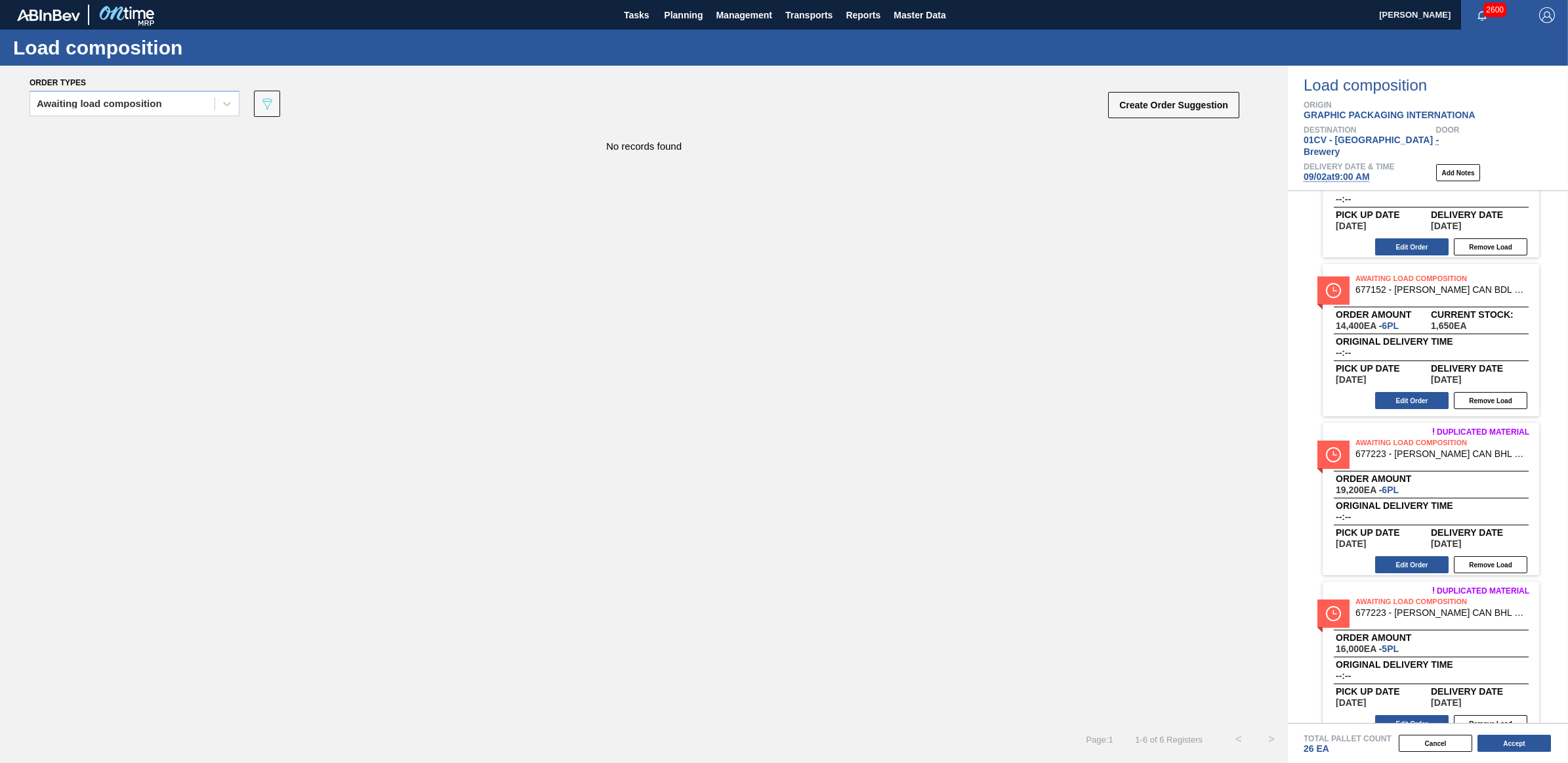
scroll to position [417, 0]
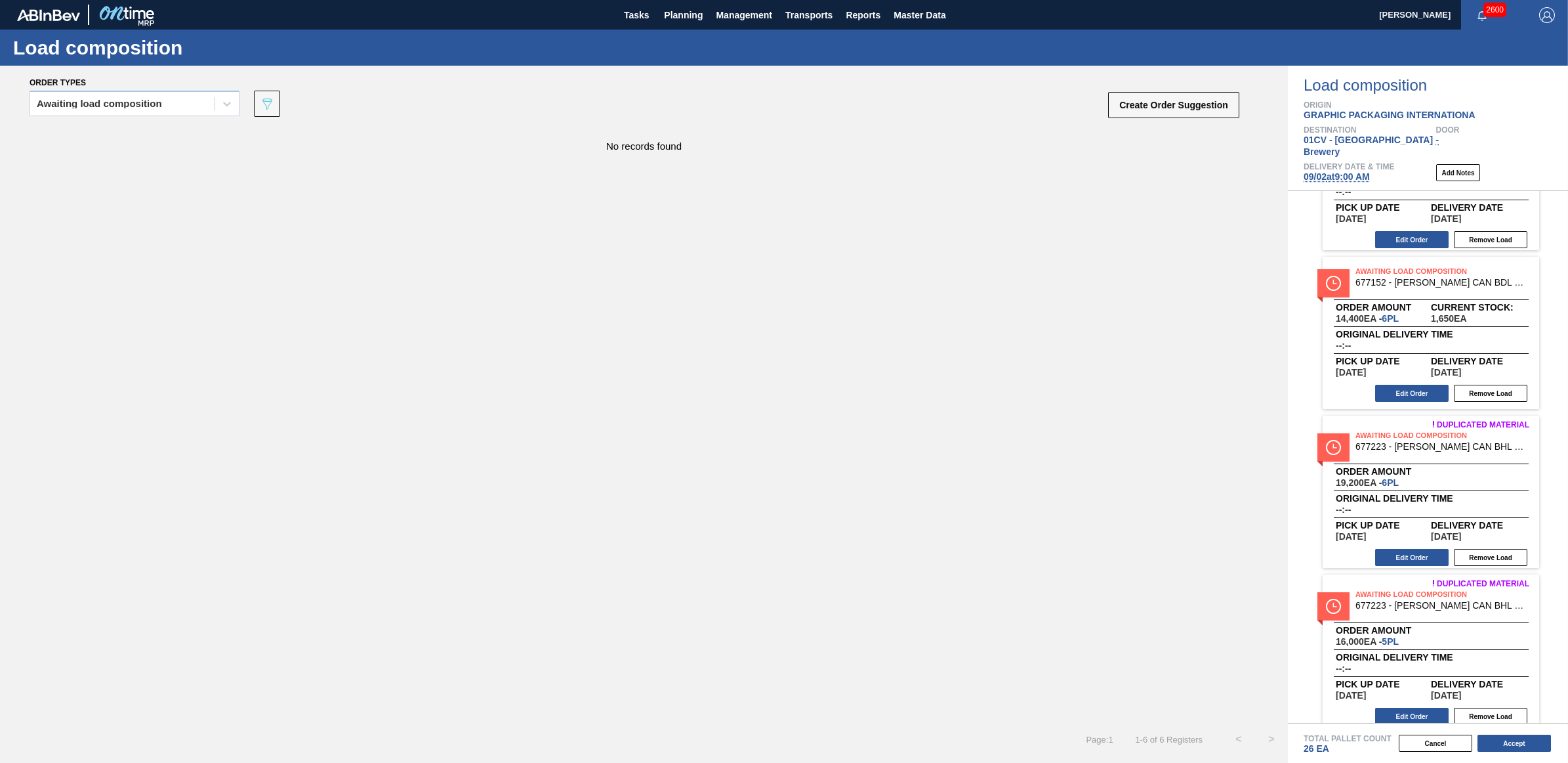
click at [1342, 171] on span "[DATE] 9:00 AM" at bounding box center [1336, 176] width 66 height 11
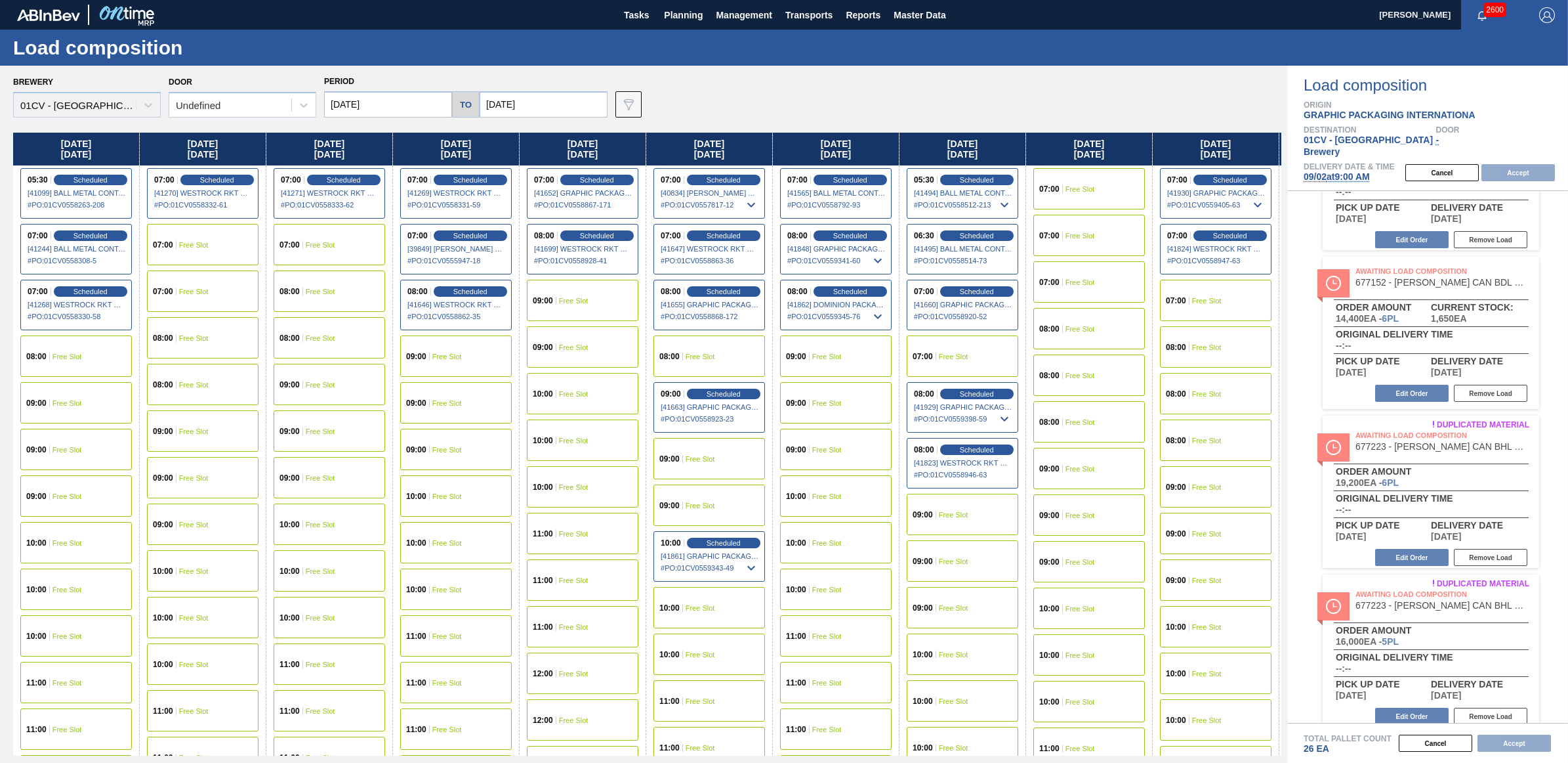
type input "[DATE]"
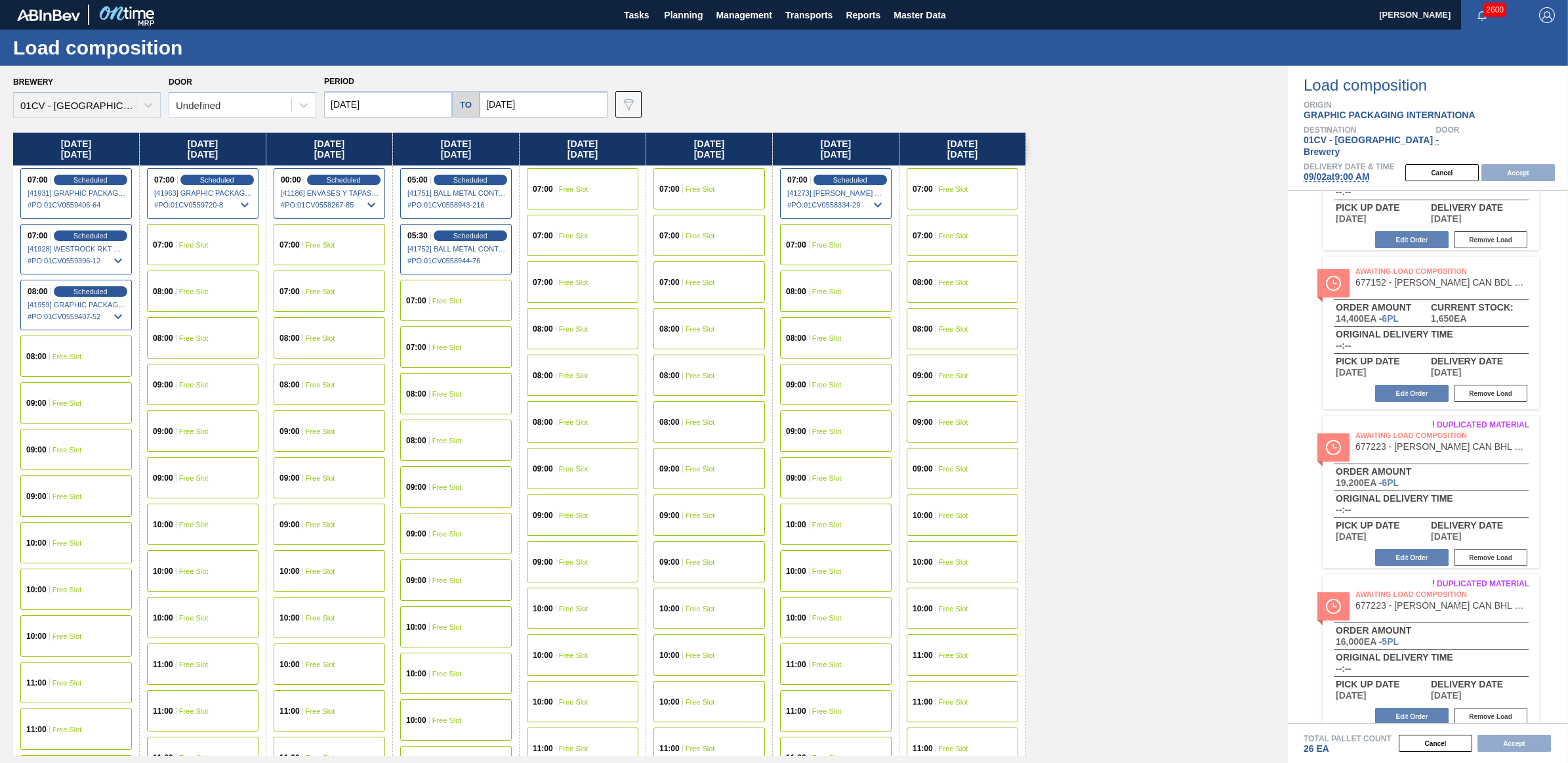
click at [379, 97] on input "[DATE]" at bounding box center [388, 105] width 128 height 26
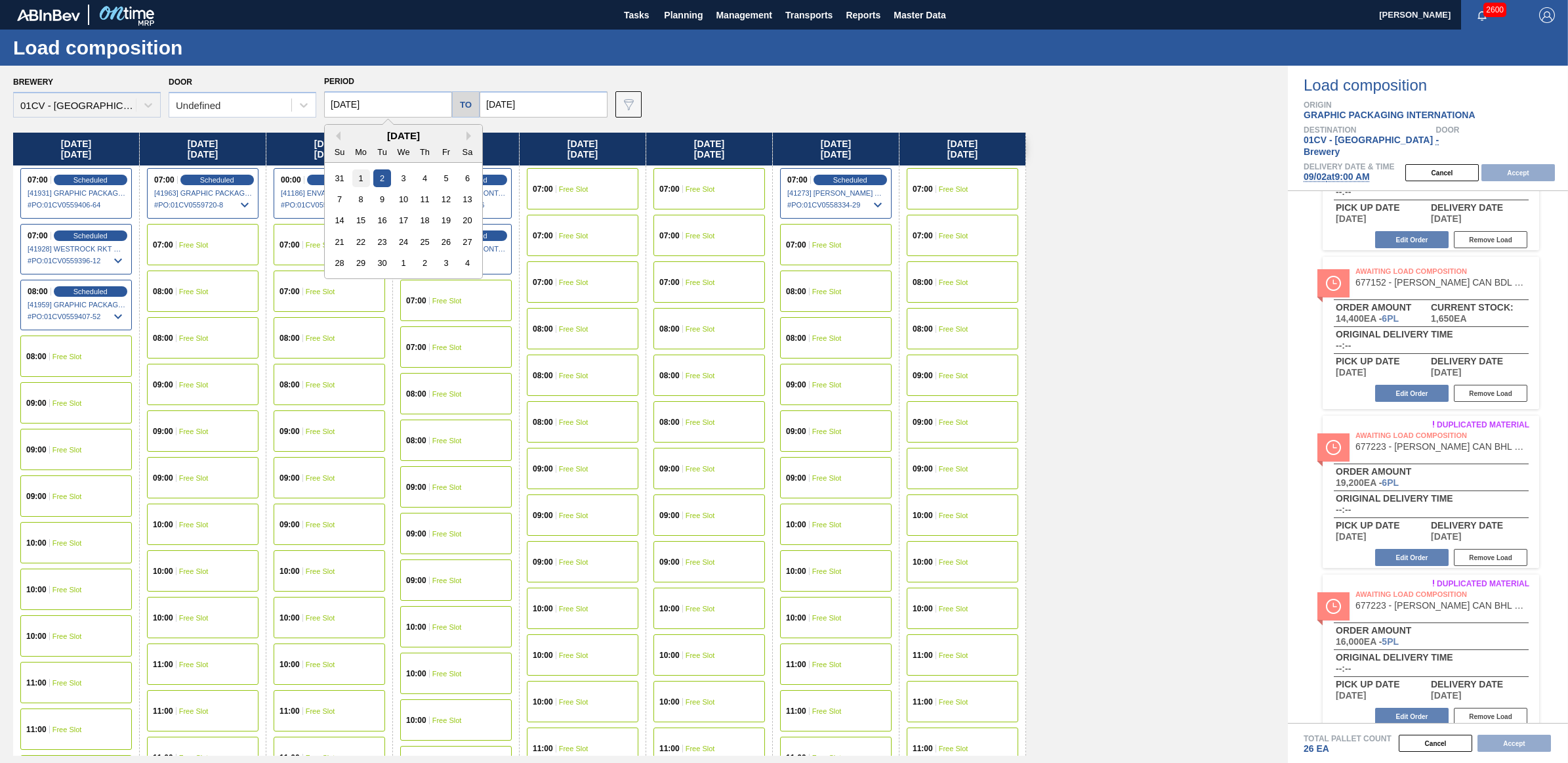
click at [354, 178] on div "1" at bounding box center [361, 178] width 18 height 18
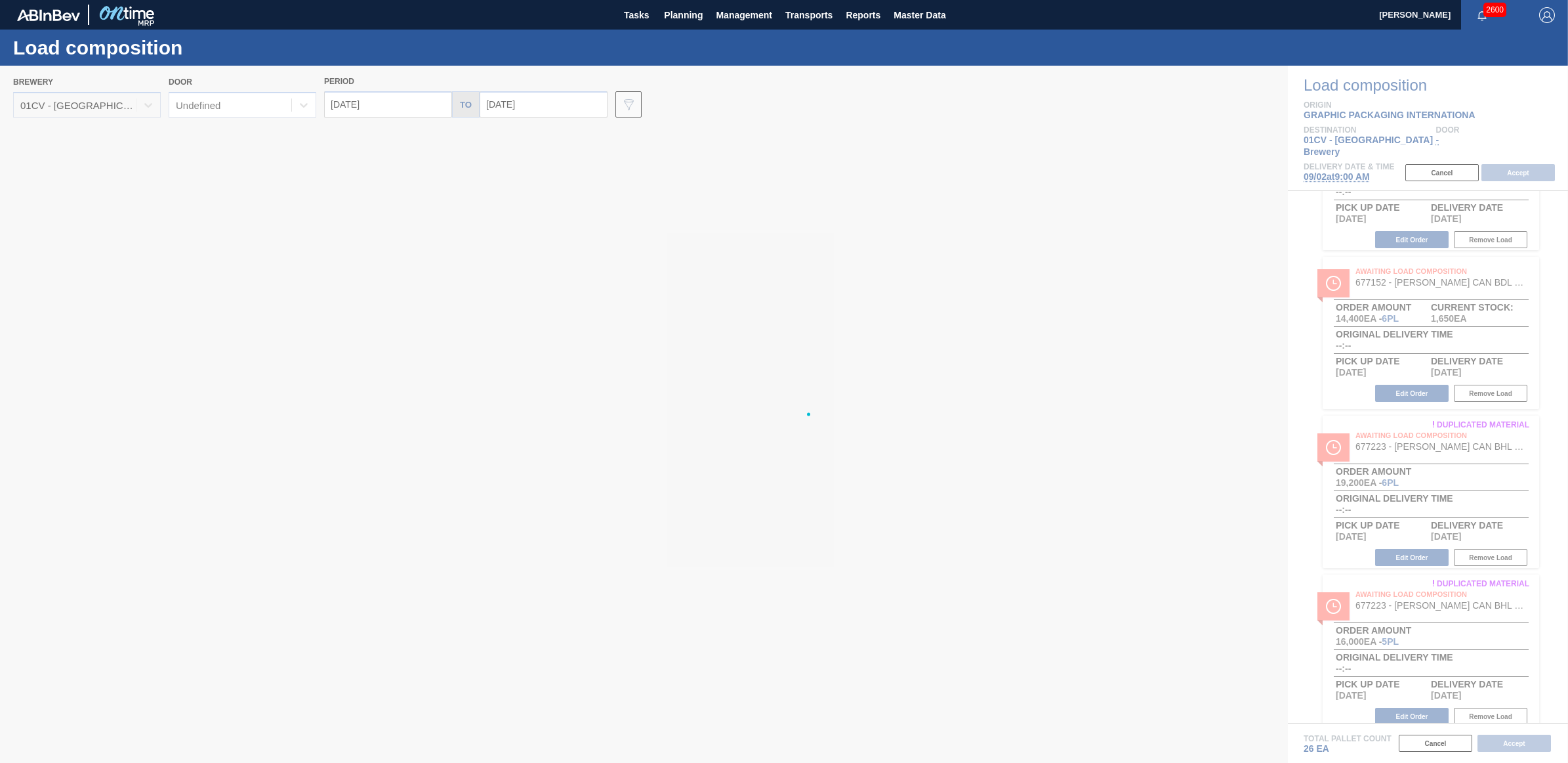
type input "[DATE]"
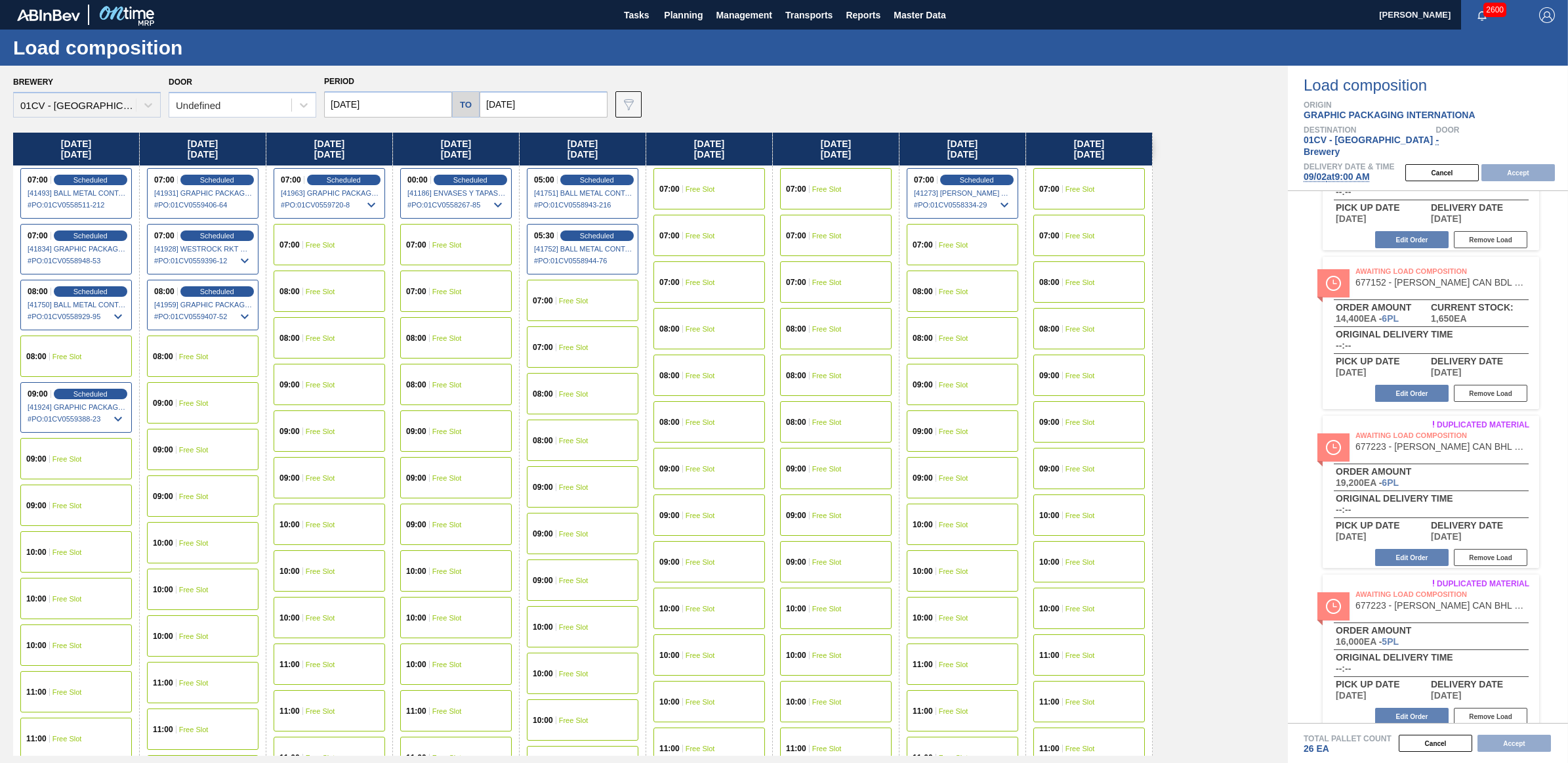
click at [73, 639] on div "10:00 Free Slot" at bounding box center [76, 645] width 112 height 41
click at [1503, 164] on button "Accept" at bounding box center [1519, 172] width 74 height 17
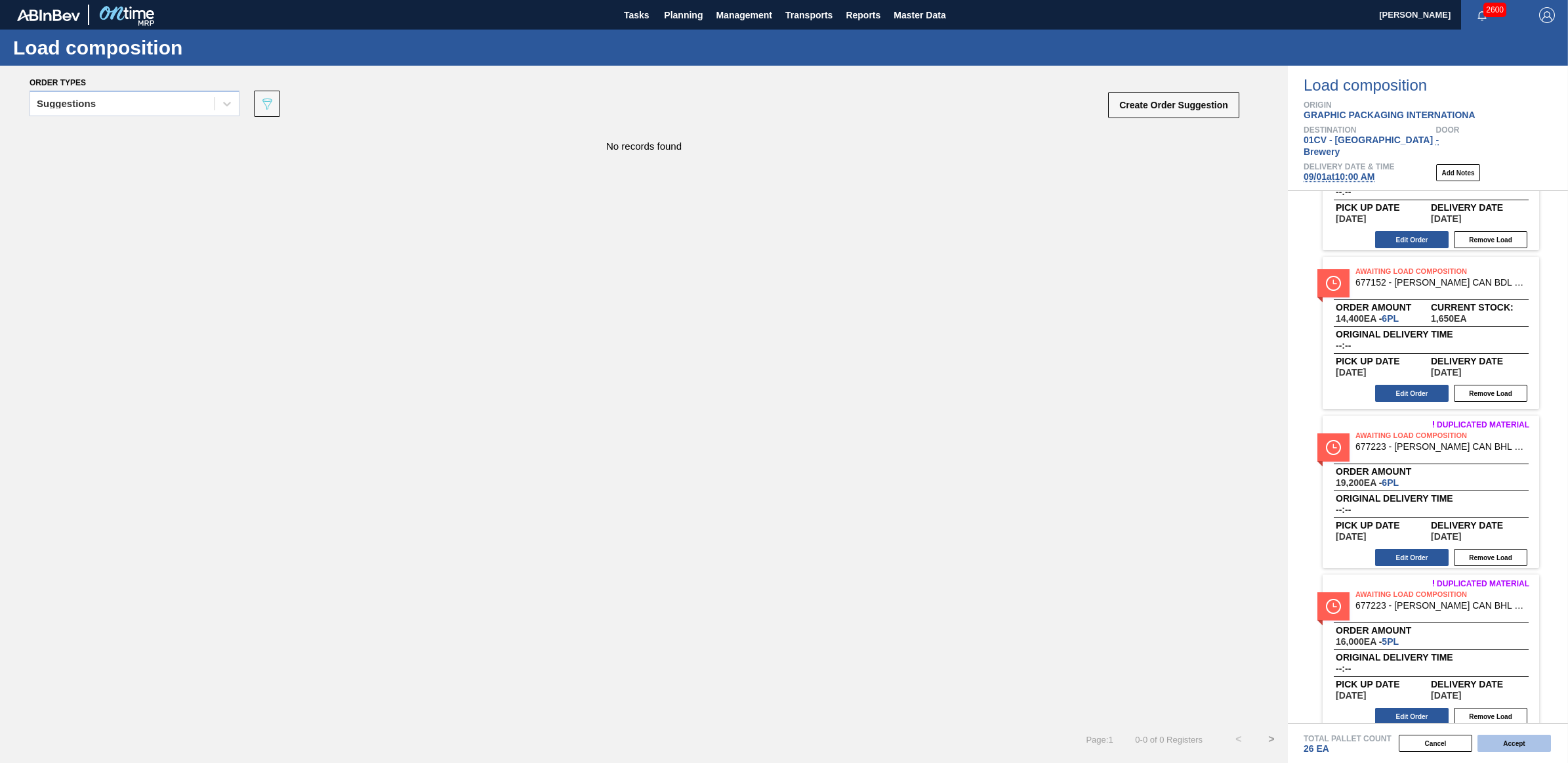
click at [1530, 737] on button "Accept" at bounding box center [1515, 743] width 74 height 17
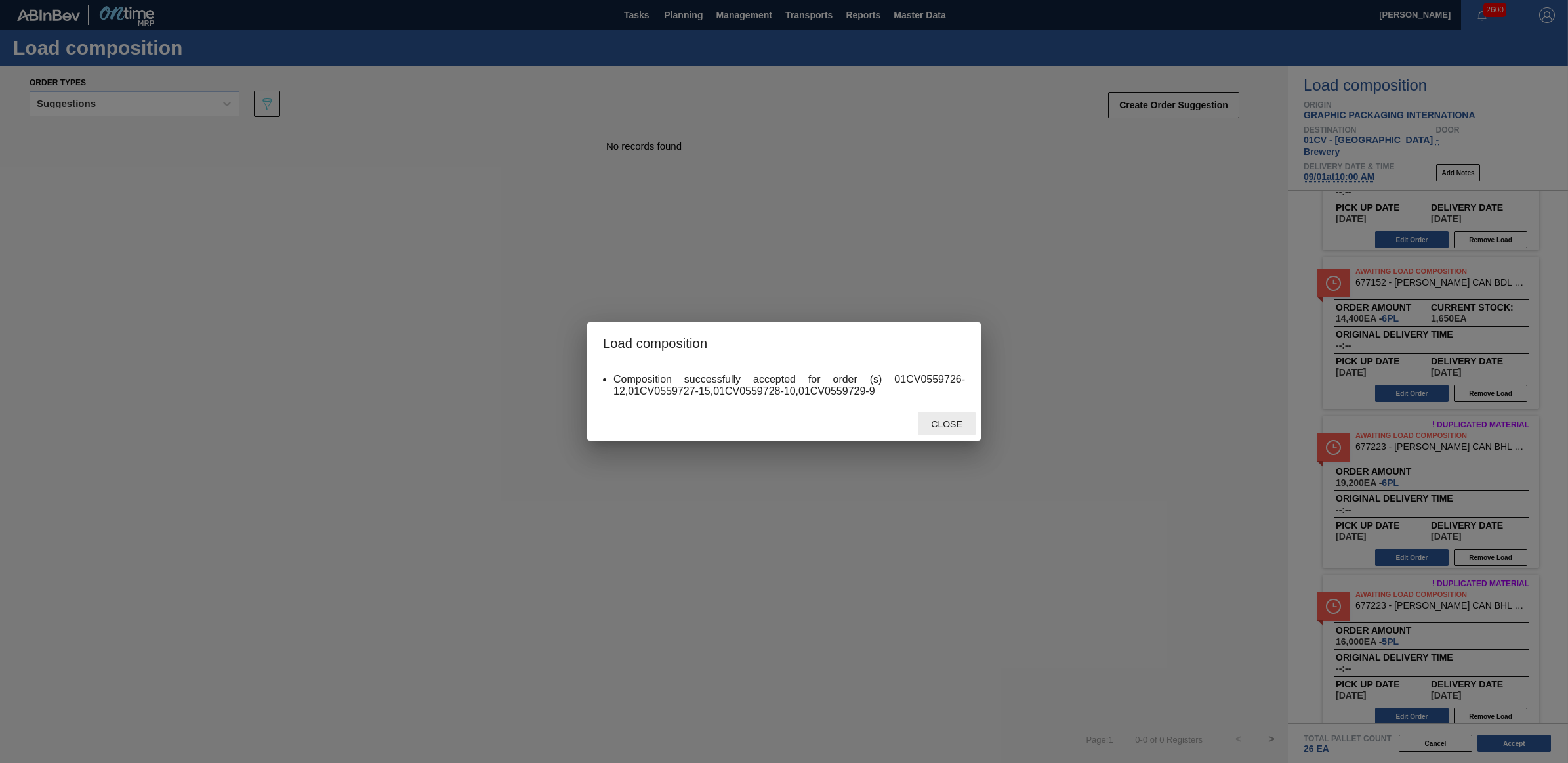
click at [956, 424] on span "Close" at bounding box center [946, 424] width 52 height 11
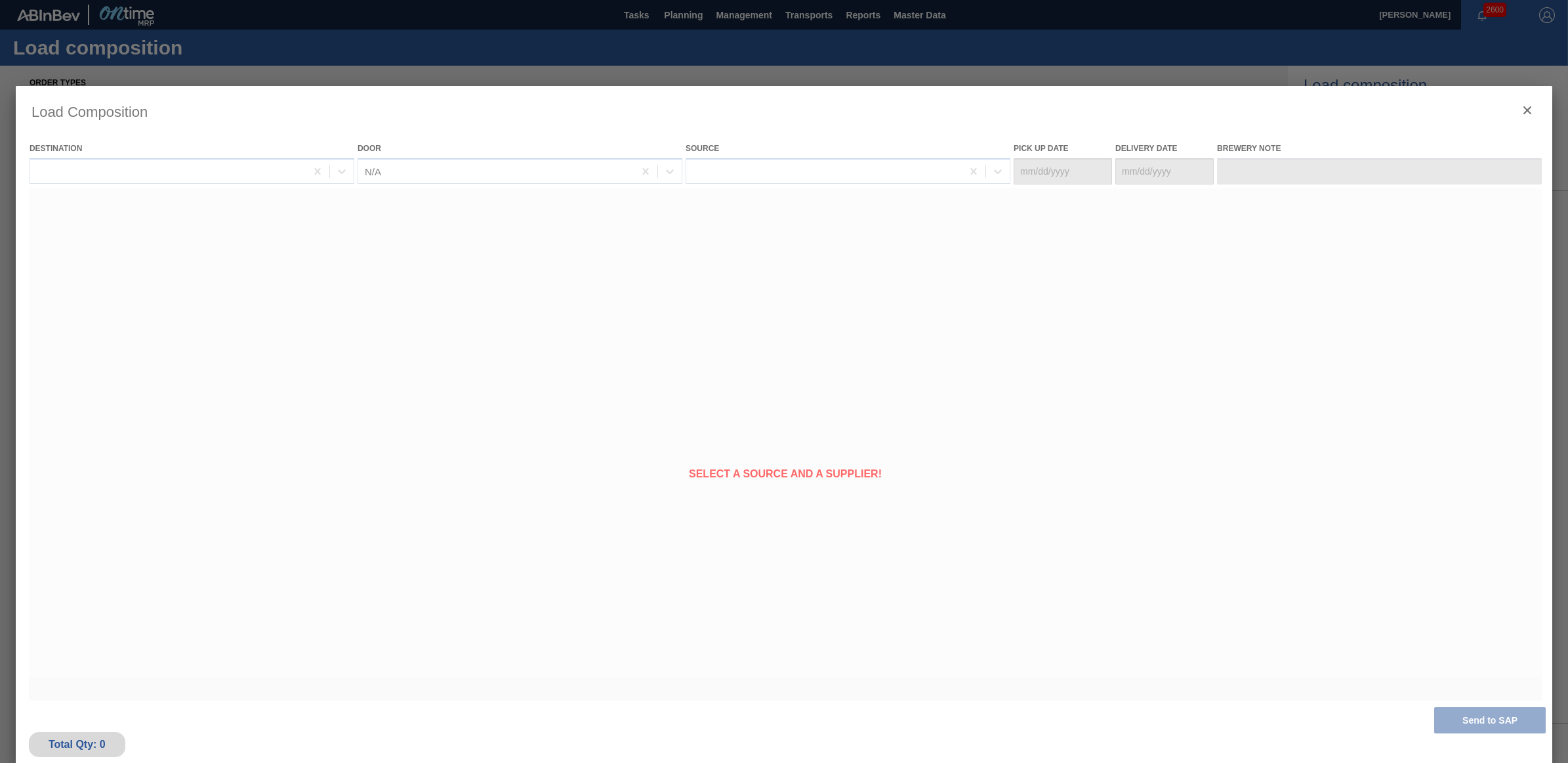
type Date "[DATE]"
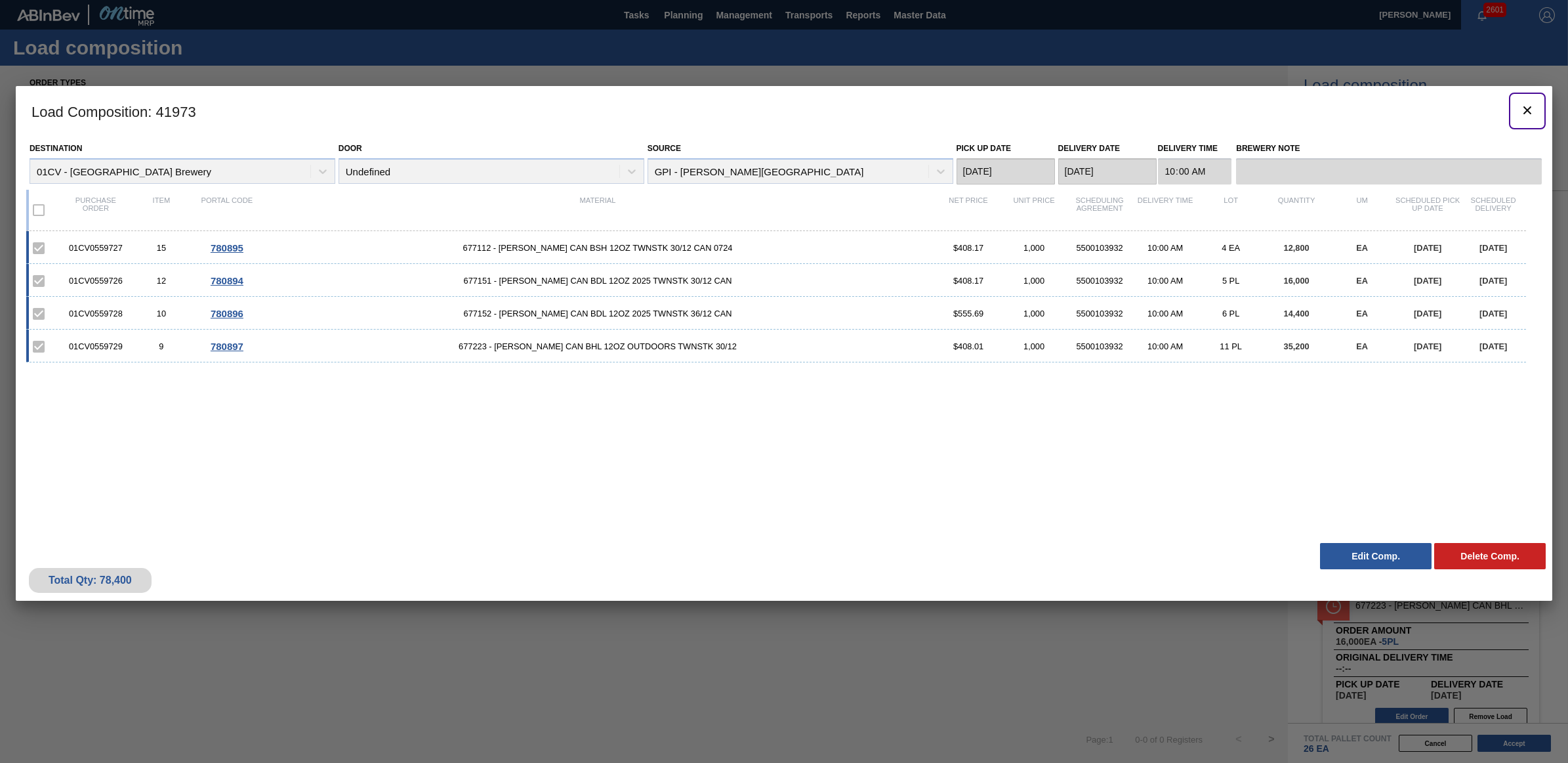
drag, startPoint x: 1525, startPoint y: 107, endPoint x: 1053, endPoint y: 2, distance: 483.5
click at [1525, 107] on icon "botão de ícone" at bounding box center [1527, 111] width 16 height 16
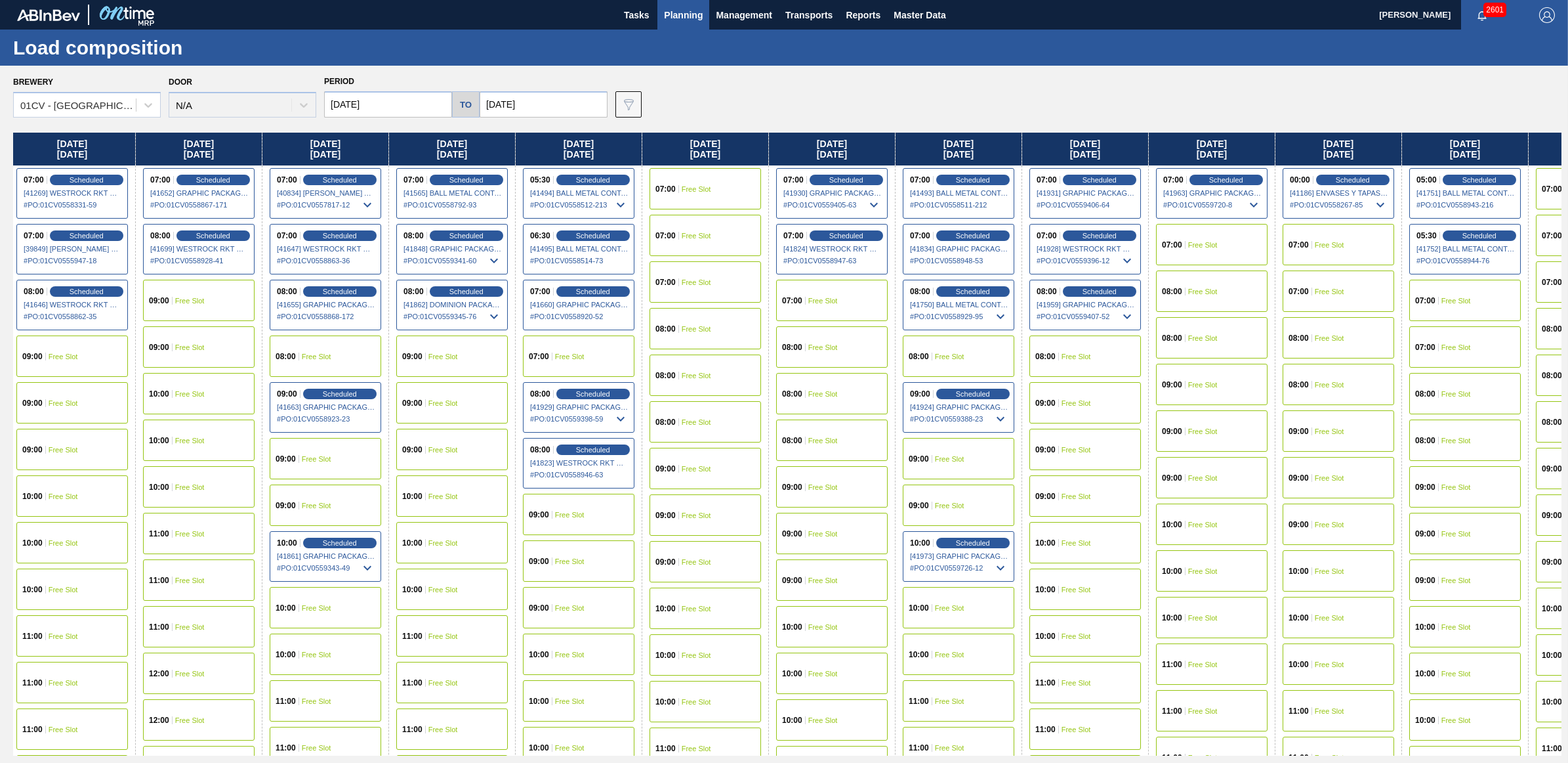
scroll to position [0, 433]
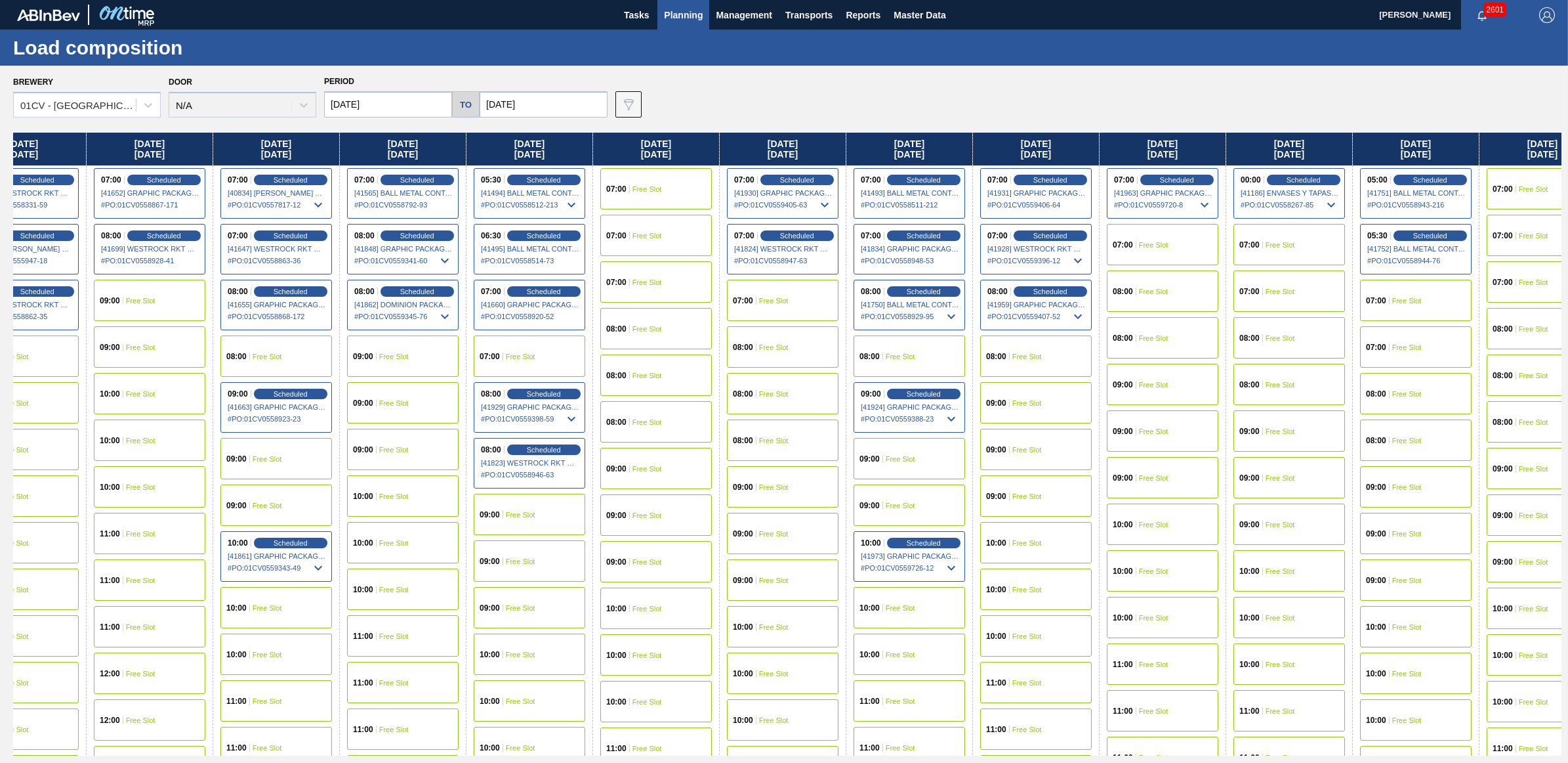
drag, startPoint x: 1192, startPoint y: 149, endPoint x: 737, endPoint y: 187, distance: 456.6
click at [737, 187] on div "[DATE] 05:30 Scheduled [41099] BALL METAL CONTAINER GROUP - 0008221649 # PO : 0…" at bounding box center [787, 444] width 1548 height 623
click at [1040, 361] on div "08:00 Free Slot" at bounding box center [1036, 356] width 112 height 41
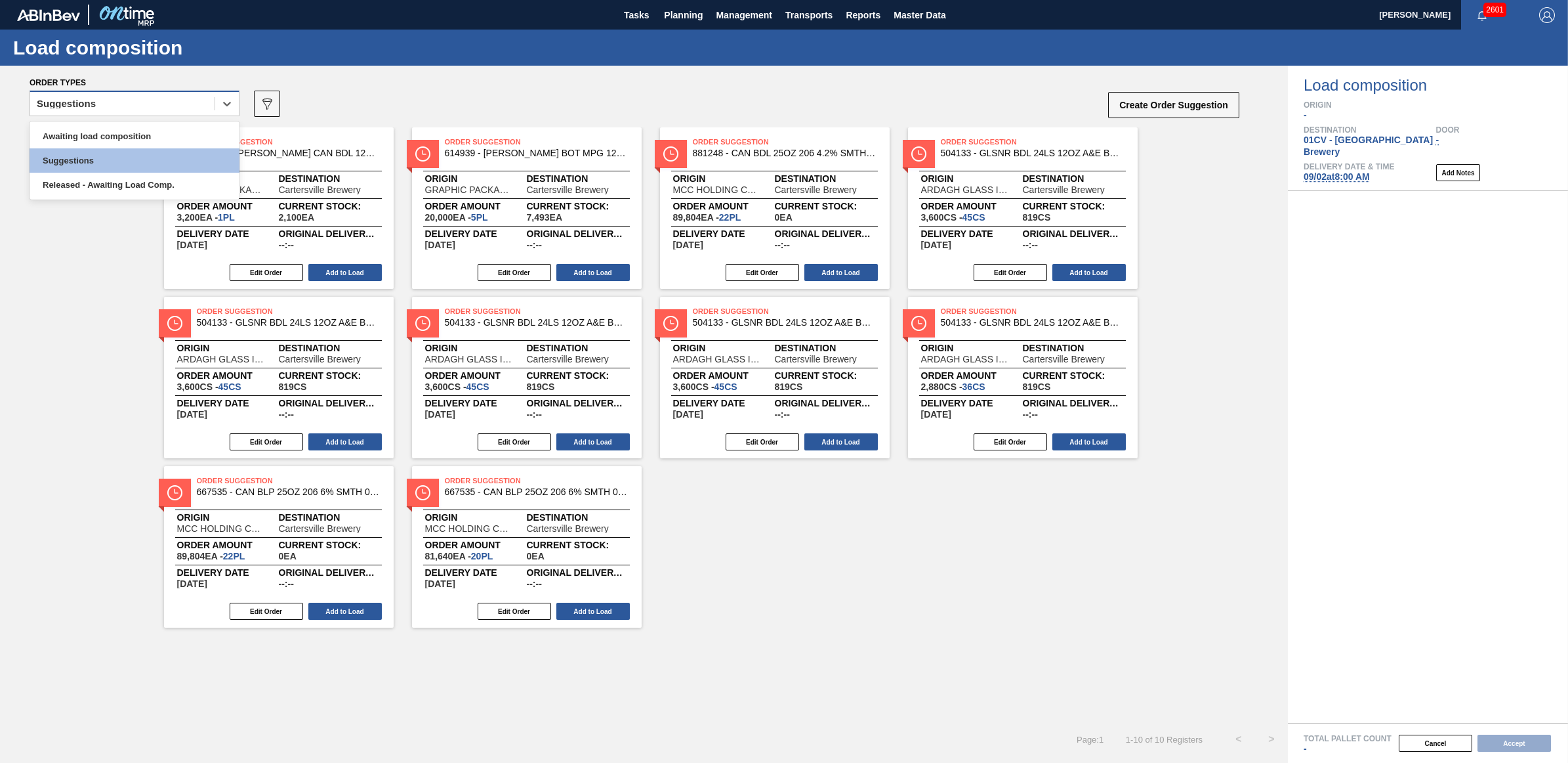
click at [69, 92] on div "Suggestions" at bounding box center [134, 103] width 210 height 26
click at [94, 148] on div "Suggestions" at bounding box center [134, 160] width 210 height 24
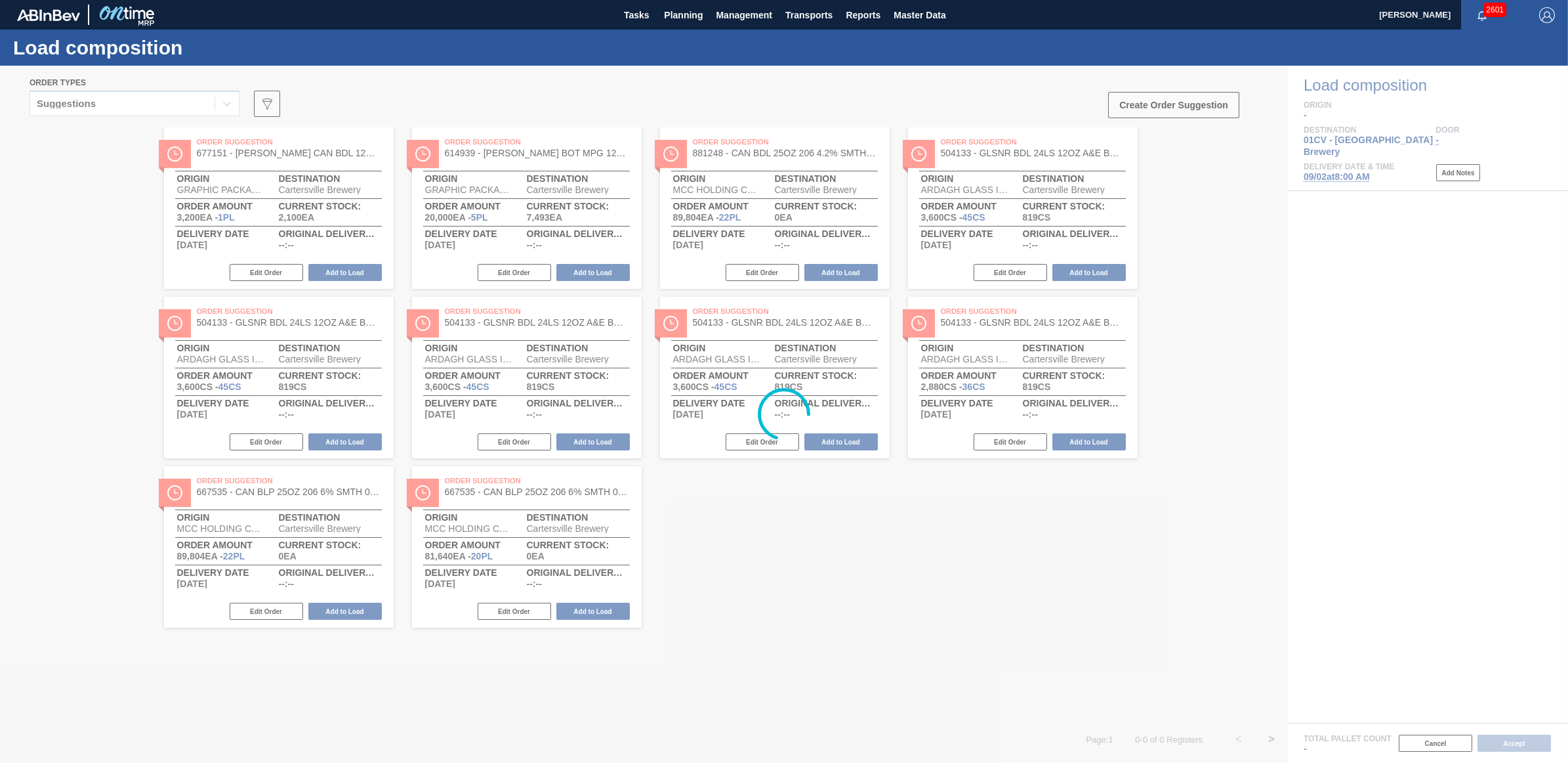
click at [71, 114] on div at bounding box center [784, 414] width 1568 height 697
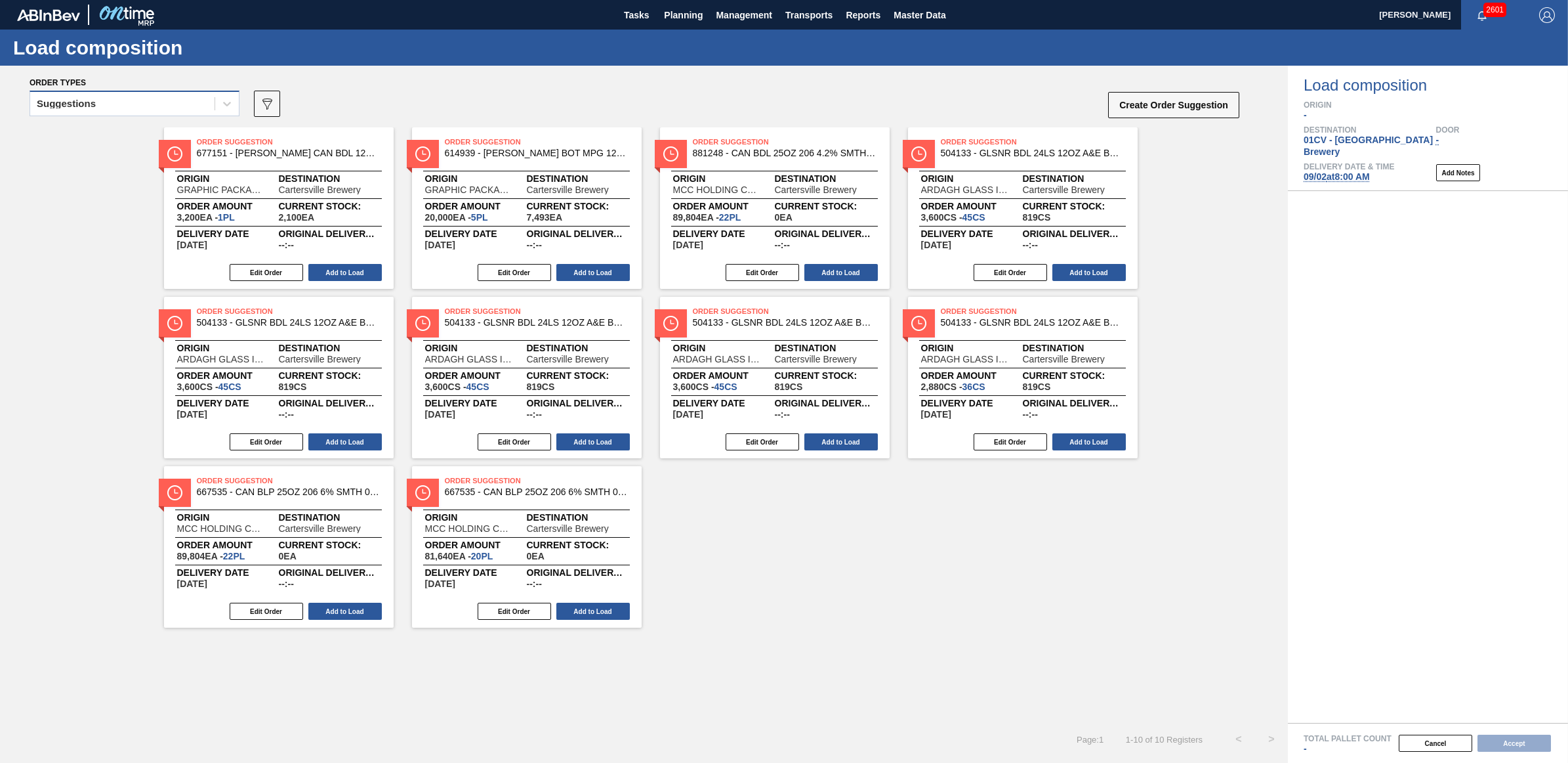
click at [66, 109] on div "Suggestions" at bounding box center [122, 104] width 184 height 19
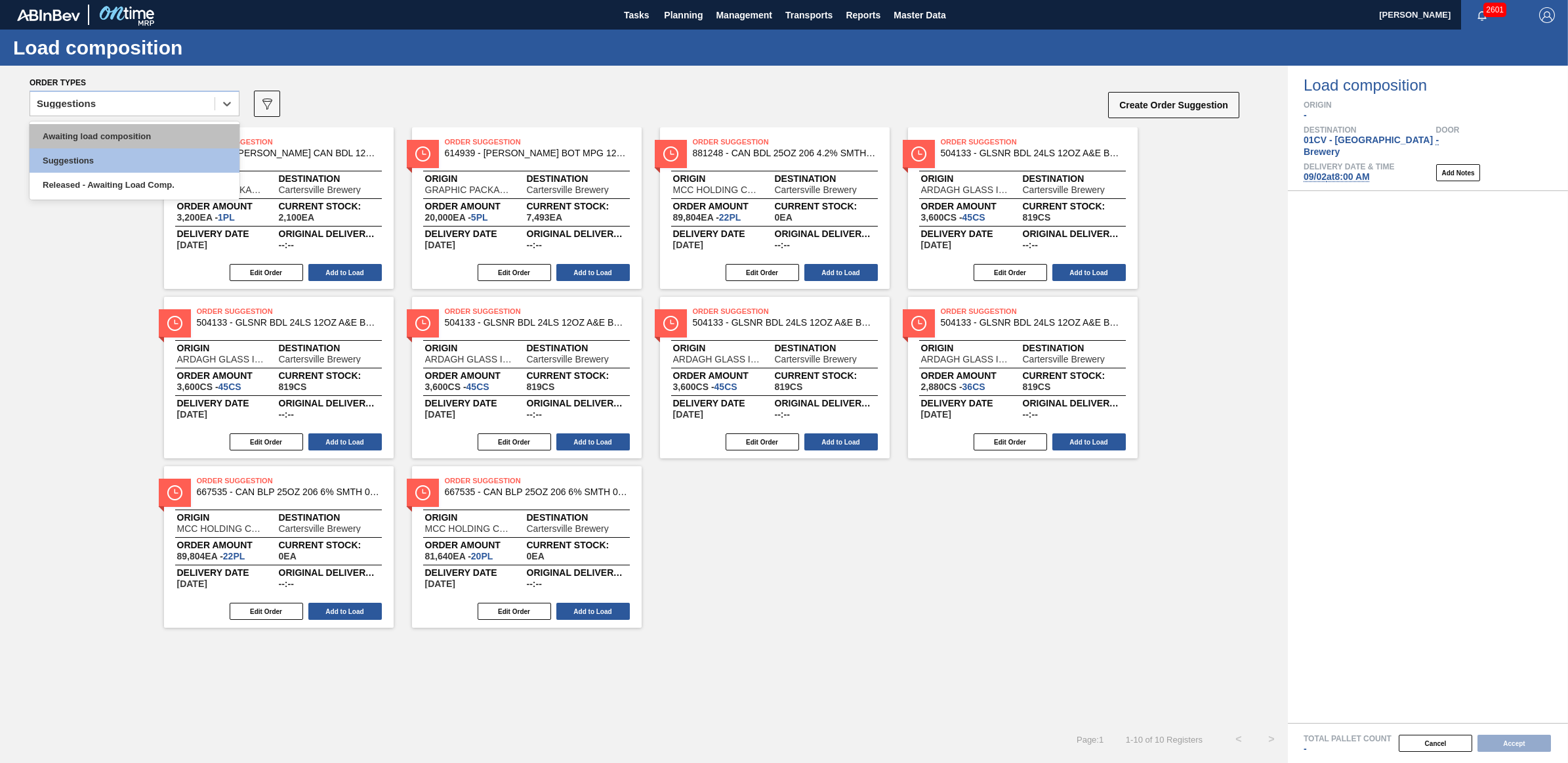
click at [71, 130] on div "Awaiting load composition" at bounding box center [134, 136] width 210 height 24
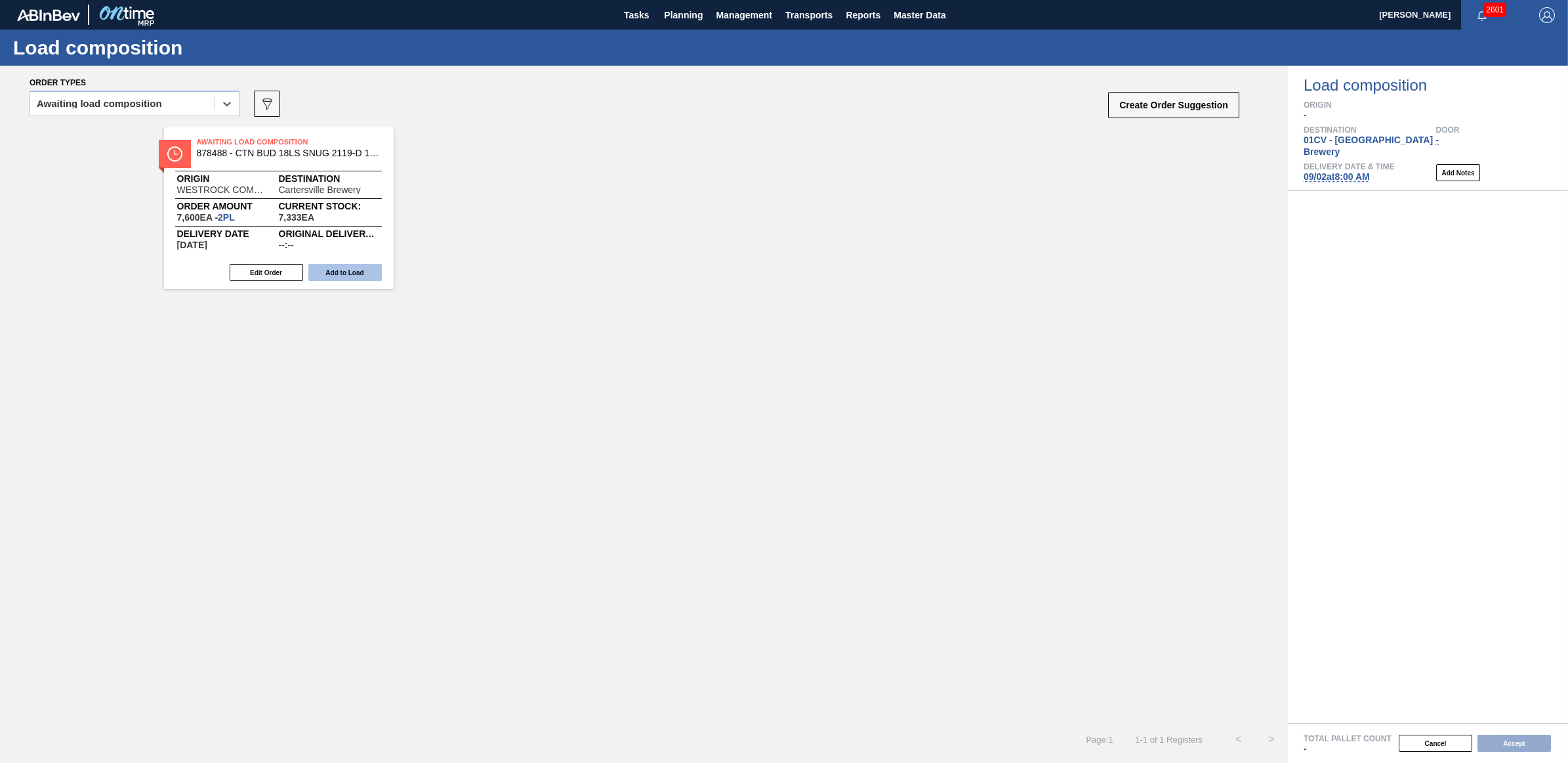
click at [353, 270] on button "Add to Load" at bounding box center [345, 273] width 74 height 17
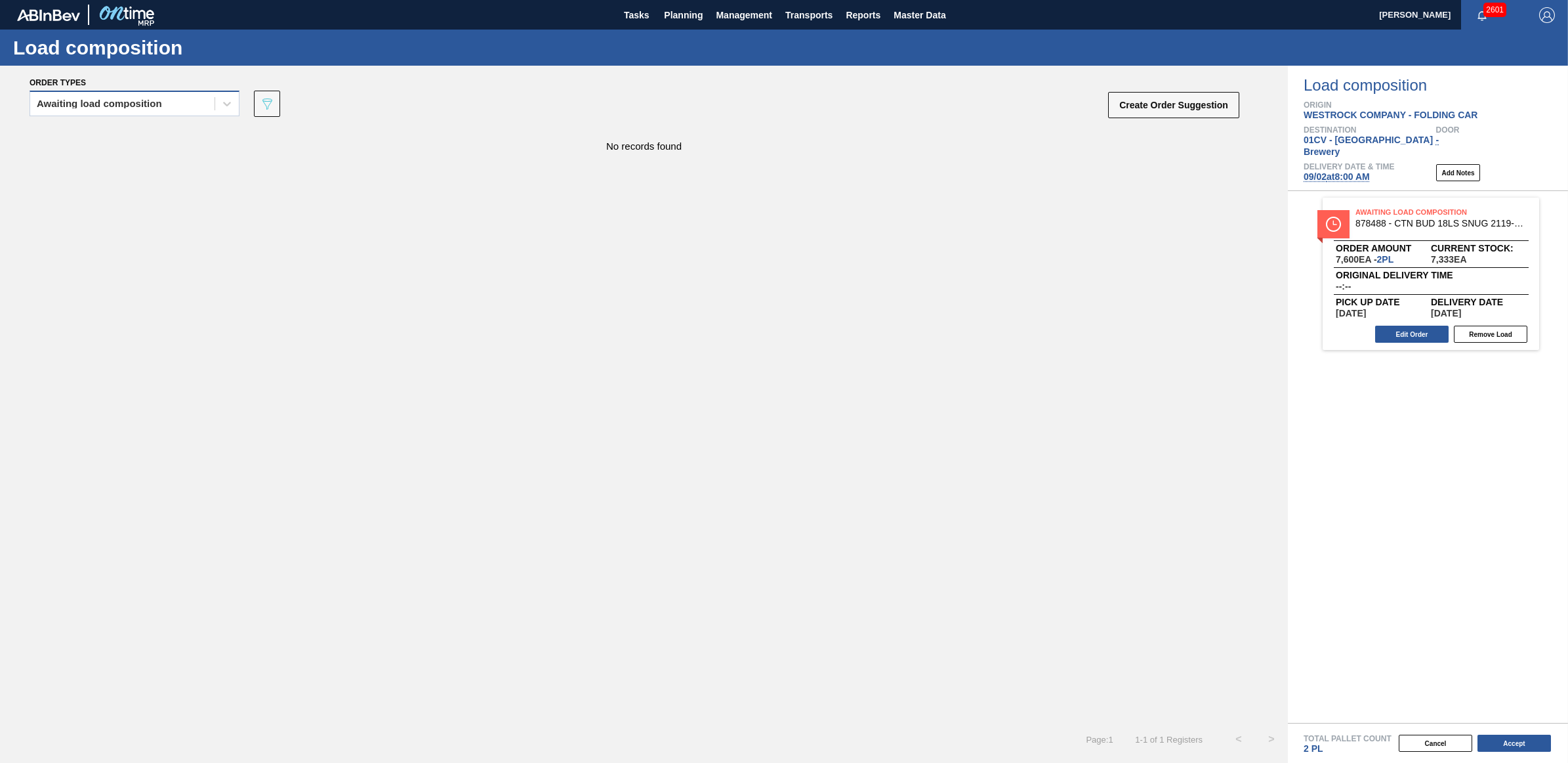
click at [71, 101] on div "Awaiting load composition" at bounding box center [99, 104] width 125 height 9
click at [74, 128] on div "Awaiting load composition" at bounding box center [134, 136] width 210 height 24
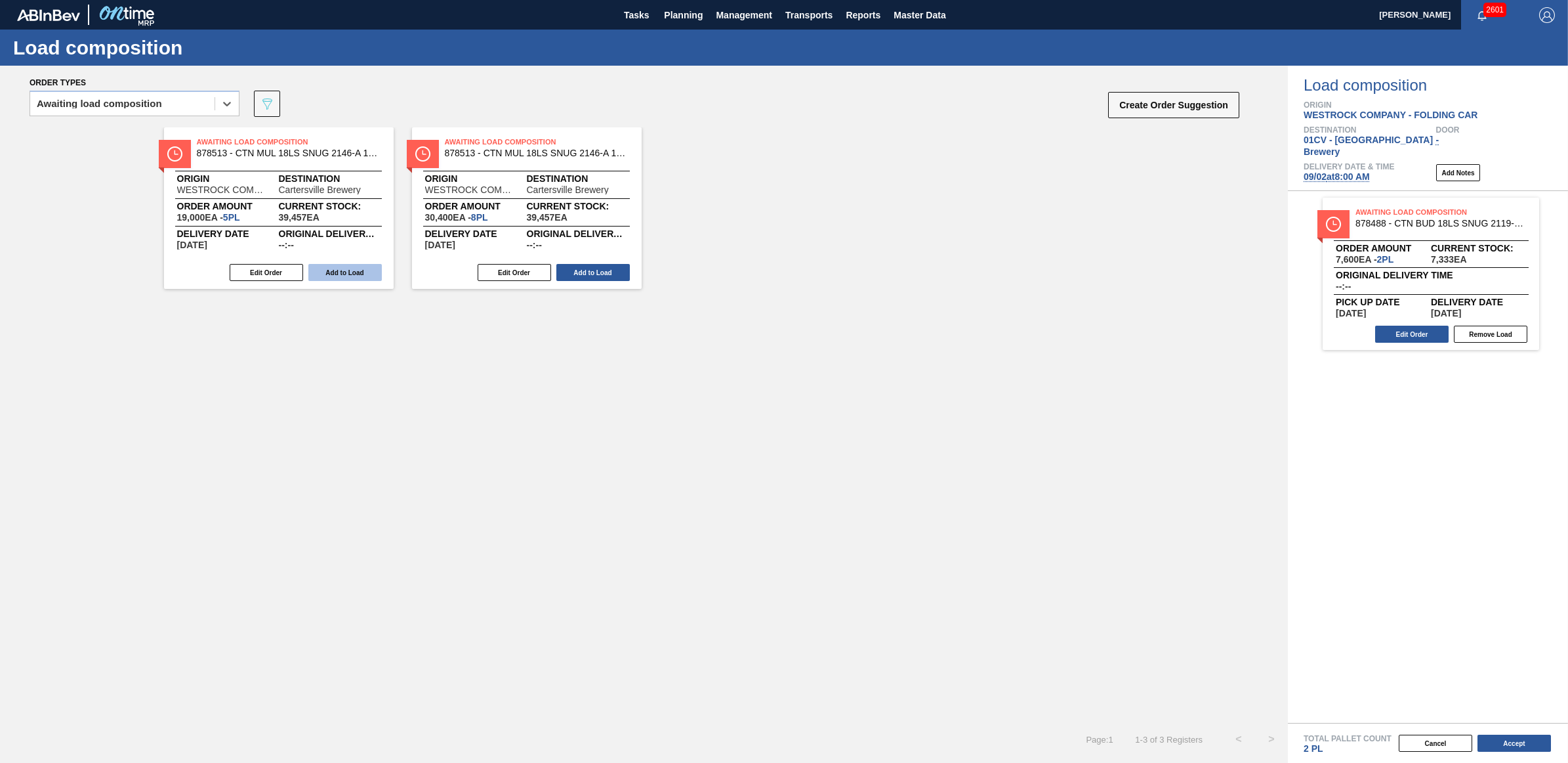
click at [348, 276] on button "Add to Load" at bounding box center [345, 273] width 74 height 17
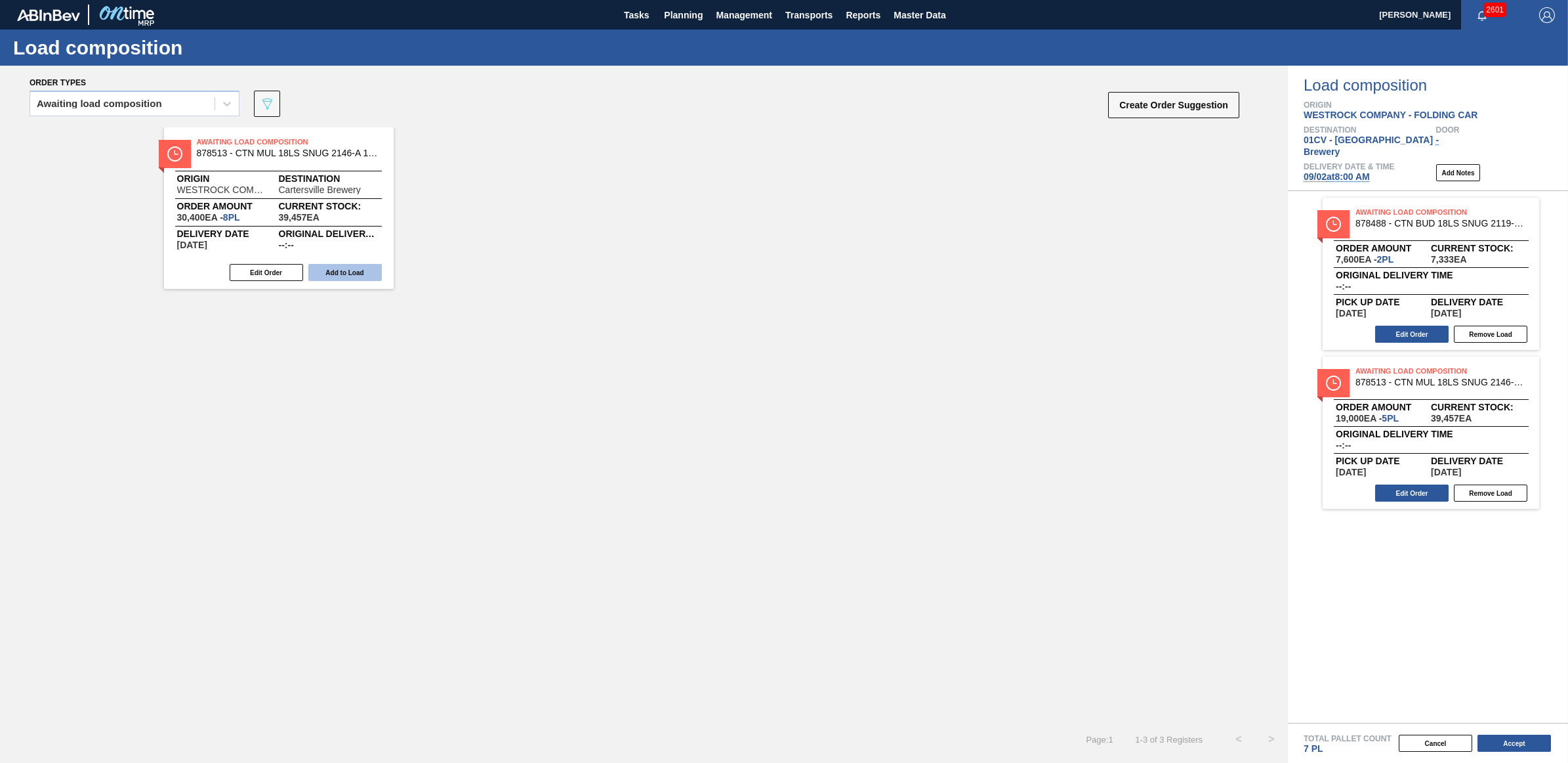
click at [347, 274] on button "Add to Load" at bounding box center [345, 273] width 74 height 17
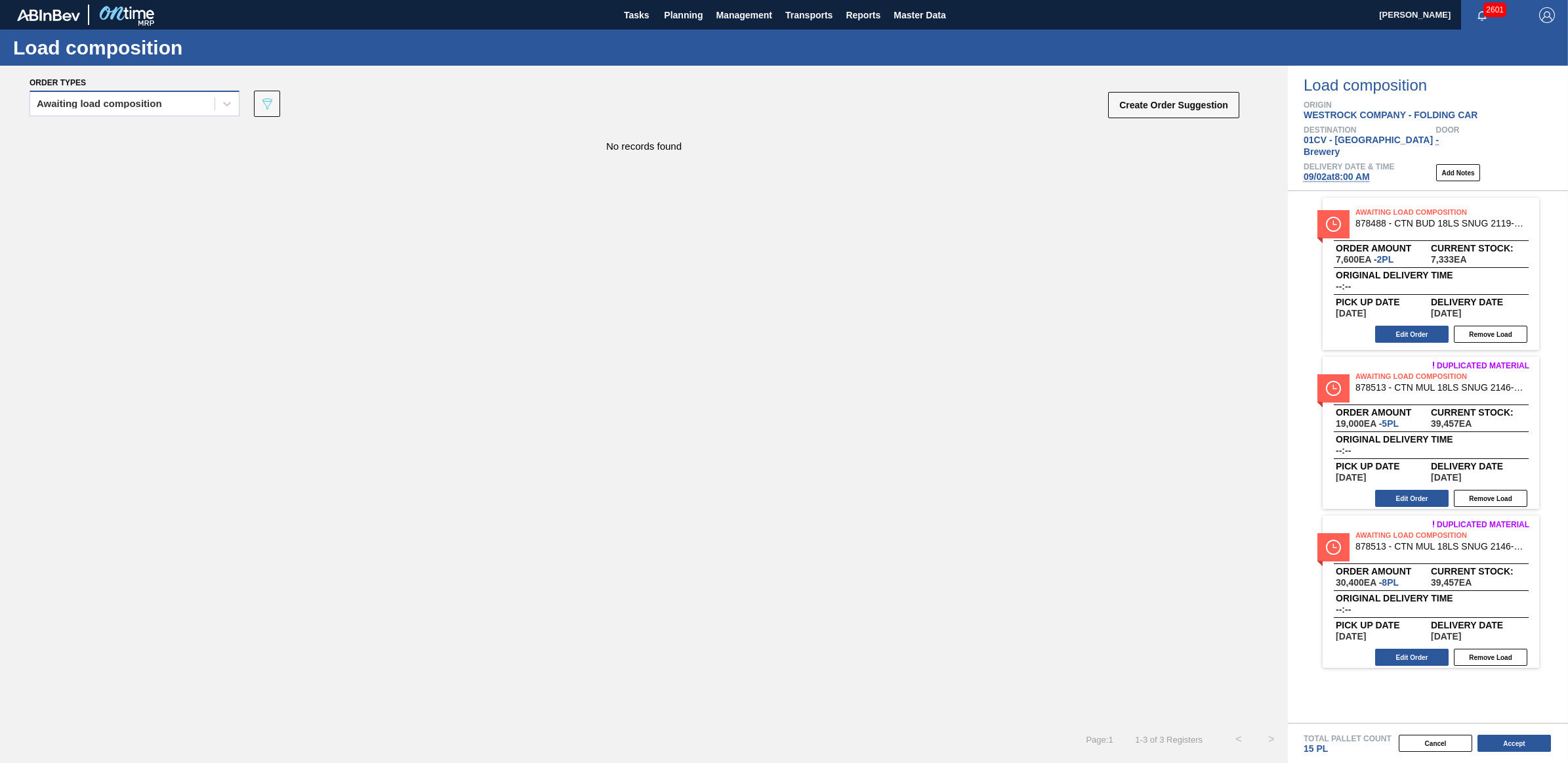
click at [134, 107] on div "Awaiting load composition" at bounding box center [122, 104] width 184 height 19
click at [124, 132] on div "Awaiting load composition" at bounding box center [134, 136] width 210 height 24
click at [116, 109] on div "Awaiting load composition" at bounding box center [122, 104] width 184 height 19
click at [118, 132] on div "Awaiting load composition" at bounding box center [134, 136] width 210 height 24
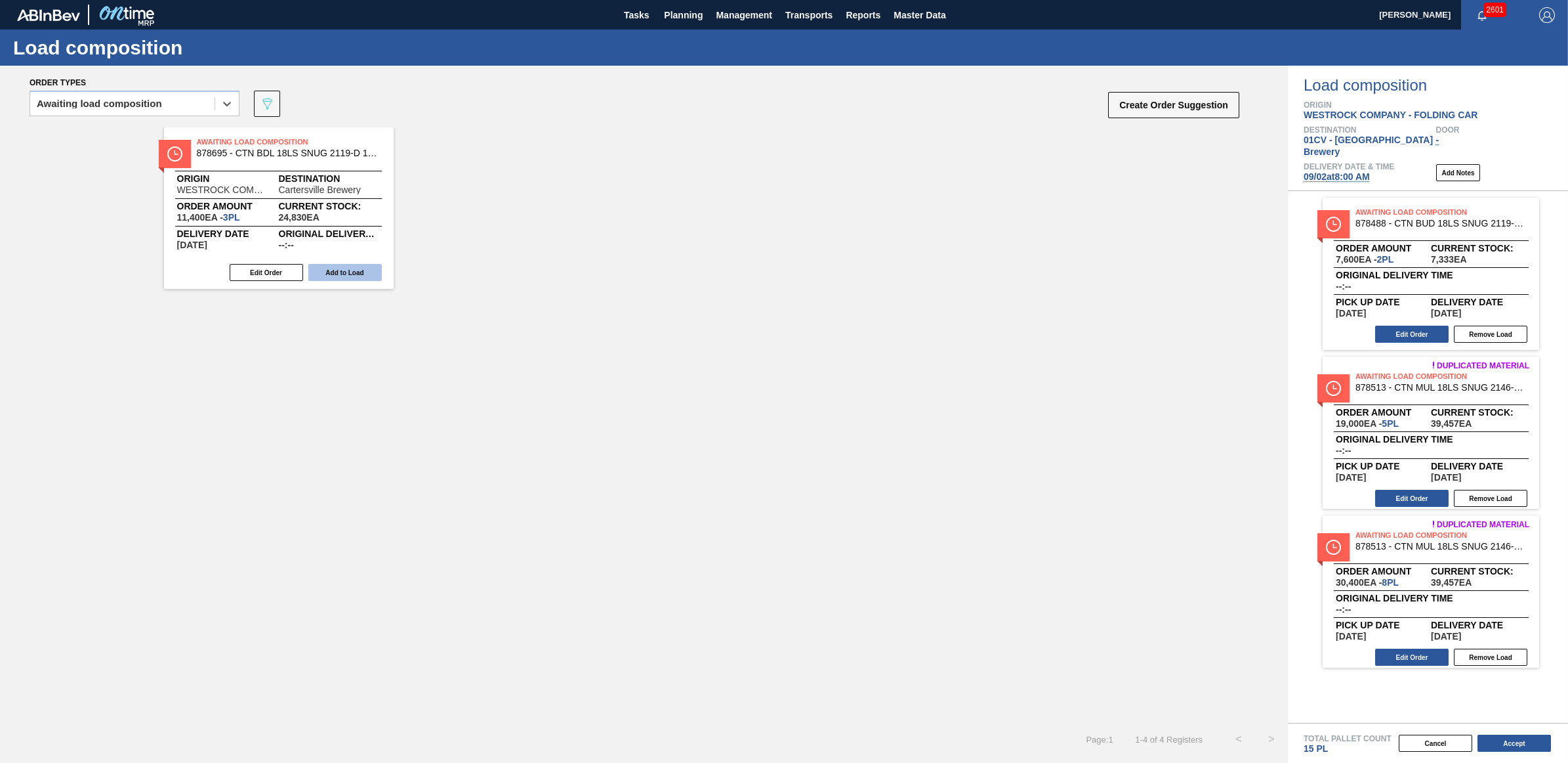
click at [351, 271] on button "Add to Load" at bounding box center [345, 273] width 74 height 17
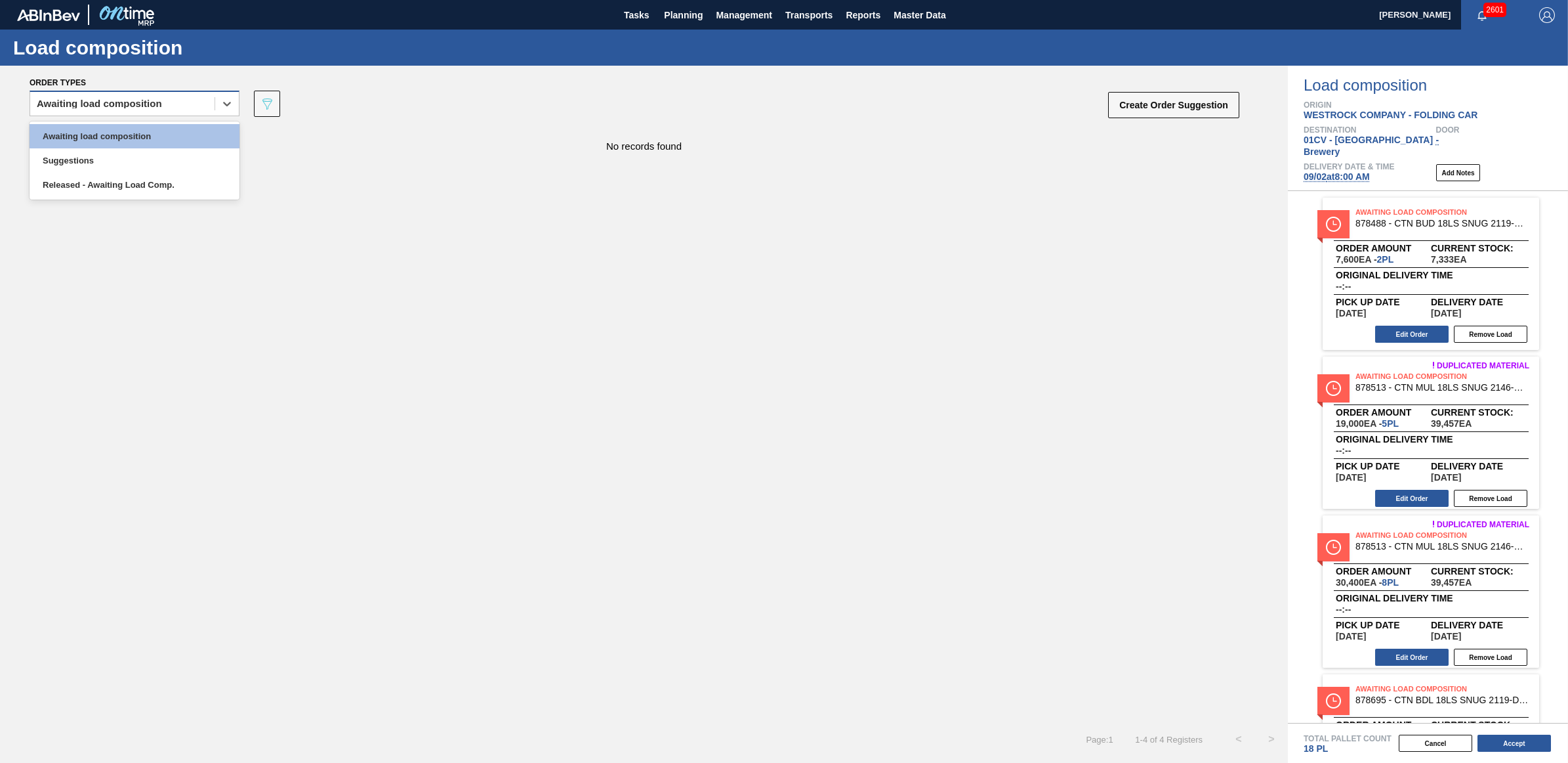
click at [158, 100] on div "Awaiting load composition" at bounding box center [99, 104] width 125 height 9
click at [131, 126] on div "Awaiting load composition" at bounding box center [134, 136] width 210 height 24
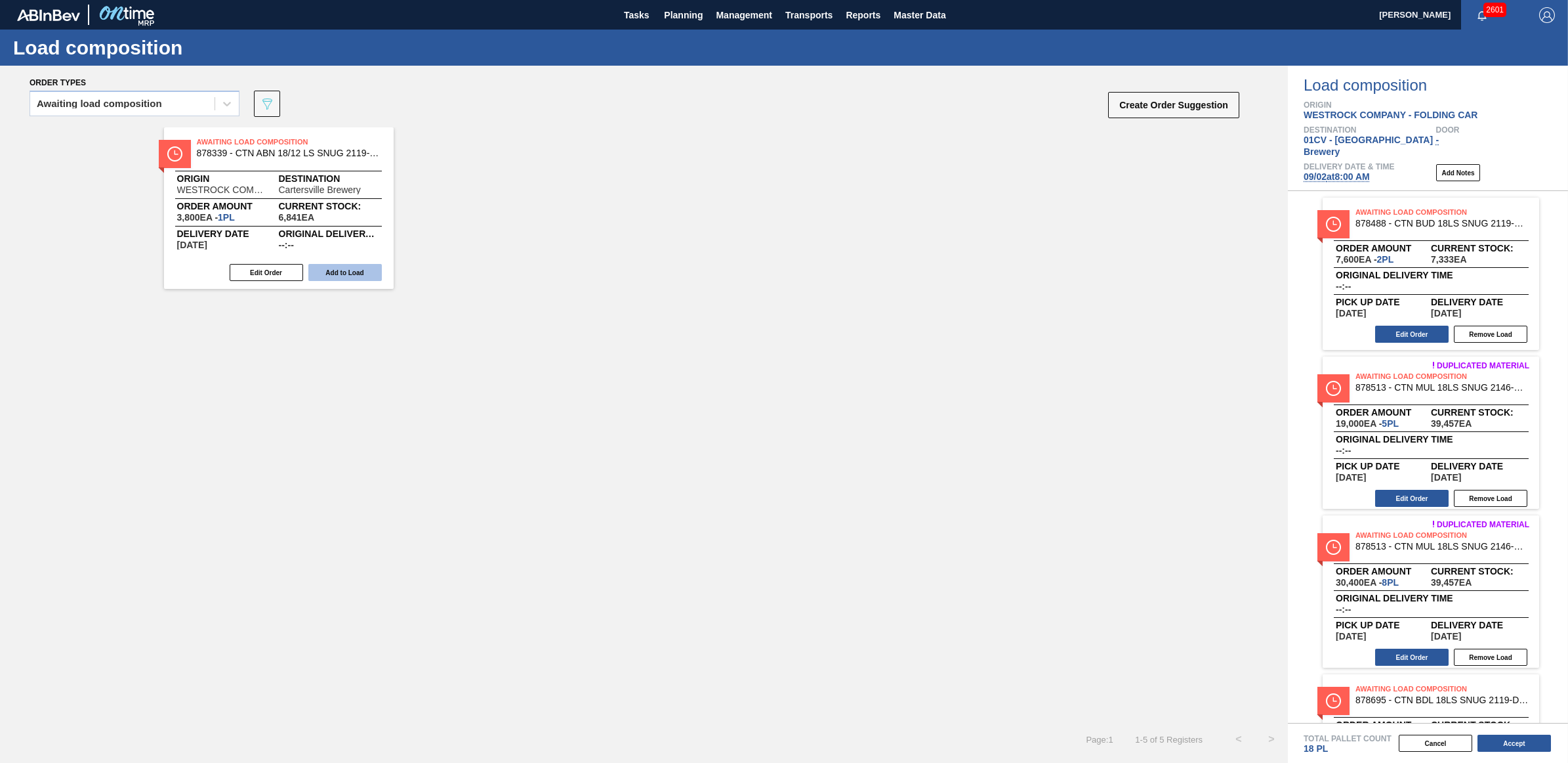
click at [348, 273] on button "Add to Load" at bounding box center [345, 273] width 74 height 17
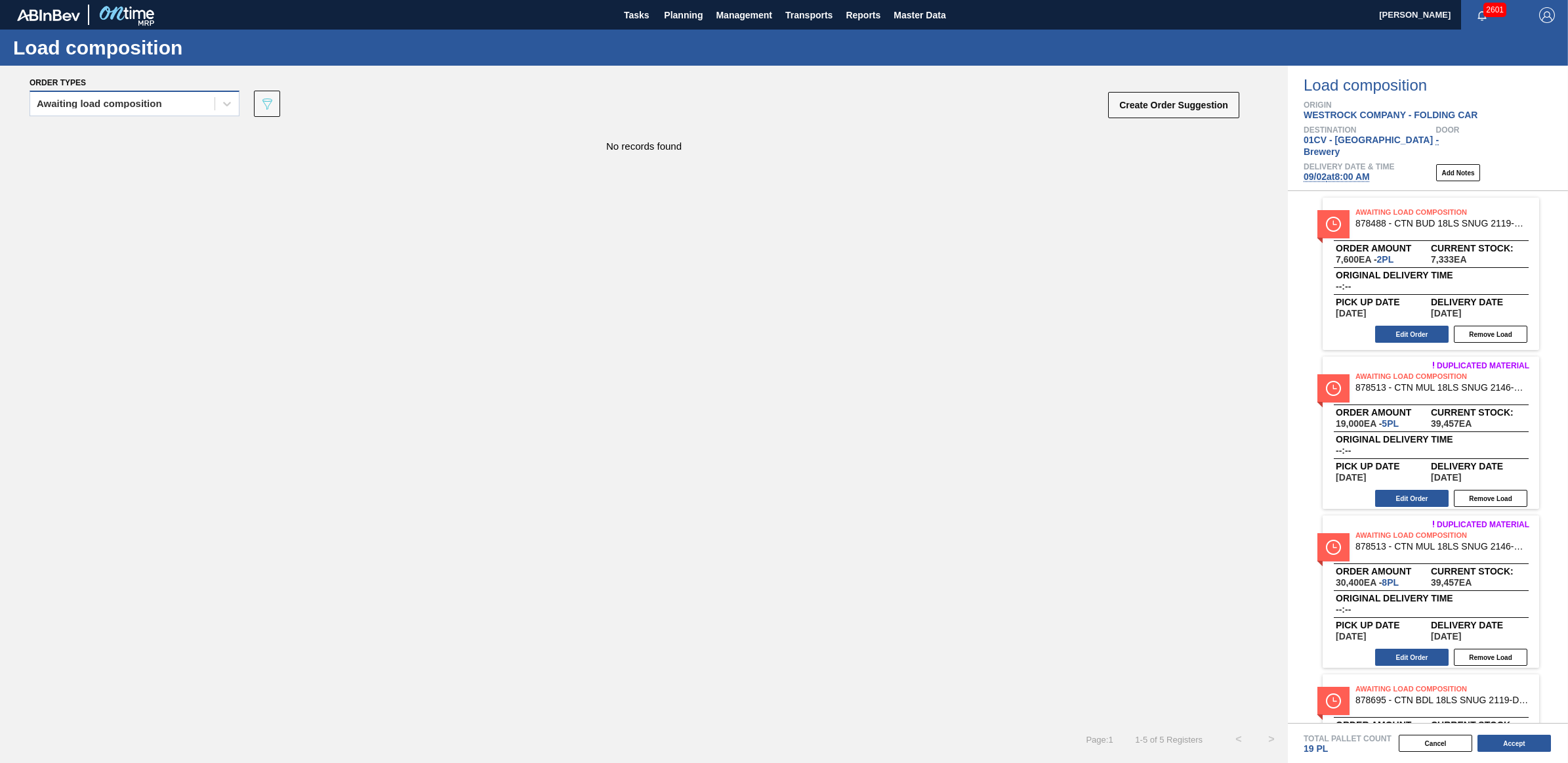
click at [97, 95] on div "Awaiting load composition" at bounding box center [122, 104] width 184 height 19
click at [107, 132] on div "Awaiting load composition" at bounding box center [134, 136] width 210 height 24
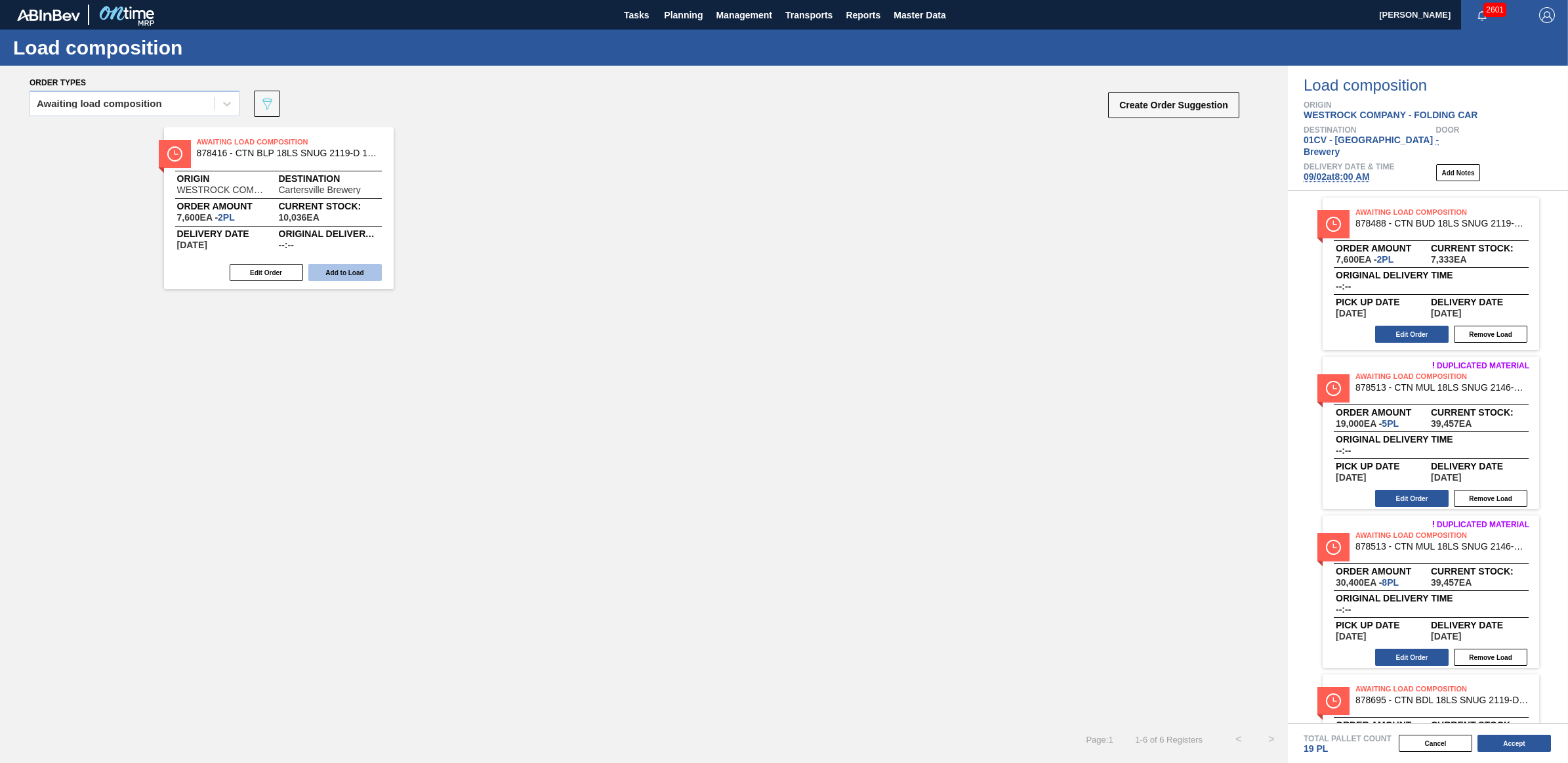
click at [325, 267] on button "Add to Load" at bounding box center [345, 273] width 74 height 17
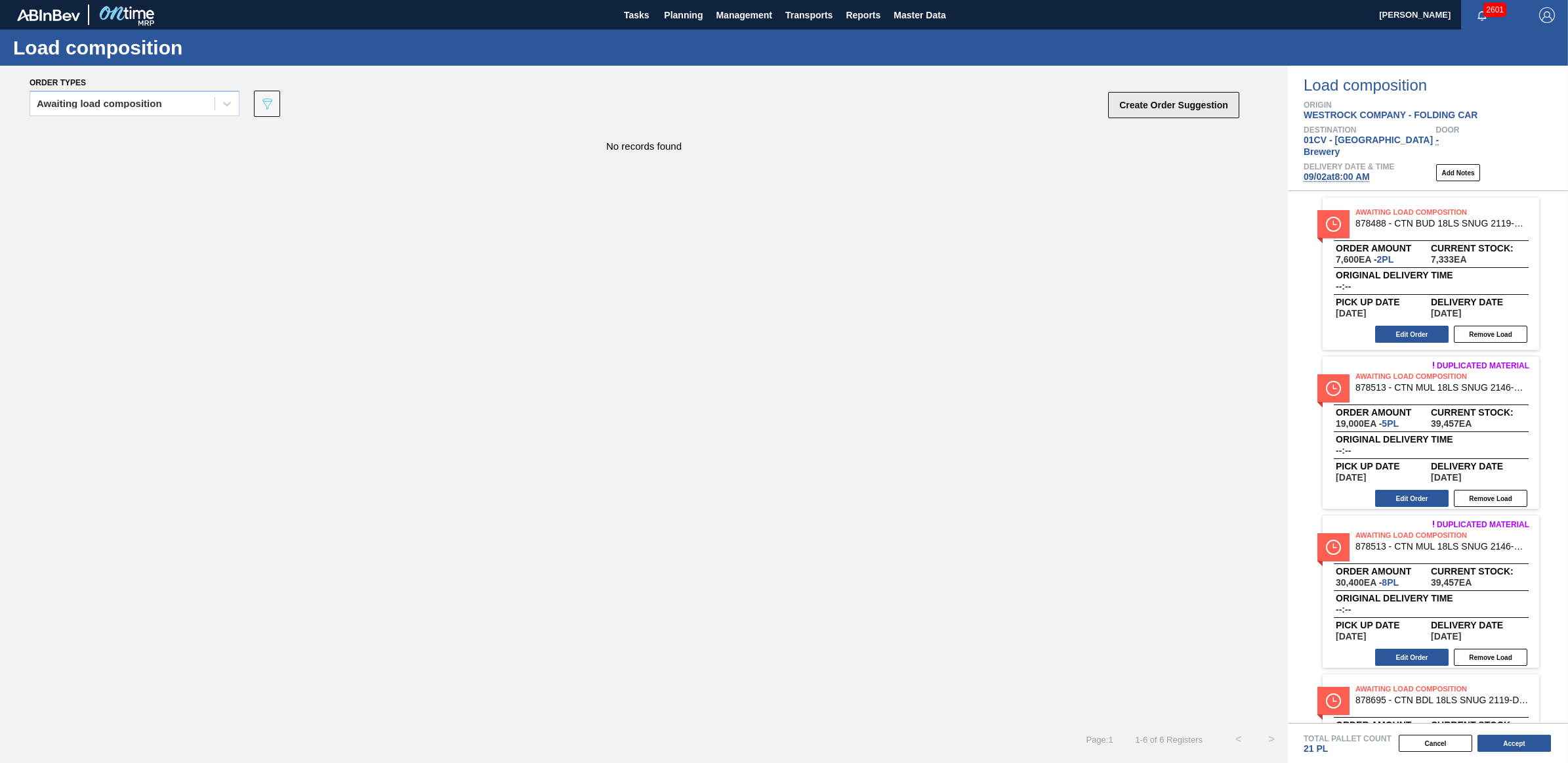
click at [1152, 109] on button "Create Order Suggestion" at bounding box center [1173, 105] width 131 height 26
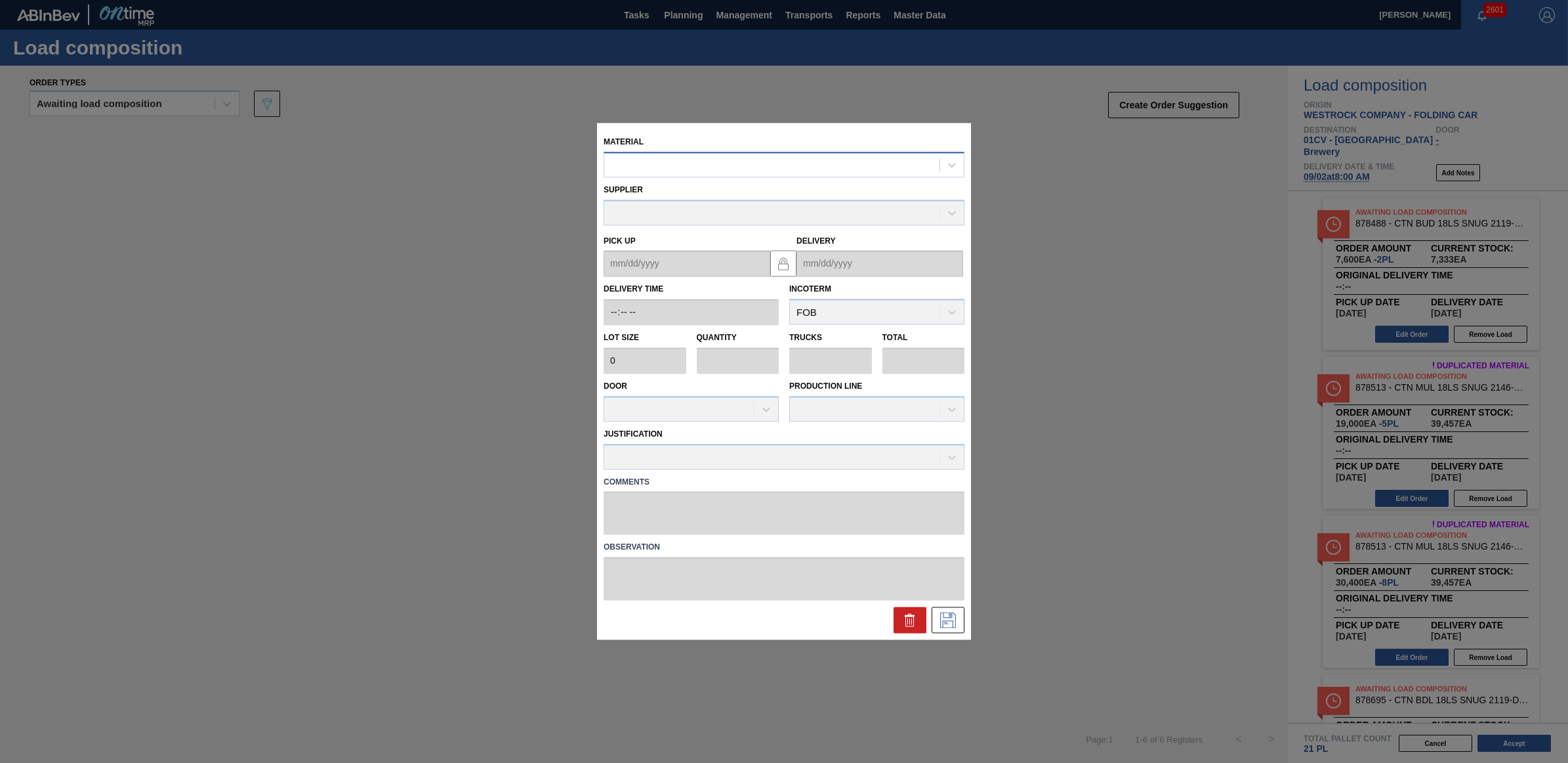
click at [709, 169] on div at bounding box center [772, 165] width 336 height 19
type input "878695"
type input "3,800"
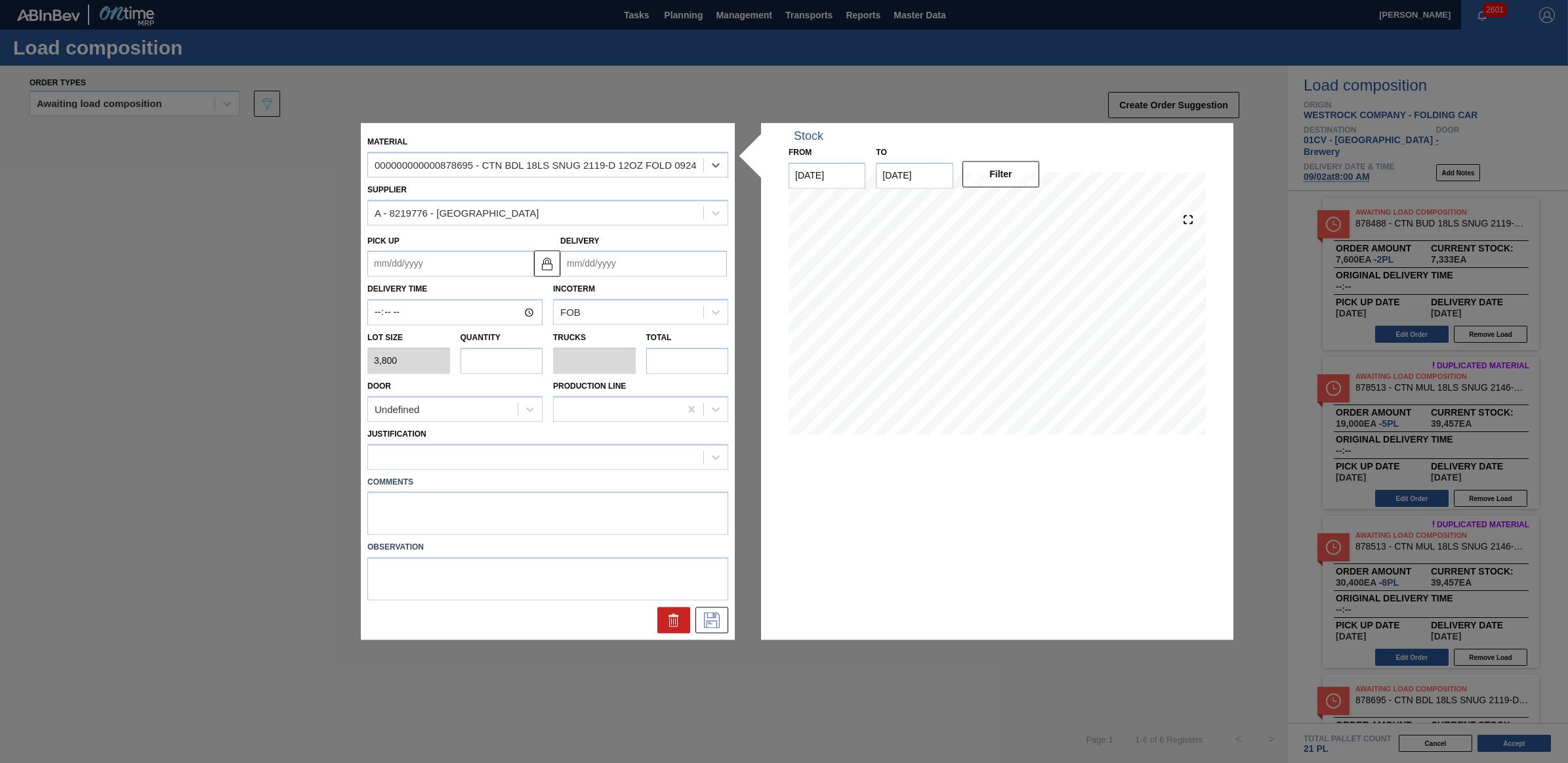
click at [499, 365] on input "text" at bounding box center [502, 360] width 83 height 26
type input "2"
type input "0.083"
type input "7,600"
type input "2"
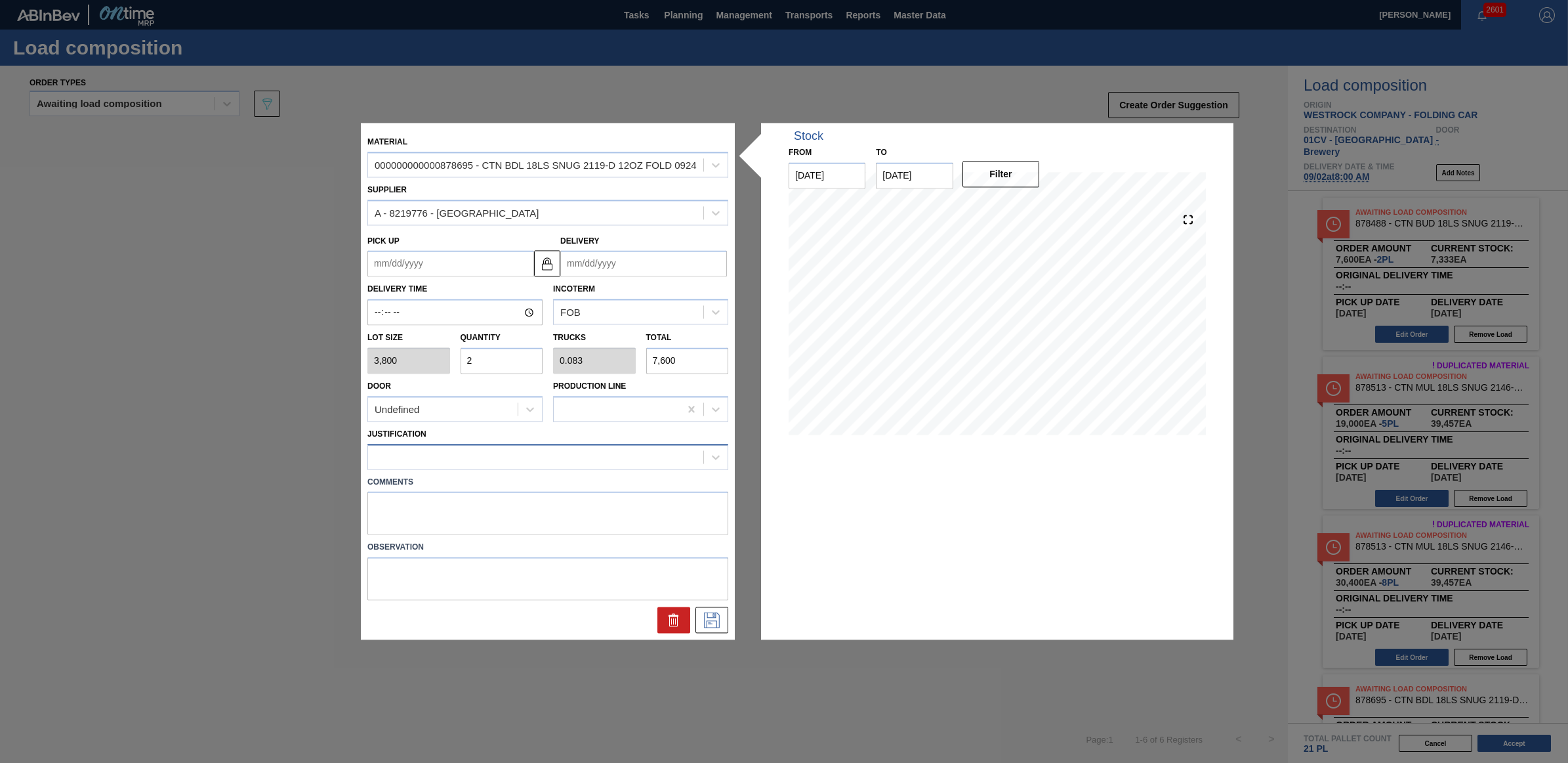
click at [476, 464] on div at bounding box center [536, 456] width 336 height 19
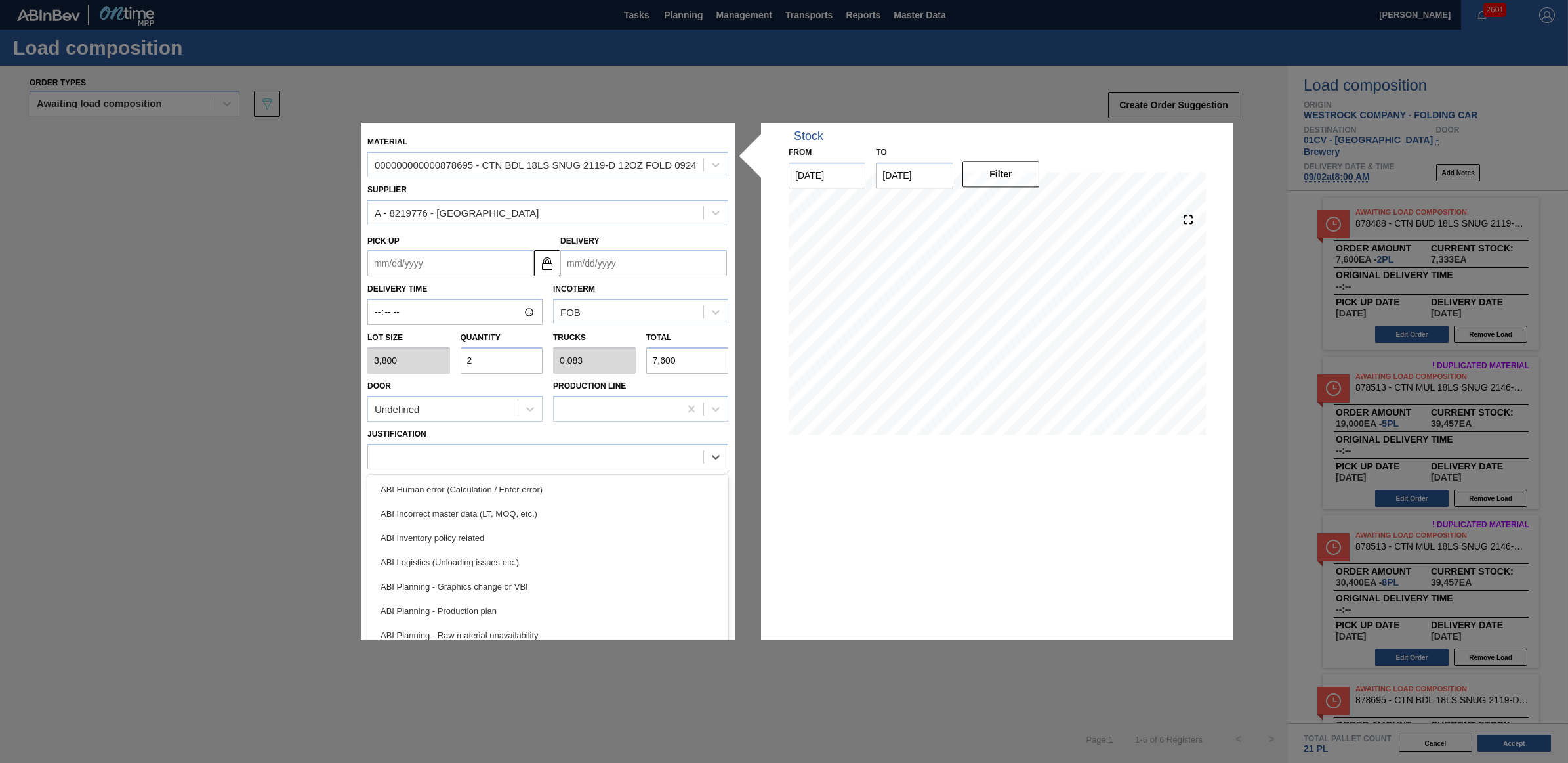
scroll to position [82, 0]
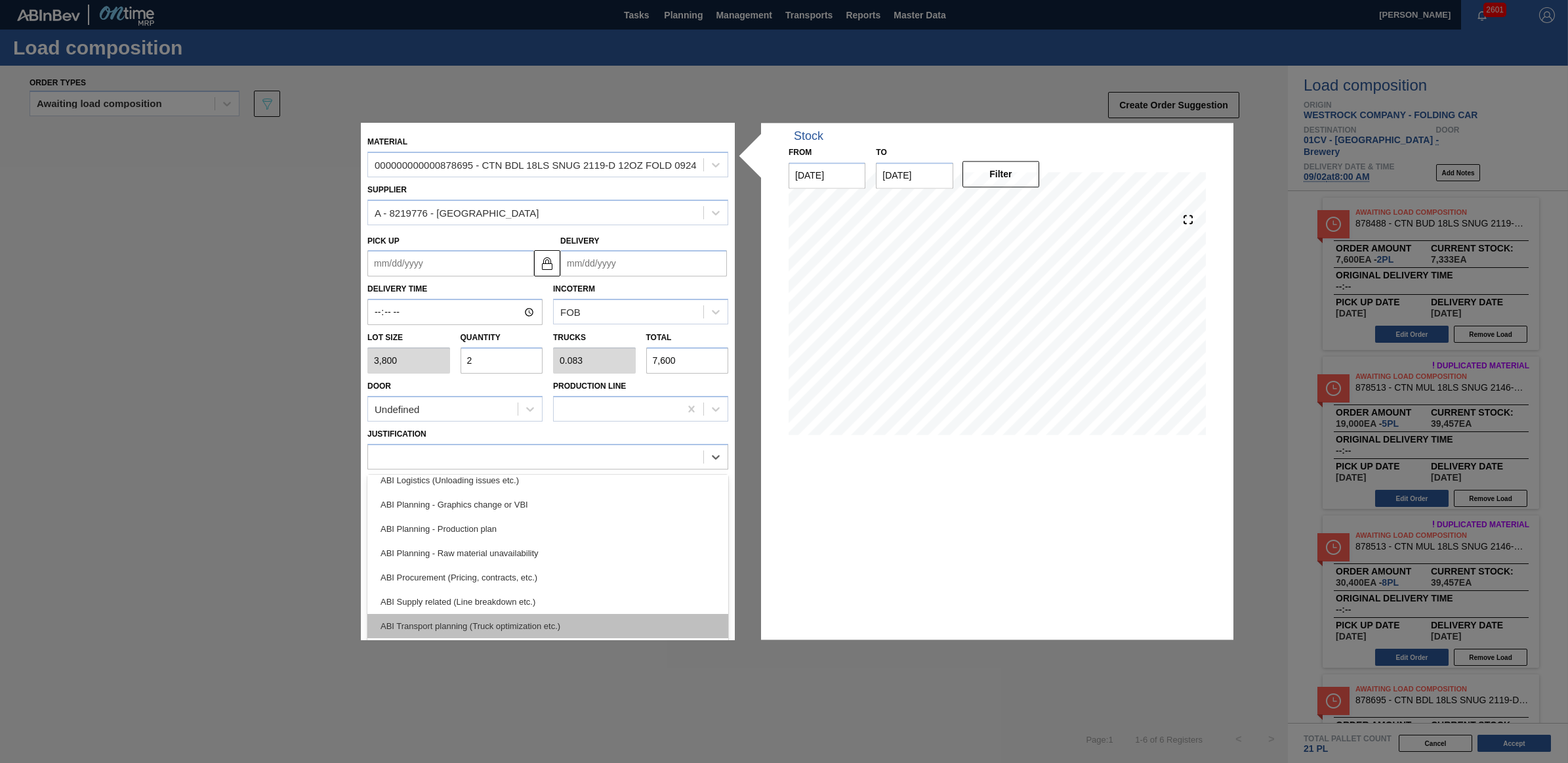
click at [507, 618] on div "ABI Transport planning (Truck optimization etc.)" at bounding box center [547, 625] width 361 height 24
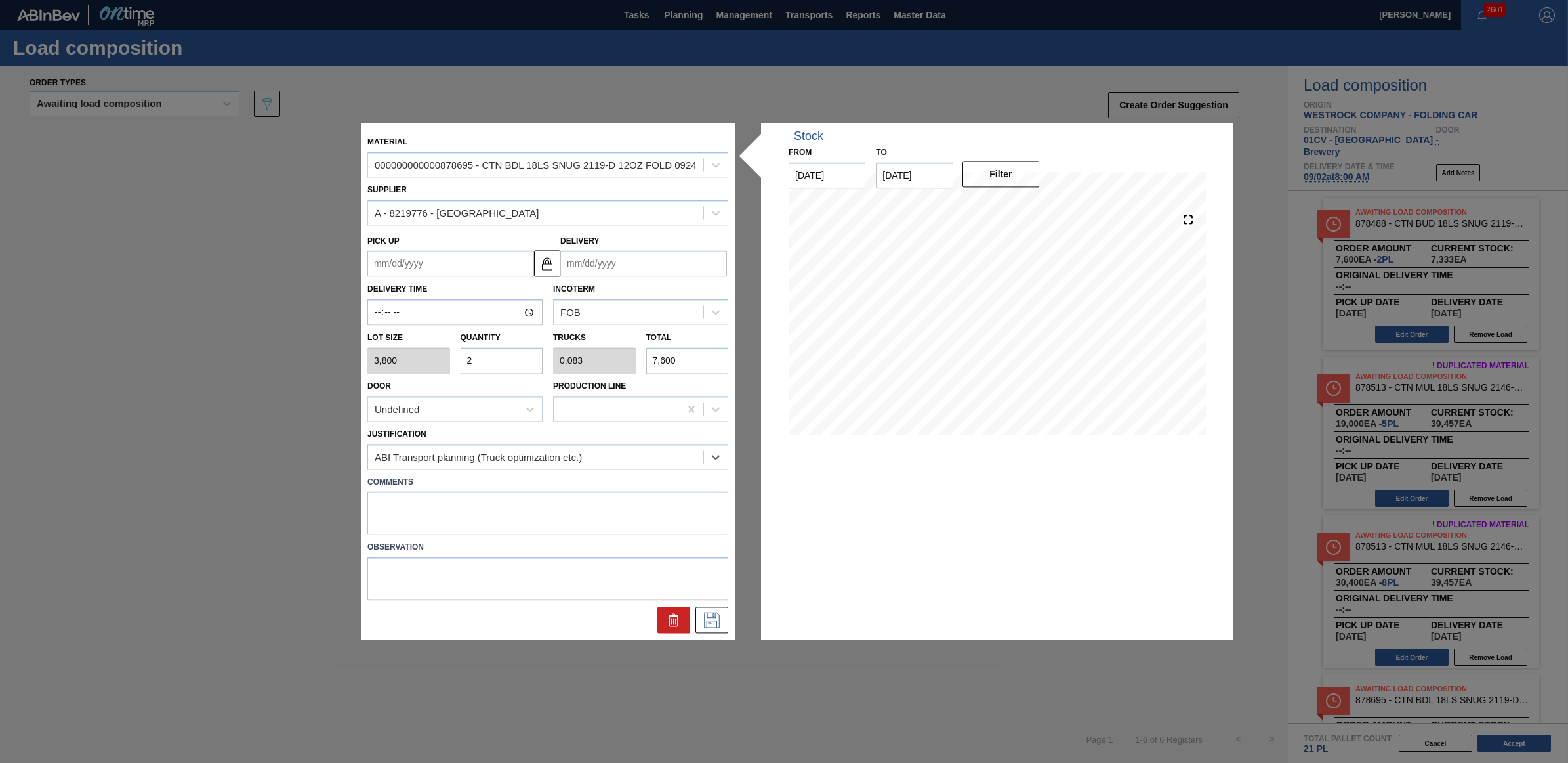
click at [647, 263] on input "Delivery" at bounding box center [644, 264] width 166 height 26
click at [614, 443] on div "2" at bounding box center [618, 444] width 18 height 18
type up "[DATE]"
type input "[DATE]"
click at [714, 617] on icon at bounding box center [712, 620] width 16 height 16
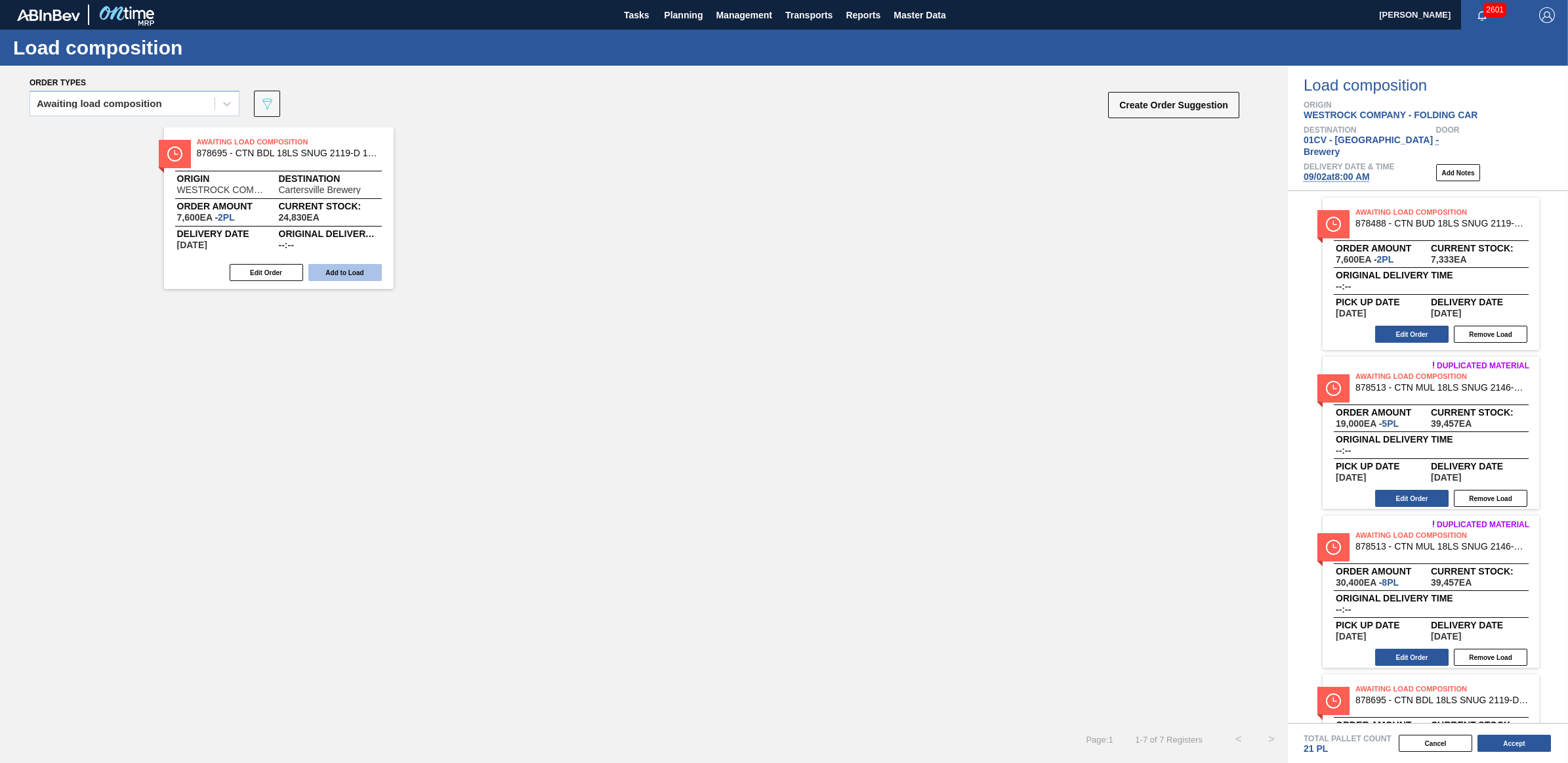
click at [338, 276] on button "Add to Load" at bounding box center [345, 273] width 74 height 17
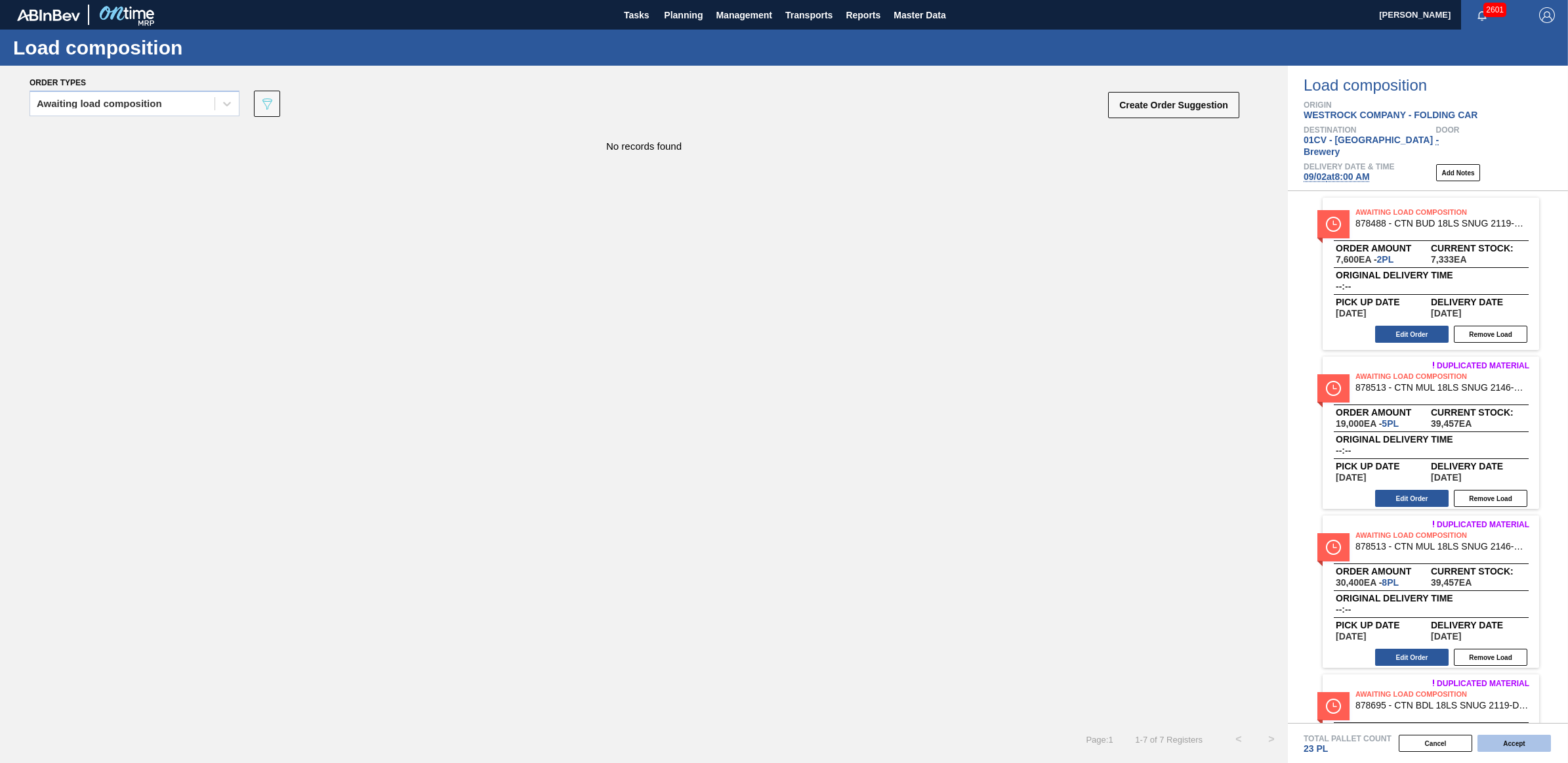
click at [1503, 740] on button "Accept" at bounding box center [1515, 743] width 74 height 17
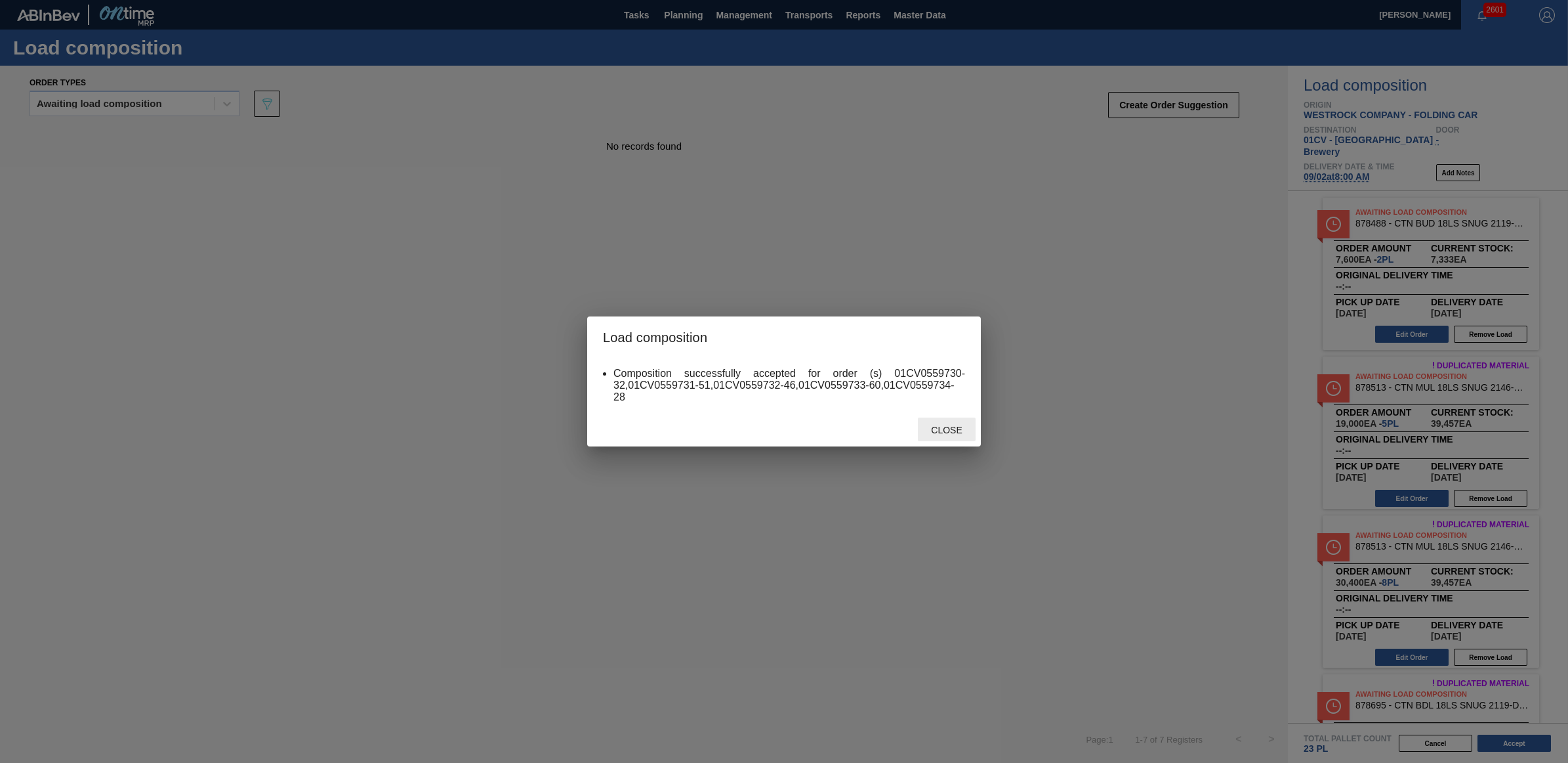
click at [947, 430] on span "Close" at bounding box center [946, 430] width 52 height 11
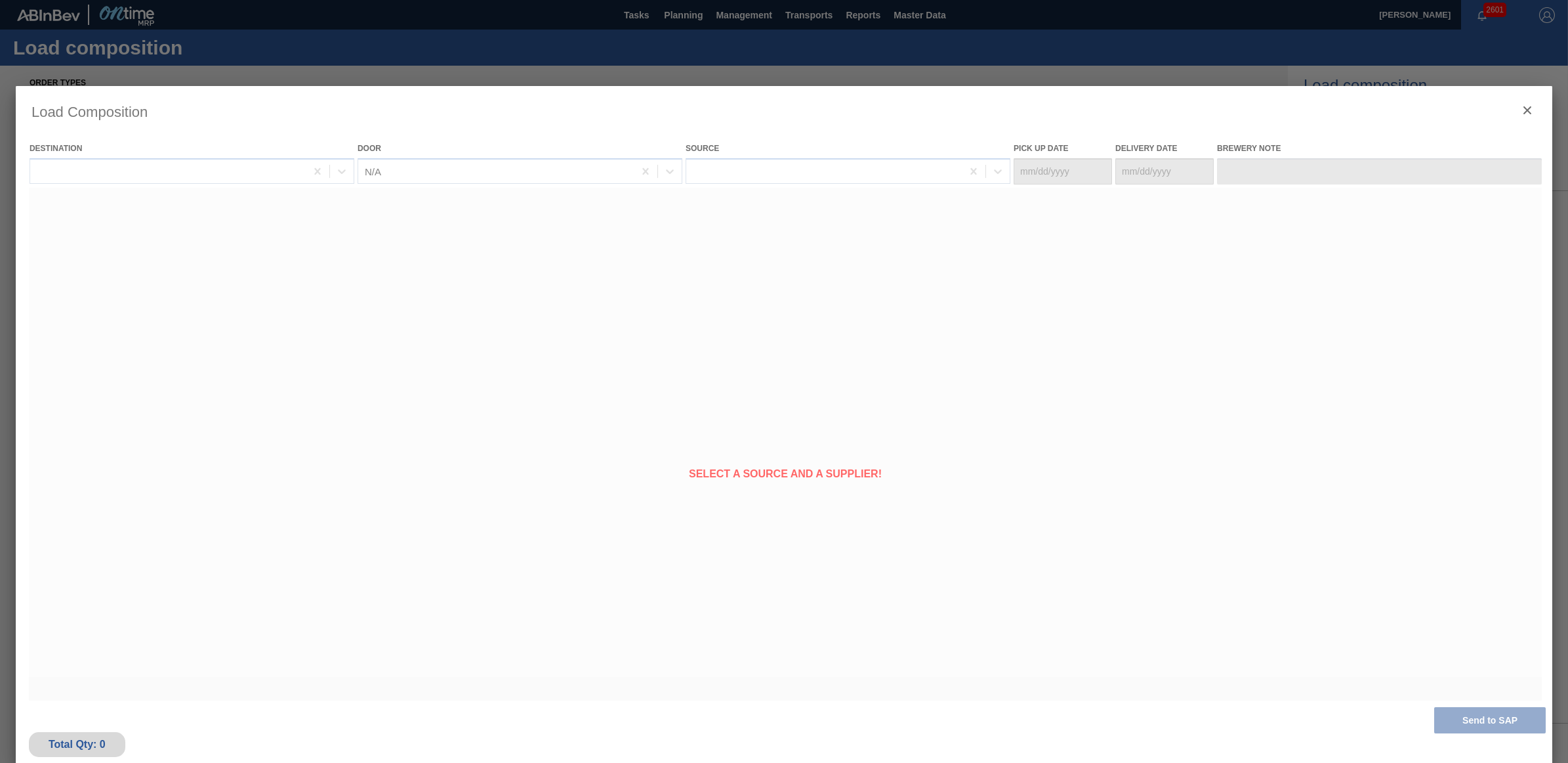
type Date "[DATE]"
